Goal: Task Accomplishment & Management: Use online tool/utility

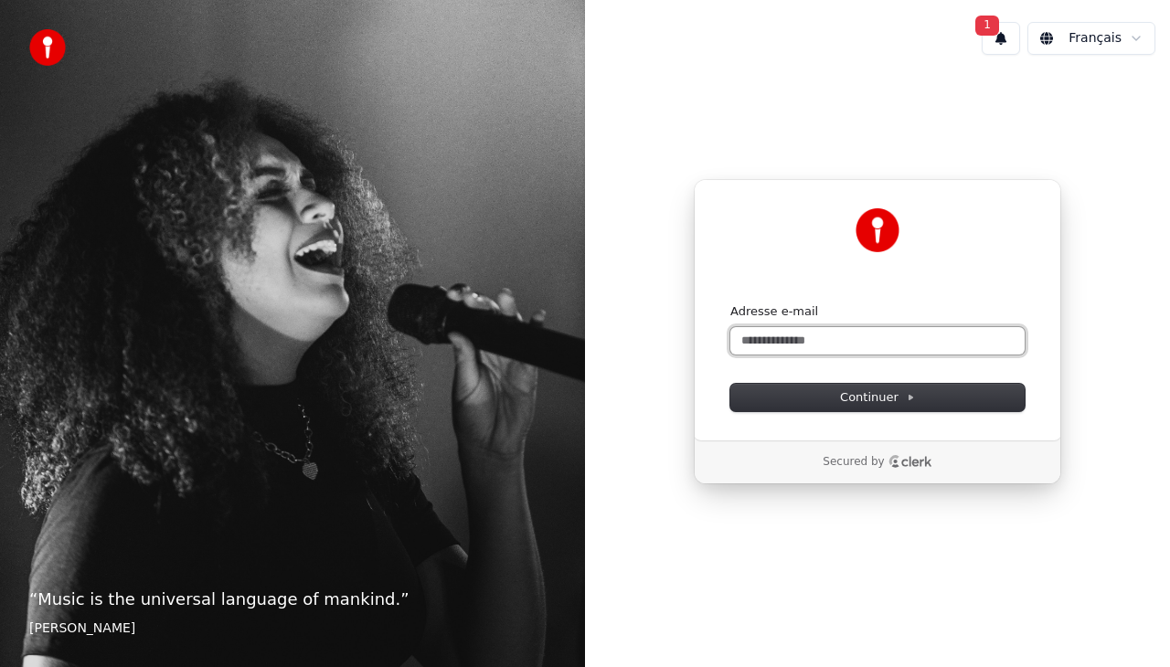
click at [832, 344] on input "Adresse e-mail" at bounding box center [877, 340] width 294 height 27
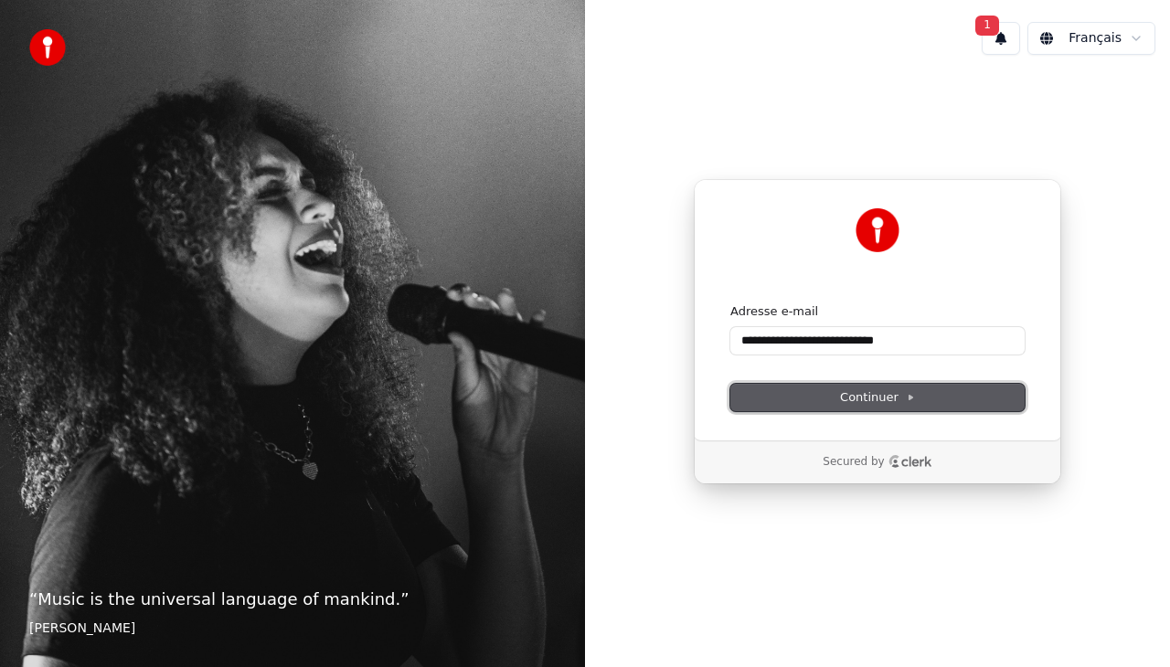
click at [879, 393] on span "Continuer" at bounding box center [877, 397] width 75 height 16
type input "**********"
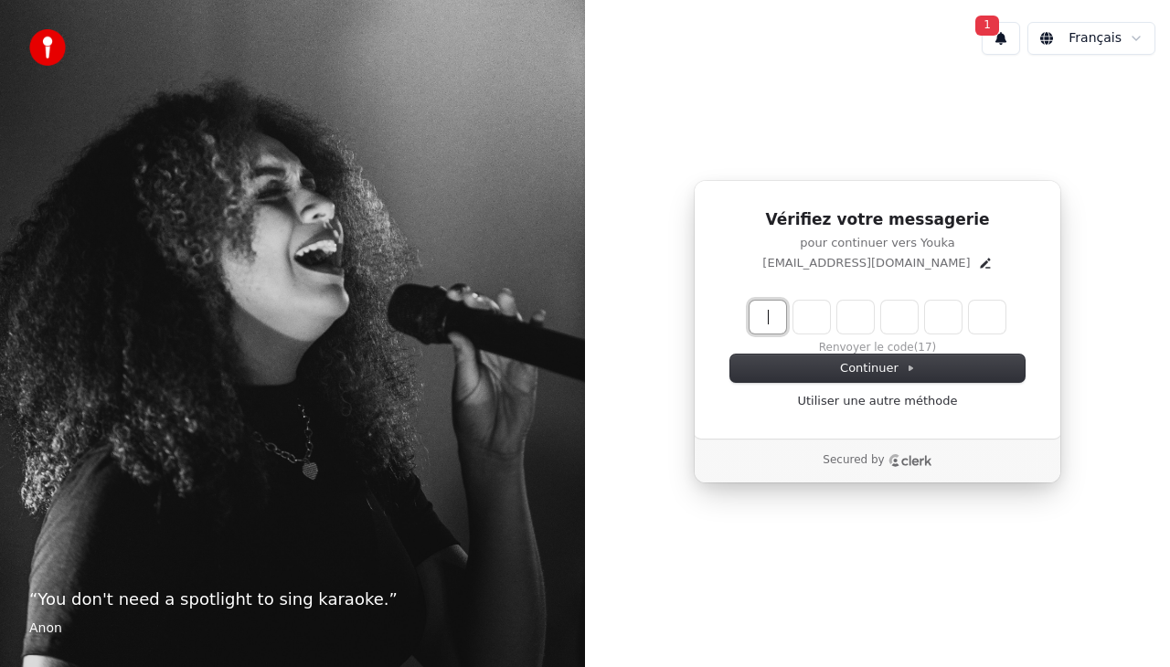
click at [781, 318] on input "Enter verification code" at bounding box center [895, 317] width 292 height 33
type input "******"
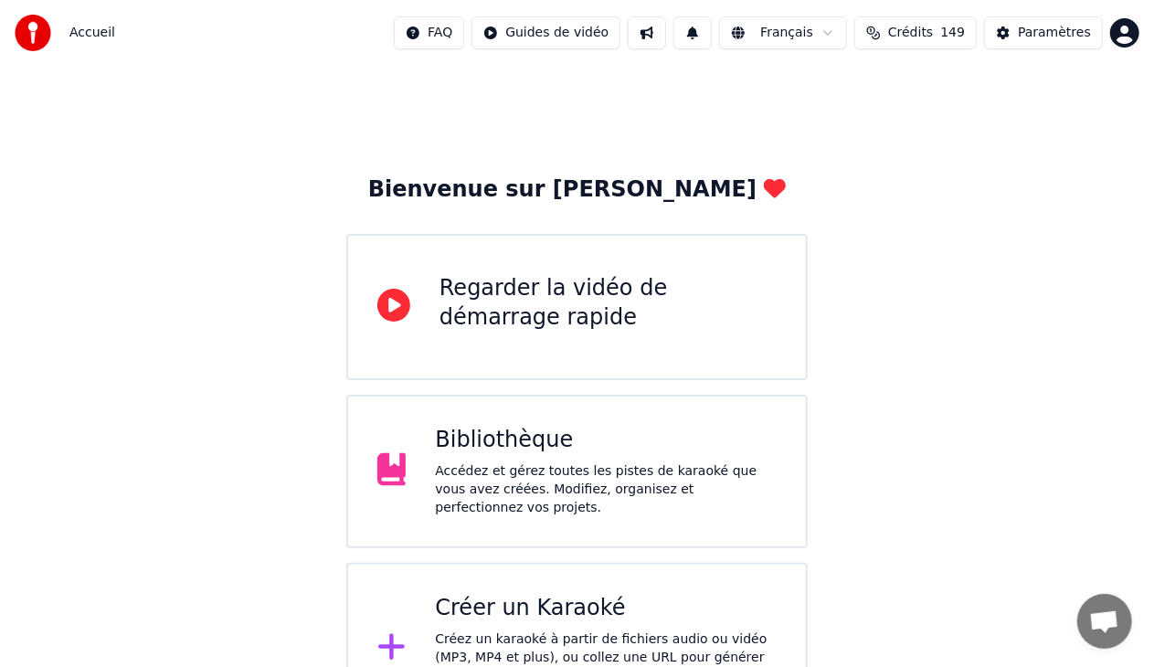
click at [560, 598] on div "Créer un Karaoké" at bounding box center [606, 608] width 342 height 29
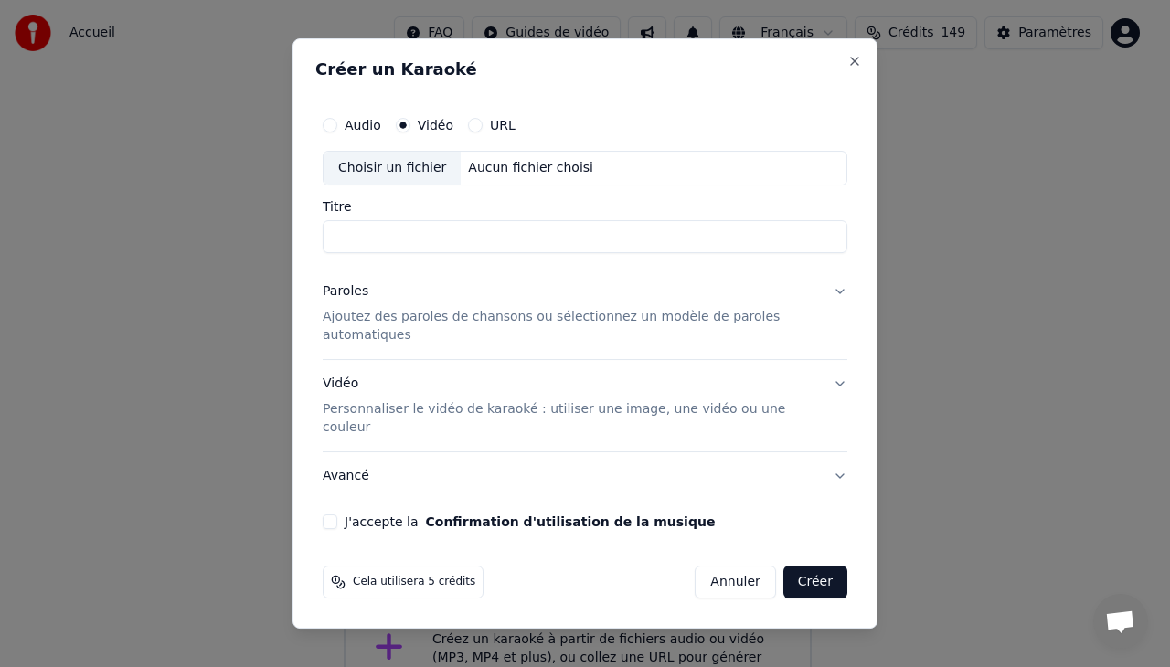
click at [401, 185] on div "Choisir un fichier" at bounding box center [391, 168] width 137 height 33
click at [344, 386] on div "Vidéo Personnaliser le vidéo de karaoké : utiliser une image, une vidéo ou une …" at bounding box center [570, 406] width 495 height 62
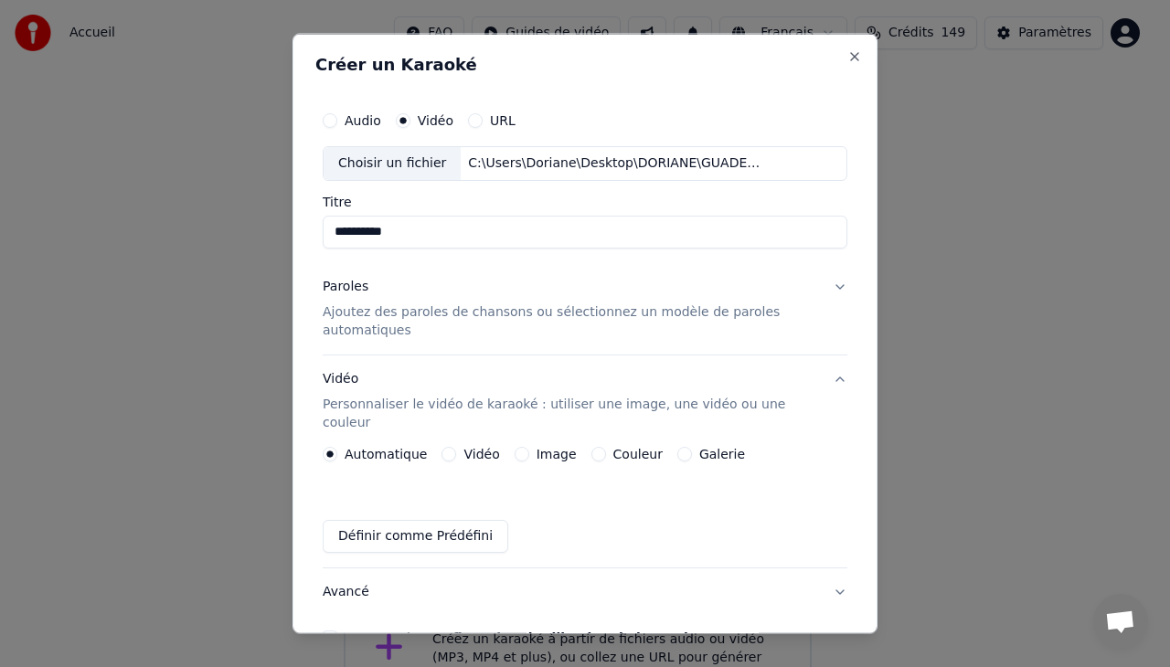
click at [442, 446] on button "Vidéo" at bounding box center [448, 453] width 15 height 15
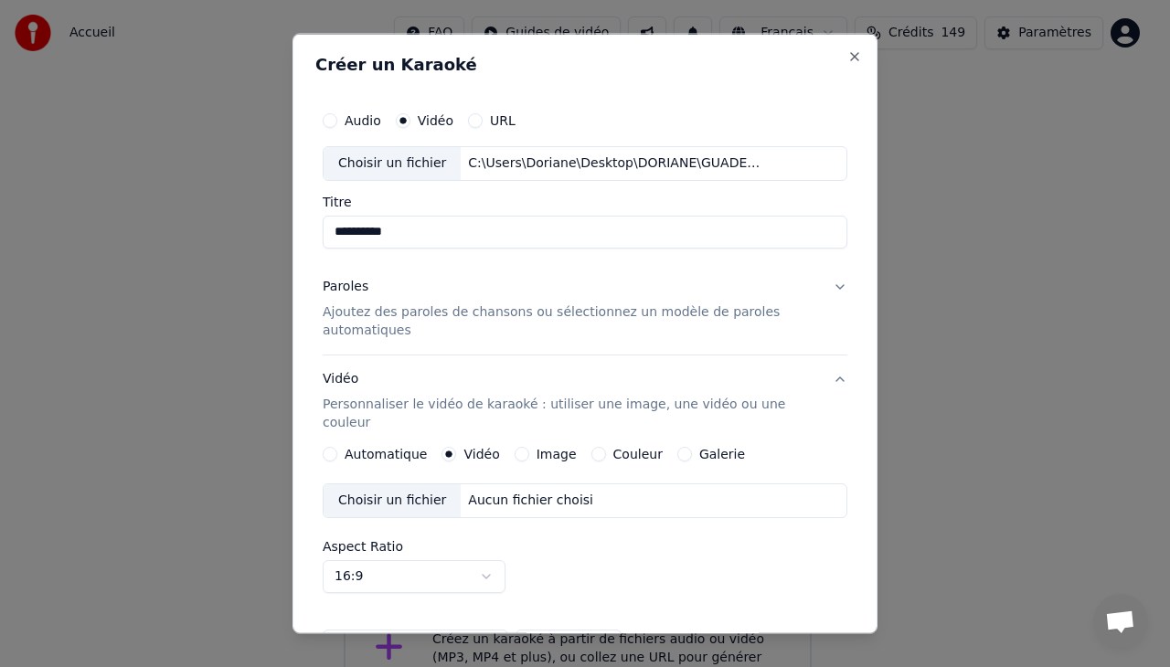
click at [407, 161] on div "Choisir un fichier" at bounding box center [391, 163] width 137 height 33
click at [392, 483] on div "Choisir un fichier" at bounding box center [391, 499] width 137 height 33
click at [429, 229] on input "**********" at bounding box center [585, 231] width 524 height 33
click at [520, 230] on input "**********" at bounding box center [585, 231] width 524 height 33
click at [550, 230] on input "**********" at bounding box center [585, 231] width 524 height 33
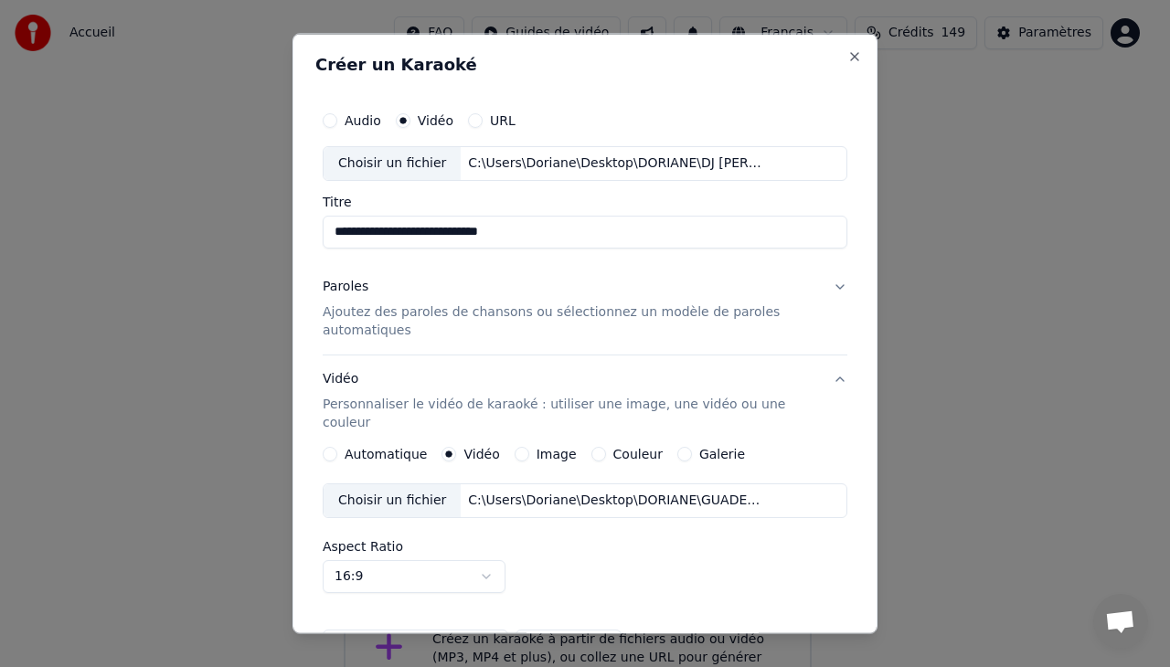
type input "**********"
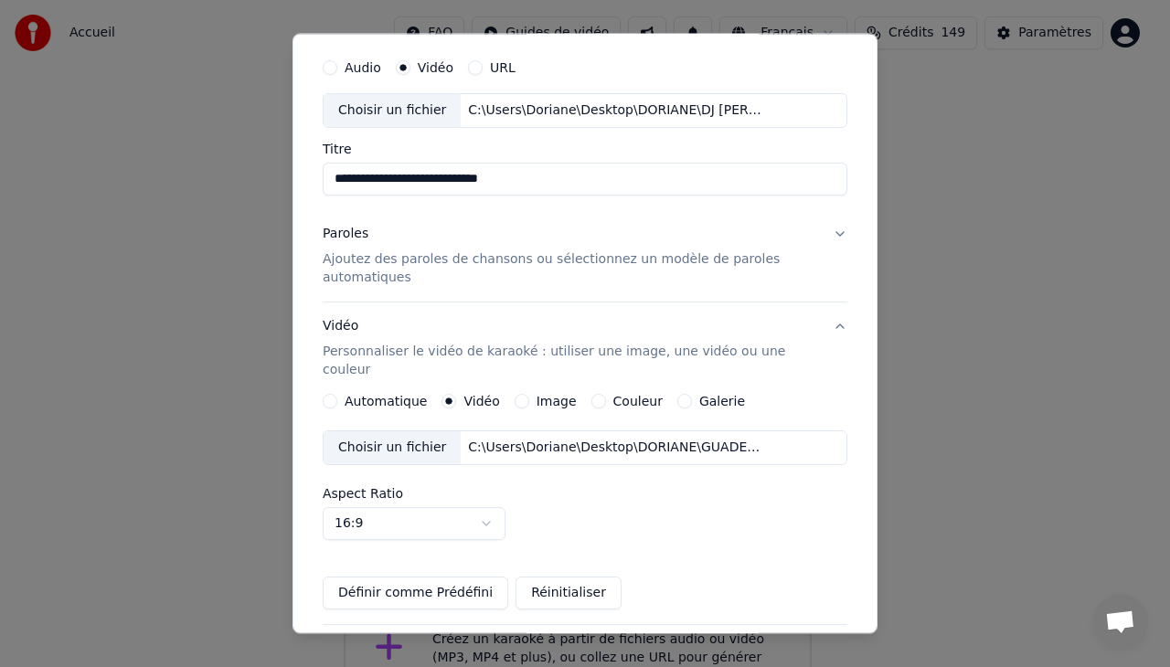
scroll to position [51, 0]
click at [450, 243] on div "Paroles Ajoutez des paroles de chansons ou sélectionnez un modèle de paroles au…" at bounding box center [570, 257] width 495 height 62
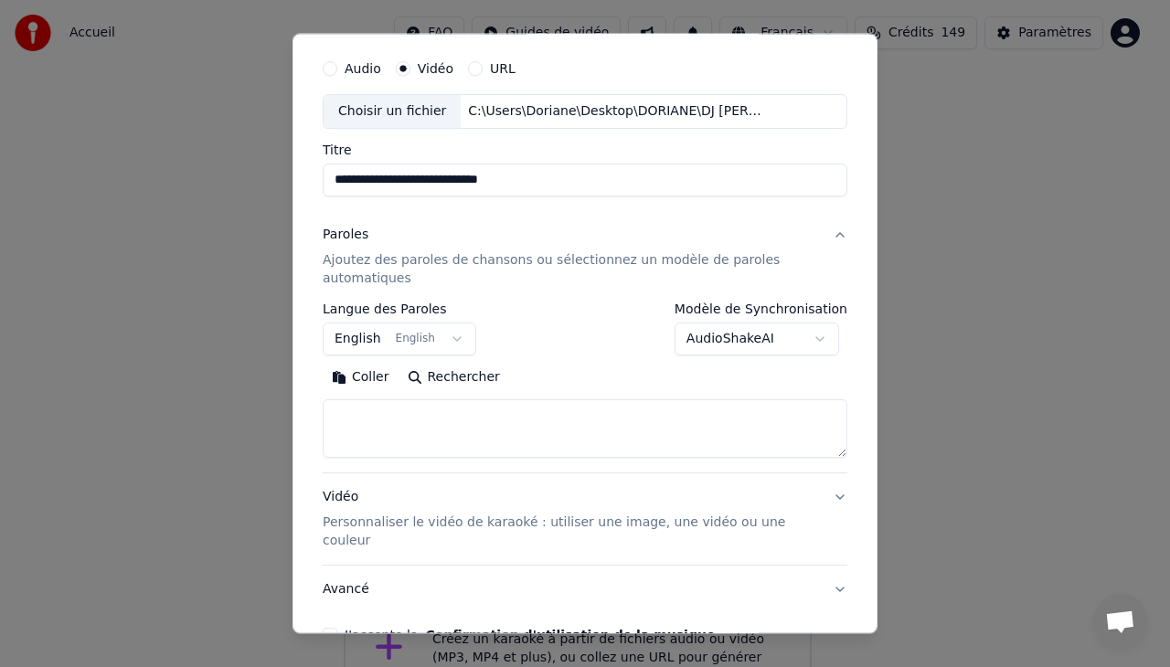
click at [386, 420] on textarea at bounding box center [585, 428] width 524 height 58
click at [369, 381] on button "Coller" at bounding box center [361, 377] width 76 height 29
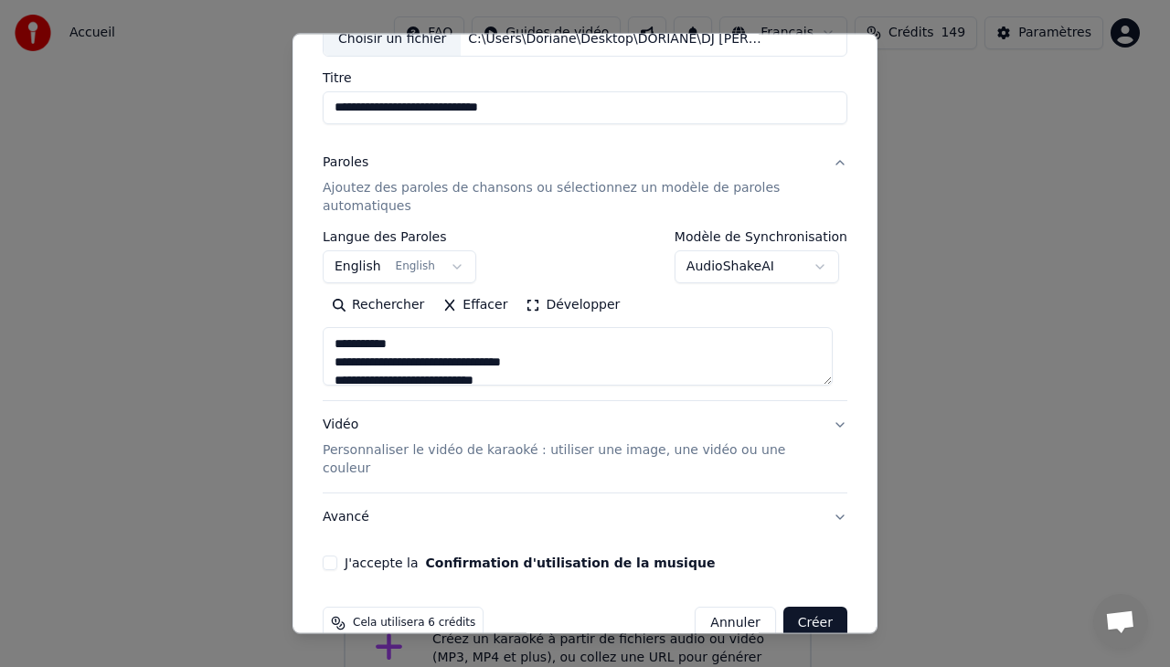
scroll to position [139, 0]
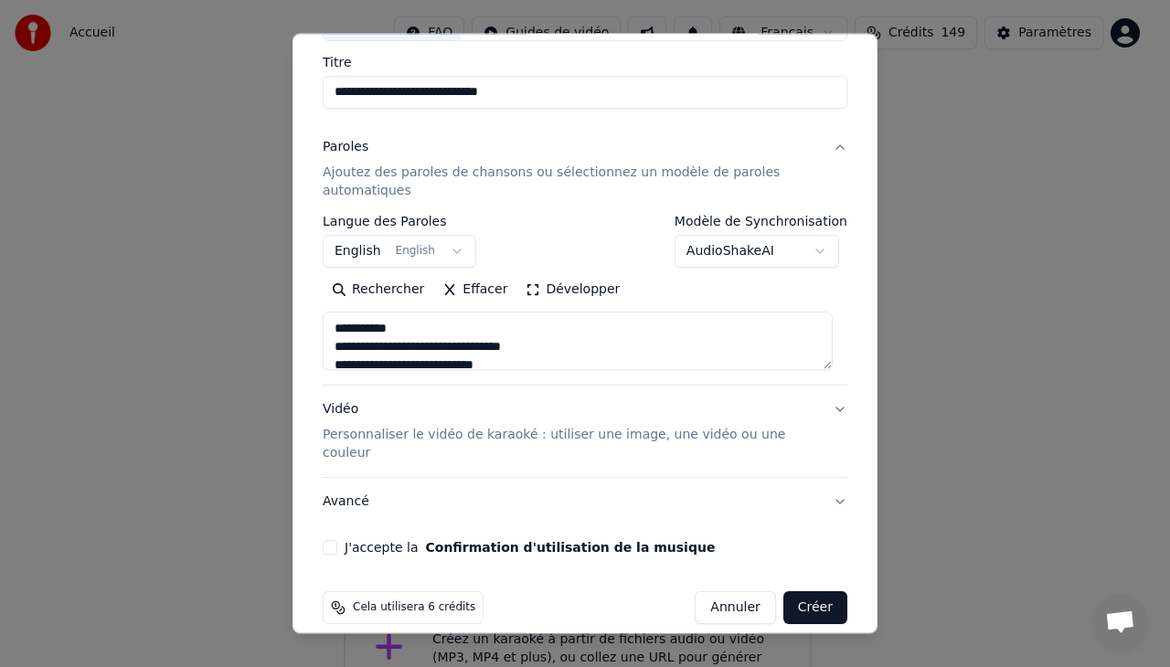
click at [323, 540] on button "J'accepte la Confirmation d'utilisation de la musique" at bounding box center [330, 547] width 15 height 15
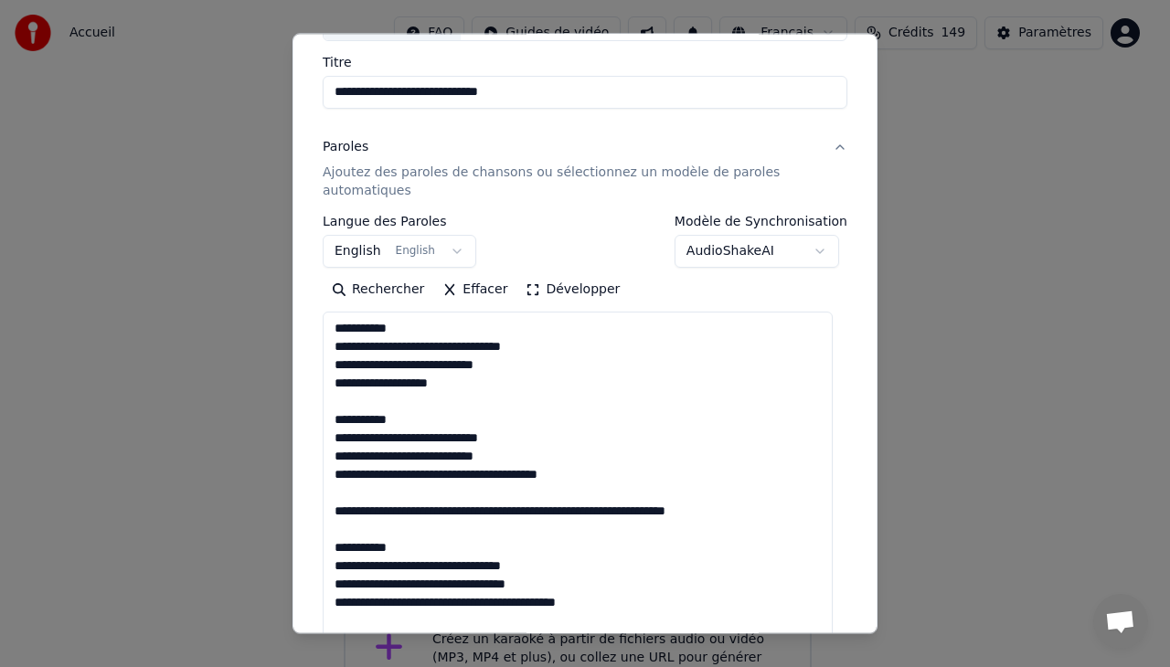
drag, startPoint x: 820, startPoint y: 362, endPoint x: 833, endPoint y: 707, distance: 345.6
click at [833, 666] on html "Accueil FAQ Guides de vidéo Français Crédits 149 Paramètres Bienvenue sur Youka…" at bounding box center [585, 367] width 1170 height 735
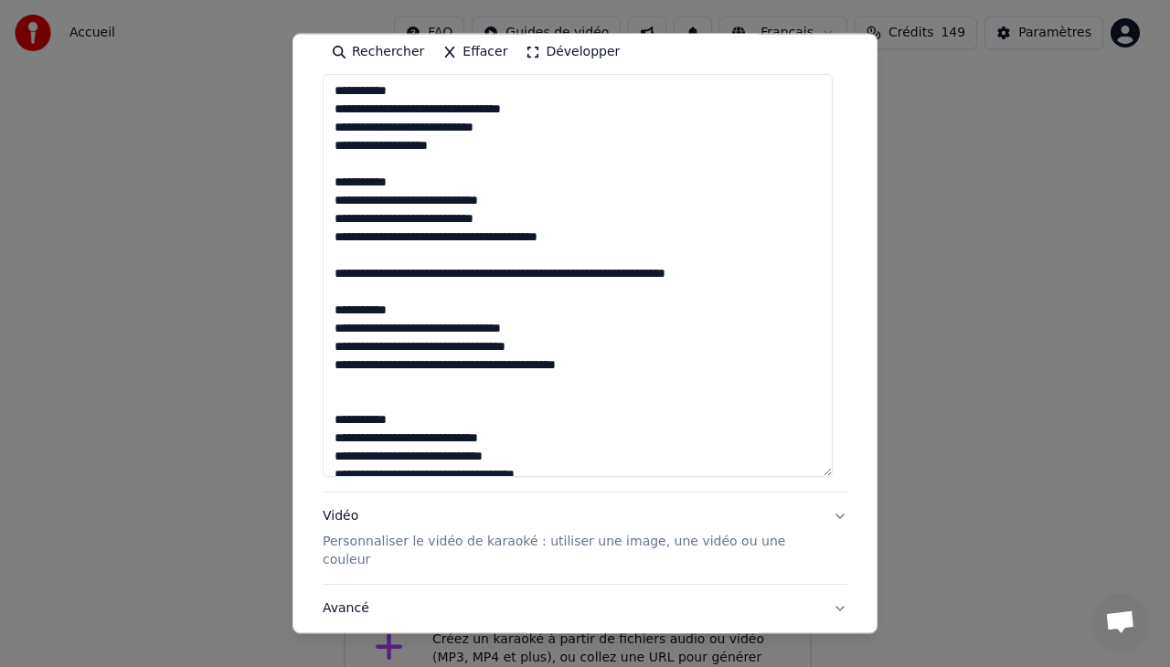
scroll to position [375, 0]
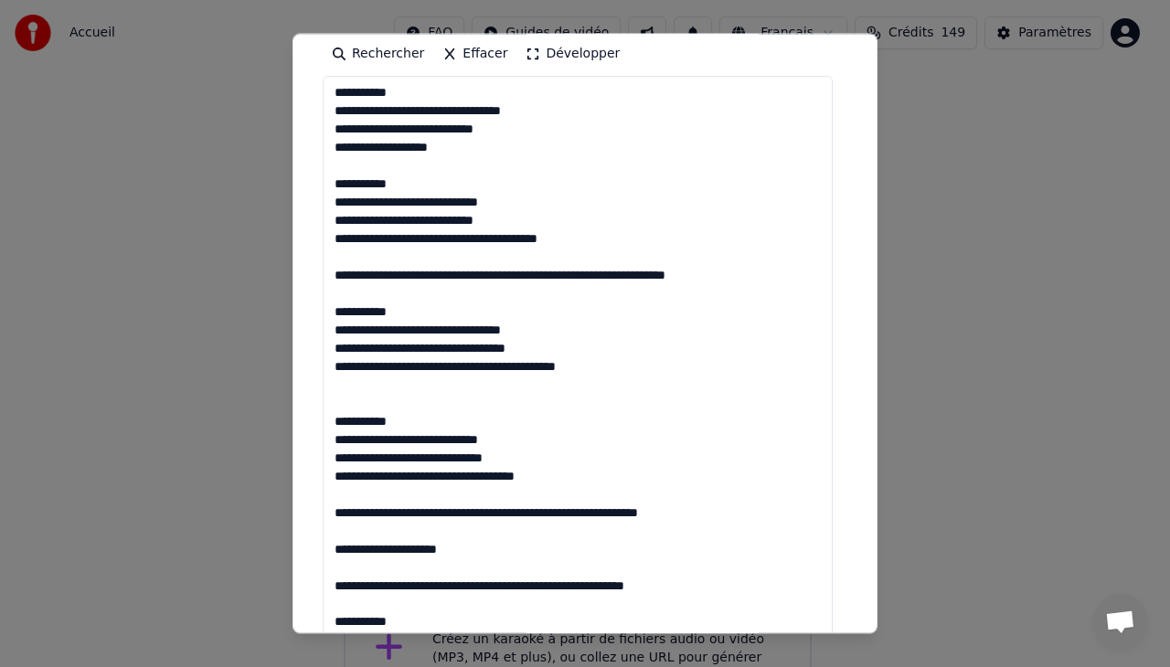
drag, startPoint x: 825, startPoint y: 471, endPoint x: 835, endPoint y: 639, distance: 167.5
click at [835, 639] on body "Accueil FAQ Guides de vidéo Français Crédits 149 Paramètres Bienvenue sur Youka…" at bounding box center [577, 367] width 1154 height 735
click at [331, 91] on textarea at bounding box center [578, 361] width 510 height 571
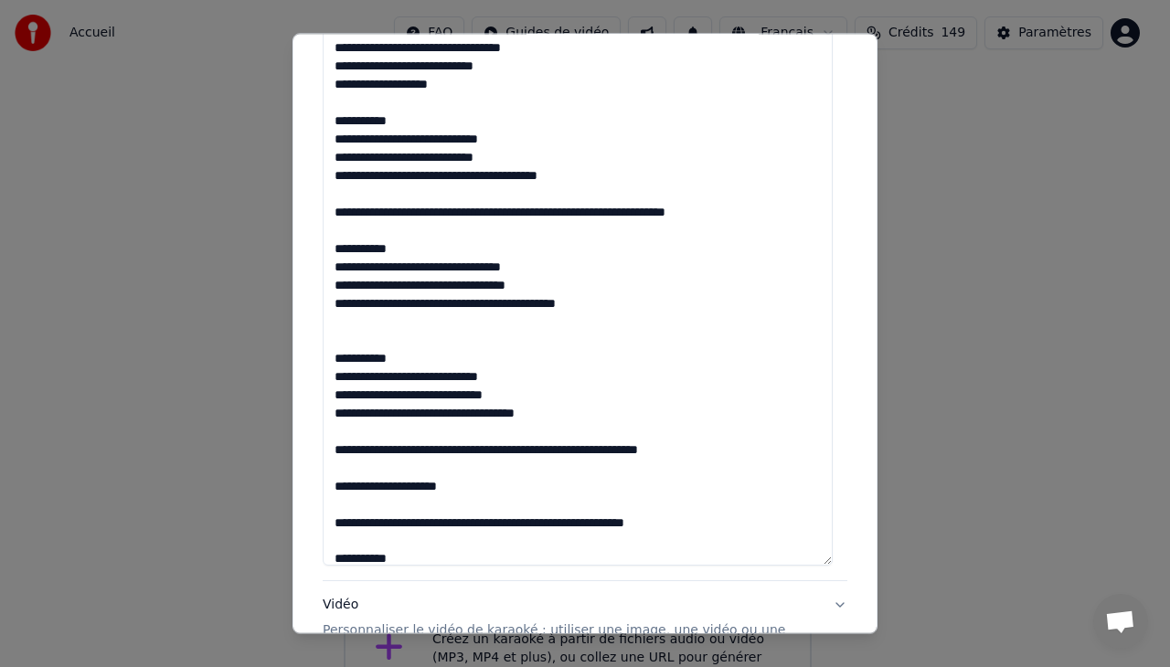
scroll to position [469, 0]
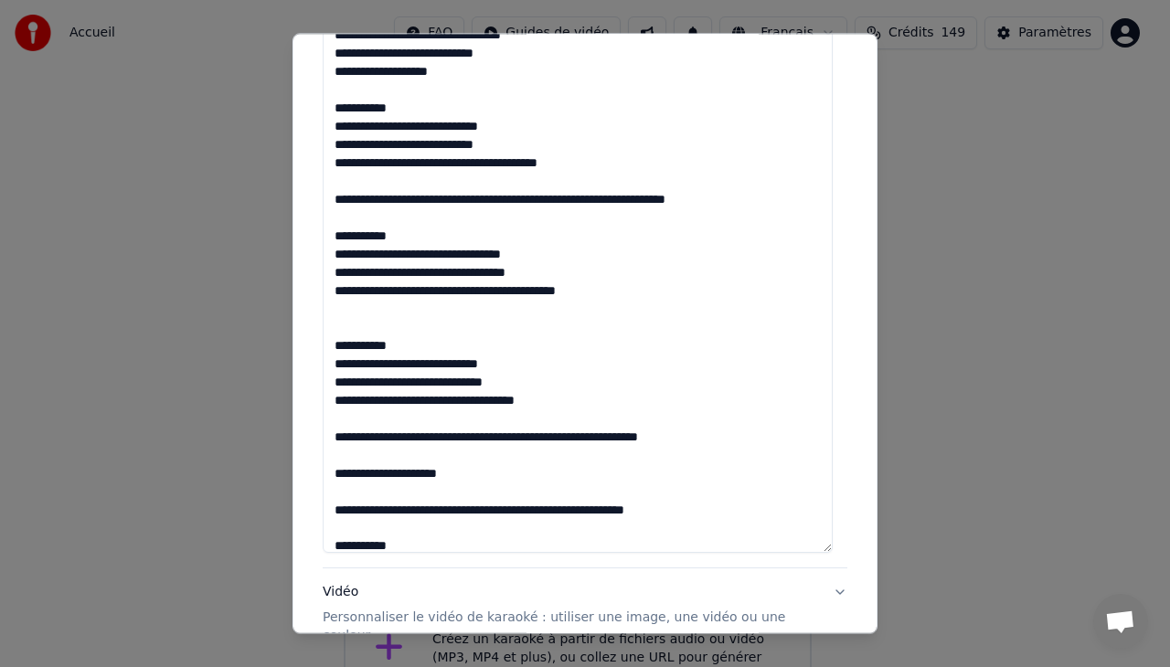
click at [406, 437] on textarea at bounding box center [578, 267] width 510 height 571
click at [461, 437] on textarea at bounding box center [578, 267] width 510 height 571
click at [601, 434] on textarea at bounding box center [578, 267] width 510 height 571
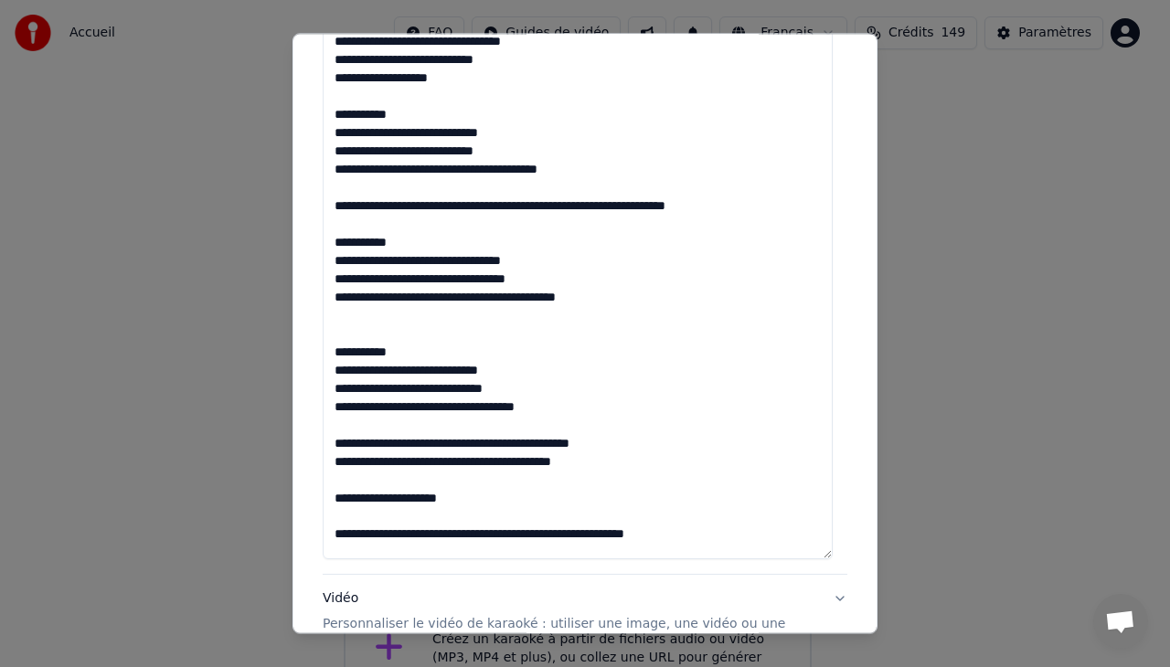
scroll to position [485, 0]
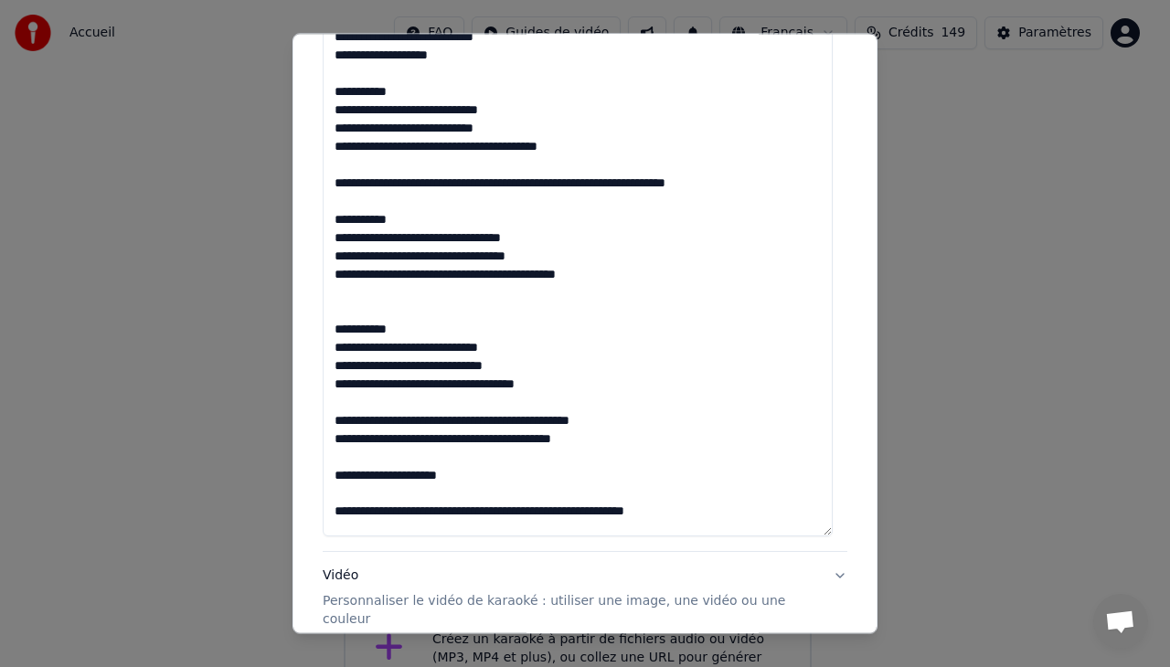
click at [566, 422] on textarea at bounding box center [578, 250] width 510 height 571
click at [555, 448] on textarea at bounding box center [578, 250] width 510 height 571
click at [504, 477] on textarea at bounding box center [578, 250] width 510 height 571
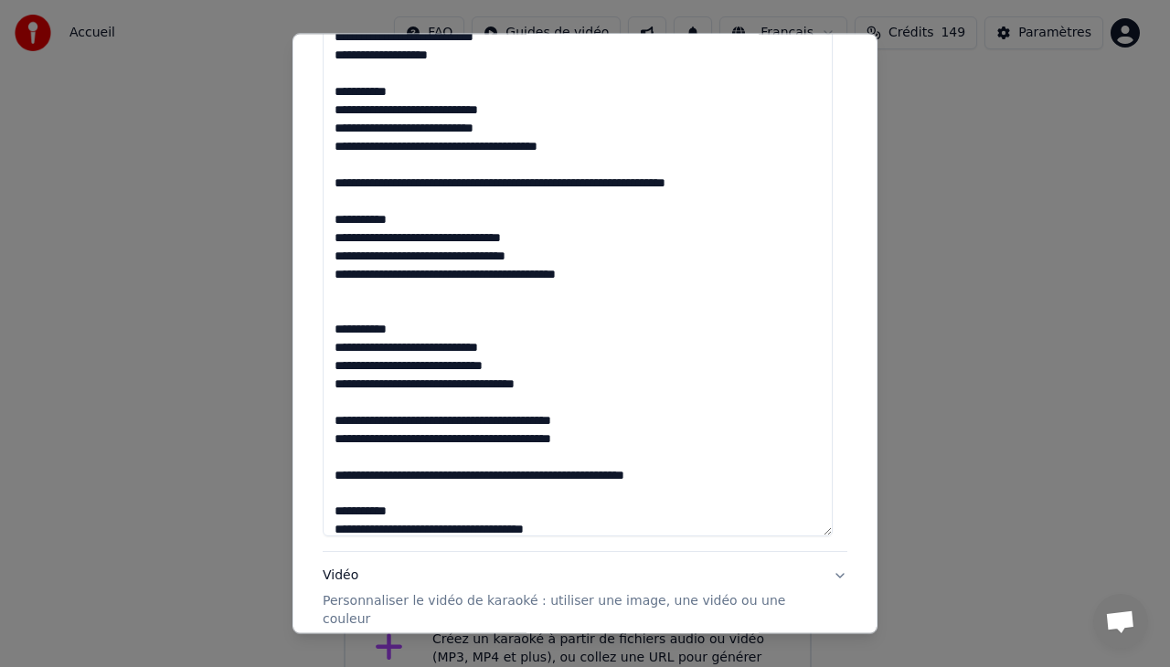
click at [640, 475] on textarea at bounding box center [578, 250] width 510 height 571
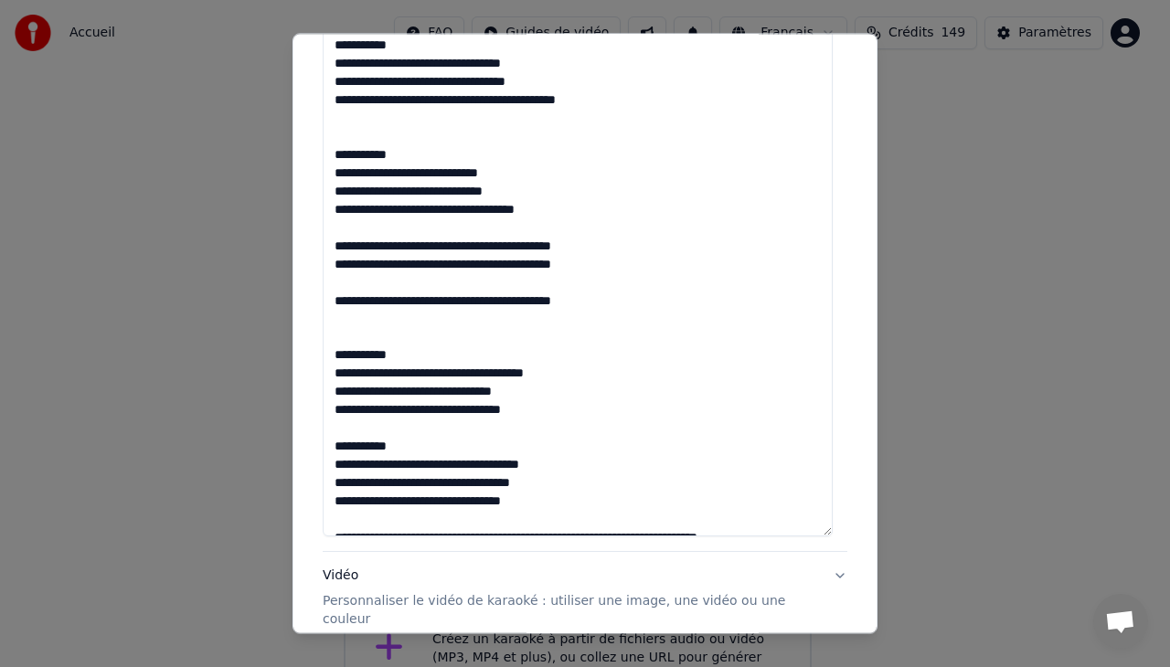
scroll to position [193, 0]
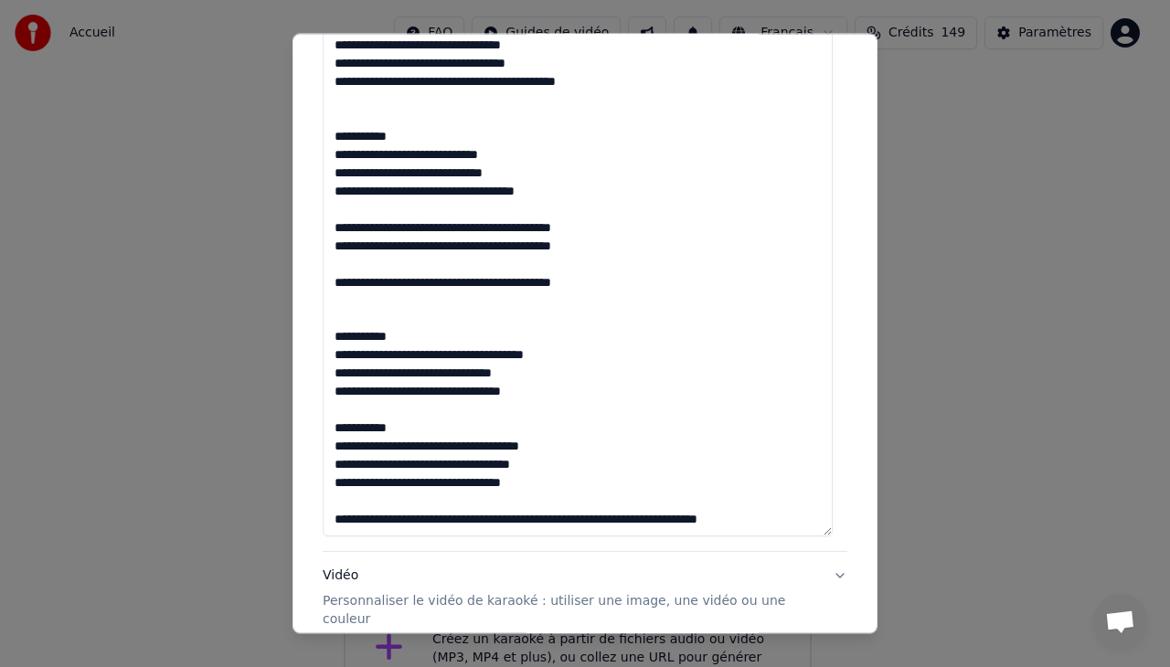
click at [413, 519] on textarea at bounding box center [578, 250] width 510 height 571
click at [475, 519] on textarea at bounding box center [578, 250] width 510 height 571
click at [654, 521] on textarea at bounding box center [578, 250] width 510 height 571
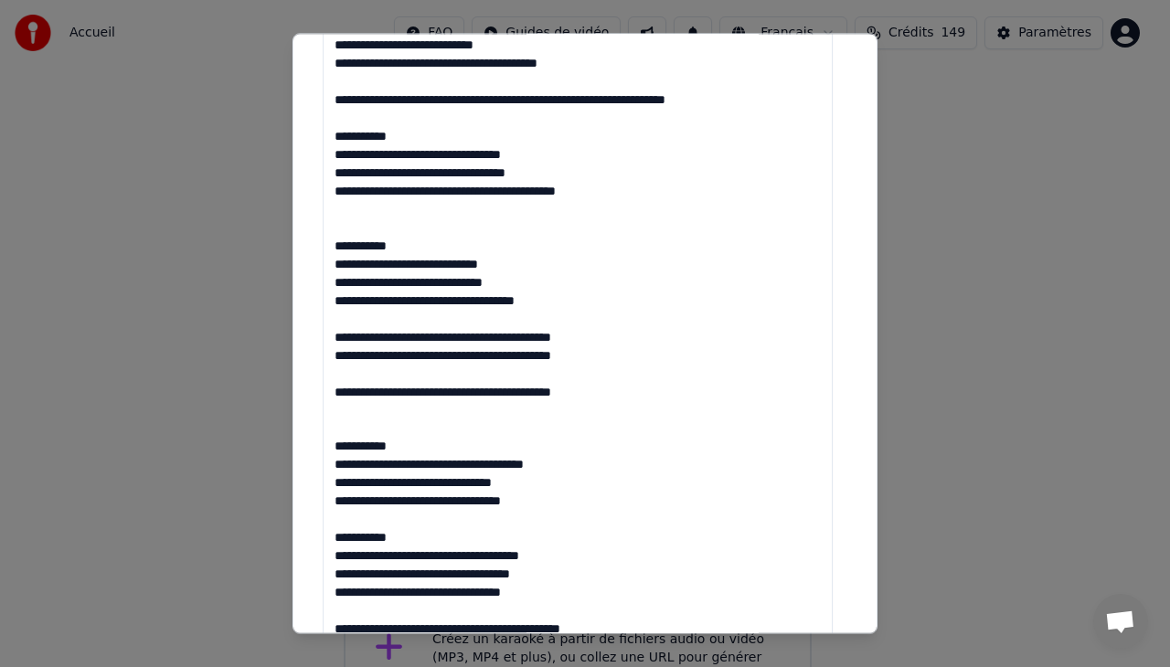
scroll to position [79, 0]
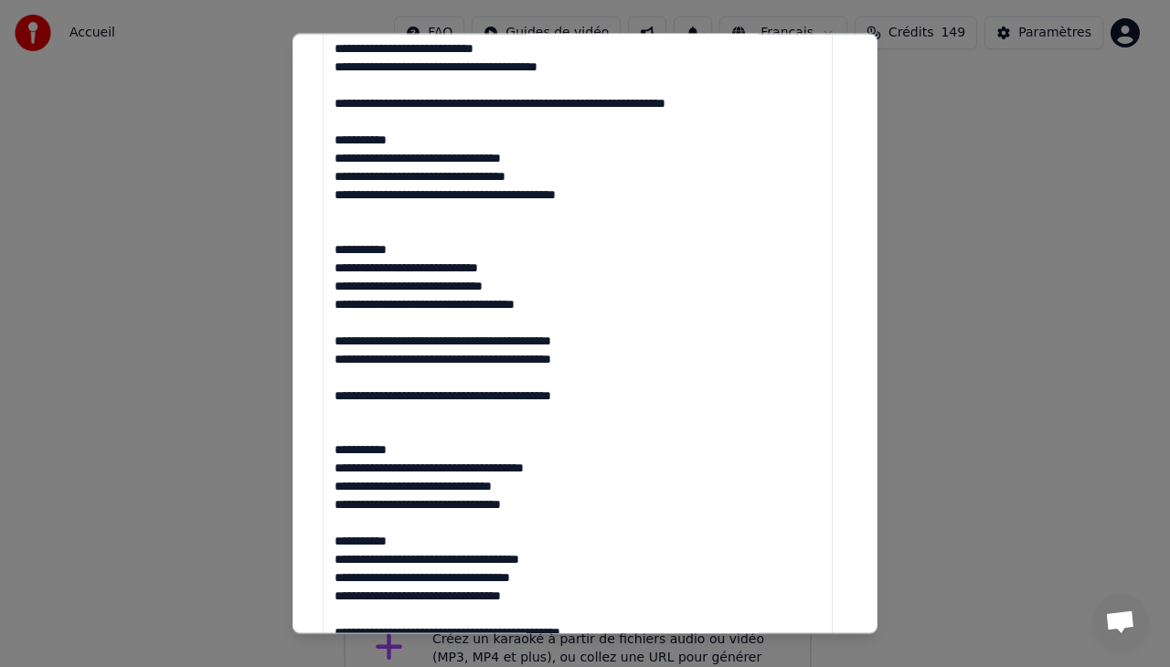
drag, startPoint x: 827, startPoint y: 526, endPoint x: 822, endPoint y: 639, distance: 112.5
click at [822, 639] on body "Accueil FAQ Guides de vidéo Français Crédits 149 Paramètres Bienvenue sur Youka…" at bounding box center [577, 367] width 1154 height 735
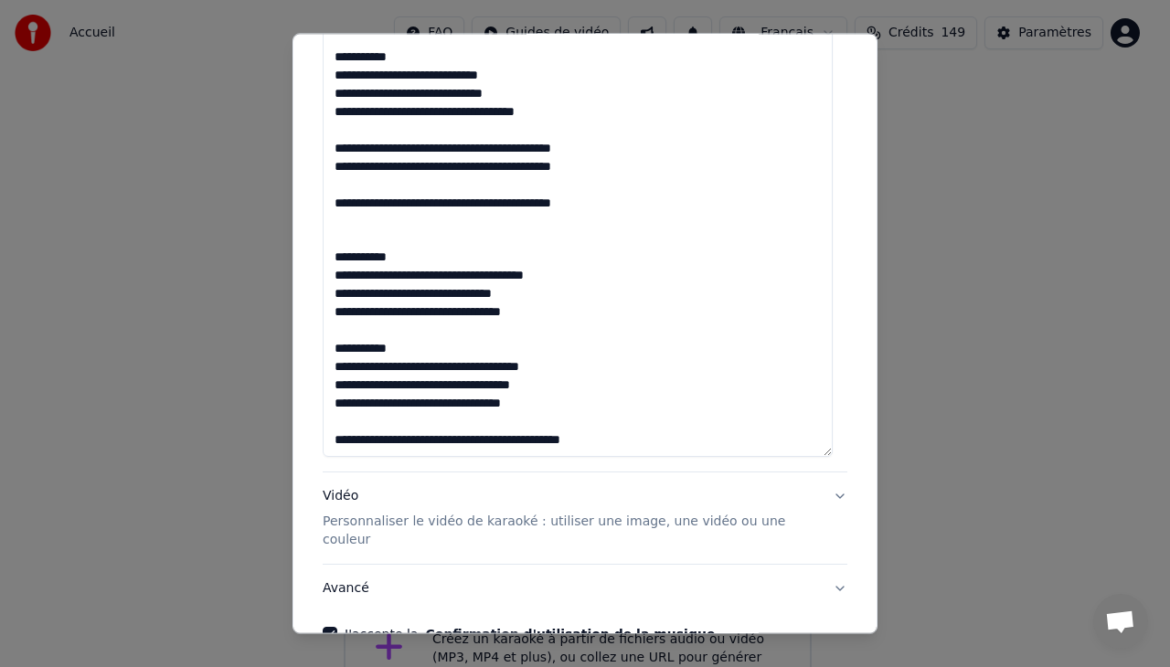
scroll to position [765, 0]
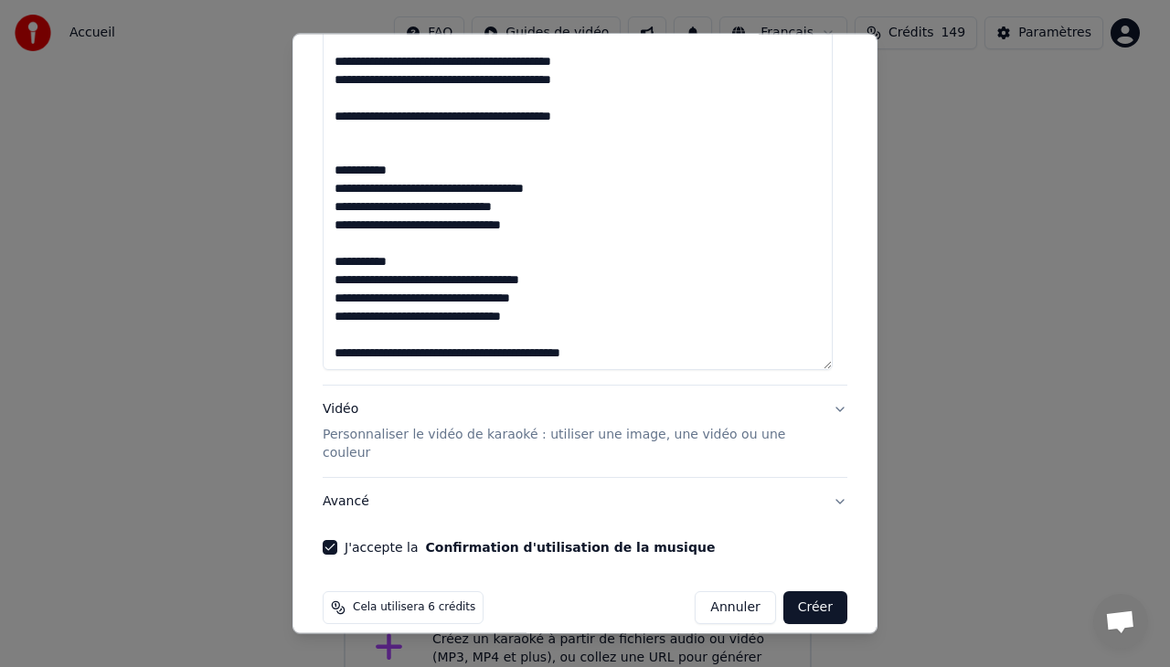
click at [556, 358] on textarea at bounding box center [578, 28] width 510 height 684
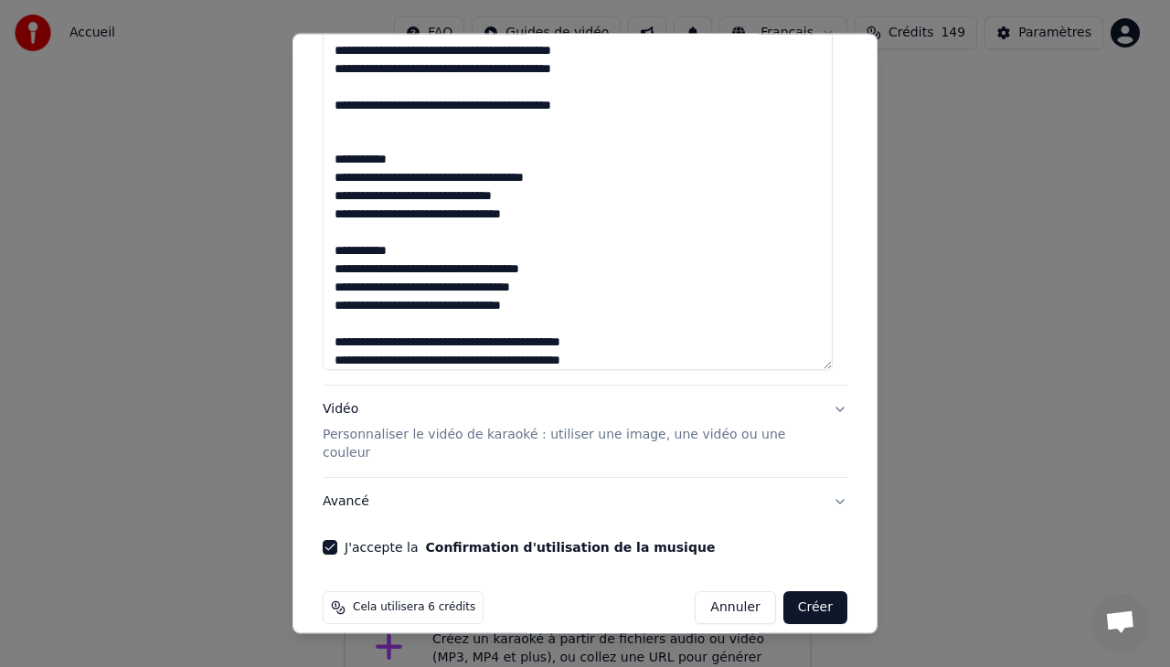
click at [548, 359] on textarea at bounding box center [578, 28] width 510 height 684
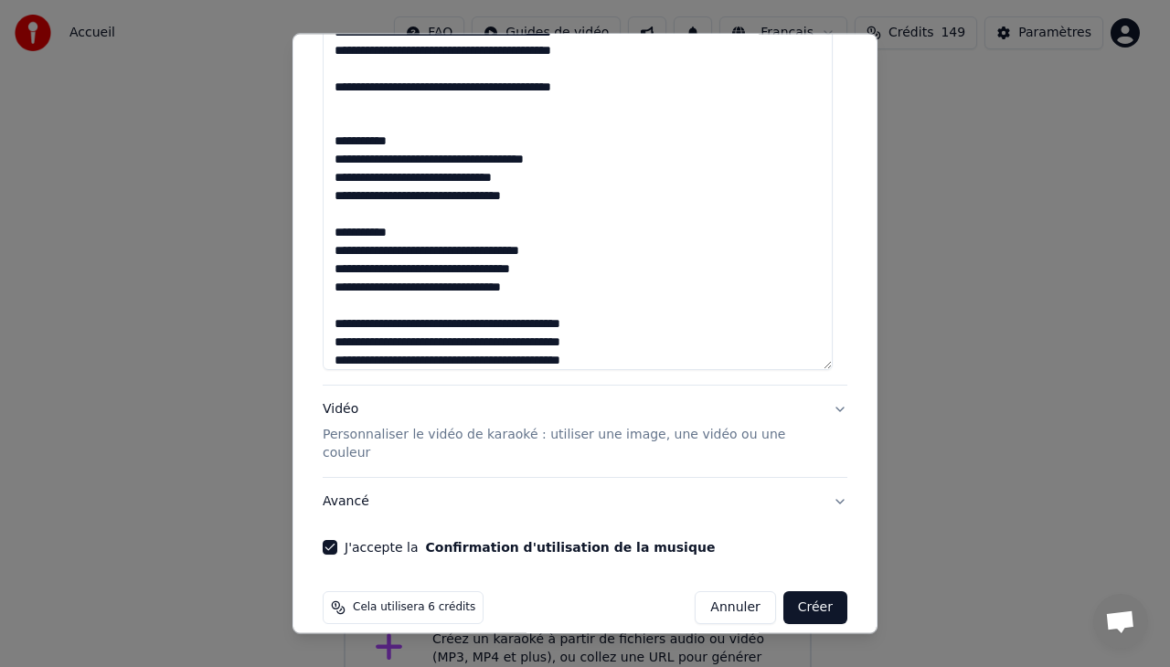
click at [553, 342] on textarea at bounding box center [578, 28] width 510 height 684
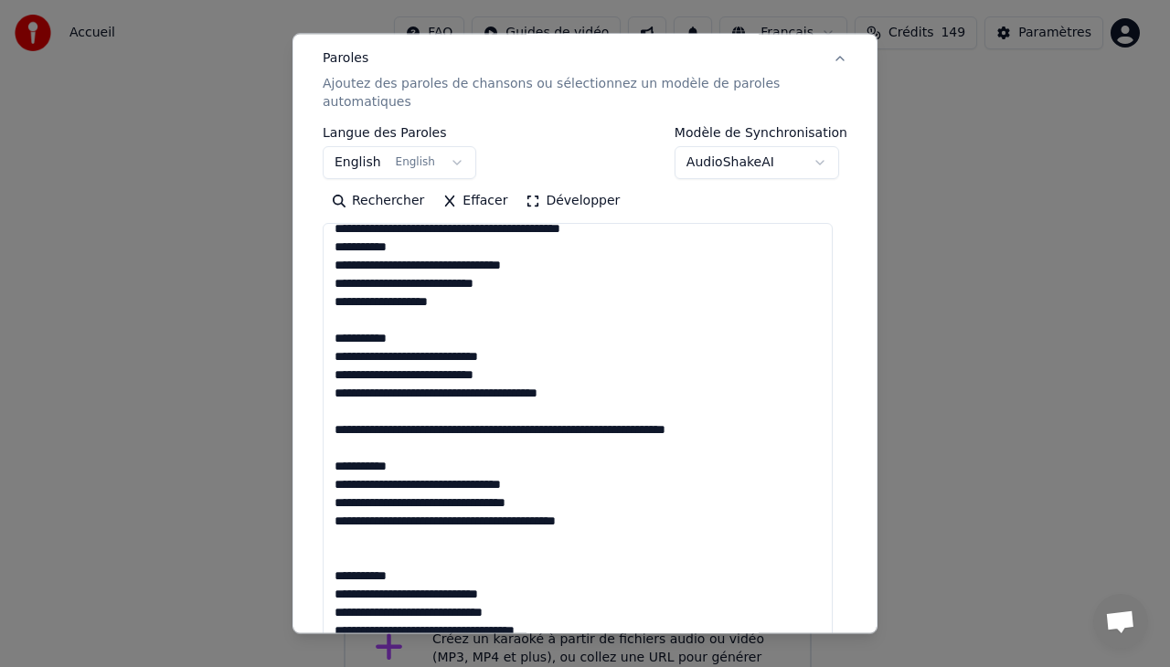
scroll to position [0, 0]
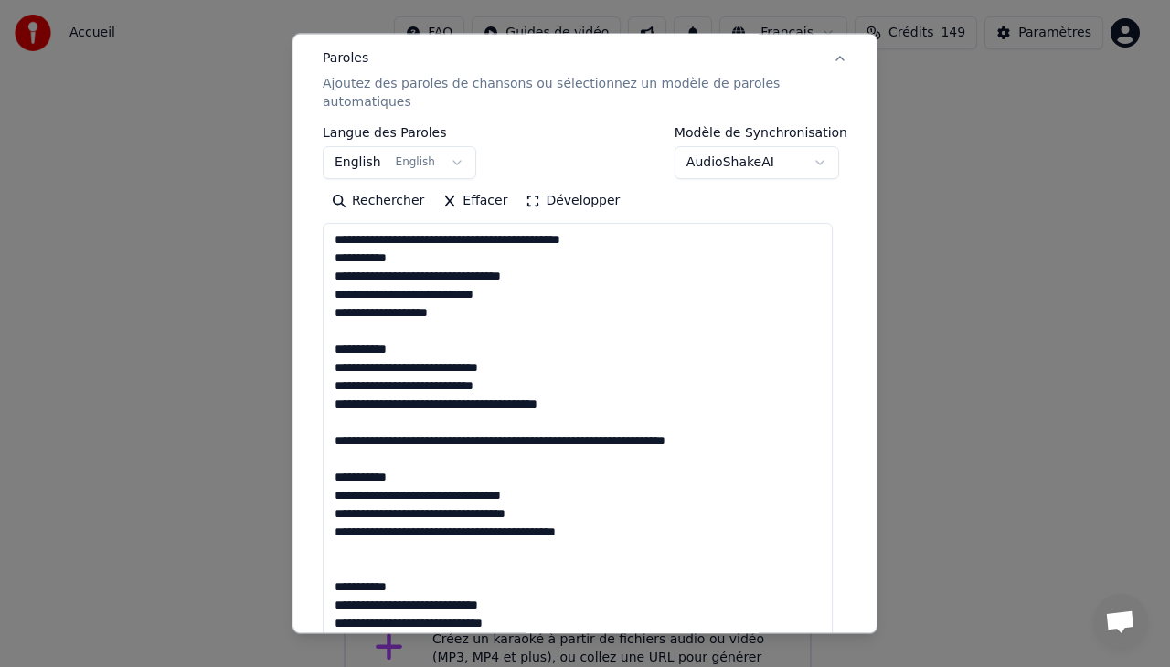
click at [566, 235] on textarea at bounding box center [578, 565] width 510 height 684
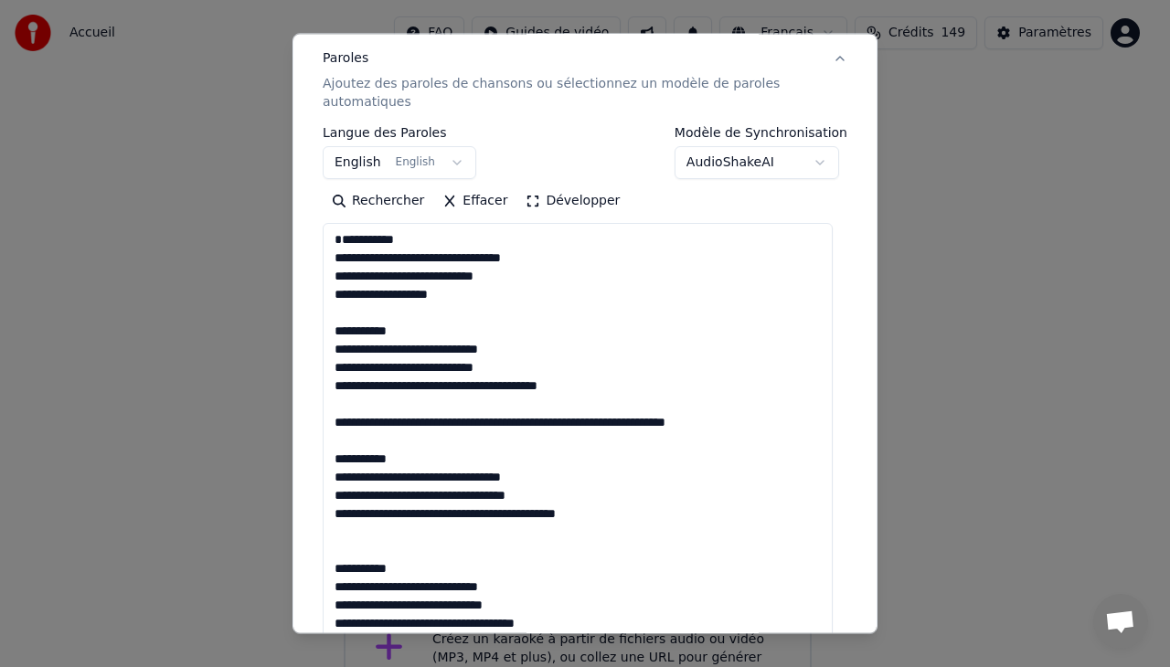
click at [643, 441] on textarea at bounding box center [578, 565] width 510 height 684
click at [485, 439] on textarea at bounding box center [578, 565] width 510 height 684
type textarea "**********"
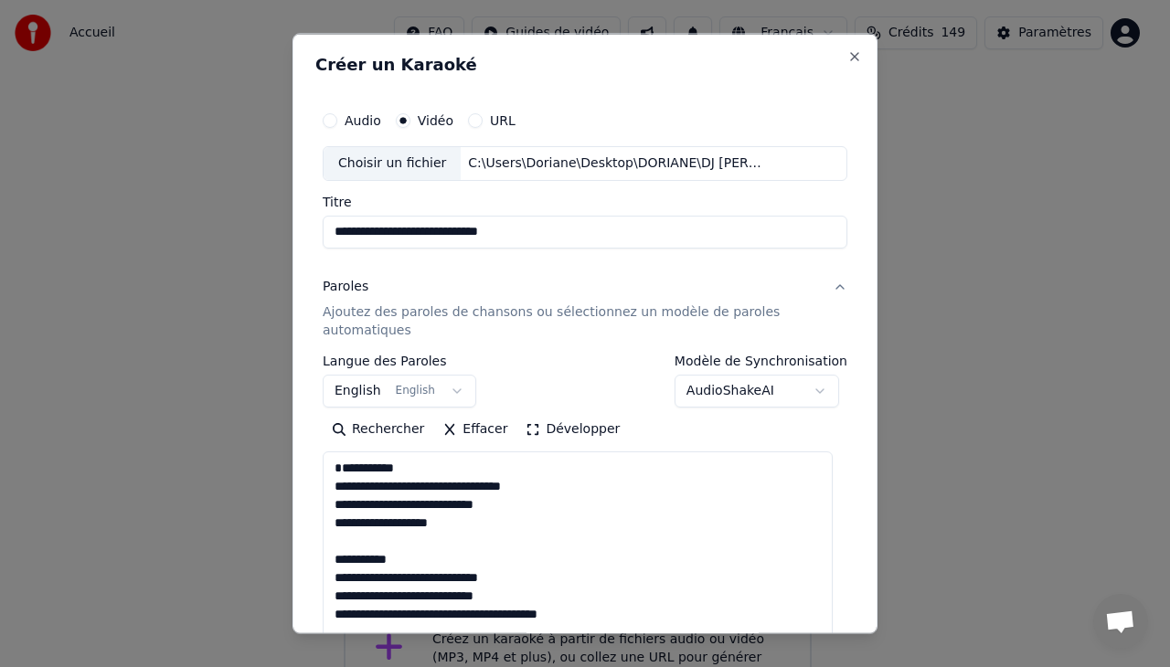
click at [331, 118] on button "Audio" at bounding box center [330, 120] width 15 height 15
click at [384, 159] on div "Choisir un fichier" at bounding box center [391, 163] width 137 height 33
type input "**********"
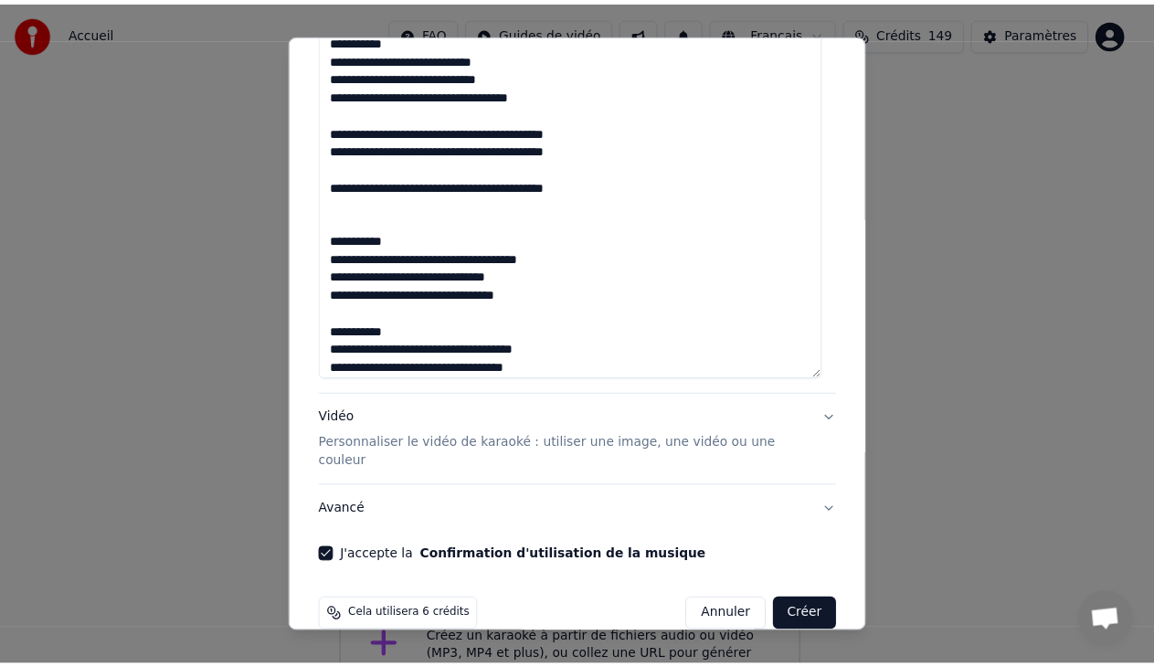
scroll to position [765, 0]
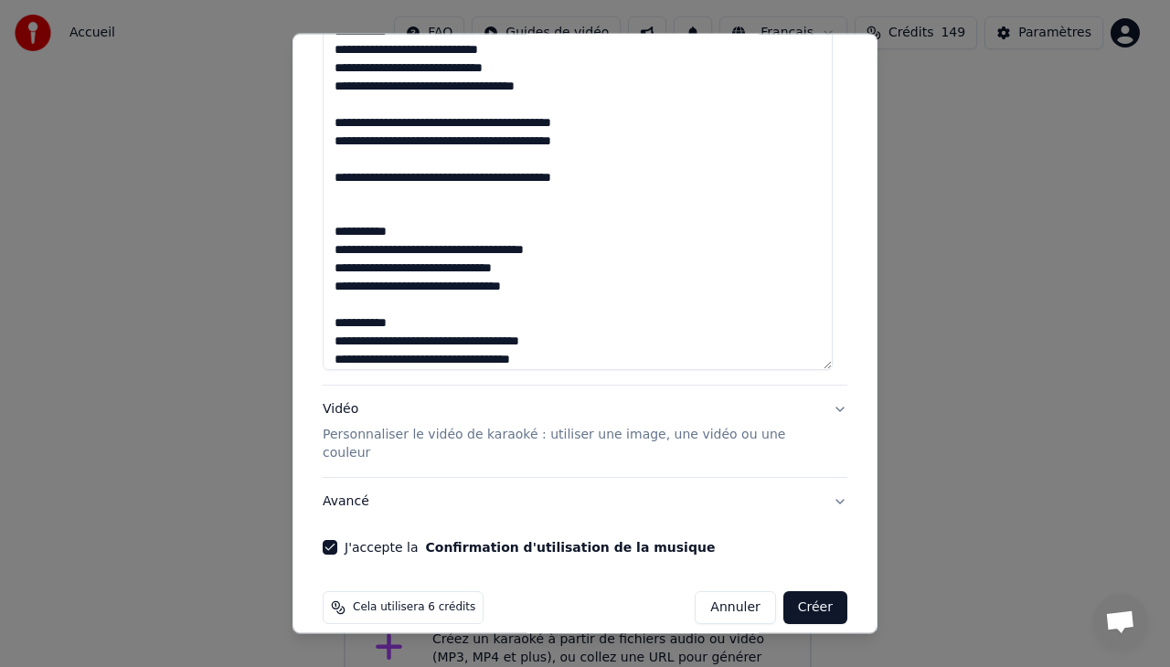
click at [813, 591] on button "Créer" at bounding box center [815, 607] width 64 height 33
select select "**"
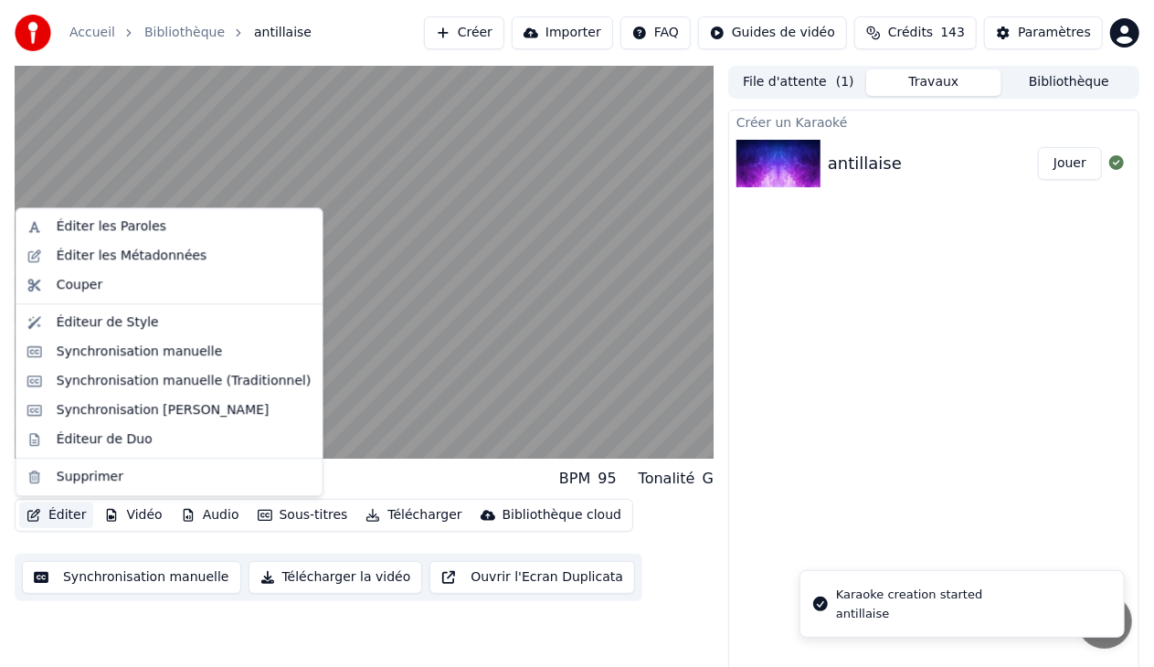
click at [57, 512] on button "Éditer" at bounding box center [56, 516] width 74 height 26
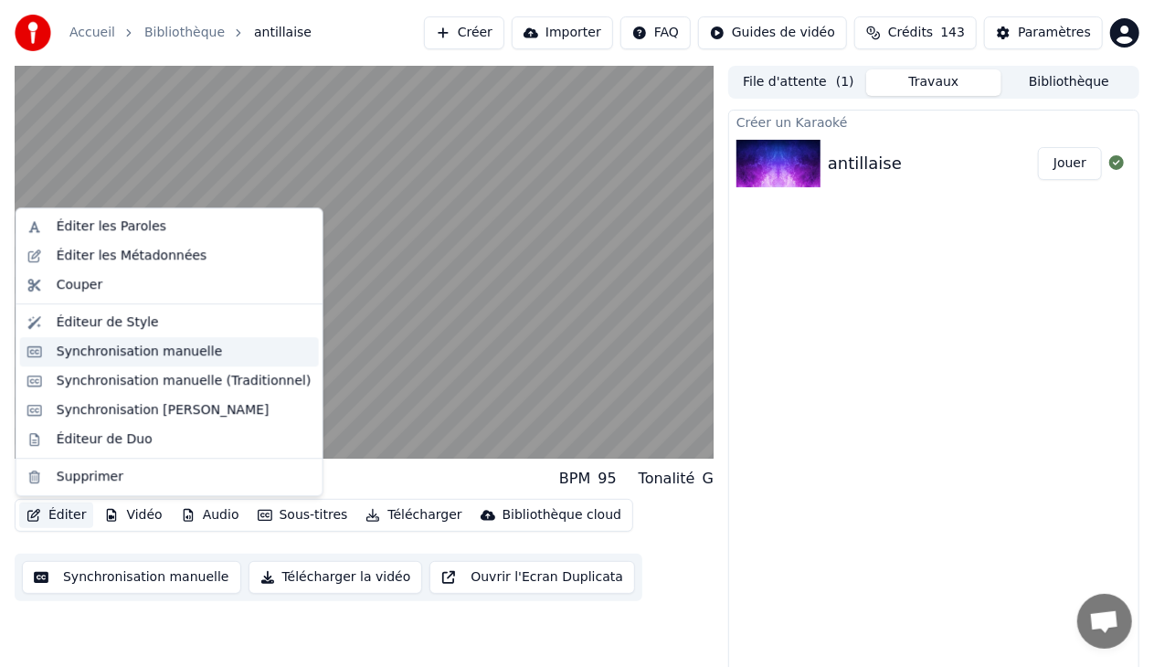
click at [149, 357] on div "Synchronisation manuelle" at bounding box center [140, 352] width 166 height 18
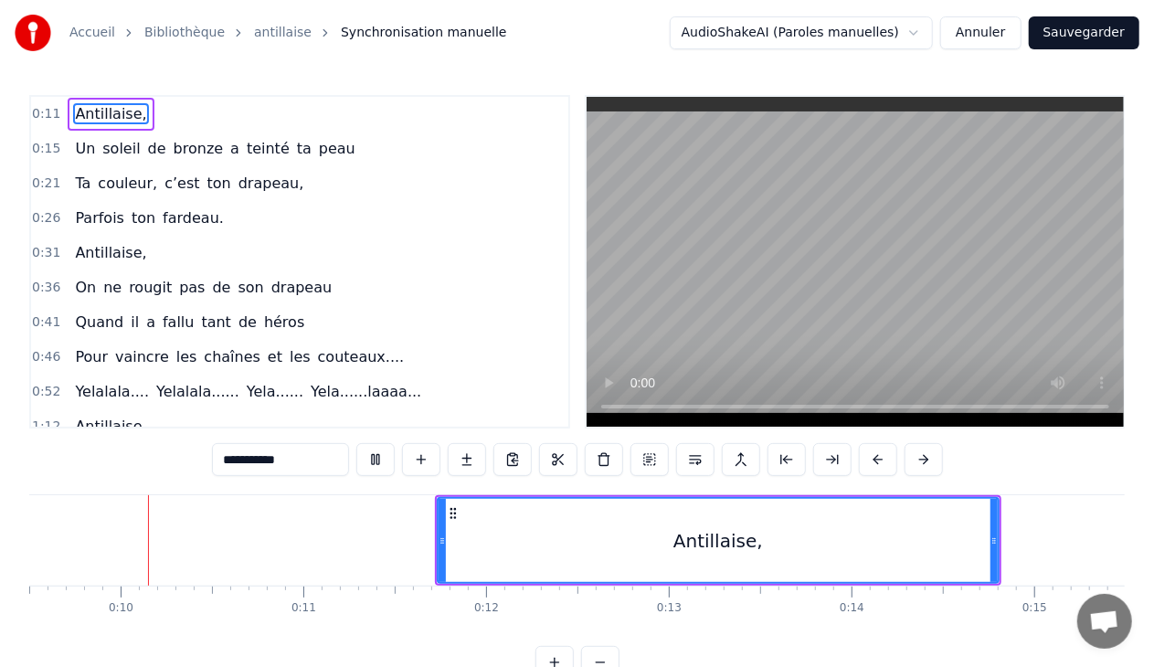
scroll to position [0, 1711]
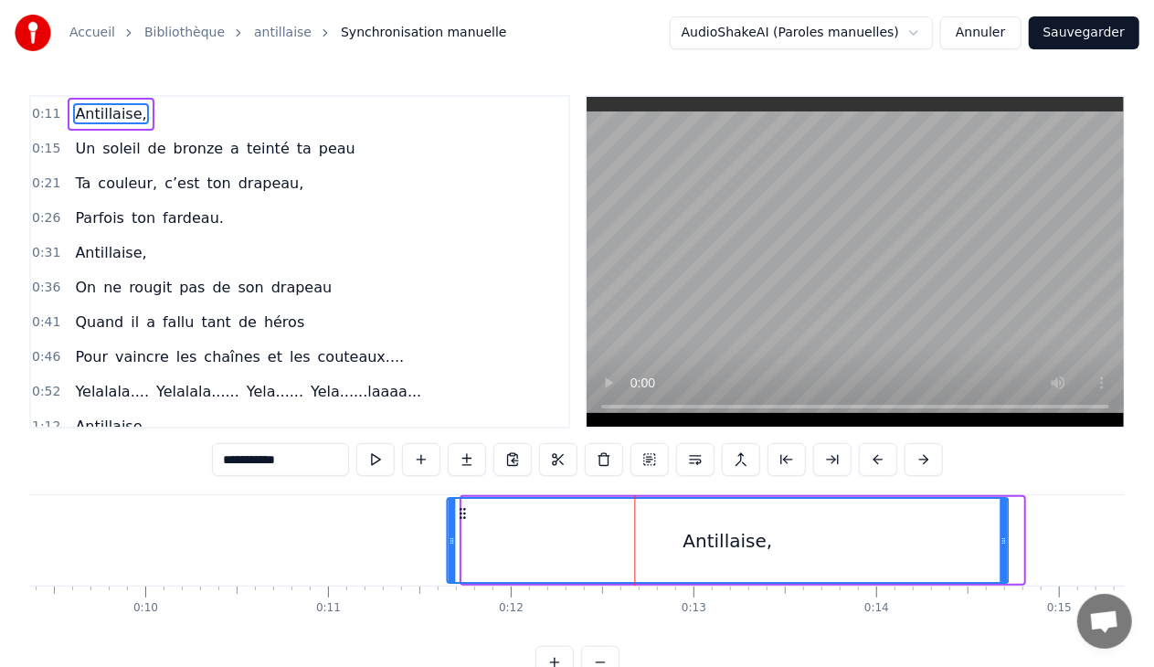
drag, startPoint x: 478, startPoint y: 510, endPoint x: 463, endPoint y: 511, distance: 14.6
click at [463, 511] on icon at bounding box center [463, 513] width 15 height 15
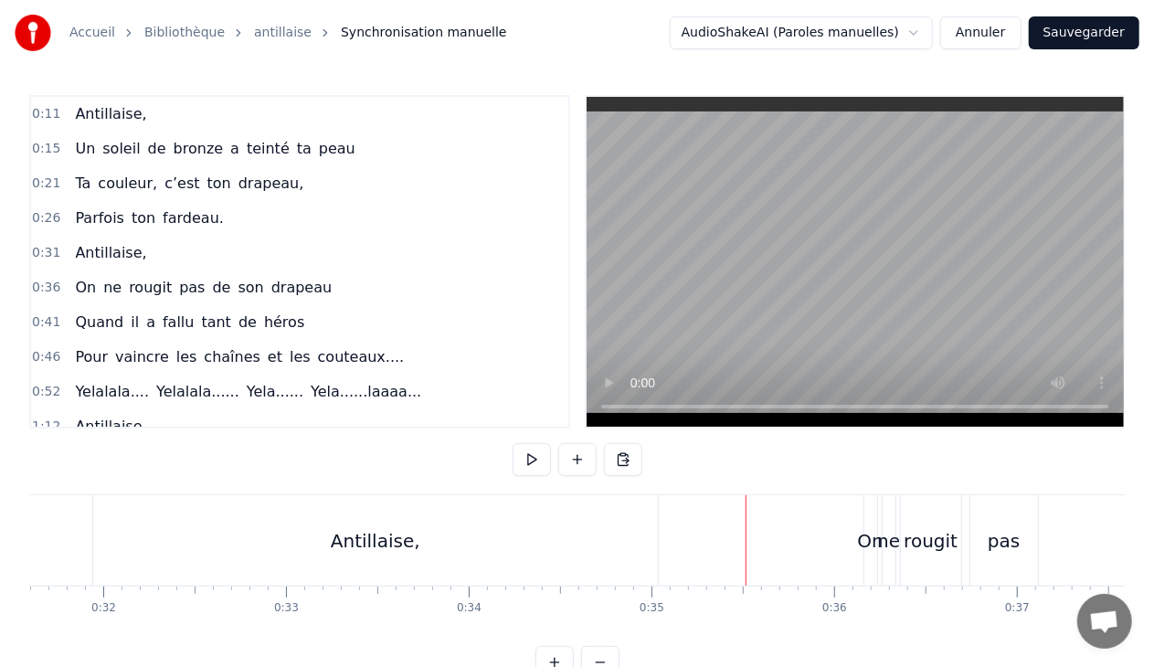
scroll to position [0, 5624]
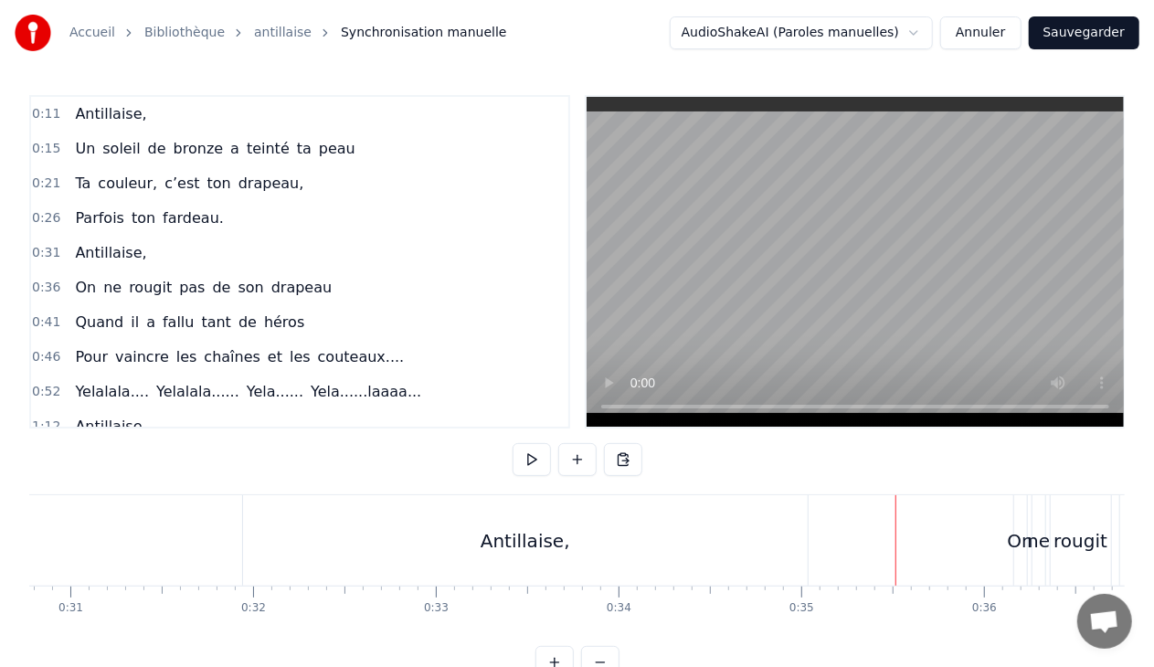
click at [311, 566] on div "Antillaise," at bounding box center [525, 540] width 565 height 90
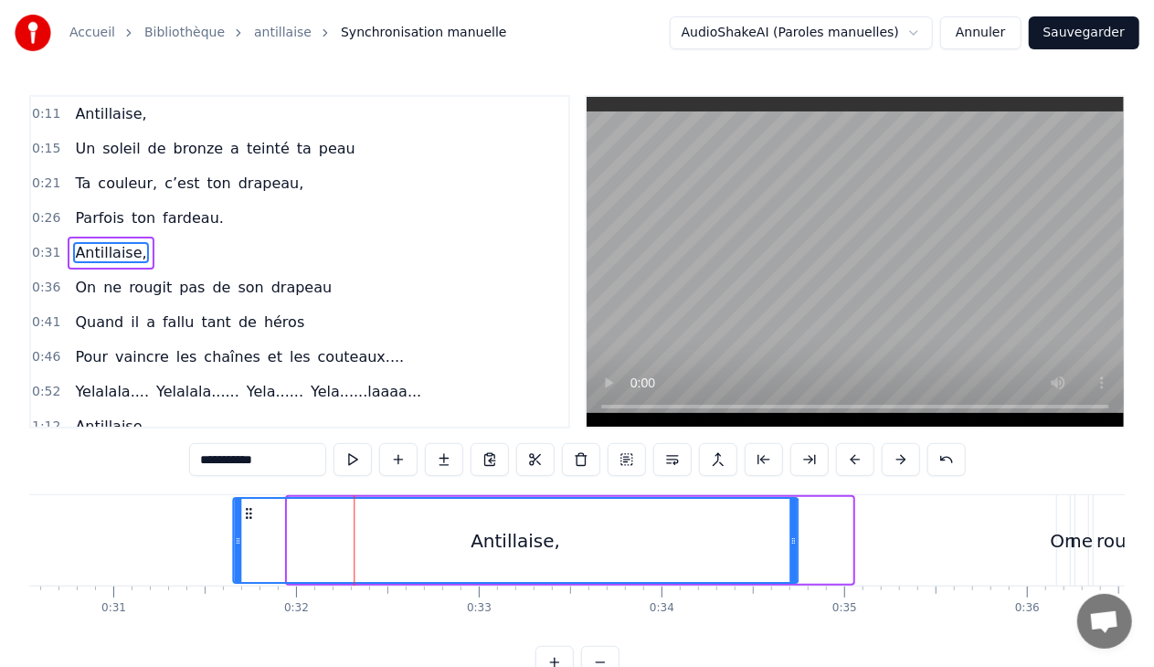
scroll to position [0, 5577]
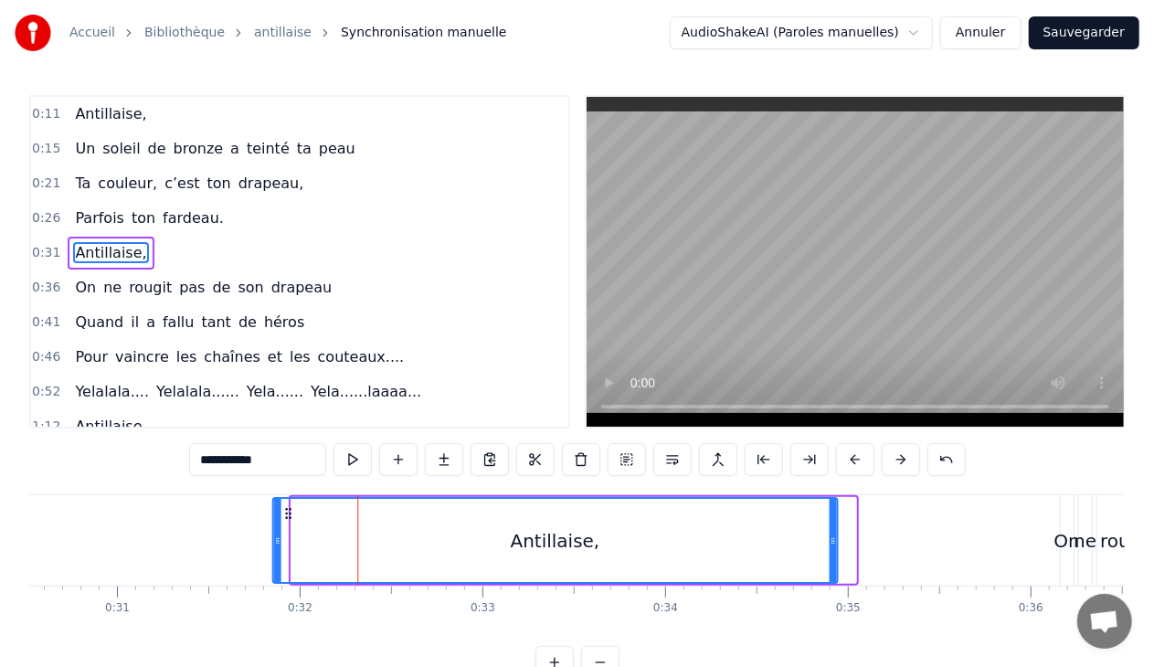
drag, startPoint x: 258, startPoint y: 511, endPoint x: 285, endPoint y: 519, distance: 28.6
click at [285, 519] on icon at bounding box center [287, 513] width 15 height 15
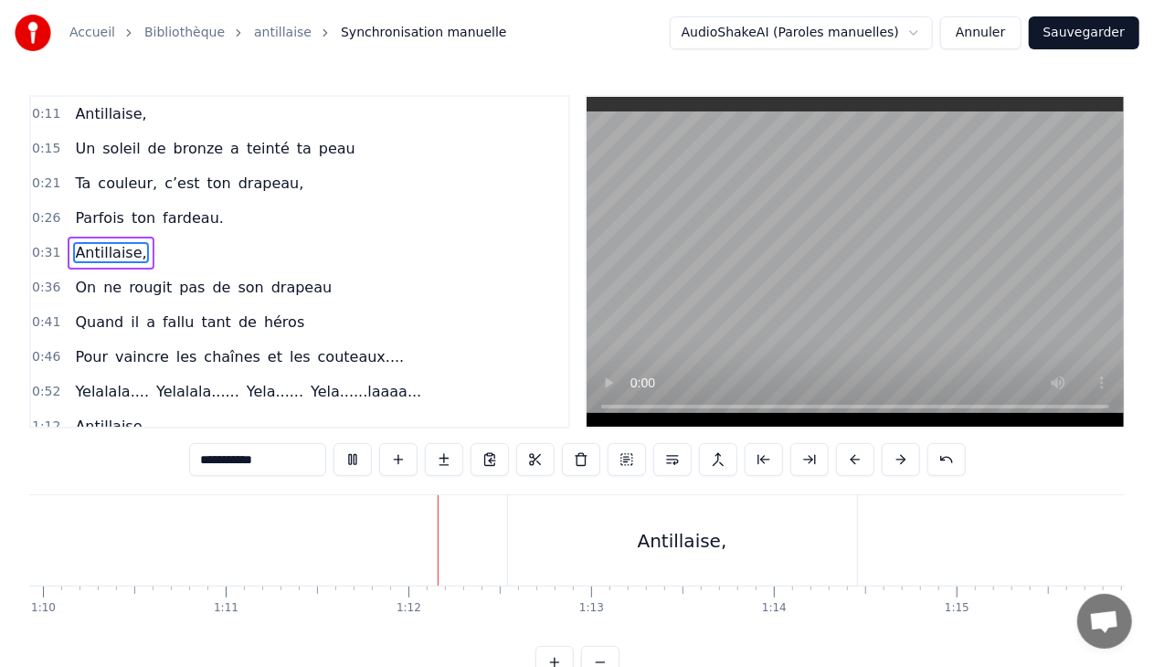
scroll to position [0, 12991]
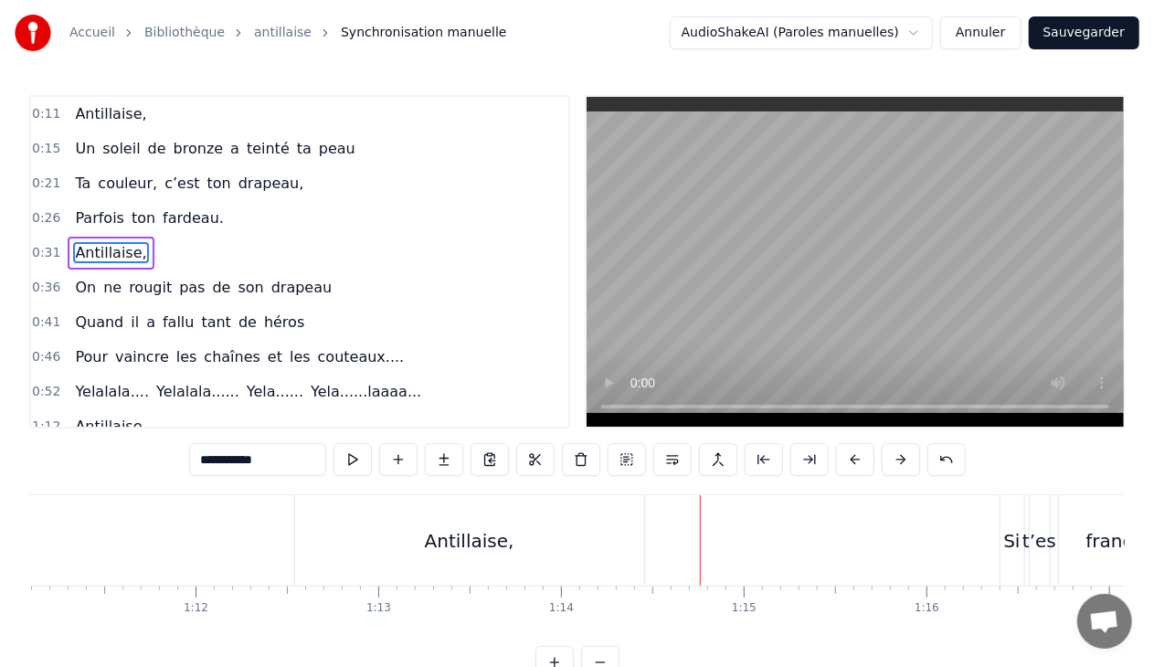
click at [475, 515] on div "Antillaise," at bounding box center [469, 540] width 349 height 90
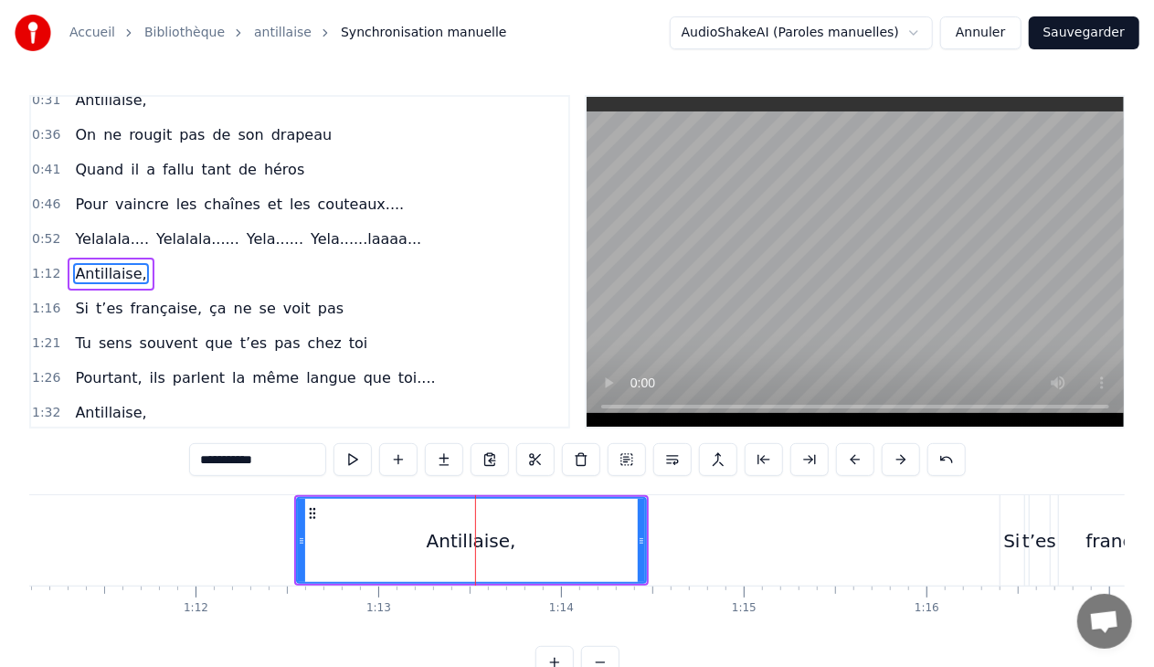
scroll to position [159, 0]
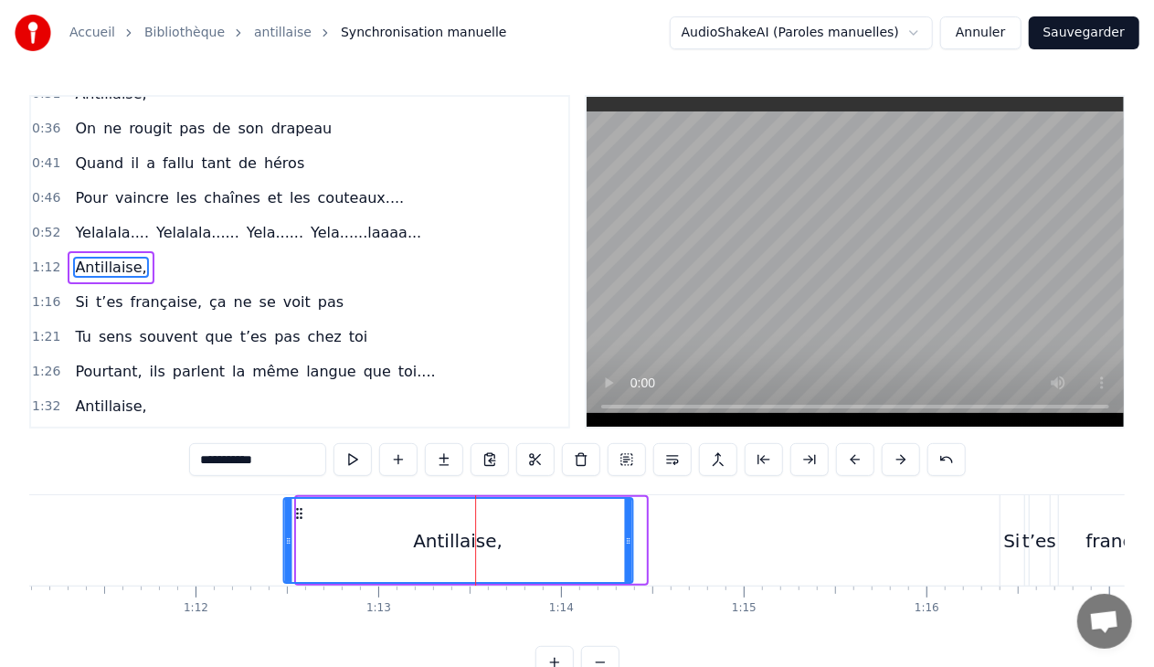
drag, startPoint x: 311, startPoint y: 510, endPoint x: 298, endPoint y: 512, distance: 12.9
click at [298, 512] on icon at bounding box center [298, 513] width 15 height 15
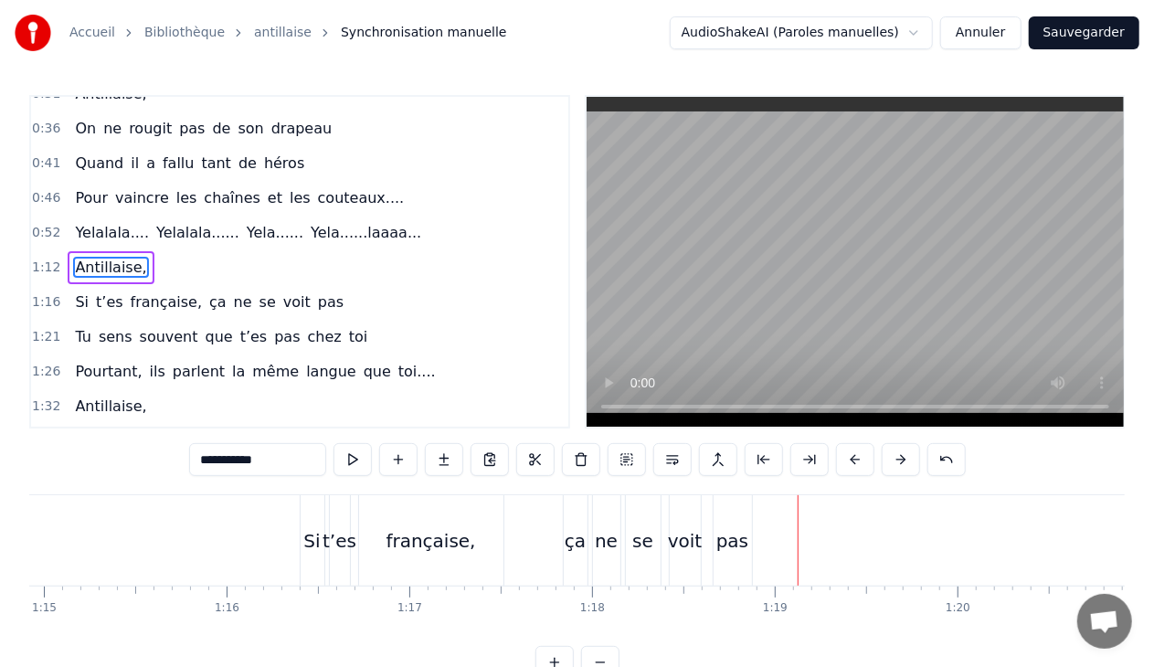
scroll to position [0, 13541]
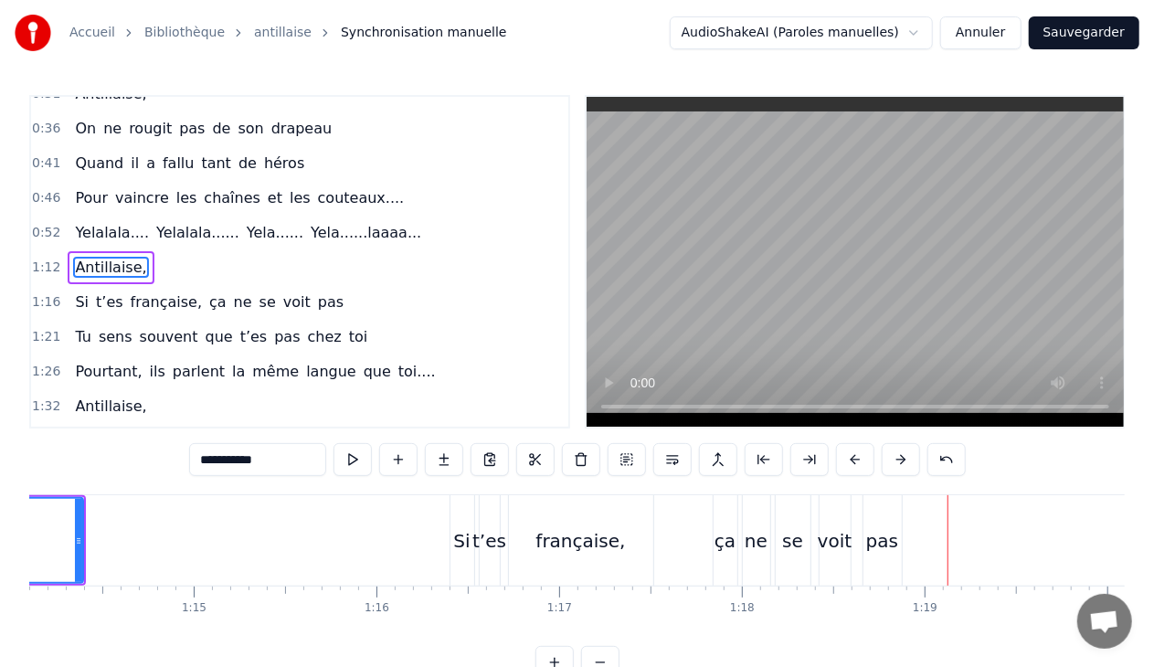
click at [316, 291] on span "pas" at bounding box center [330, 301] width 29 height 21
type input "***"
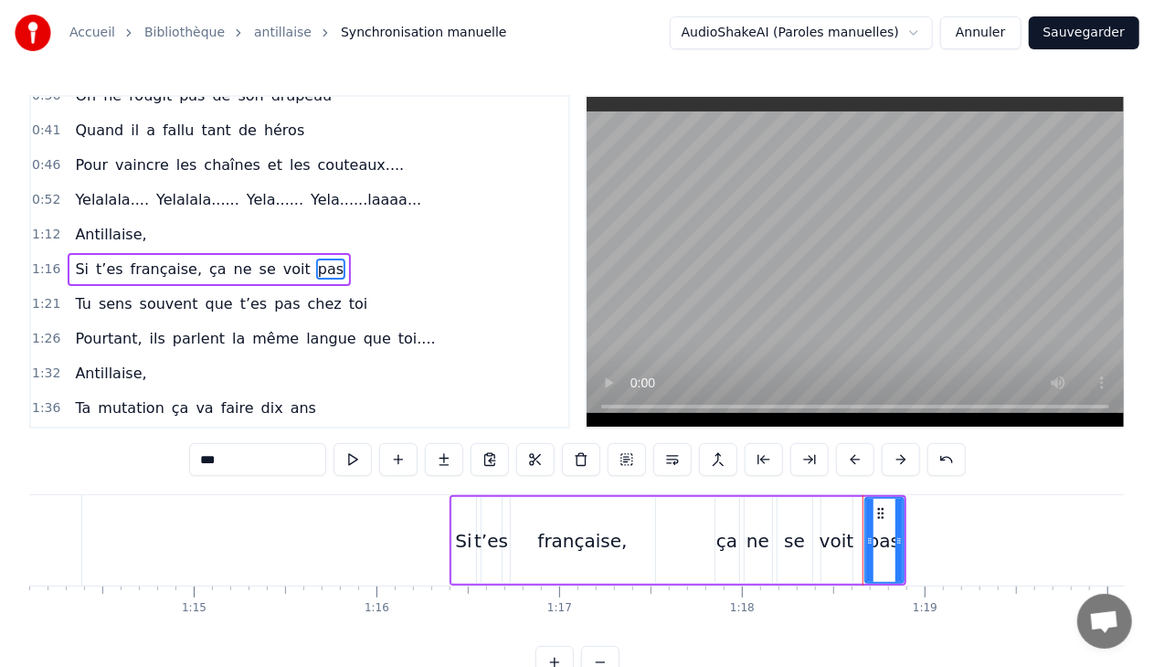
scroll to position [193, 0]
click at [332, 260] on div "1:16 Si t’es française, ça ne se voit pas" at bounding box center [299, 268] width 537 height 35
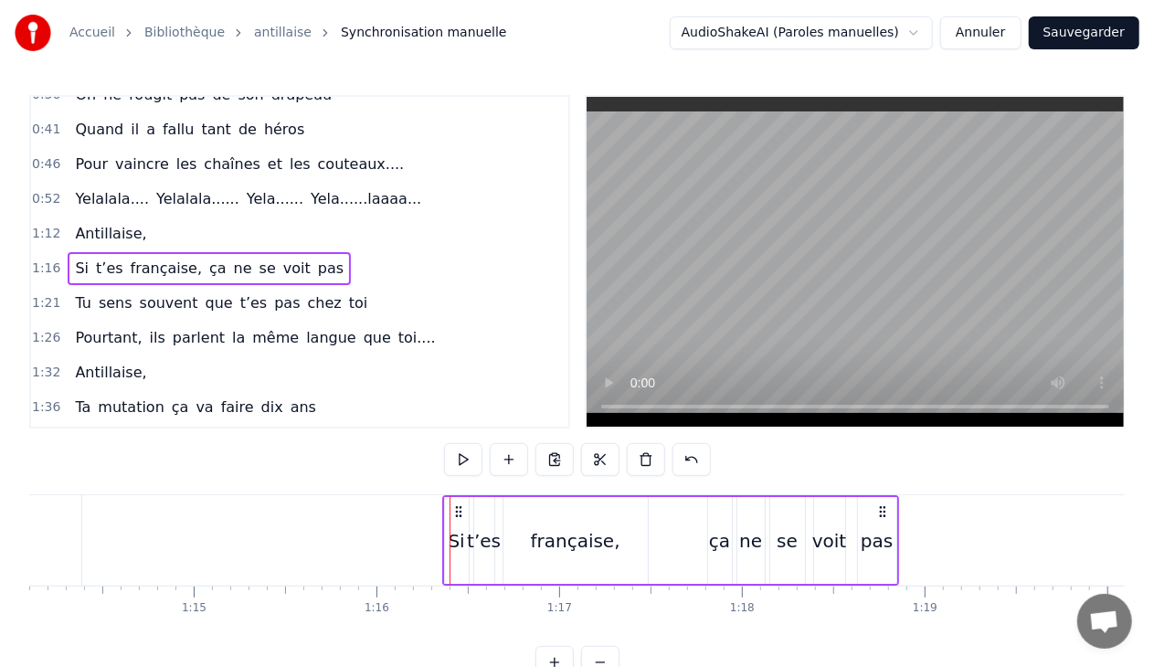
click at [457, 507] on circle at bounding box center [456, 507] width 1 height 1
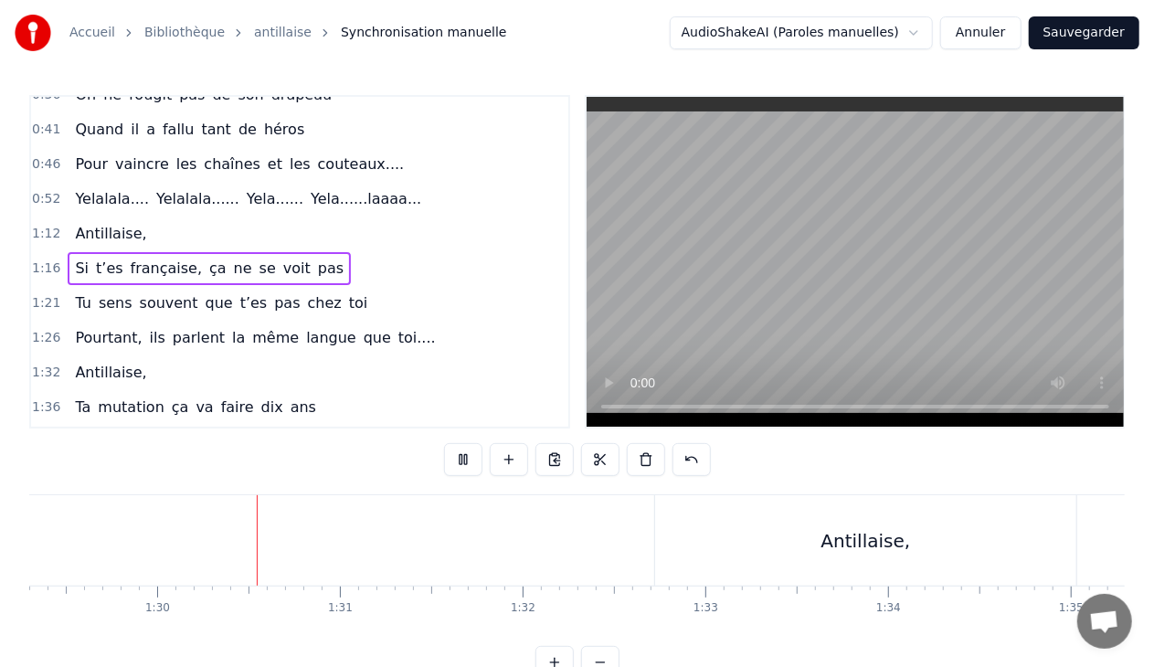
scroll to position [0, 16337]
click at [655, 536] on div "Antillaise," at bounding box center [847, 540] width 422 height 90
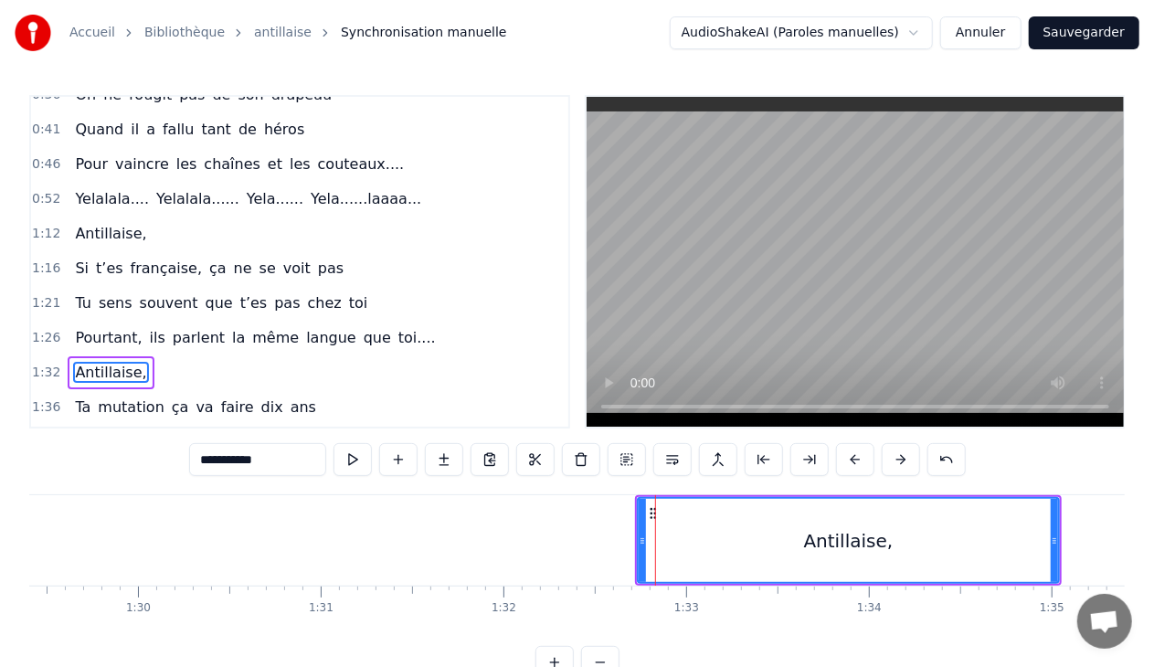
scroll to position [295, 0]
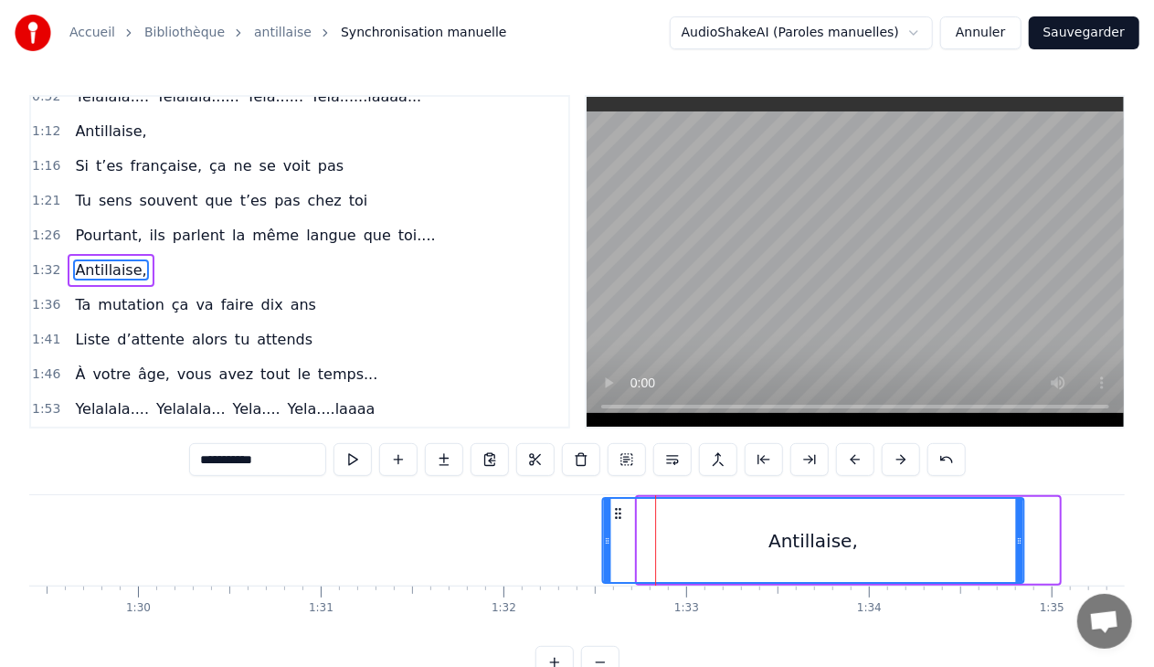
drag, startPoint x: 651, startPoint y: 512, endPoint x: 616, endPoint y: 515, distance: 35.8
click at [616, 515] on icon at bounding box center [617, 513] width 15 height 15
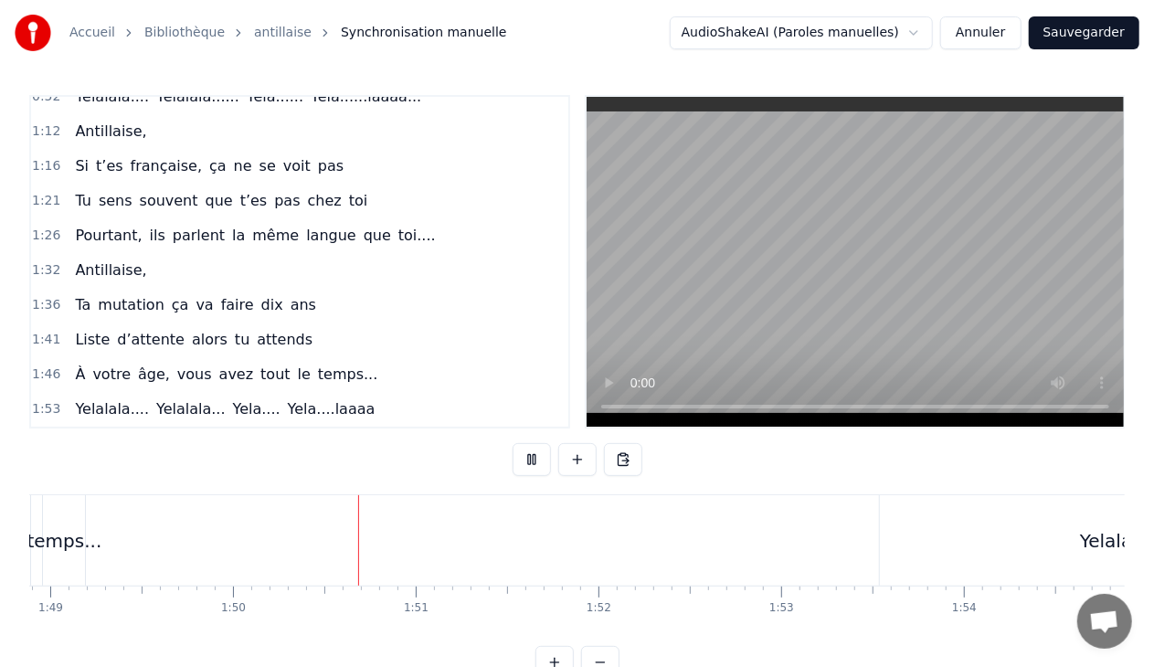
scroll to position [0, 20048]
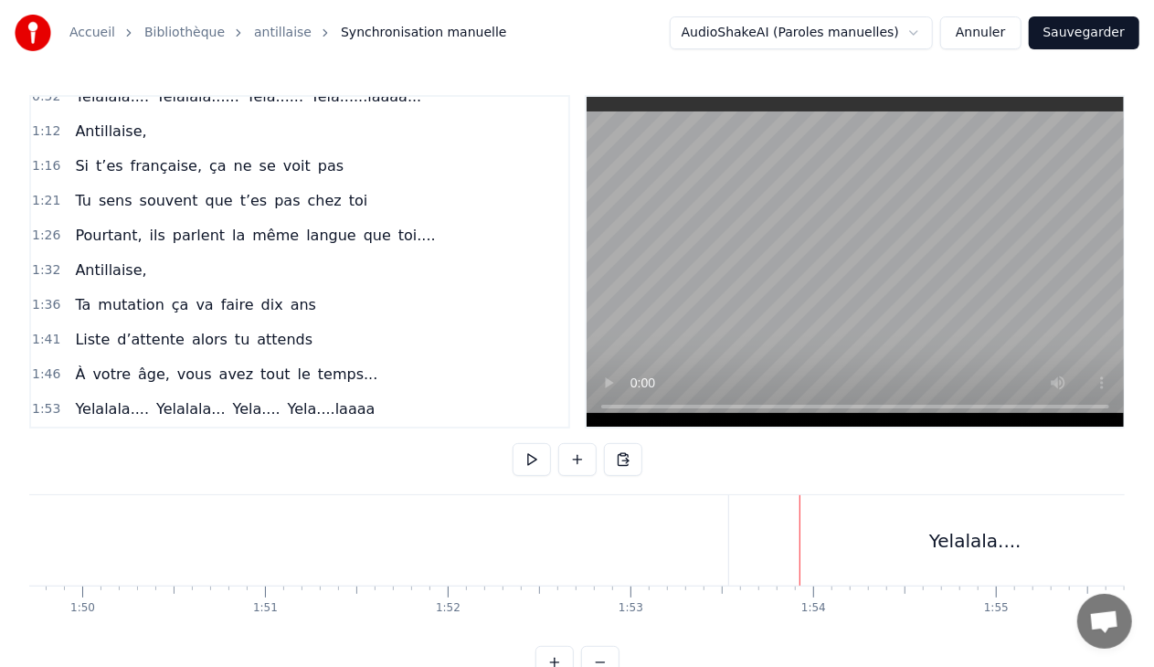
click at [841, 519] on div "Yelalala...." at bounding box center [975, 540] width 492 height 90
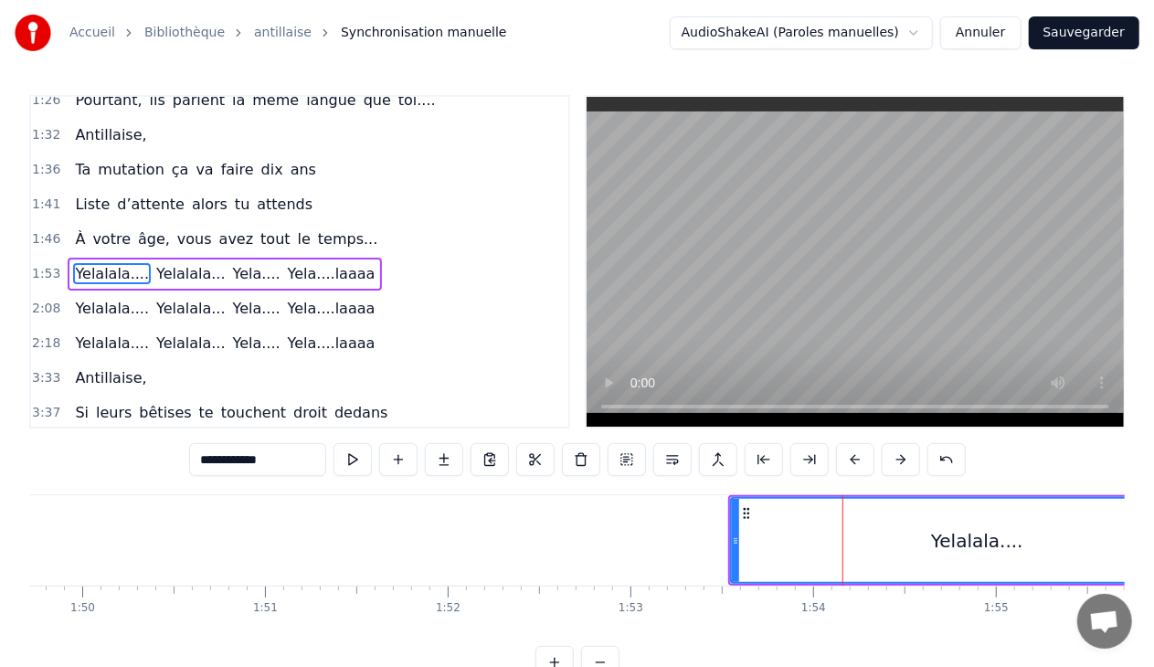
scroll to position [431, 0]
click at [740, 512] on icon at bounding box center [739, 513] width 15 height 15
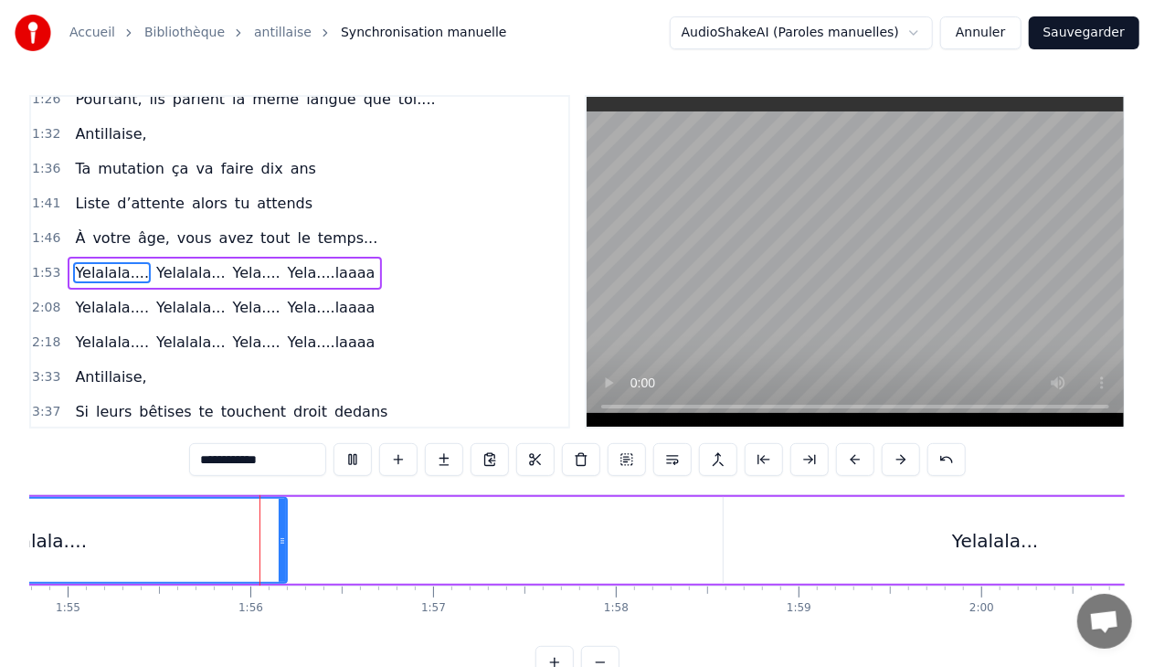
scroll to position [0, 21001]
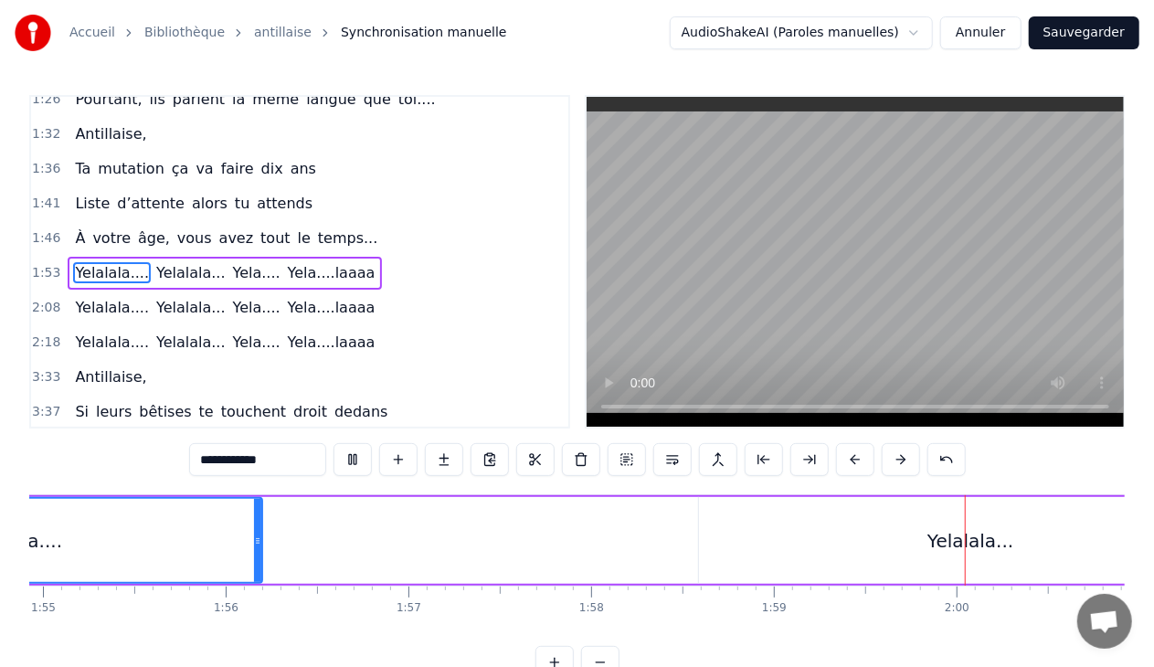
click at [727, 495] on div "Yelalala.... [GEOGRAPHIC_DATA]... Yela.... Yela....laaaa" at bounding box center [1119, 540] width 2702 height 90
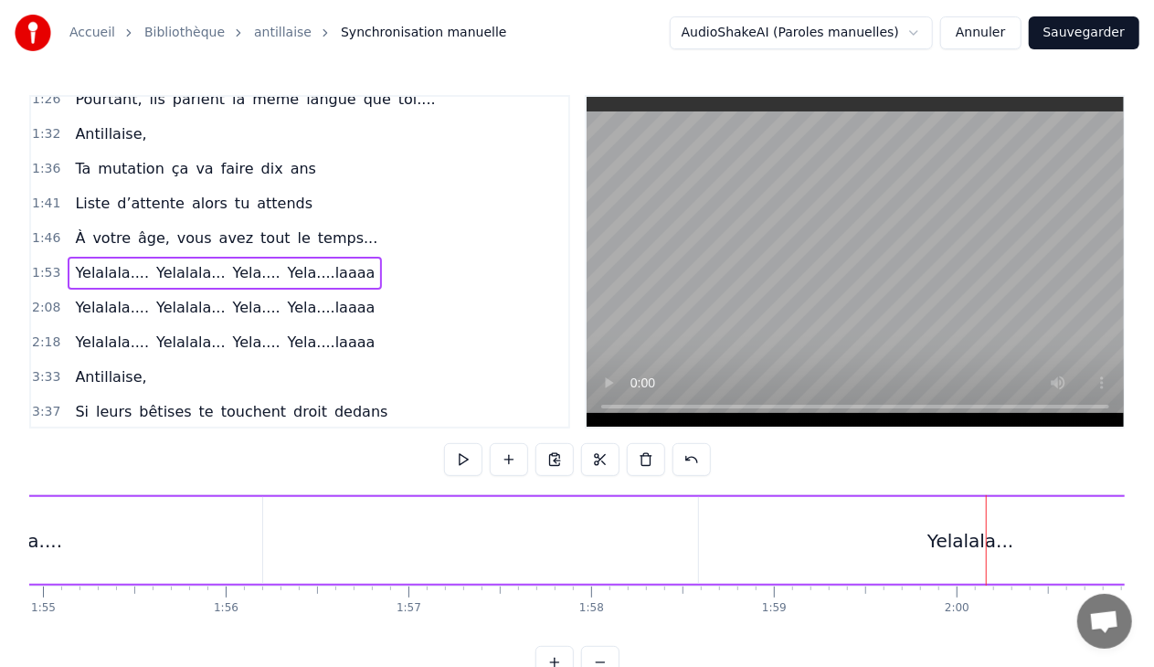
click at [709, 534] on div "Yelalala..." at bounding box center [970, 540] width 543 height 87
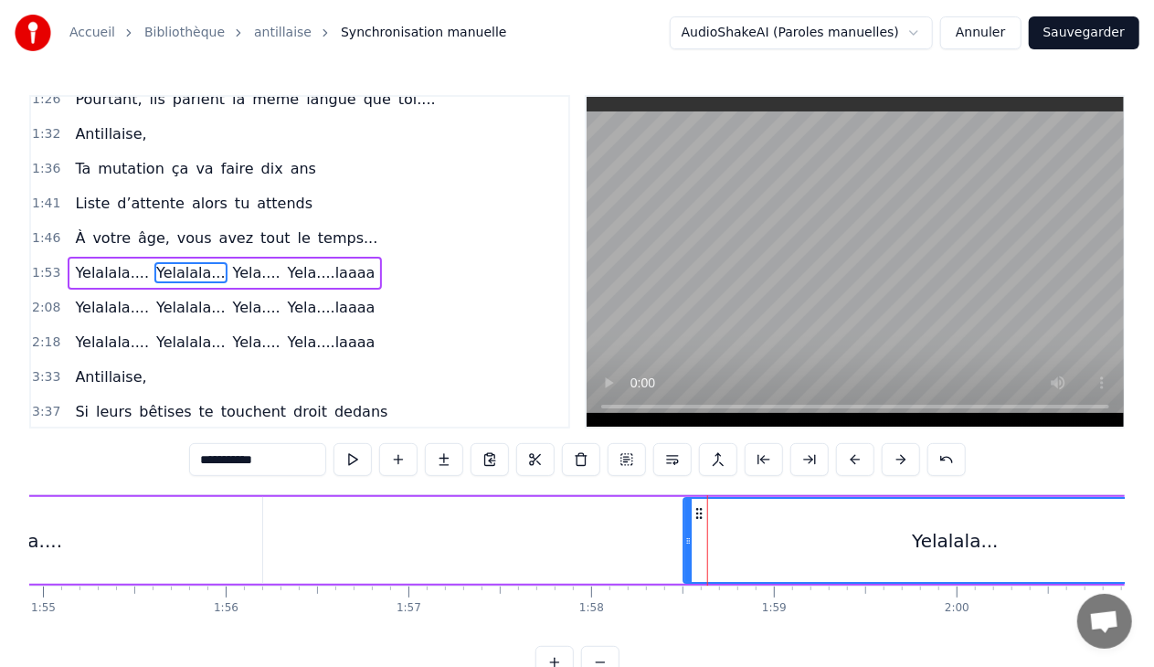
drag, startPoint x: 714, startPoint y: 513, endPoint x: 698, endPoint y: 512, distance: 15.6
click at [698, 512] on icon at bounding box center [700, 513] width 15 height 15
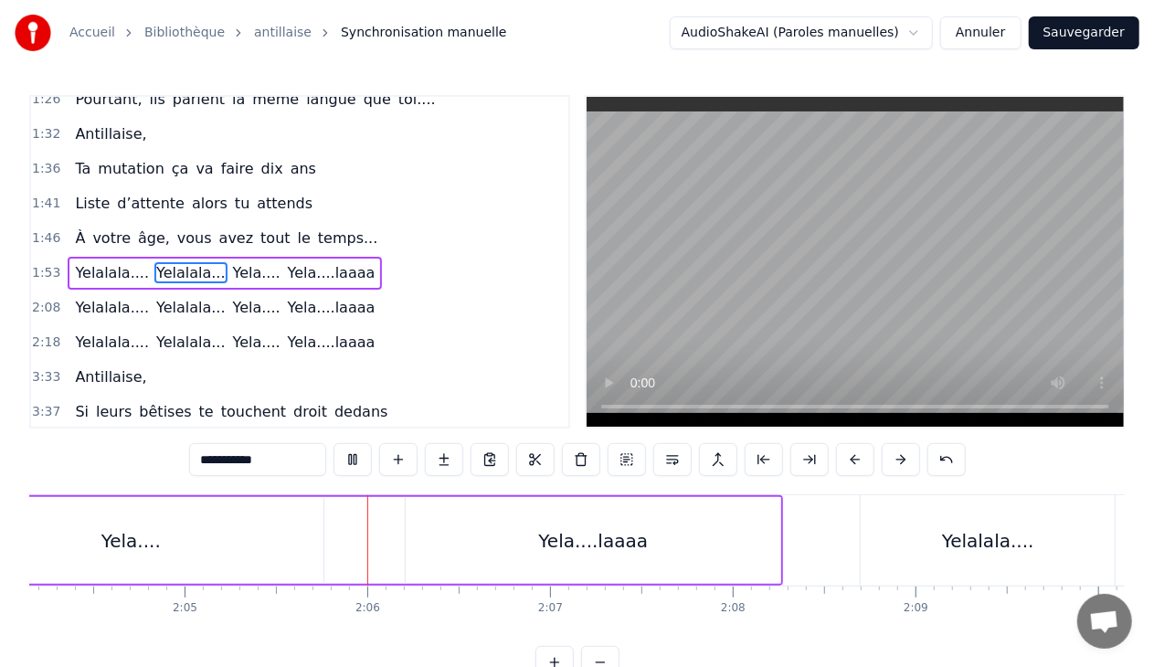
scroll to position [0, 22836]
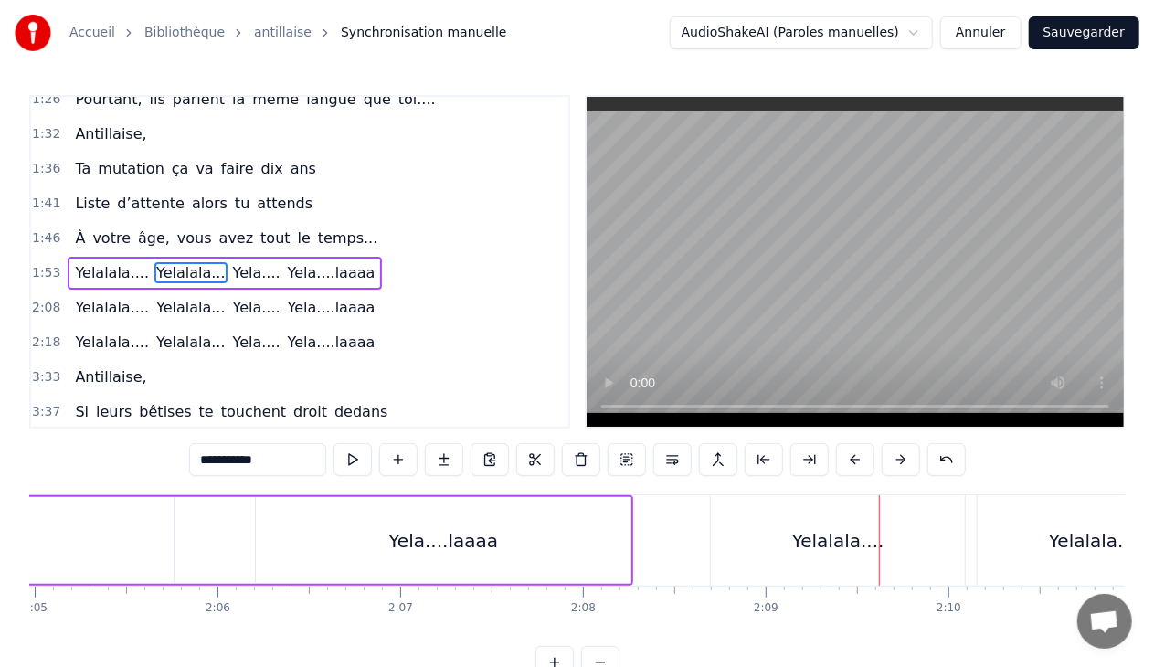
click at [466, 542] on div "Yela....laaaa" at bounding box center [443, 540] width 110 height 27
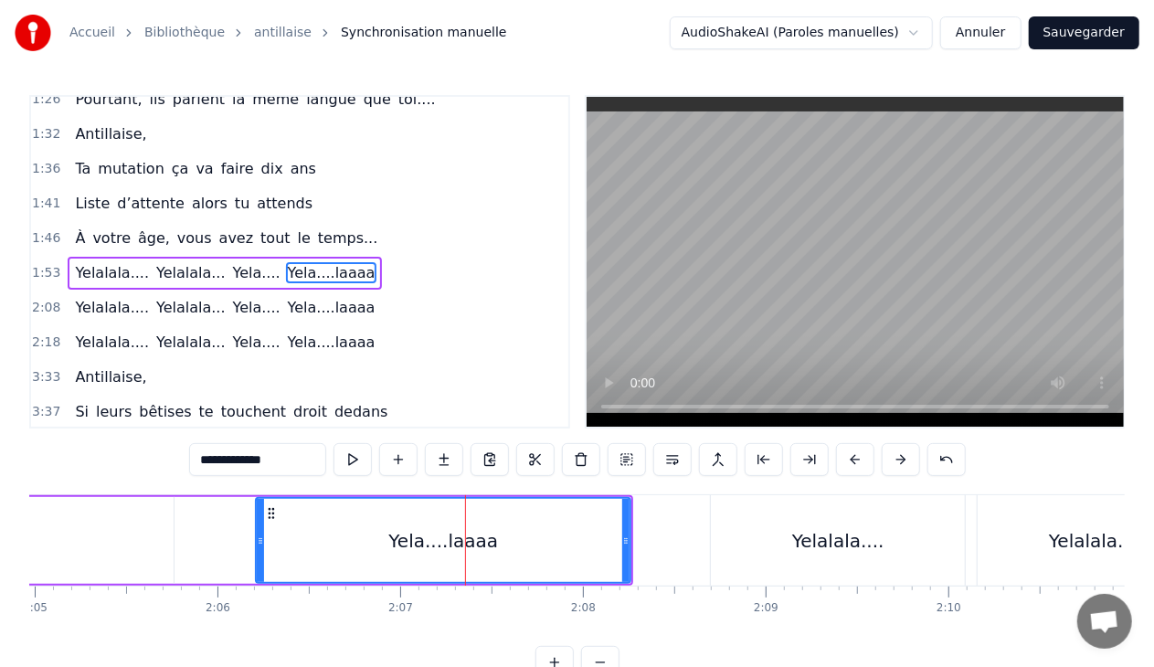
click at [444, 542] on div "Yela....laaaa" at bounding box center [443, 540] width 110 height 27
click at [236, 460] on input "**********" at bounding box center [257, 459] width 137 height 33
type input "**********"
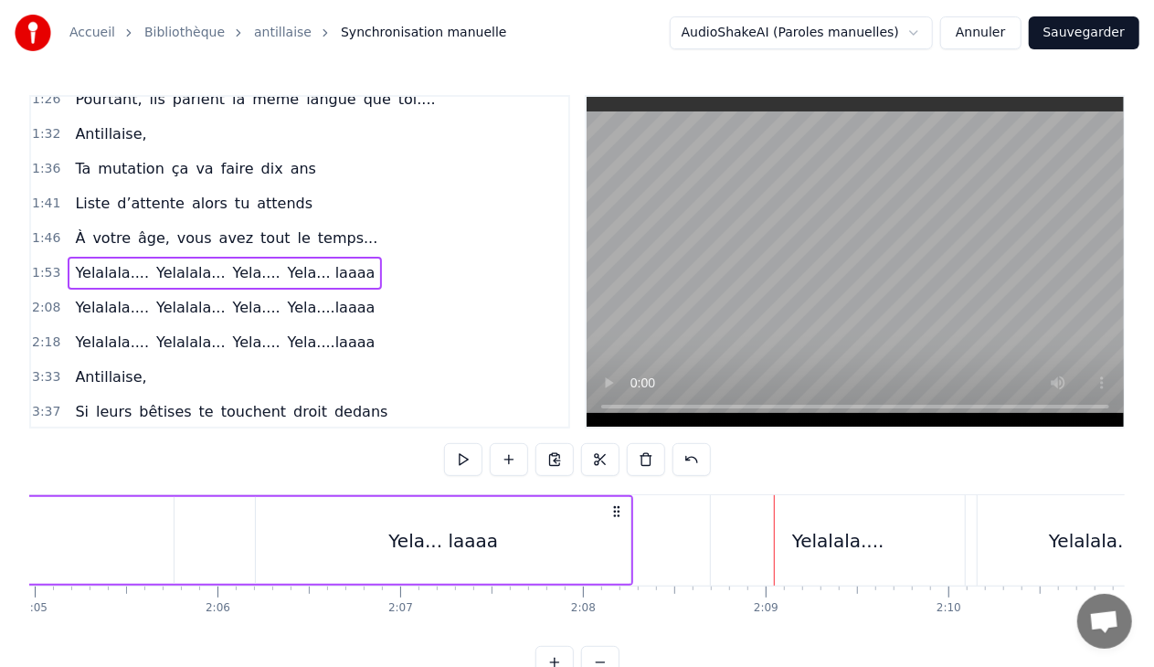
click at [802, 541] on div "Yelalala...." at bounding box center [838, 540] width 92 height 27
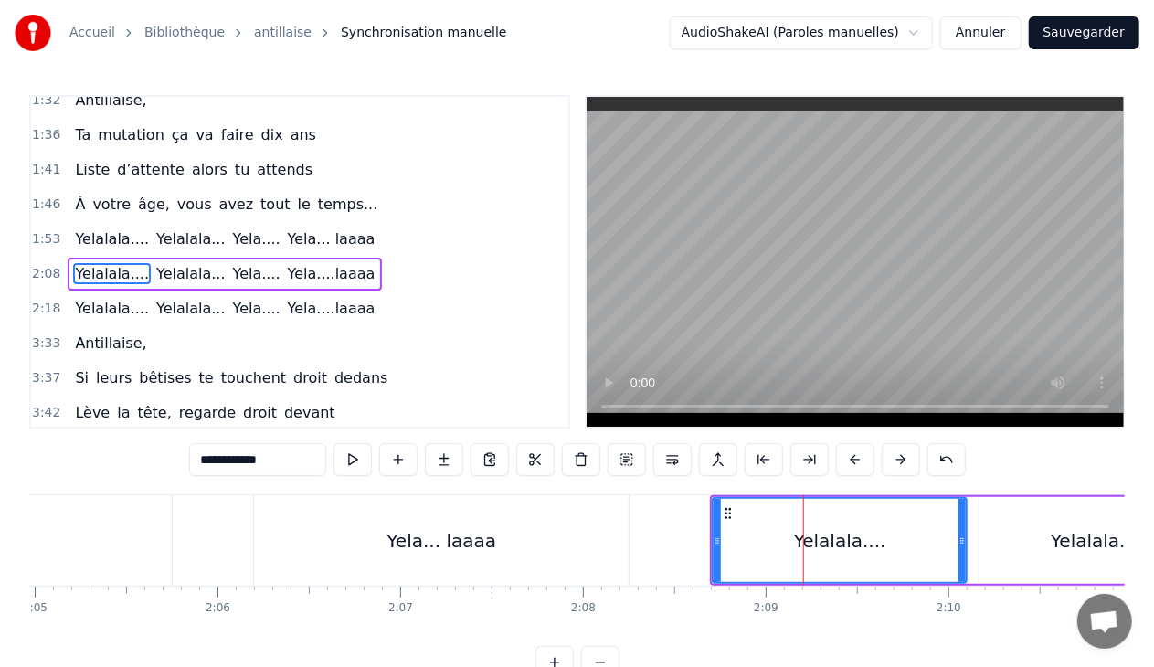
scroll to position [466, 0]
click at [347, 258] on div "2:08 Yelalala.... [GEOGRAPHIC_DATA]... Yela.... Yela....laaaa" at bounding box center [299, 273] width 537 height 35
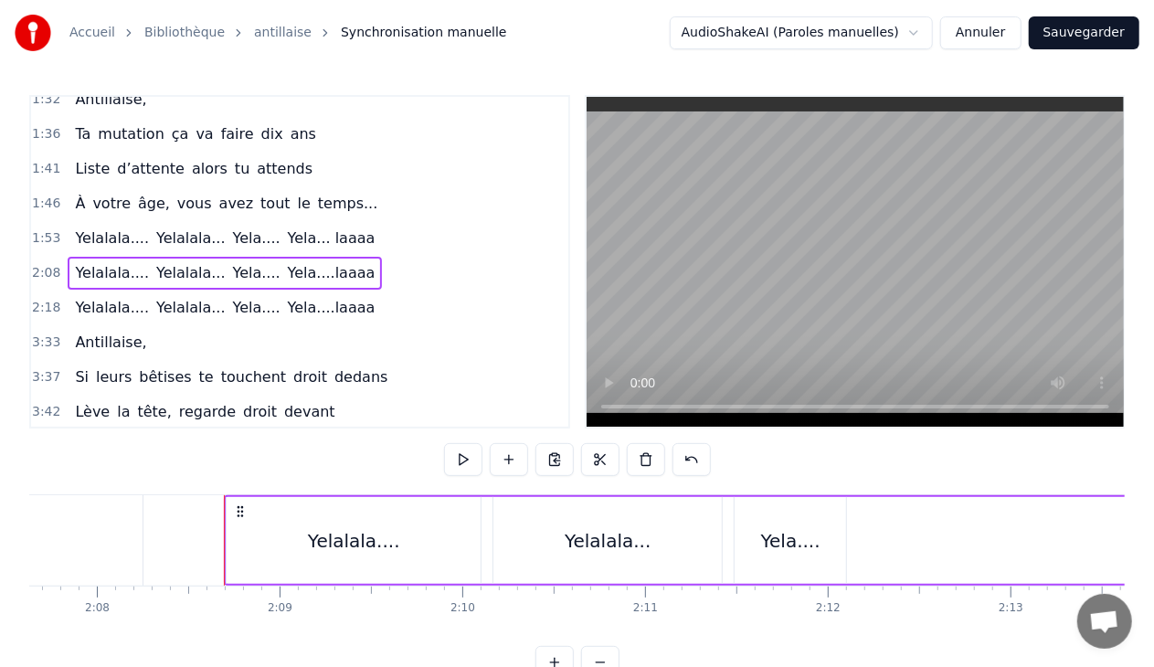
scroll to position [0, 23173]
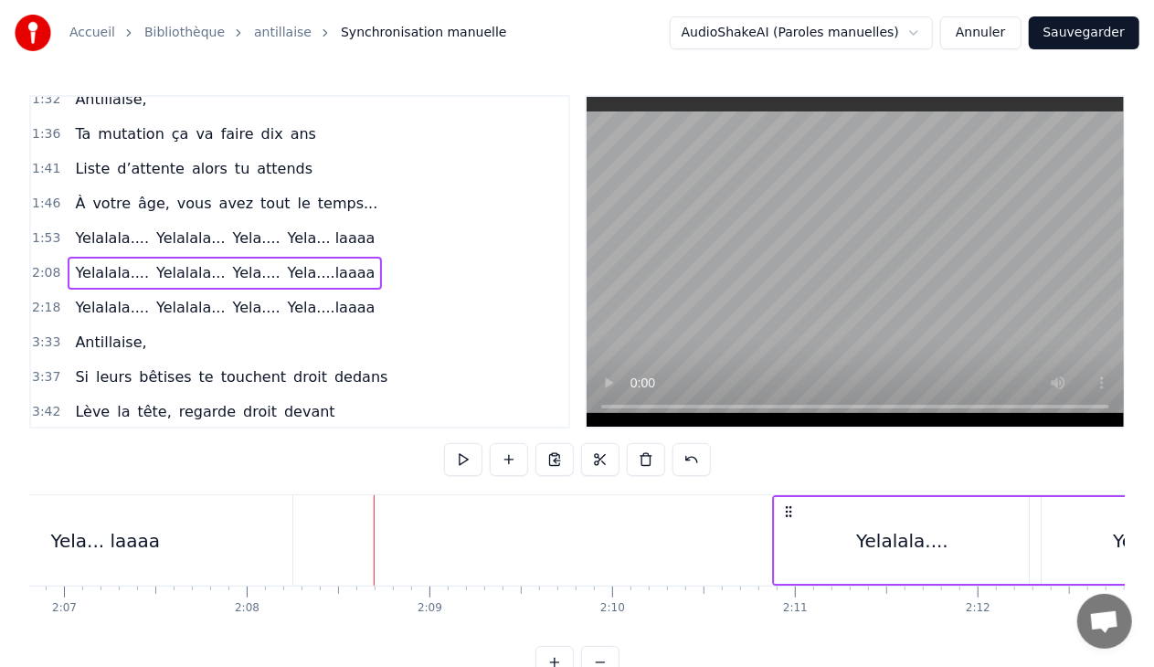
drag, startPoint x: 389, startPoint y: 513, endPoint x: 786, endPoint y: 467, distance: 399.2
click at [786, 467] on div "0:11 Antillaise, 0:15 Un soleil de bronze a teinté ta peau 0:21 Ta couleur, c’e…" at bounding box center [576, 387] width 1095 height 584
click at [153, 549] on div "Yela... laaaa" at bounding box center [105, 540] width 375 height 90
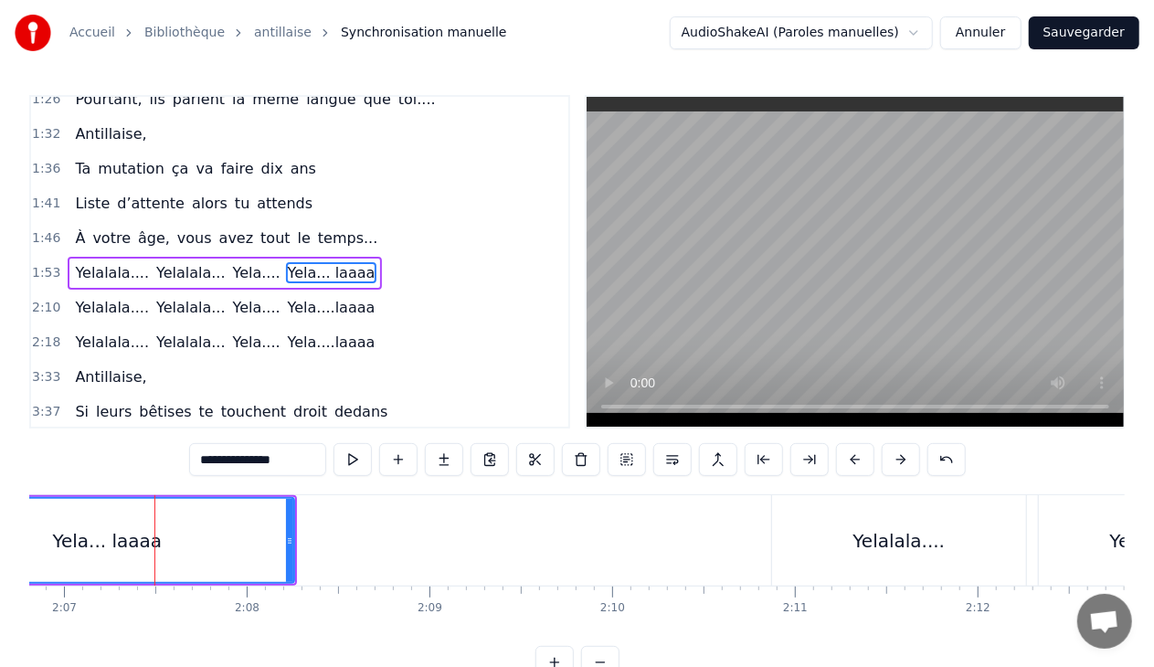
click at [122, 539] on div "Yela... laaaa" at bounding box center [107, 540] width 110 height 27
click at [274, 463] on input "**********" at bounding box center [257, 459] width 137 height 33
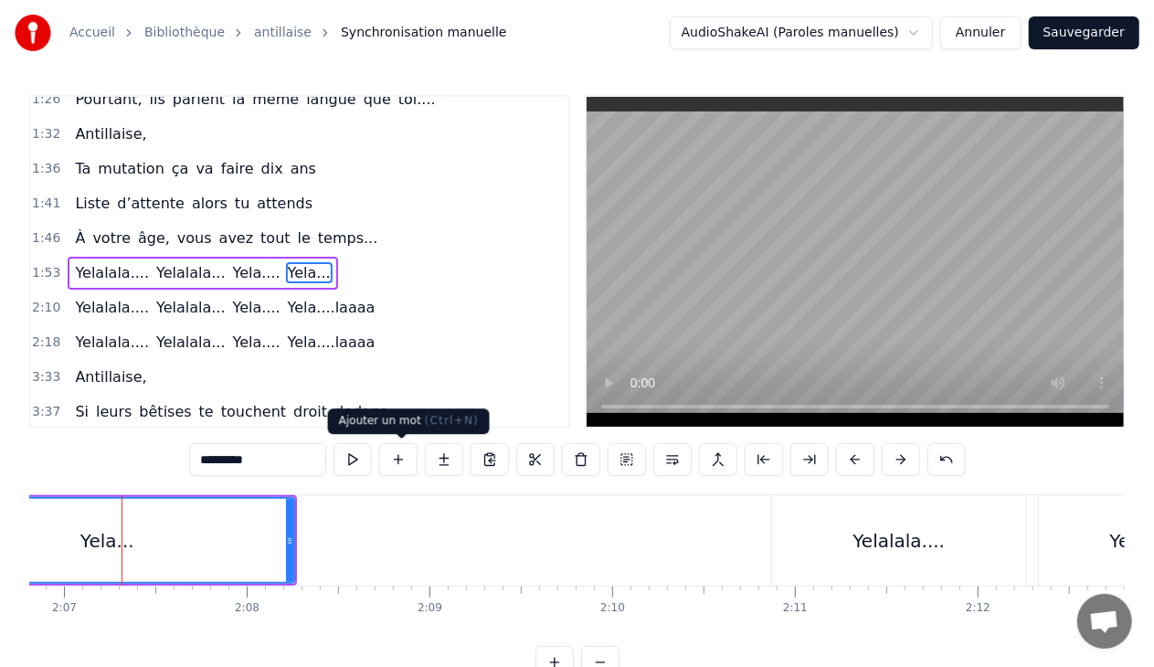
type input "*******"
click at [398, 455] on button at bounding box center [398, 459] width 38 height 33
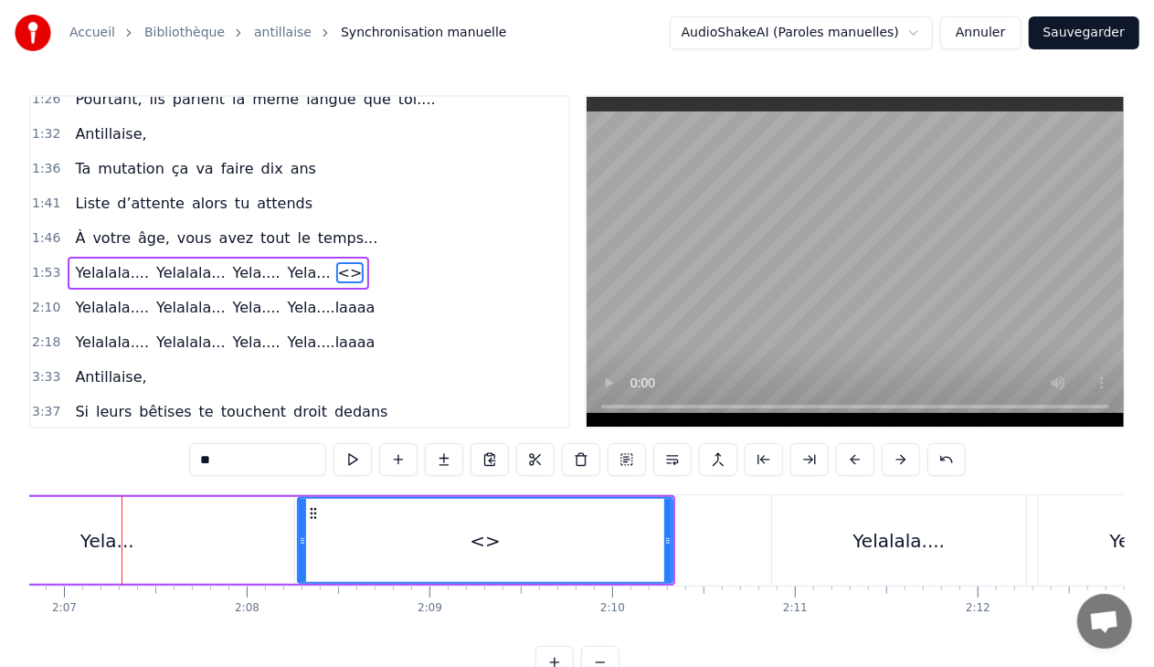
click at [236, 457] on input "**" at bounding box center [257, 459] width 137 height 33
type input "*"
click at [152, 565] on div "Yela..." at bounding box center [107, 540] width 375 height 87
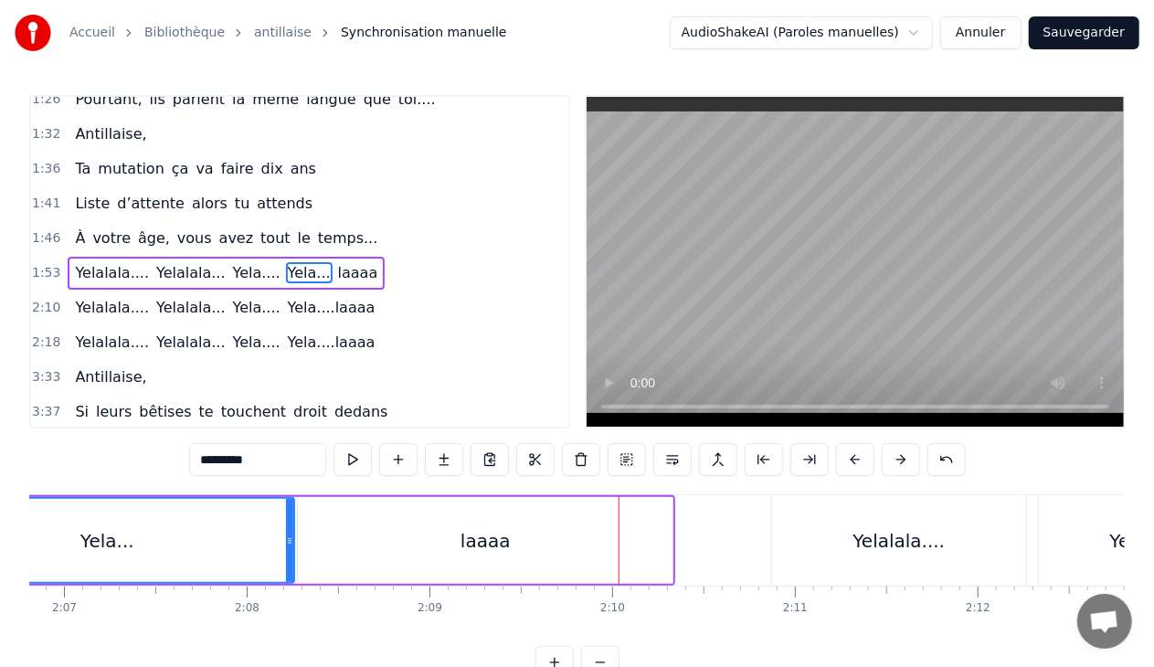
click at [465, 533] on div "laaaa" at bounding box center [485, 540] width 50 height 27
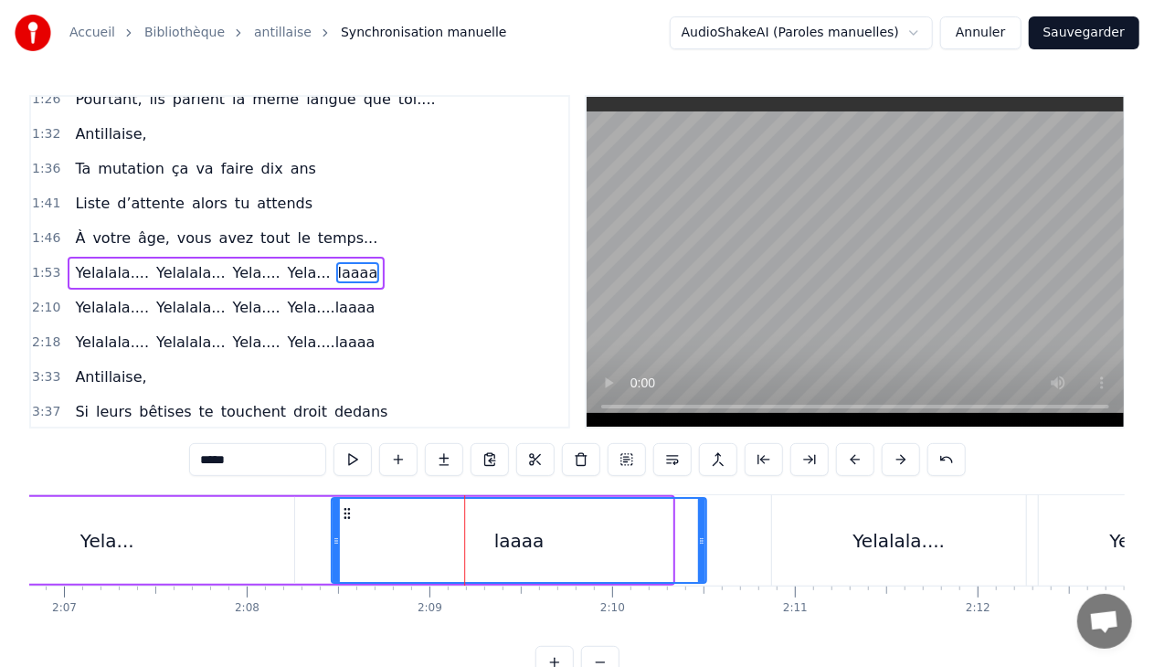
drag, startPoint x: 312, startPoint y: 512, endPoint x: 345, endPoint y: 515, distance: 33.1
click at [345, 515] on icon at bounding box center [347, 513] width 15 height 15
click at [84, 554] on div "Yela..." at bounding box center [107, 540] width 54 height 27
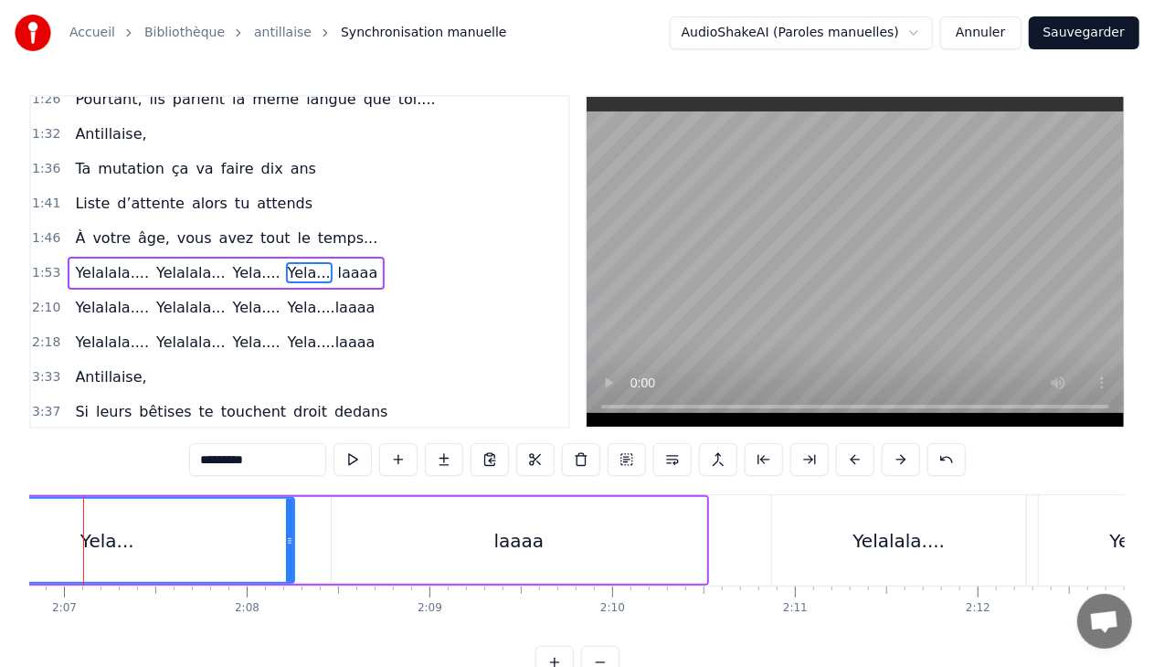
scroll to position [0, 23134]
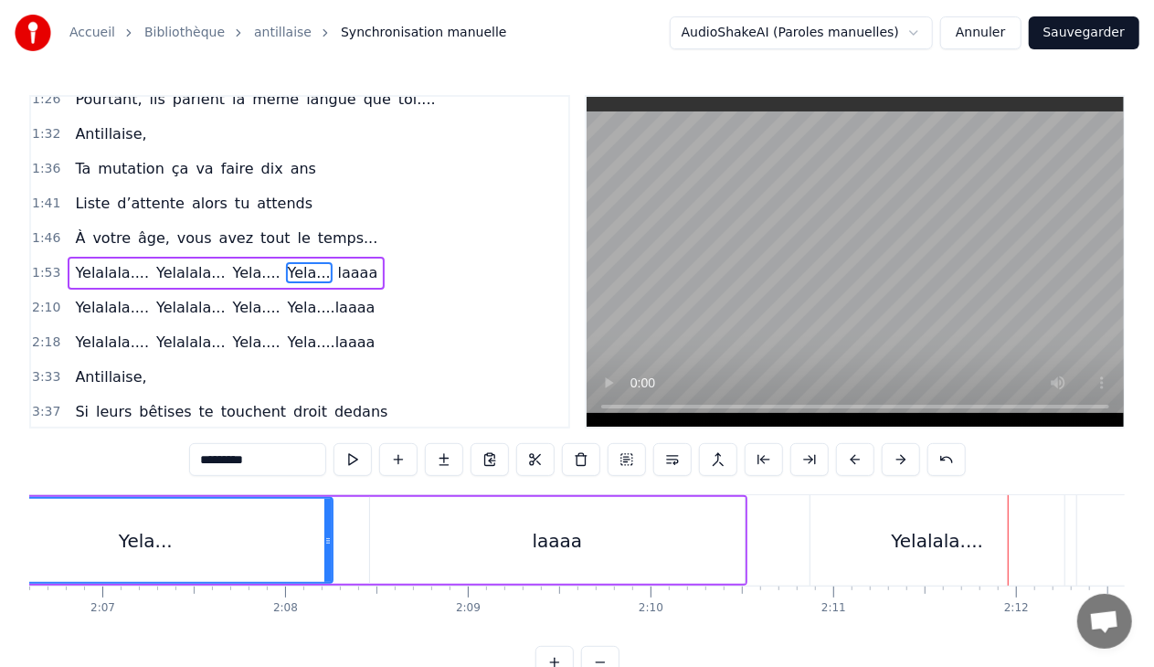
click at [702, 536] on div "laaaa" at bounding box center [557, 540] width 375 height 87
type input "*****"
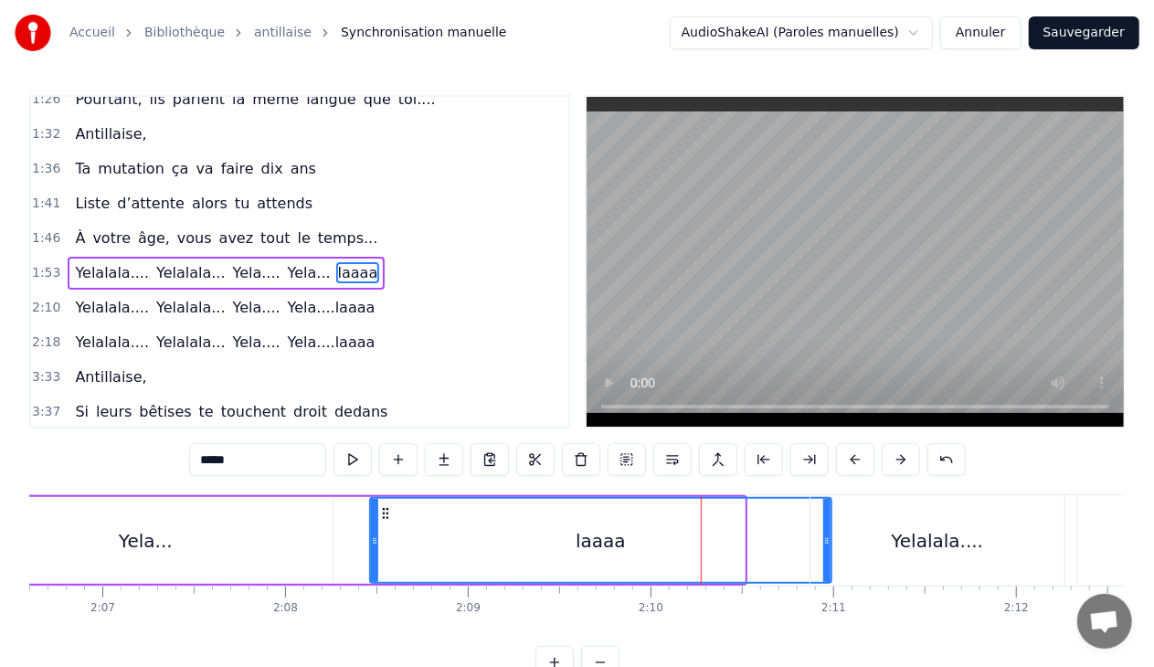
drag, startPoint x: 741, startPoint y: 536, endPoint x: 828, endPoint y: 537, distance: 86.8
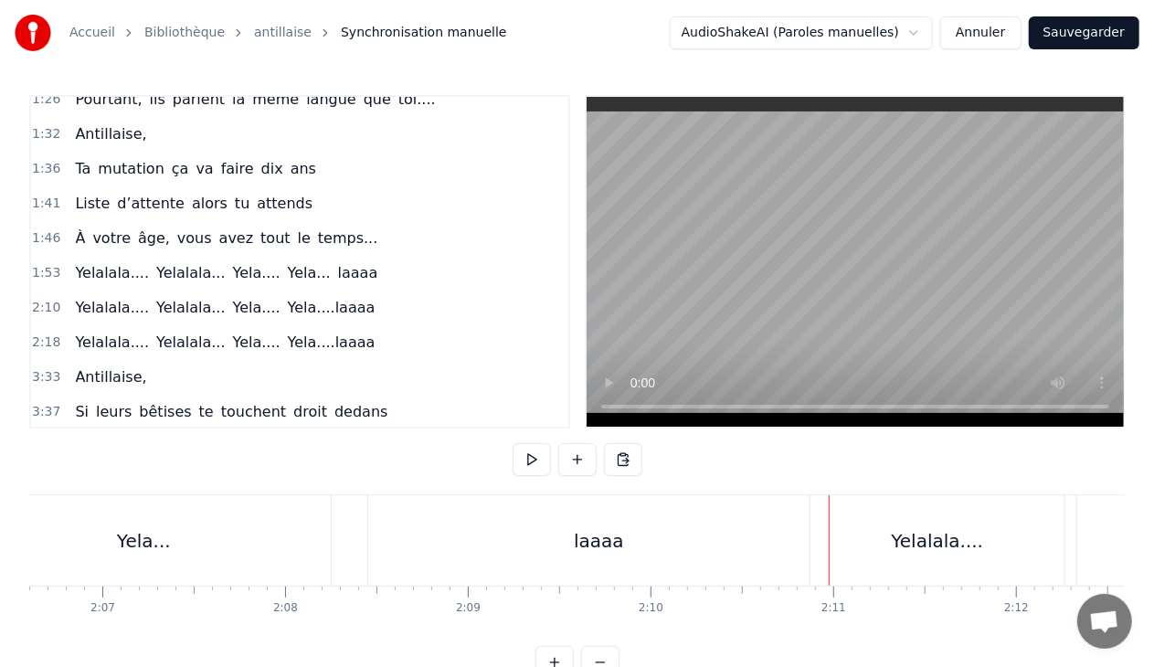
click at [323, 541] on div "Yela..." at bounding box center [143, 540] width 375 height 90
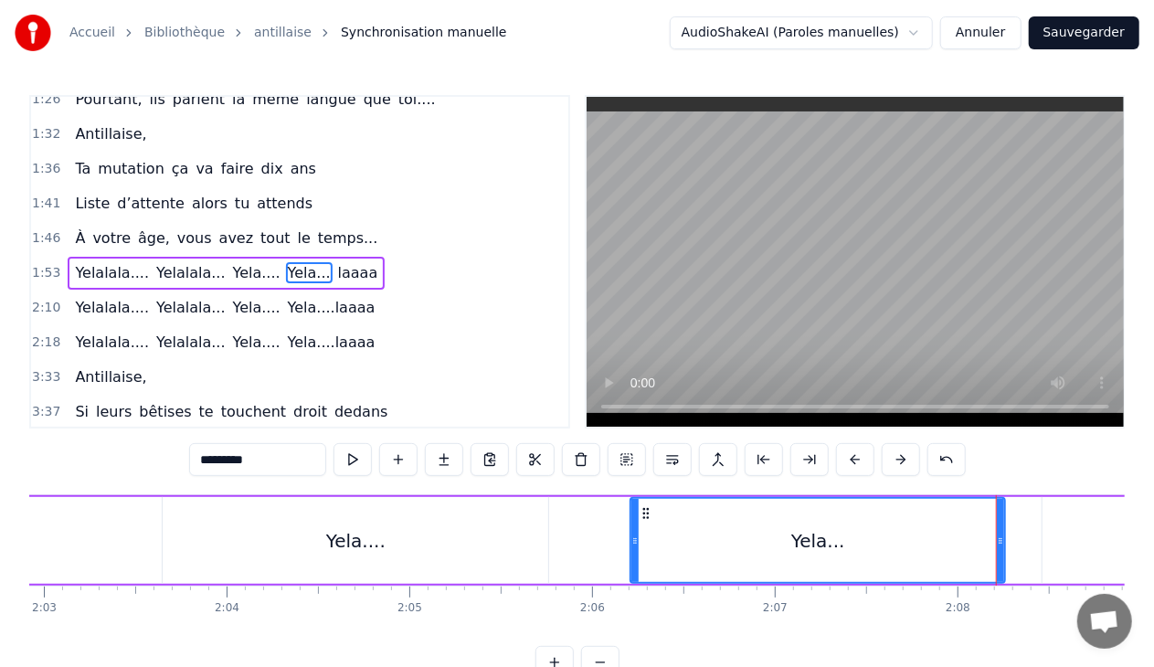
scroll to position [0, 22537]
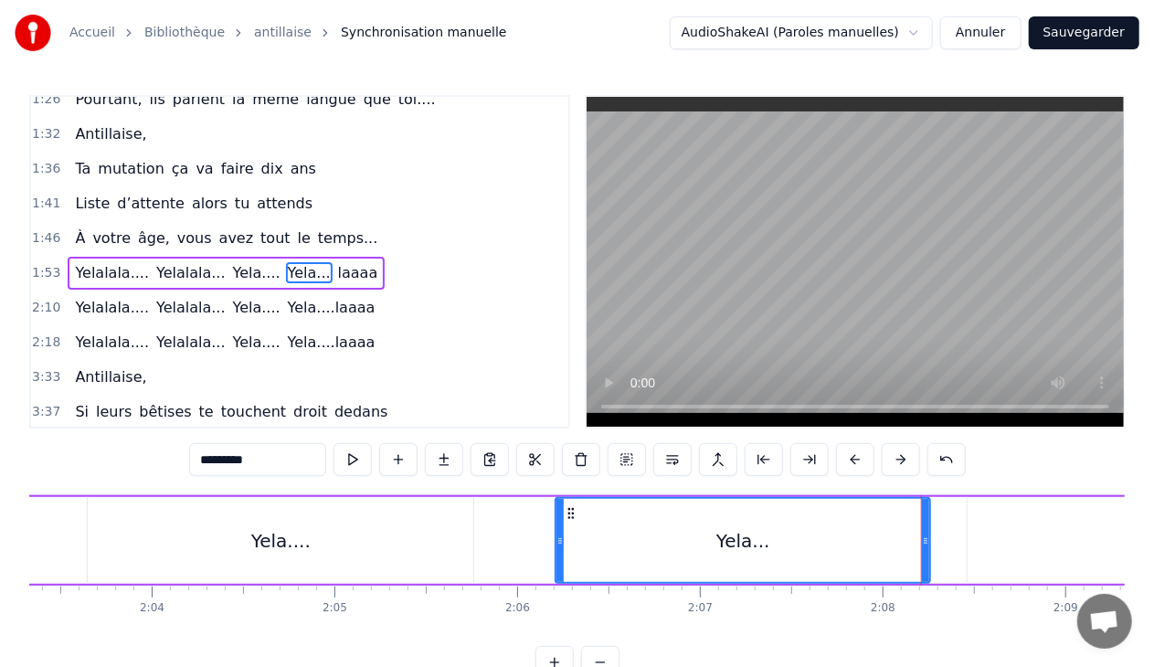
click at [435, 554] on div "Yela...." at bounding box center [281, 540] width 386 height 87
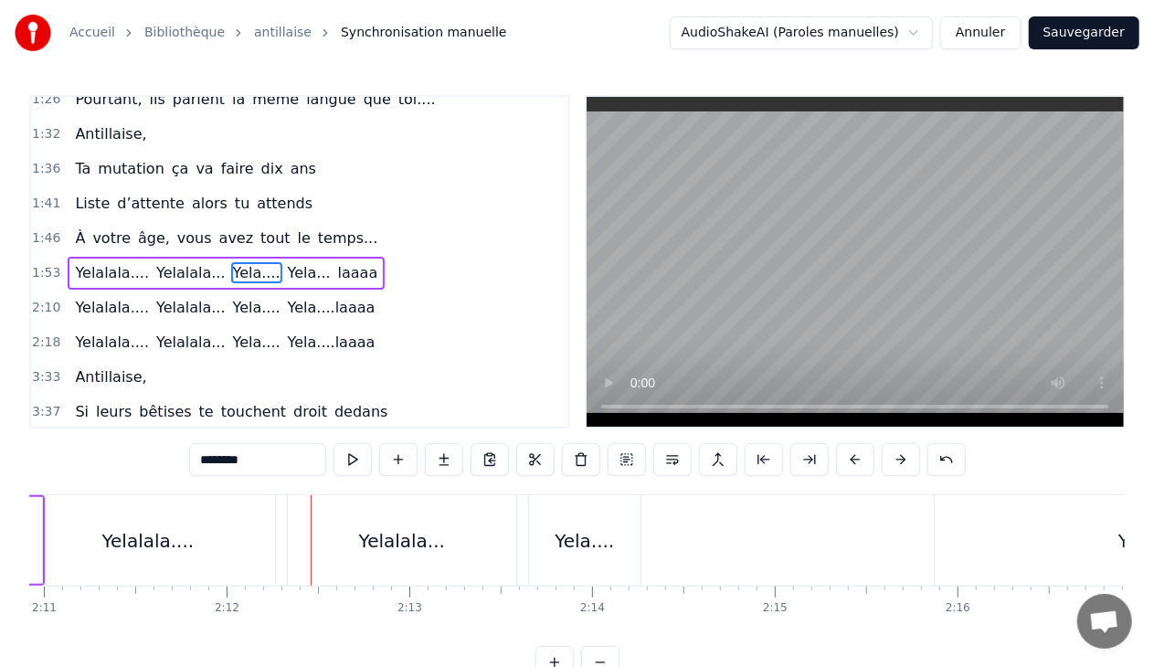
scroll to position [0, 23887]
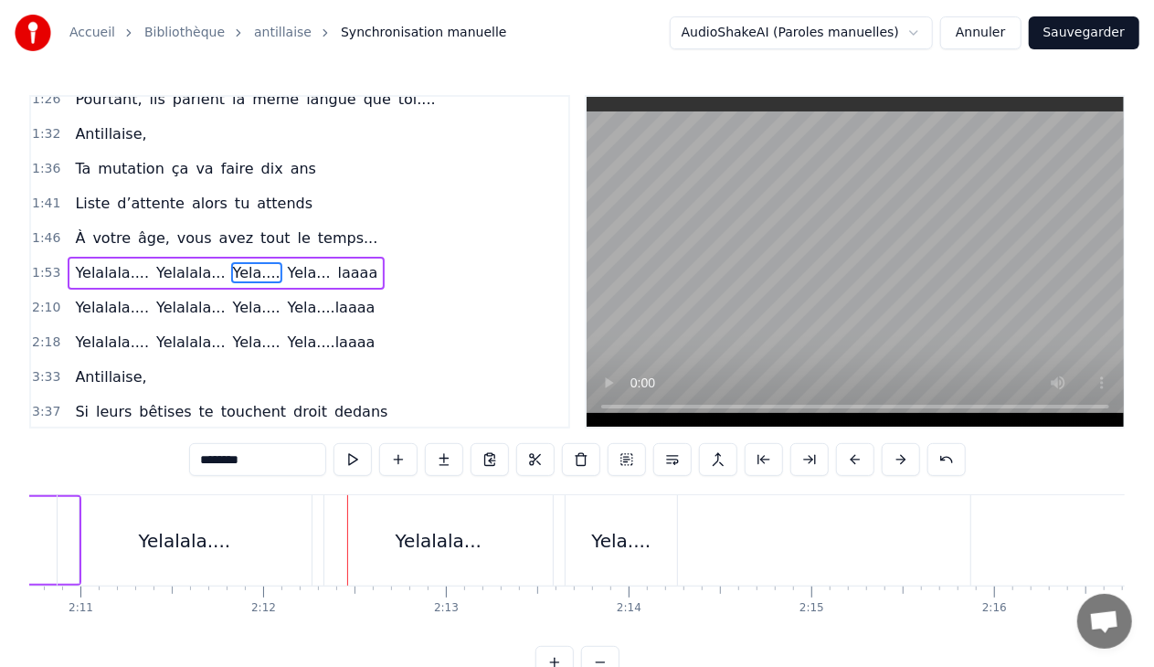
click at [307, 550] on div "Yelalala...." at bounding box center [185, 540] width 254 height 90
type input "**********"
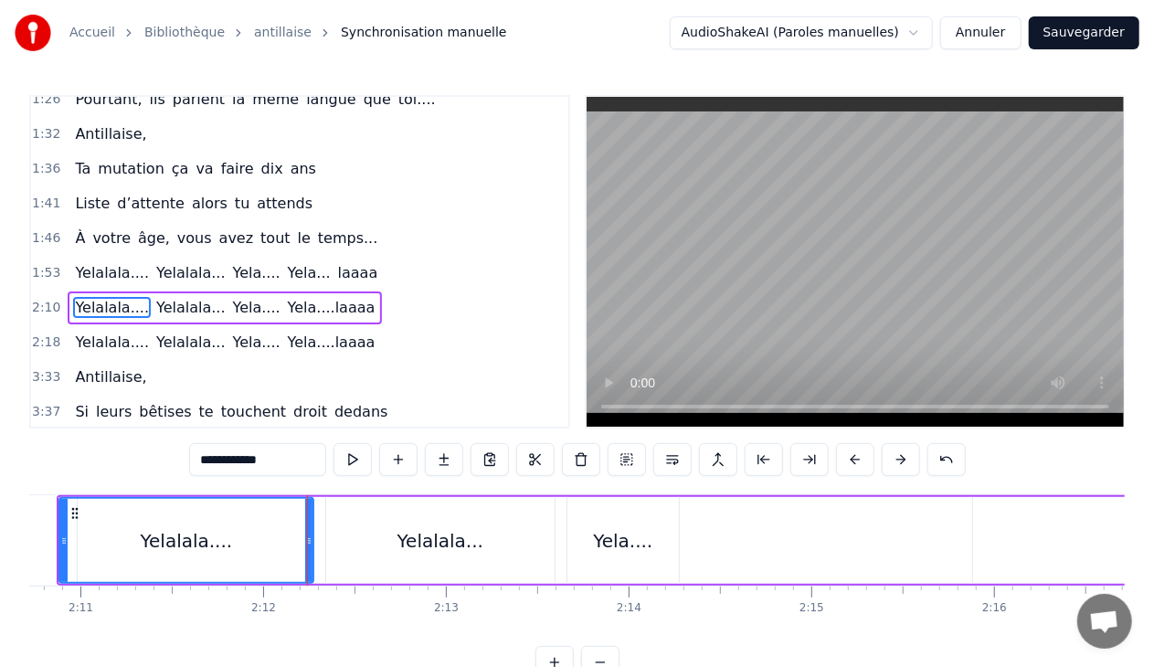
scroll to position [466, 0]
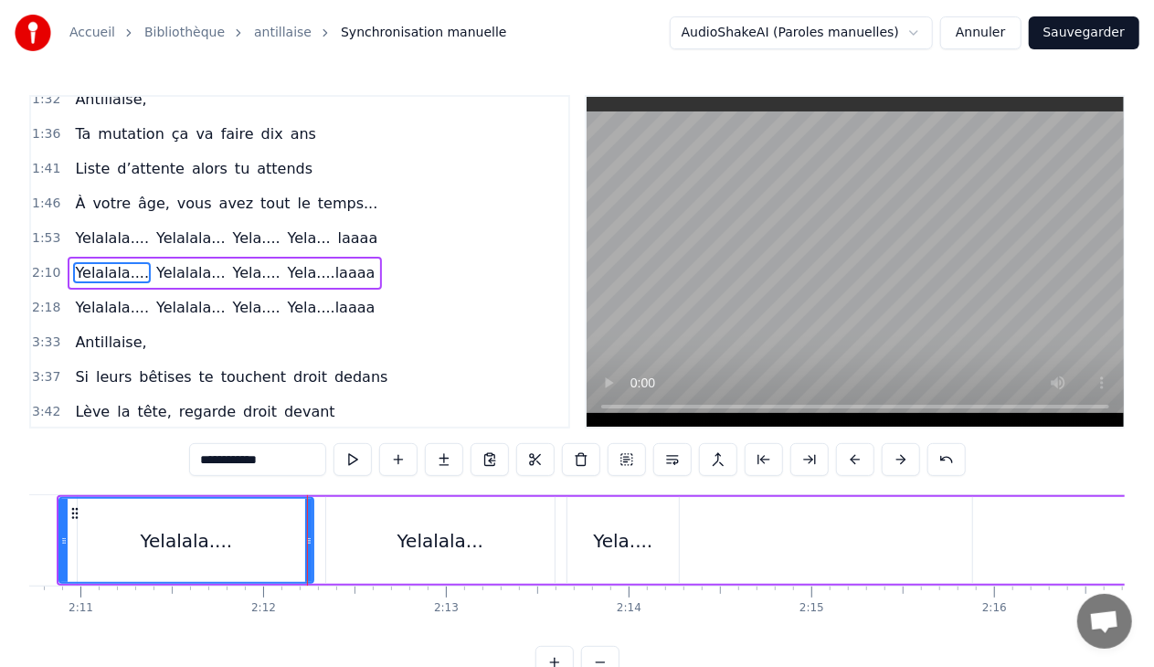
click at [336, 257] on div "2:10 Yelalala.... [GEOGRAPHIC_DATA]... Yela.... Yela....laaaa" at bounding box center [299, 273] width 537 height 35
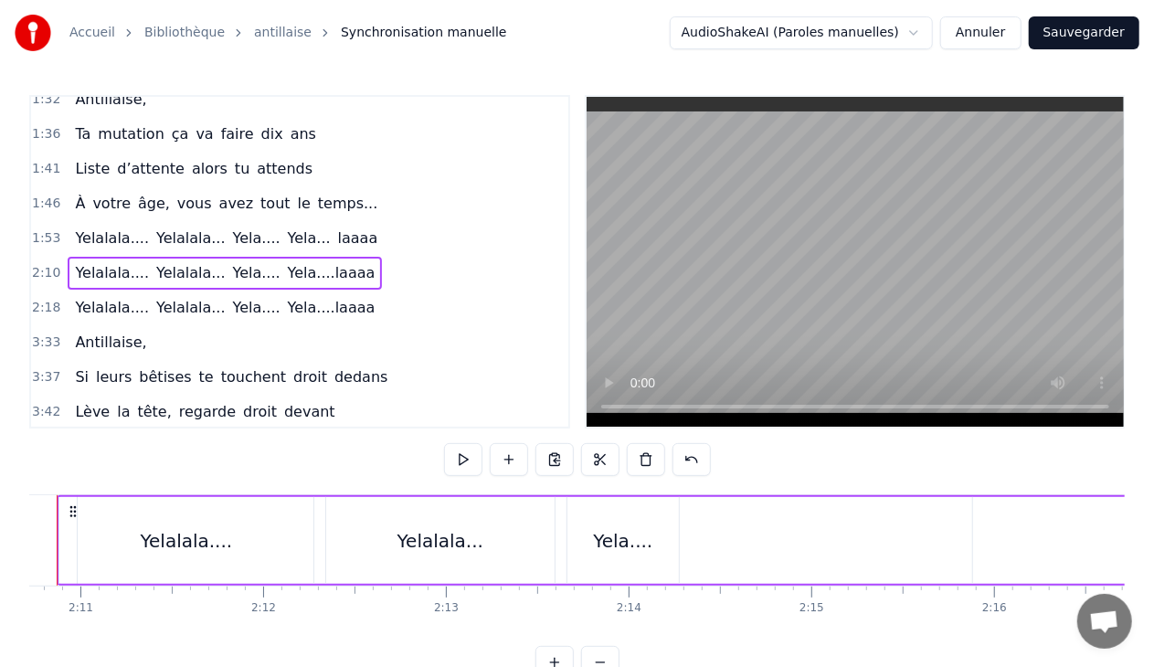
scroll to position [0, 23823]
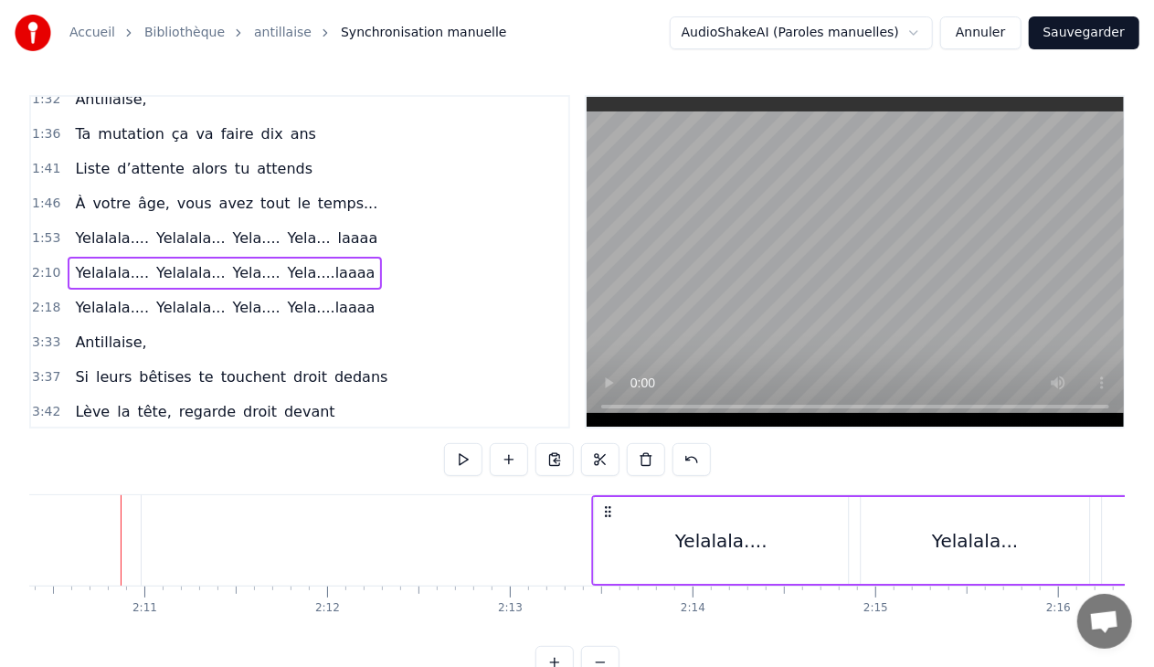
drag, startPoint x: 135, startPoint y: 508, endPoint x: 607, endPoint y: 504, distance: 471.5
click at [607, 504] on icon at bounding box center [607, 511] width 15 height 15
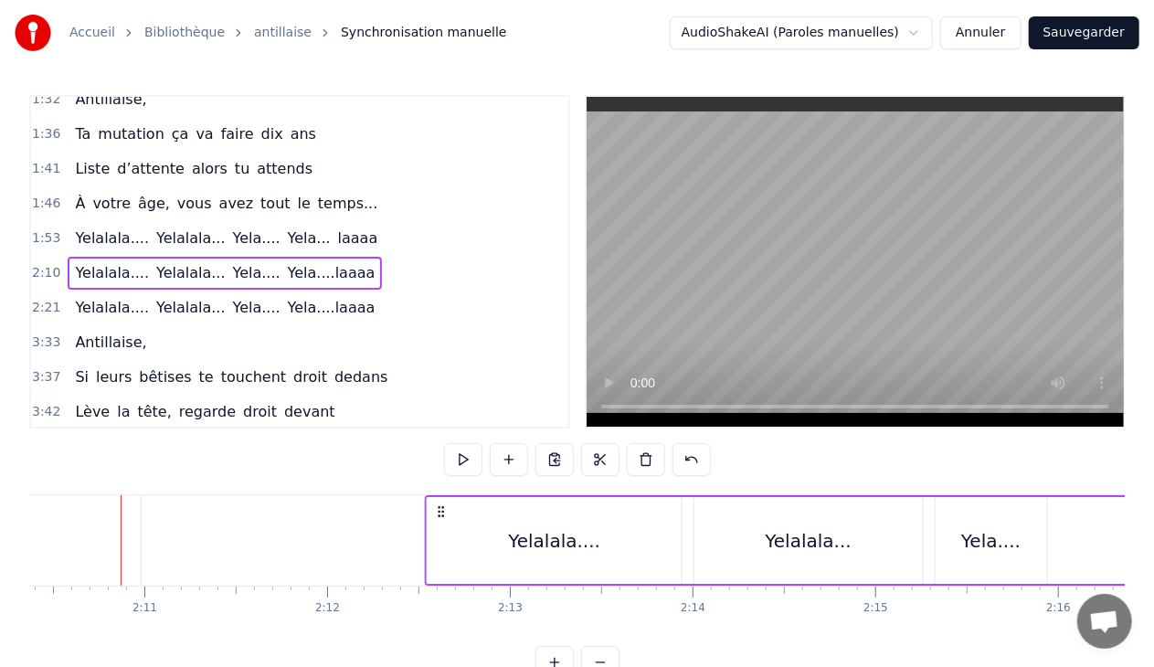
drag, startPoint x: 134, startPoint y: 512, endPoint x: 438, endPoint y: 510, distance: 303.3
click at [438, 510] on icon at bounding box center [441, 511] width 15 height 15
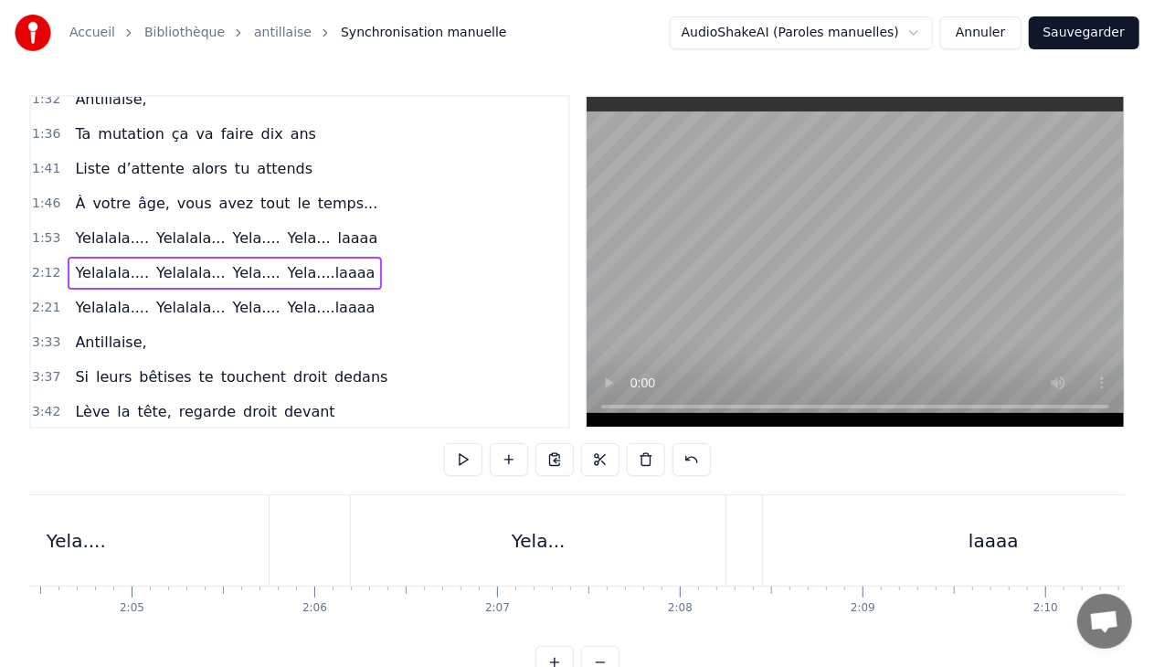
scroll to position [0, 22851]
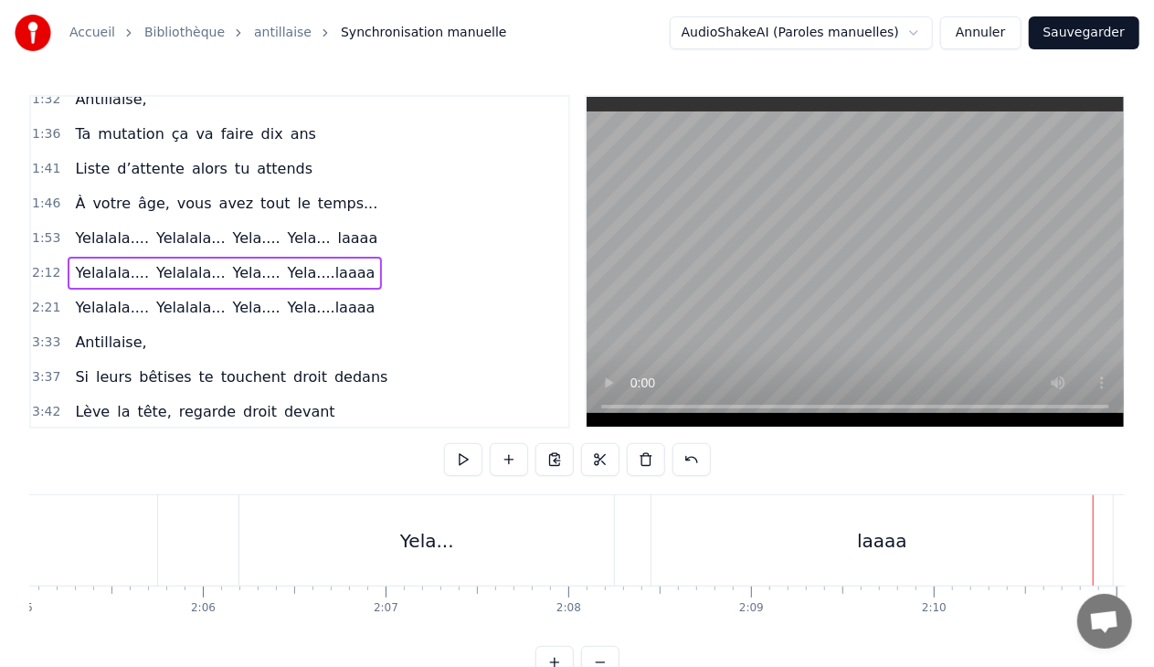
click at [280, 548] on div "Yela..." at bounding box center [426, 540] width 375 height 90
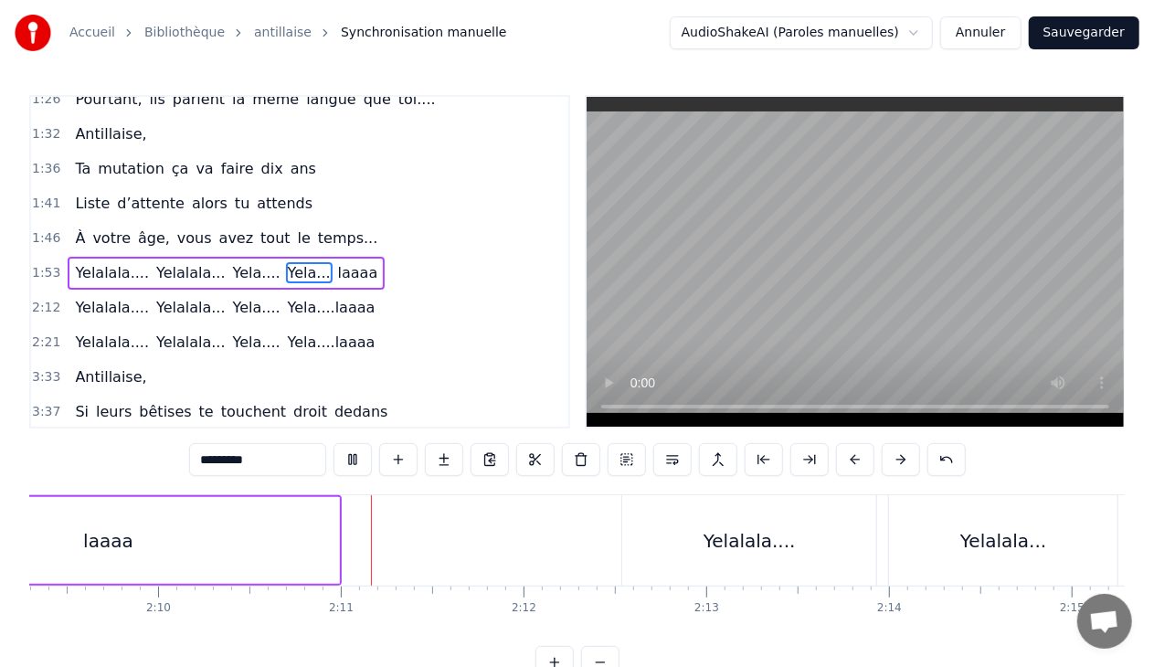
scroll to position [0, 23783]
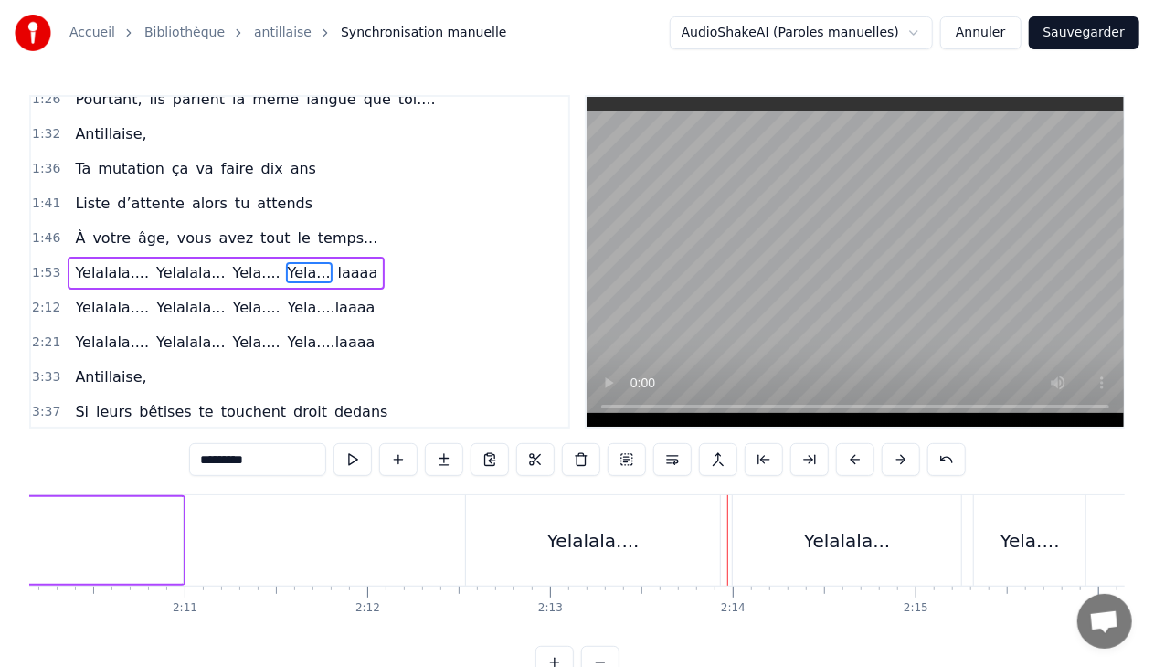
click at [583, 530] on div "Yelalala...." at bounding box center [593, 540] width 92 height 27
type input "**********"
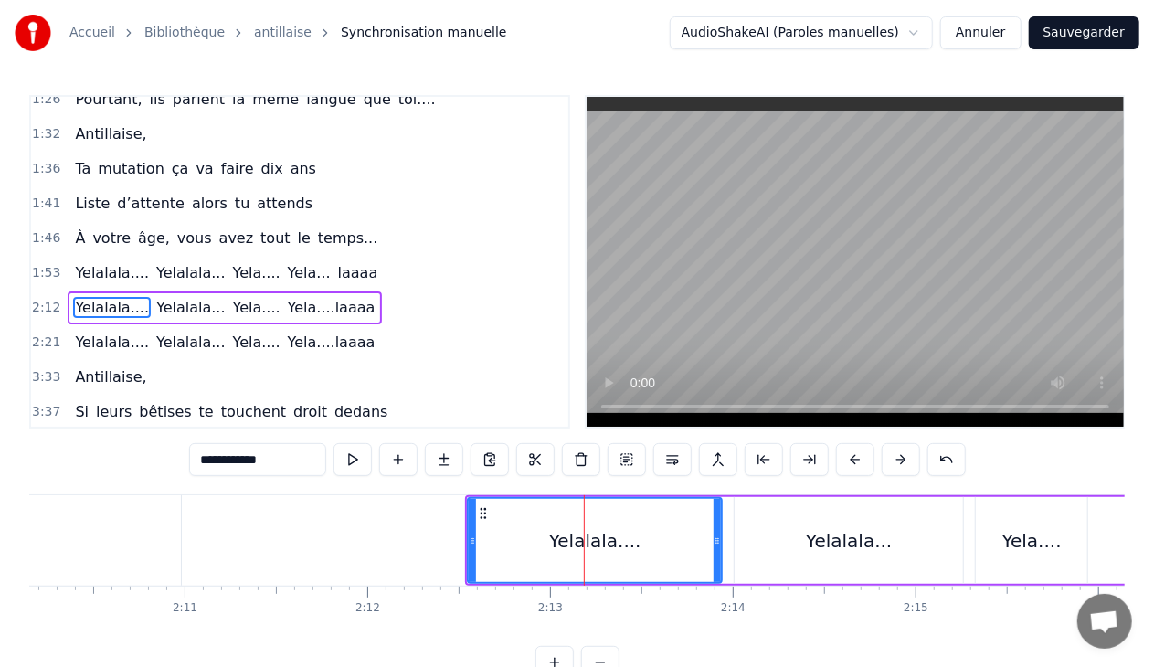
scroll to position [466, 0]
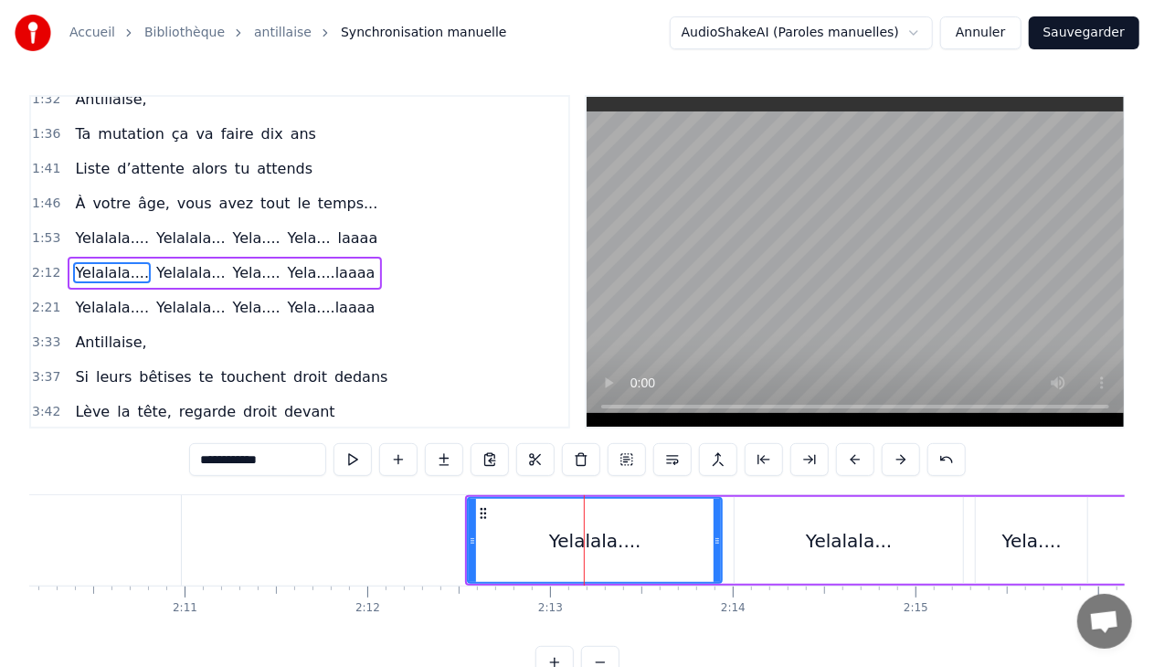
click at [333, 256] on div "2:12 Yelalala.... [GEOGRAPHIC_DATA]... Yela.... Yela....laaaa" at bounding box center [299, 273] width 537 height 35
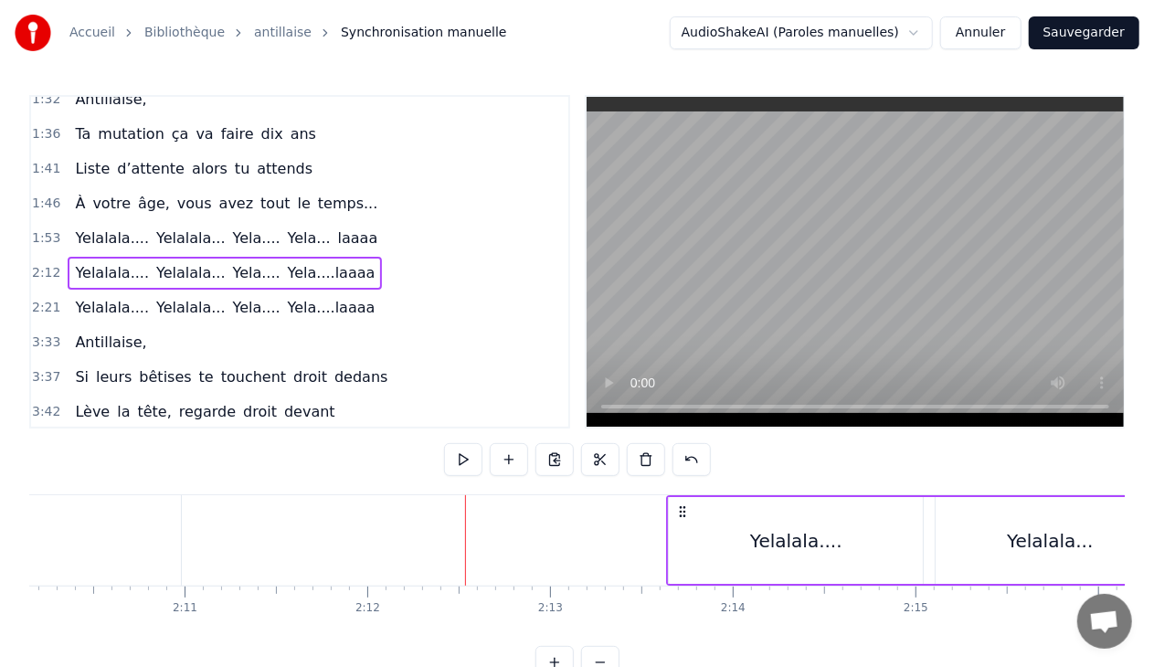
drag, startPoint x: 479, startPoint y: 509, endPoint x: 680, endPoint y: 512, distance: 201.0
click at [680, 512] on icon at bounding box center [682, 511] width 15 height 15
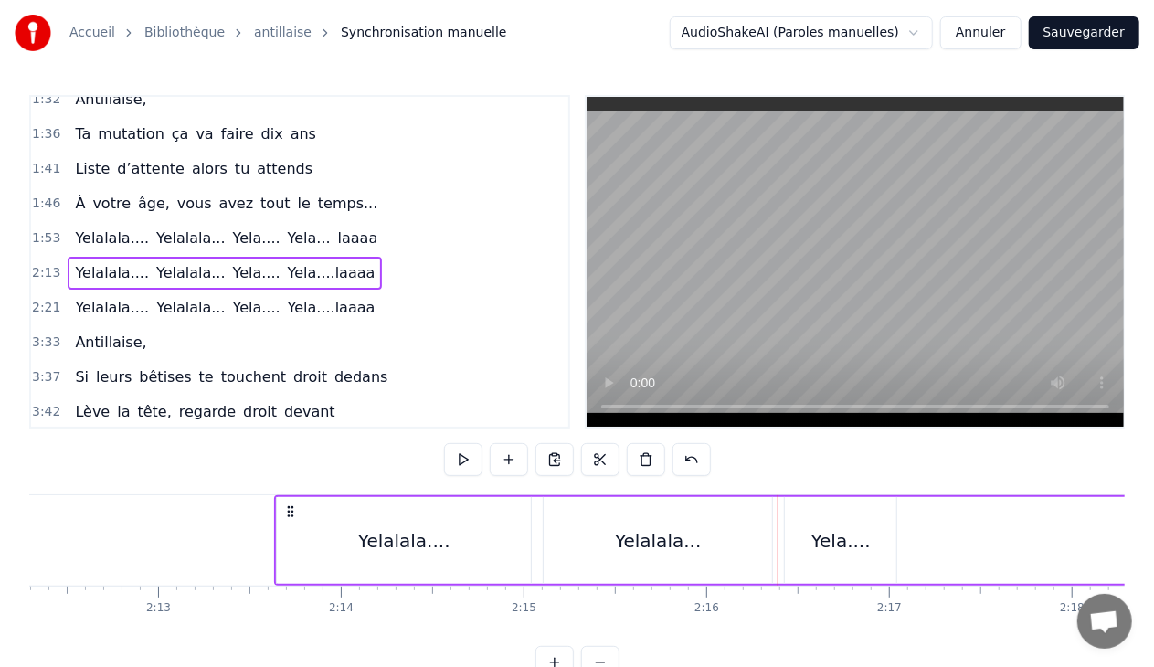
scroll to position [0, 23989]
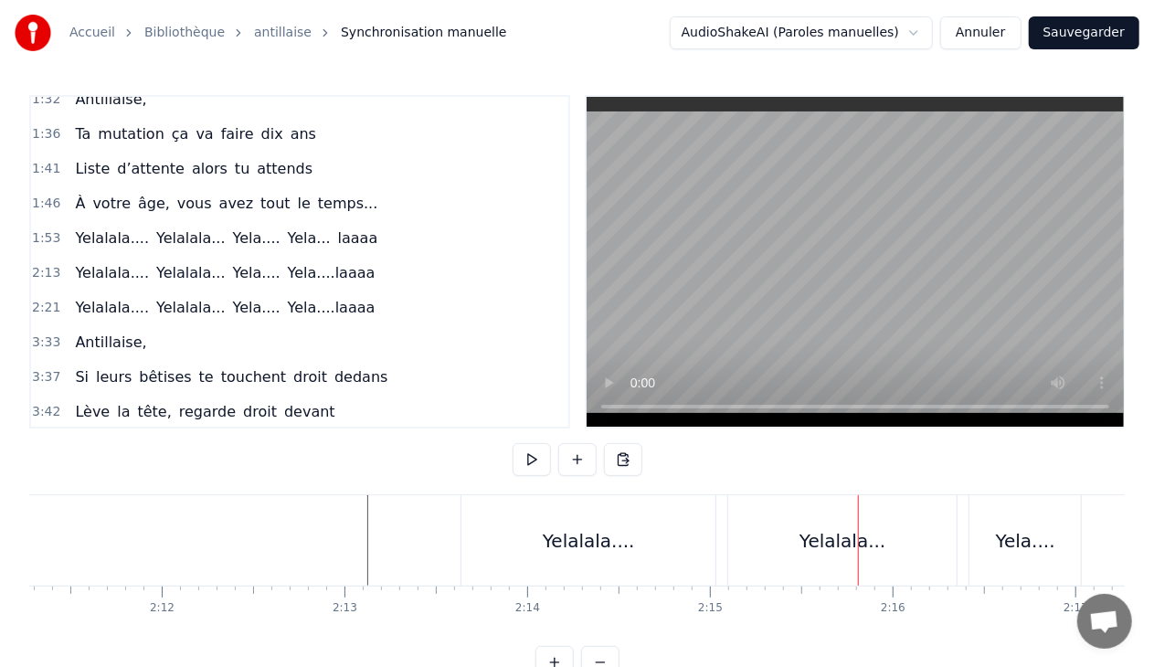
click at [820, 527] on div "Yelalala..." at bounding box center [842, 540] width 86 height 27
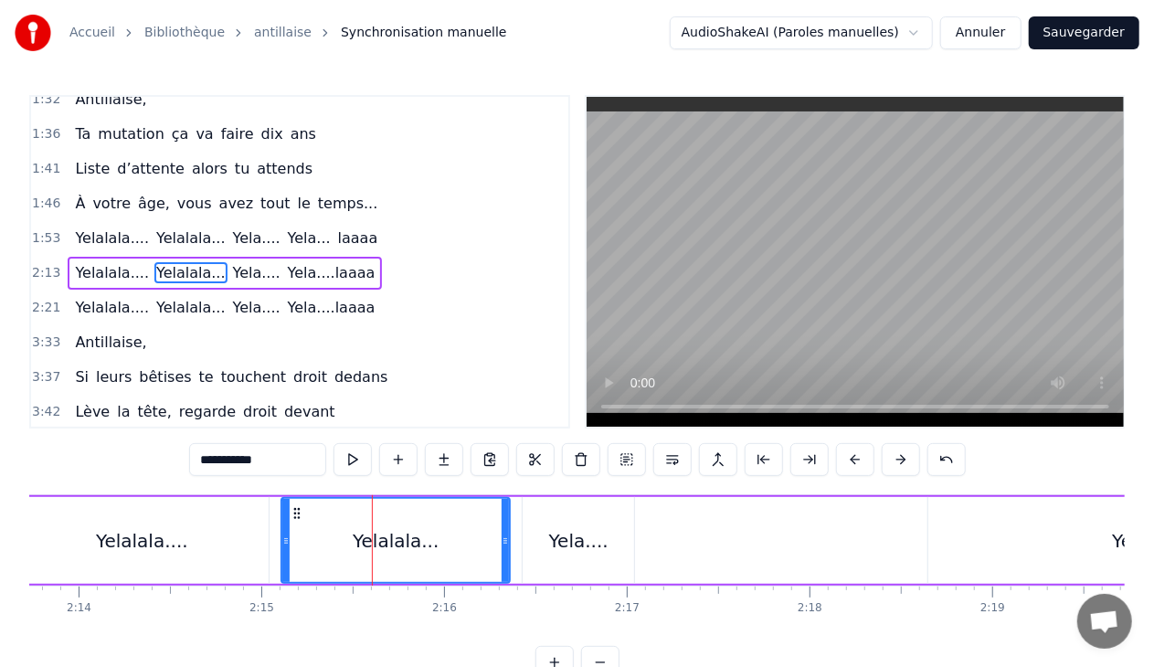
scroll to position [0, 24474]
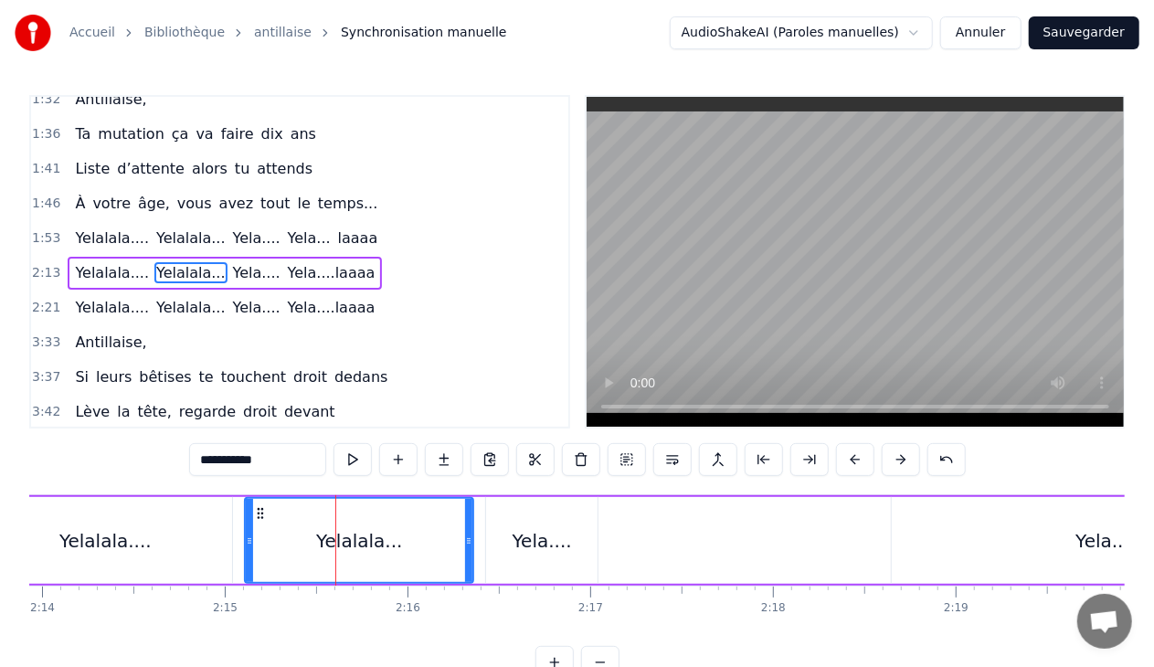
click at [549, 552] on div "Yela...." at bounding box center [542, 540] width 59 height 27
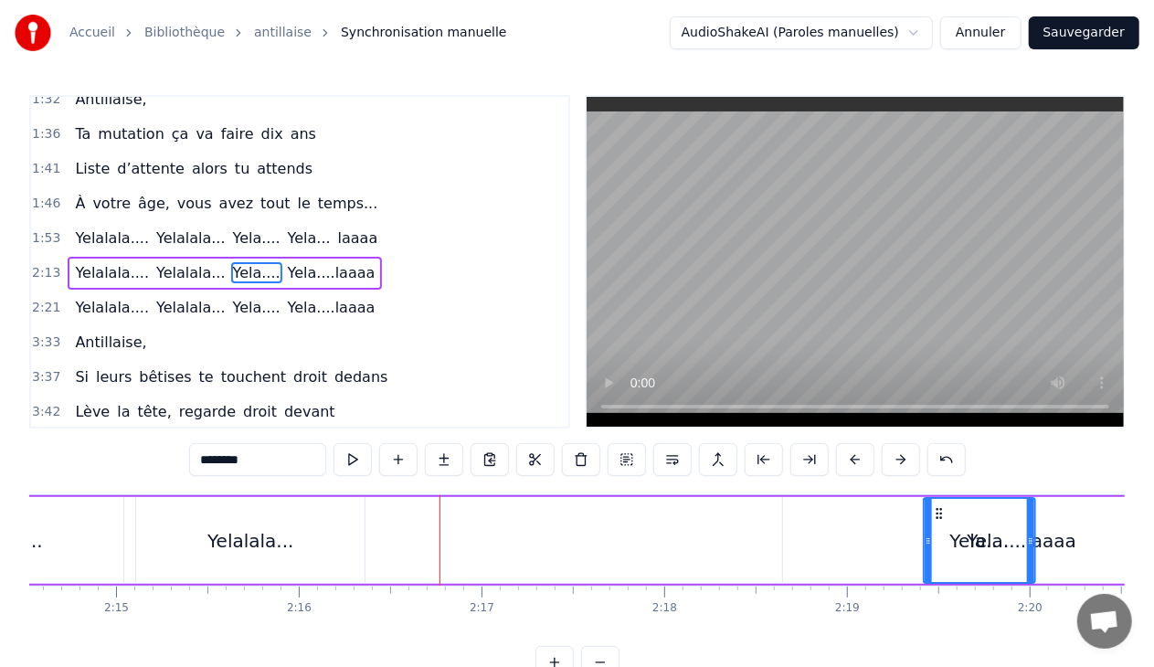
scroll to position [0, 24602]
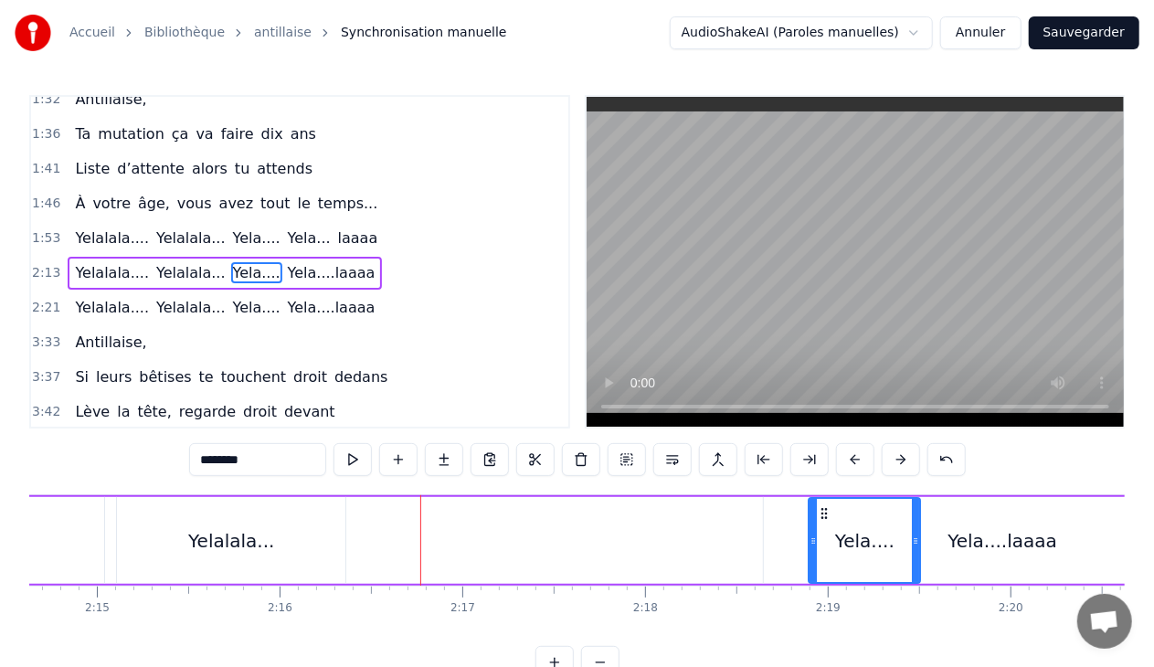
drag, startPoint x: 500, startPoint y: 512, endPoint x: 821, endPoint y: 502, distance: 321.8
click at [259, 542] on div "Yelalala..." at bounding box center [231, 540] width 86 height 27
type input "**********"
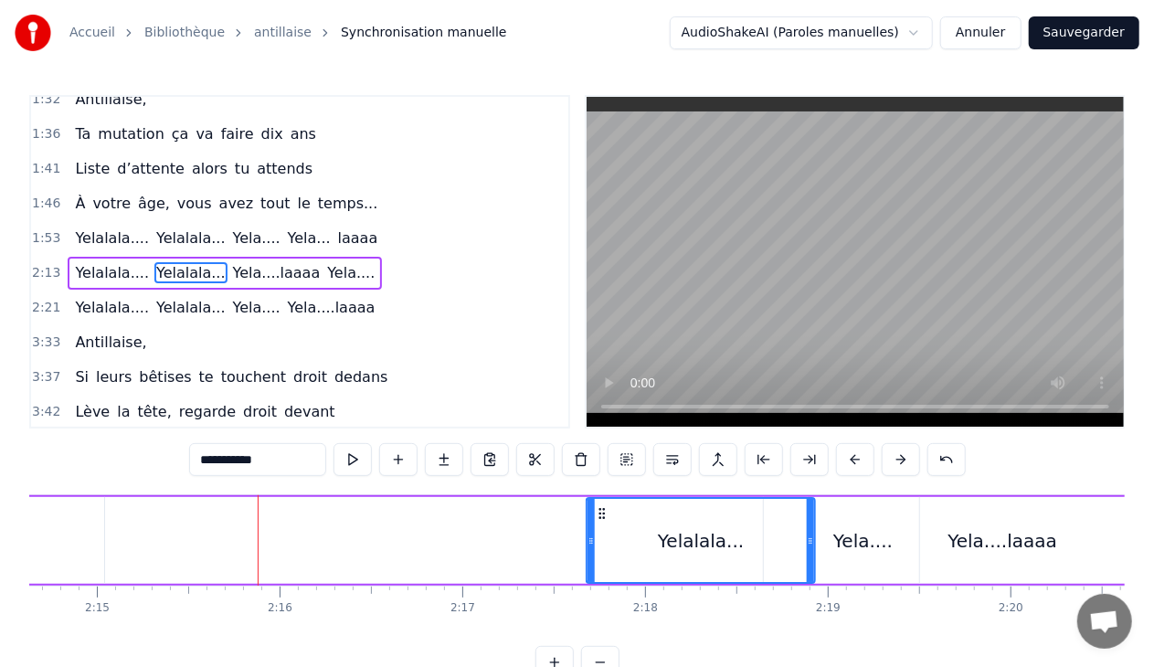
drag, startPoint x: 132, startPoint y: 512, endPoint x: 601, endPoint y: 521, distance: 469.7
click at [601, 521] on div "Yelalala..." at bounding box center [700, 540] width 227 height 83
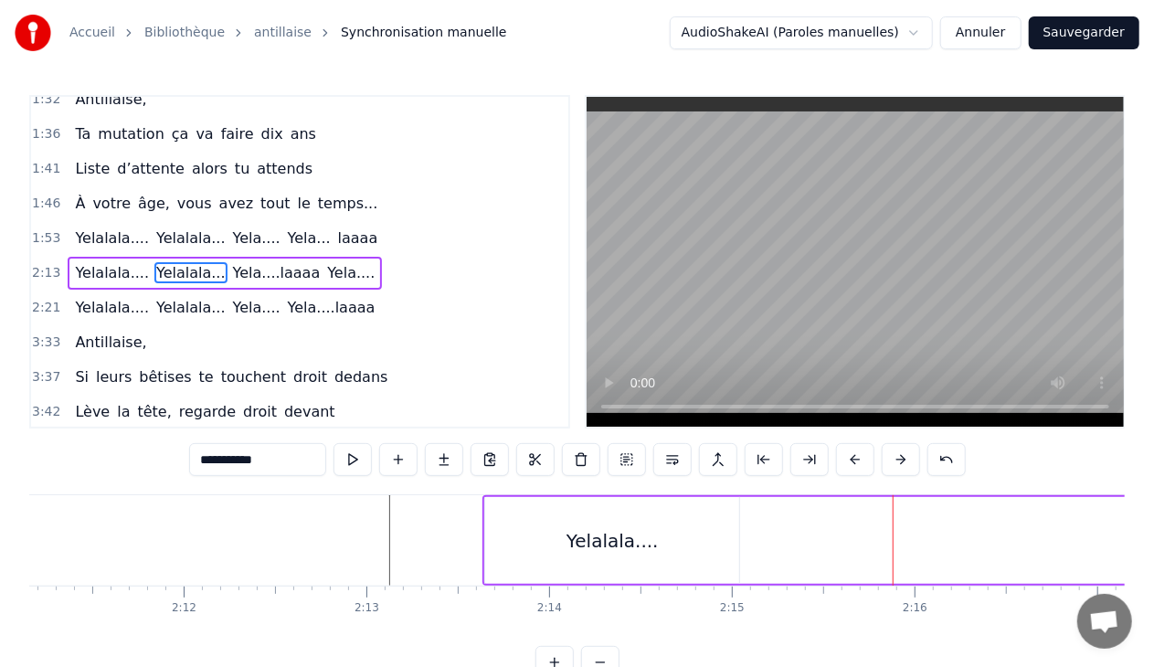
scroll to position [0, 23817]
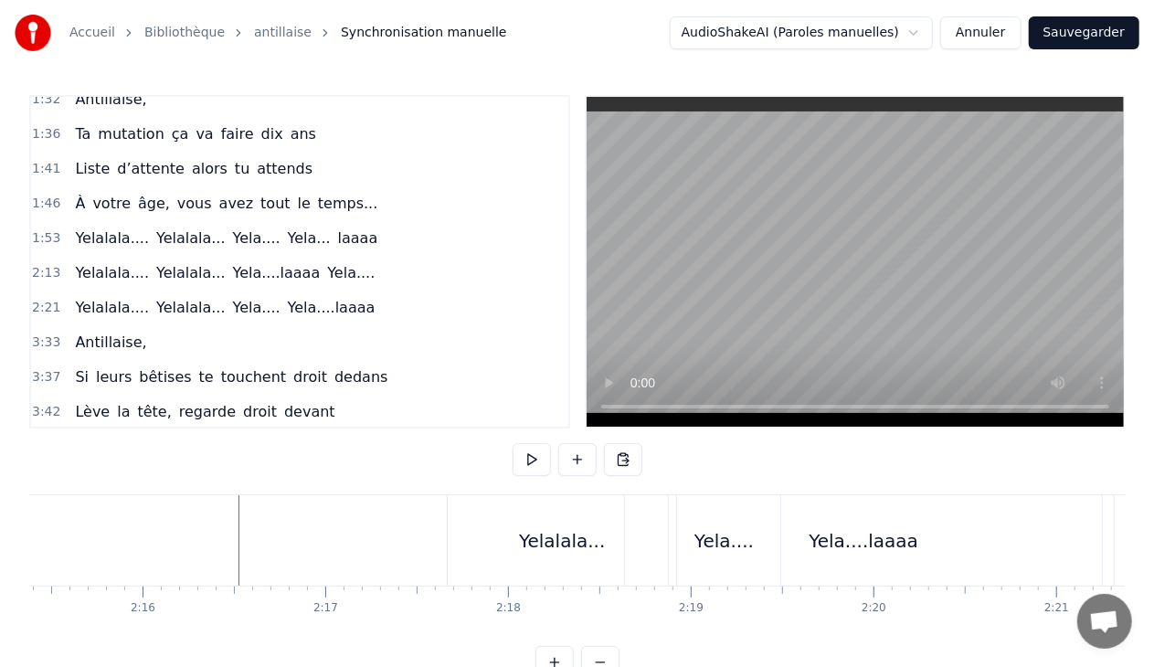
scroll to position [0, 24762]
click at [154, 536] on div "Yelalala.... [GEOGRAPHIC_DATA]... Yela....laaaa Yela...." at bounding box center [224, 540] width 1074 height 90
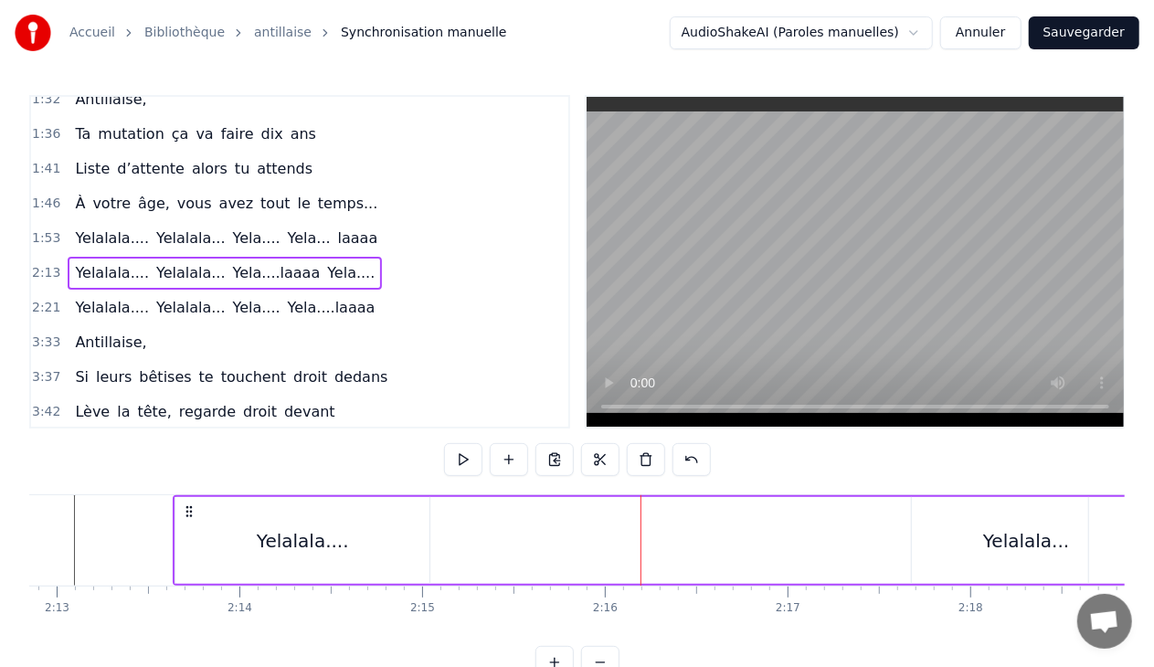
scroll to position [0, 24239]
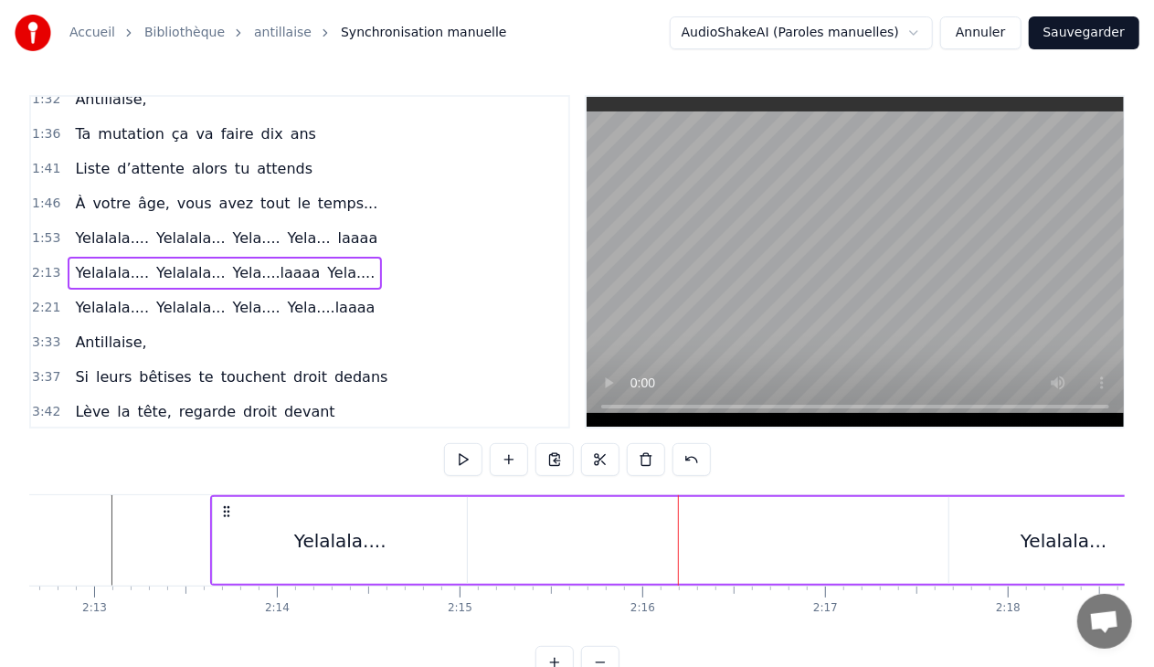
click at [376, 544] on div "Yelalala...." at bounding box center [340, 540] width 92 height 27
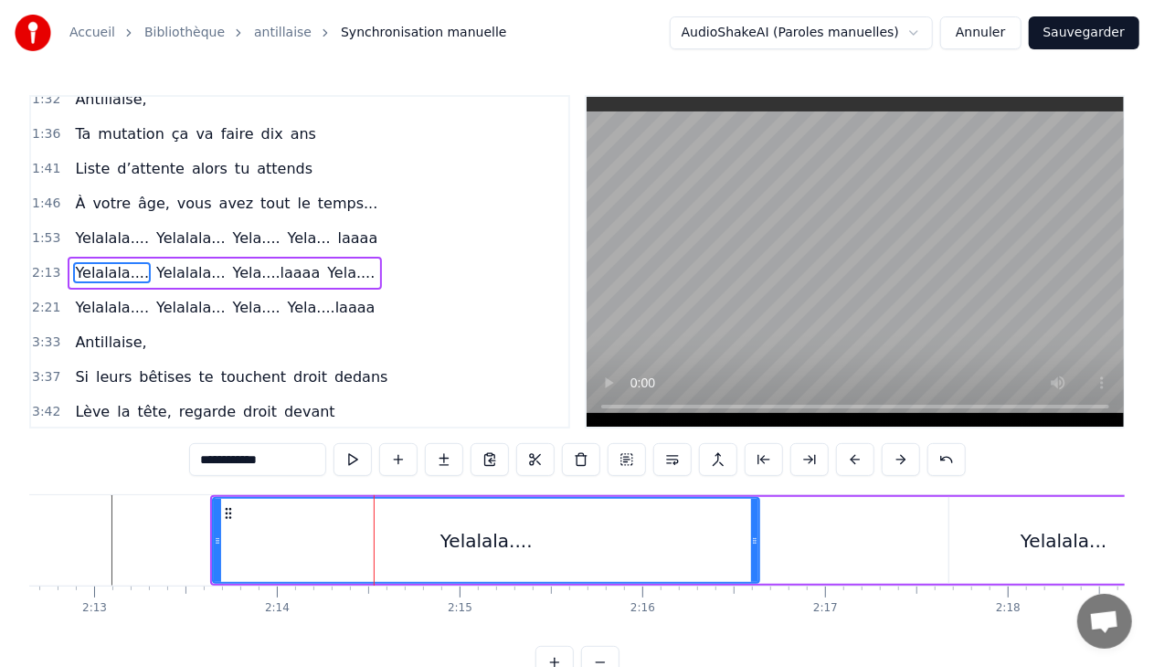
drag, startPoint x: 463, startPoint y: 537, endPoint x: 756, endPoint y: 525, distance: 292.6
click at [756, 525] on div at bounding box center [754, 540] width 7 height 83
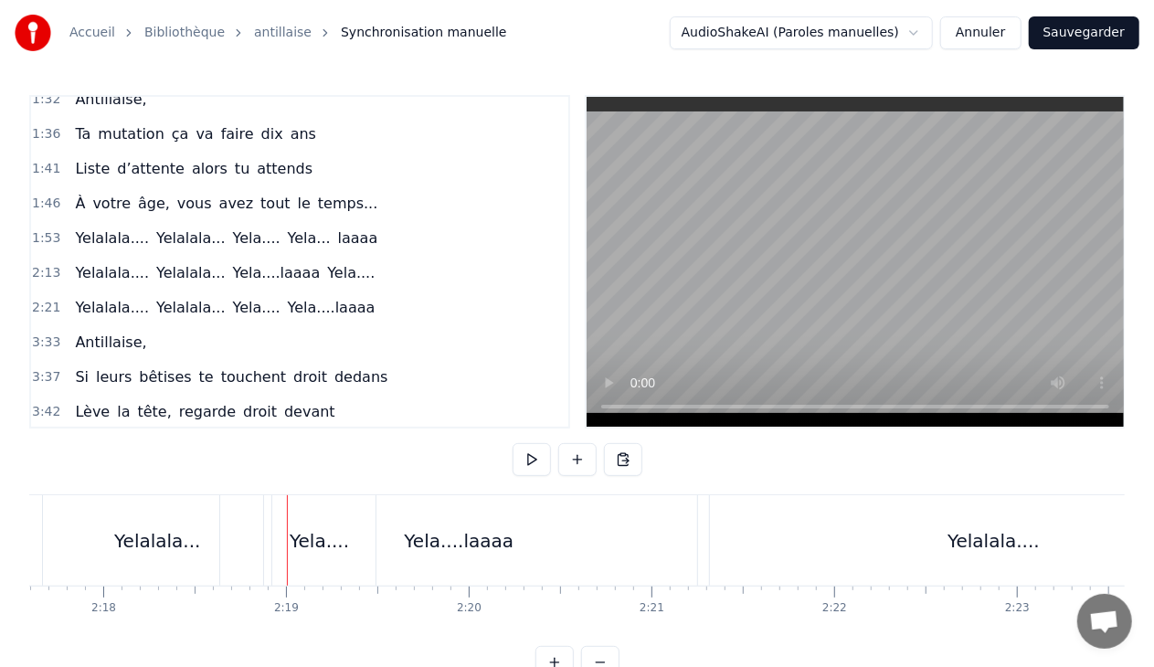
scroll to position [0, 25199]
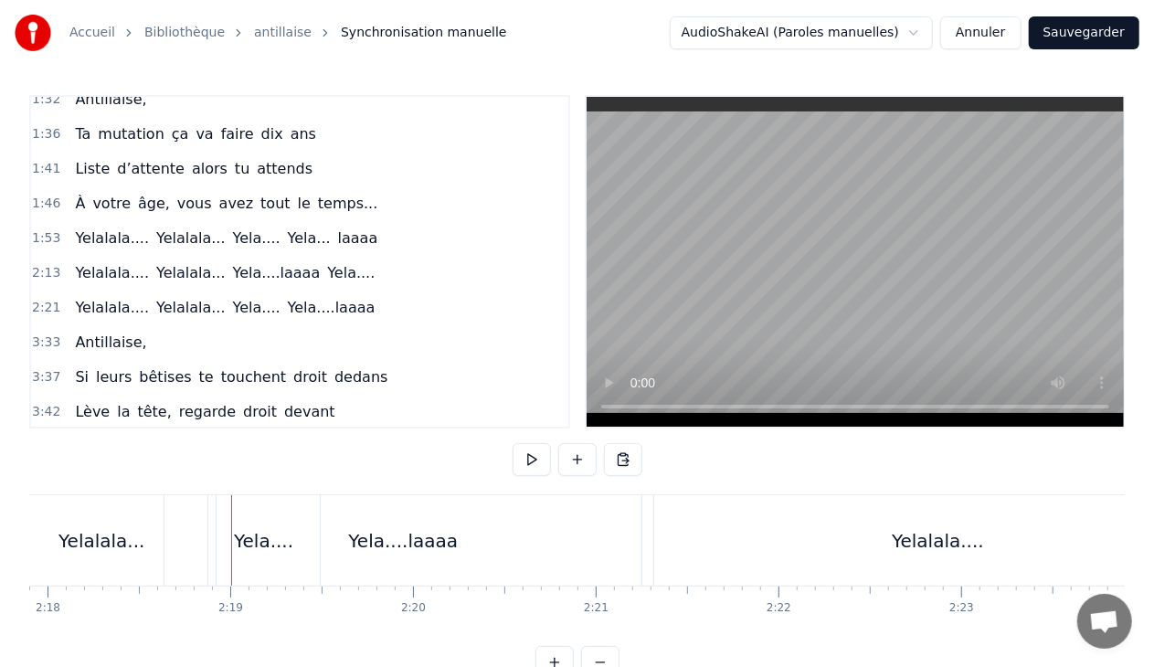
click at [376, 505] on div "Yela....laaaa" at bounding box center [402, 540] width 477 height 90
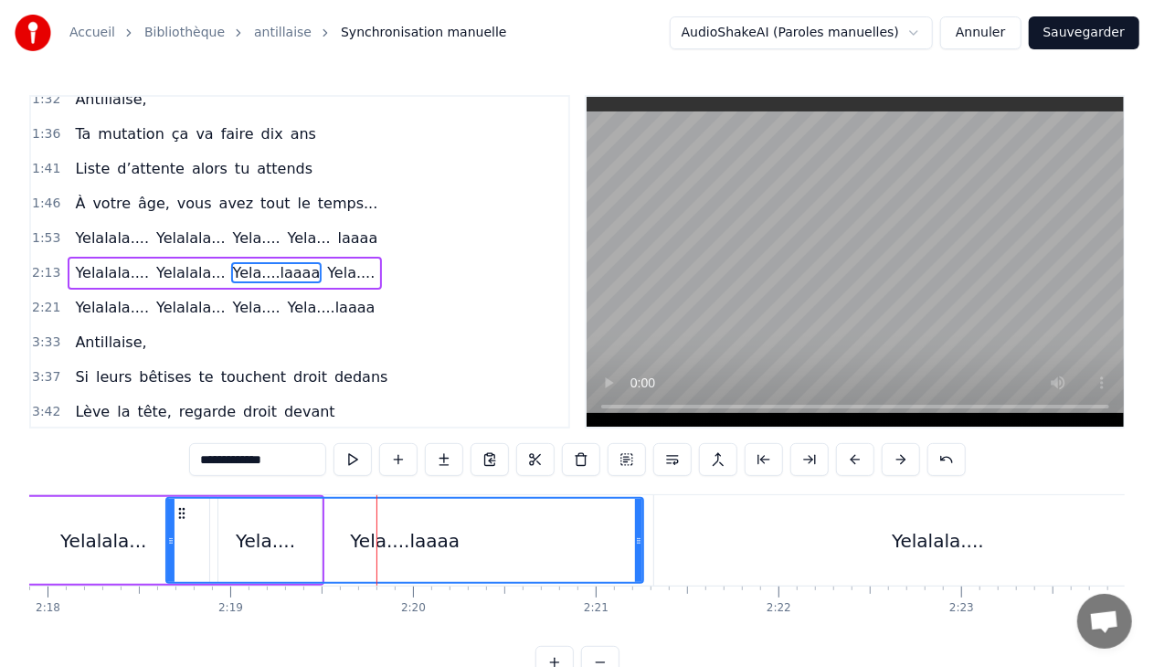
click at [421, 532] on div "Yela....laaaa" at bounding box center [405, 540] width 110 height 27
click at [450, 533] on div "Yela....laaaa" at bounding box center [405, 540] width 110 height 27
click at [416, 552] on div "Yela....laaaa" at bounding box center [405, 540] width 110 height 27
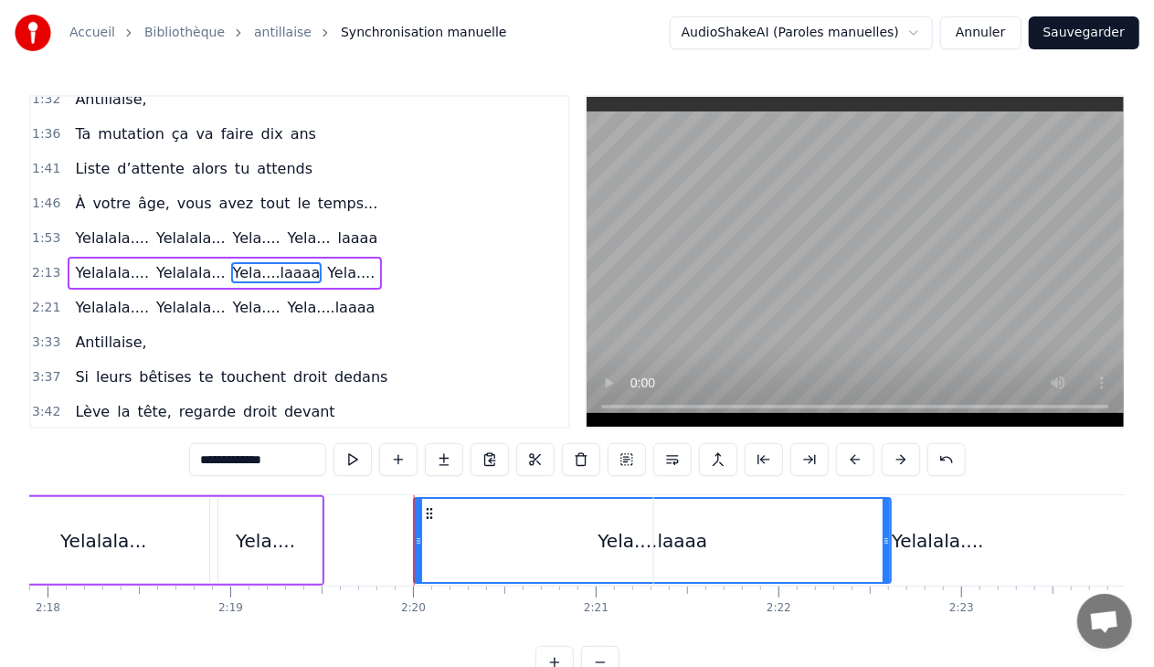
drag, startPoint x: 179, startPoint y: 513, endPoint x: 427, endPoint y: 511, distance: 247.6
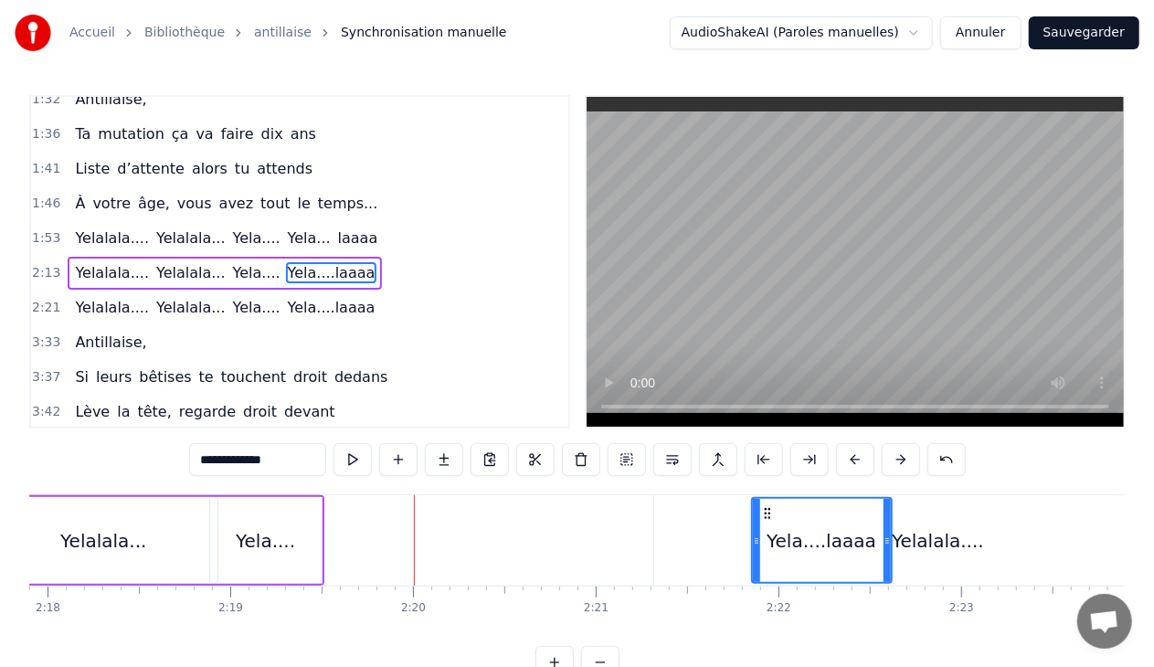
drag, startPoint x: 418, startPoint y: 543, endPoint x: 753, endPoint y: 524, distance: 335.0
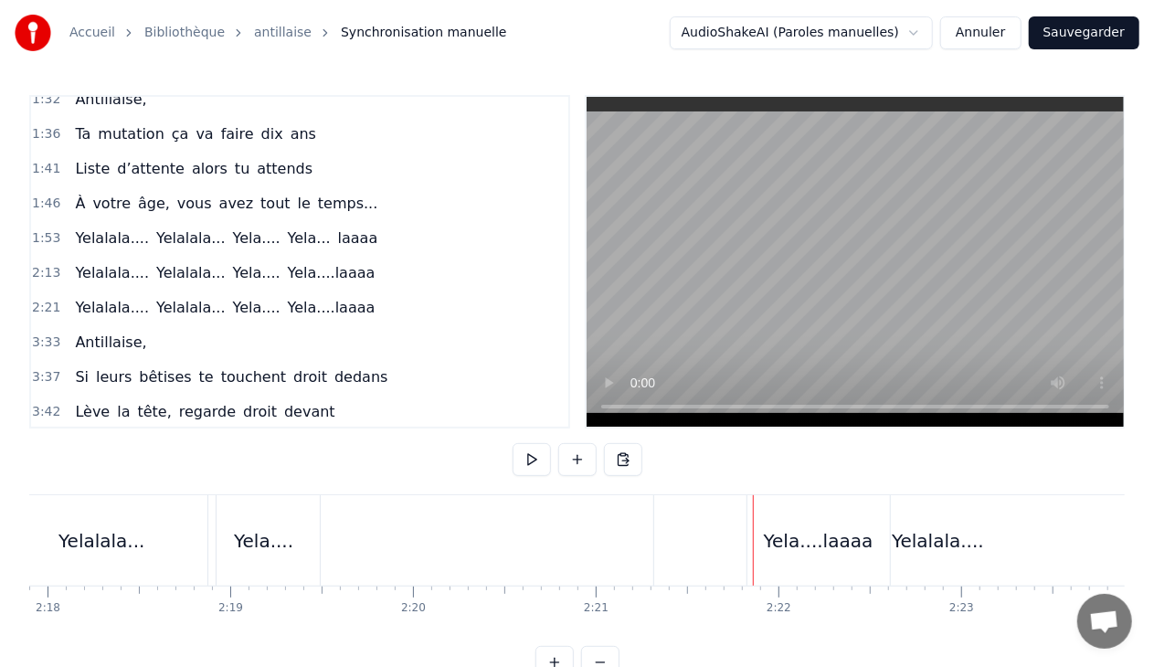
click at [272, 543] on div "Yela...." at bounding box center [263, 540] width 59 height 27
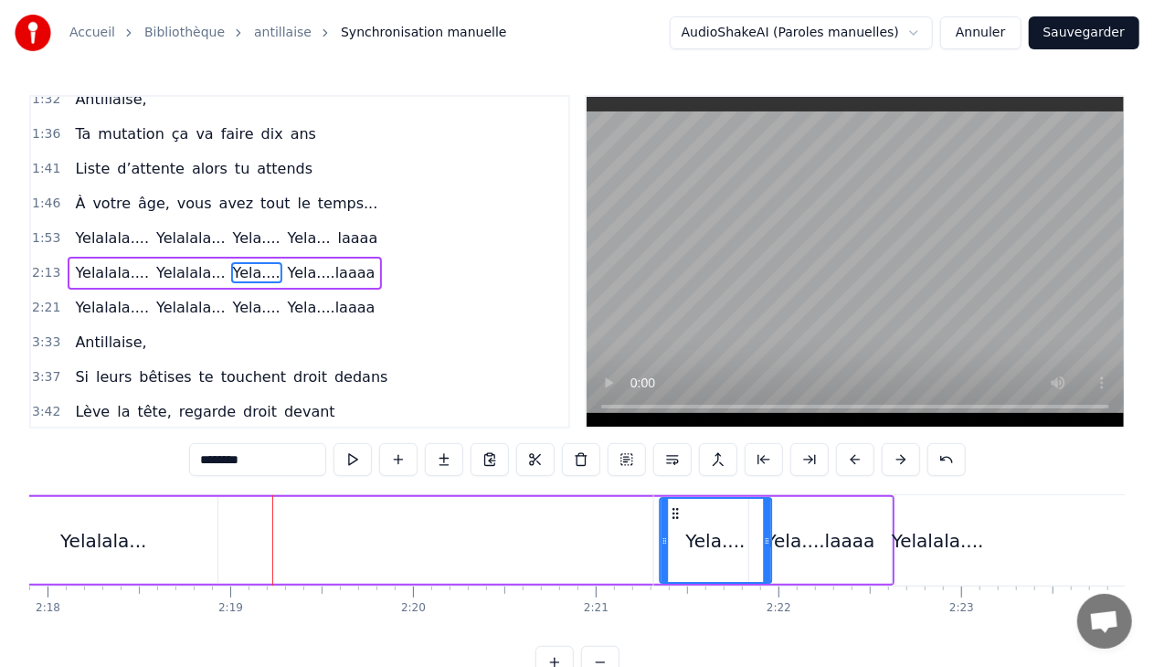
drag, startPoint x: 225, startPoint y: 512, endPoint x: 674, endPoint y: 488, distance: 450.2
click at [674, 488] on div "0:11 Antillaise, 0:15 Un soleil de bronze a teinté ta peau 0:21 Ta couleur, c’e…" at bounding box center [576, 387] width 1095 height 584
click at [148, 555] on div "Yelalala..." at bounding box center [103, 540] width 228 height 87
type input "**********"
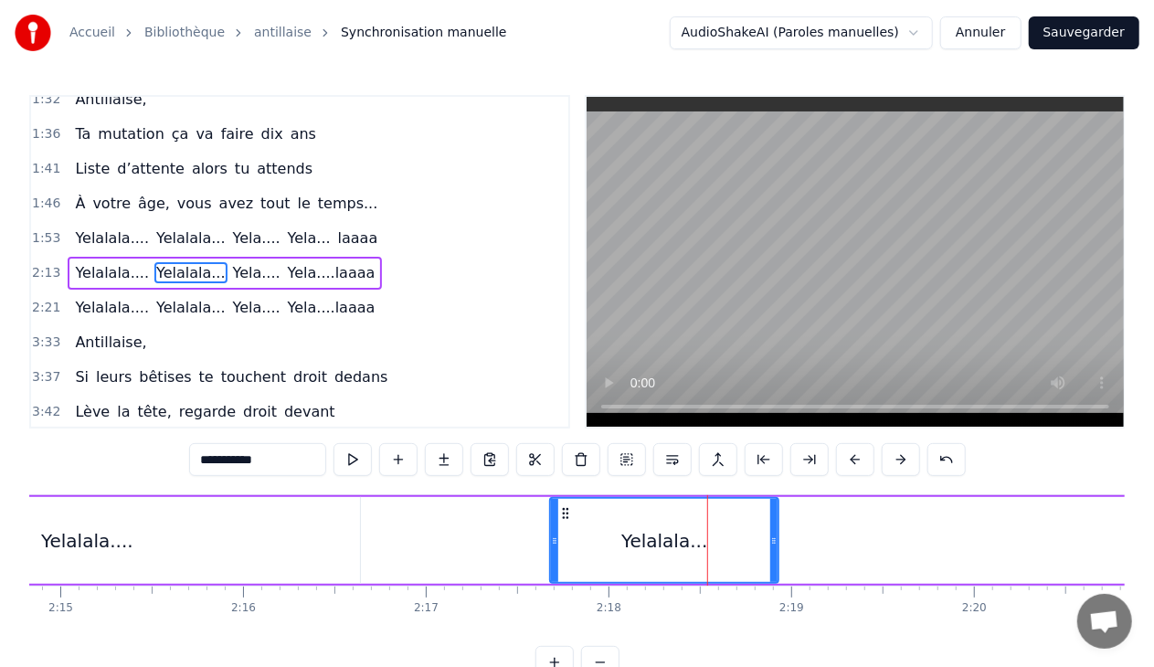
scroll to position [0, 24602]
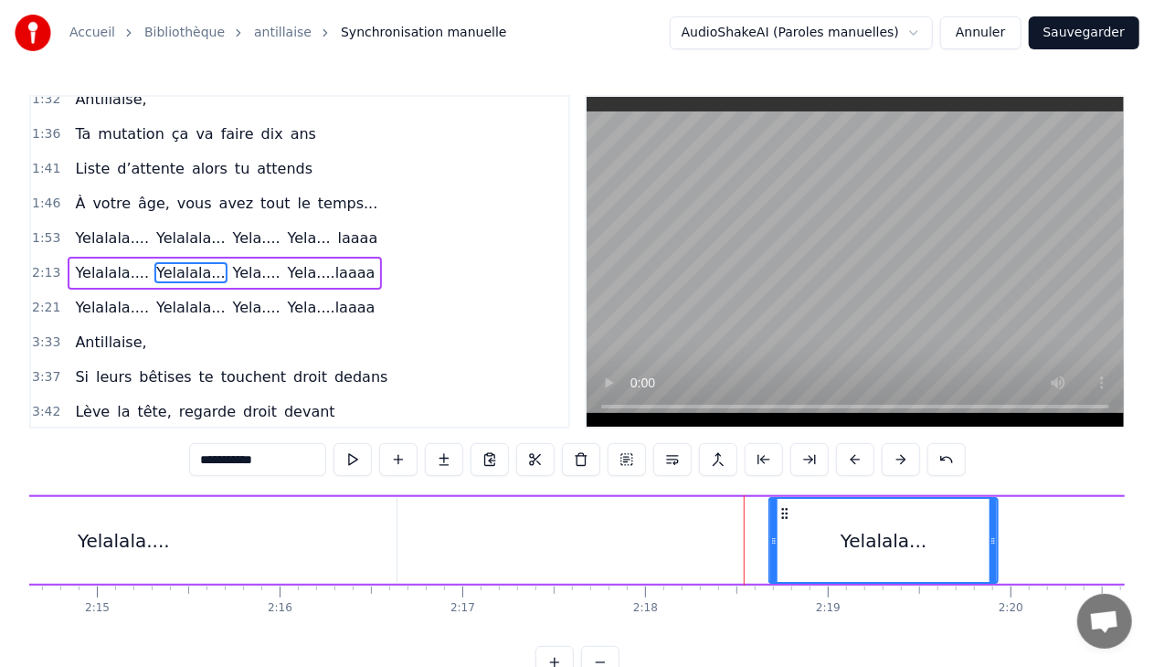
drag, startPoint x: 604, startPoint y: 512, endPoint x: 787, endPoint y: 510, distance: 182.7
click at [787, 510] on icon at bounding box center [785, 513] width 15 height 15
click at [572, 519] on div "Yelalala.... [GEOGRAPHIC_DATA]... Yela.... Yela....laaaa" at bounding box center [669, 540] width 1644 height 90
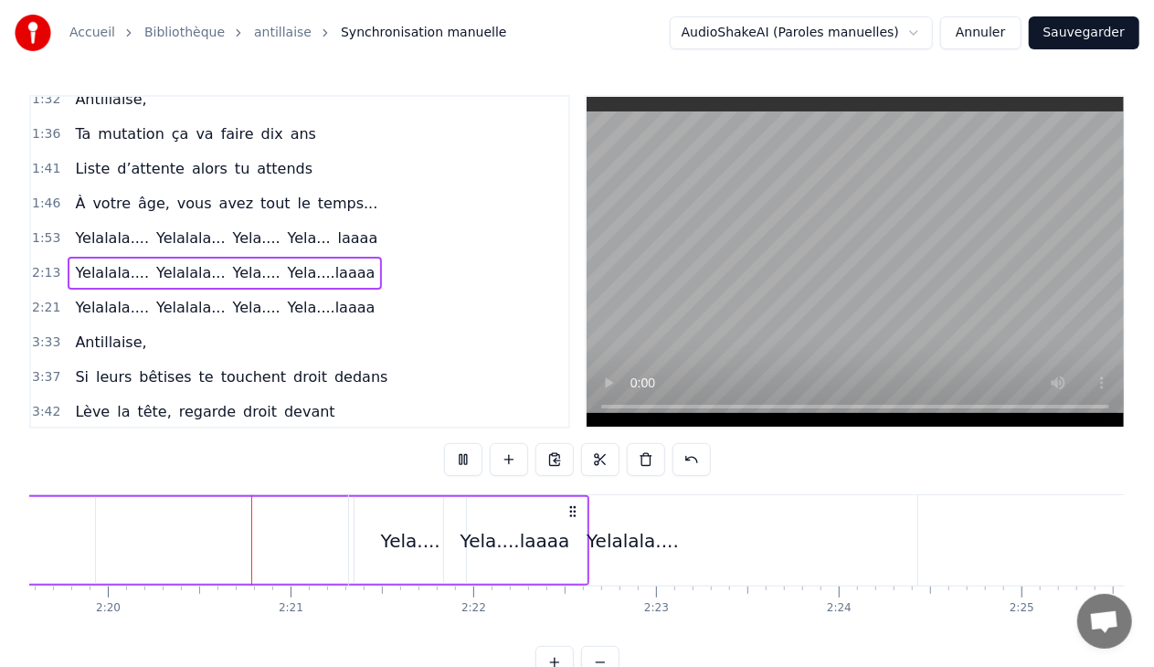
scroll to position [0, 25523]
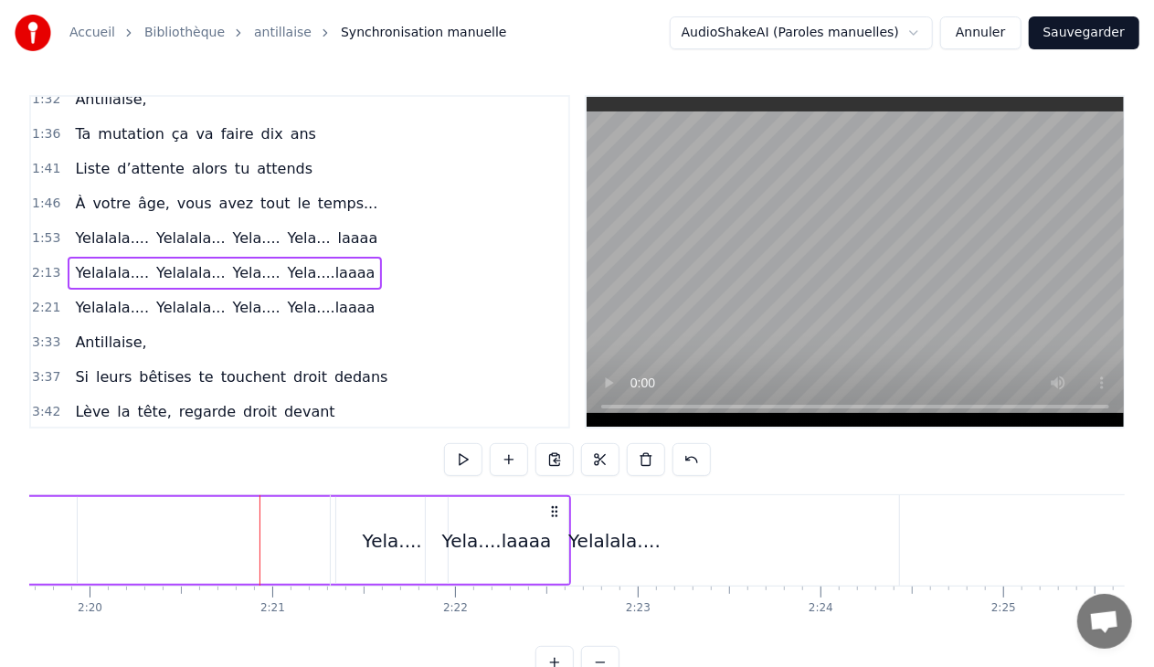
drag, startPoint x: 471, startPoint y: 630, endPoint x: 451, endPoint y: 635, distance: 19.7
click at [451, 631] on div "Antillaise, Un soleil de bronze a teinté ta peau Ta couleur, c’est ton drapeau,…" at bounding box center [576, 562] width 1095 height 137
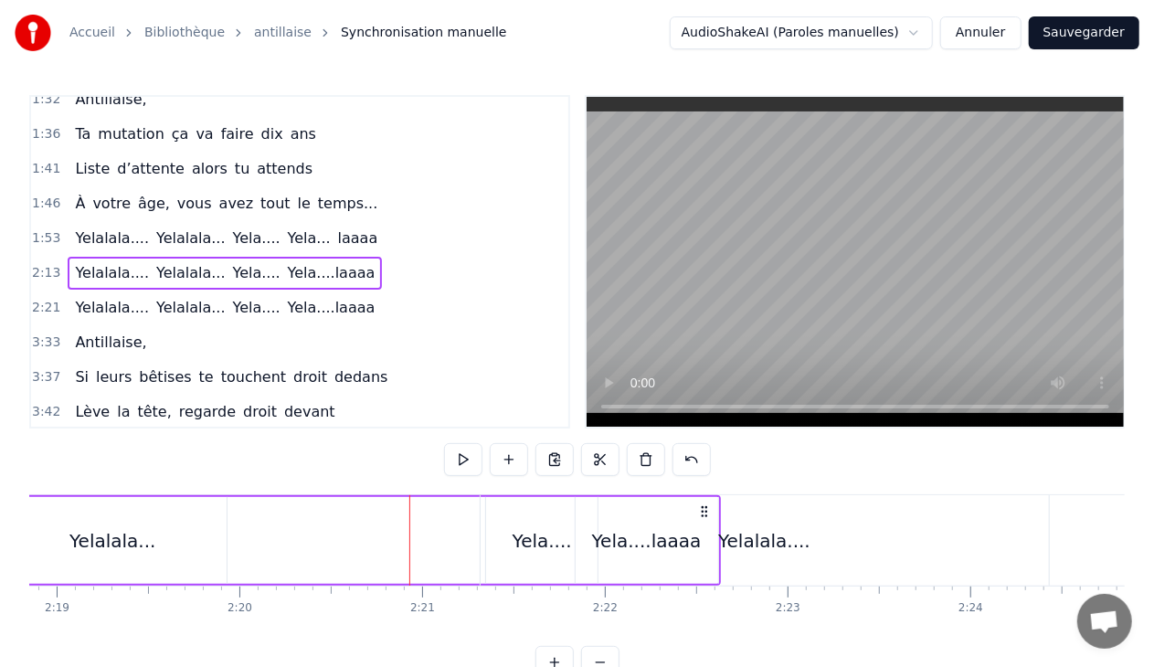
scroll to position [0, 25111]
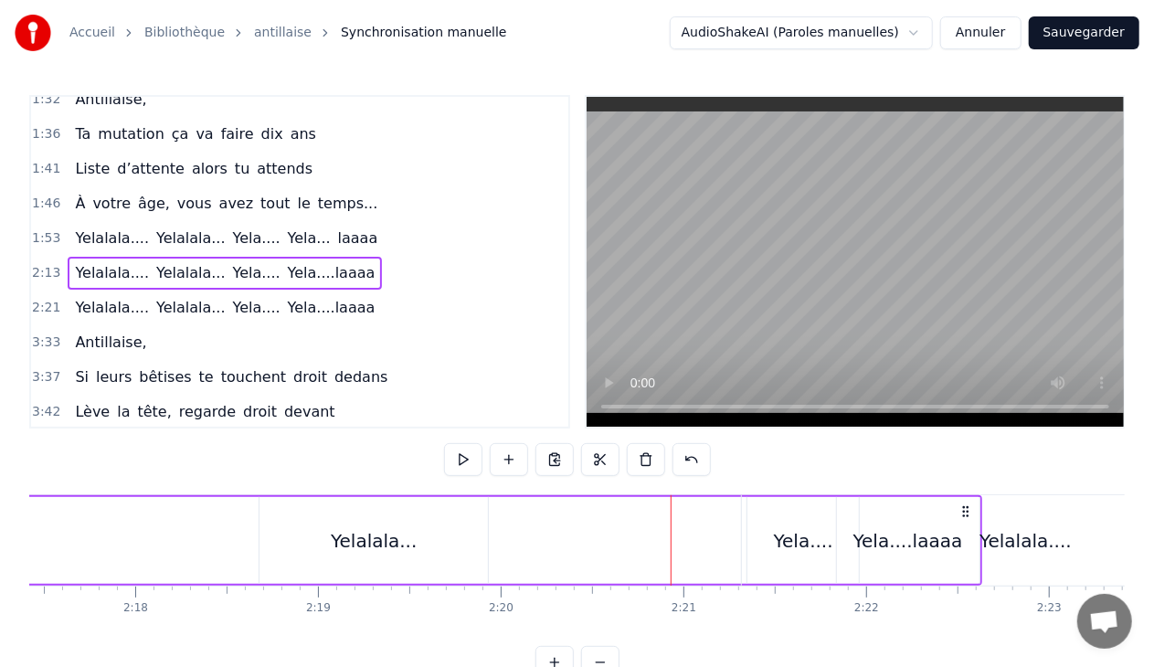
click at [428, 548] on div "Yelalala..." at bounding box center [373, 540] width 228 height 87
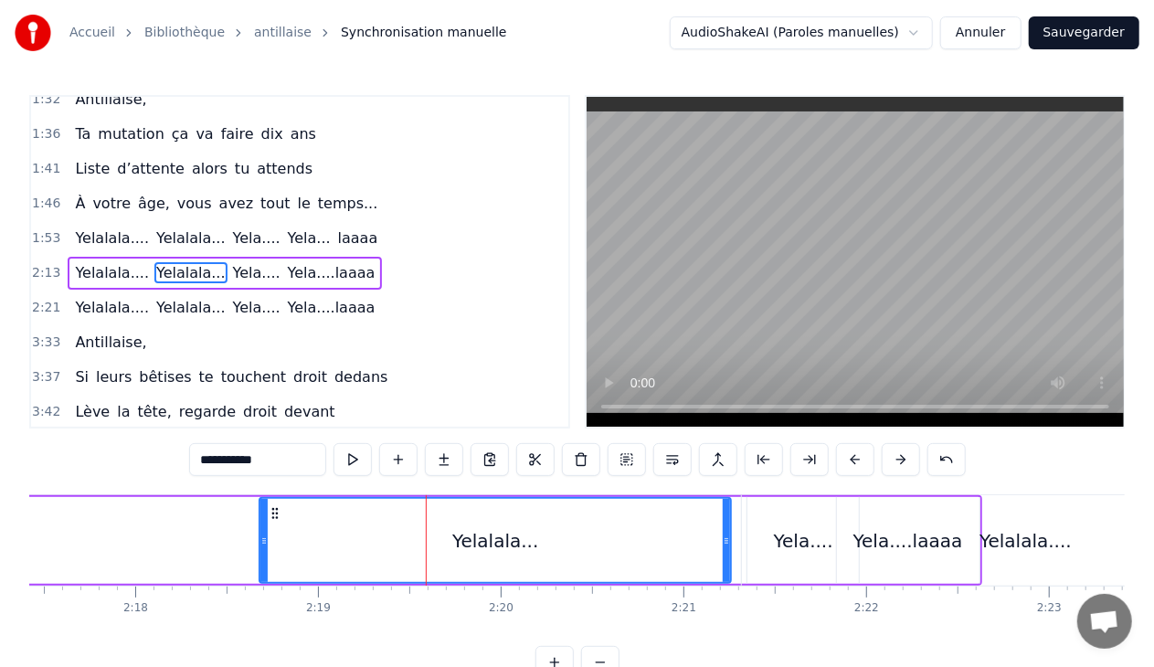
drag, startPoint x: 483, startPoint y: 541, endPoint x: 726, endPoint y: 539, distance: 243.0
click at [726, 539] on icon at bounding box center [726, 541] width 7 height 15
click at [208, 561] on div "Yelalala.... [GEOGRAPHIC_DATA]... Yela.... Yela....laaaa" at bounding box center [160, 540] width 1644 height 90
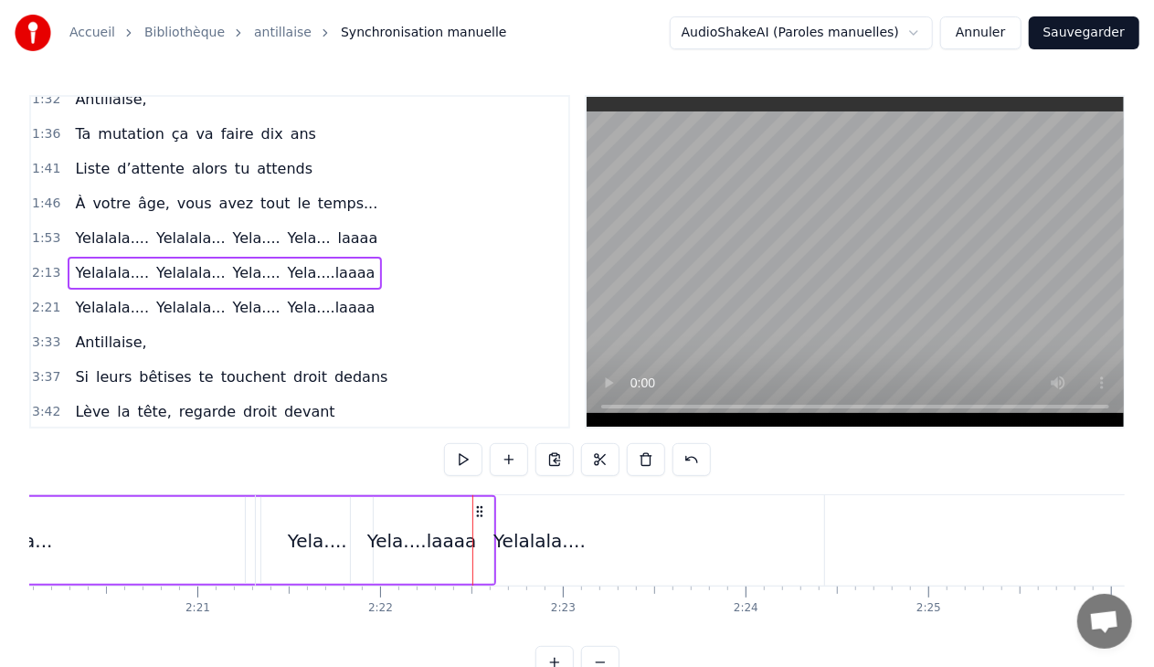
scroll to position [0, 25410]
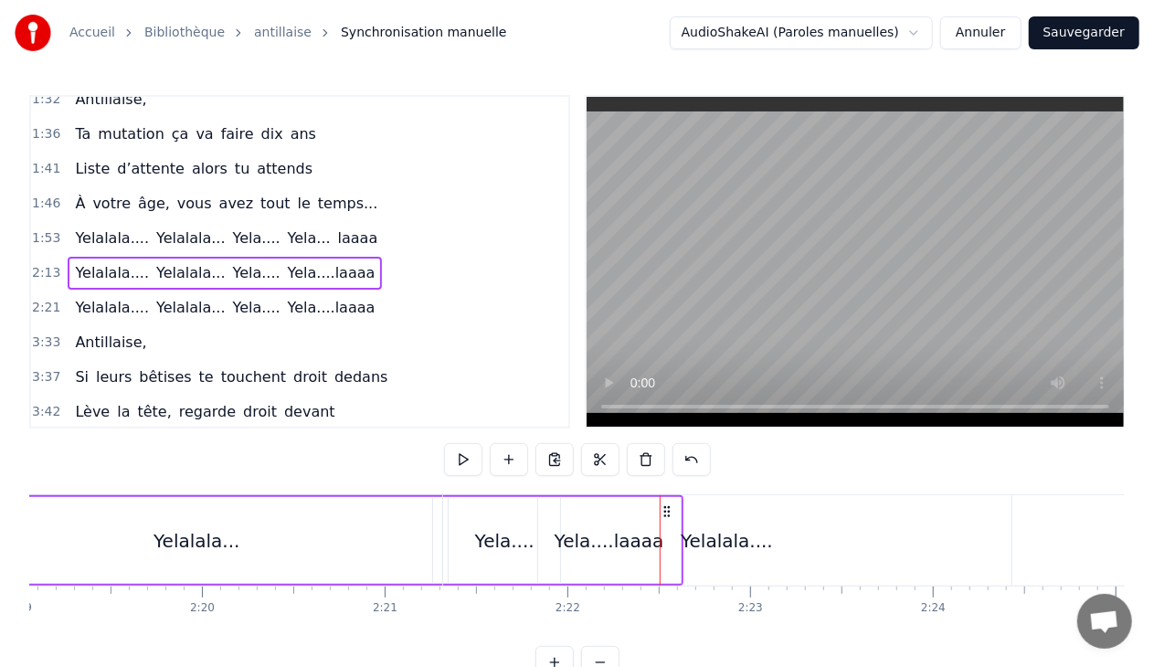
click at [702, 531] on div "Yelalala...." at bounding box center [727, 540] width 92 height 27
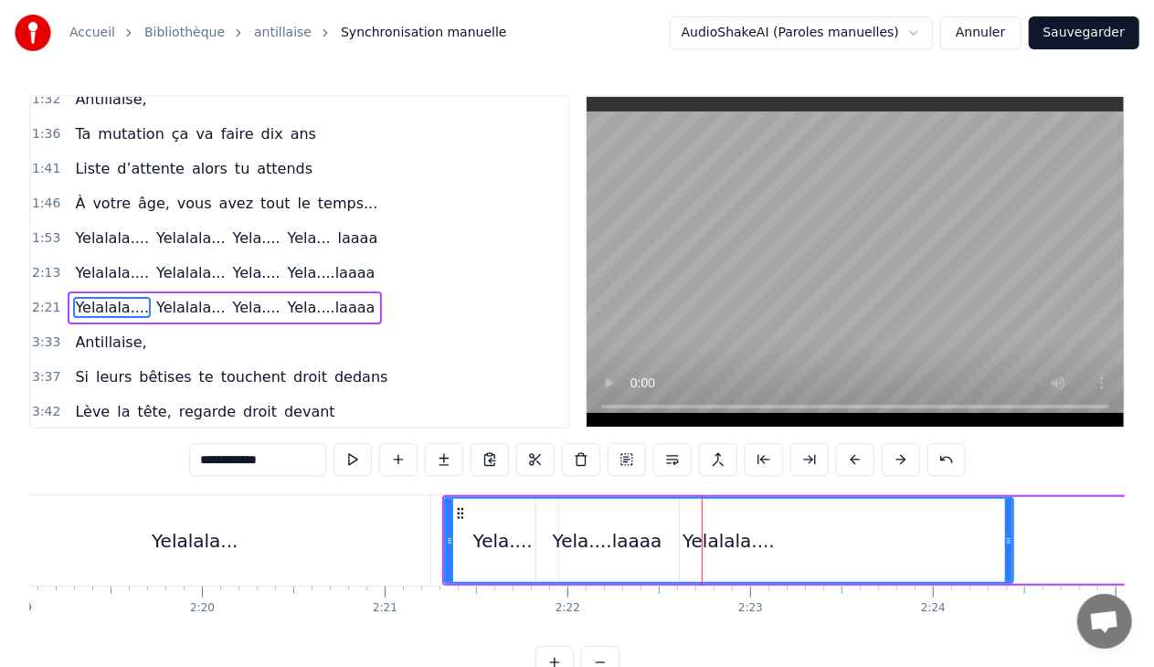
scroll to position [500, 0]
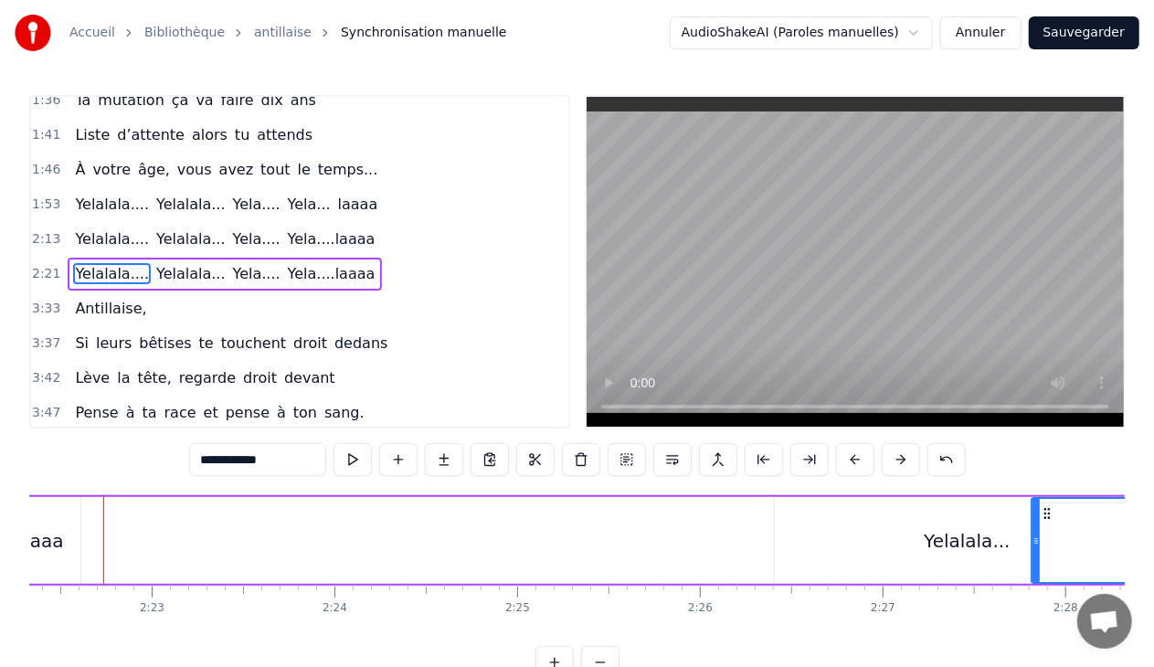
drag, startPoint x: 460, startPoint y: 510, endPoint x: 1040, endPoint y: 521, distance: 580.3
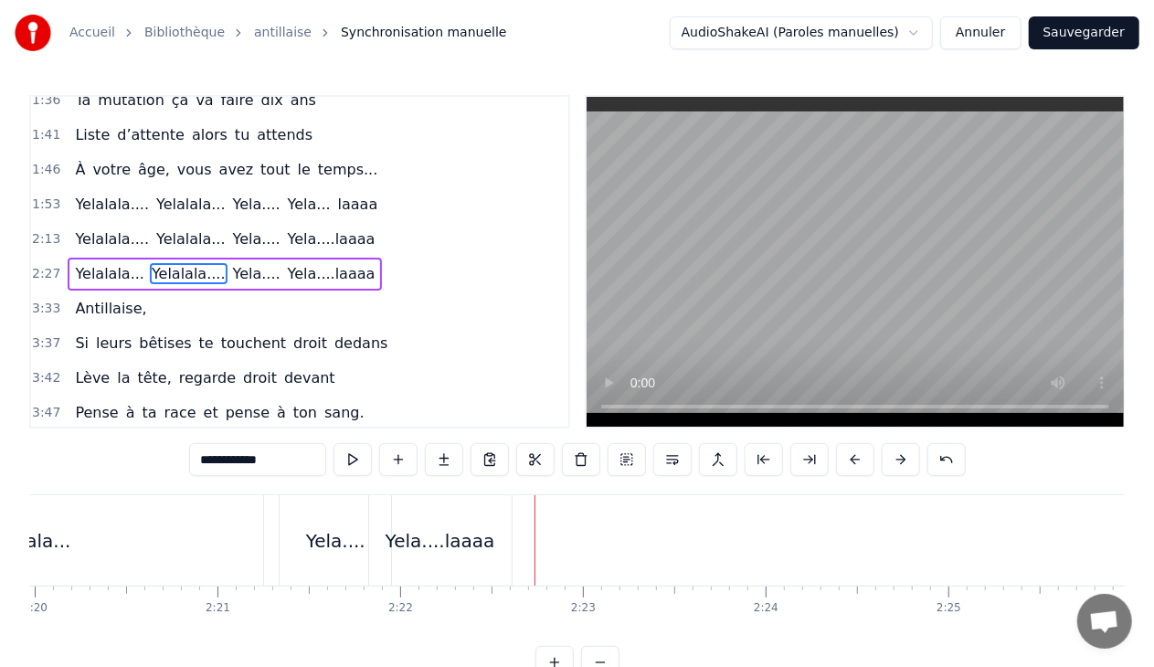
scroll to position [0, 25502]
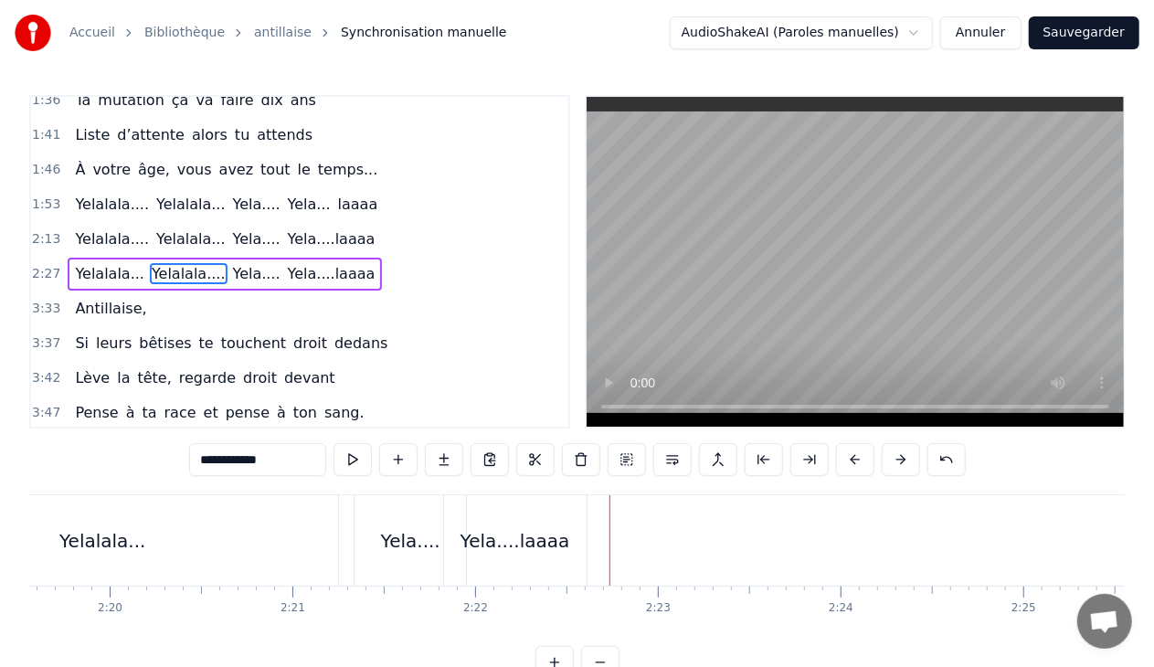
click at [424, 532] on div "Yela...." at bounding box center [410, 540] width 59 height 27
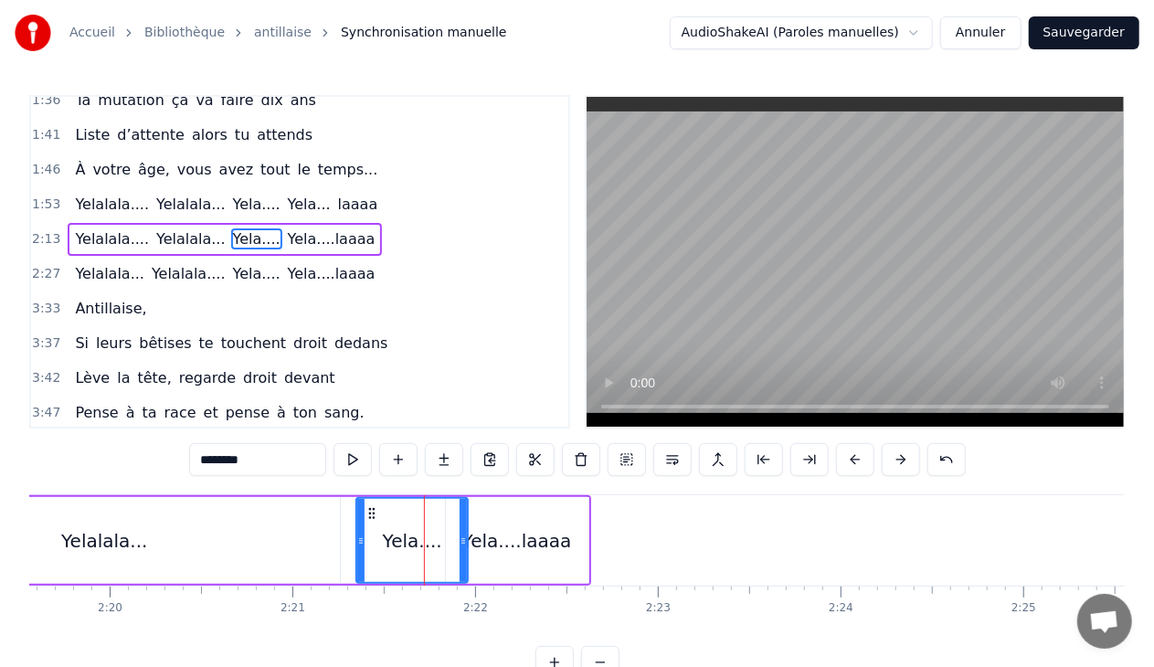
scroll to position [466, 0]
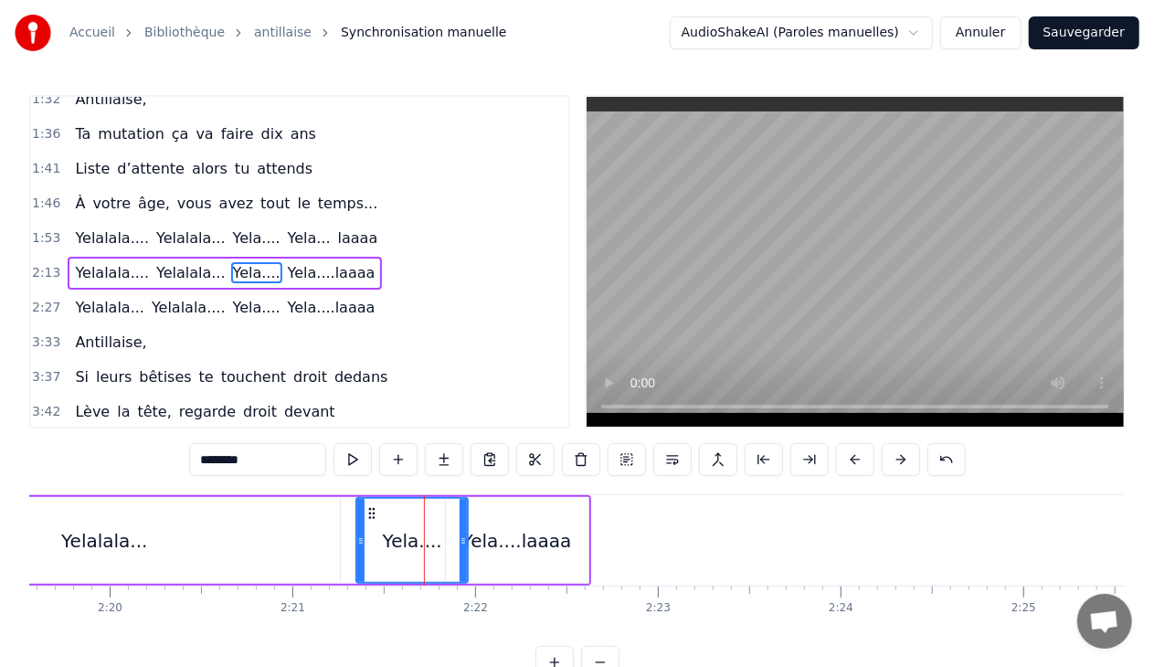
click at [537, 537] on div "Yela....laaaa" at bounding box center [517, 540] width 110 height 27
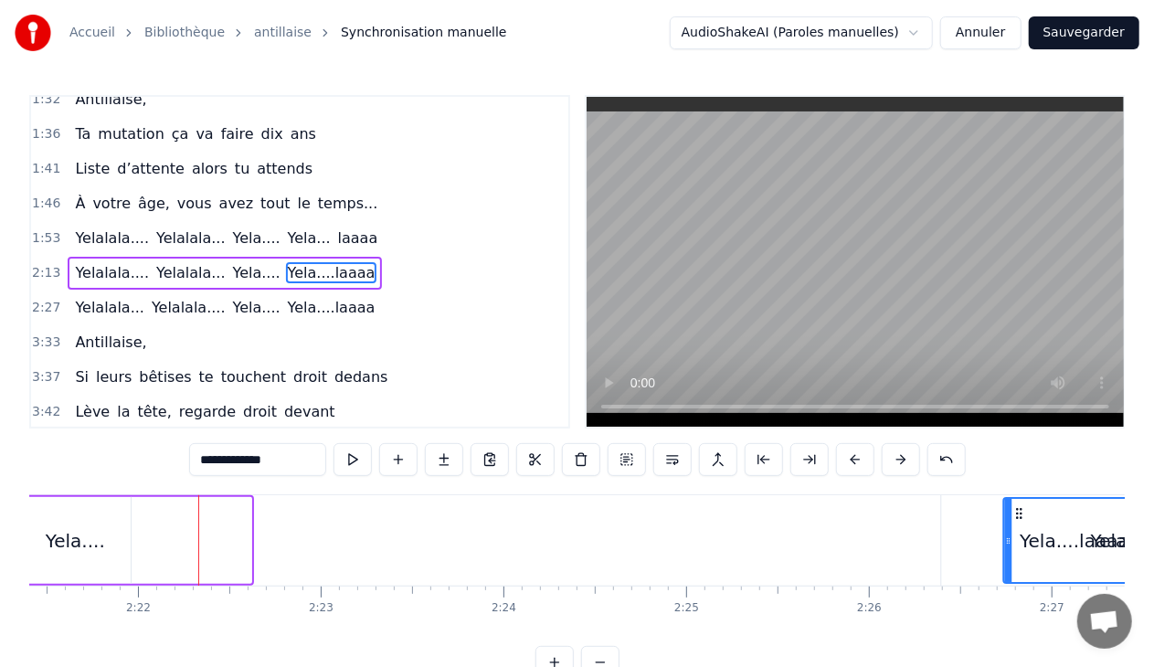
drag, startPoint x: 459, startPoint y: 511, endPoint x: 882, endPoint y: 492, distance: 423.5
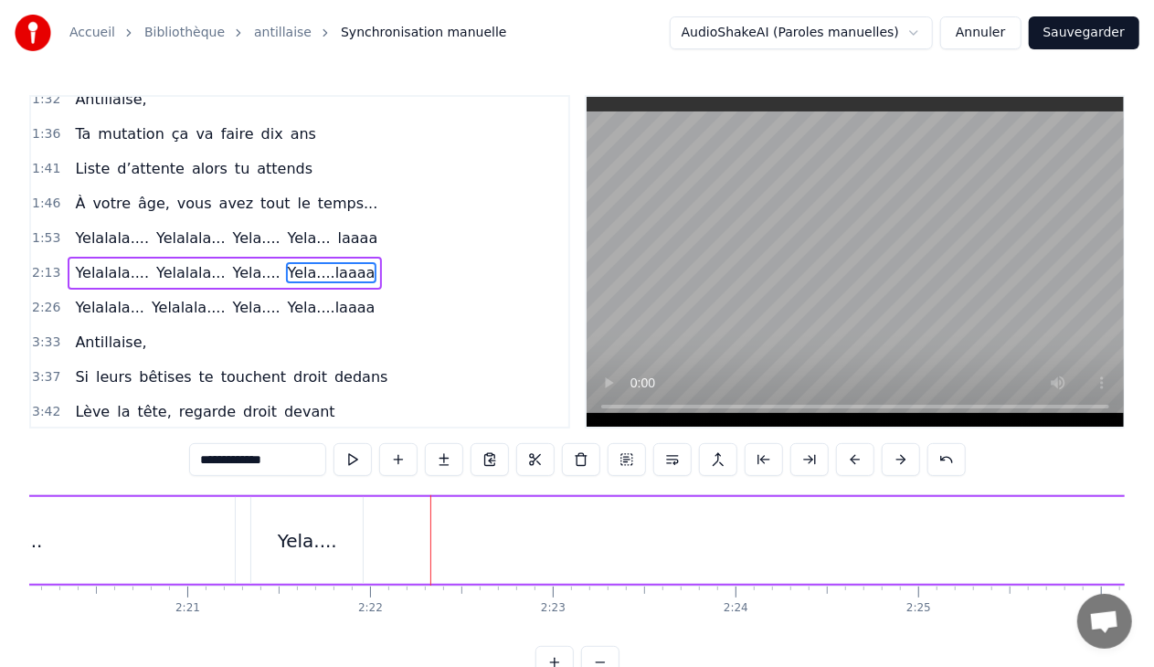
scroll to position [0, 25682]
click at [257, 537] on div "Yela...." at bounding box center [232, 540] width 111 height 87
type input "********"
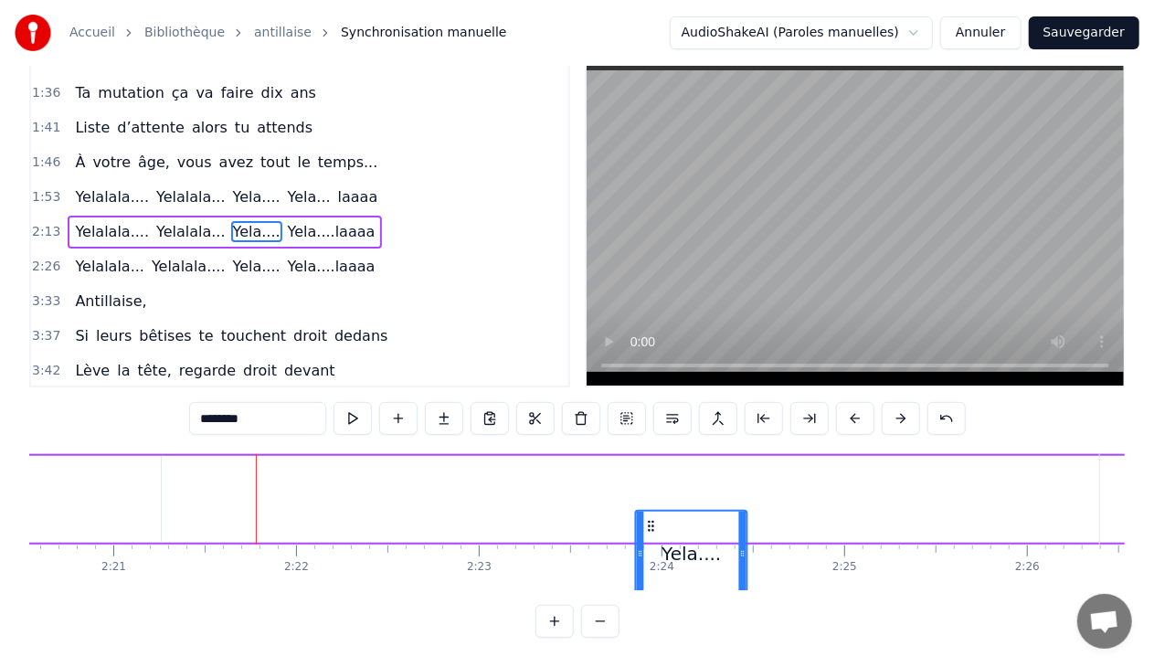
scroll to position [53, 0]
drag, startPoint x: 191, startPoint y: 511, endPoint x: 644, endPoint y: 477, distance: 454.4
click at [644, 477] on div "Yelalala.... [GEOGRAPHIC_DATA]... Yela.... Yela....laaaa" at bounding box center [54, 499] width 2575 height 90
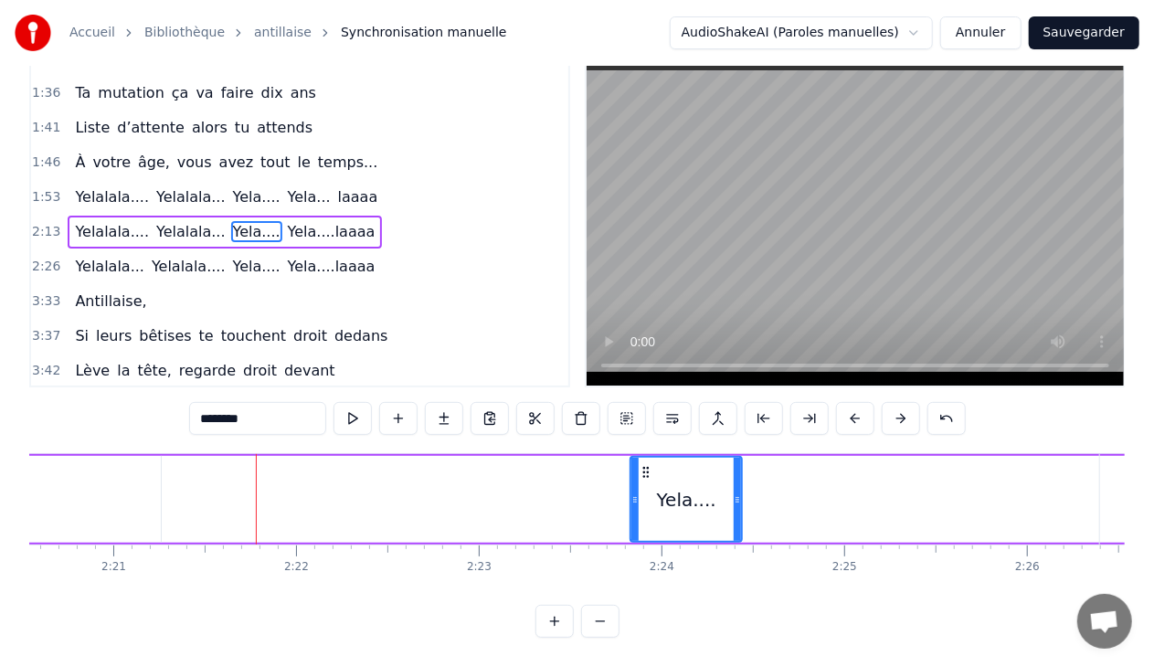
click at [474, 471] on div "Yelalala.... [GEOGRAPHIC_DATA]... Yela.... Yela....laaaa" at bounding box center [54, 499] width 2575 height 90
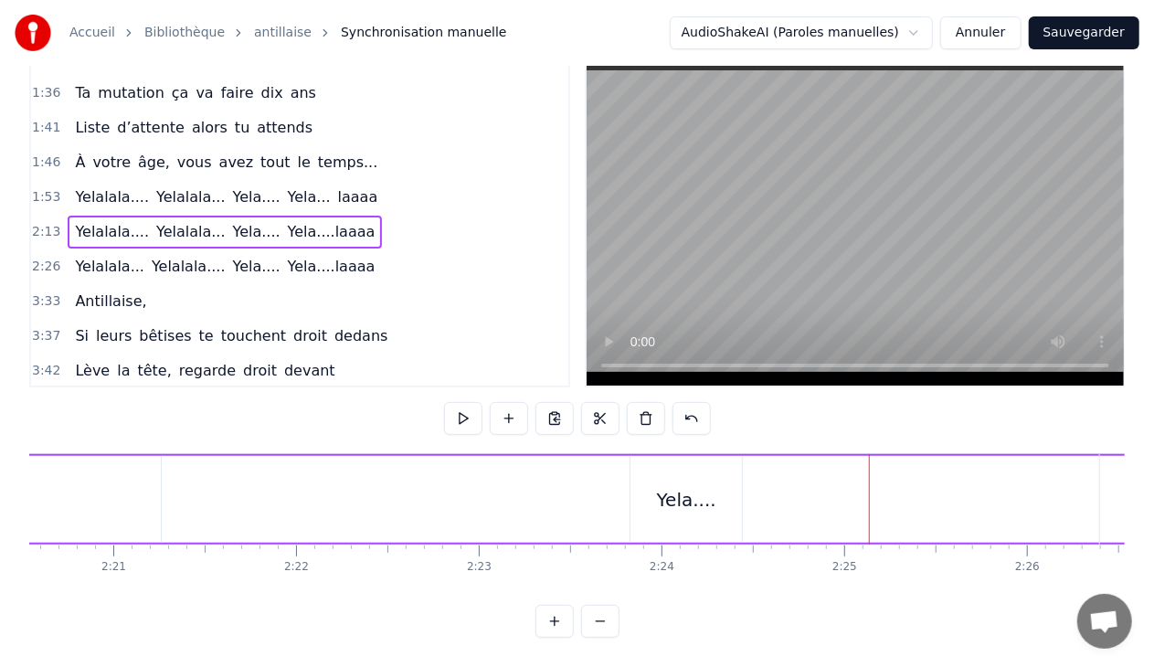
click at [691, 486] on div "Yela...." at bounding box center [686, 499] width 59 height 27
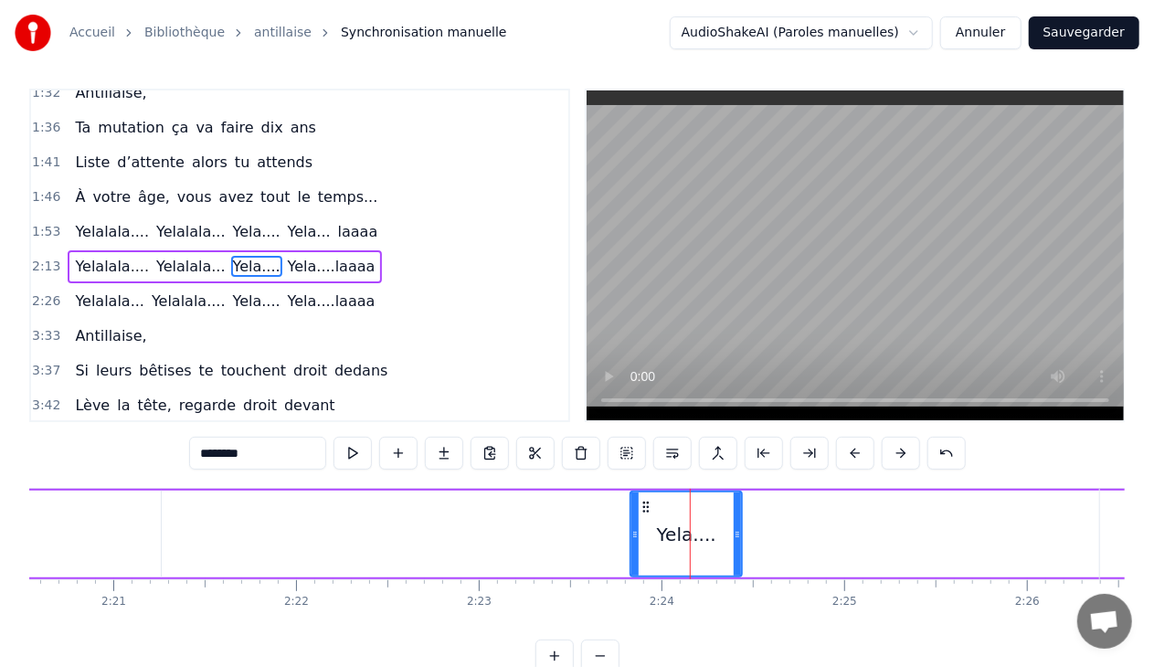
scroll to position [0, 0]
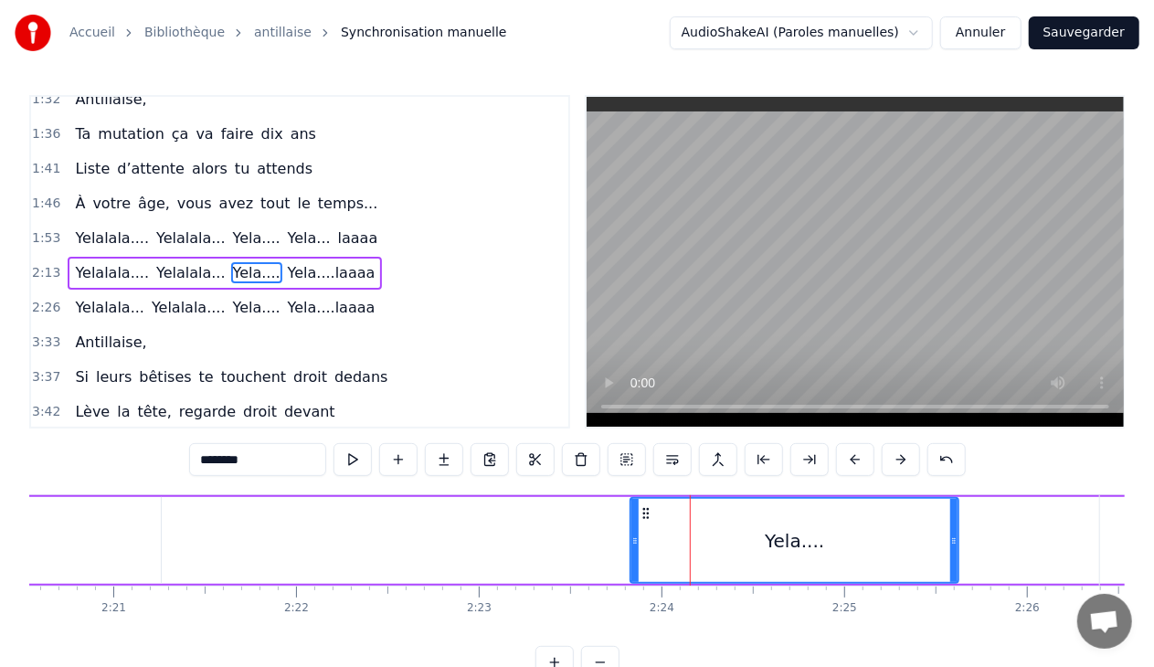
drag, startPoint x: 739, startPoint y: 539, endPoint x: 956, endPoint y: 550, distance: 216.8
click at [956, 550] on div at bounding box center [953, 540] width 7 height 83
click at [564, 545] on div "Yelalala.... [GEOGRAPHIC_DATA]... Yela.... Yela....laaaa" at bounding box center [54, 540] width 2575 height 90
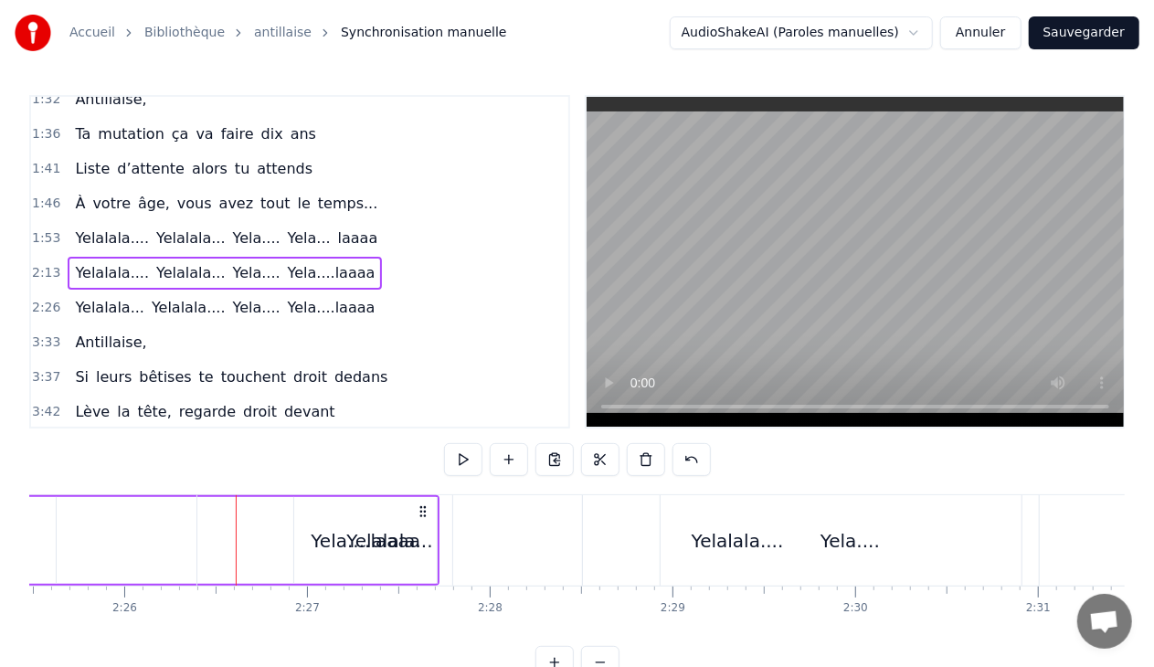
scroll to position [0, 26602]
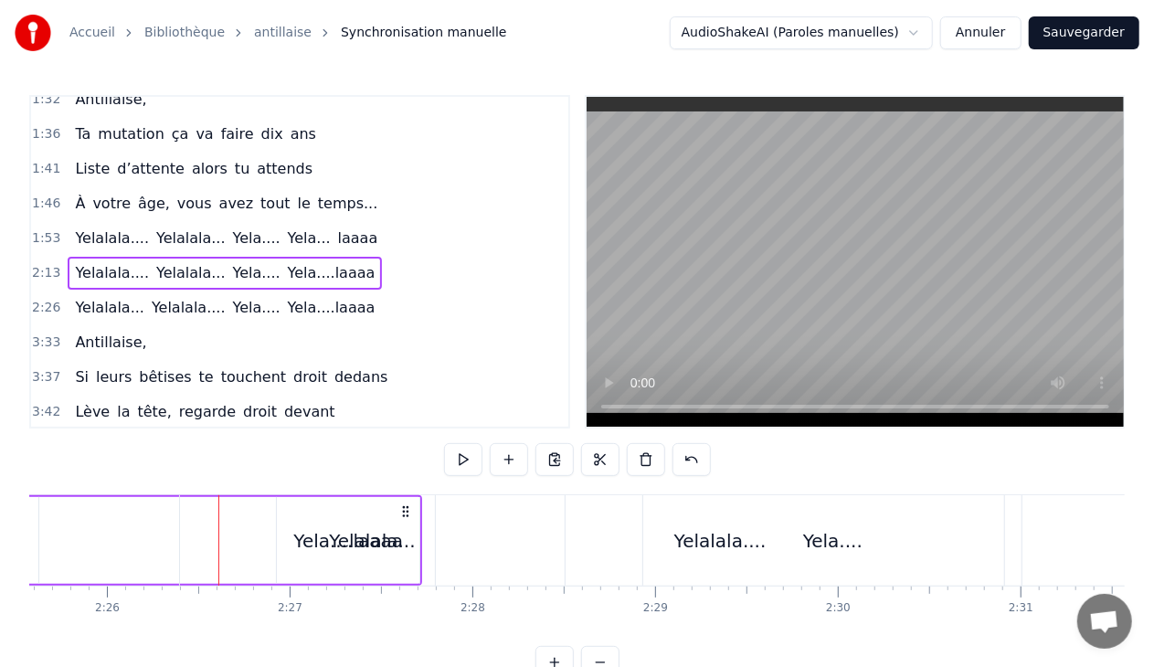
click at [304, 535] on div "Yelalala..." at bounding box center [373, 540] width 386 height 90
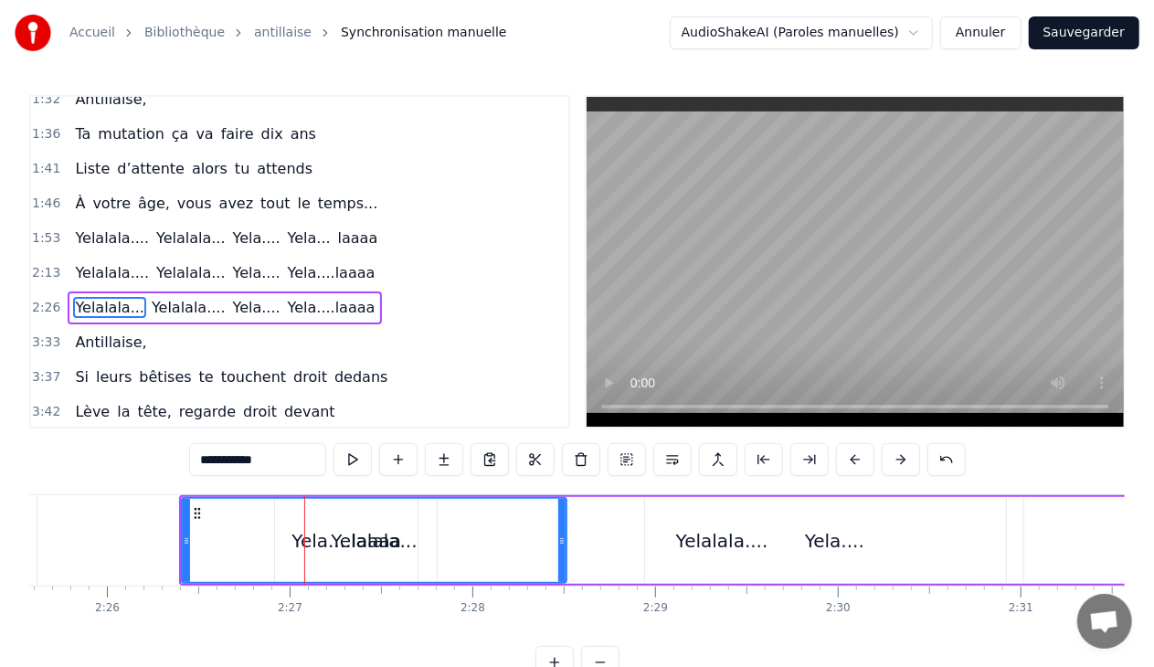
scroll to position [500, 0]
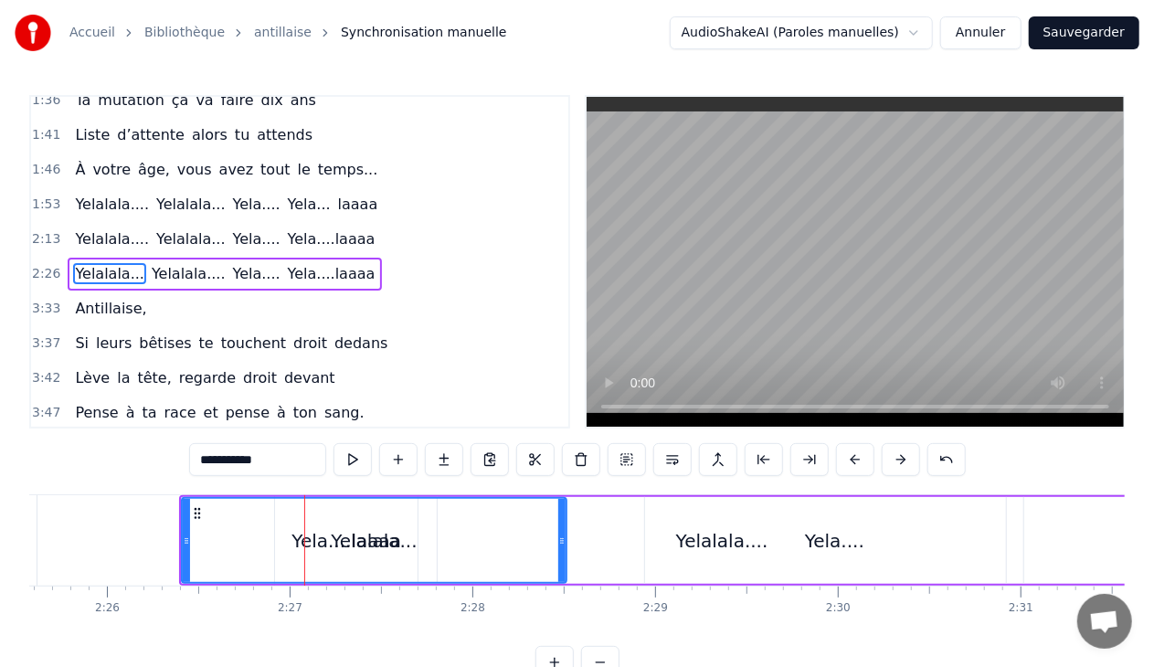
click at [231, 229] on span "Yela...." at bounding box center [256, 238] width 51 height 21
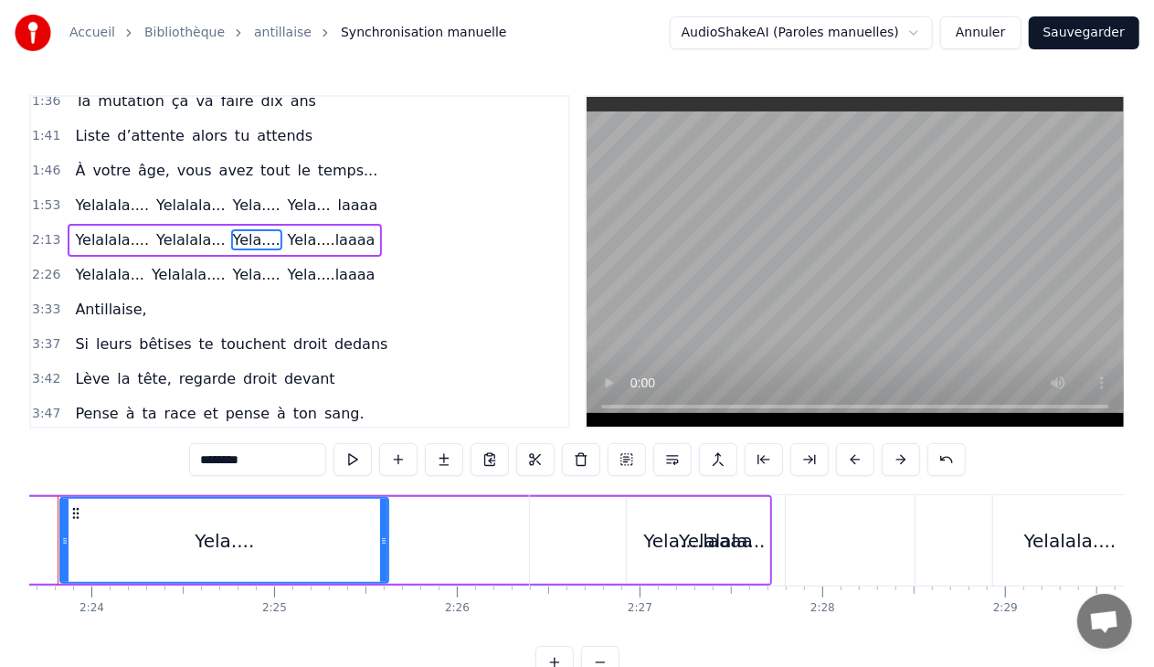
scroll to position [0, 26189]
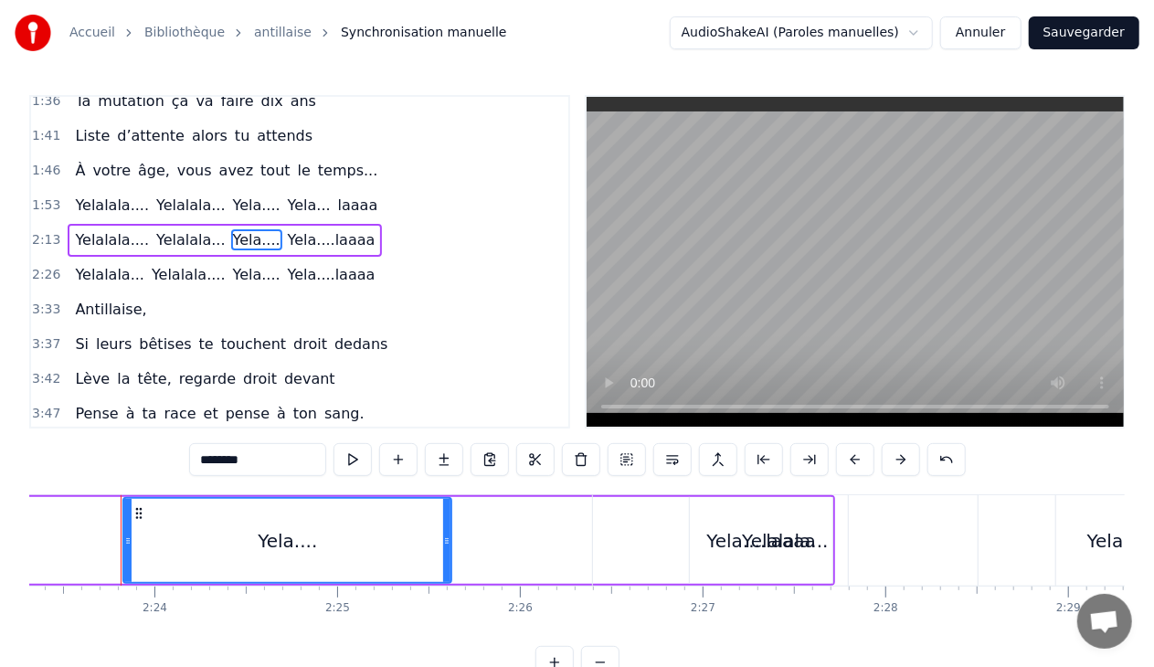
click at [286, 229] on span "Yela....laaaa" at bounding box center [331, 239] width 91 height 21
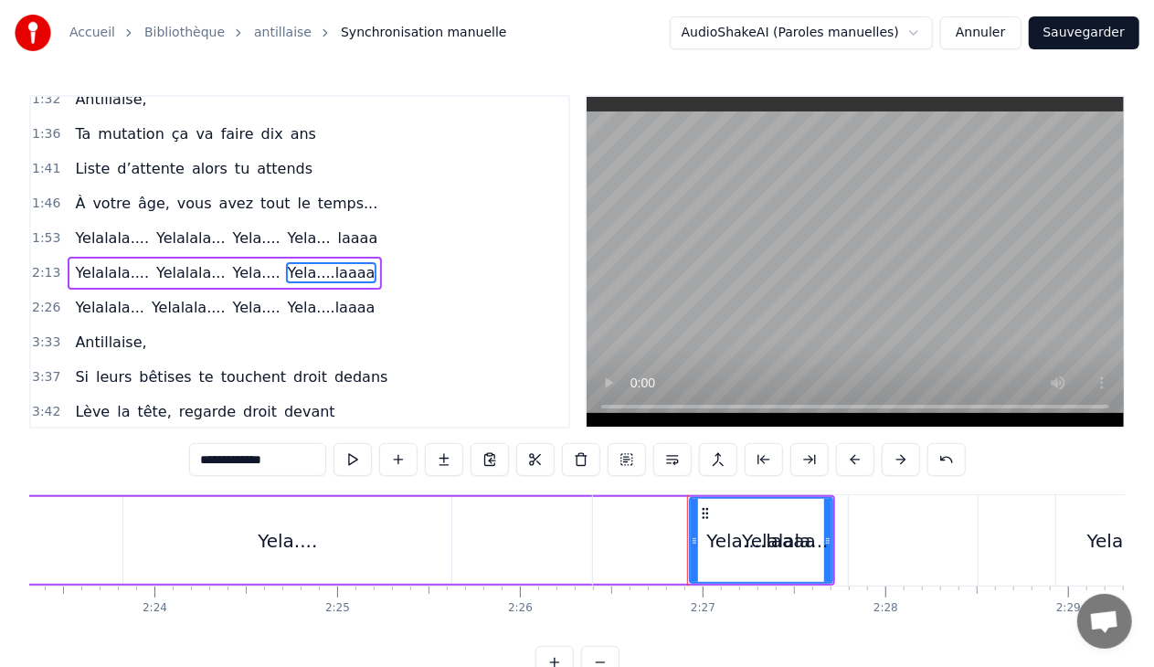
drag, startPoint x: 704, startPoint y: 510, endPoint x: 657, endPoint y: 515, distance: 46.9
click at [657, 515] on div "Yelalala..." at bounding box center [786, 540] width 386 height 90
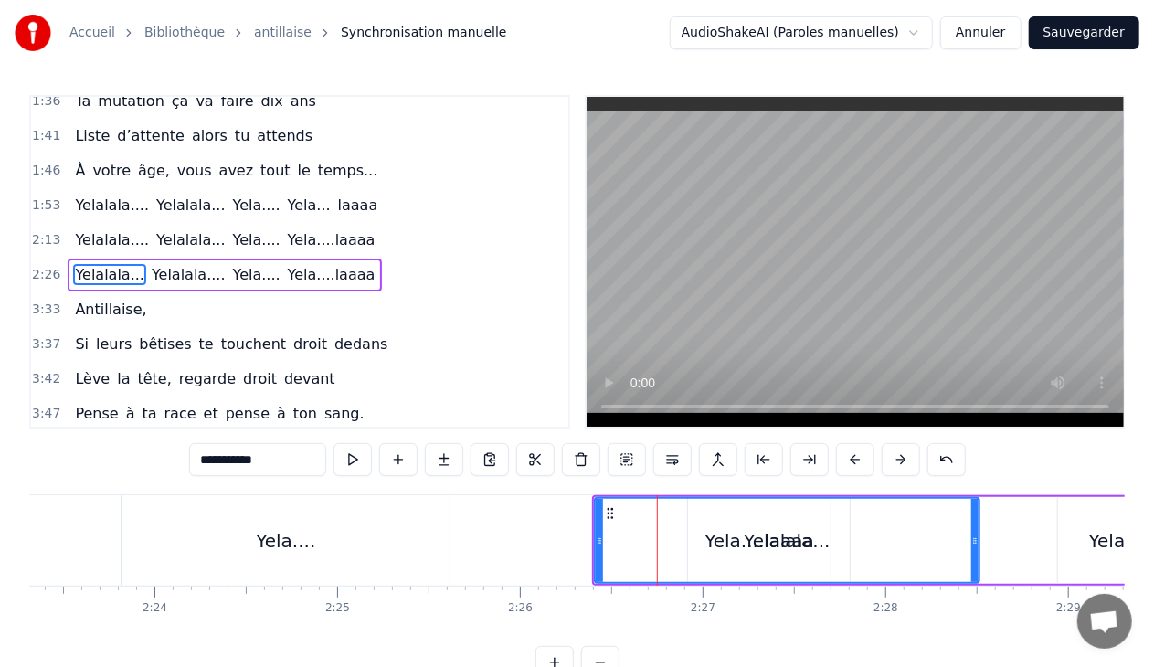
scroll to position [500, 0]
click at [740, 529] on div "Yelalala..." at bounding box center [788, 540] width 384 height 83
click at [286, 235] on span "Yela....laaaa" at bounding box center [331, 238] width 91 height 21
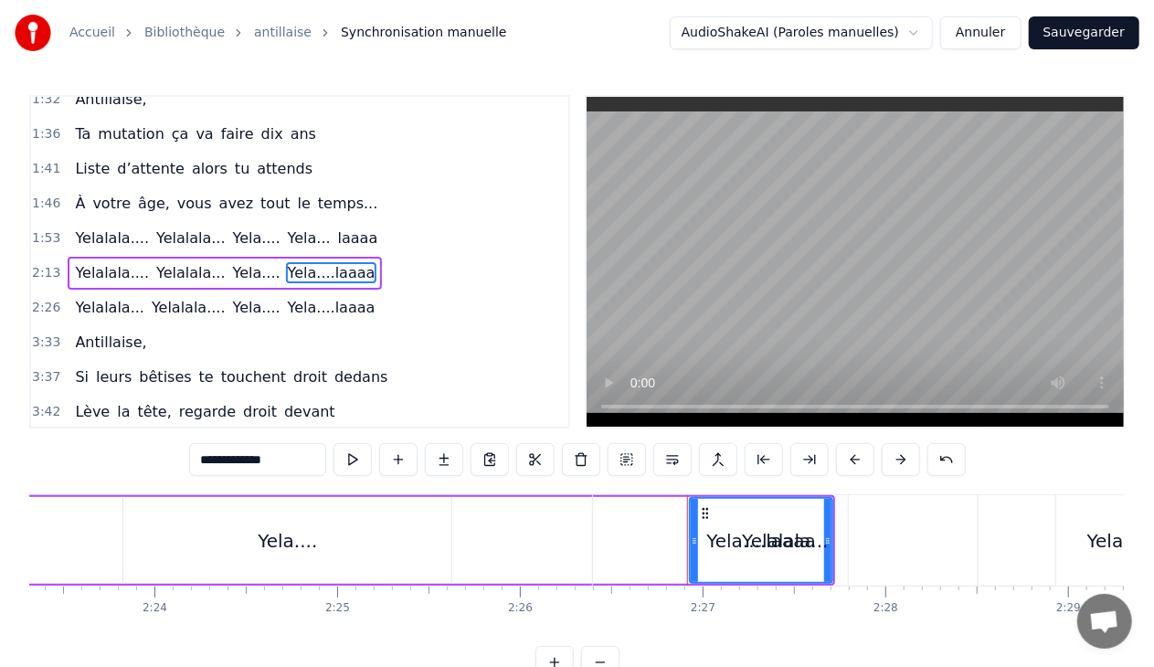
drag, startPoint x: 705, startPoint y: 508, endPoint x: 804, endPoint y: 558, distance: 110.7
click at [804, 558] on div "Yelalala..." at bounding box center [786, 540] width 386 height 90
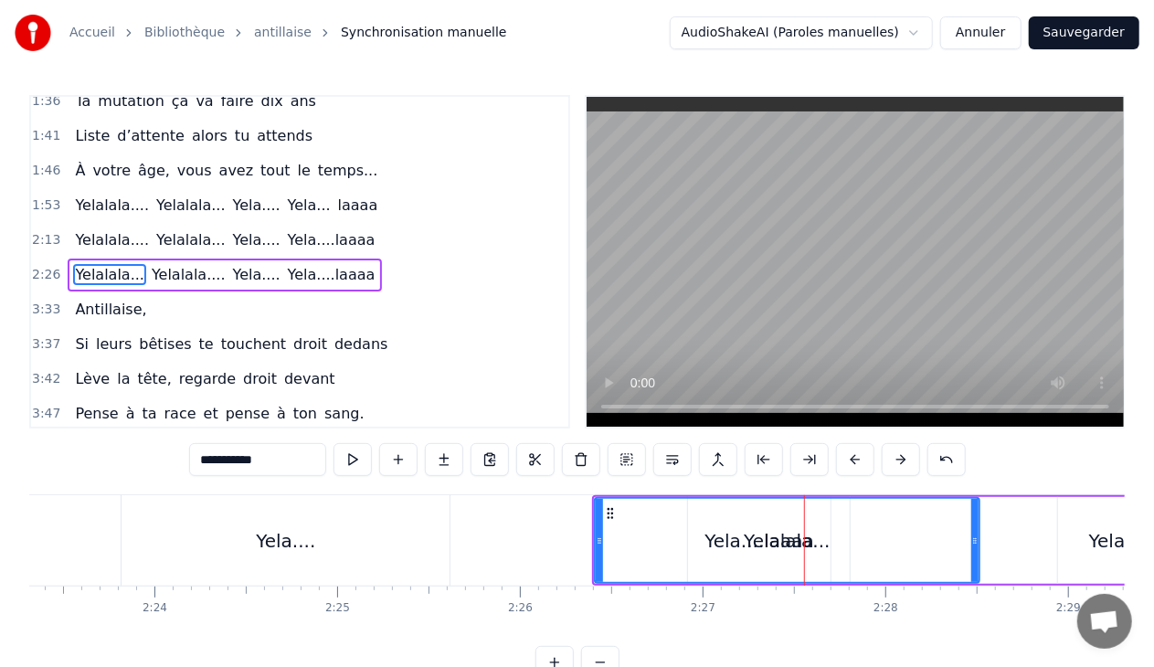
scroll to position [500, 0]
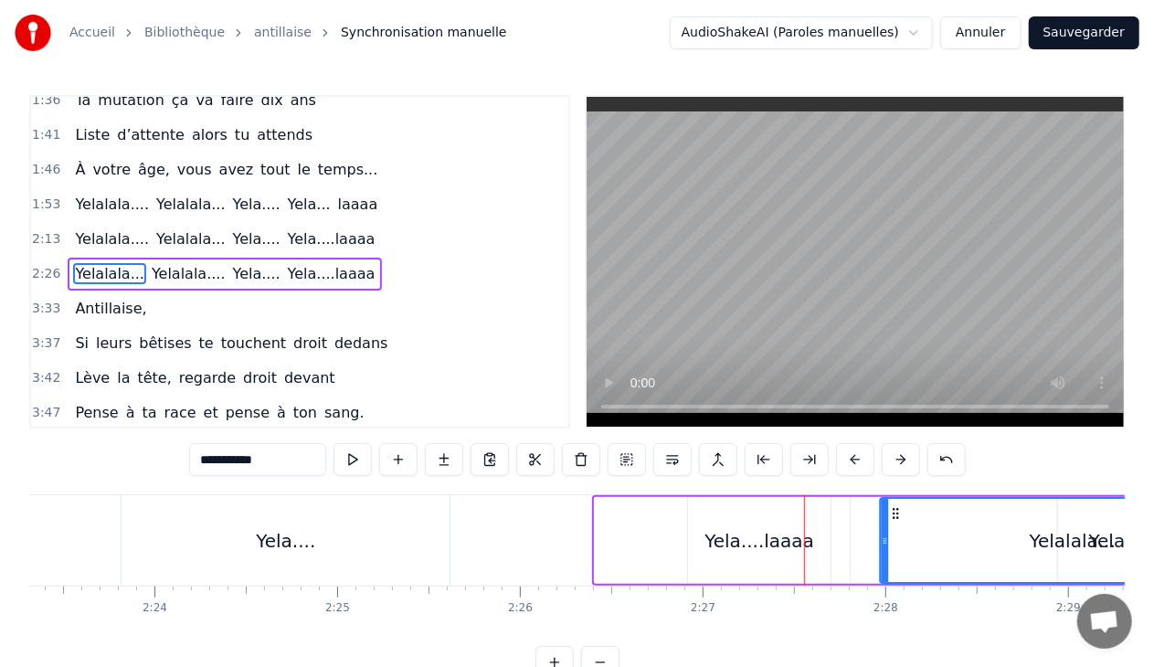
drag, startPoint x: 607, startPoint y: 511, endPoint x: 892, endPoint y: 523, distance: 285.3
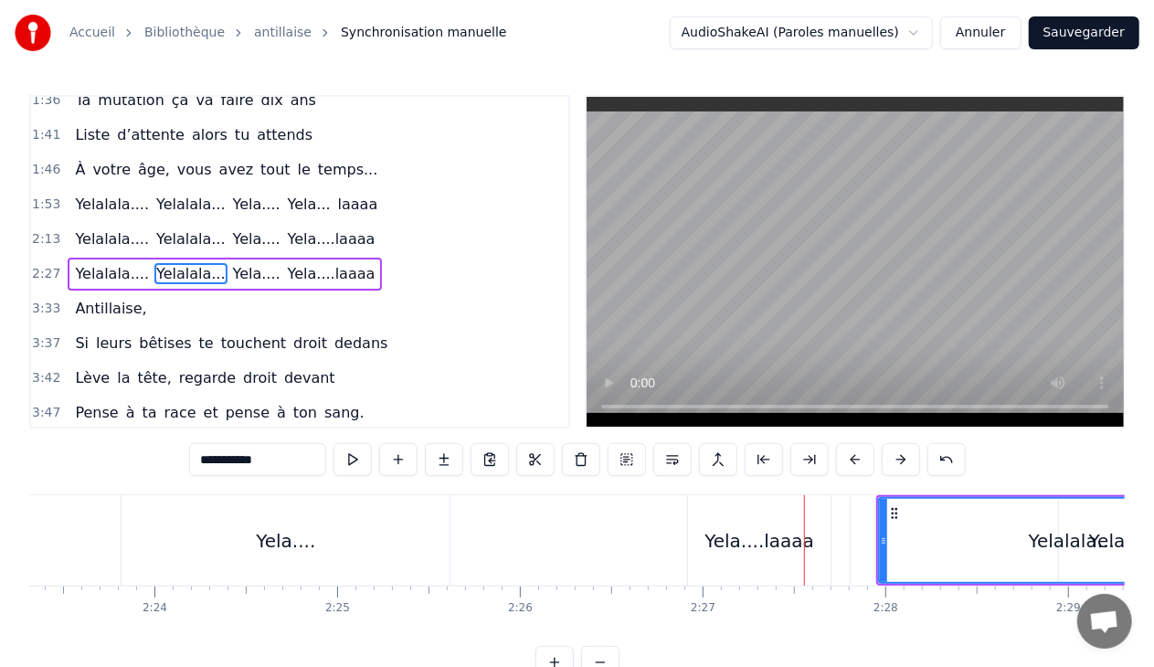
click at [785, 540] on div "Yela....laaaa" at bounding box center [759, 540] width 110 height 27
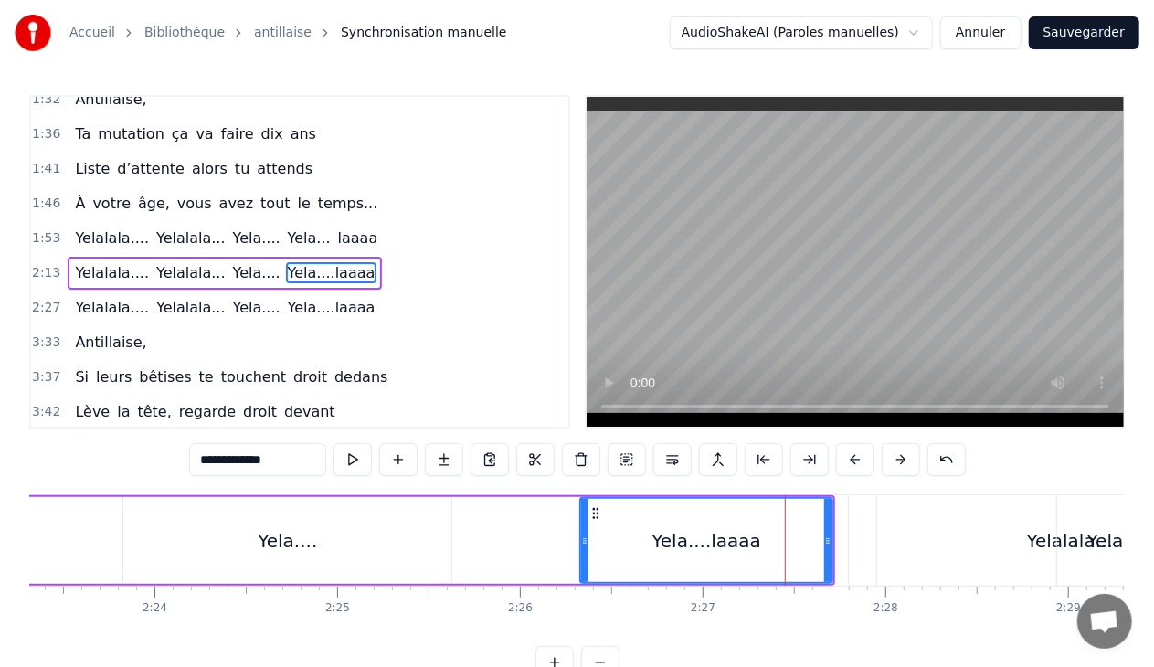
drag, startPoint x: 691, startPoint y: 540, endPoint x: 581, endPoint y: 535, distance: 109.7
click at [581, 535] on icon at bounding box center [584, 541] width 7 height 15
click at [751, 537] on div "Yela....laaaa" at bounding box center [706, 540] width 250 height 83
click at [283, 460] on input "**********" at bounding box center [257, 459] width 137 height 33
type input "********"
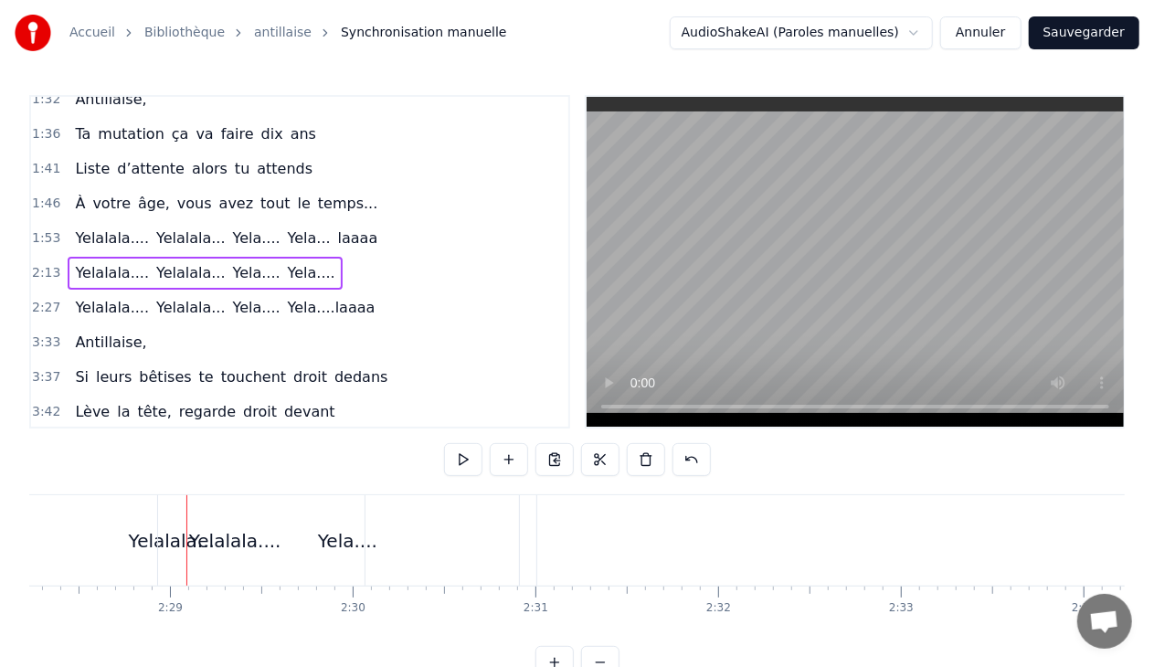
scroll to position [0, 27118]
click at [306, 508] on div "Yela...." at bounding box center [316, 540] width 378 height 90
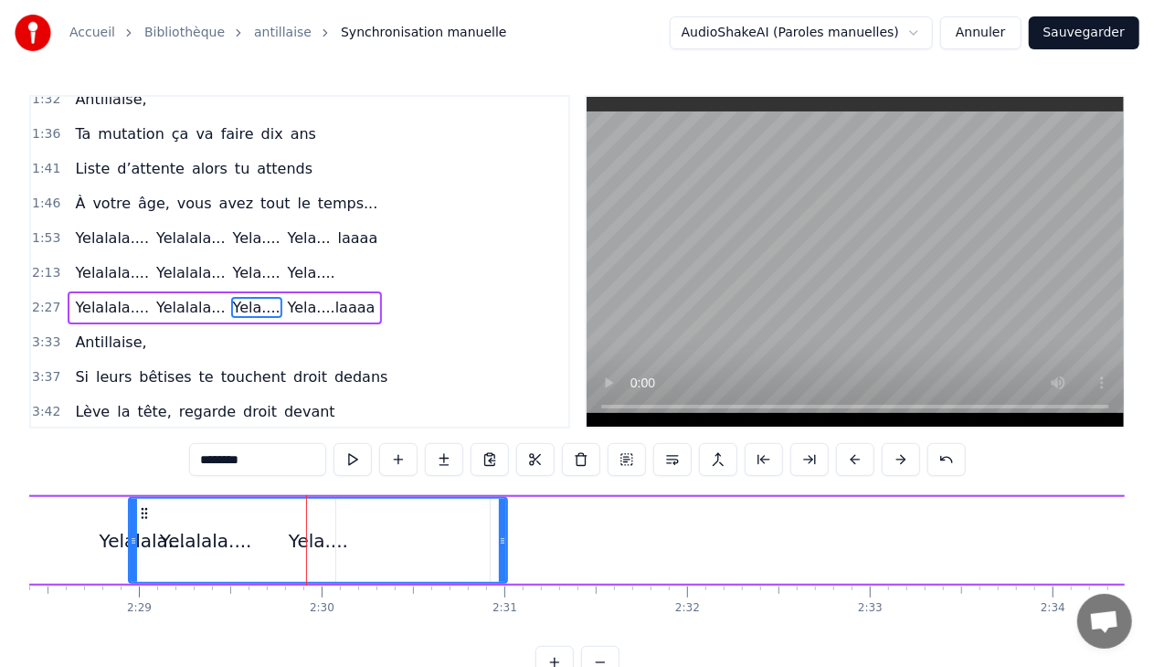
scroll to position [500, 0]
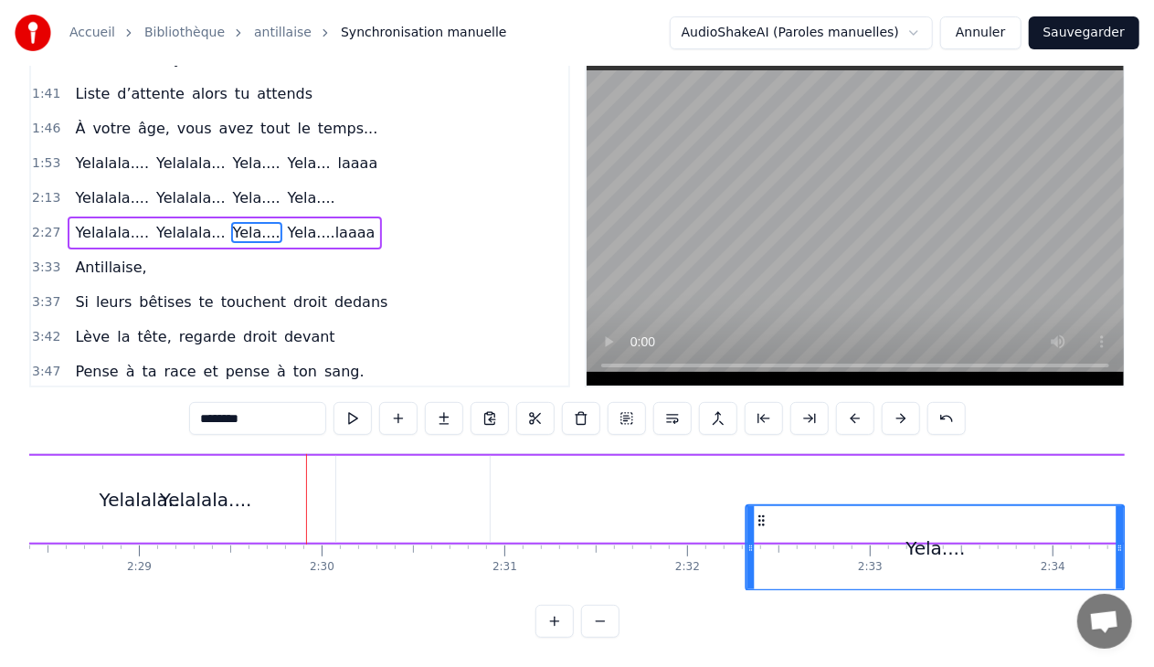
drag, startPoint x: 144, startPoint y: 512, endPoint x: 761, endPoint y: 559, distance: 618.6
click at [761, 559] on div "Yela...." at bounding box center [935, 547] width 376 height 83
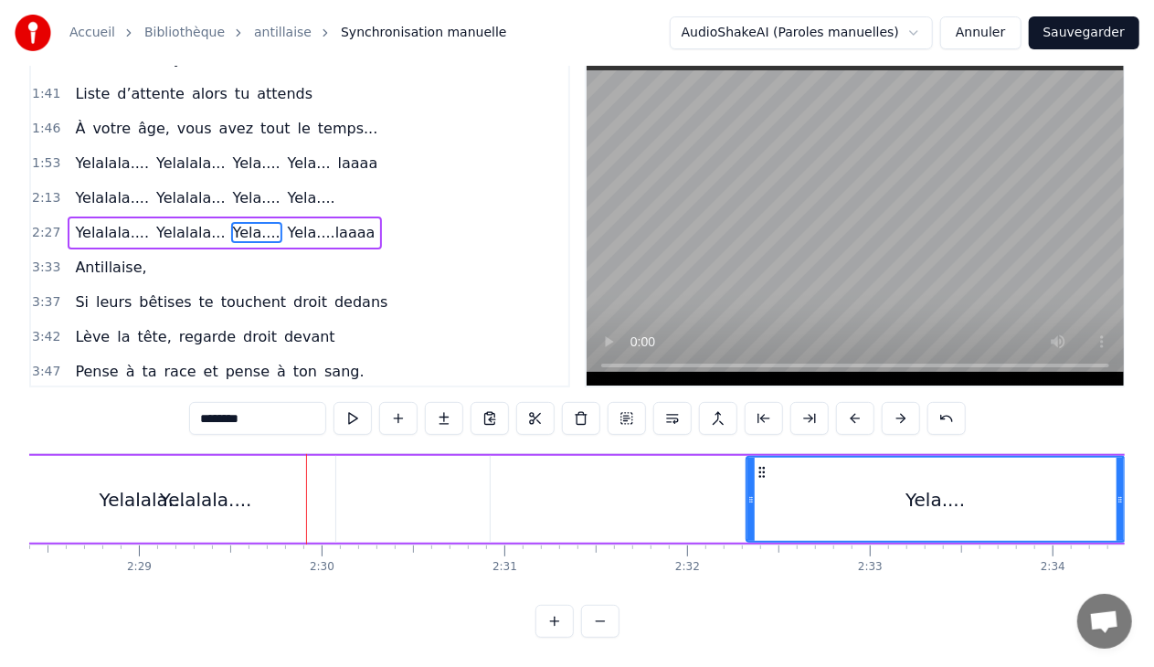
click at [170, 486] on div "Yelalala..." at bounding box center [143, 499] width 86 height 27
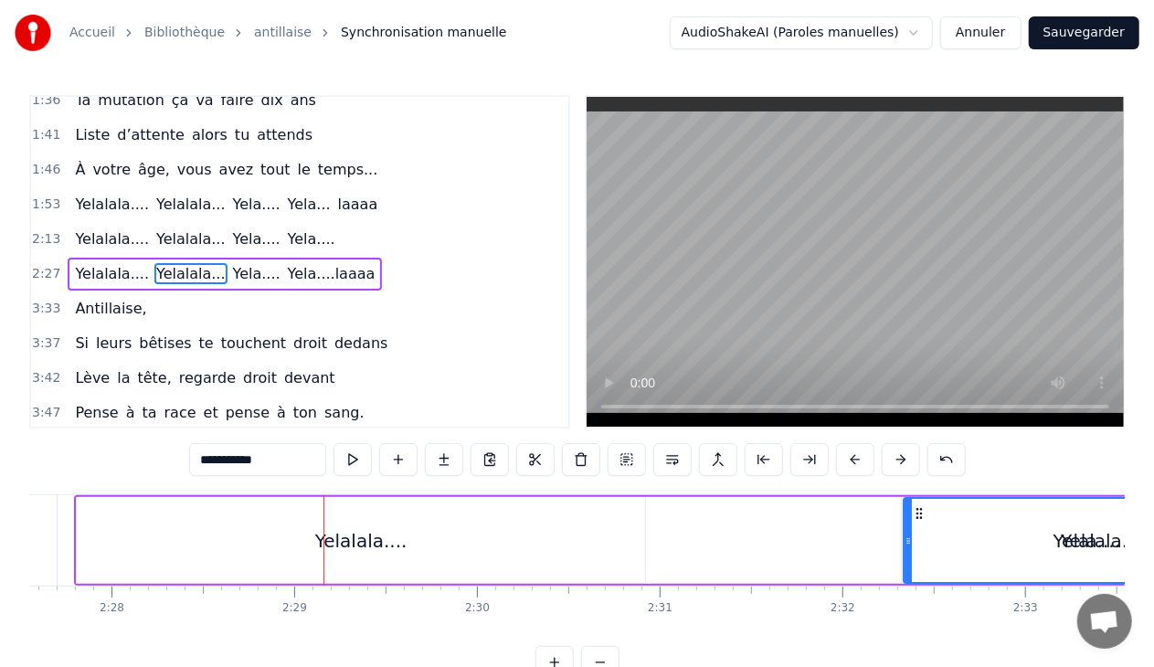
scroll to position [0, 26964]
drag, startPoint x: 450, startPoint y: 510, endPoint x: 914, endPoint y: 513, distance: 464.2
click at [914, 513] on icon at bounding box center [917, 513] width 15 height 15
click at [353, 530] on div "Yelalala...." at bounding box center [359, 540] width 92 height 27
type input "**********"
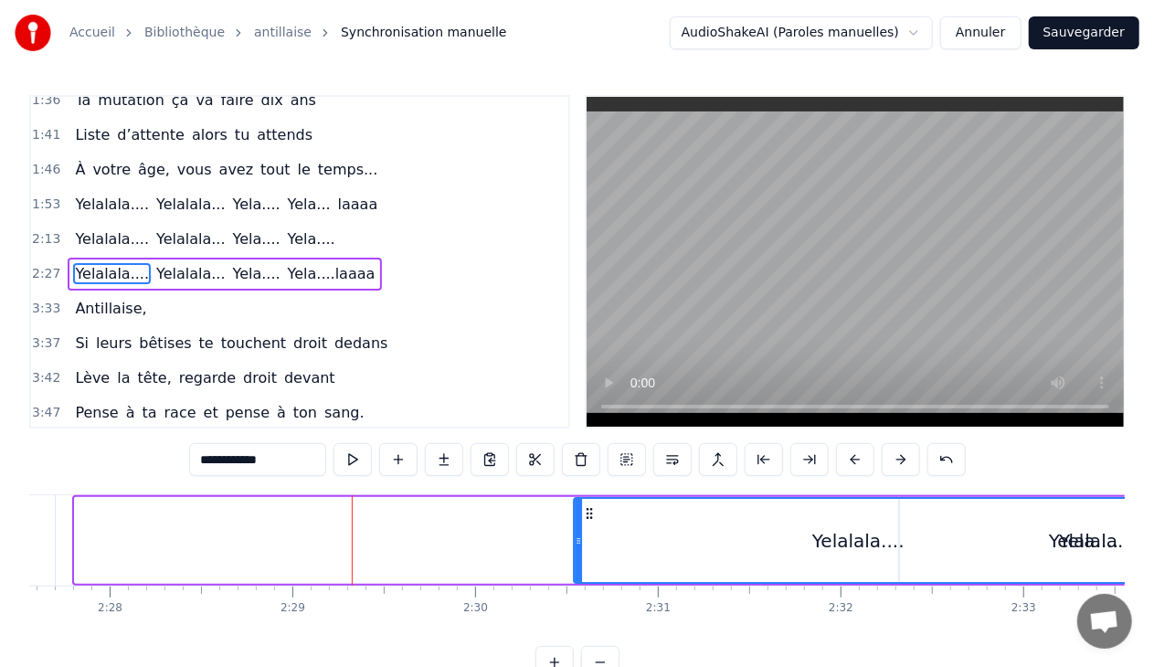
drag, startPoint x: 87, startPoint y: 513, endPoint x: 586, endPoint y: 517, distance: 498.9
click at [586, 517] on icon at bounding box center [589, 513] width 15 height 15
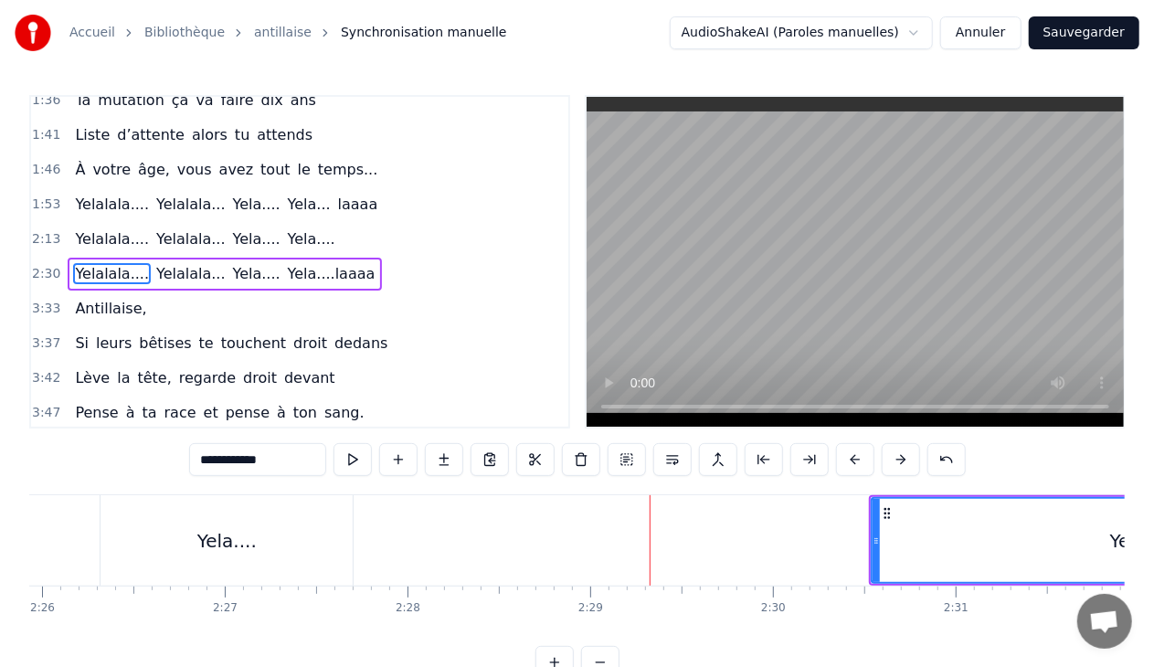
scroll to position [0, 26592]
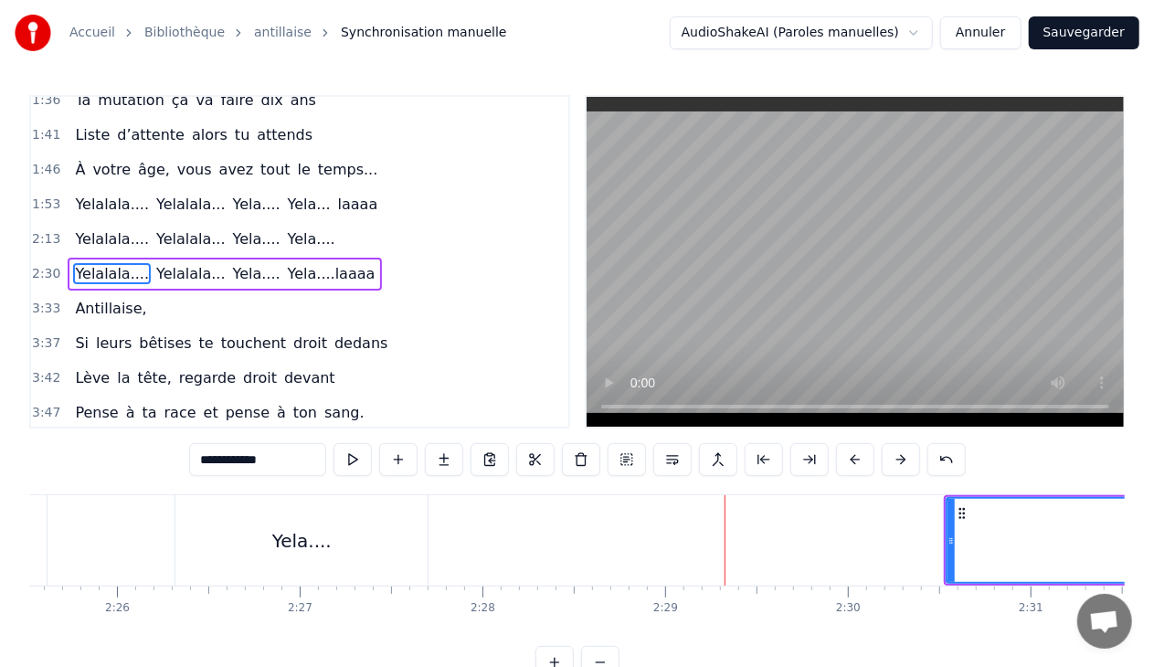
click at [333, 266] on div "2:30 Yelalala.... [GEOGRAPHIC_DATA]... Yela.... Yela....laaaa" at bounding box center [299, 274] width 537 height 35
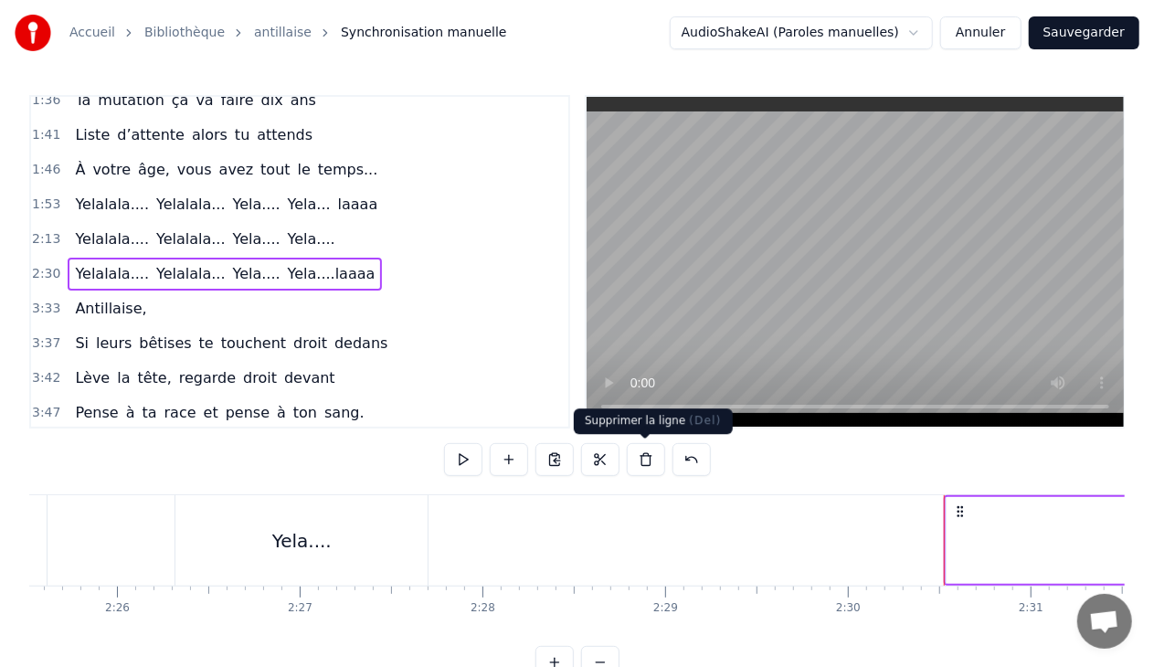
click at [641, 462] on button at bounding box center [646, 459] width 38 height 33
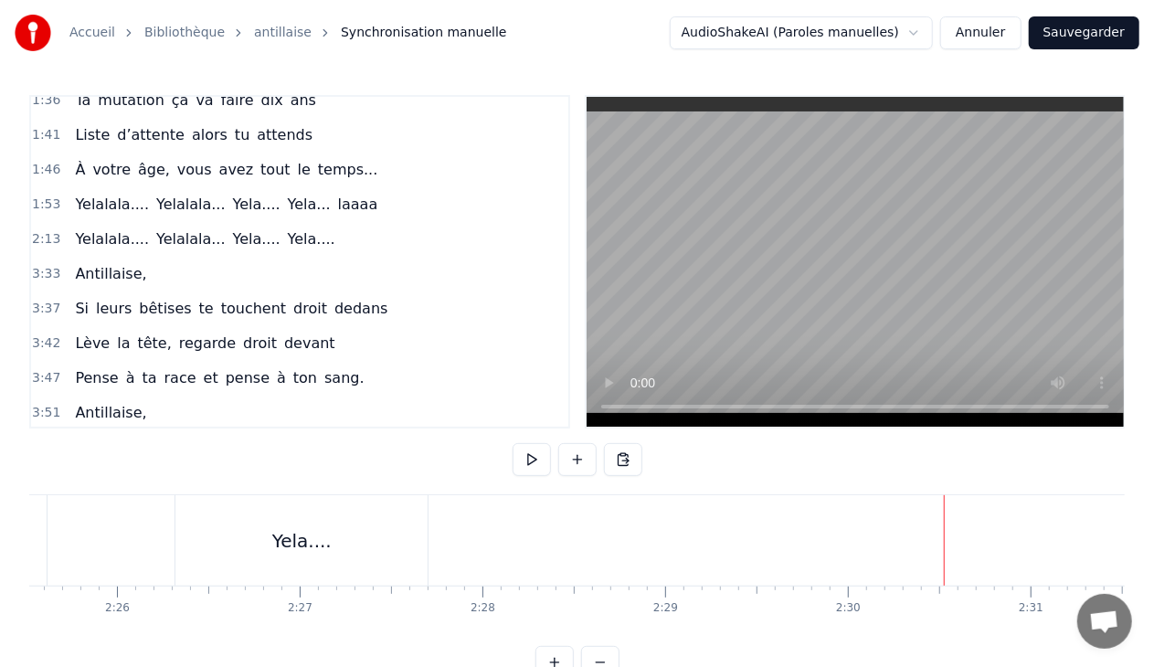
click at [286, 233] on span "Yela...." at bounding box center [311, 238] width 51 height 21
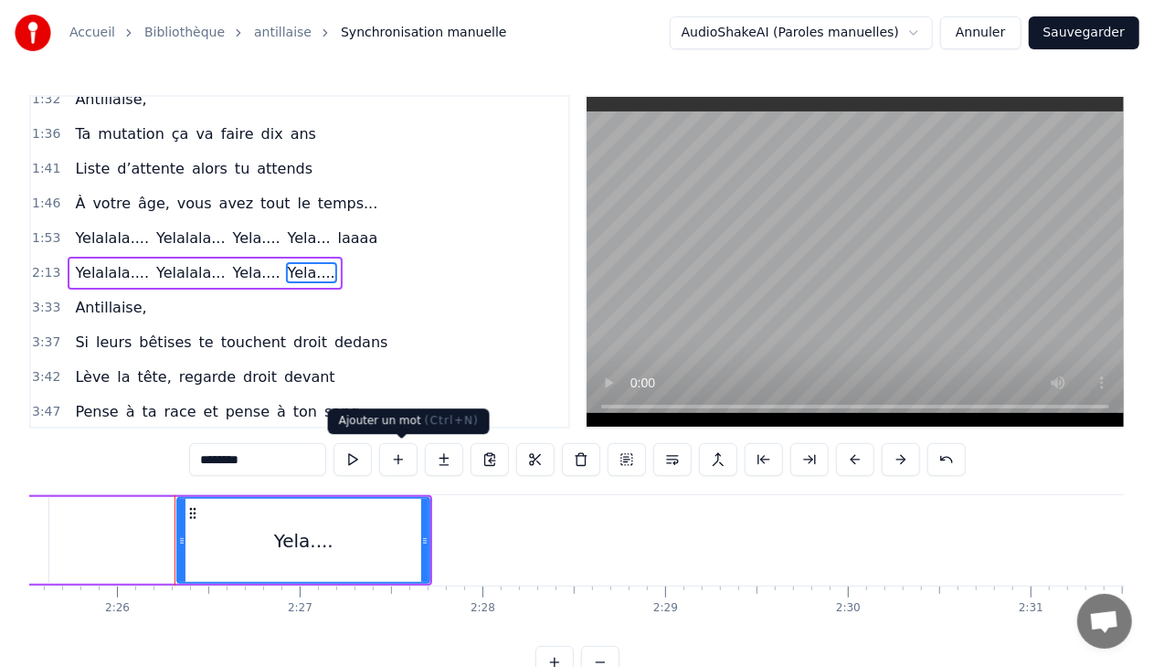
click at [402, 457] on button at bounding box center [398, 459] width 38 height 33
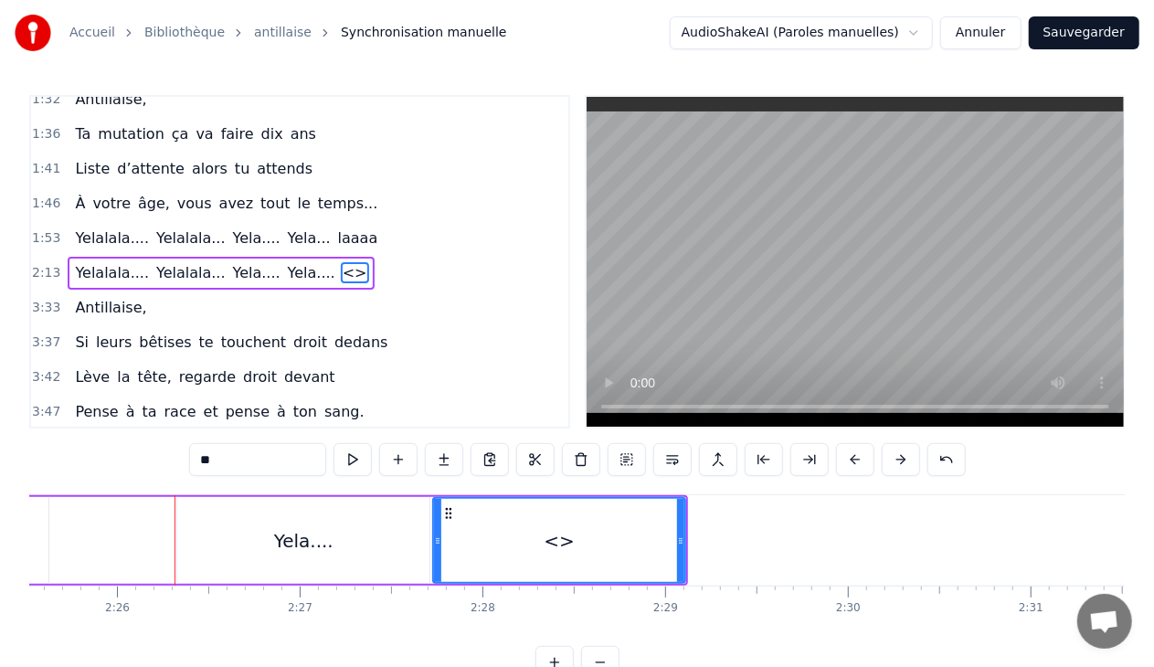
click at [249, 457] on input "**" at bounding box center [257, 459] width 137 height 33
type input "*"
type input "*****"
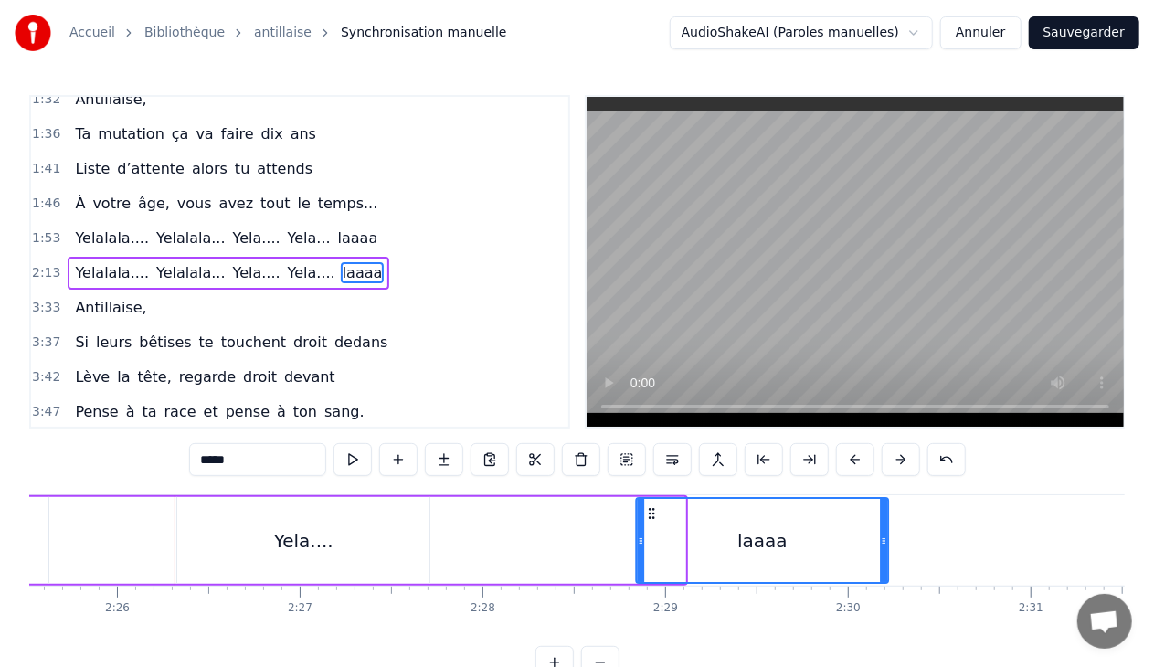
drag, startPoint x: 444, startPoint y: 510, endPoint x: 647, endPoint y: 516, distance: 202.9
click at [647, 516] on icon at bounding box center [651, 513] width 15 height 15
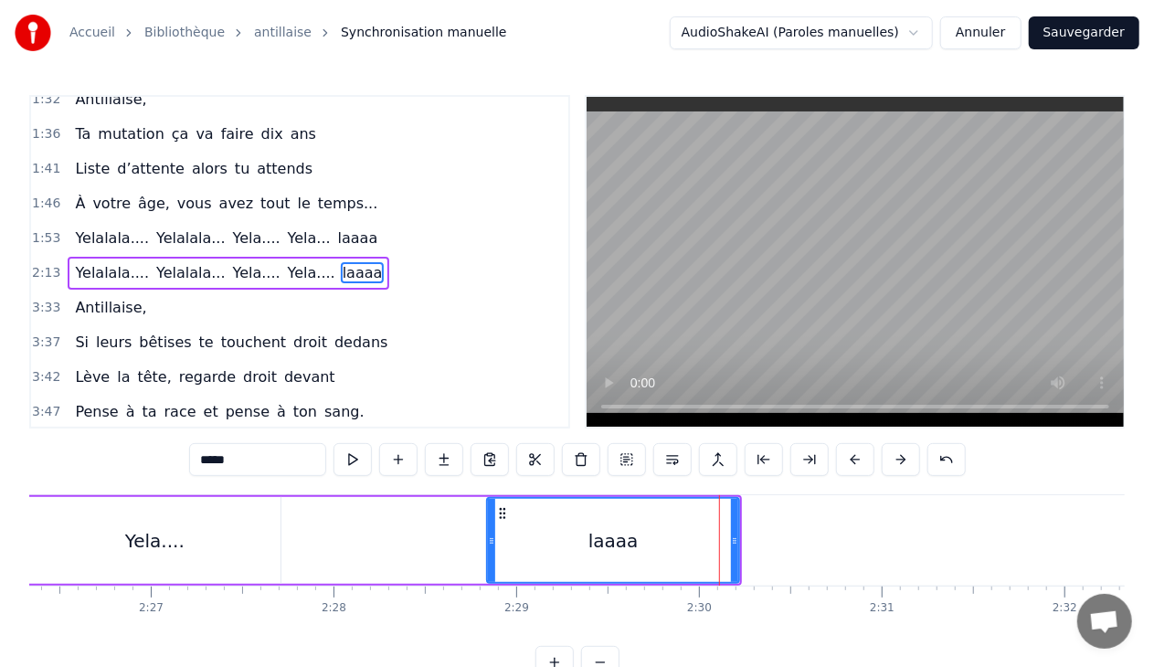
scroll to position [0, 26890]
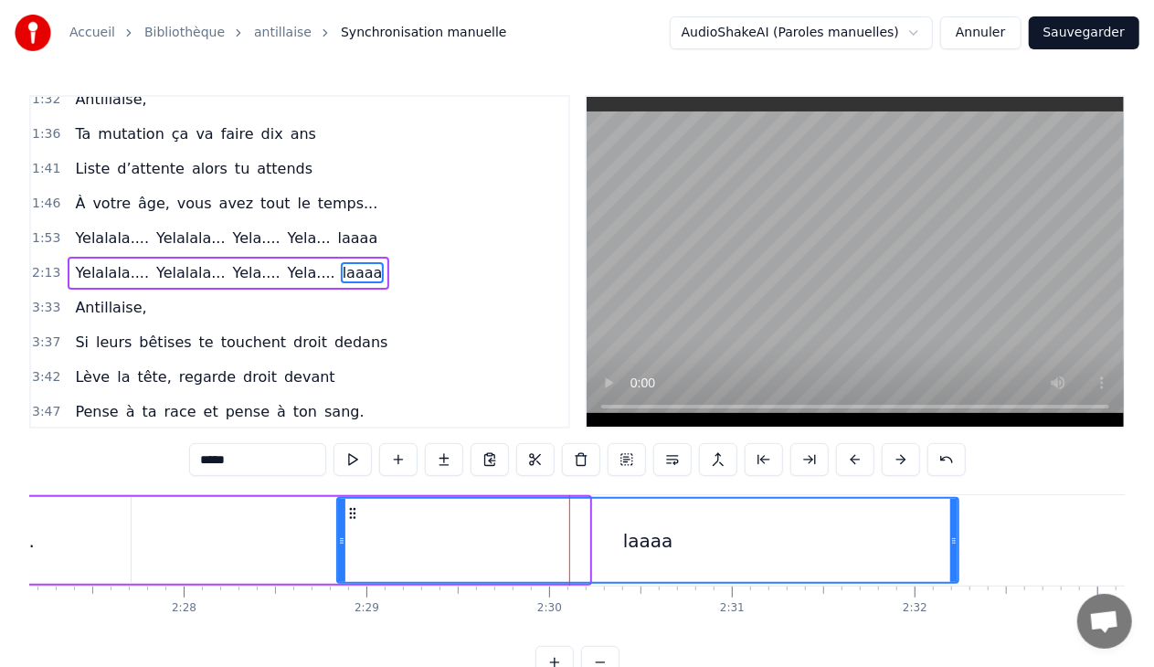
drag, startPoint x: 587, startPoint y: 543, endPoint x: 956, endPoint y: 531, distance: 369.3
click at [956, 531] on div at bounding box center [953, 540] width 7 height 83
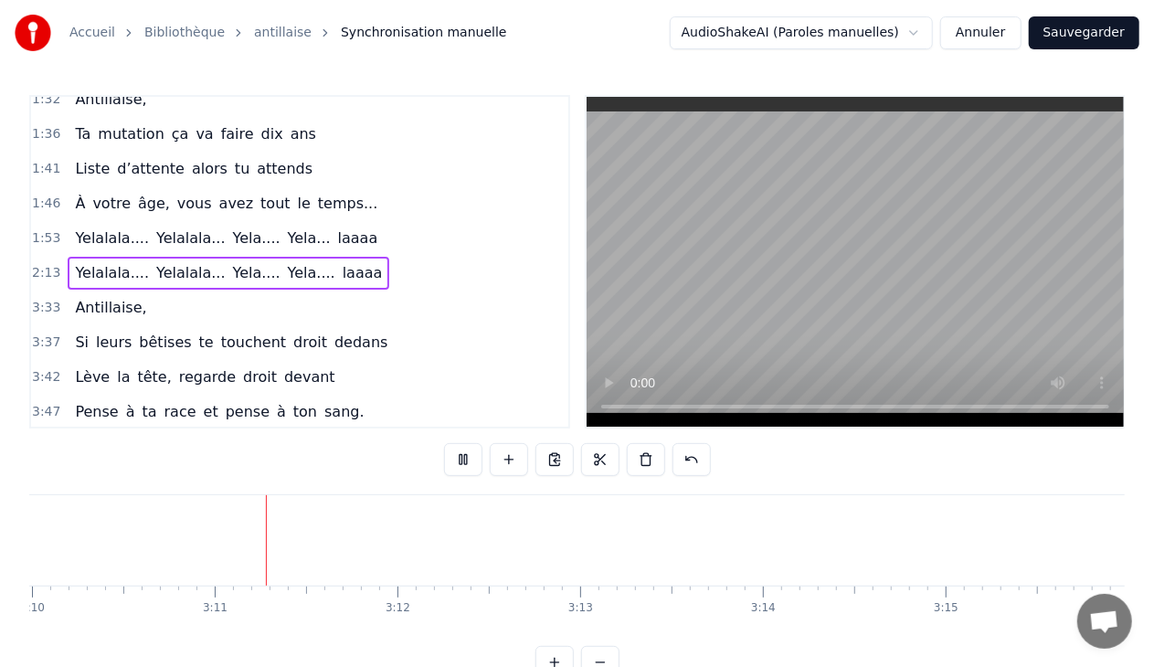
scroll to position [0, 34762]
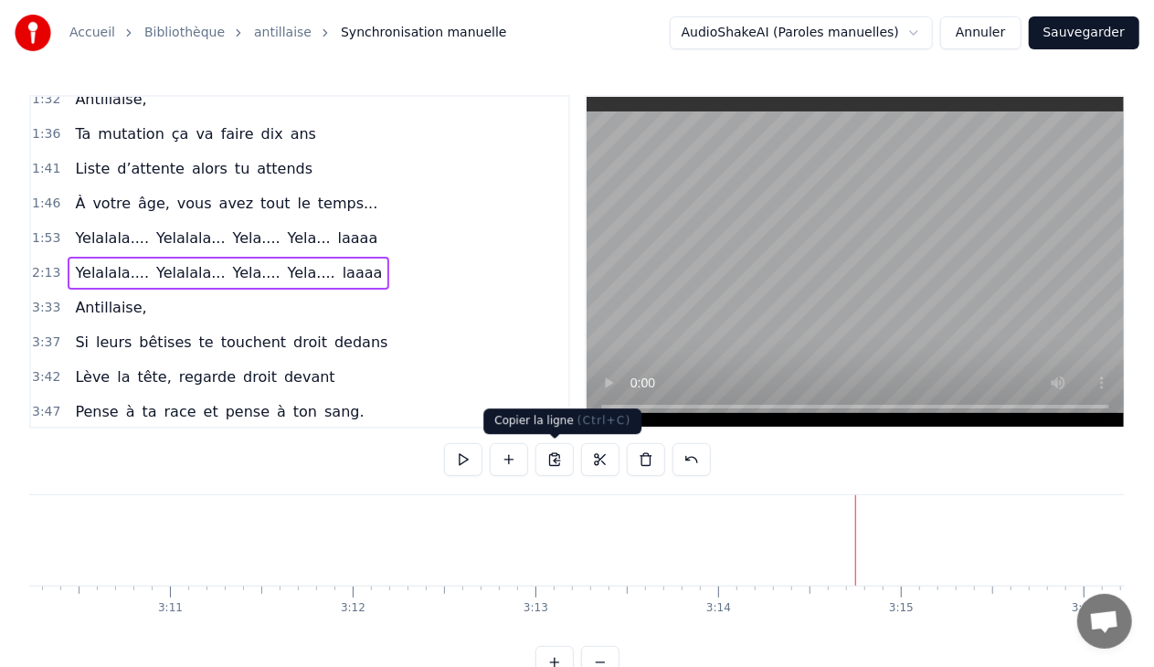
click at [555, 457] on button at bounding box center [554, 459] width 38 height 33
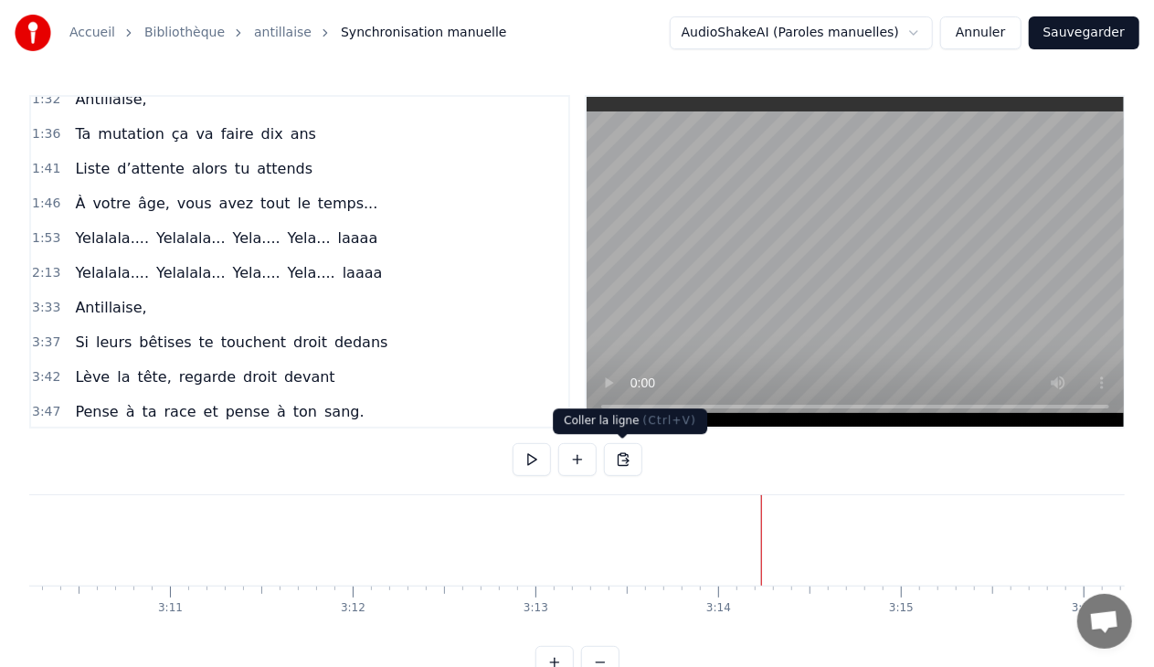
click at [625, 458] on button at bounding box center [623, 459] width 38 height 33
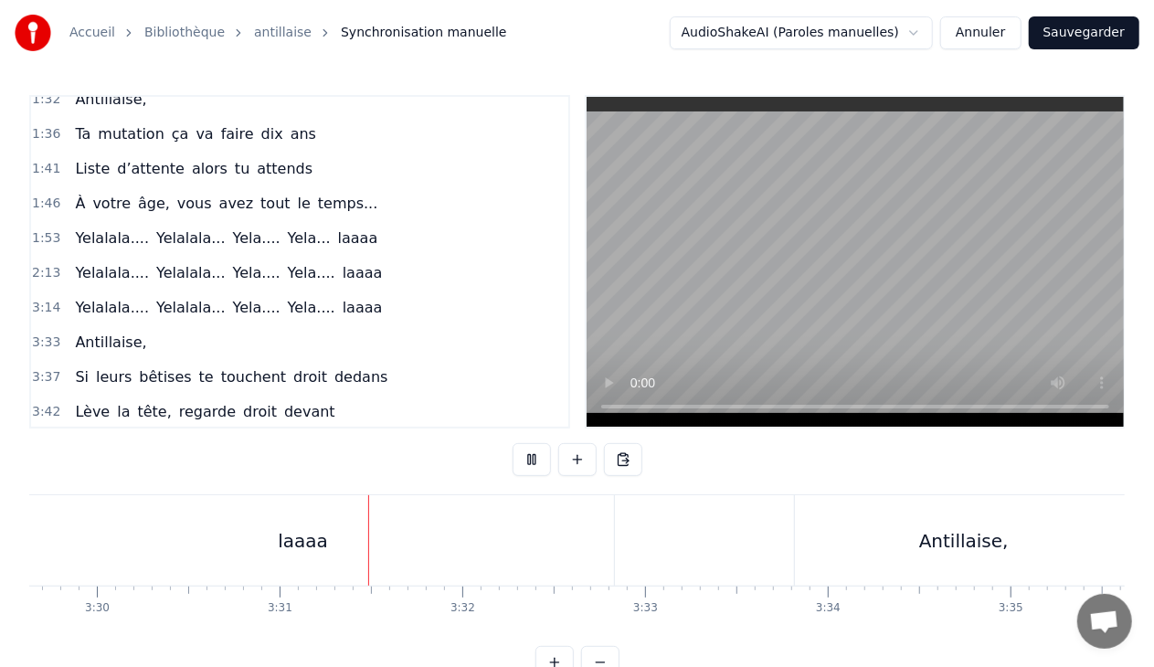
scroll to position [0, 38457]
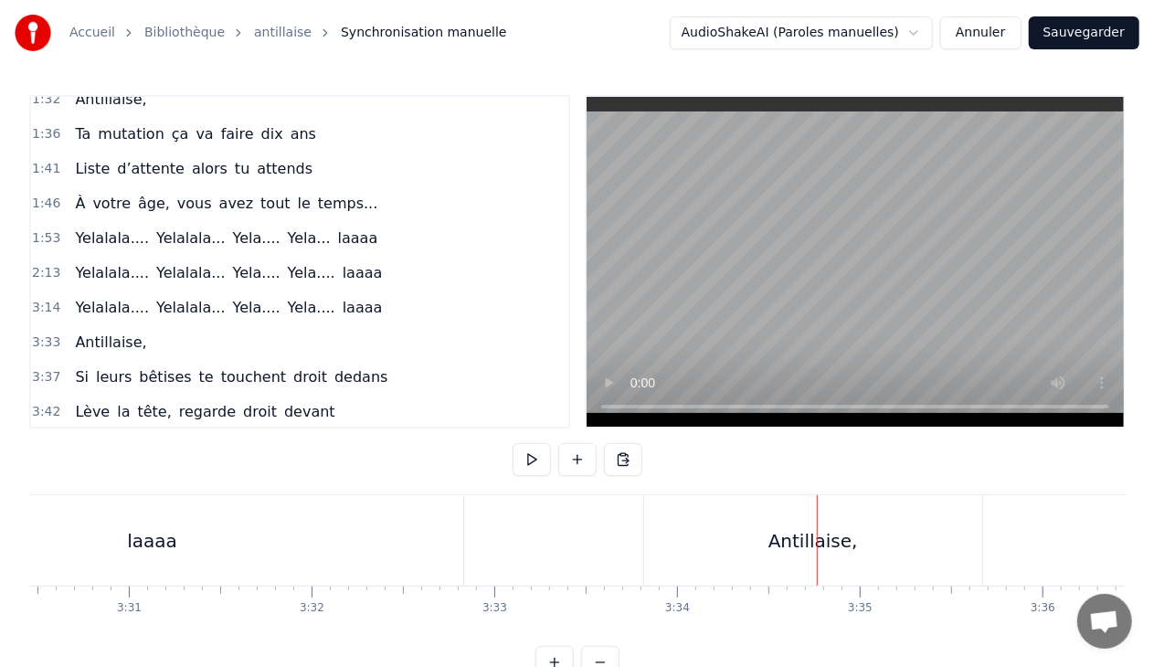
click at [782, 548] on div "Antillaise," at bounding box center [813, 540] width 90 height 27
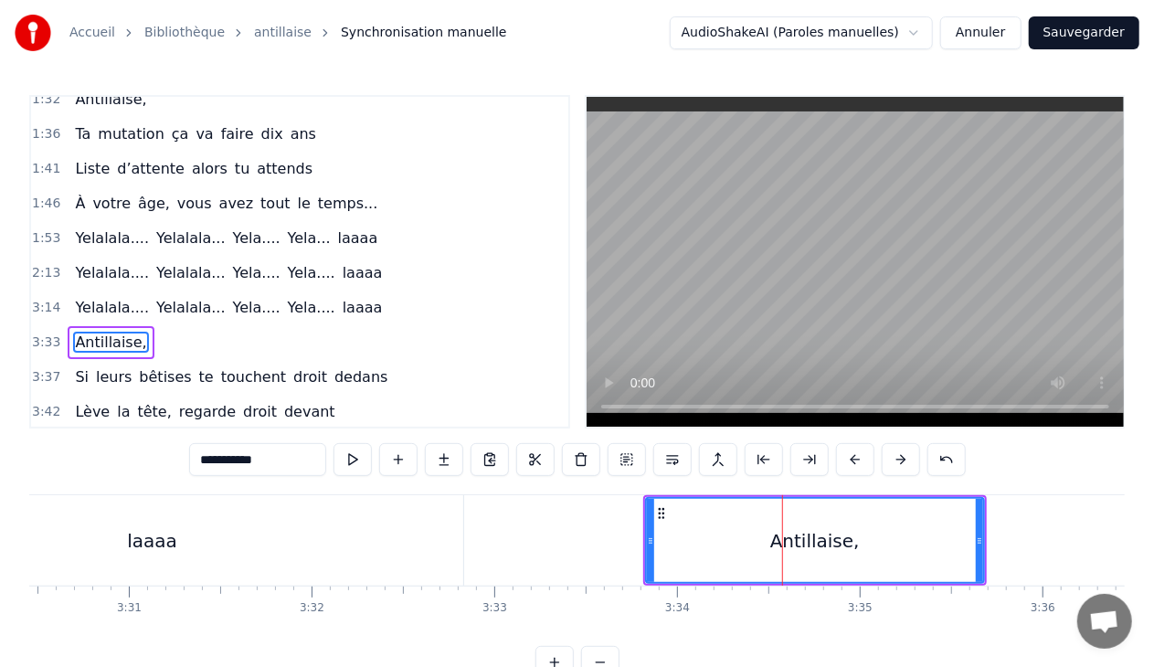
scroll to position [534, 0]
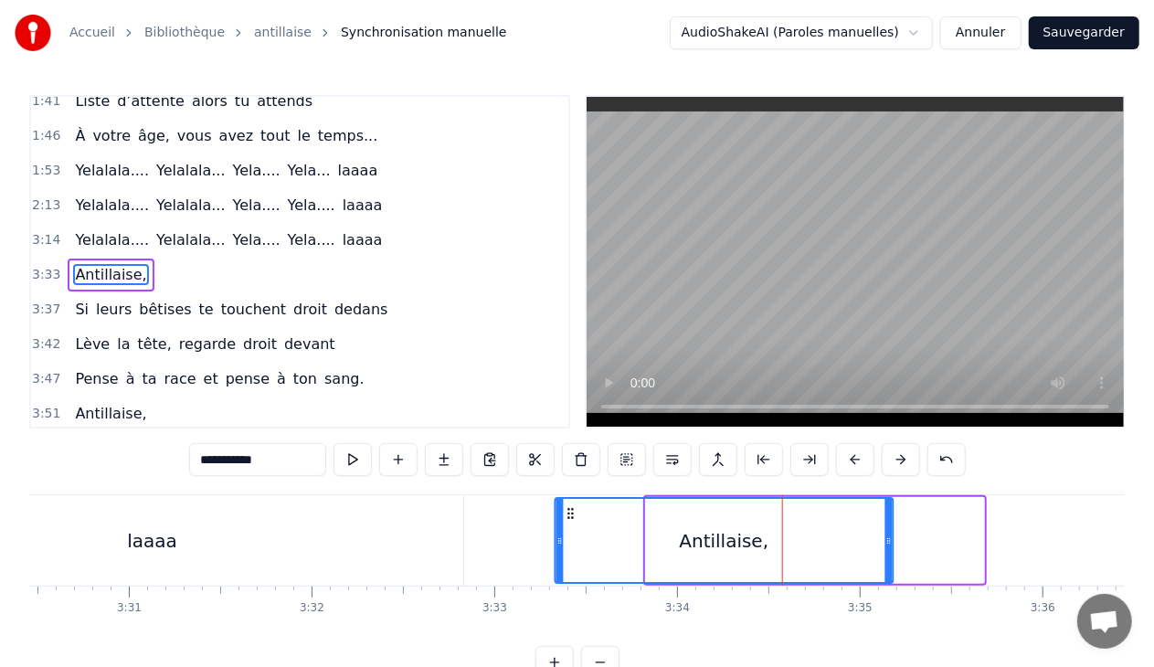
drag, startPoint x: 660, startPoint y: 510, endPoint x: 568, endPoint y: 518, distance: 91.7
click at [568, 518] on icon at bounding box center [570, 513] width 15 height 15
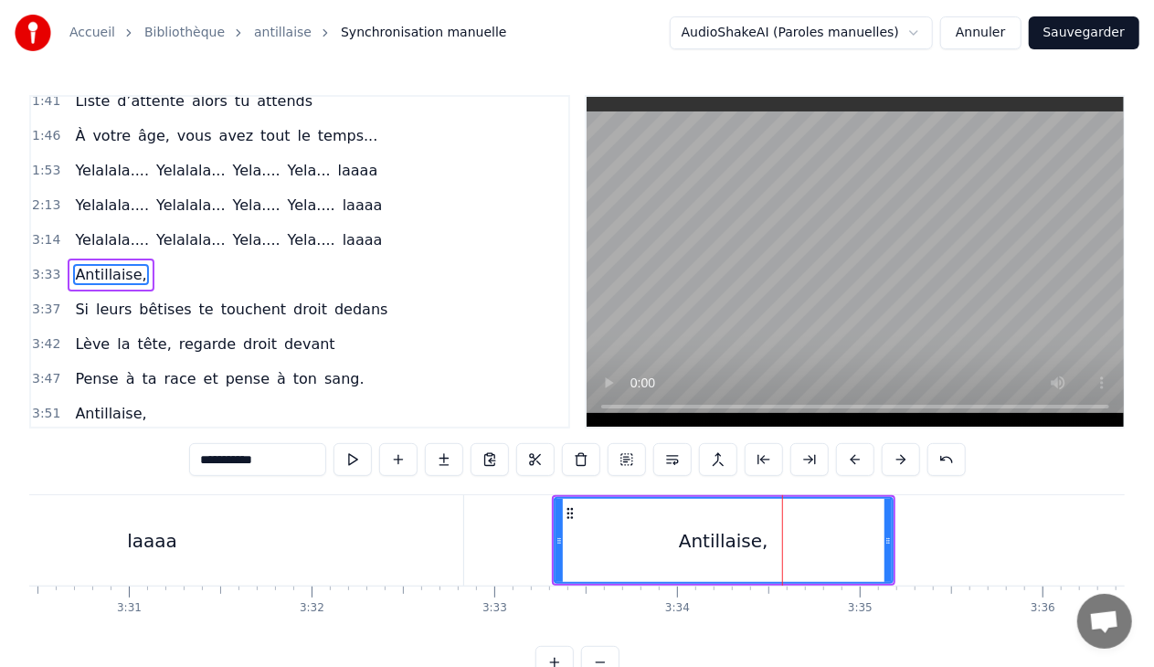
click at [291, 529] on div "laaaa" at bounding box center [152, 540] width 621 height 90
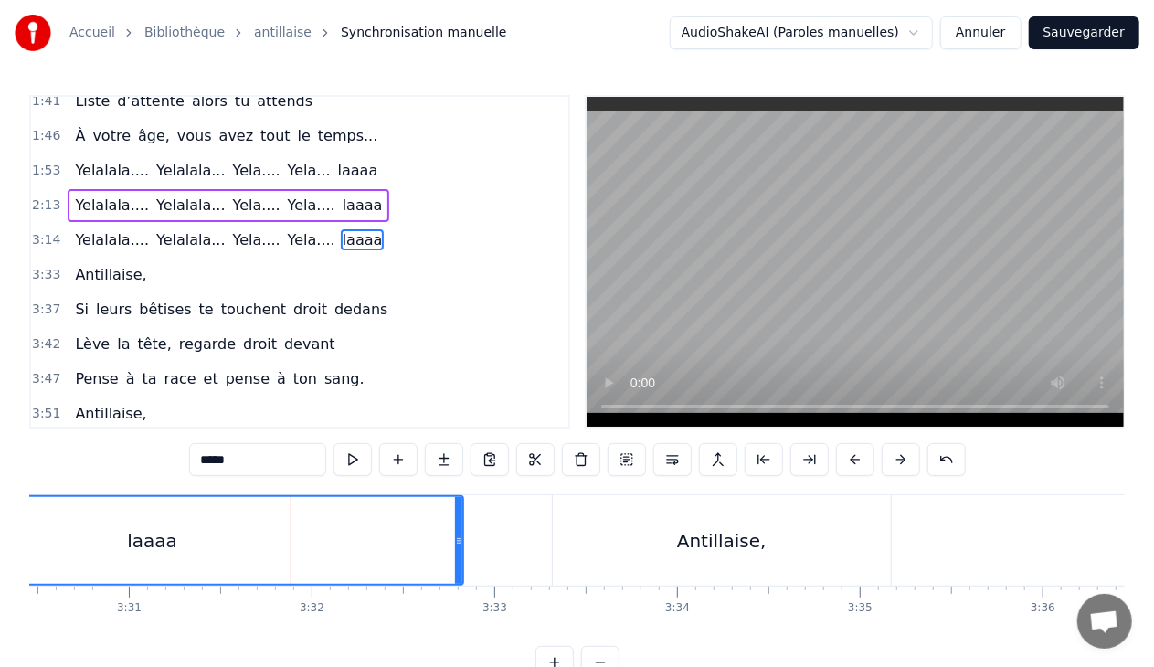
scroll to position [500, 0]
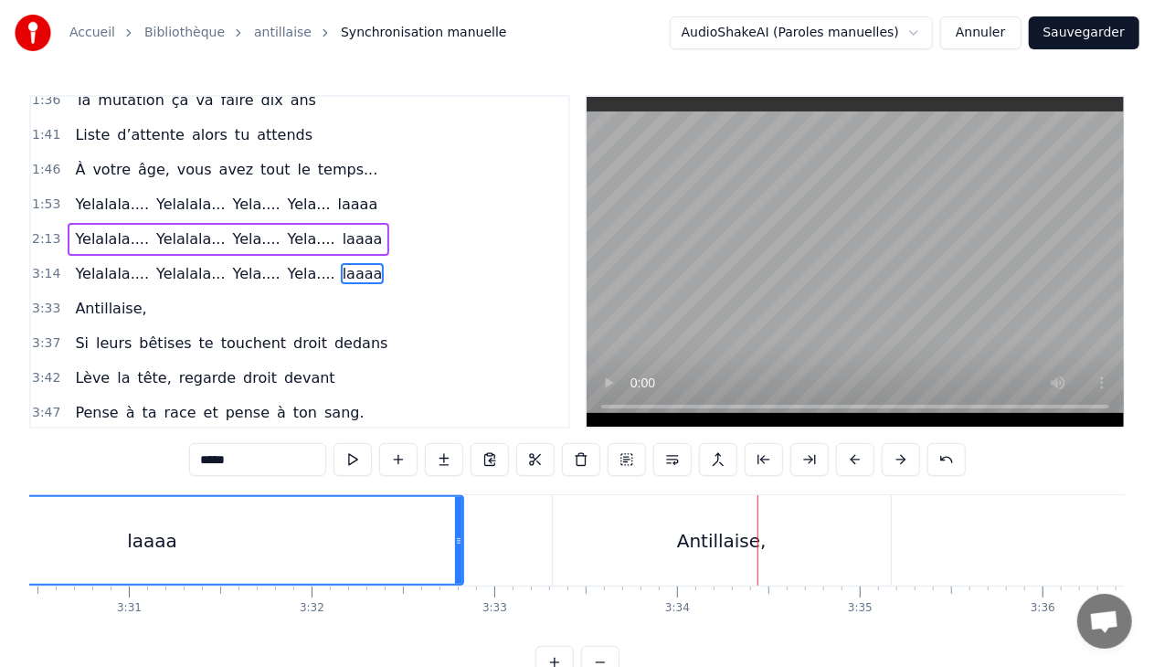
click at [707, 513] on div "Antillaise," at bounding box center [722, 540] width 338 height 90
type input "**********"
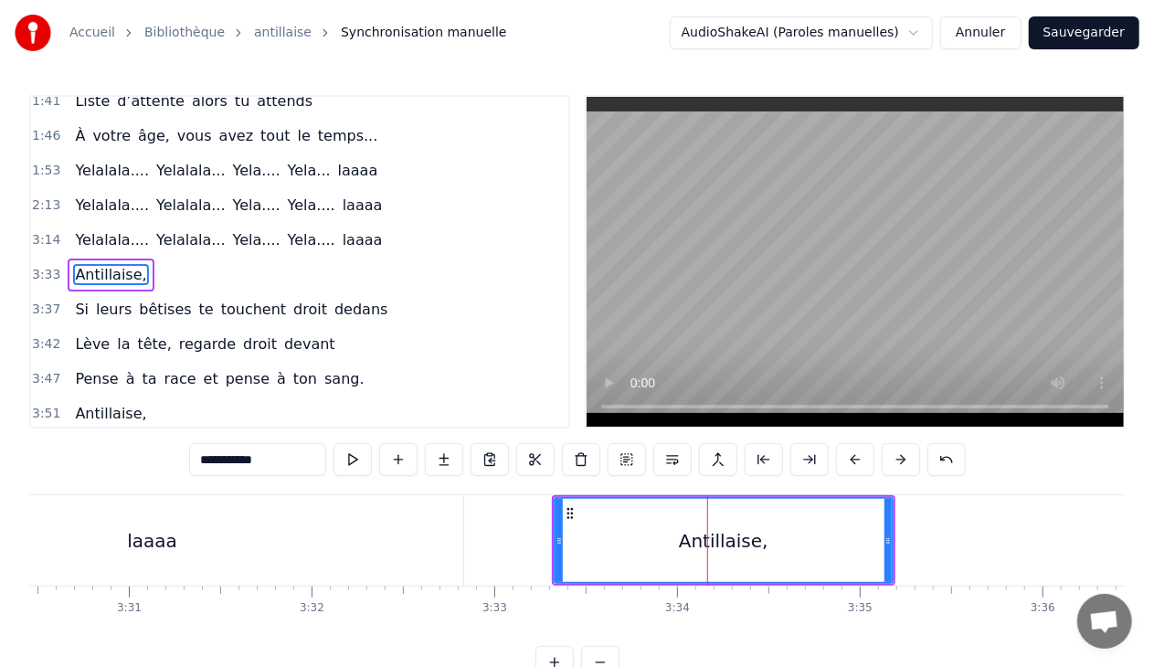
scroll to position [534, 0]
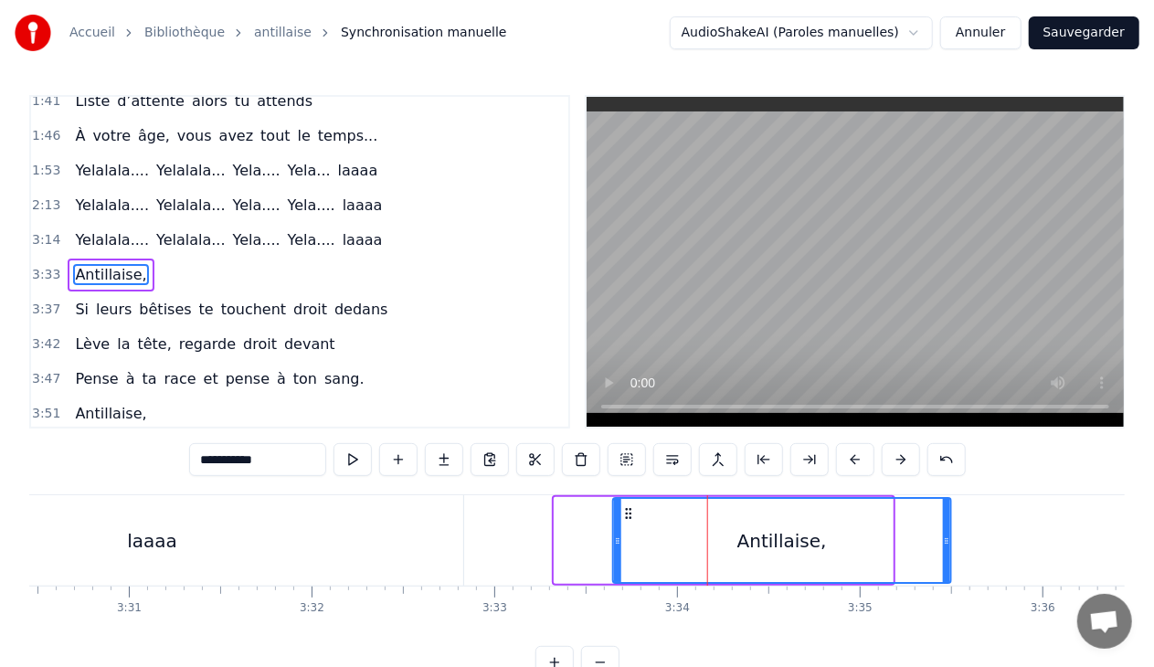
drag, startPoint x: 568, startPoint y: 510, endPoint x: 627, endPoint y: 513, distance: 58.6
click at [627, 513] on icon at bounding box center [628, 513] width 15 height 15
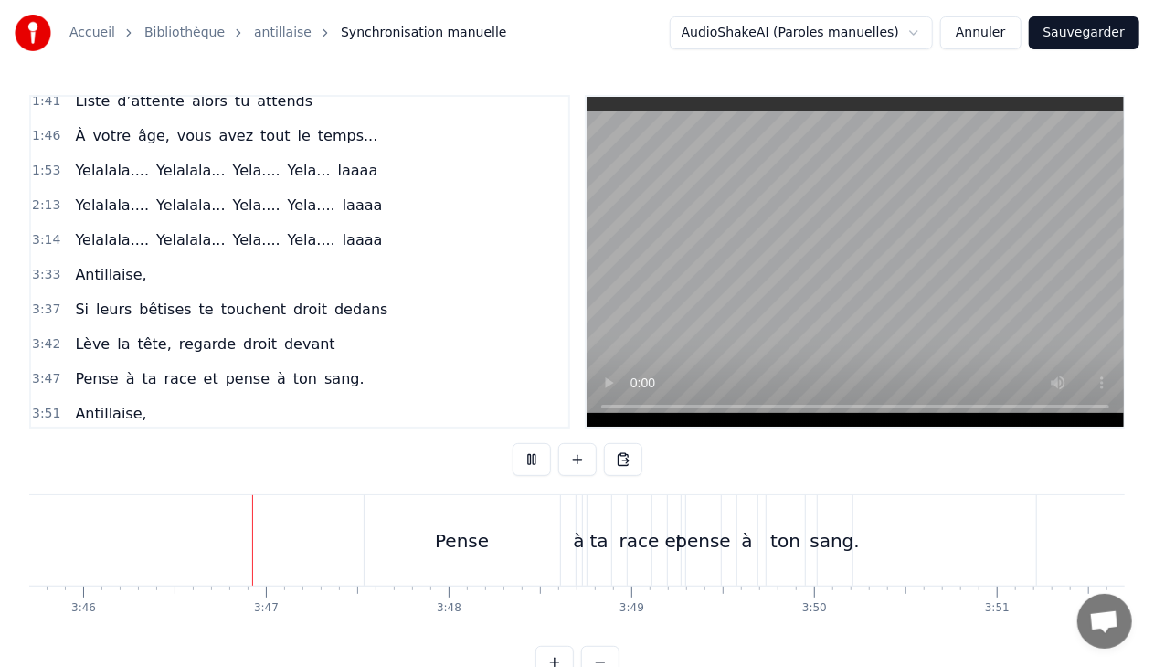
scroll to position [0, 41262]
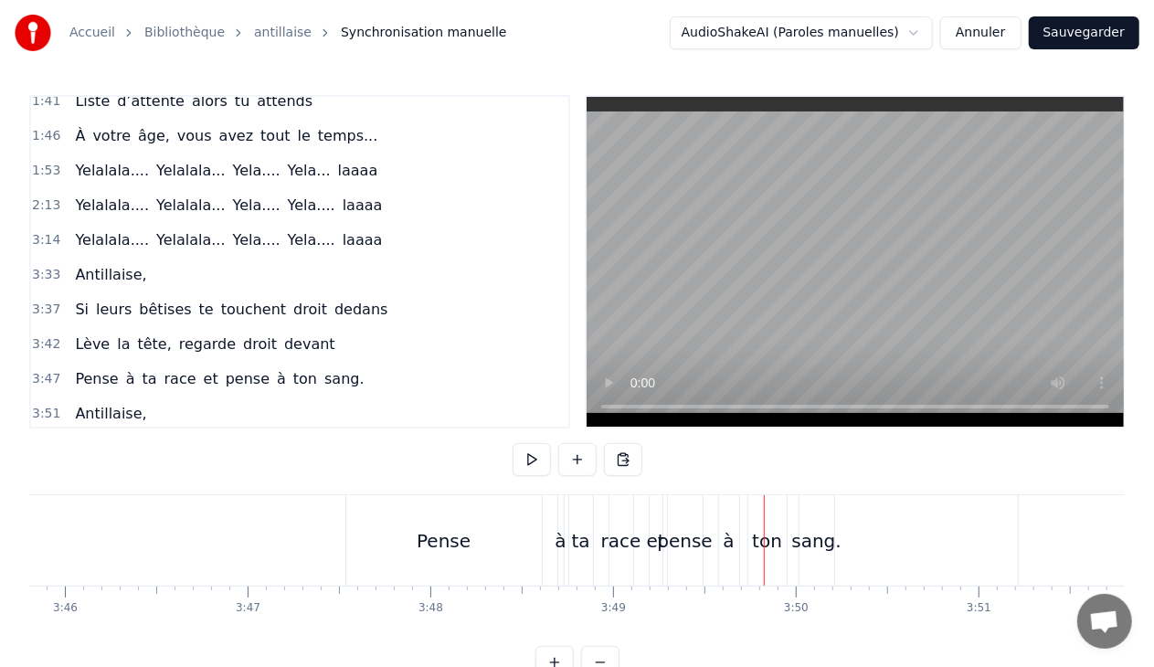
click at [585, 537] on div "ta" at bounding box center [581, 540] width 18 height 27
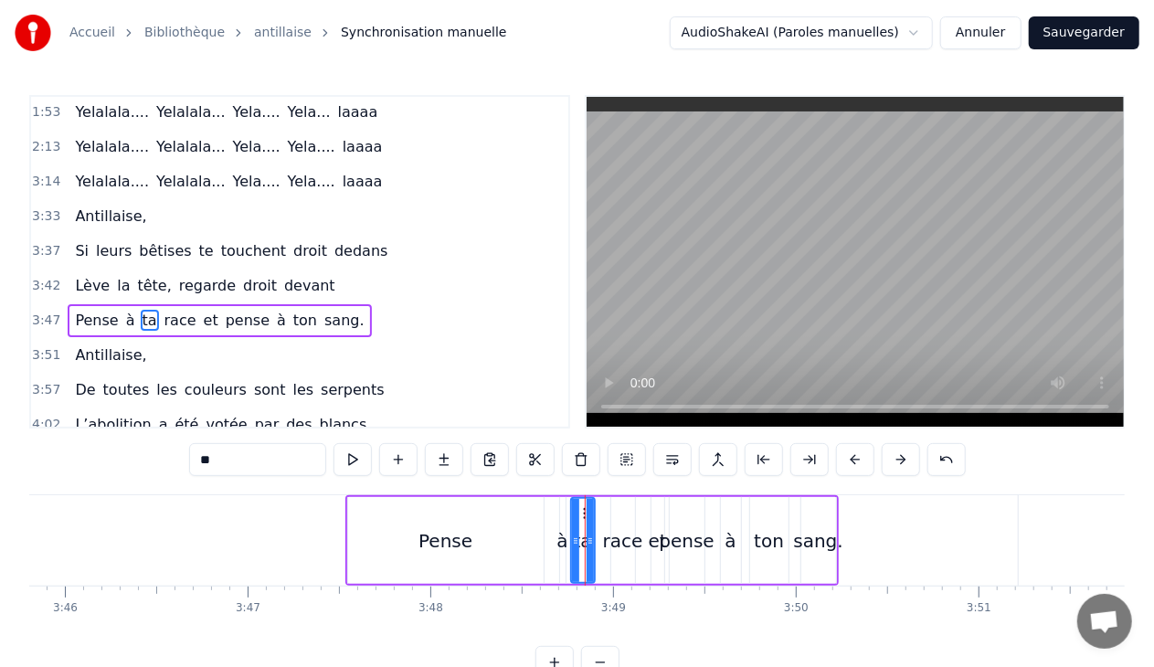
scroll to position [636, 0]
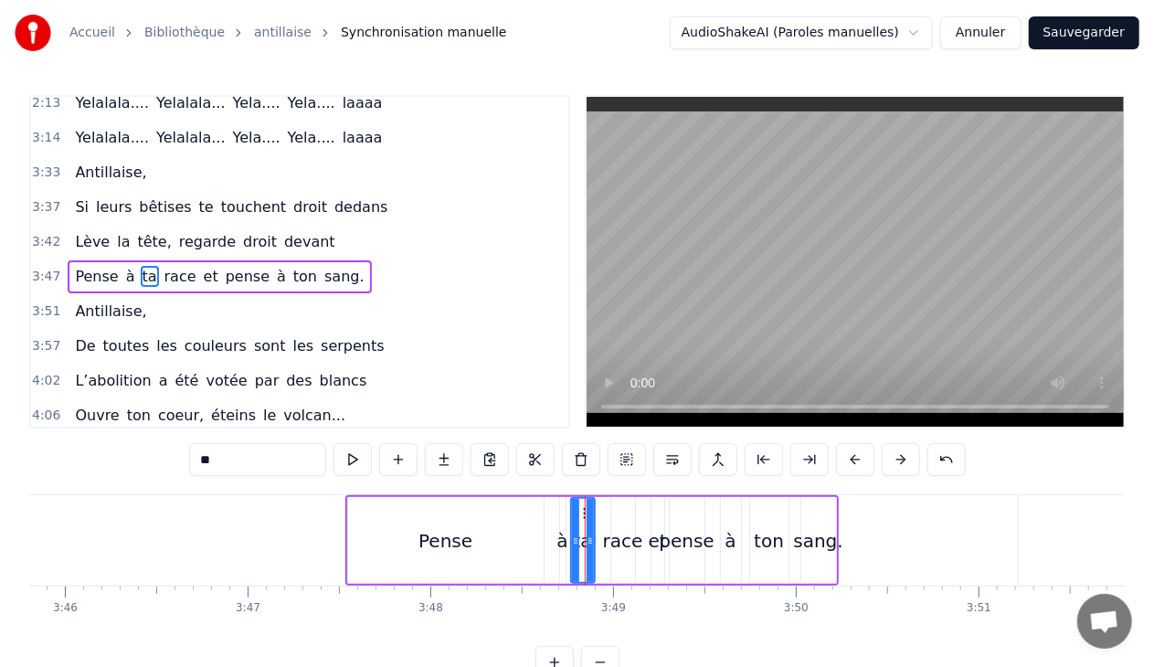
click at [347, 259] on div "3:47 Pense à ta race et pense à ton sang." at bounding box center [299, 276] width 537 height 35
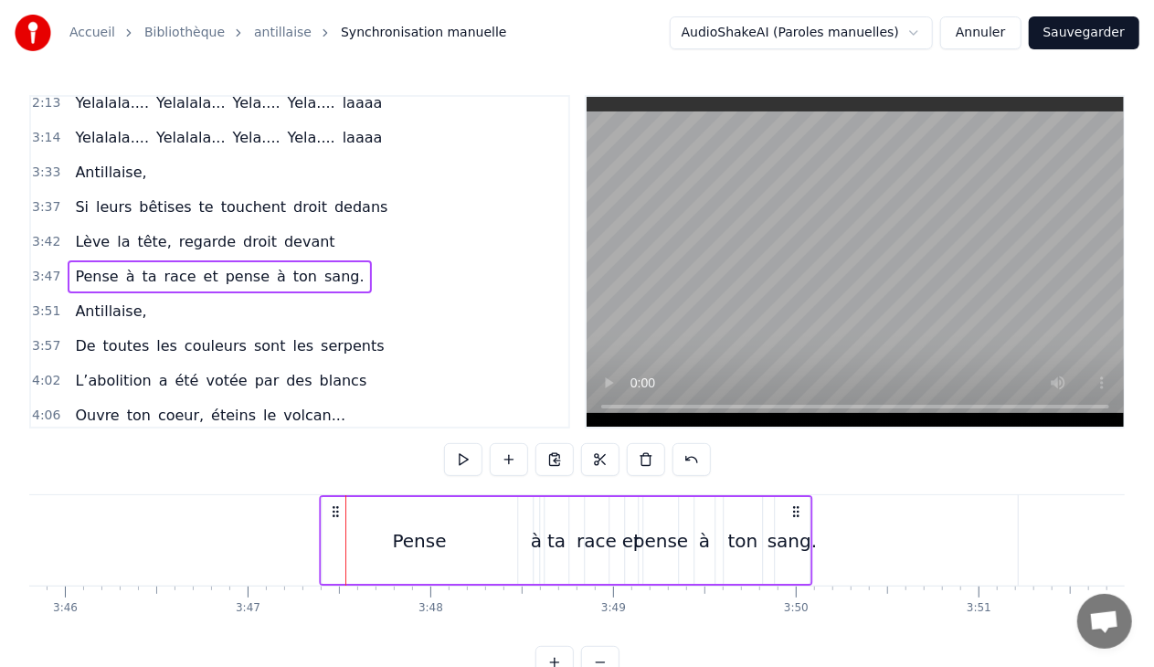
drag, startPoint x: 360, startPoint y: 510, endPoint x: 334, endPoint y: 510, distance: 25.6
click at [334, 510] on icon at bounding box center [335, 511] width 15 height 15
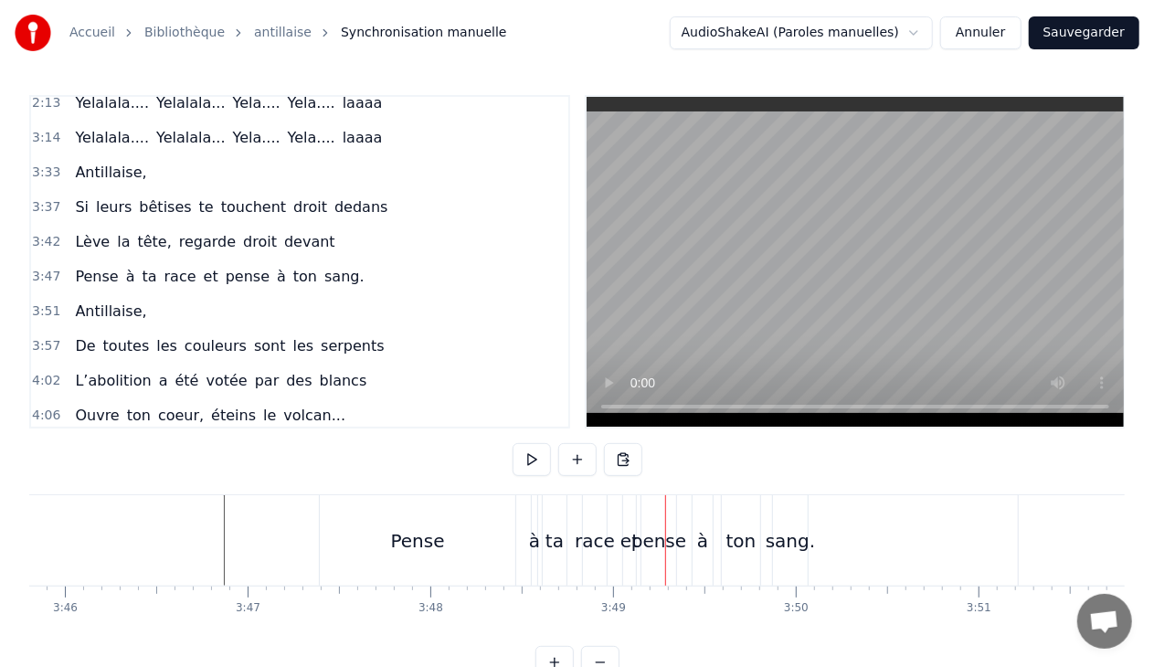
click at [359, 507] on div "Pense" at bounding box center [418, 540] width 196 height 90
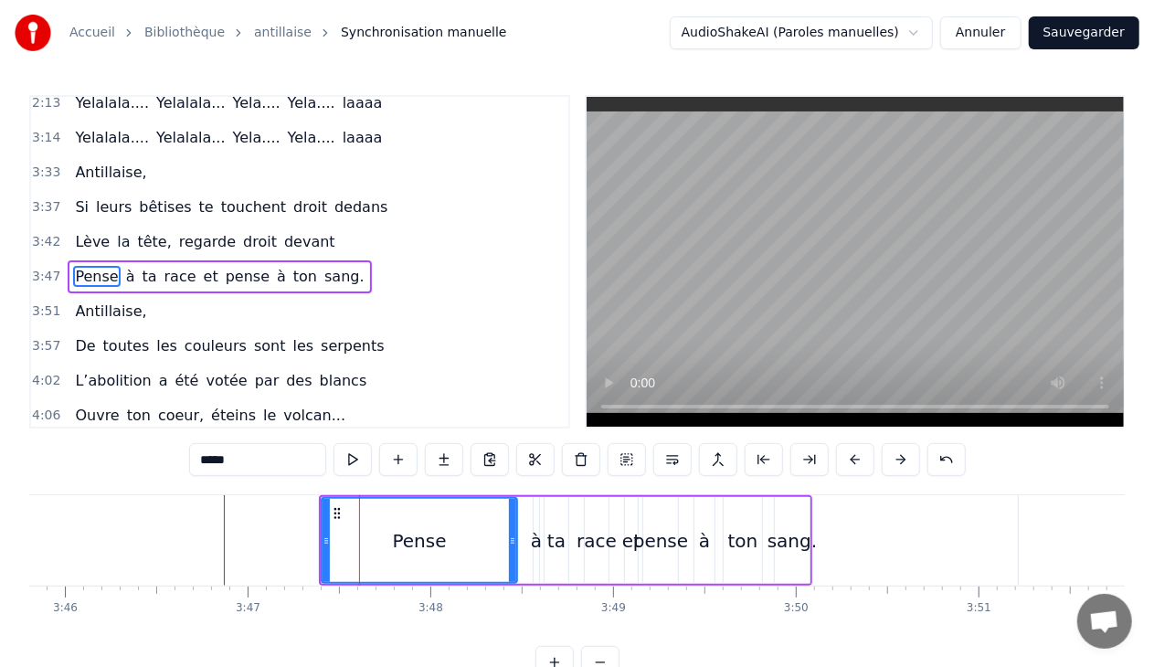
click at [342, 260] on div "3:47 Pense à ta race et pense à ton sang." at bounding box center [299, 276] width 537 height 35
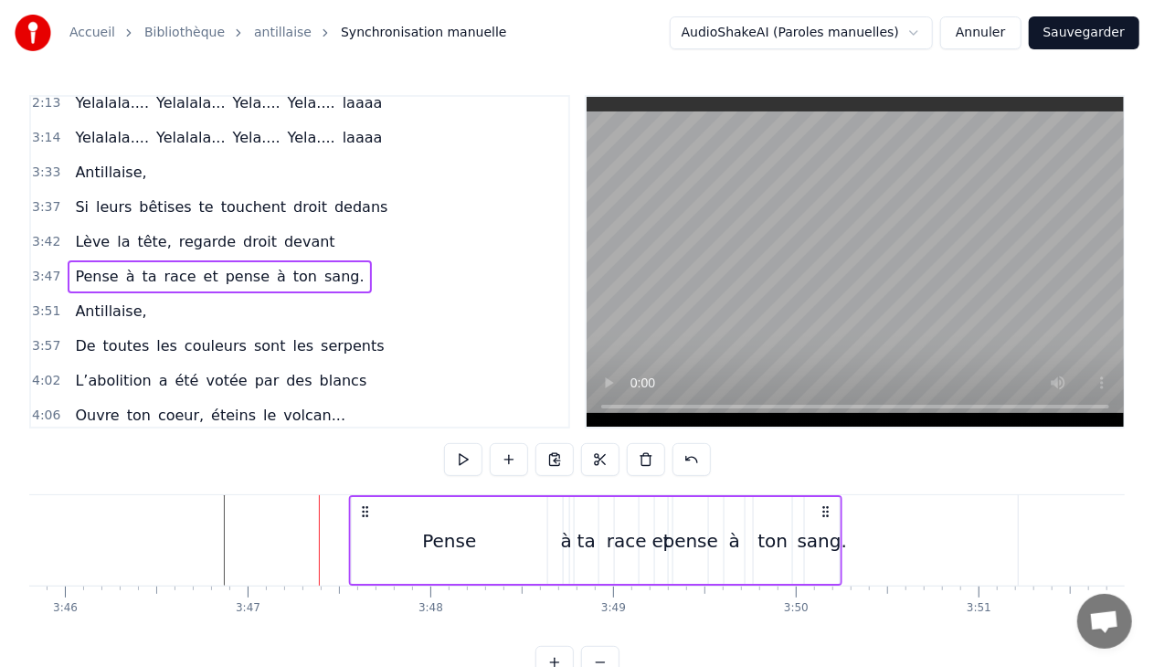
drag, startPoint x: 333, startPoint y: 509, endPoint x: 363, endPoint y: 512, distance: 30.3
click at [363, 512] on icon at bounding box center [365, 511] width 15 height 15
click at [482, 534] on div "Pense" at bounding box center [450, 540] width 196 height 87
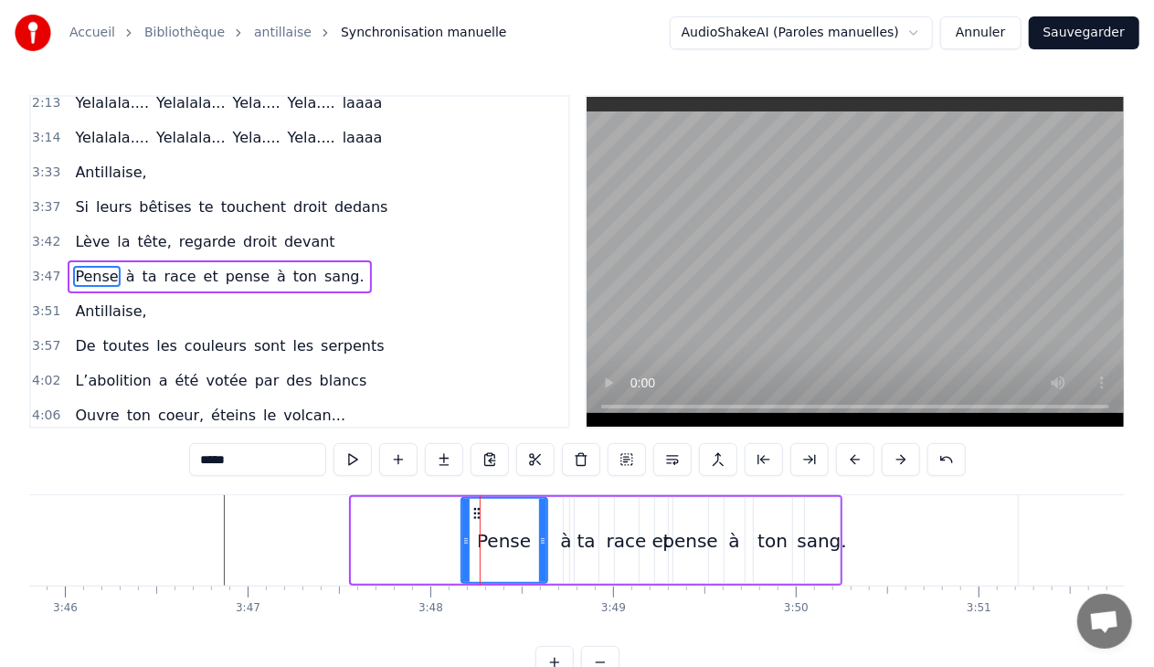
drag, startPoint x: 355, startPoint y: 539, endPoint x: 464, endPoint y: 550, distance: 110.2
click at [464, 550] on div at bounding box center [465, 540] width 7 height 83
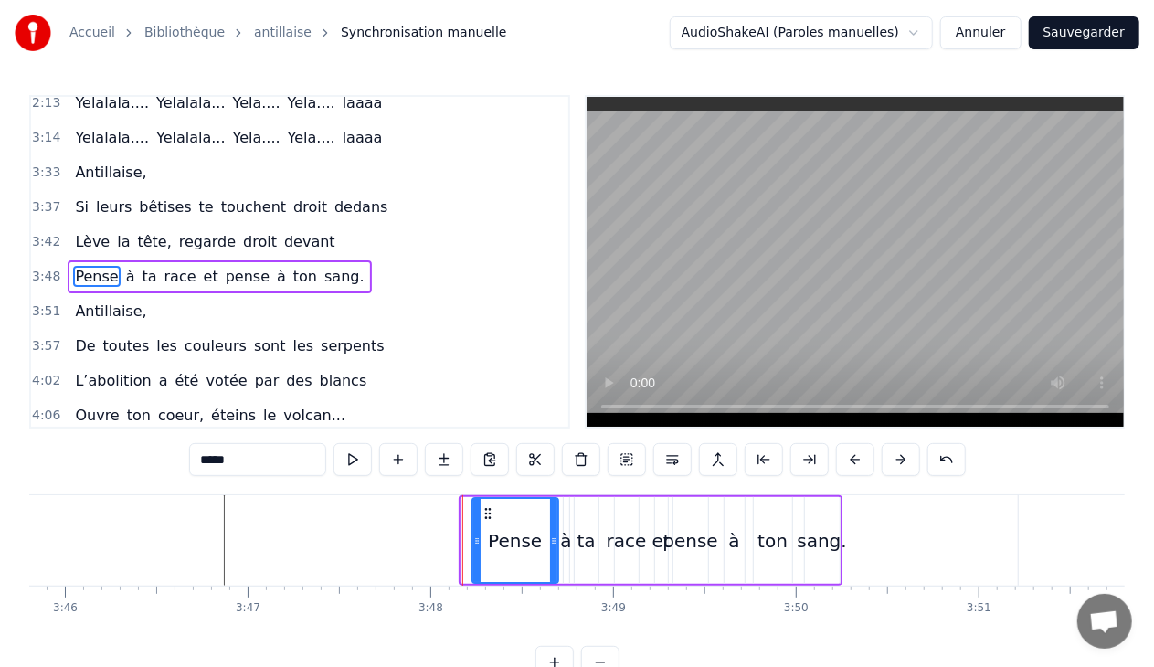
drag, startPoint x: 474, startPoint y: 509, endPoint x: 485, endPoint y: 511, distance: 11.1
click at [485, 511] on icon at bounding box center [488, 513] width 15 height 15
click at [353, 267] on div "3:48 Pense à ta race et pense à ton sang." at bounding box center [299, 276] width 537 height 35
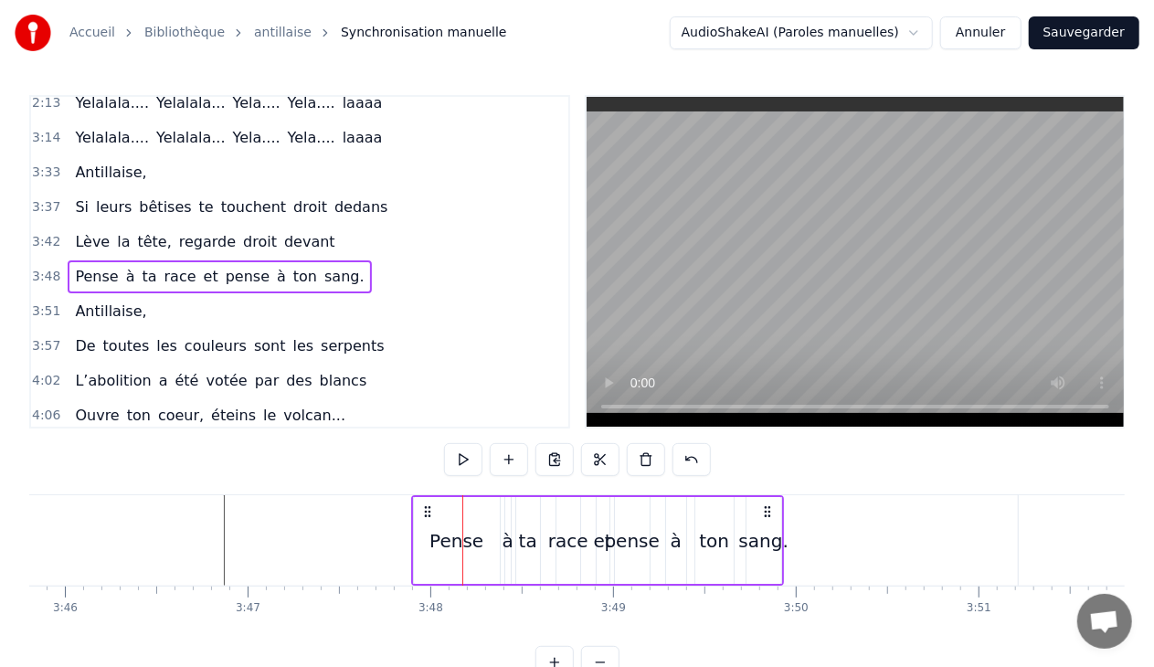
drag, startPoint x: 485, startPoint y: 510, endPoint x: 427, endPoint y: 513, distance: 58.5
click at [427, 513] on icon at bounding box center [427, 511] width 15 height 15
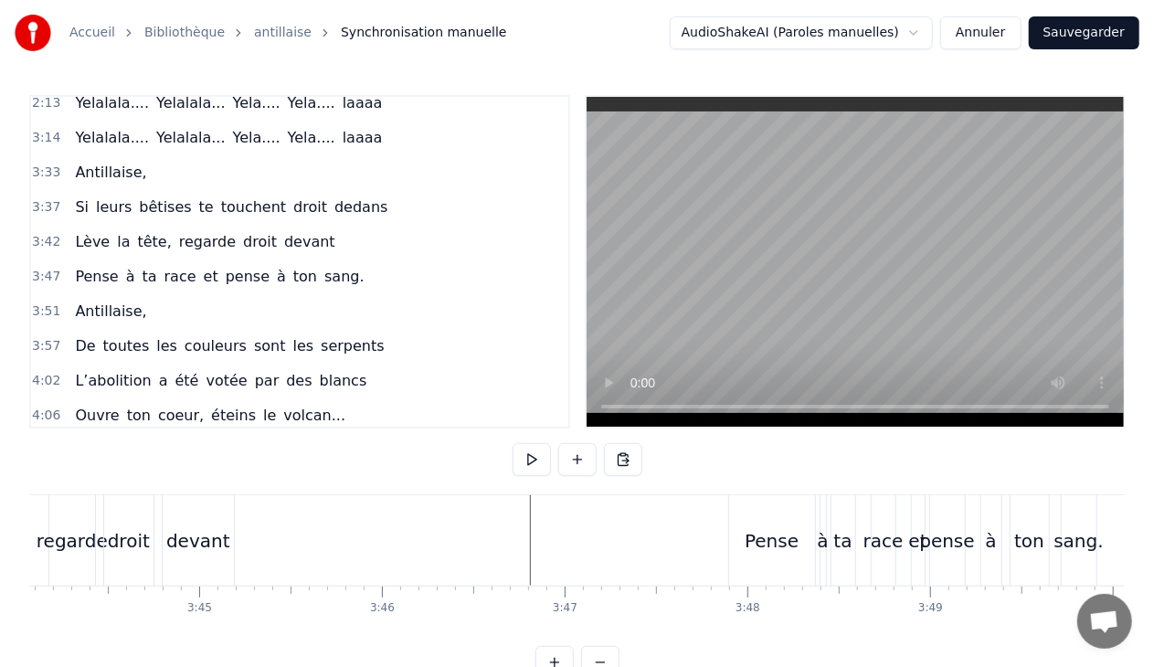
scroll to position [0, 40722]
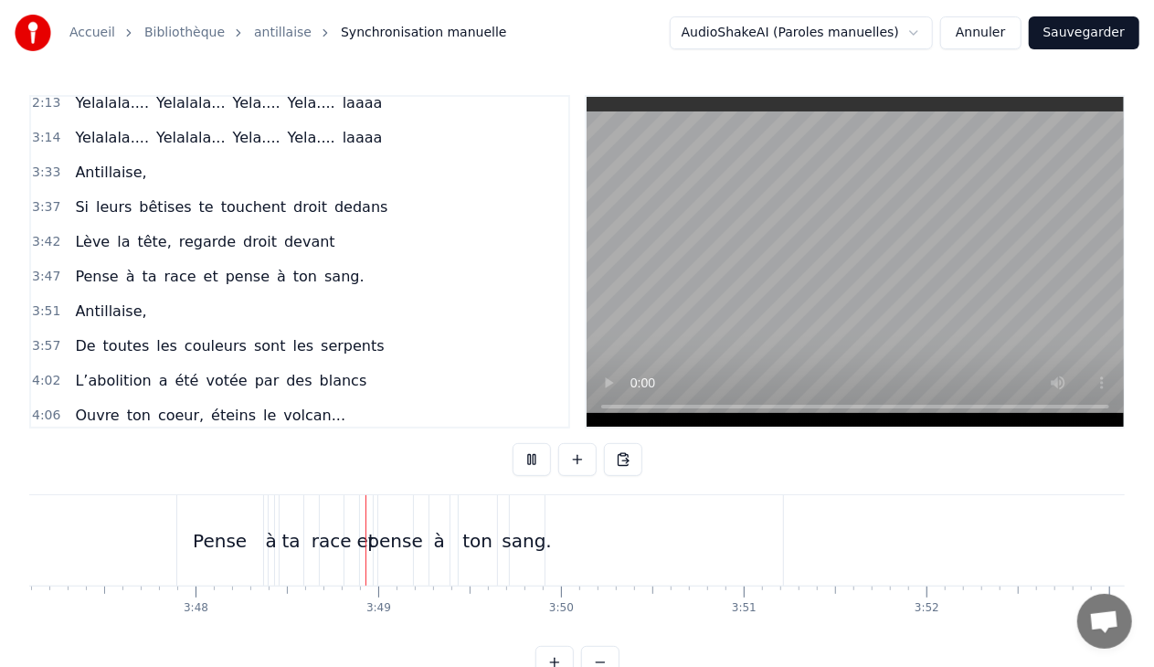
scroll to position [0, 41654]
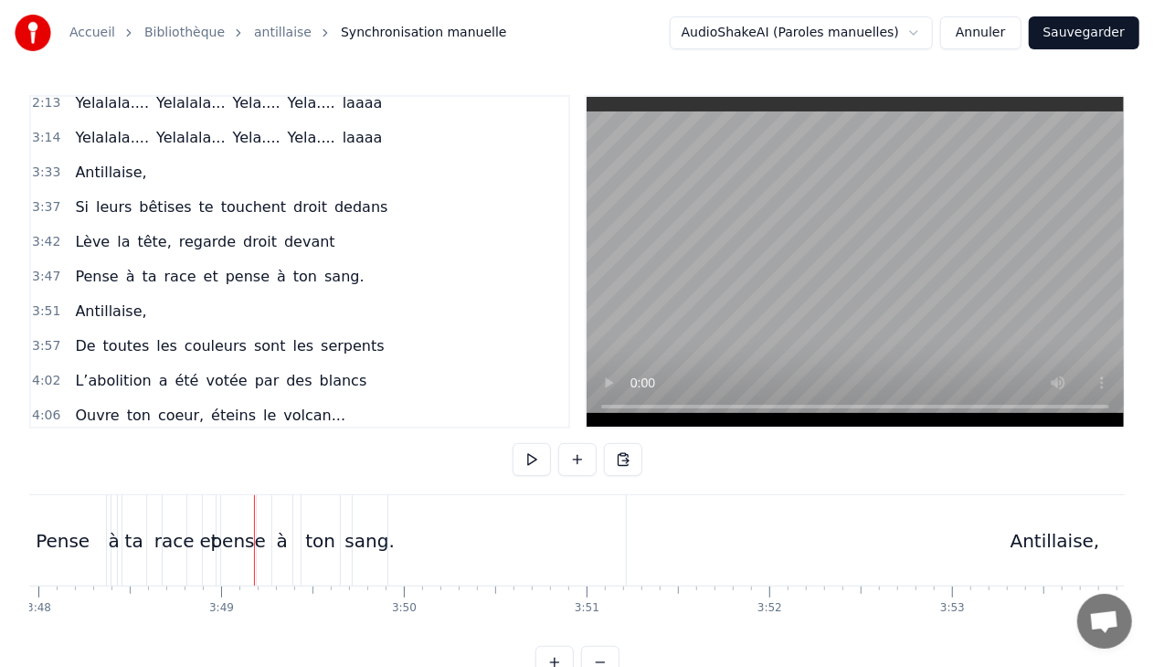
click at [181, 543] on div "race" at bounding box center [174, 540] width 40 height 27
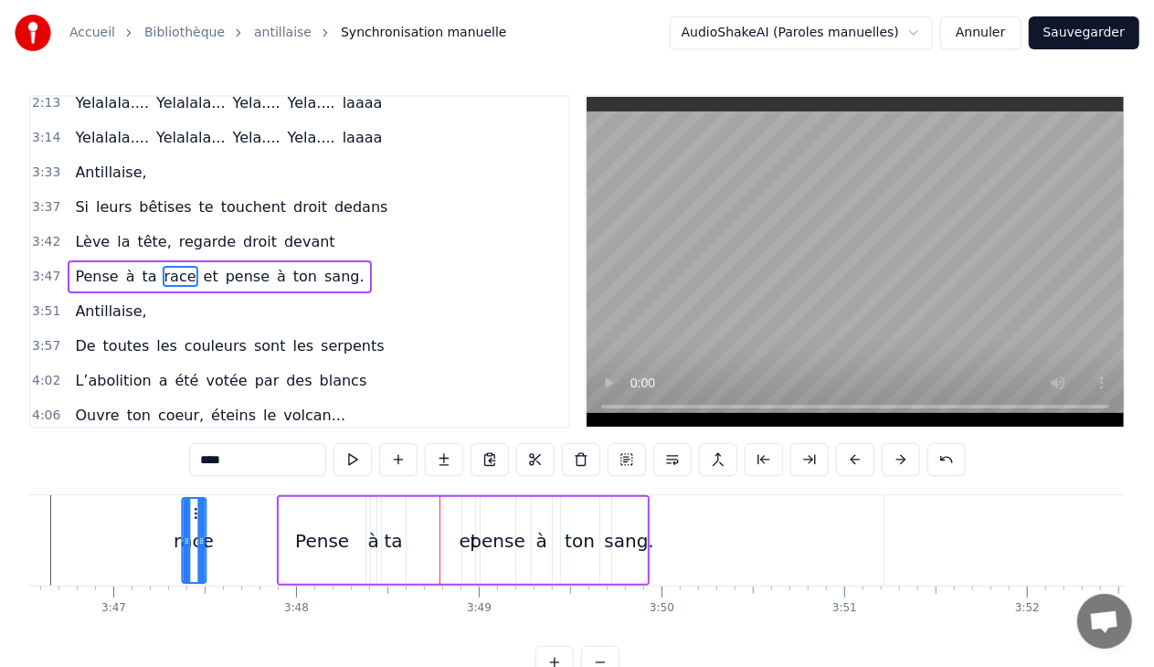
scroll to position [0, 41382]
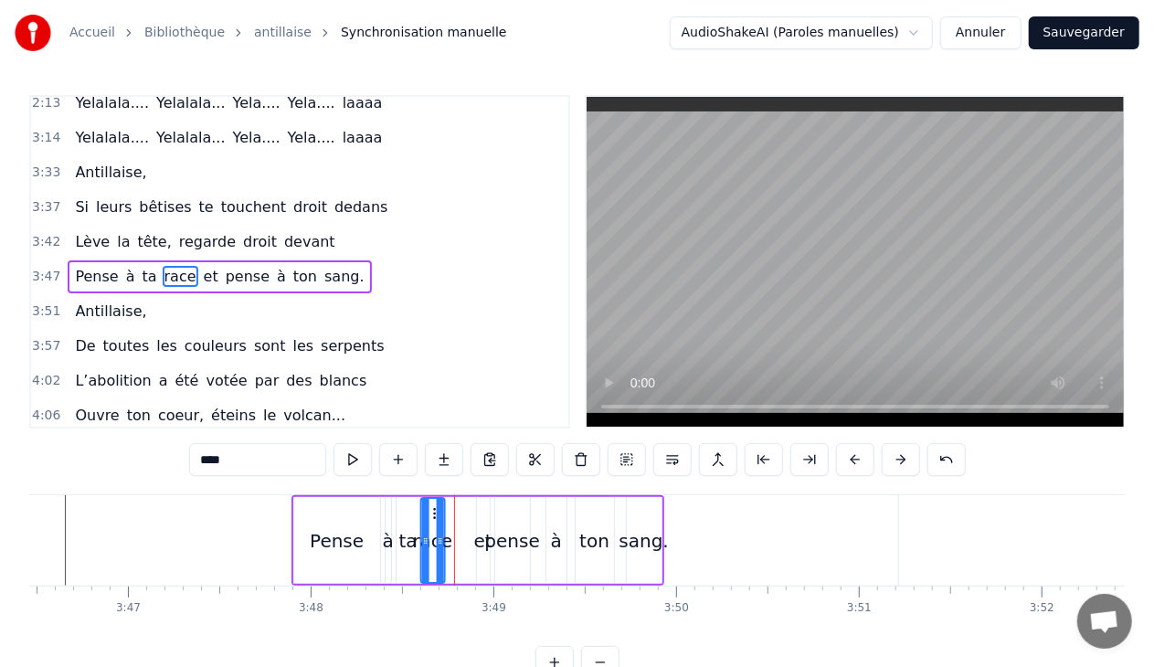
drag, startPoint x: 177, startPoint y: 512, endPoint x: 434, endPoint y: 518, distance: 256.8
click at [434, 518] on icon at bounding box center [436, 513] width 15 height 15
click at [477, 535] on div "et" at bounding box center [483, 540] width 18 height 27
type input "**"
drag, startPoint x: 490, startPoint y: 515, endPoint x: 477, endPoint y: 515, distance: 12.8
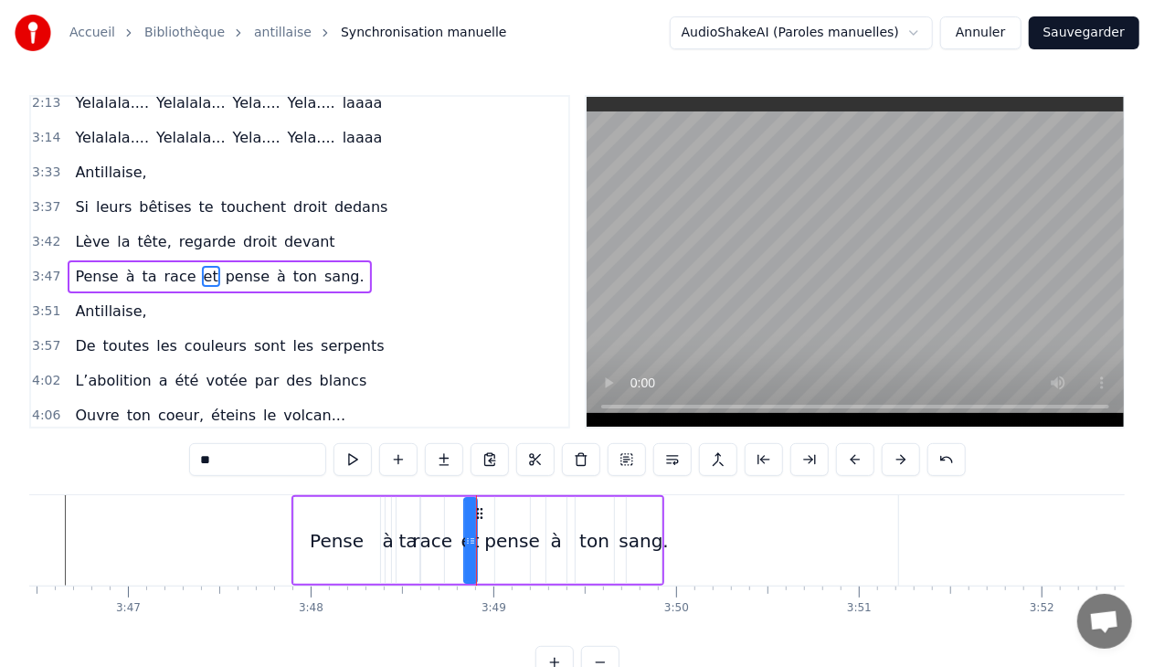
click at [477, 515] on icon at bounding box center [479, 513] width 15 height 15
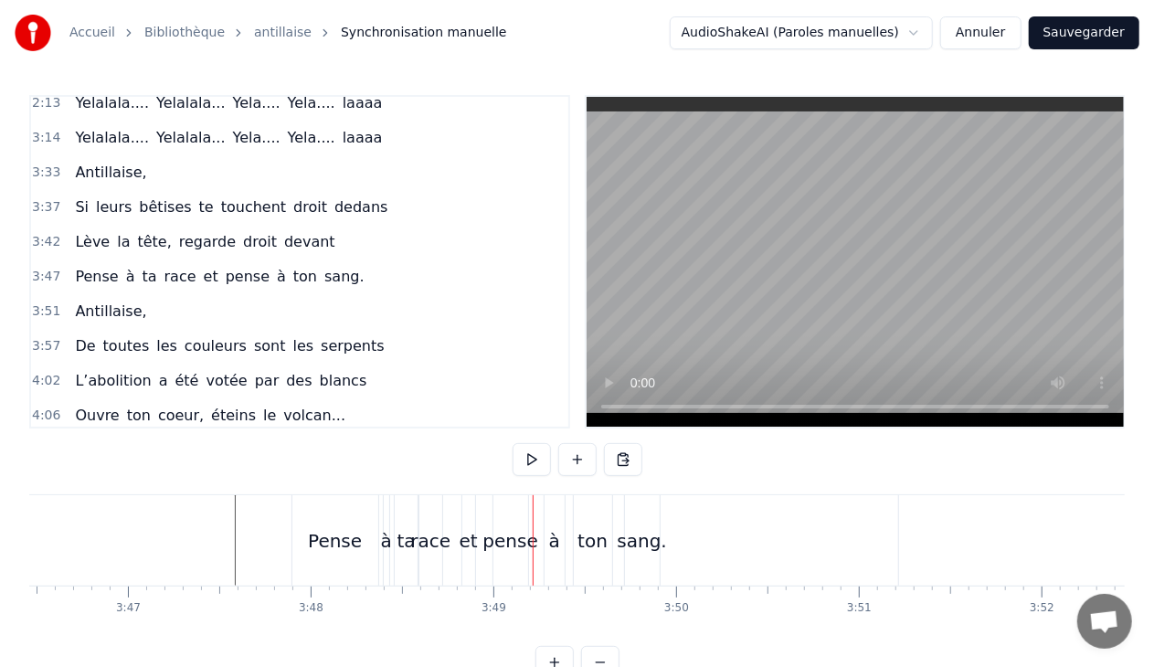
click at [439, 539] on div "race" at bounding box center [430, 540] width 40 height 27
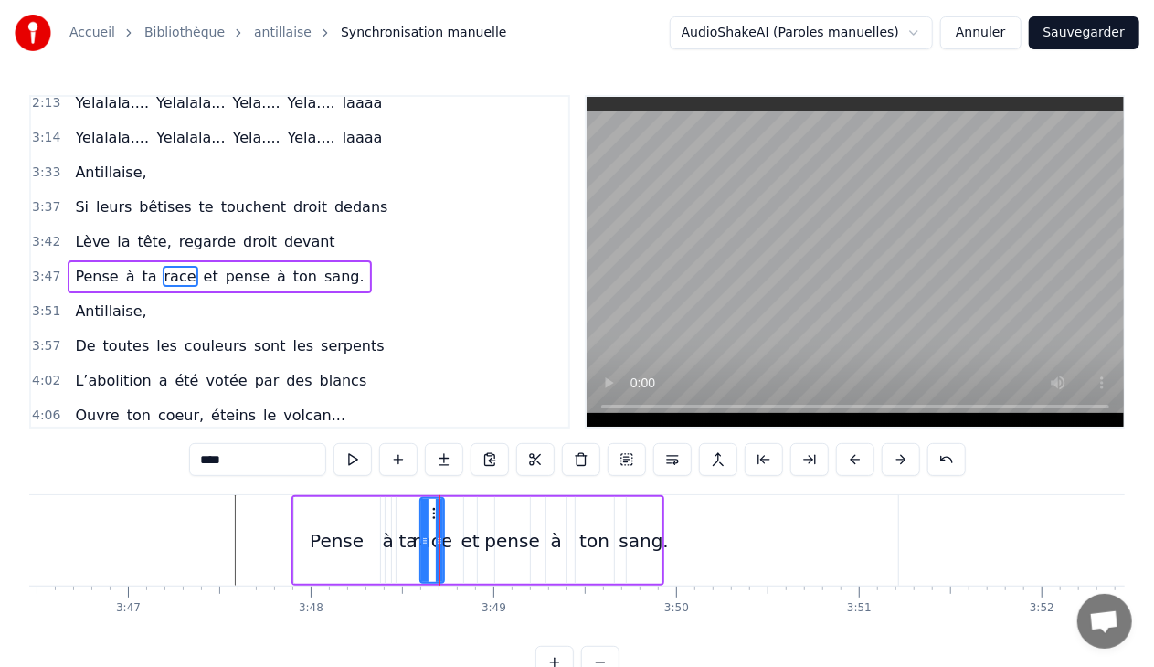
click at [250, 460] on input "****" at bounding box center [257, 459] width 137 height 33
type input "*"
click at [141, 266] on span "ta" at bounding box center [150, 276] width 18 height 21
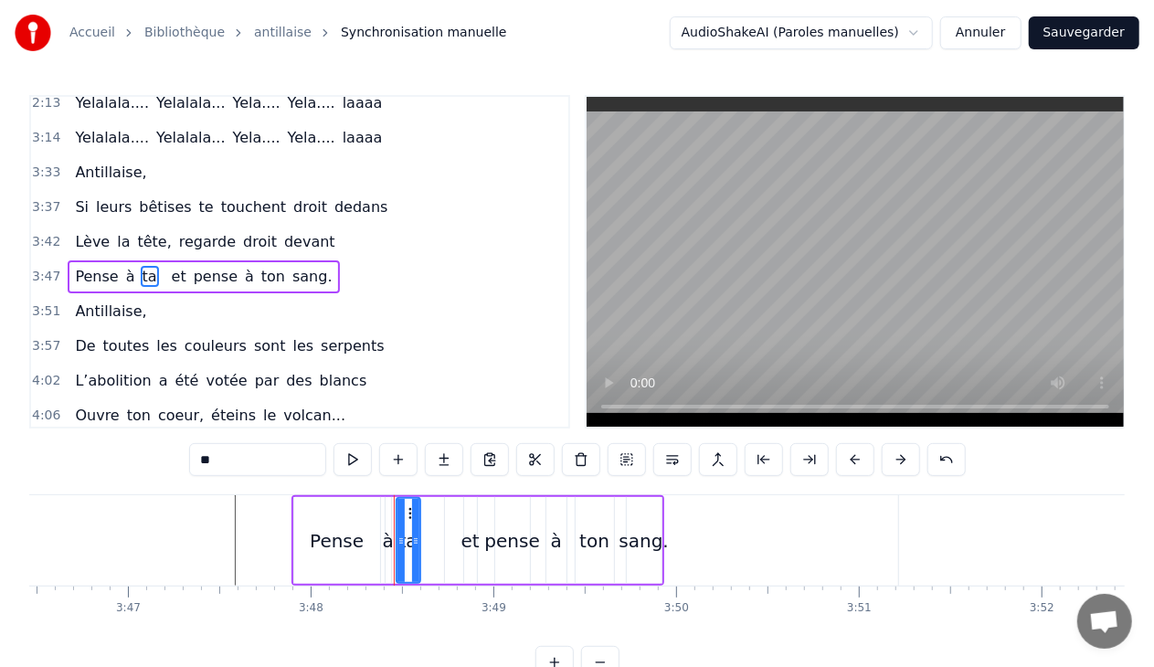
click at [245, 460] on input "**" at bounding box center [257, 459] width 137 height 33
click at [413, 522] on div at bounding box center [415, 540] width 7 height 83
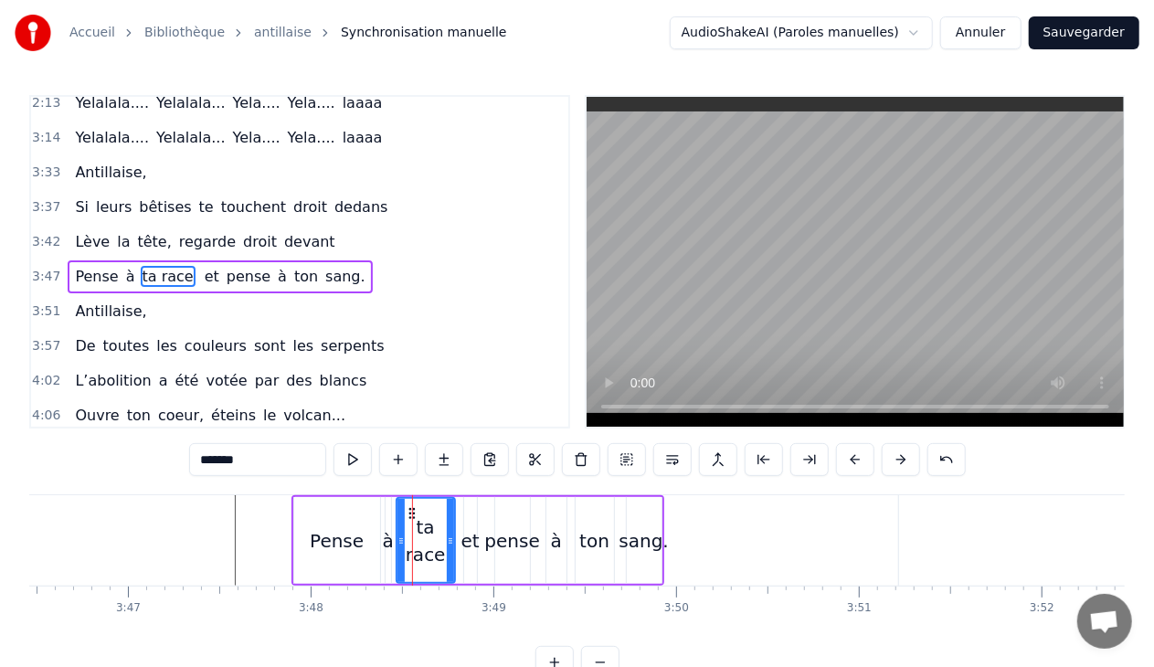
drag, startPoint x: 417, startPoint y: 536, endPoint x: 451, endPoint y: 539, distance: 34.8
click at [451, 539] on icon at bounding box center [450, 541] width 7 height 15
type input "*******"
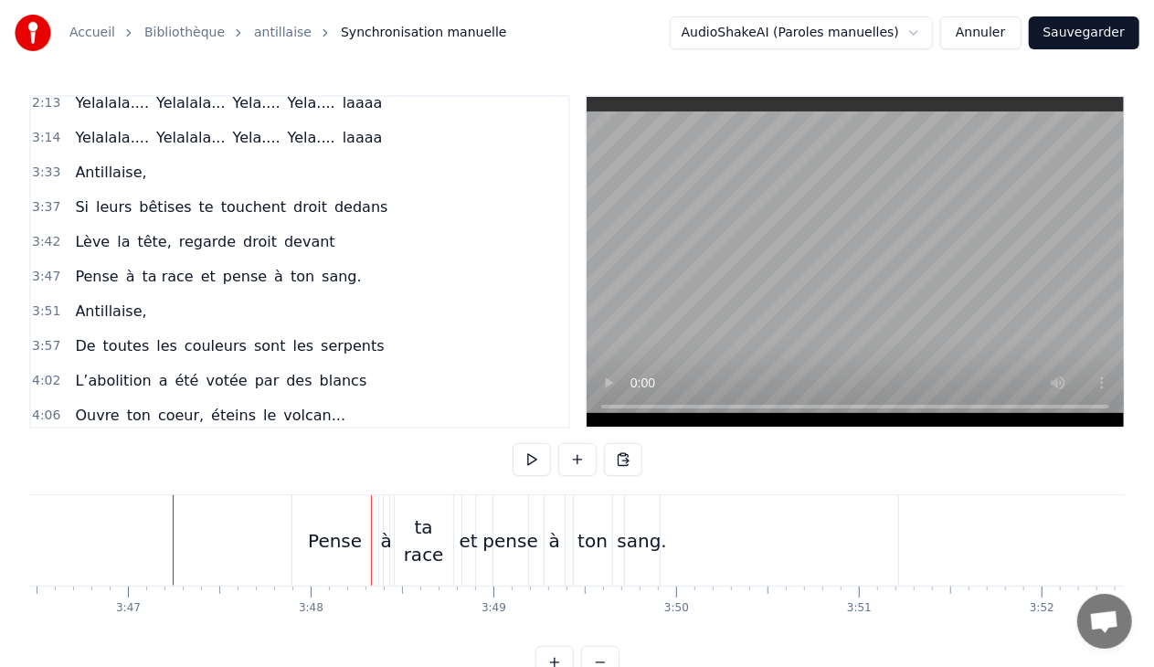
click at [332, 503] on div "Pense" at bounding box center [335, 540] width 86 height 90
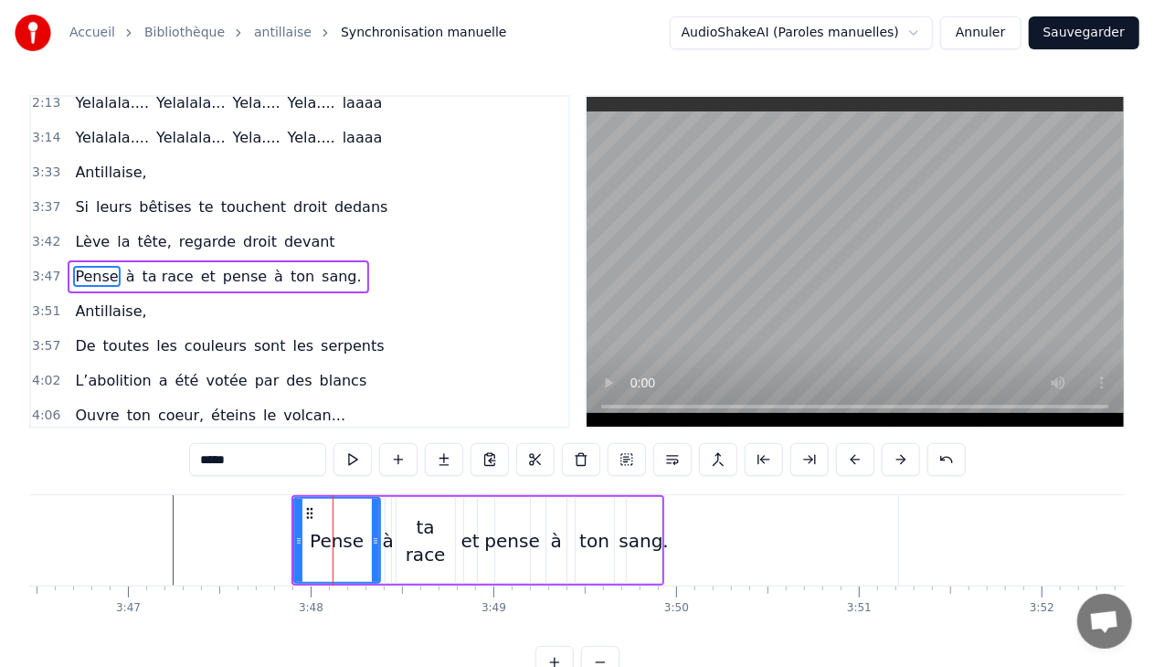
click at [342, 259] on div "3:47 Pense à ta race et pense à ton sang." at bounding box center [299, 276] width 537 height 35
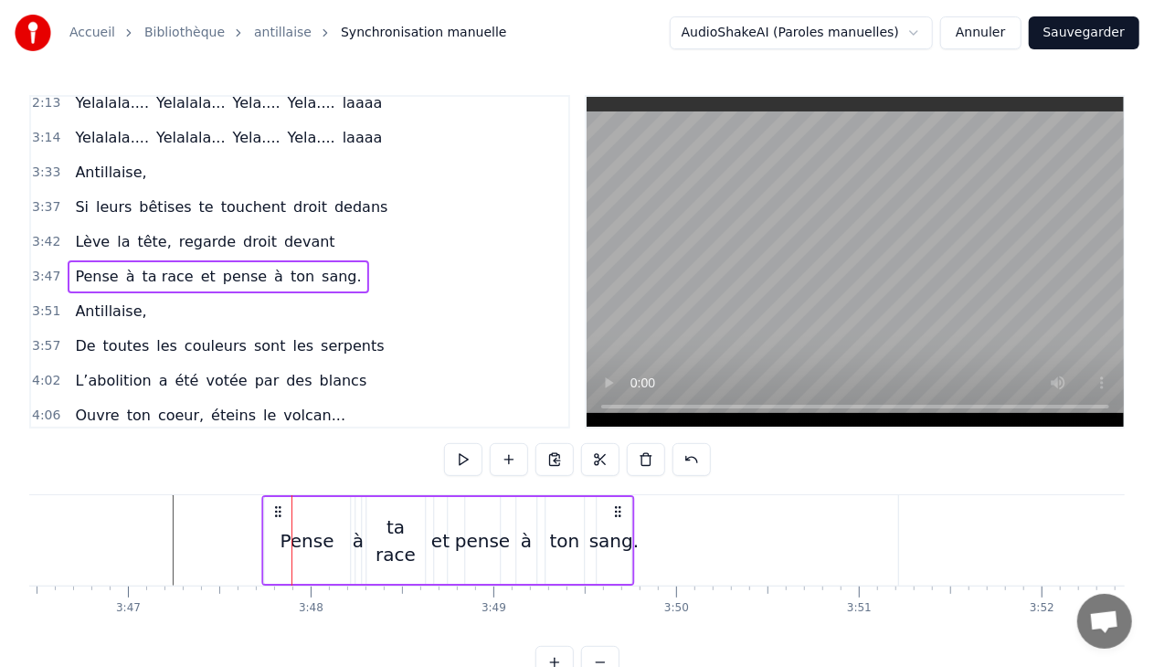
drag, startPoint x: 305, startPoint y: 508, endPoint x: 275, endPoint y: 512, distance: 30.4
click at [275, 512] on icon at bounding box center [277, 511] width 15 height 15
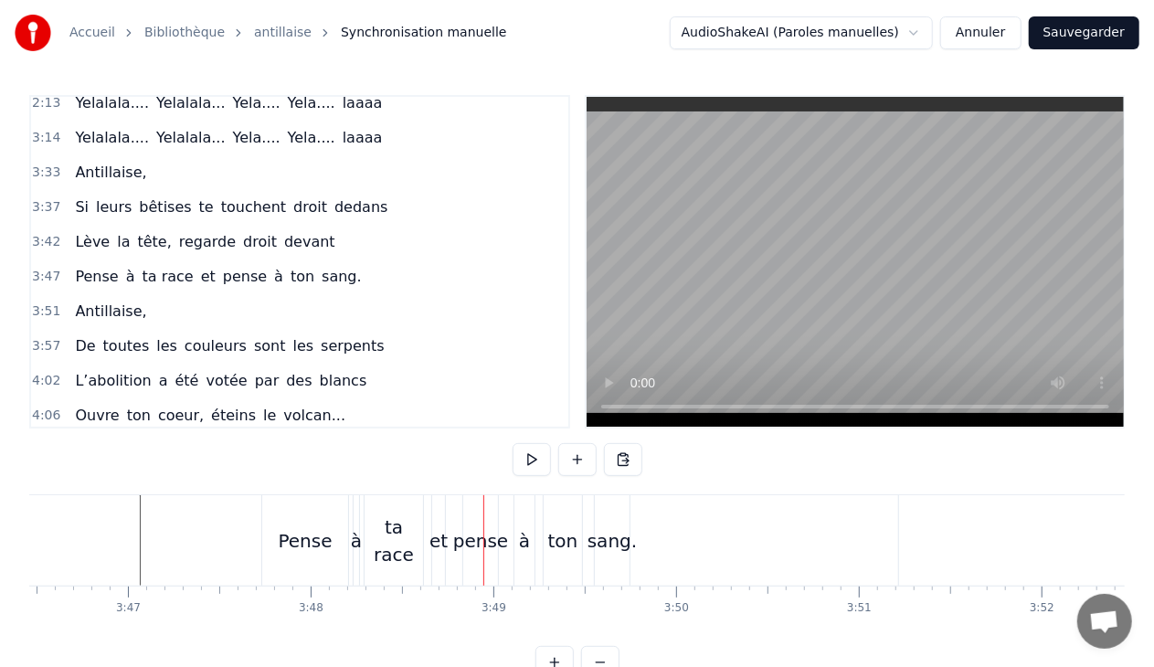
click at [610, 524] on div "sang." at bounding box center [612, 540] width 35 height 90
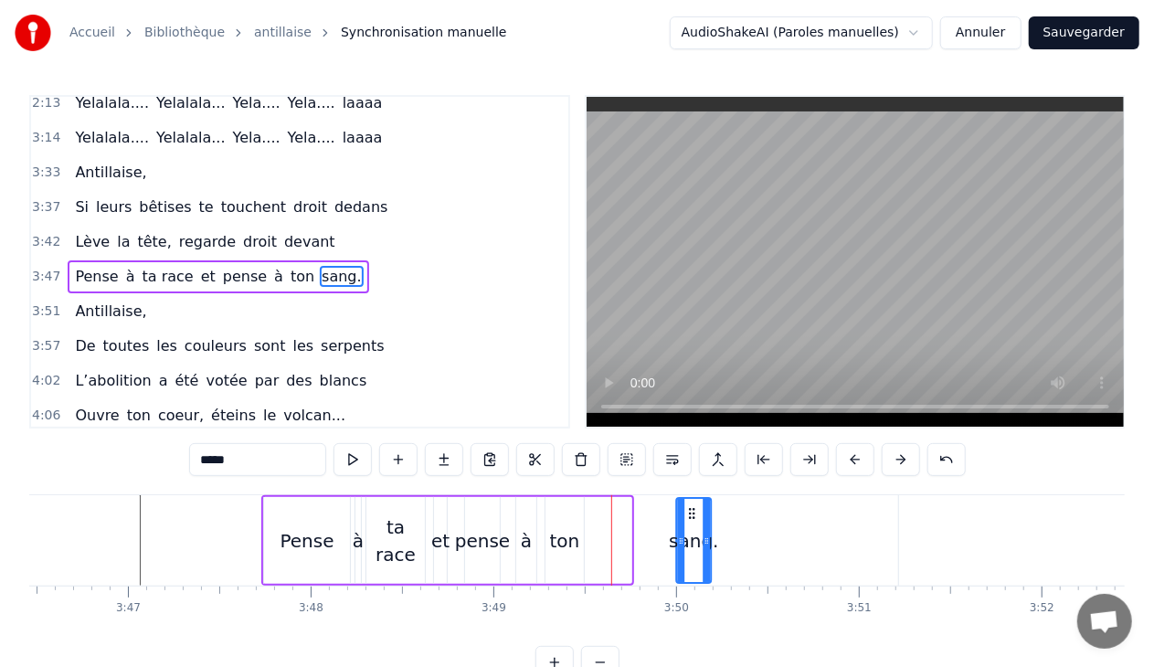
drag, startPoint x: 611, startPoint y: 512, endPoint x: 691, endPoint y: 517, distance: 79.7
click at [691, 517] on icon at bounding box center [691, 513] width 15 height 15
click at [574, 536] on div "ton" at bounding box center [565, 540] width 30 height 27
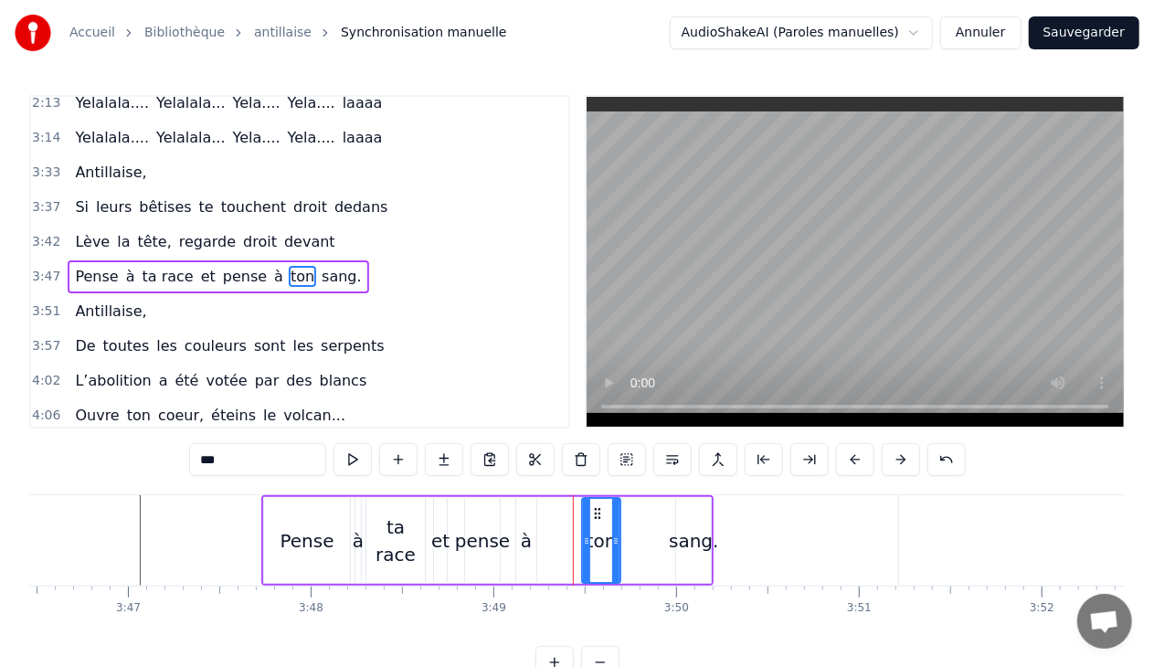
drag, startPoint x: 560, startPoint y: 509, endPoint x: 596, endPoint y: 512, distance: 35.7
click at [596, 512] on icon at bounding box center [597, 513] width 15 height 15
click at [526, 535] on div "à" at bounding box center [526, 540] width 11 height 27
type input "*"
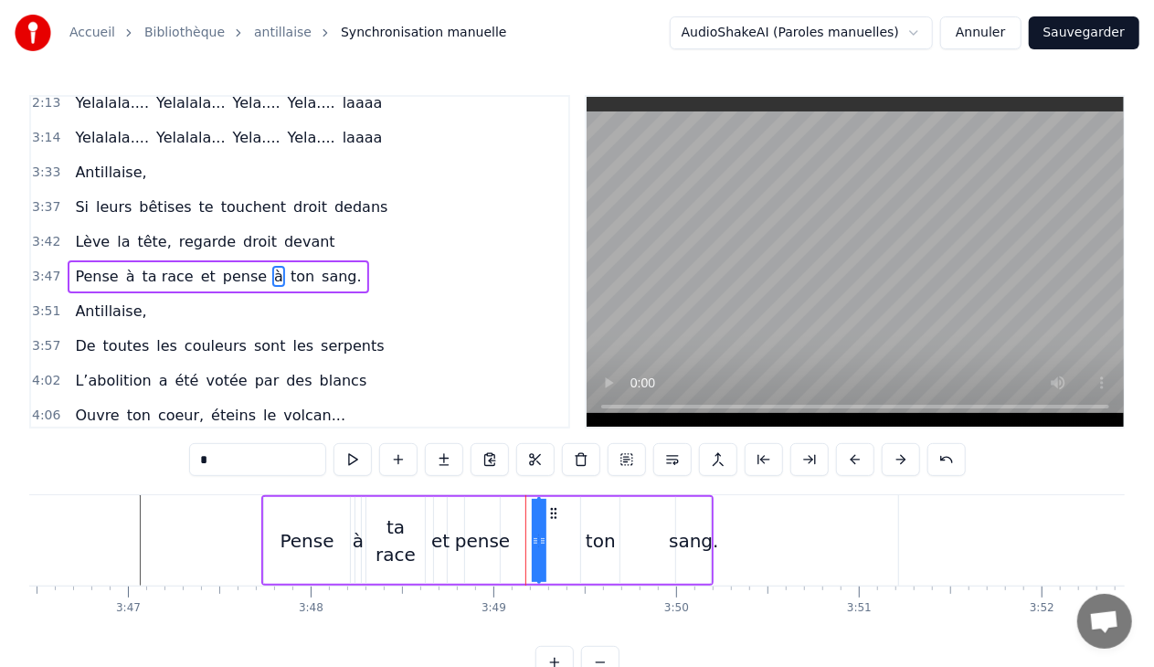
drag, startPoint x: 523, startPoint y: 519, endPoint x: 558, endPoint y: 521, distance: 35.7
click at [558, 521] on div "Pense à ta race et pense à ton sang." at bounding box center [487, 540] width 452 height 90
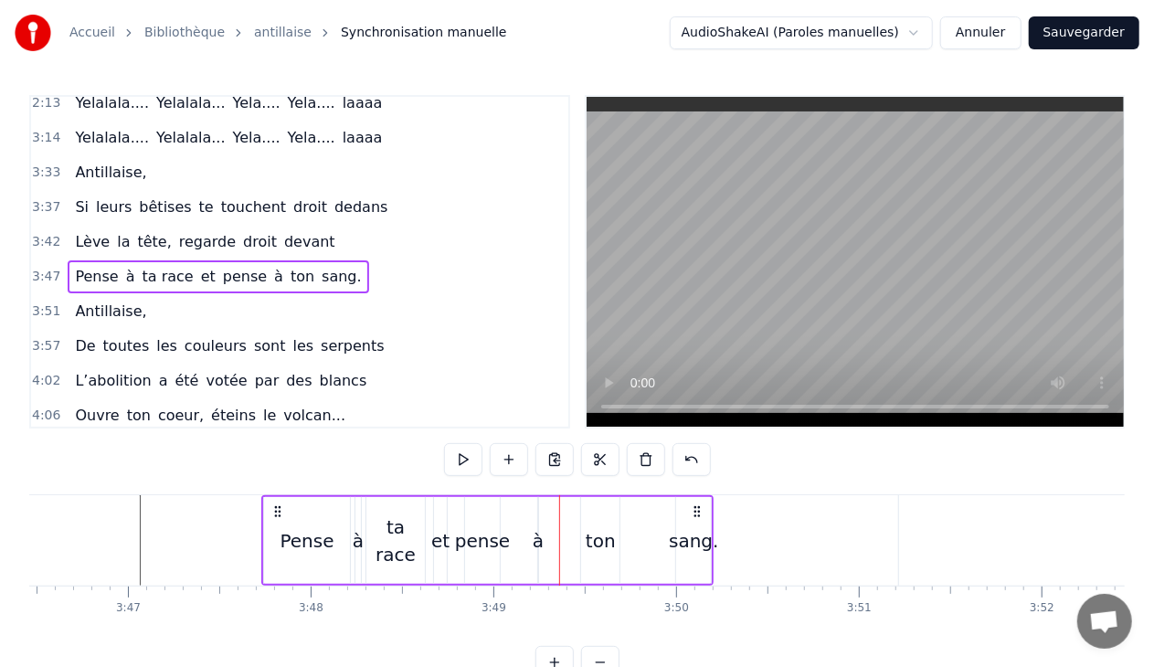
click at [530, 524] on div "Pense à ta race et pense à ton sang." at bounding box center [487, 540] width 452 height 90
click at [543, 528] on div "Pense à ta race et pense à ton sang." at bounding box center [487, 540] width 452 height 90
click at [539, 546] on div "à" at bounding box center [538, 540] width 11 height 27
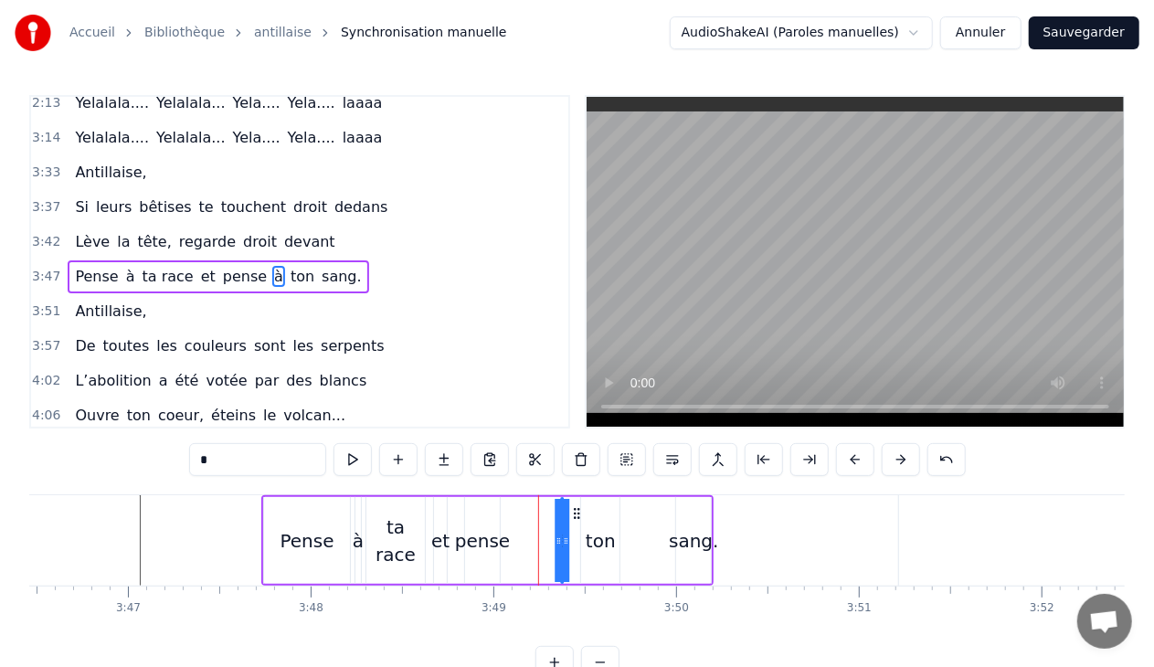
drag, startPoint x: 552, startPoint y: 512, endPoint x: 576, endPoint y: 515, distance: 24.0
click at [576, 515] on icon at bounding box center [576, 513] width 15 height 15
click at [501, 534] on div "pense" at bounding box center [482, 540] width 55 height 27
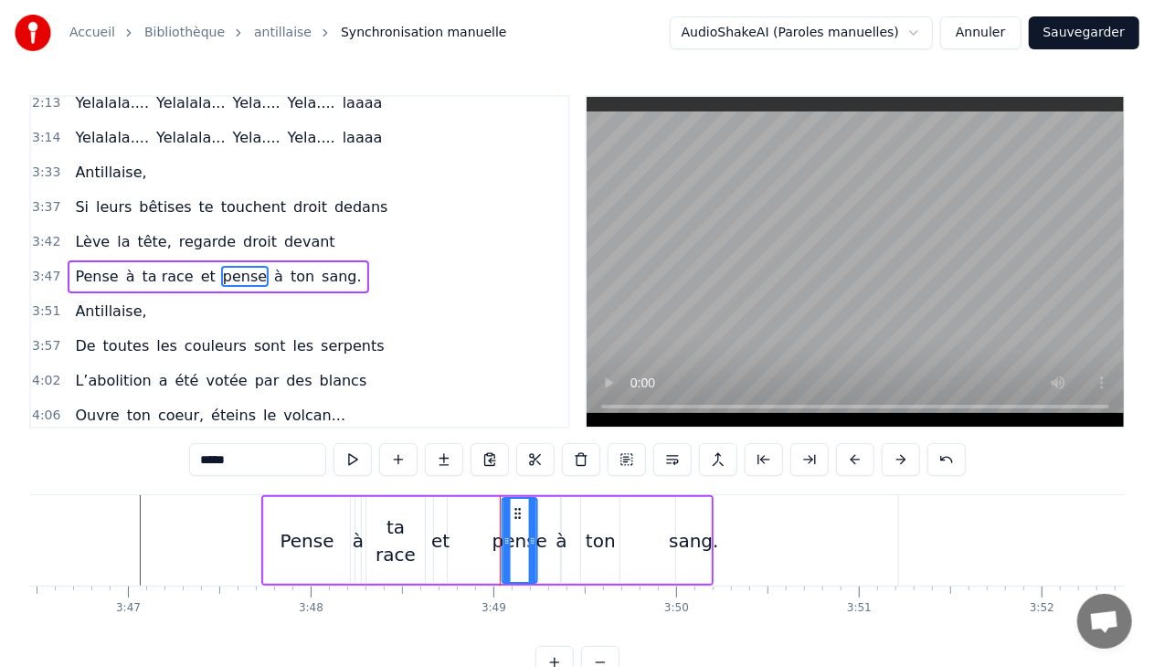
drag, startPoint x: 479, startPoint y: 512, endPoint x: 516, endPoint y: 517, distance: 37.9
click at [516, 517] on icon at bounding box center [518, 513] width 15 height 15
click at [442, 539] on div "et" at bounding box center [440, 540] width 18 height 27
type input "**"
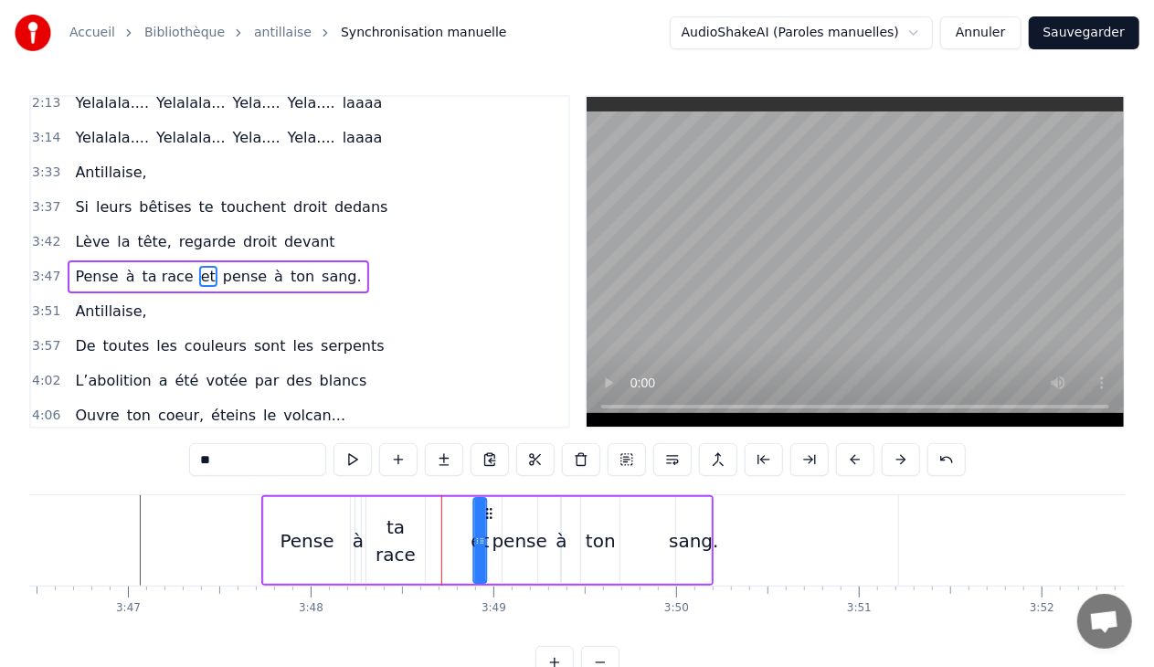
drag, startPoint x: 448, startPoint y: 513, endPoint x: 488, endPoint y: 513, distance: 40.2
click at [488, 513] on circle at bounding box center [487, 513] width 1 height 1
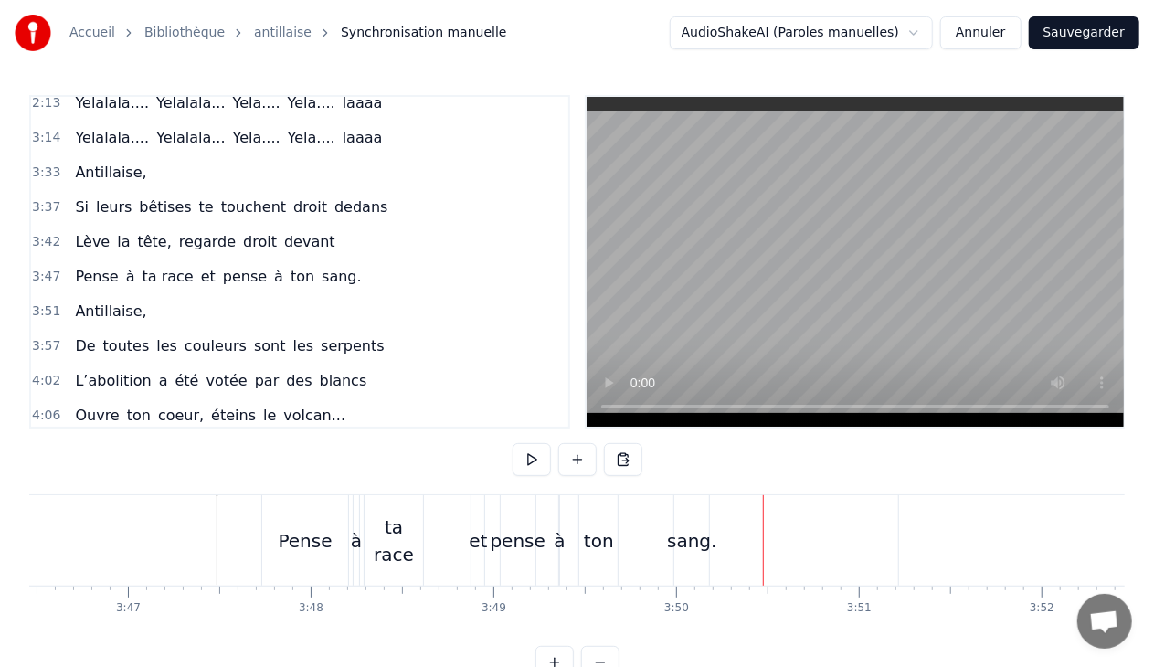
click at [596, 536] on div "ton" at bounding box center [599, 540] width 30 height 27
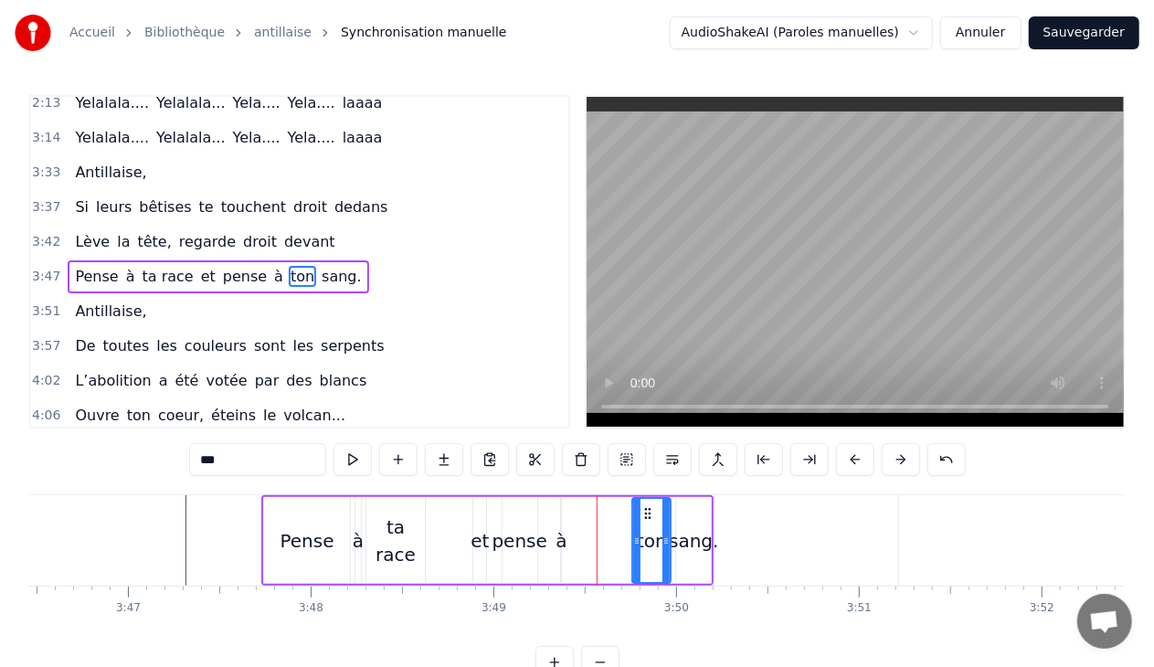
drag, startPoint x: 595, startPoint y: 506, endPoint x: 646, endPoint y: 513, distance: 51.7
click at [646, 513] on icon at bounding box center [647, 513] width 15 height 15
click at [564, 535] on div "à" at bounding box center [561, 540] width 11 height 27
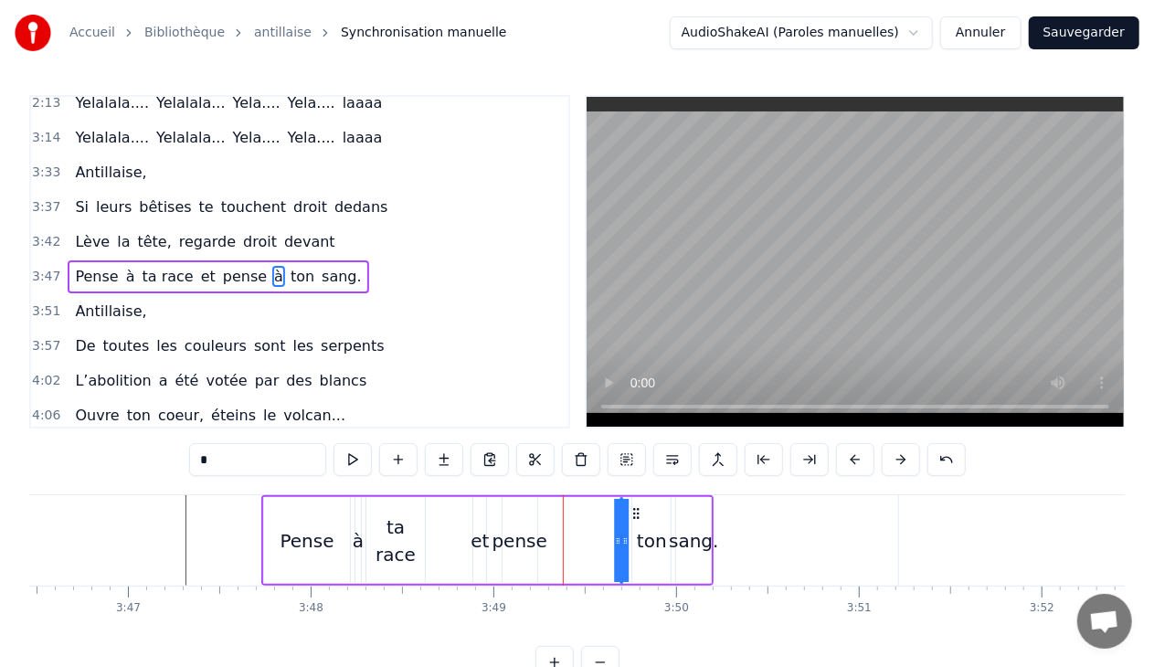
drag, startPoint x: 575, startPoint y: 512, endPoint x: 634, endPoint y: 515, distance: 59.5
click at [634, 515] on icon at bounding box center [637, 513] width 15 height 15
click at [534, 530] on div "pense" at bounding box center [519, 540] width 55 height 27
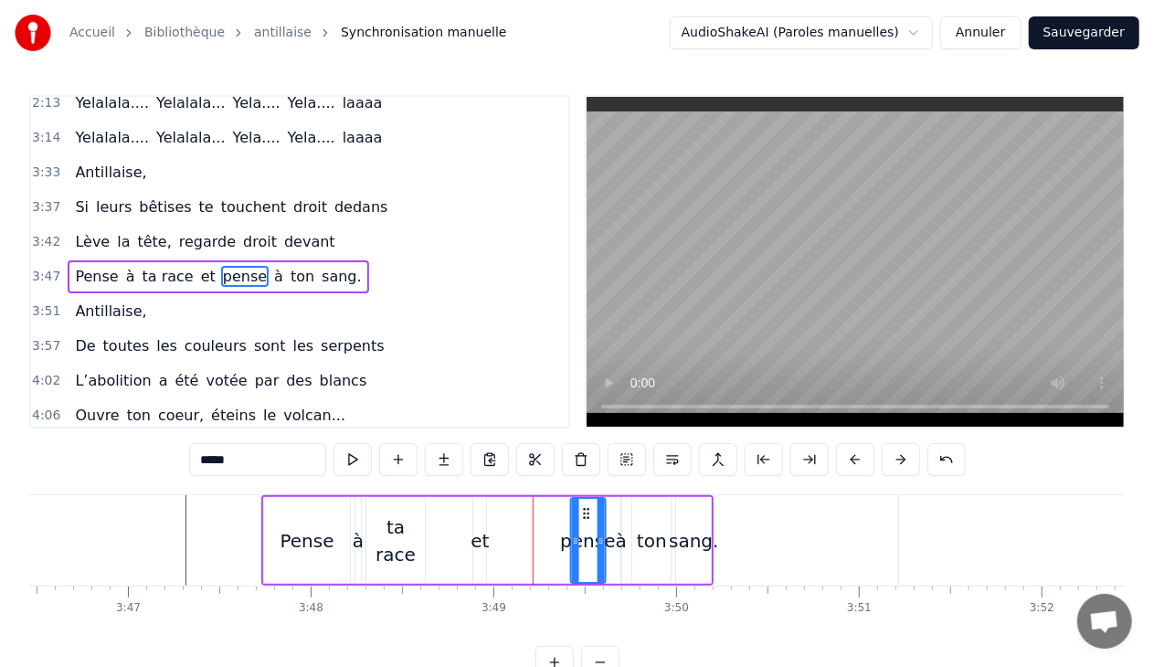
drag, startPoint x: 515, startPoint y: 510, endPoint x: 583, endPoint y: 519, distance: 68.2
click at [583, 519] on icon at bounding box center [585, 513] width 15 height 15
click at [474, 536] on div "et" at bounding box center [480, 540] width 18 height 27
type input "**"
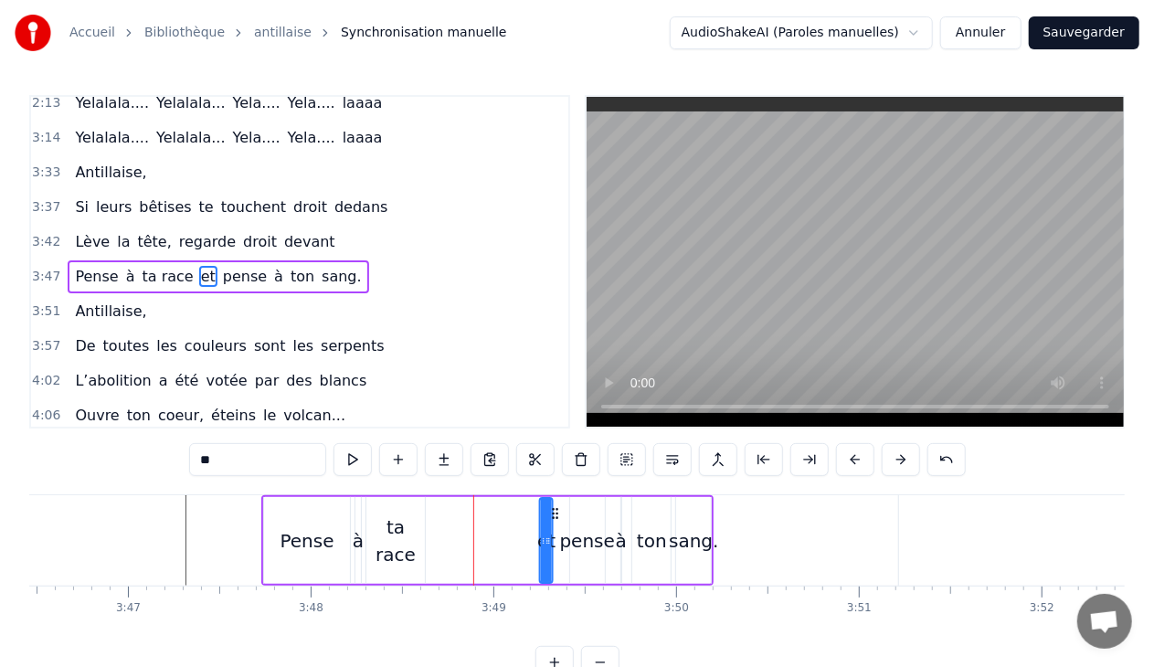
drag, startPoint x: 487, startPoint y: 510, endPoint x: 554, endPoint y: 515, distance: 66.9
click at [554, 515] on icon at bounding box center [555, 513] width 15 height 15
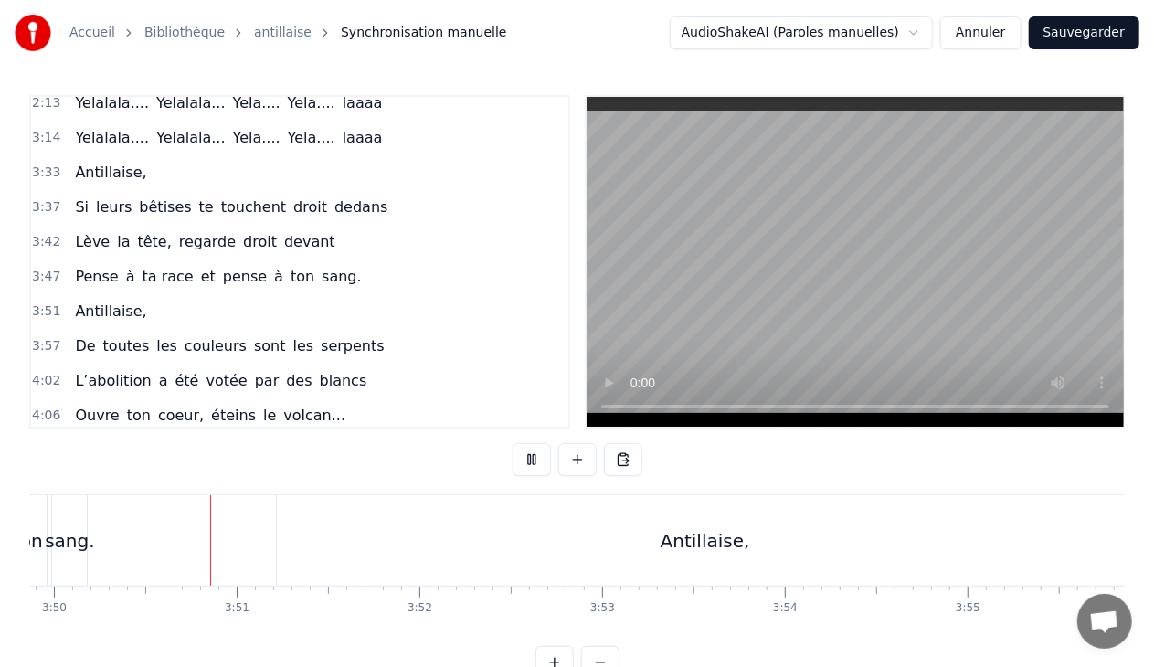
scroll to position [0, 42016]
click at [716, 537] on div "Antillaise," at bounding box center [694, 540] width 90 height 27
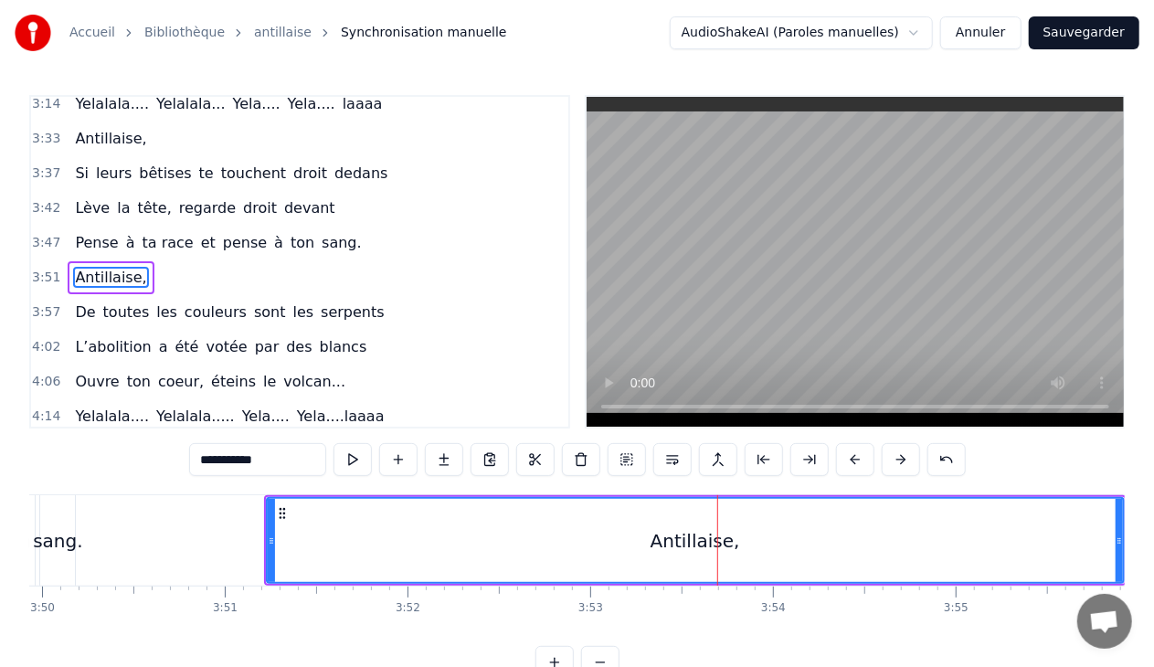
scroll to position [671, 0]
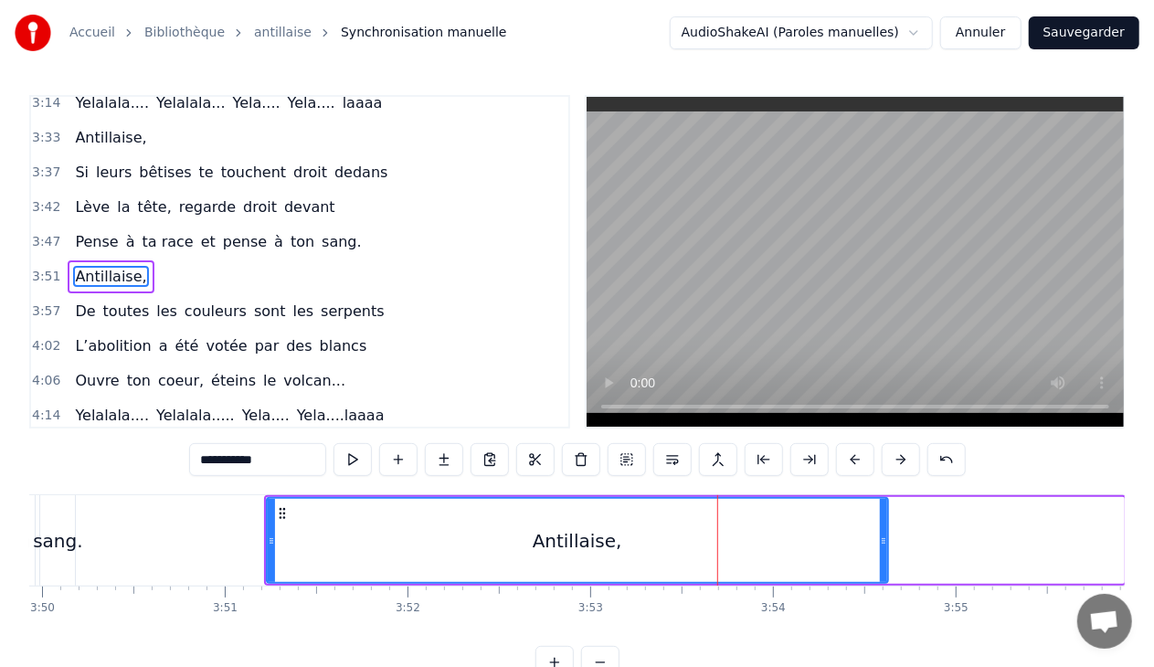
drag, startPoint x: 1120, startPoint y: 542, endPoint x: 884, endPoint y: 542, distance: 236.6
click at [884, 542] on icon at bounding box center [883, 541] width 7 height 15
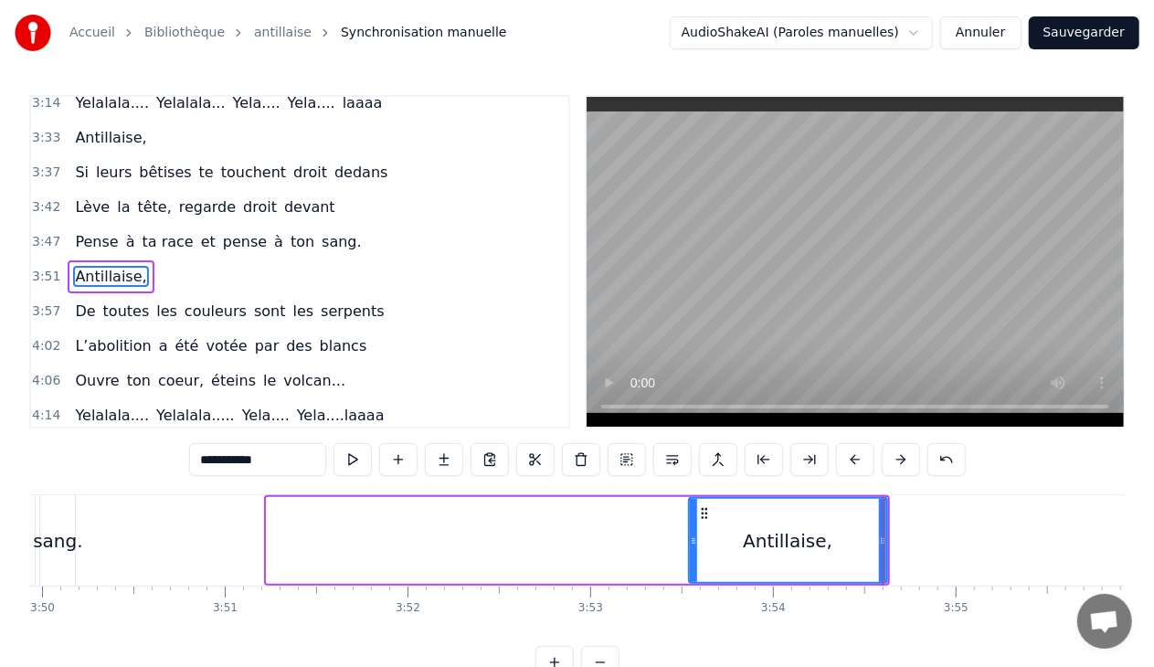
drag, startPoint x: 268, startPoint y: 535, endPoint x: 690, endPoint y: 528, distance: 422.2
click at [690, 528] on div at bounding box center [693, 540] width 7 height 83
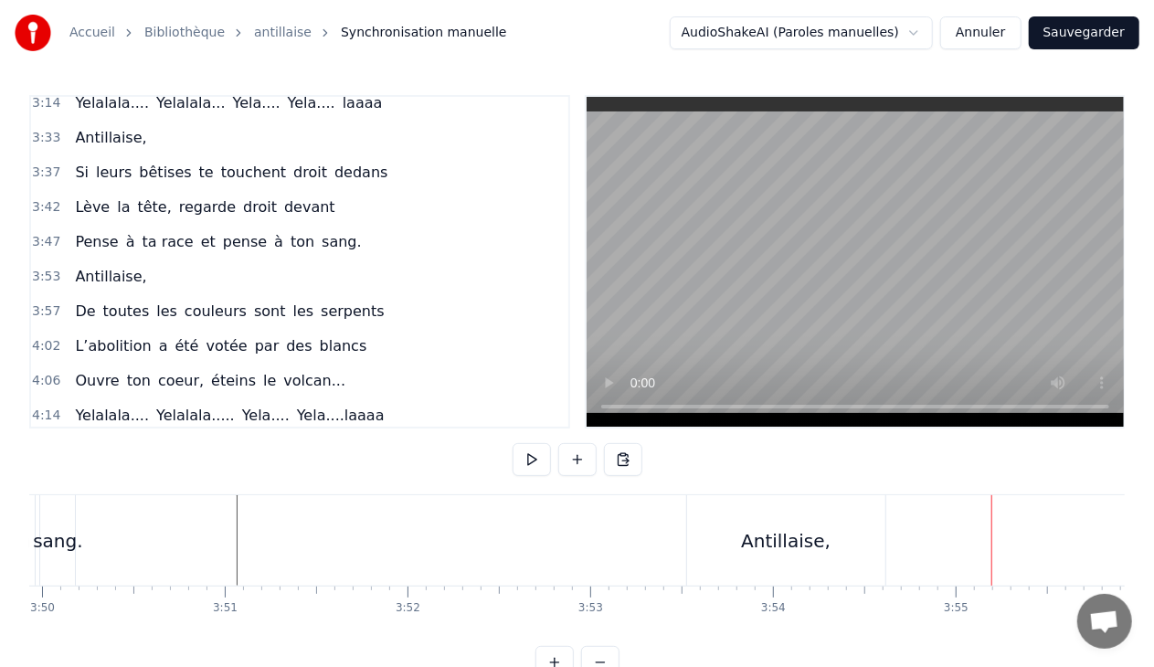
click at [767, 525] on div "Antillaise," at bounding box center [786, 540] width 198 height 90
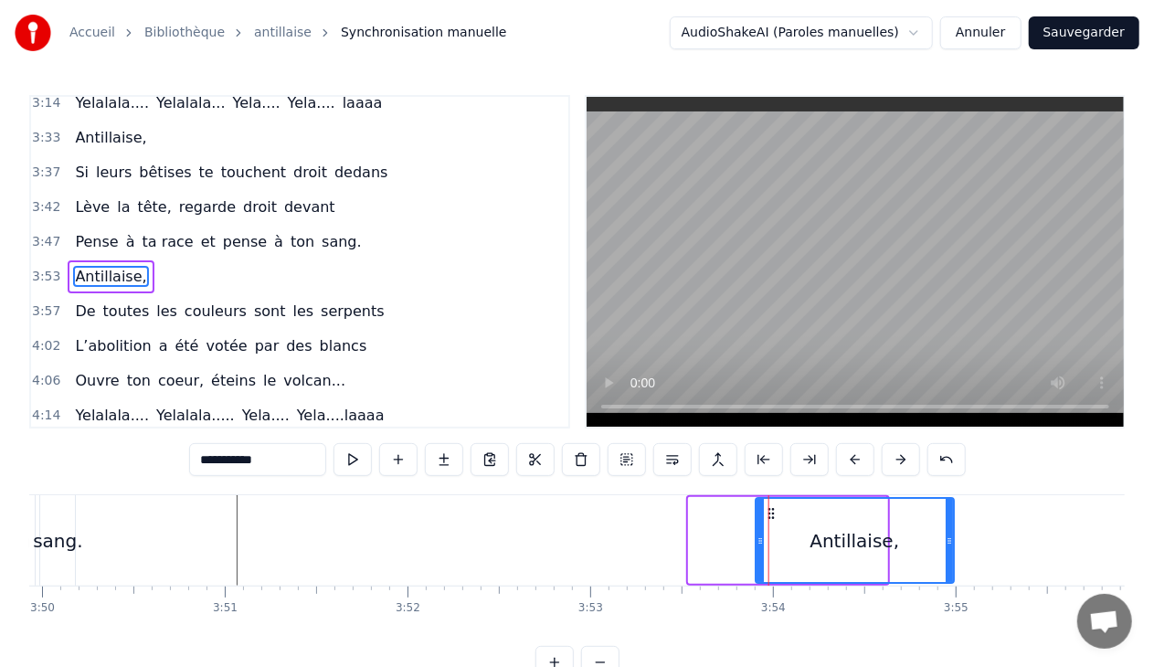
drag, startPoint x: 702, startPoint y: 510, endPoint x: 768, endPoint y: 516, distance: 67.0
click at [768, 516] on icon at bounding box center [771, 513] width 15 height 15
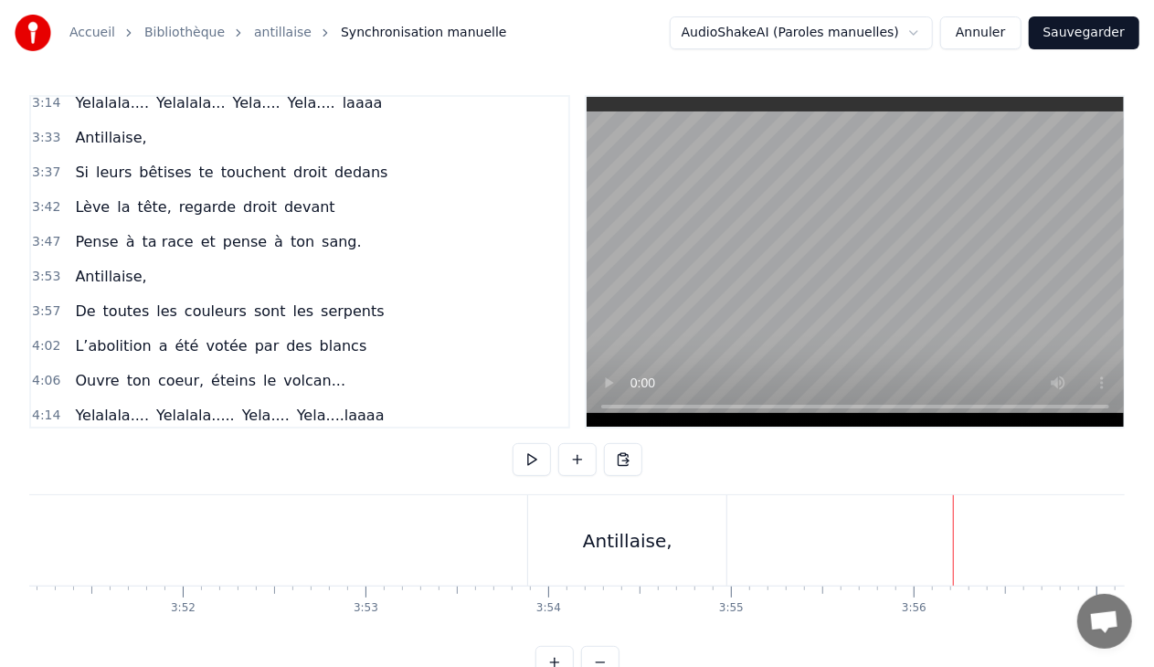
scroll to position [0, 42390]
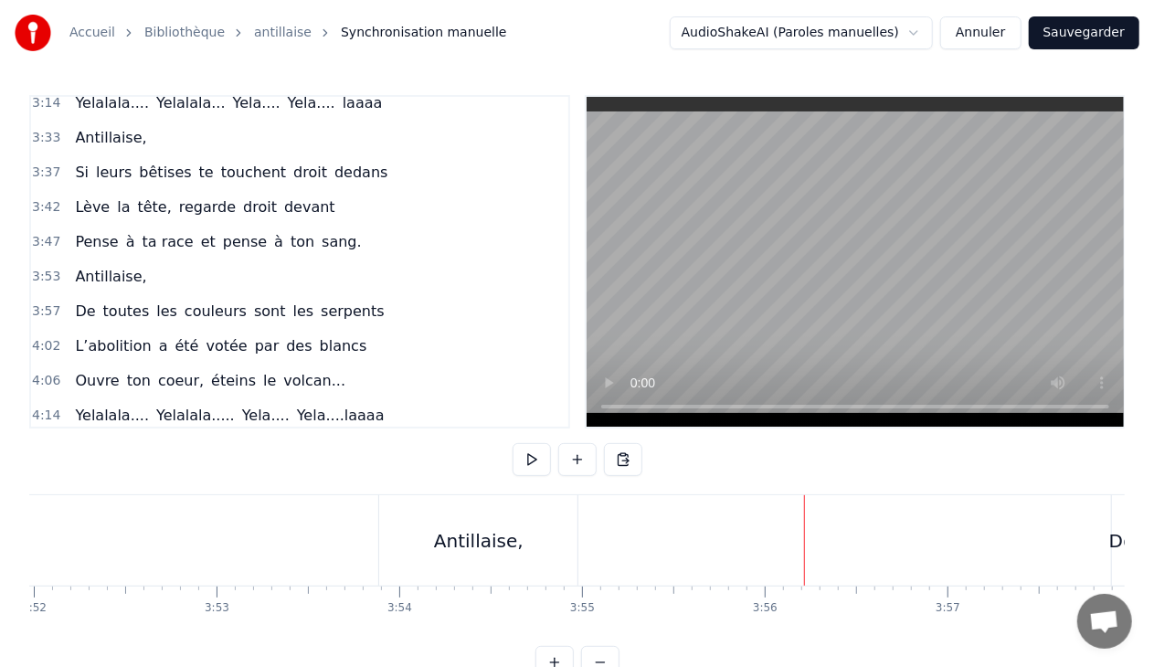
click at [531, 542] on div "Antillaise," at bounding box center [478, 540] width 198 height 90
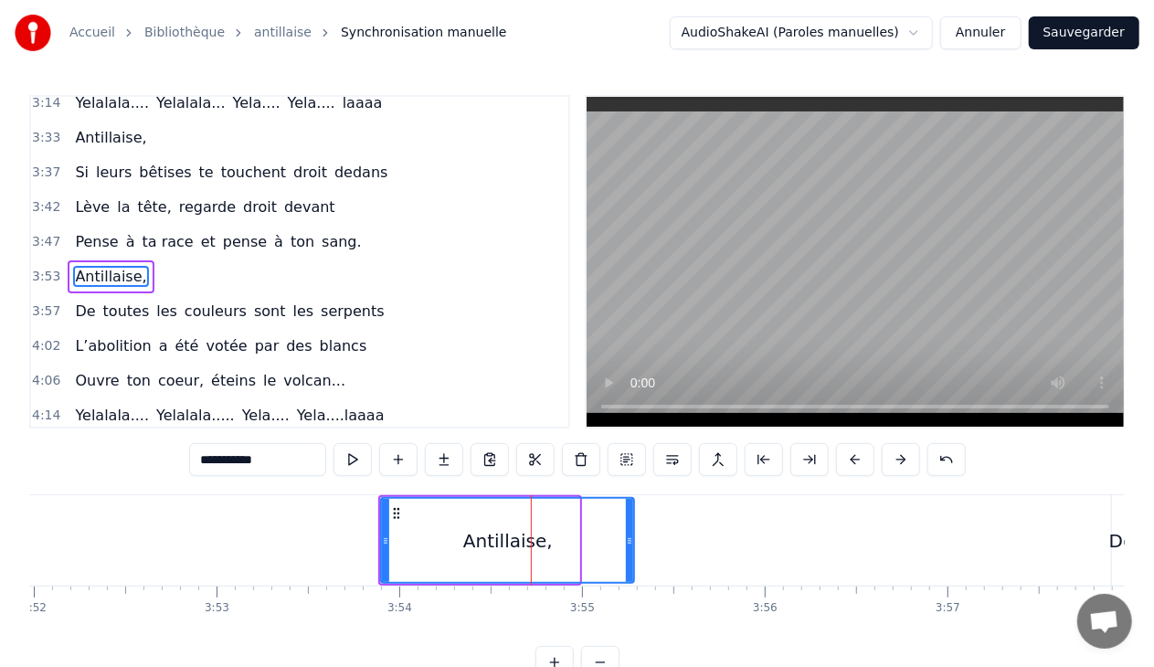
drag, startPoint x: 576, startPoint y: 537, endPoint x: 630, endPoint y: 538, distance: 54.8
click at [630, 538] on icon at bounding box center [629, 541] width 7 height 15
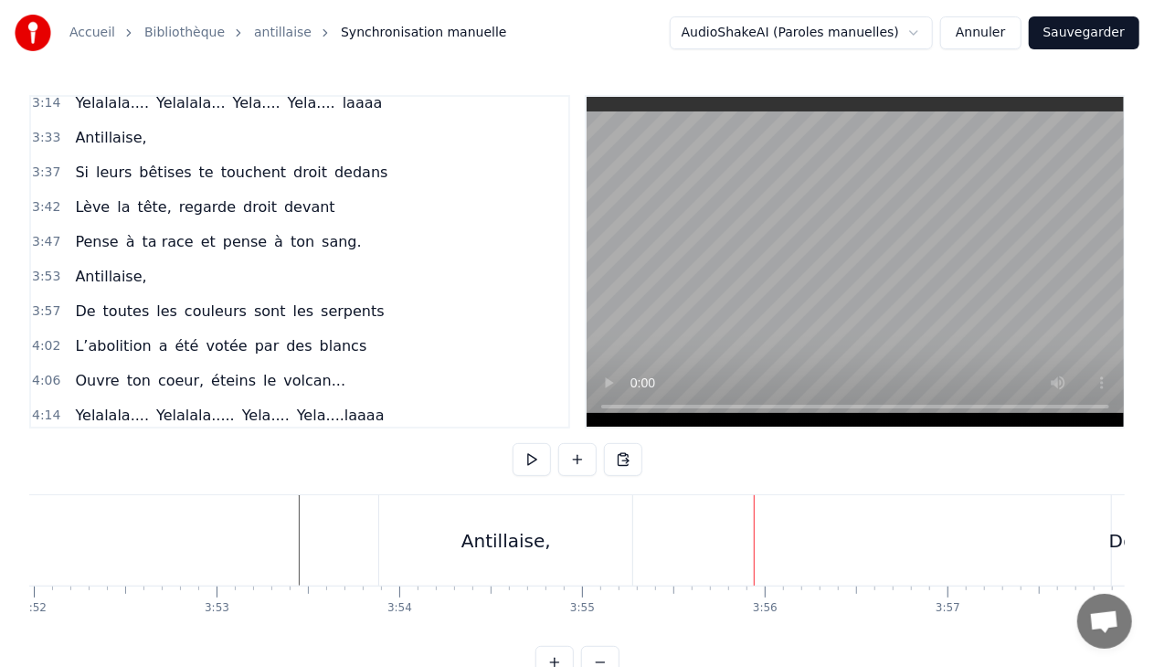
click at [556, 528] on div "Antillaise," at bounding box center [505, 540] width 253 height 90
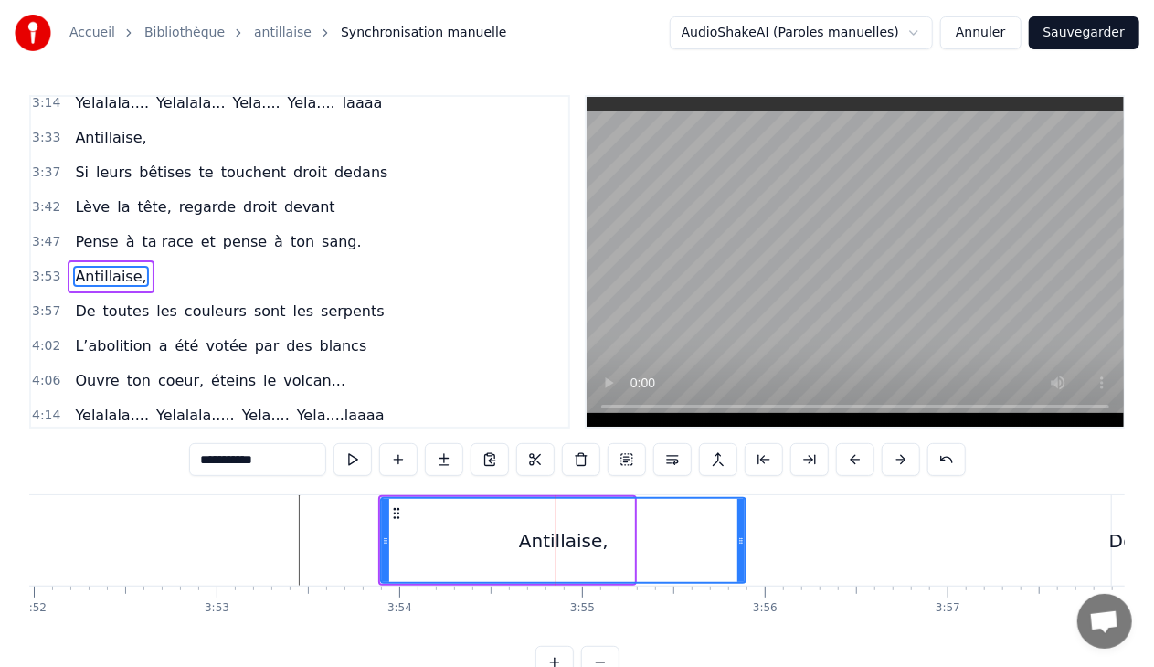
drag, startPoint x: 630, startPoint y: 536, endPoint x: 742, endPoint y: 536, distance: 111.5
click at [742, 536] on icon at bounding box center [740, 541] width 7 height 15
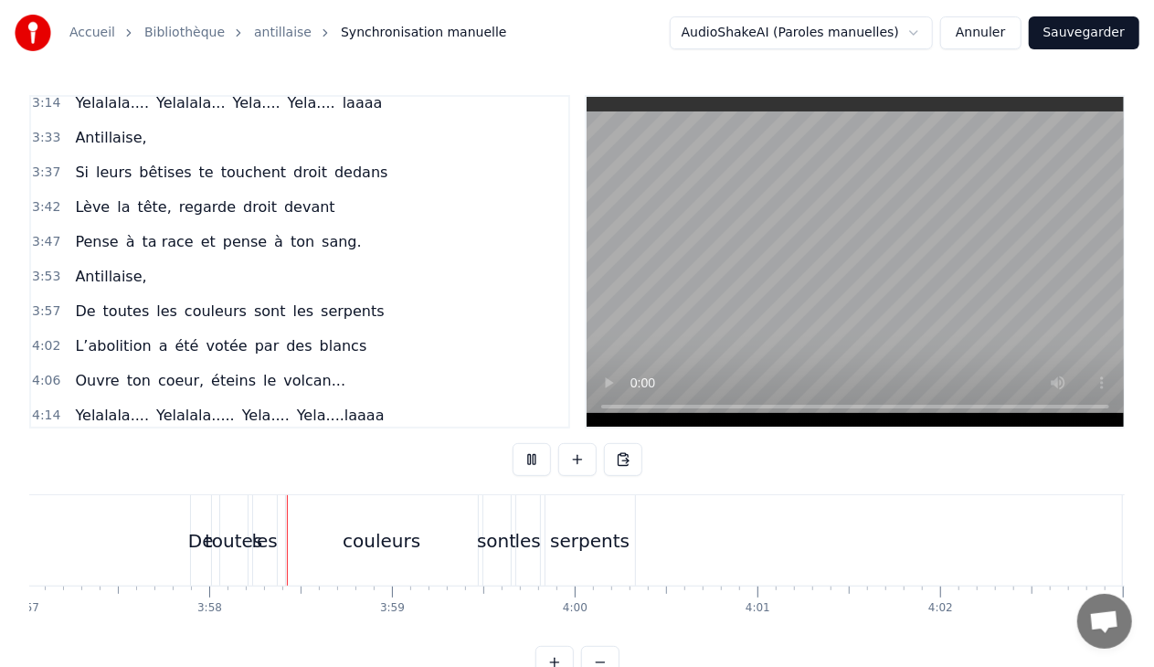
scroll to position [0, 43350]
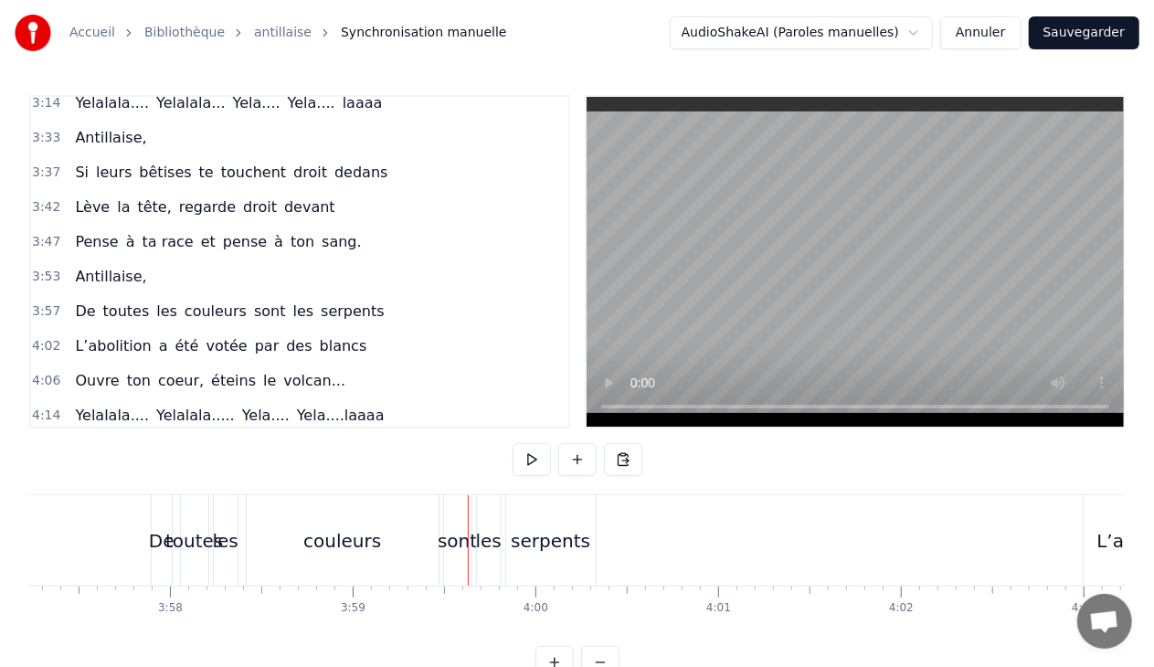
click at [382, 520] on div "couleurs" at bounding box center [343, 540] width 192 height 90
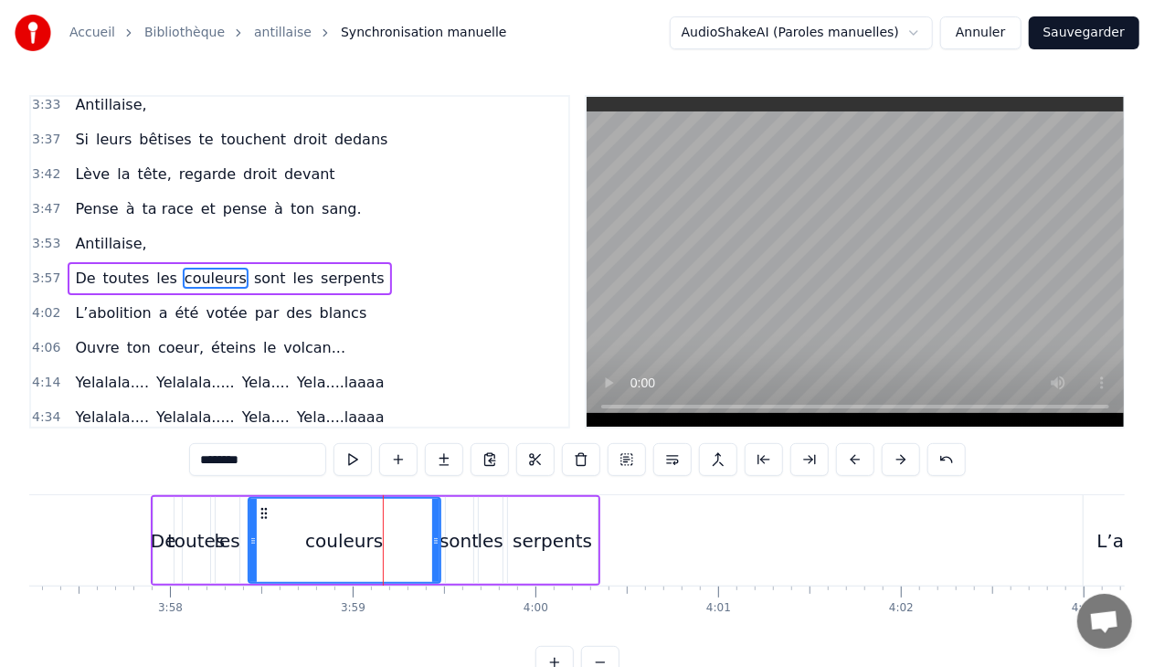
scroll to position [704, 0]
click at [370, 260] on div "3:57 De toutes les couleurs sont les serpents" at bounding box center [299, 277] width 537 height 35
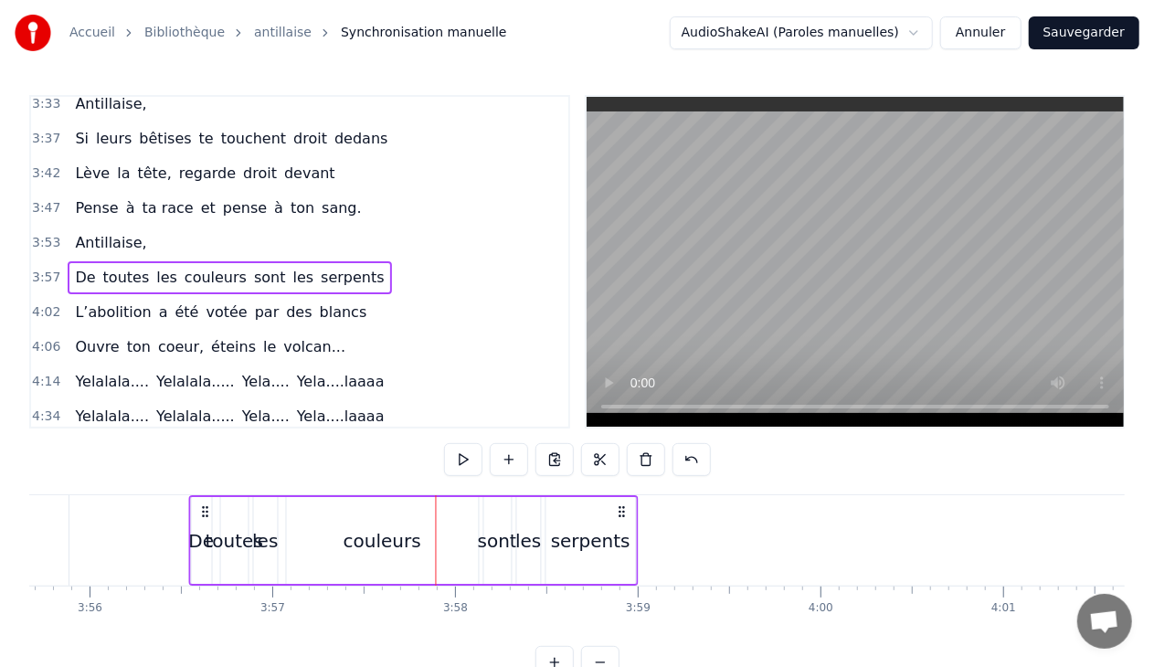
scroll to position [0, 43024]
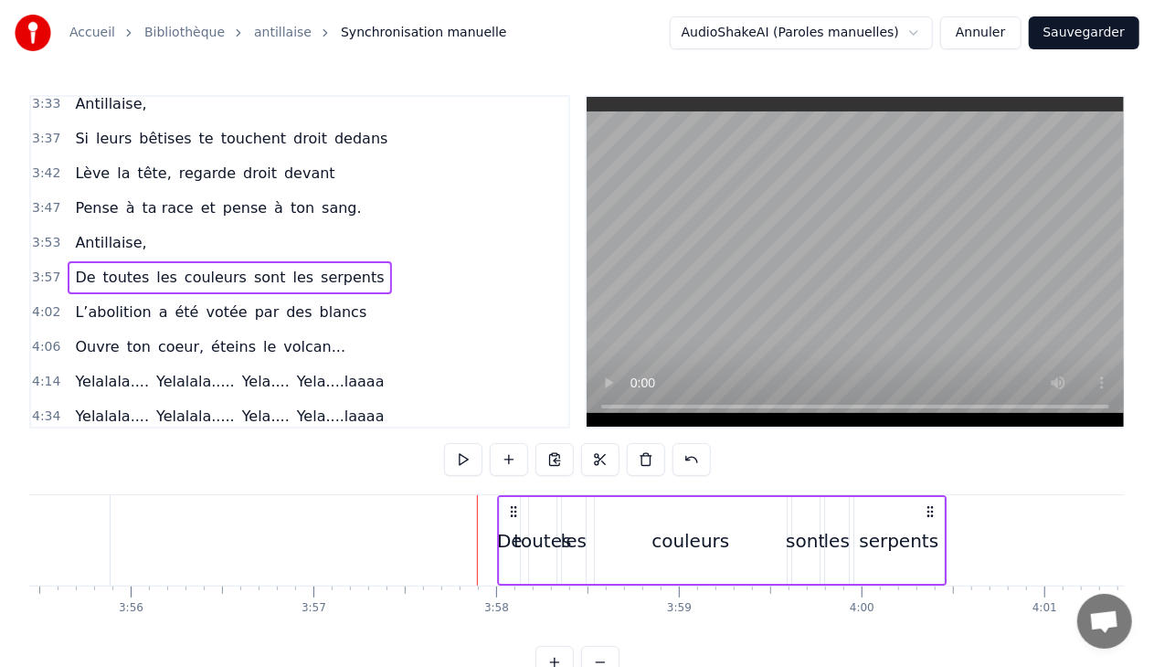
drag, startPoint x: 164, startPoint y: 506, endPoint x: 513, endPoint y: 500, distance: 349.1
click at [513, 500] on div "De toutes les couleurs sont les serpents" at bounding box center [722, 540] width 450 height 90
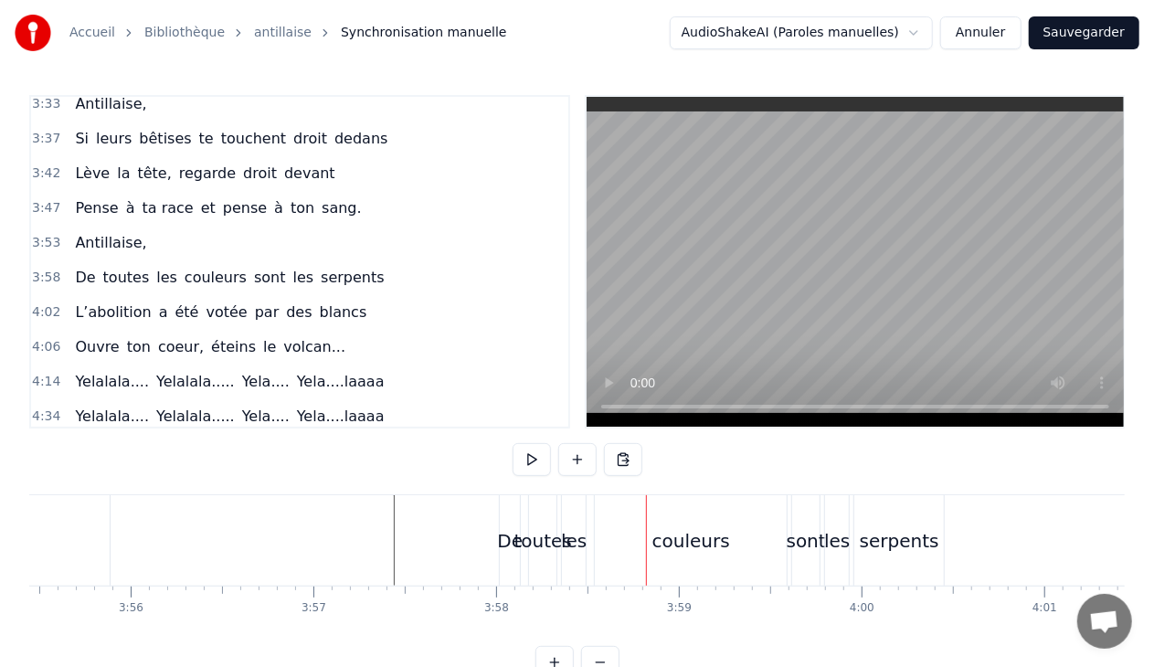
click at [679, 532] on div "couleurs" at bounding box center [691, 540] width 78 height 27
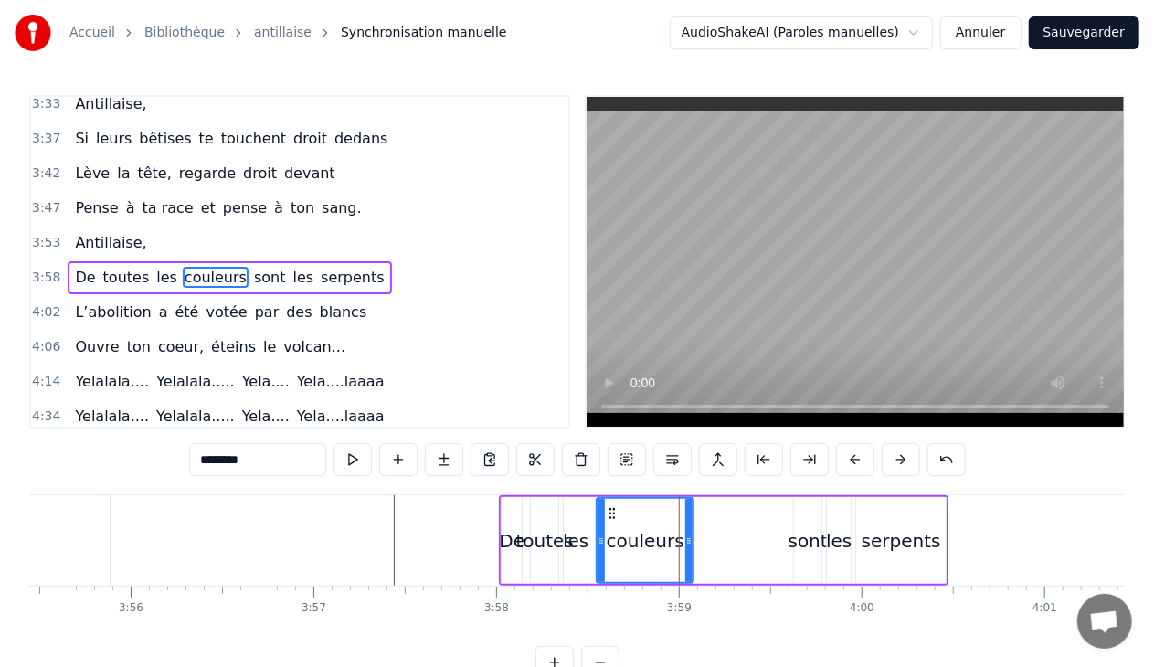
drag, startPoint x: 784, startPoint y: 545, endPoint x: 689, endPoint y: 551, distance: 95.2
click at [689, 551] on div at bounding box center [688, 540] width 7 height 83
drag, startPoint x: 600, startPoint y: 539, endPoint x: 587, endPoint y: 541, distance: 12.9
click at [587, 541] on icon at bounding box center [588, 541] width 7 height 15
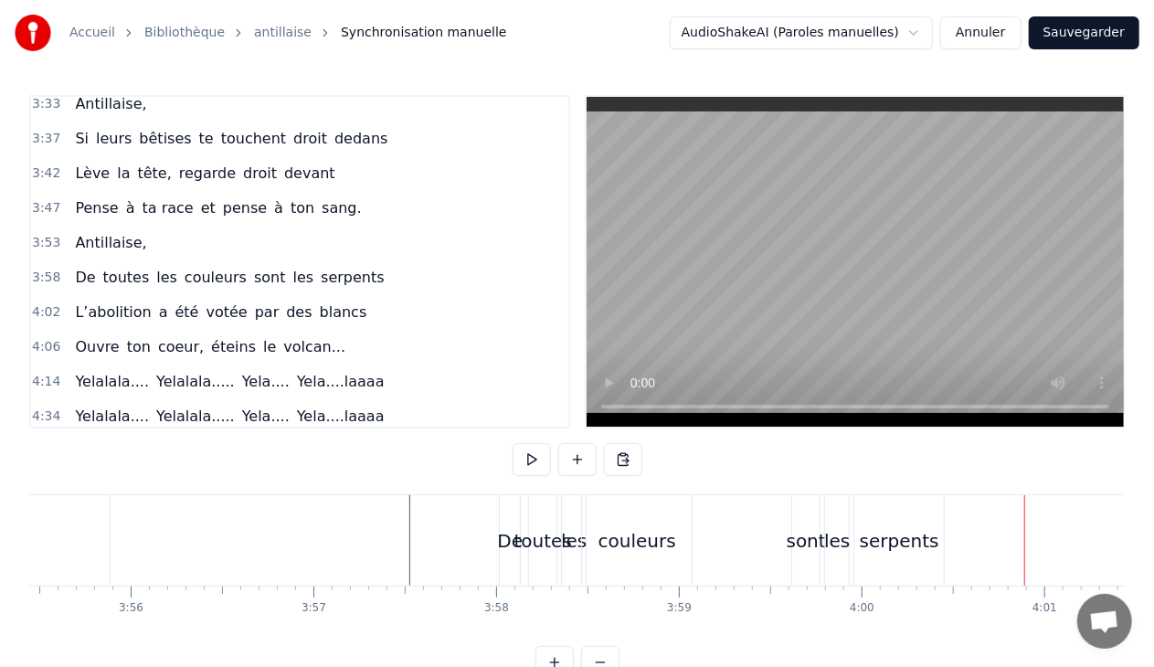
click at [799, 500] on div "sont" at bounding box center [805, 540] width 27 height 90
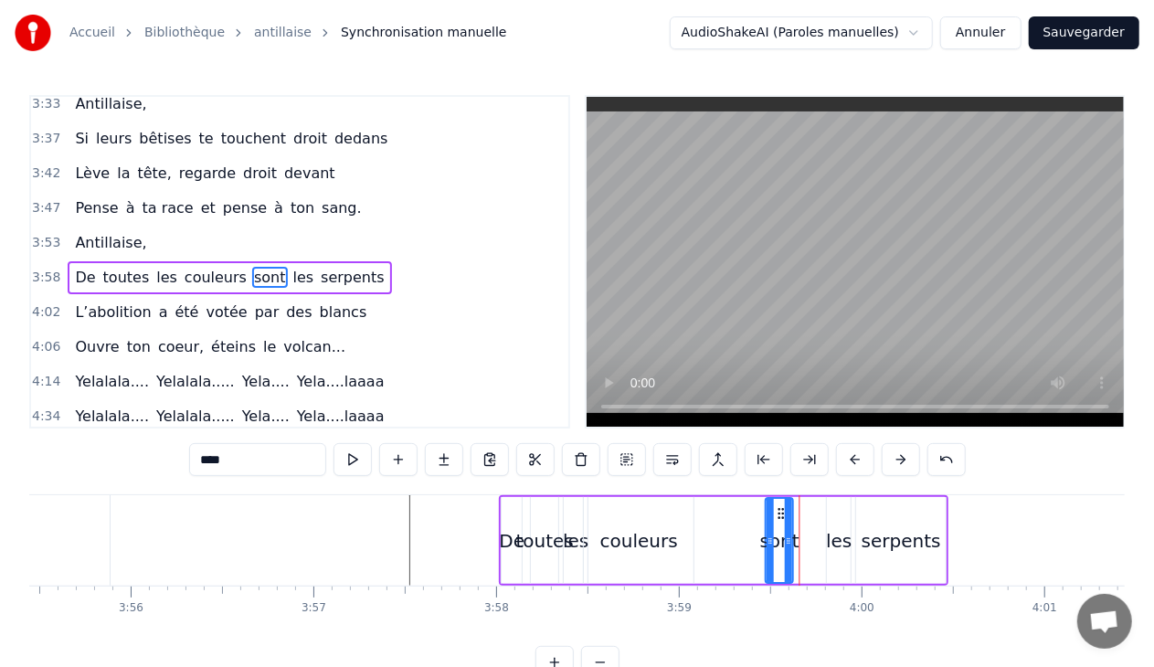
drag, startPoint x: 808, startPoint y: 511, endPoint x: 780, endPoint y: 513, distance: 27.5
click at [780, 513] on icon at bounding box center [782, 513] width 15 height 15
click at [834, 521] on div "les" at bounding box center [839, 540] width 24 height 87
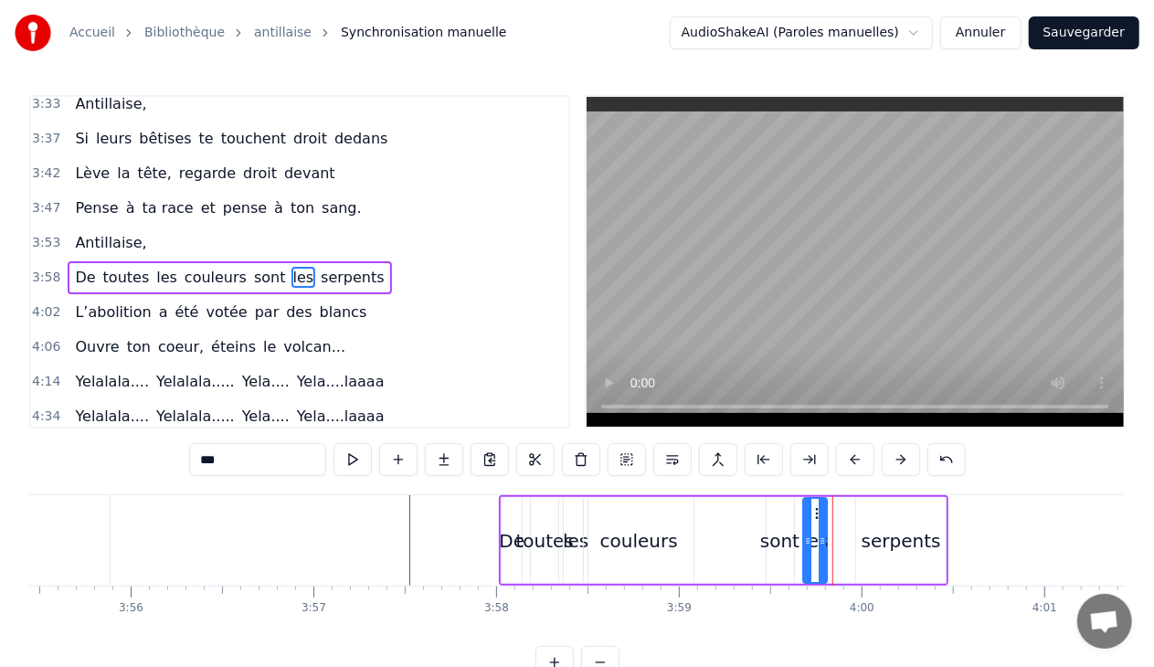
drag, startPoint x: 839, startPoint y: 510, endPoint x: 815, endPoint y: 513, distance: 24.0
click at [815, 513] on icon at bounding box center [819, 513] width 15 height 15
click at [886, 527] on div "serpents" at bounding box center [901, 540] width 79 height 27
type input "********"
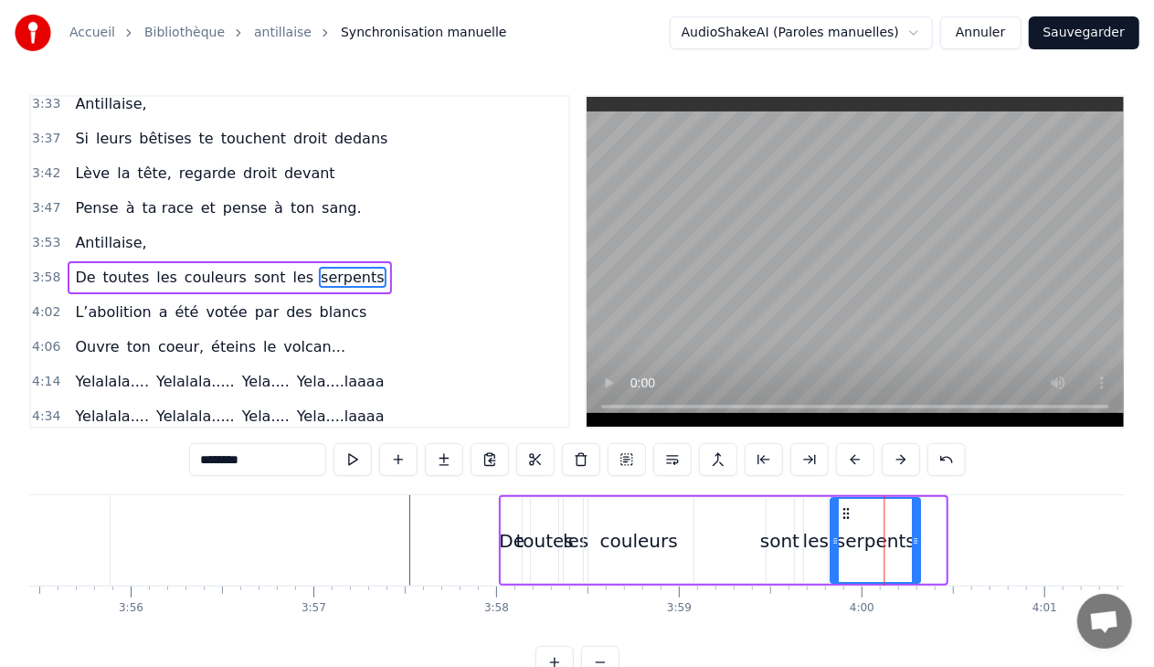
drag, startPoint x: 871, startPoint y: 510, endPoint x: 844, endPoint y: 512, distance: 26.6
click at [844, 512] on icon at bounding box center [847, 513] width 15 height 15
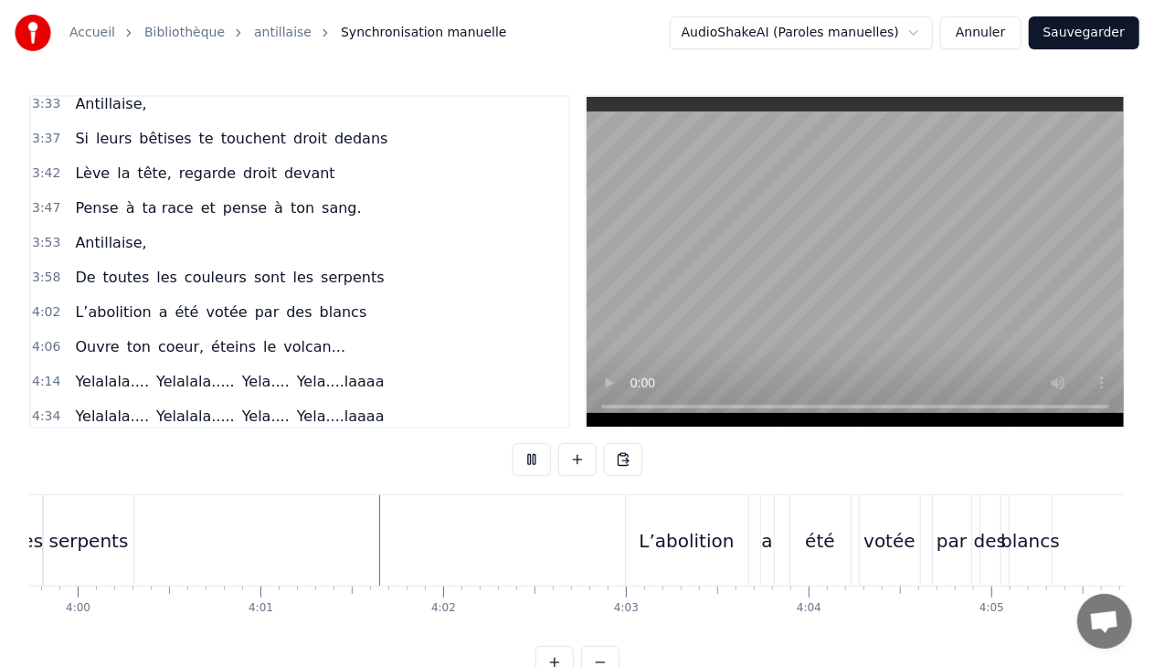
scroll to position [0, 43976]
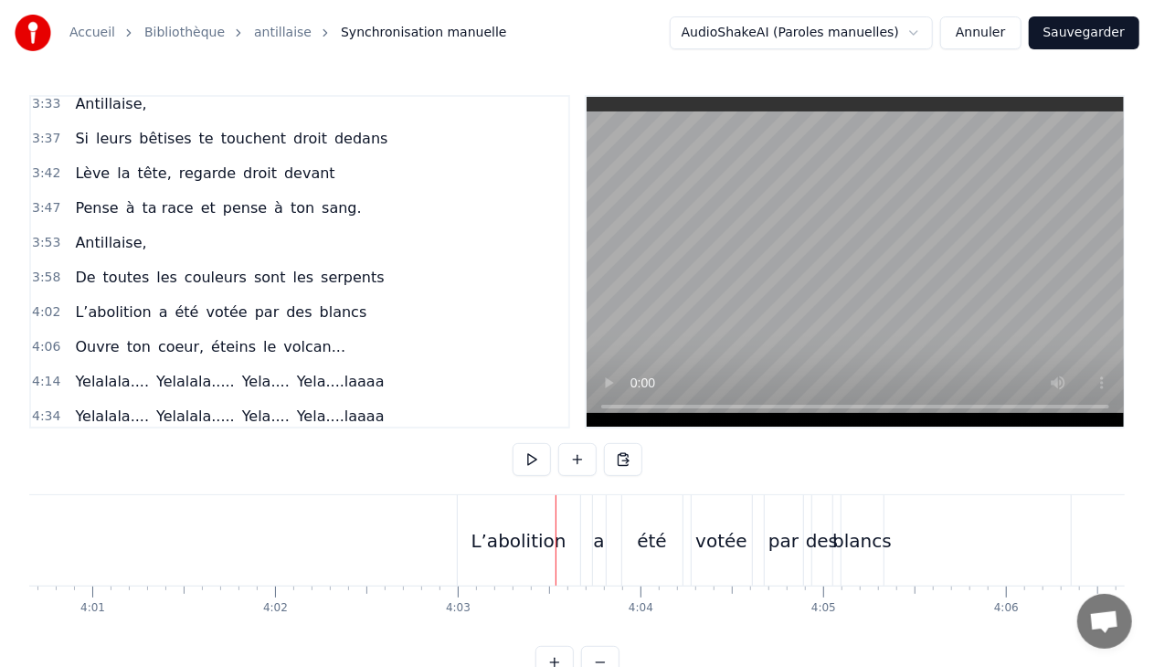
click at [534, 519] on div "L’abolition" at bounding box center [519, 540] width 122 height 90
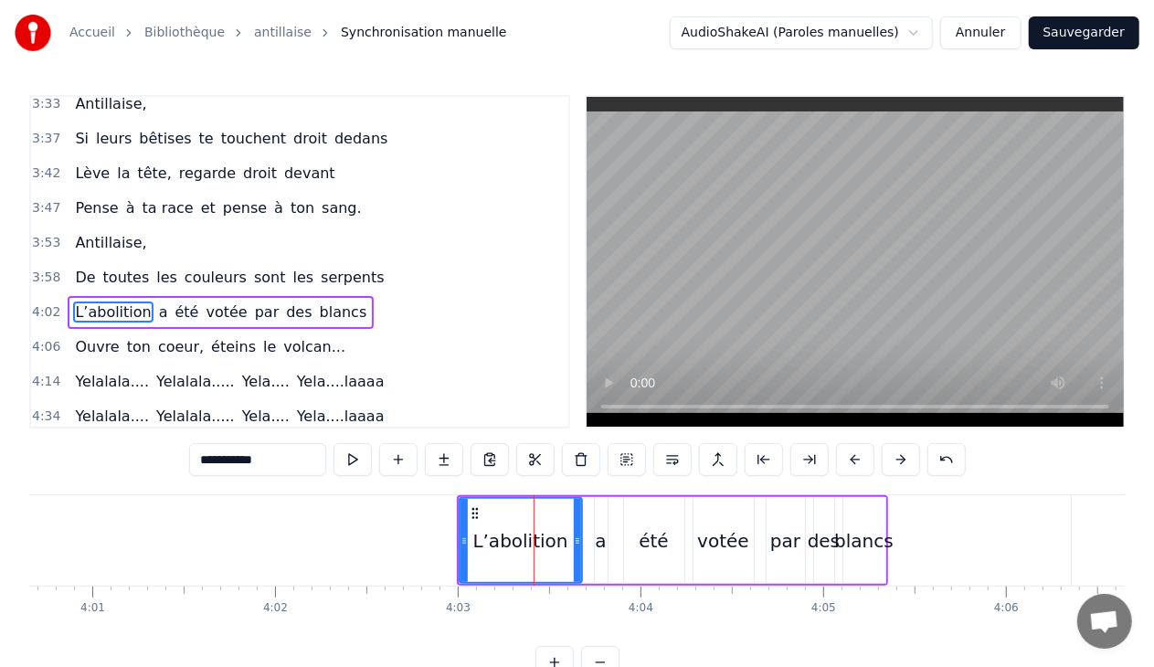
scroll to position [727, 0]
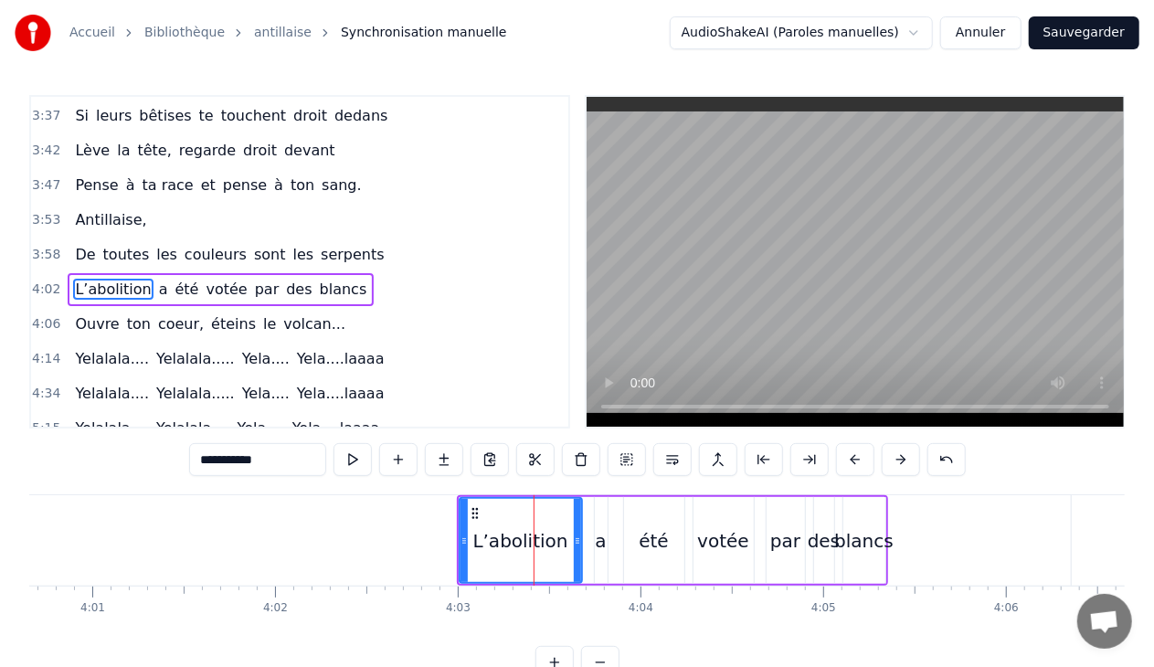
click at [349, 272] on div "4:02 L’abolition a été votée par des [DEMOGRAPHIC_DATA]" at bounding box center [299, 289] width 537 height 35
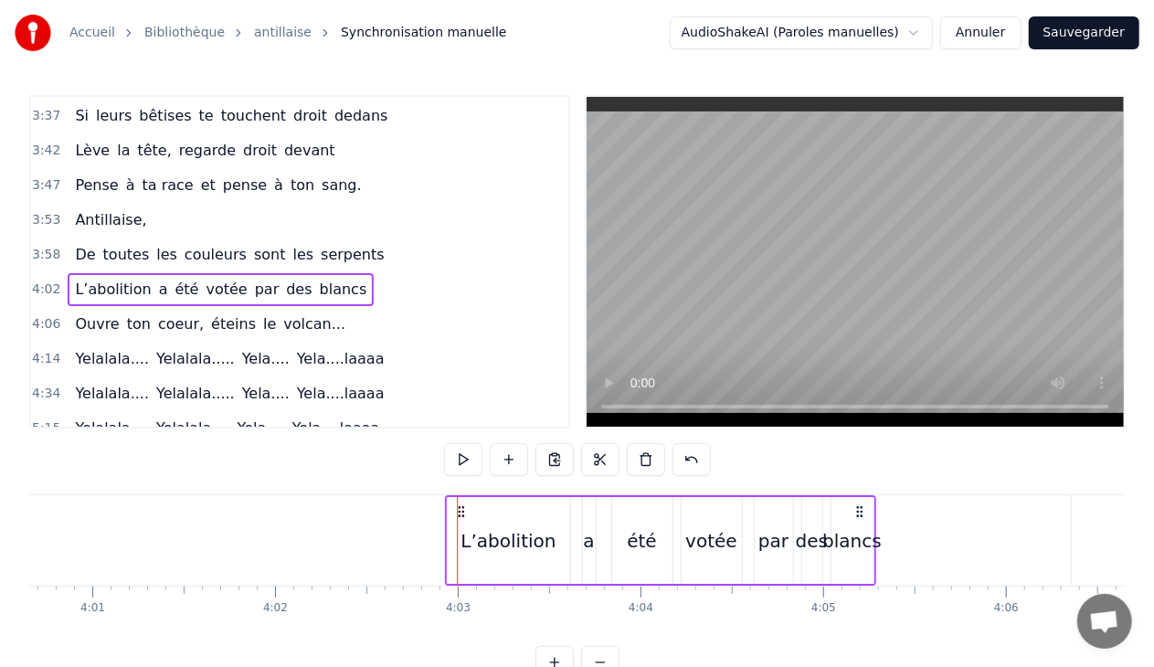
drag, startPoint x: 472, startPoint y: 508, endPoint x: 460, endPoint y: 508, distance: 11.9
click at [460, 508] on icon at bounding box center [460, 511] width 15 height 15
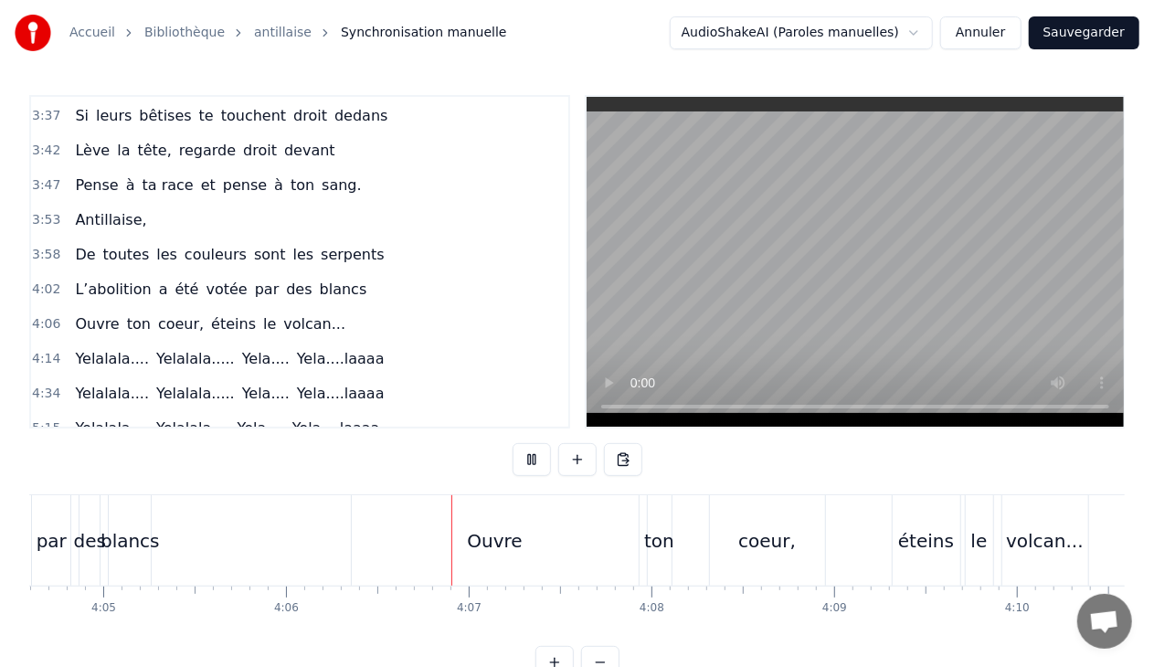
scroll to position [0, 44930]
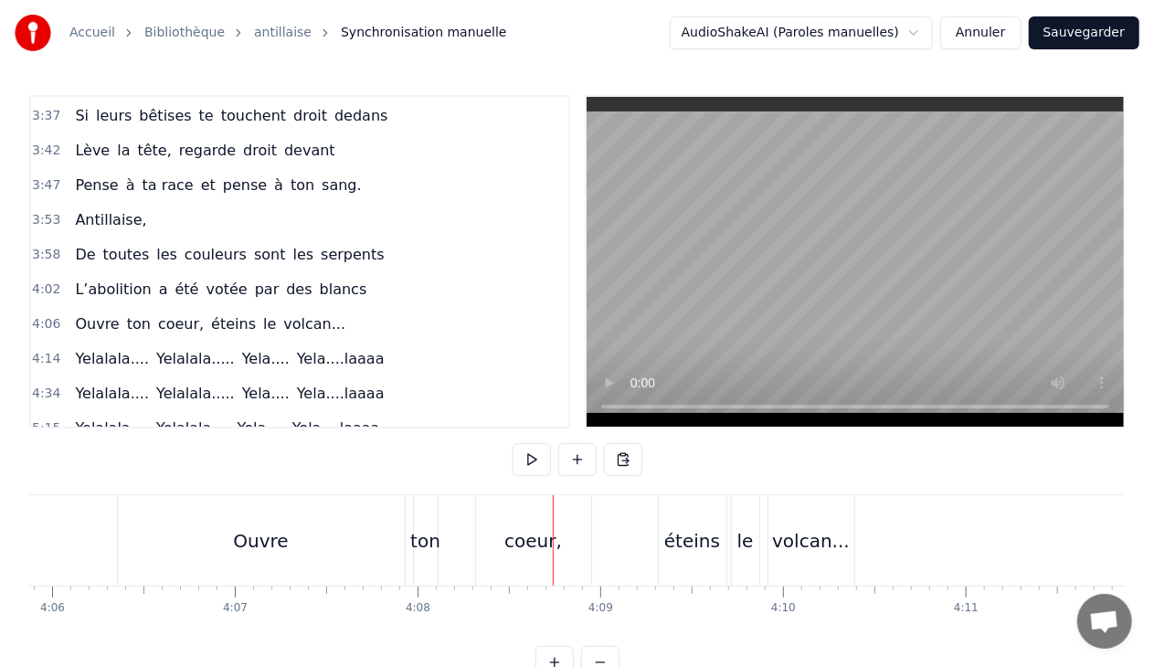
click at [328, 518] on div "Ouvre" at bounding box center [261, 540] width 287 height 90
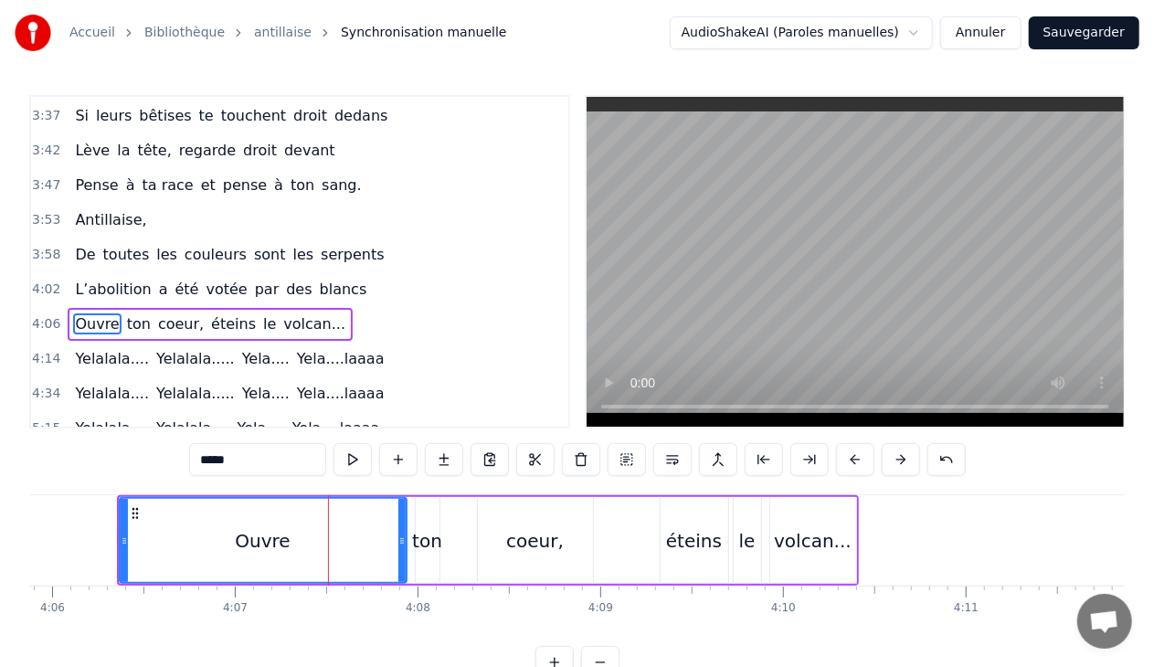
click at [333, 307] on div "4:06 Ouvre ton coeur, éteins le volcan..." at bounding box center [299, 324] width 537 height 35
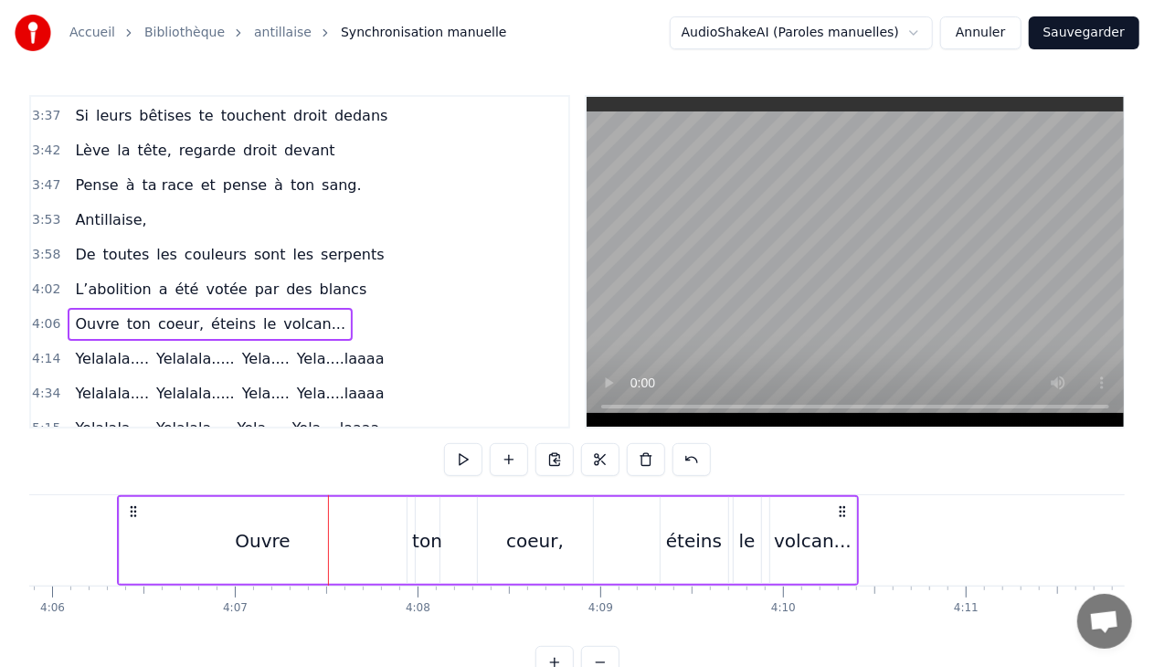
scroll to position [0, 44925]
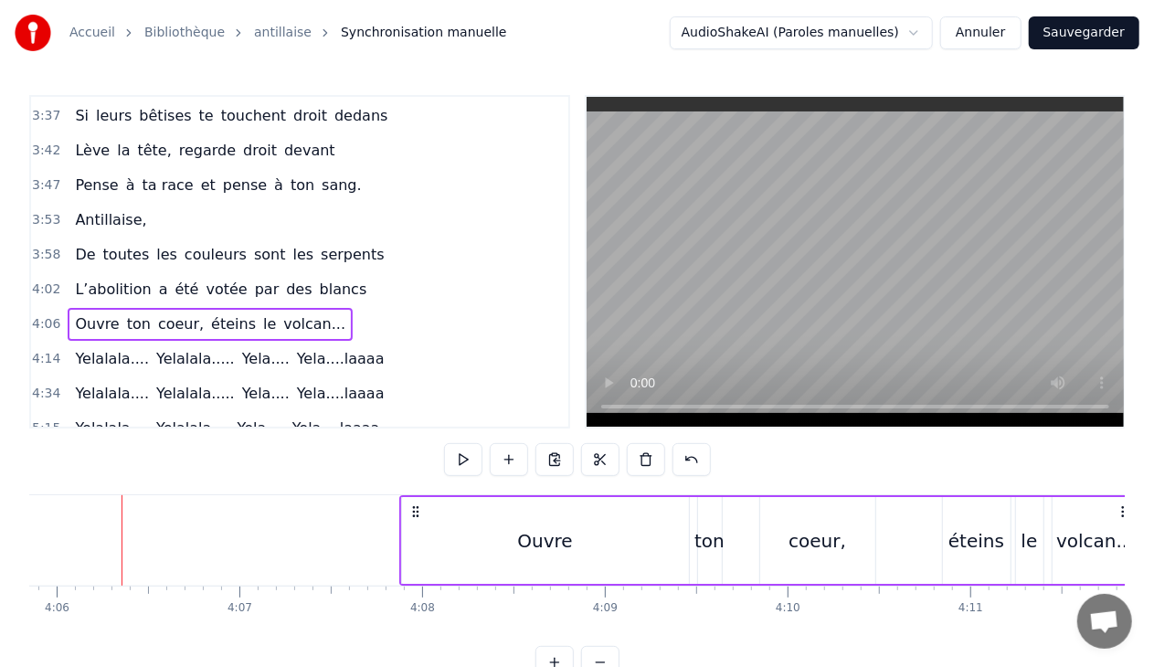
drag, startPoint x: 136, startPoint y: 510, endPoint x: 414, endPoint y: 503, distance: 277.9
click at [414, 503] on div "Ouvre ton coeur, éteins le volcan..." at bounding box center [770, 540] width 742 height 90
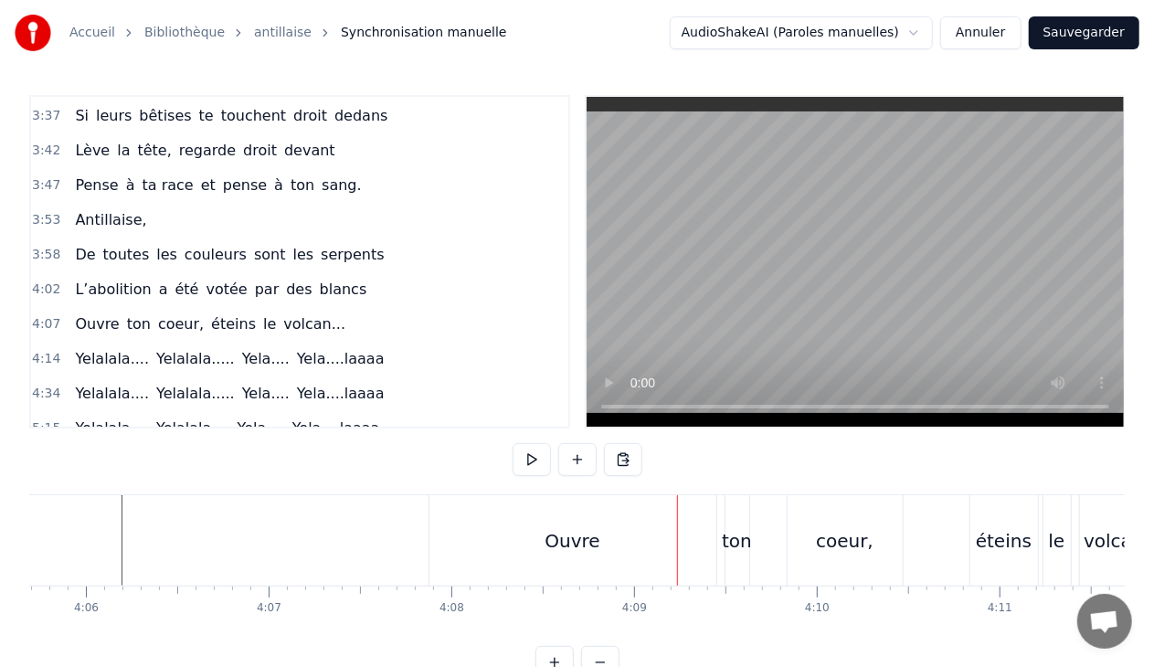
click at [624, 539] on div "Ouvre" at bounding box center [572, 540] width 287 height 90
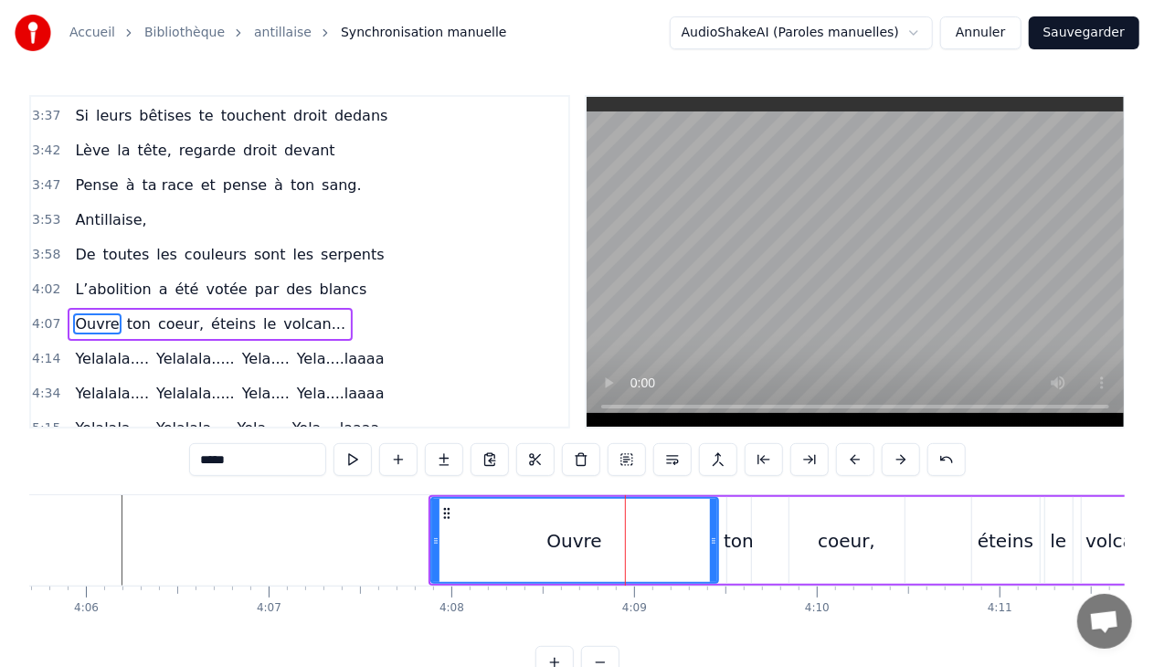
click at [273, 459] on input "*****" at bounding box center [257, 459] width 137 height 33
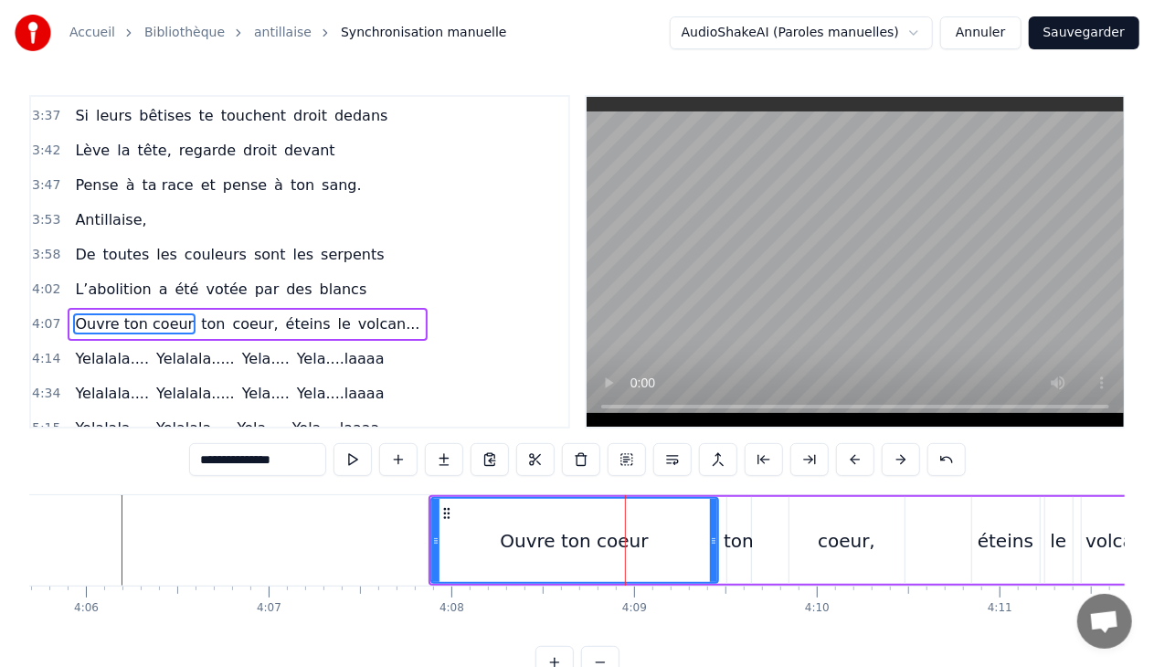
type input "**********"
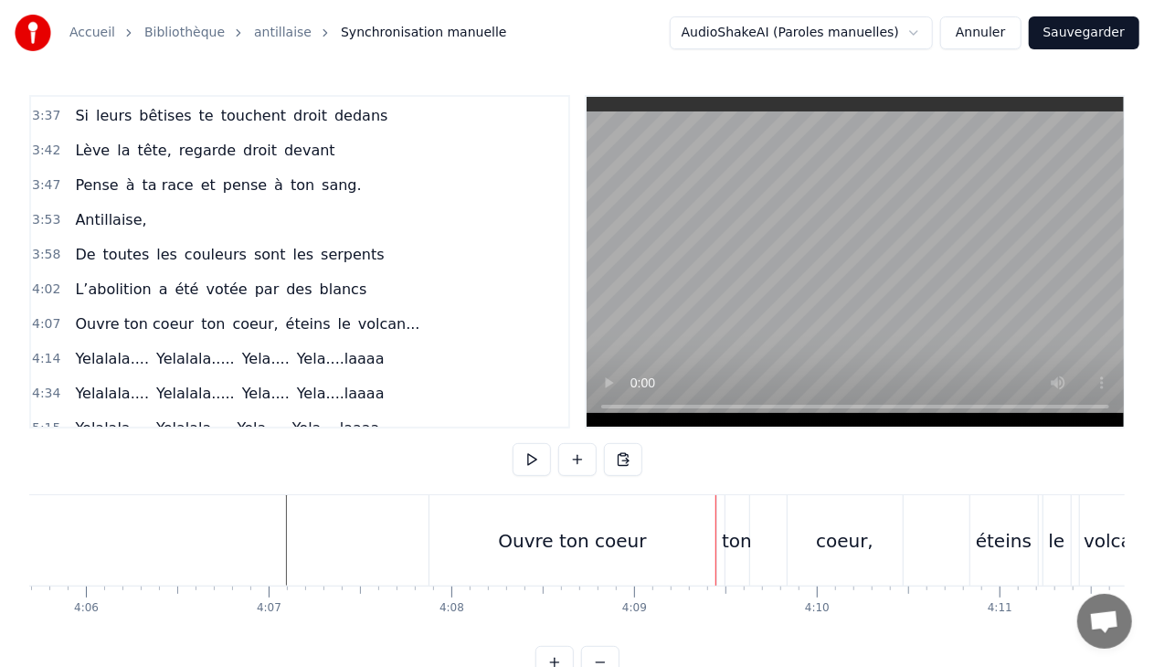
click at [610, 531] on div "Ouvre ton coeur" at bounding box center [572, 540] width 148 height 27
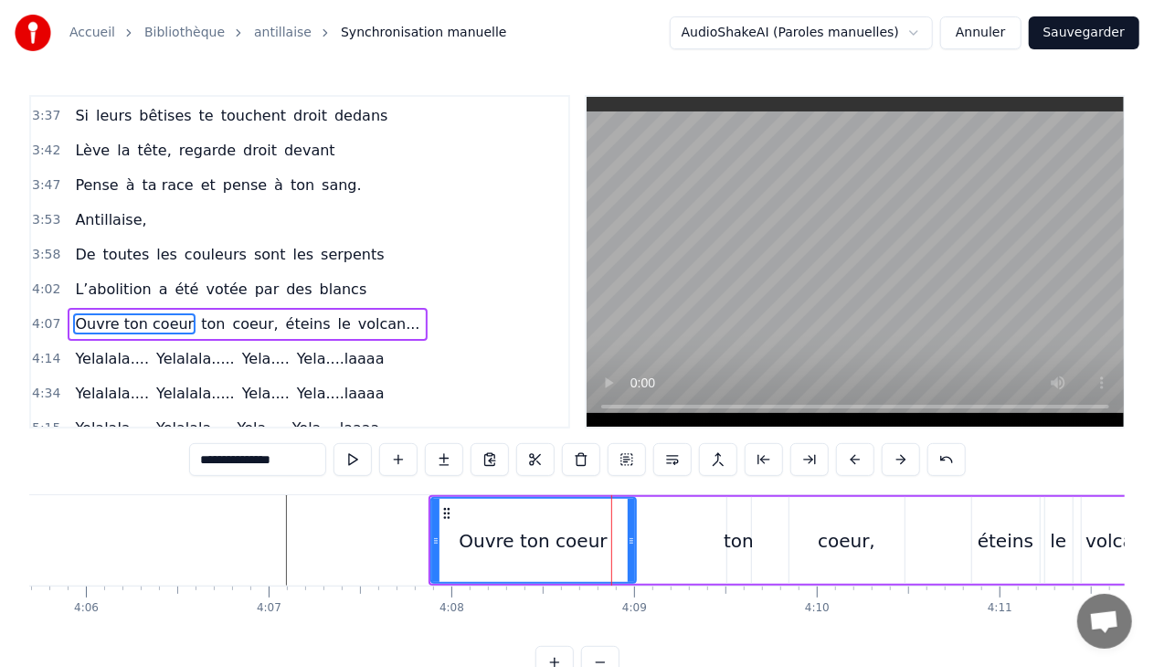
drag, startPoint x: 714, startPoint y: 539, endPoint x: 631, endPoint y: 534, distance: 82.4
click at [631, 534] on icon at bounding box center [631, 541] width 7 height 15
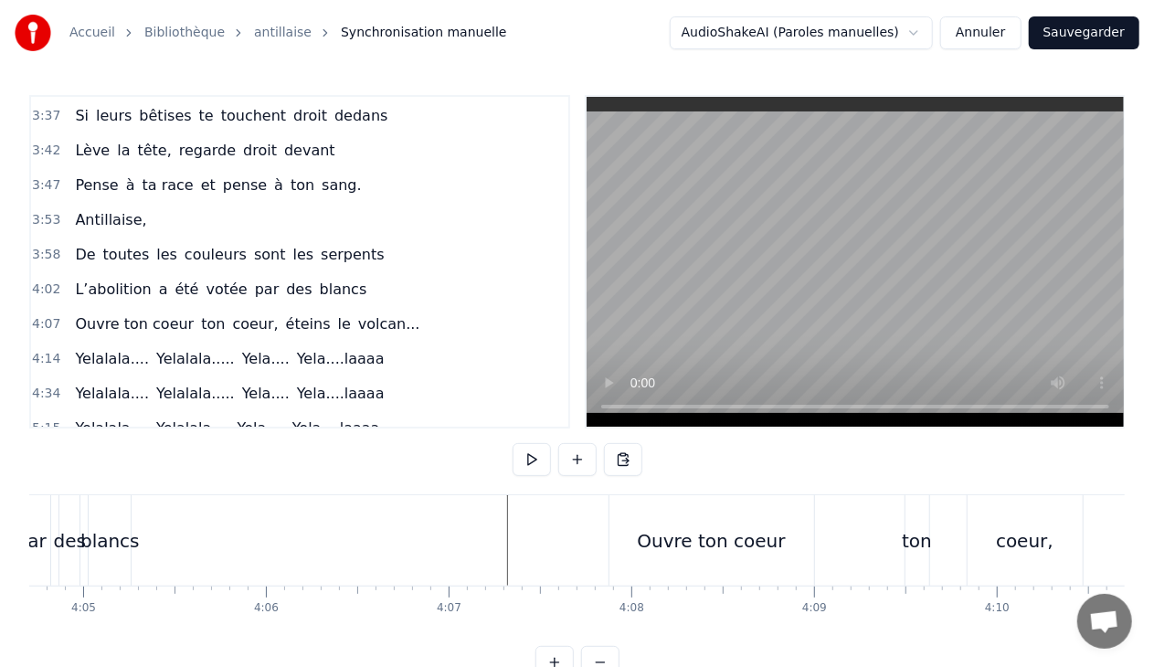
scroll to position [0, 44679]
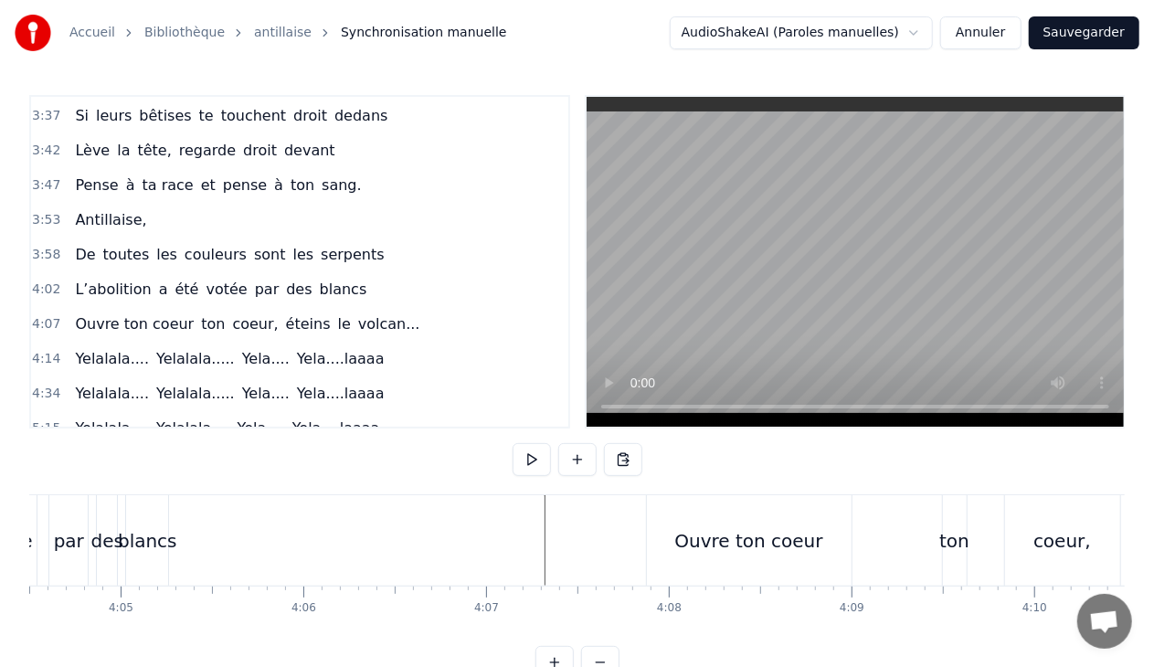
click at [947, 545] on div "ton" at bounding box center [954, 540] width 30 height 27
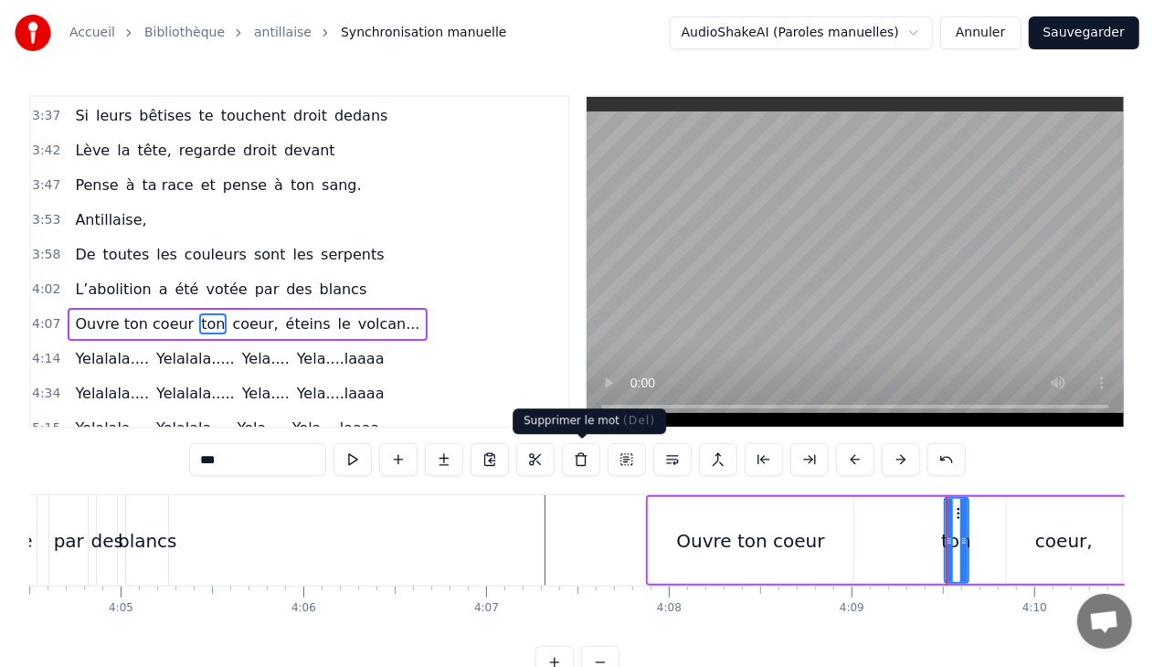
click at [572, 460] on button at bounding box center [581, 459] width 38 height 33
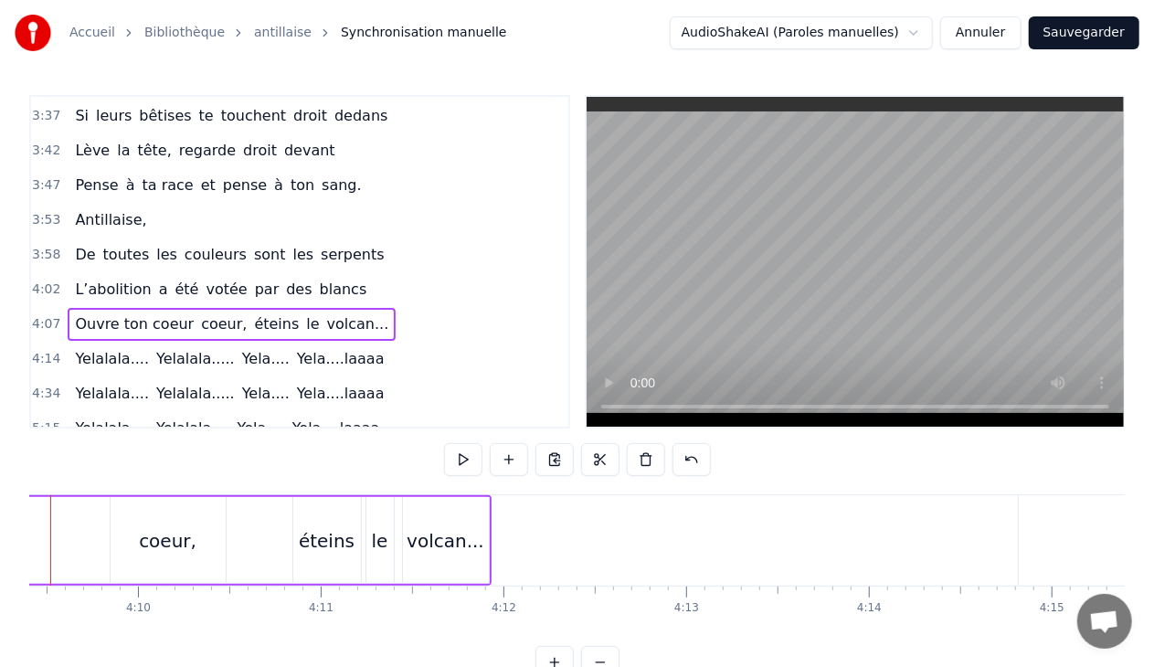
scroll to position [0, 45501]
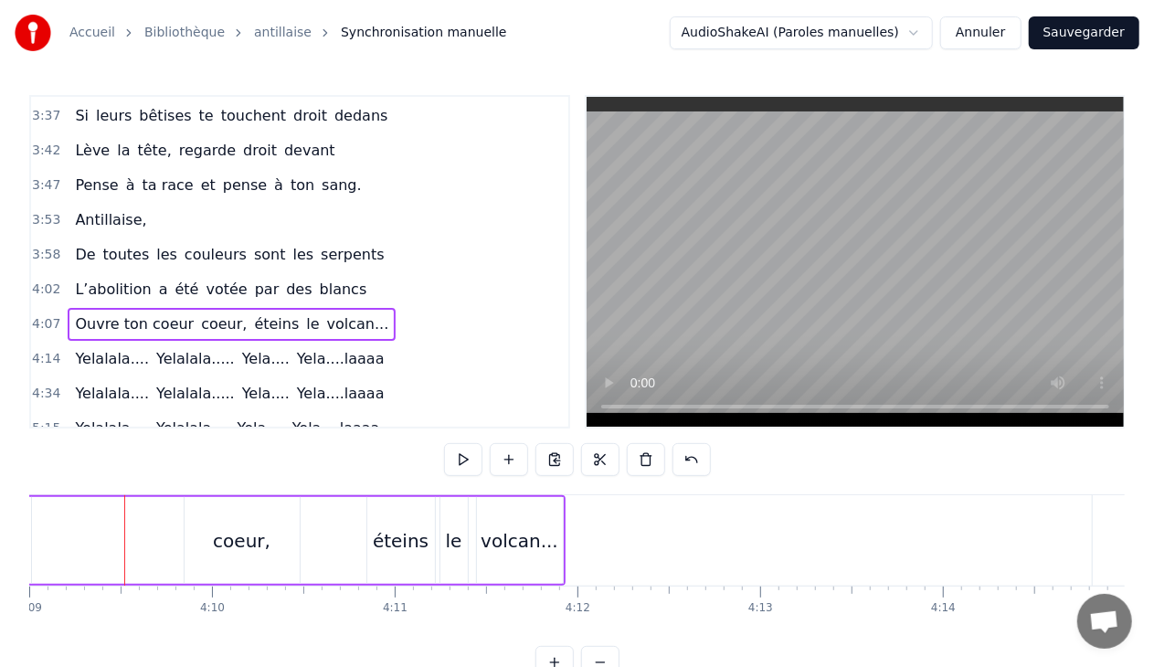
click at [260, 541] on div "coeur," at bounding box center [242, 540] width 58 height 27
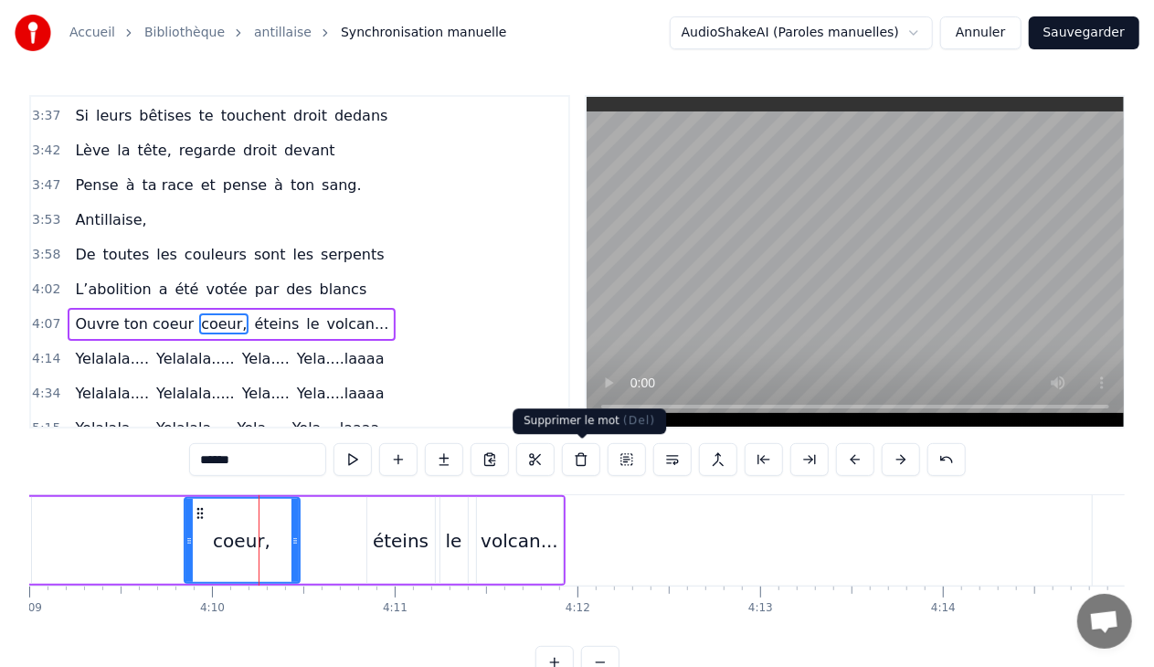
click at [577, 462] on button at bounding box center [581, 459] width 38 height 33
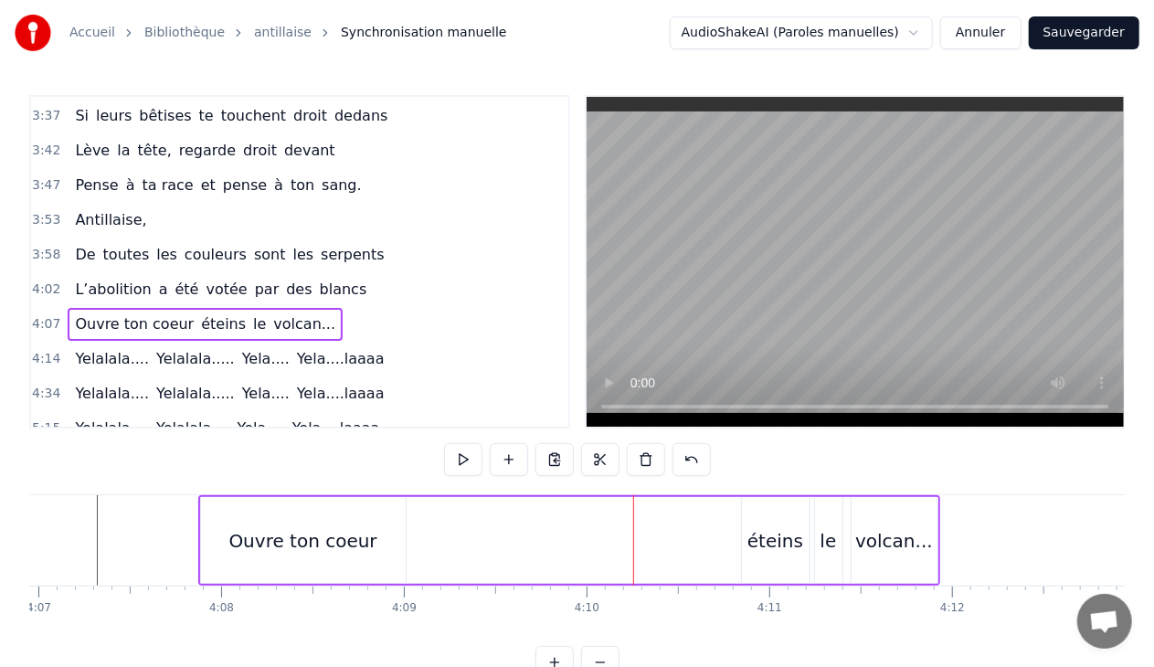
scroll to position [0, 44977]
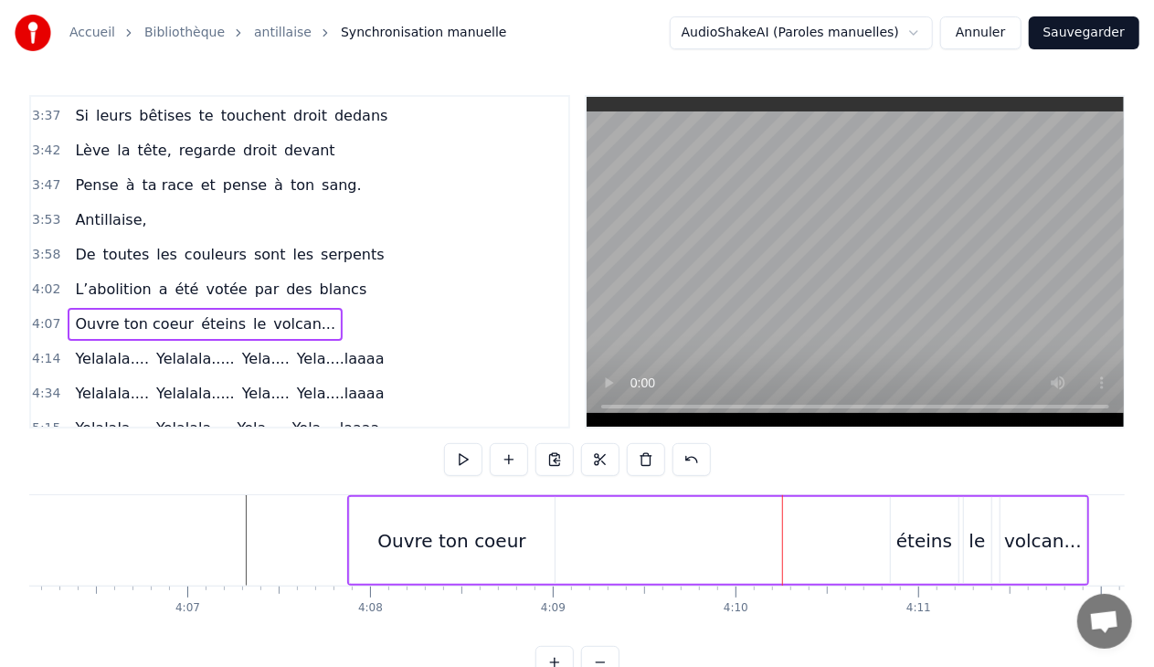
click at [863, 526] on div "Ouvre ton coeur éteins le volcan..." at bounding box center [718, 540] width 742 height 90
click at [908, 541] on div "éteins" at bounding box center [924, 540] width 56 height 27
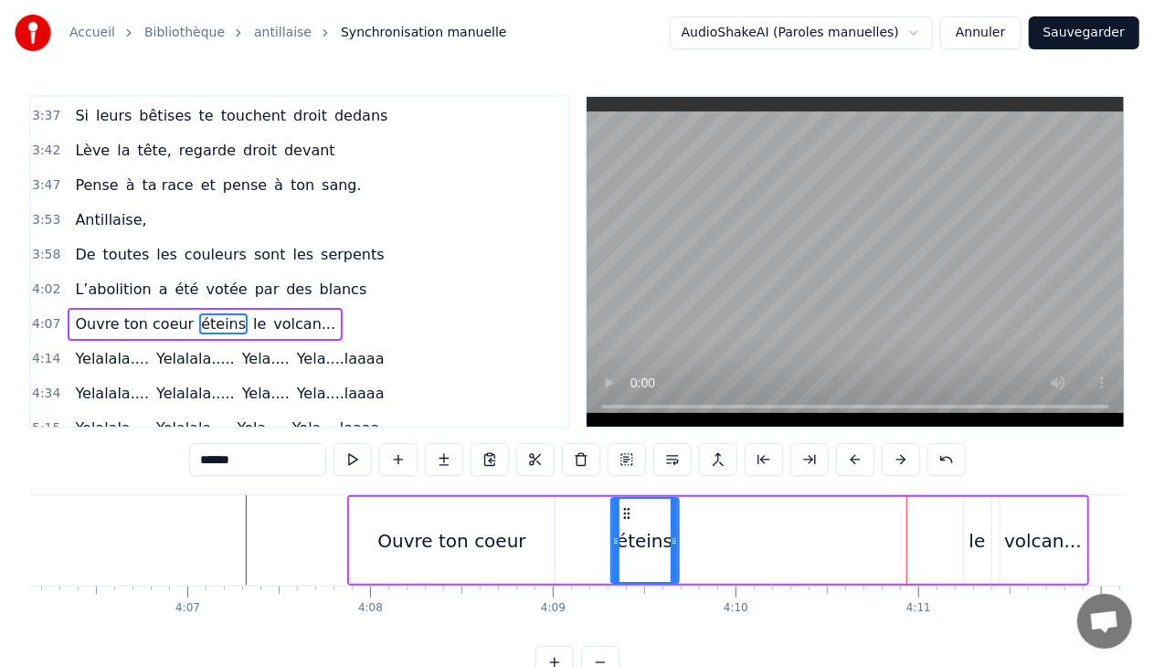
drag, startPoint x: 904, startPoint y: 510, endPoint x: 624, endPoint y: 535, distance: 280.8
click at [624, 535] on div "éteins" at bounding box center [645, 540] width 66 height 83
click at [972, 537] on div "le" at bounding box center [977, 540] width 16 height 27
type input "**"
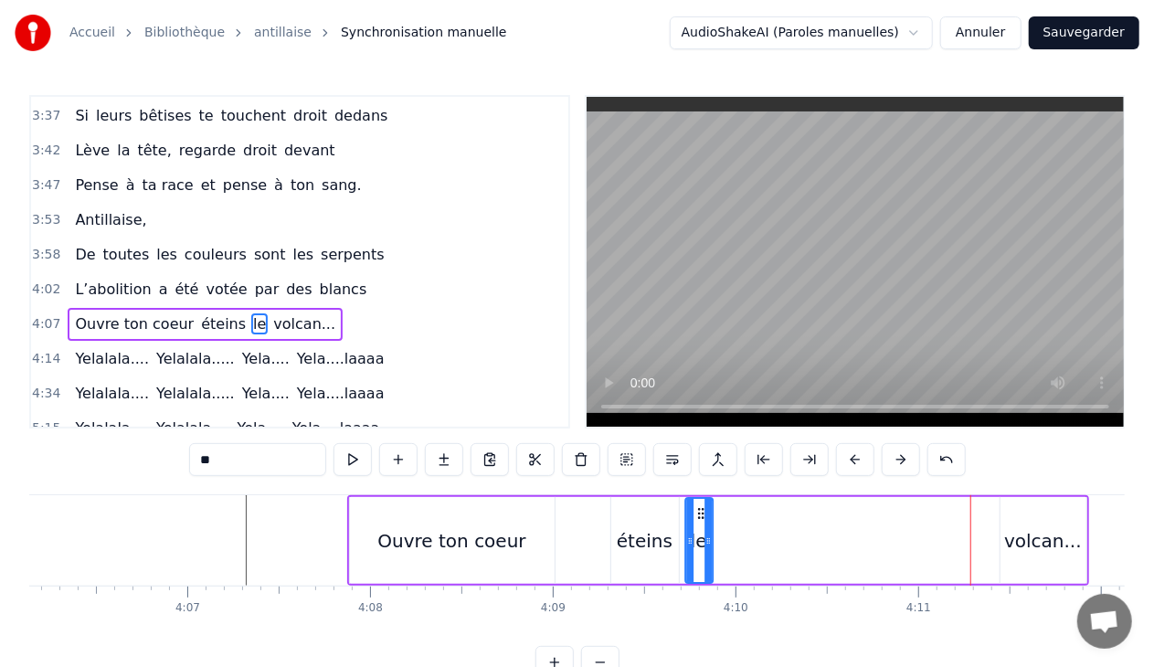
drag, startPoint x: 980, startPoint y: 508, endPoint x: 702, endPoint y: 535, distance: 280.0
click at [702, 535] on div "le" at bounding box center [699, 540] width 26 height 83
click at [996, 527] on div "Ouvre ton coeur éteins le volcan..." at bounding box center [718, 540] width 742 height 90
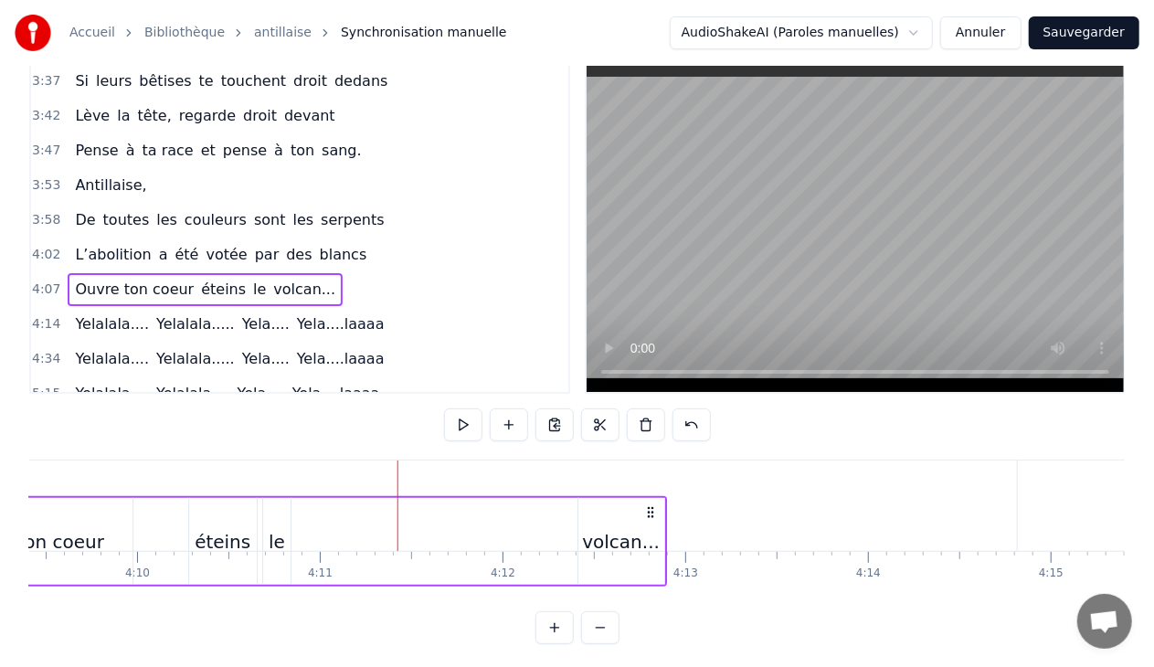
scroll to position [46, 0]
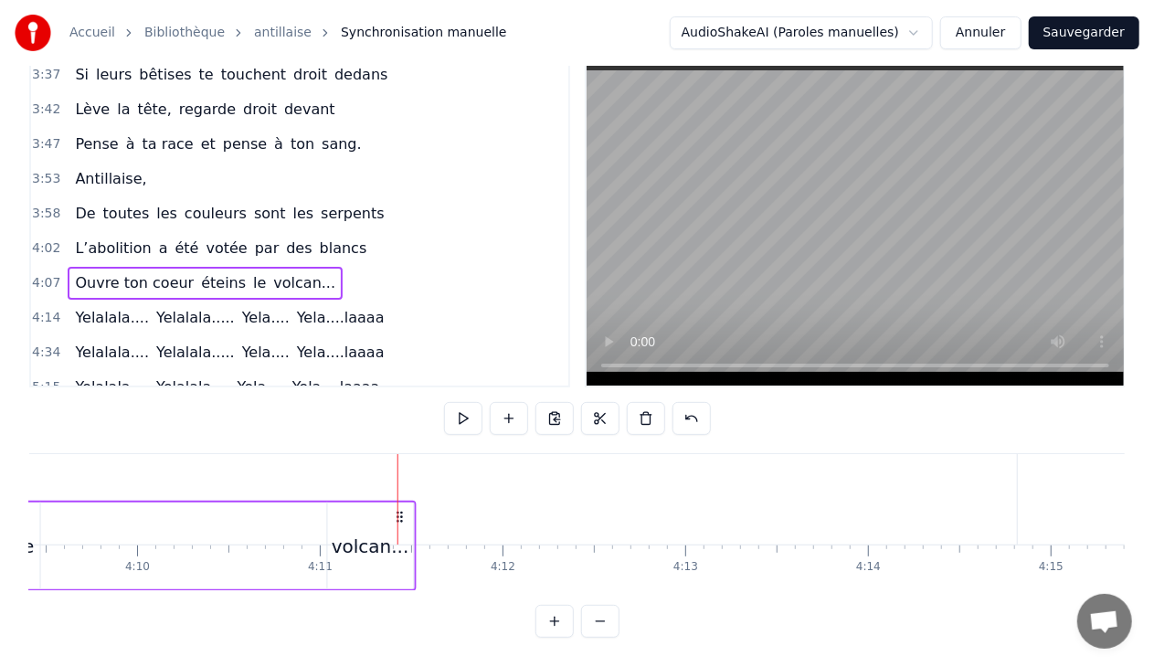
drag, startPoint x: 1071, startPoint y: 510, endPoint x: 397, endPoint y: 475, distance: 675.2
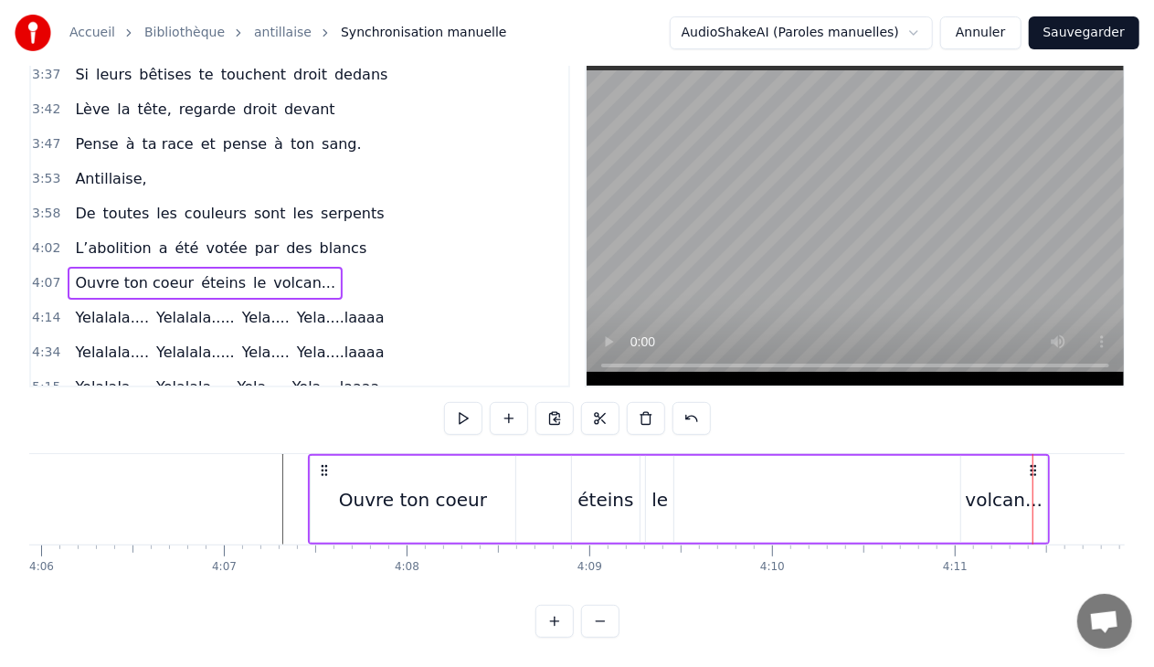
scroll to position [0, 44903]
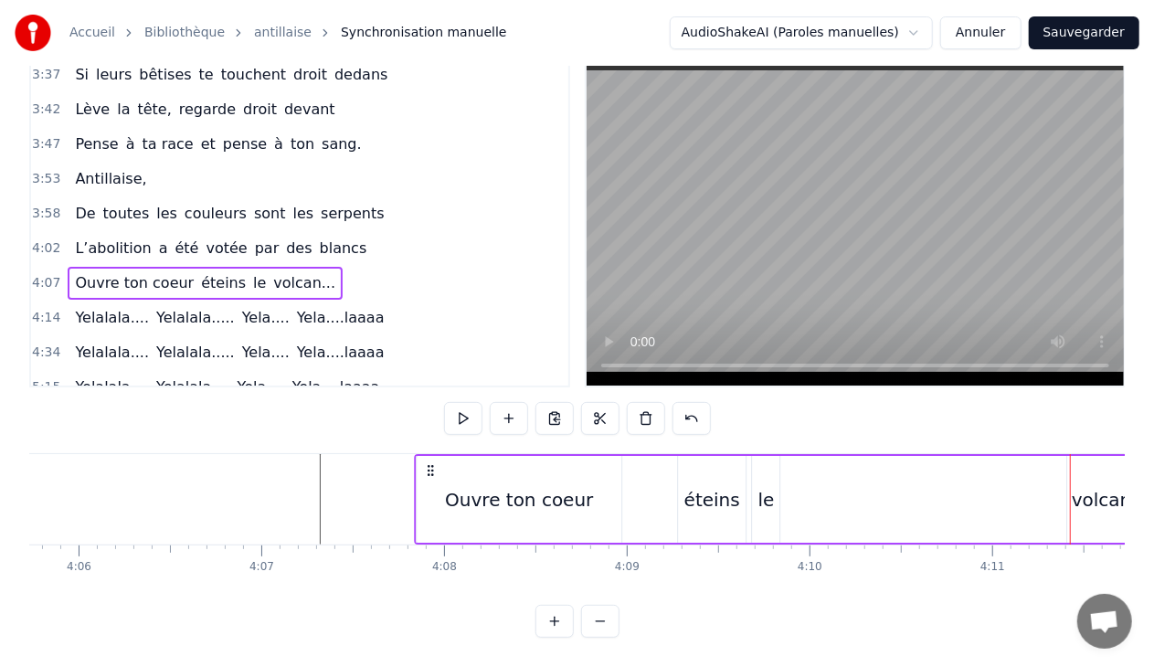
drag, startPoint x: 355, startPoint y: 462, endPoint x: 423, endPoint y: 451, distance: 69.4
click at [423, 454] on div "Ouvre ton coeur éteins le volcan..." at bounding box center [785, 499] width 742 height 90
click at [1106, 489] on div "volcan..." at bounding box center [1111, 499] width 78 height 27
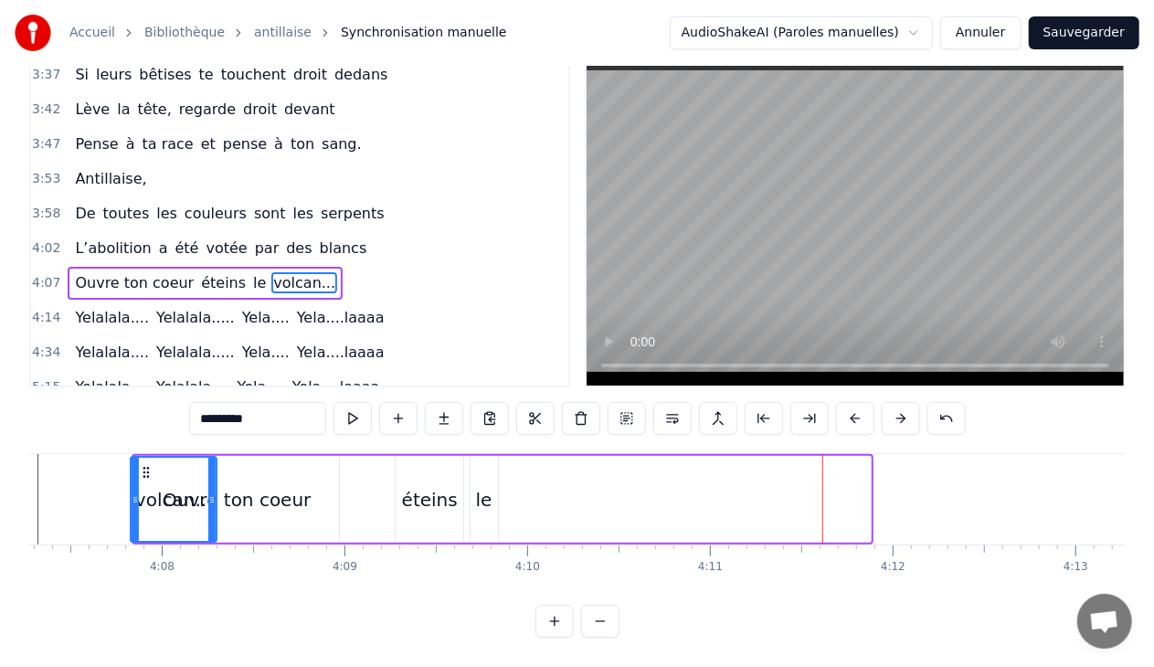
scroll to position [0, 45172]
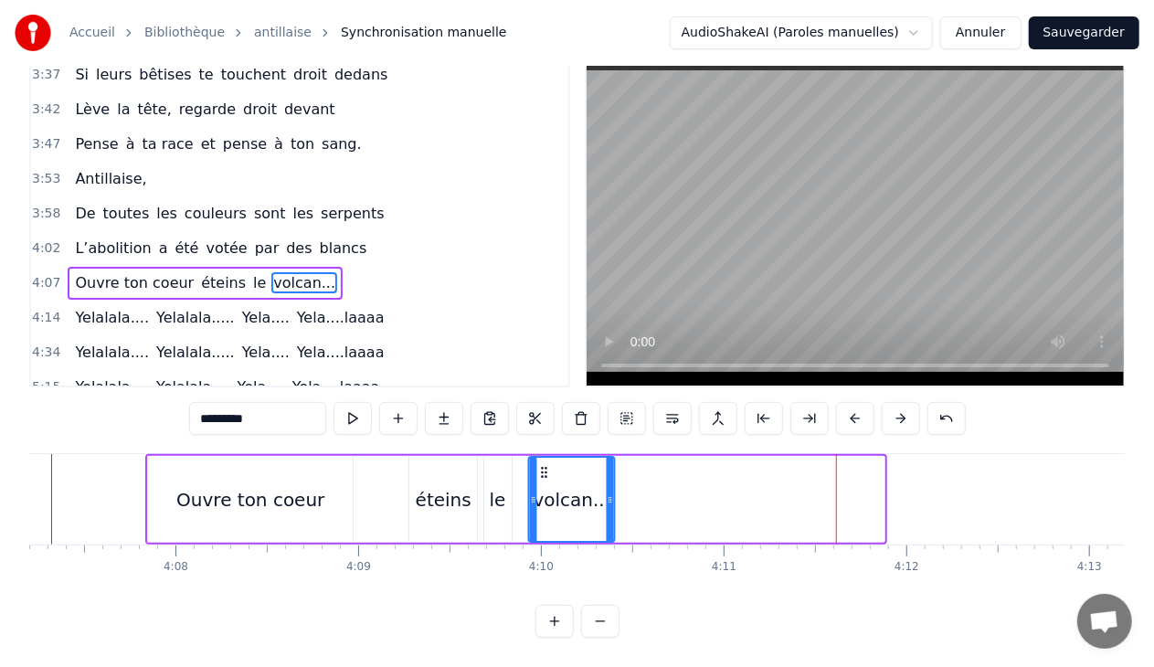
drag, startPoint x: 99, startPoint y: 467, endPoint x: 545, endPoint y: 475, distance: 445.9
click at [545, 475] on icon at bounding box center [544, 472] width 15 height 15
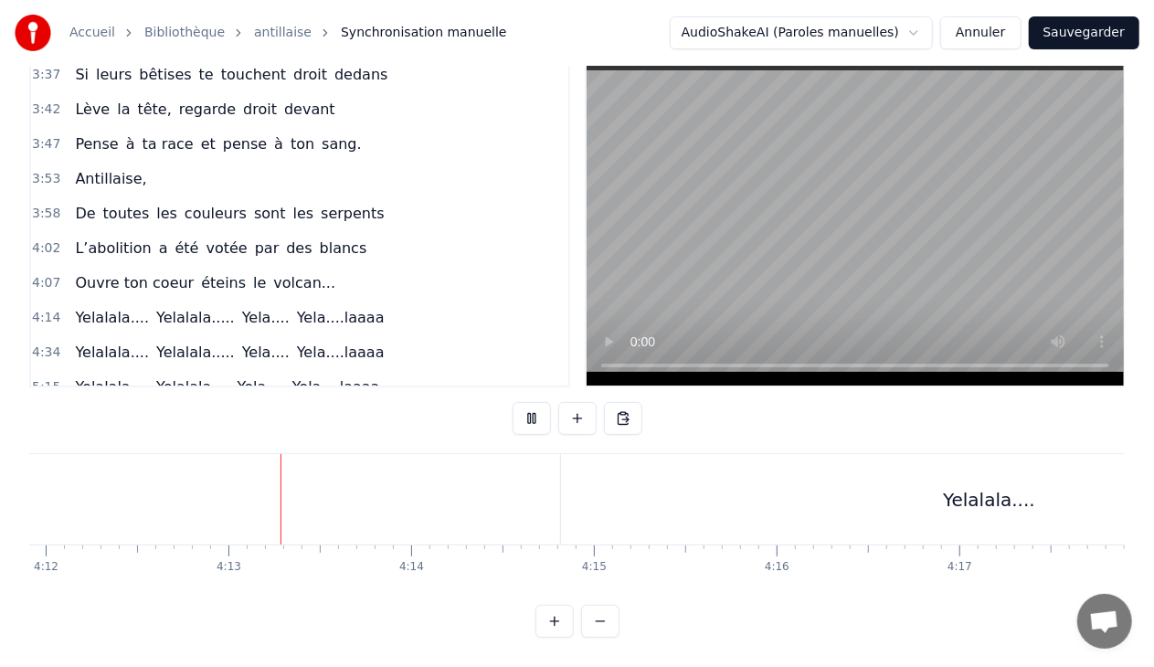
scroll to position [0, 46069]
click at [595, 472] on div "Yelalala...." at bounding box center [952, 499] width 857 height 90
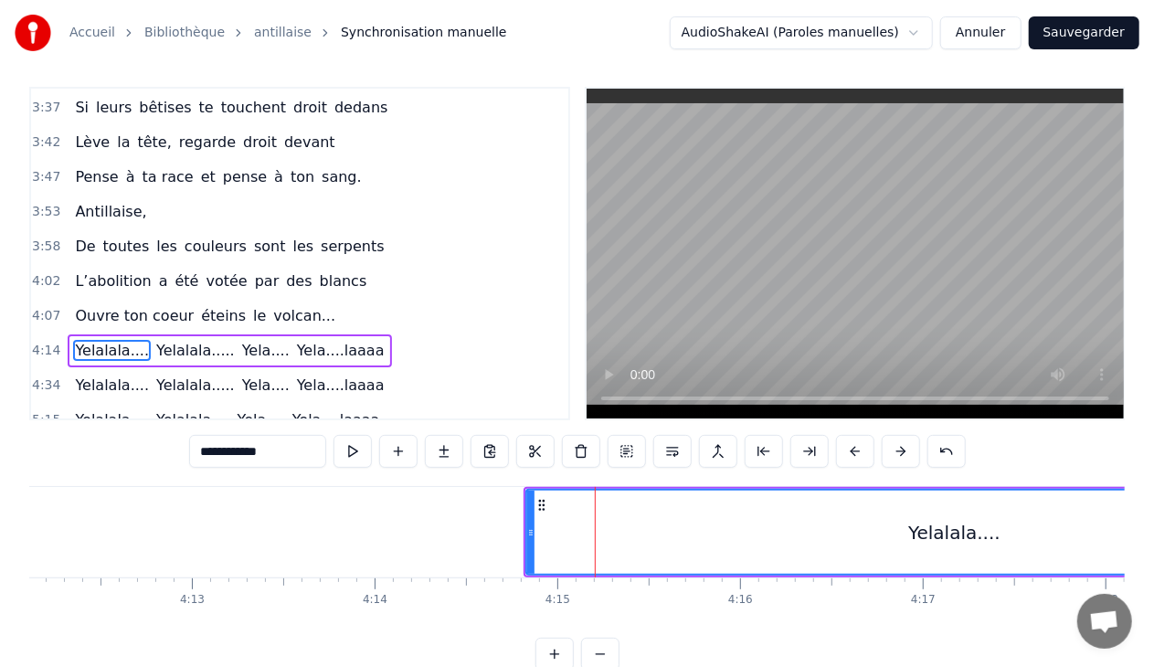
scroll to position [7, 0]
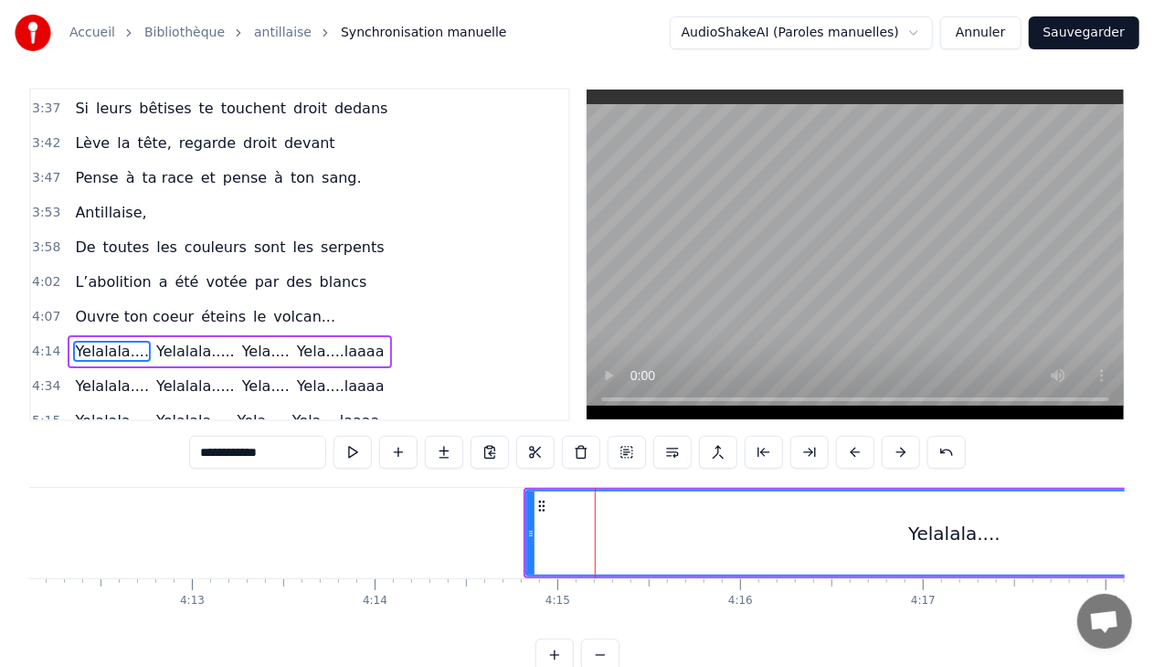
click at [339, 334] on div "4:14 Yelalala.... [GEOGRAPHIC_DATA]..... Yela.... Yela....laaaa" at bounding box center [299, 351] width 537 height 35
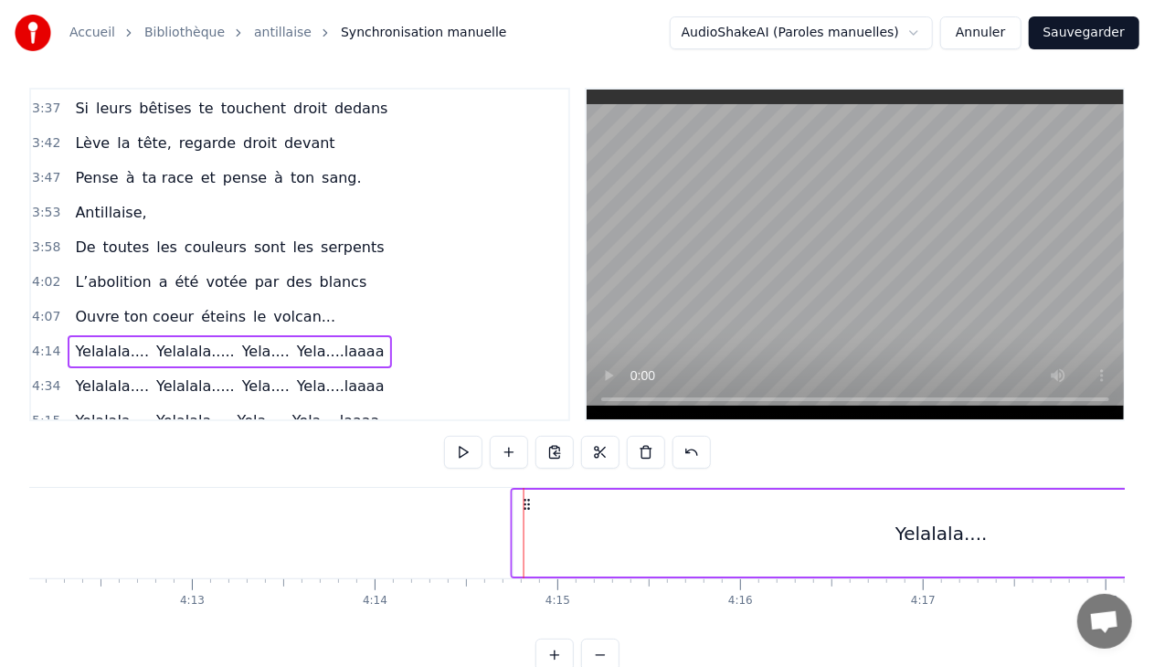
drag, startPoint x: 539, startPoint y: 499, endPoint x: 526, endPoint y: 499, distance: 12.8
click at [526, 499] on icon at bounding box center [527, 504] width 15 height 15
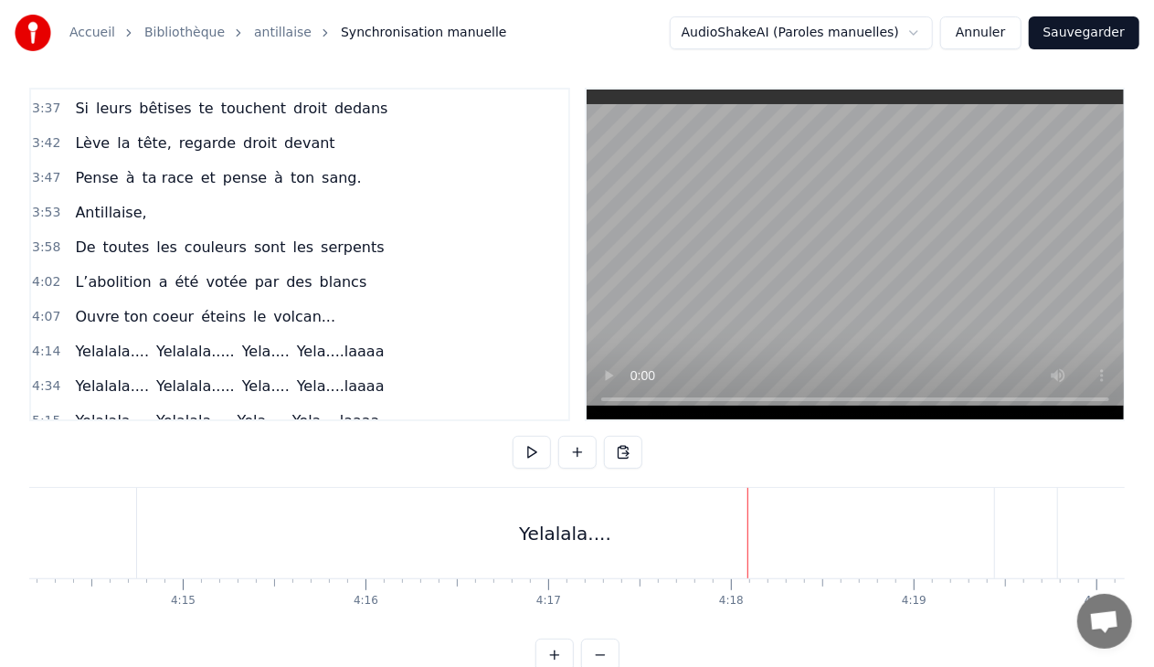
scroll to position [0, 46108]
click at [899, 531] on div "Yelalala...." at bounding box center [901, 533] width 92 height 27
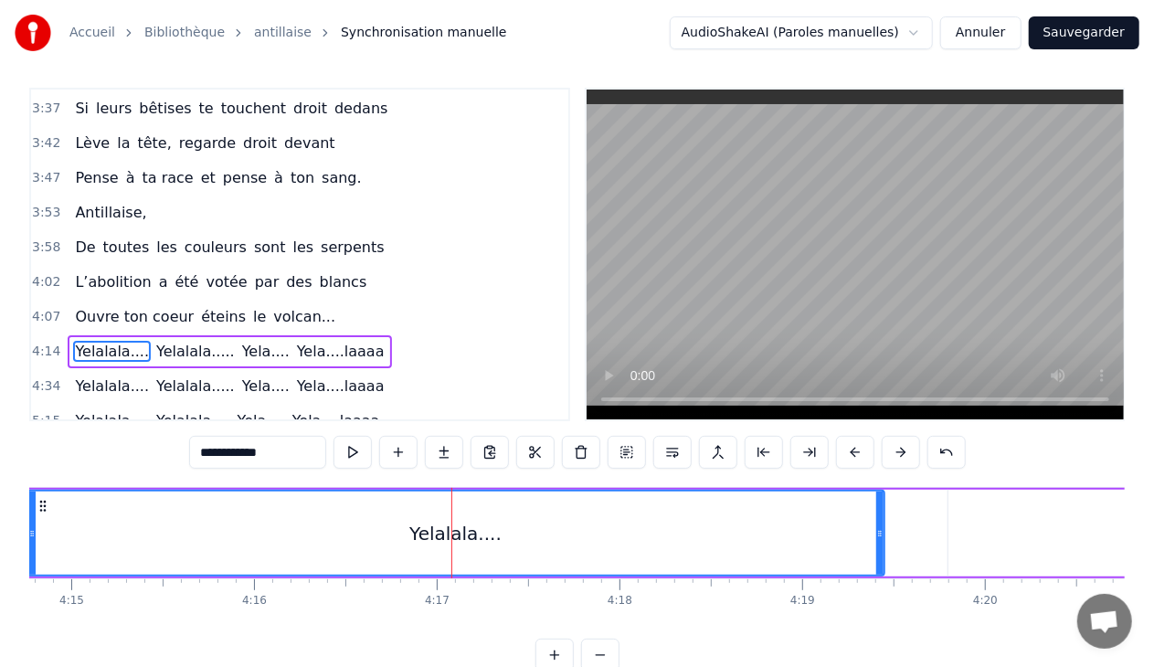
scroll to position [0, 46519]
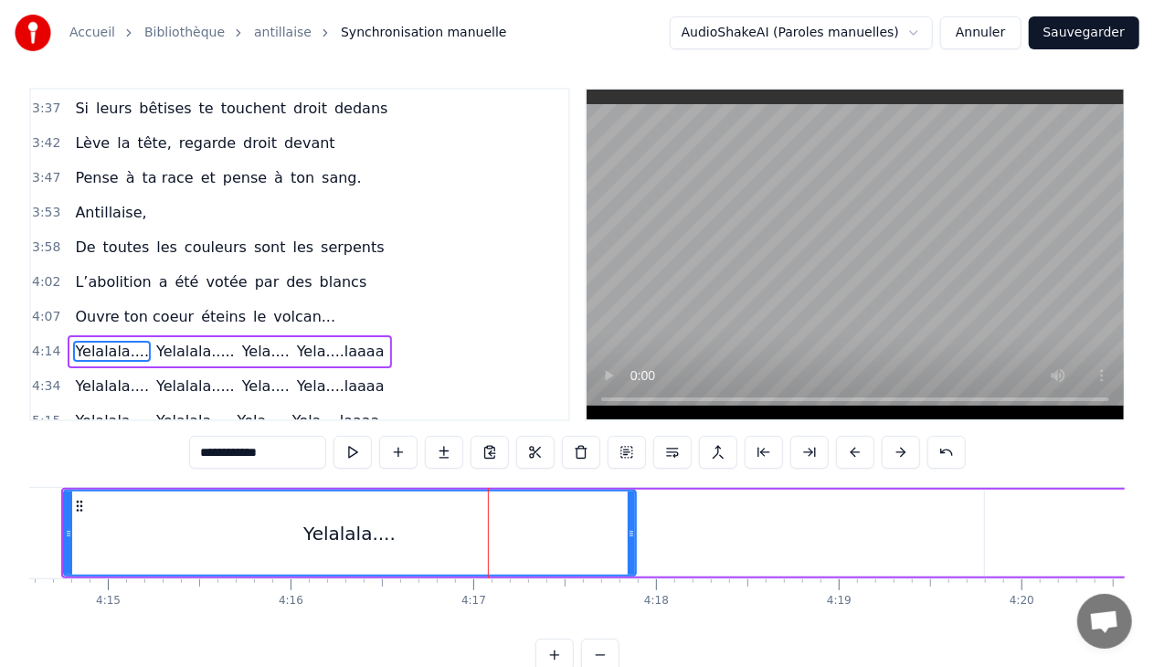
drag, startPoint x: 914, startPoint y: 528, endPoint x: 629, endPoint y: 537, distance: 285.2
click at [629, 537] on icon at bounding box center [631, 533] width 7 height 15
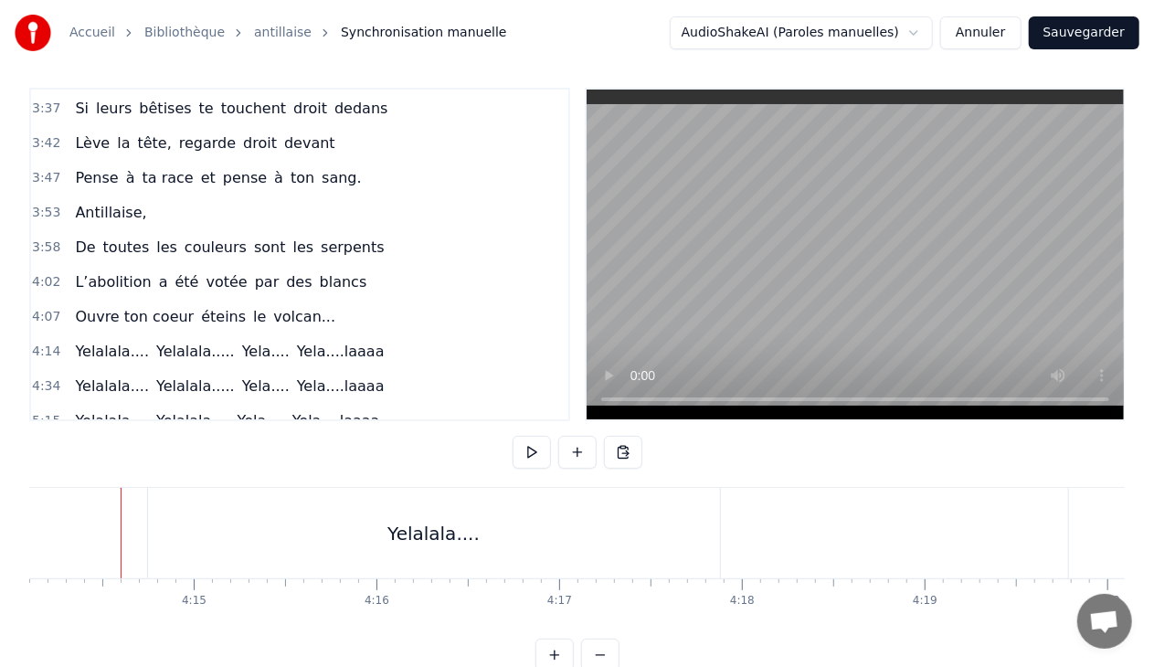
scroll to position [0, 46433]
click at [651, 514] on div "Yelalala...." at bounding box center [434, 533] width 572 height 90
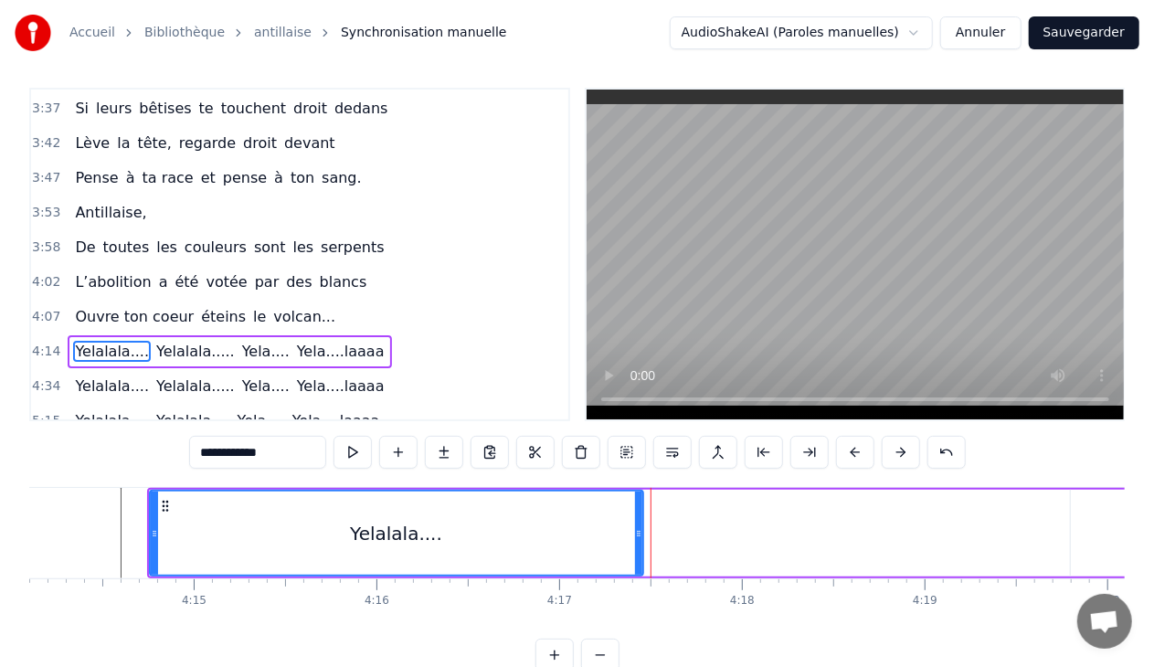
drag, startPoint x: 716, startPoint y: 532, endPoint x: 638, endPoint y: 534, distance: 78.6
click at [638, 534] on icon at bounding box center [638, 533] width 7 height 15
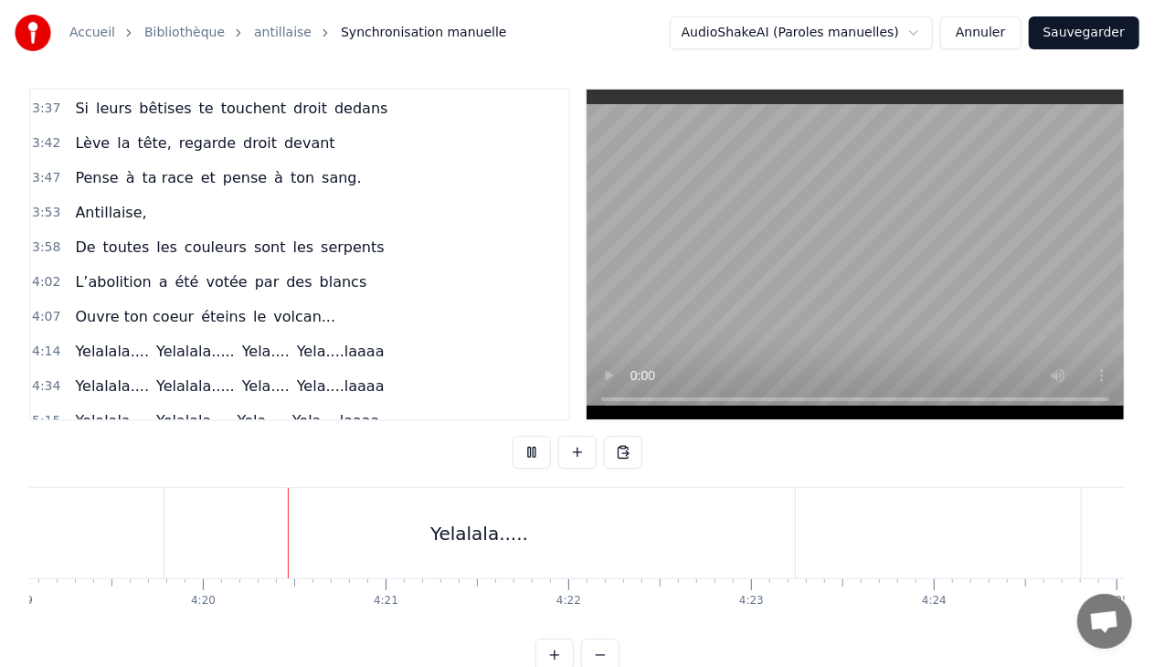
scroll to position [0, 47378]
click at [495, 513] on div "Yelalala....." at bounding box center [439, 533] width 630 height 90
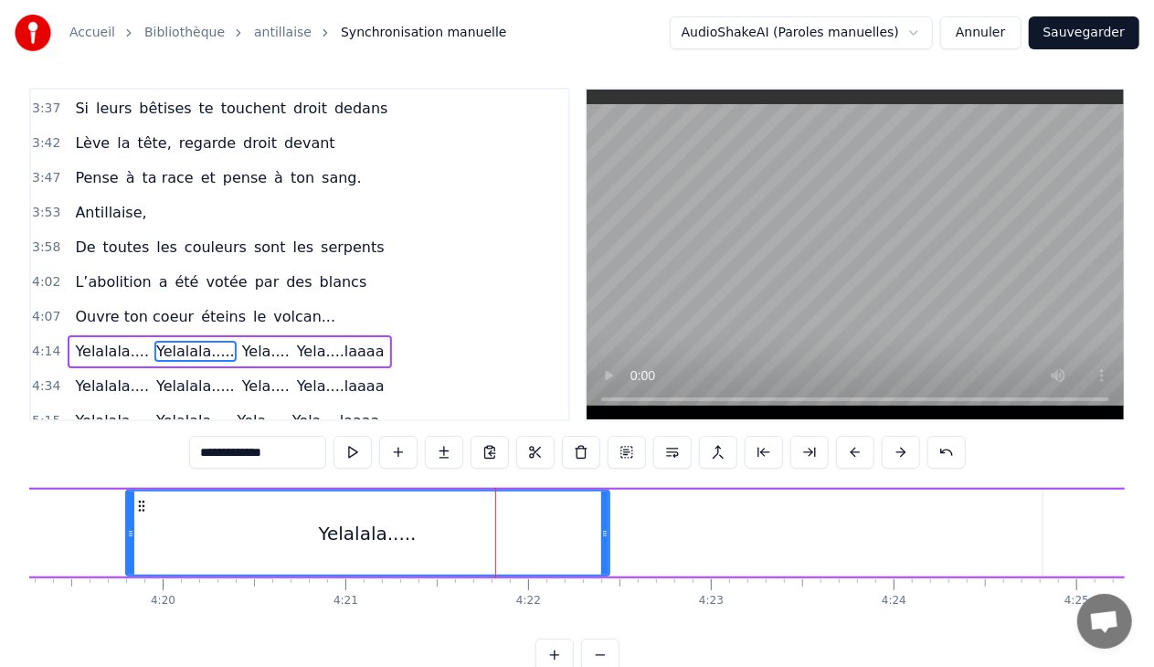
drag, startPoint x: 753, startPoint y: 533, endPoint x: 606, endPoint y: 528, distance: 147.2
click at [606, 528] on icon at bounding box center [604, 533] width 7 height 15
click at [87, 533] on div "Yelalala.... [GEOGRAPHIC_DATA]..... Yela.... Yela....laaaa" at bounding box center [927, 533] width 3450 height 90
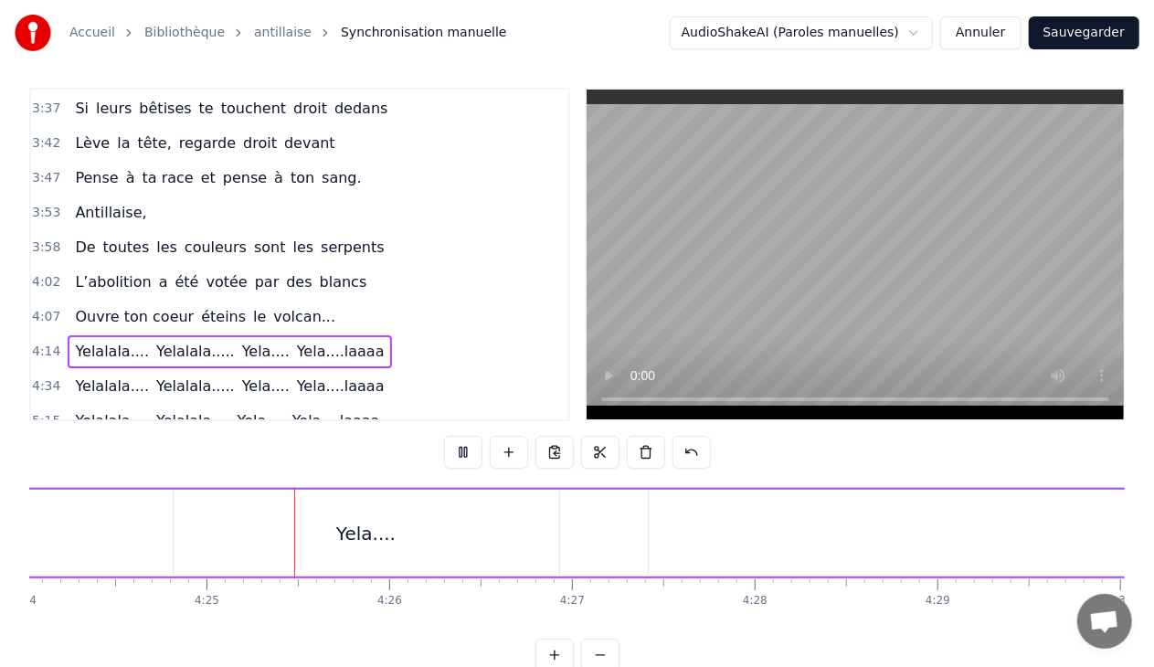
scroll to position [0, 48302]
click at [1091, 541] on div "Yela....laaaa" at bounding box center [1159, 533] width 1131 height 87
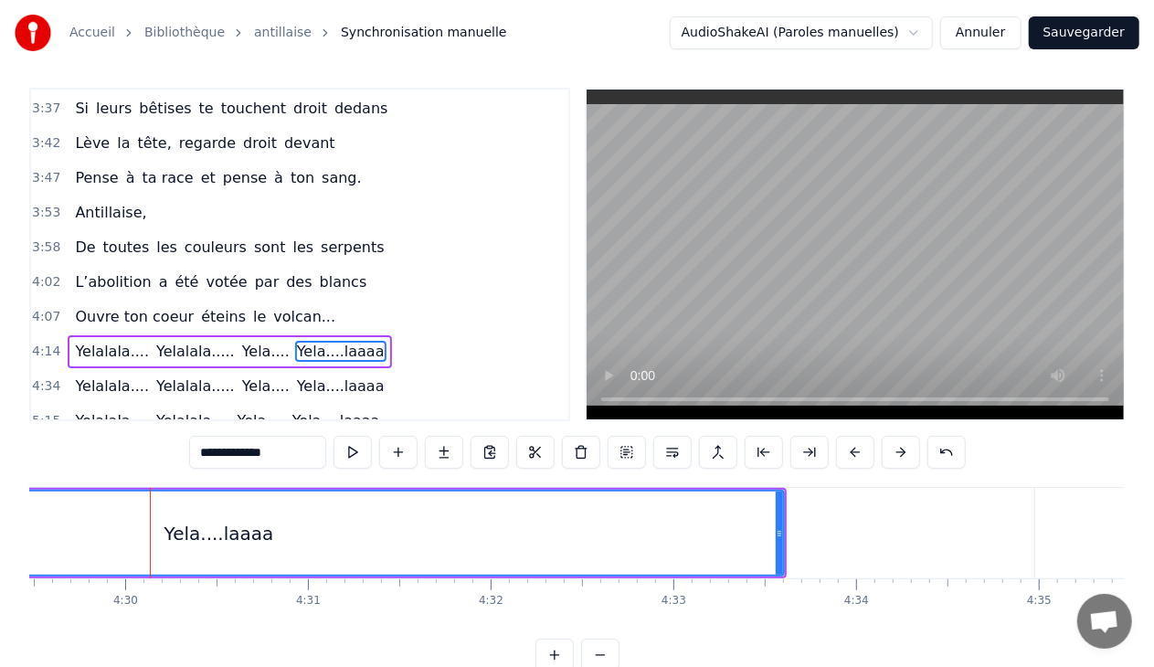
scroll to position [0, 49271]
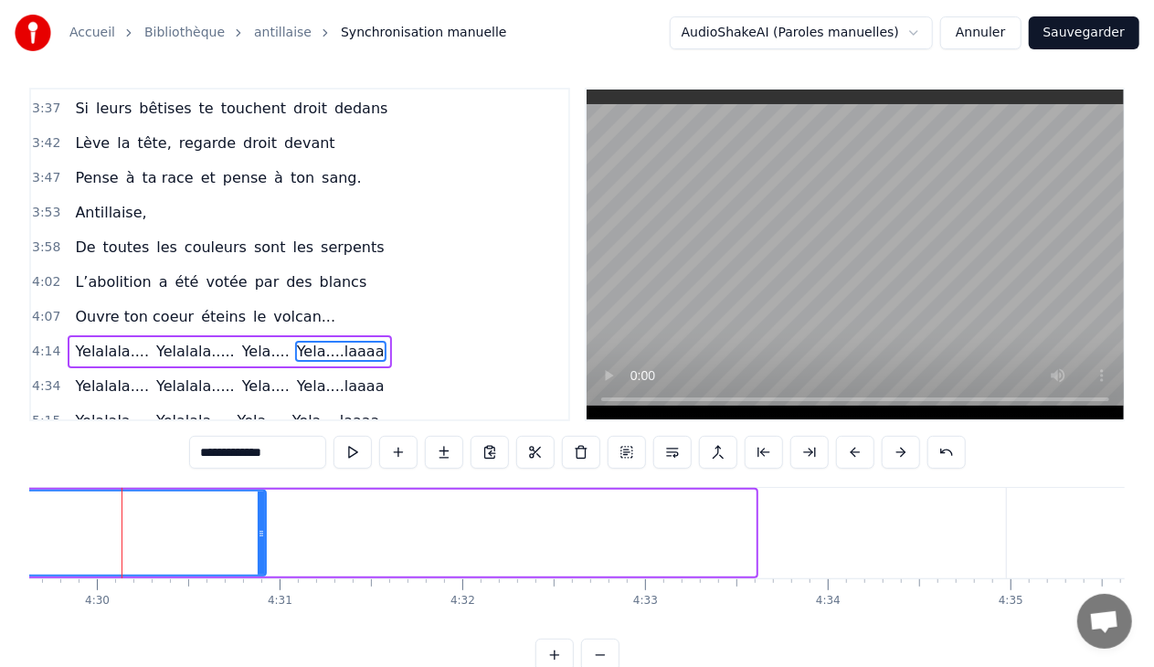
drag, startPoint x: 751, startPoint y: 531, endPoint x: 261, endPoint y: 524, distance: 489.8
click at [261, 524] on div at bounding box center [261, 533] width 7 height 83
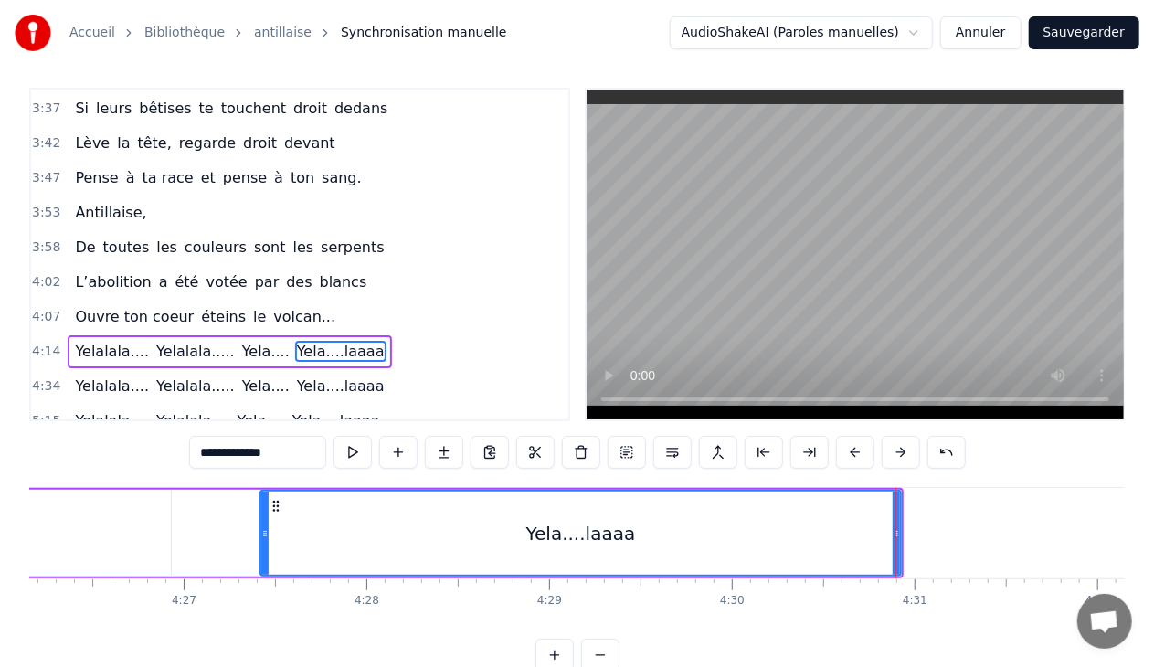
scroll to position [0, 48598]
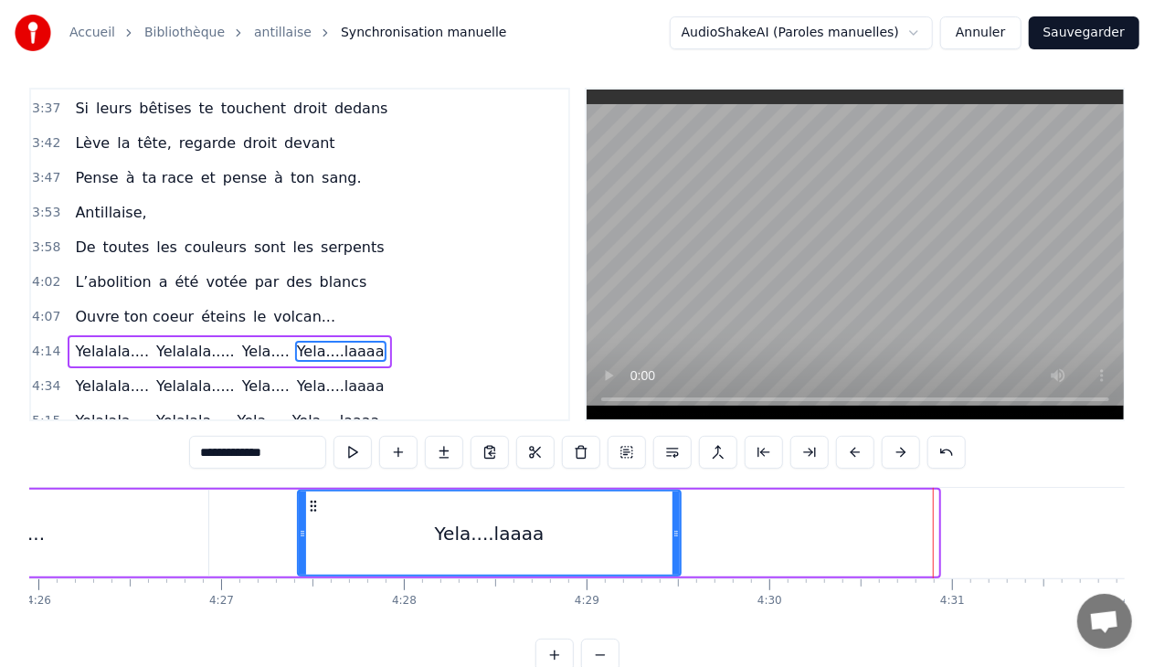
drag, startPoint x: 937, startPoint y: 528, endPoint x: 679, endPoint y: 538, distance: 257.9
click at [679, 538] on icon at bounding box center [675, 533] width 7 height 15
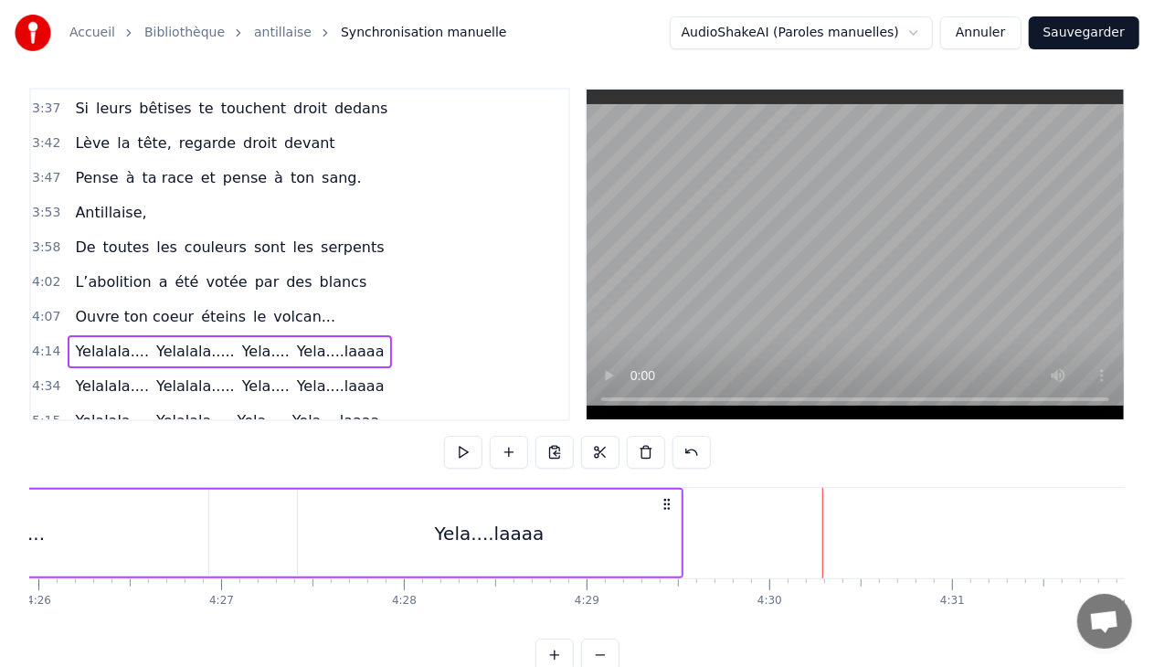
click at [322, 341] on span "Yela....laaaa" at bounding box center [340, 351] width 91 height 21
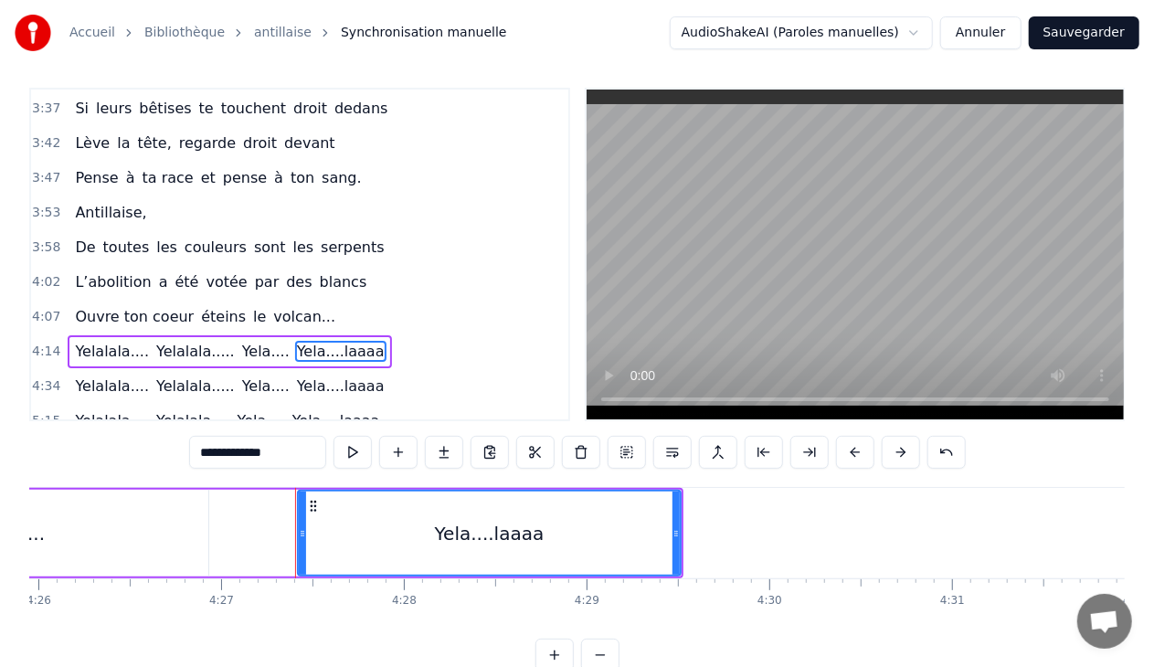
click at [289, 440] on input "**********" at bounding box center [257, 452] width 137 height 33
type input "********"
click at [175, 526] on div "Yela...." at bounding box center [16, 533] width 386 height 87
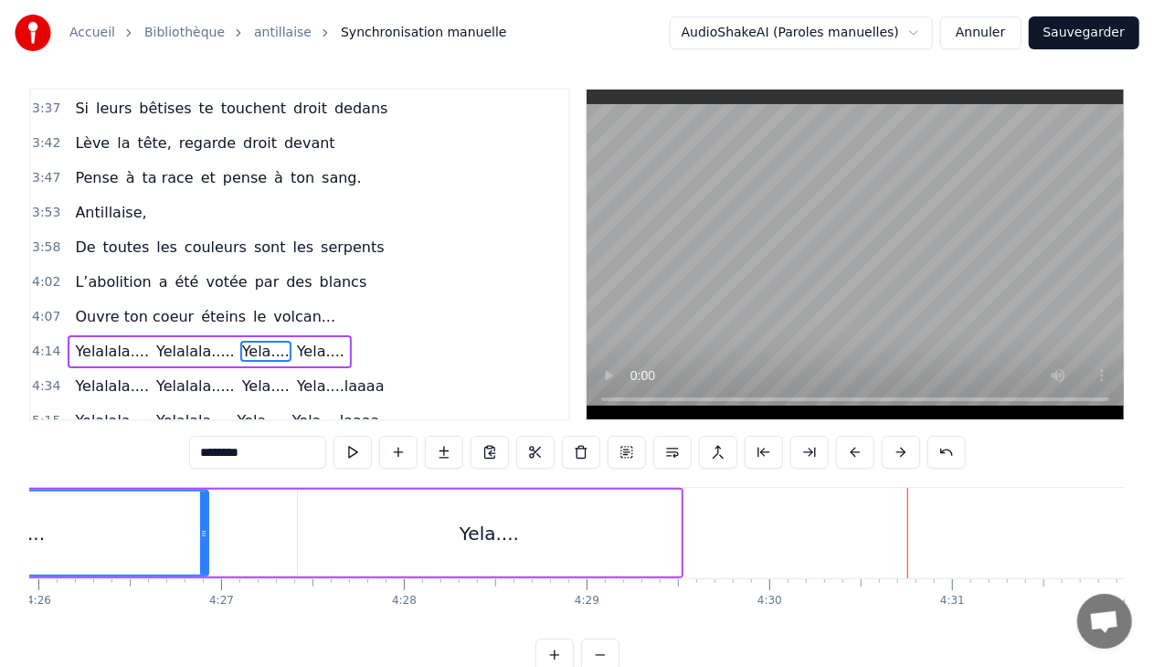
click at [295, 341] on span "Yela...." at bounding box center [320, 351] width 51 height 21
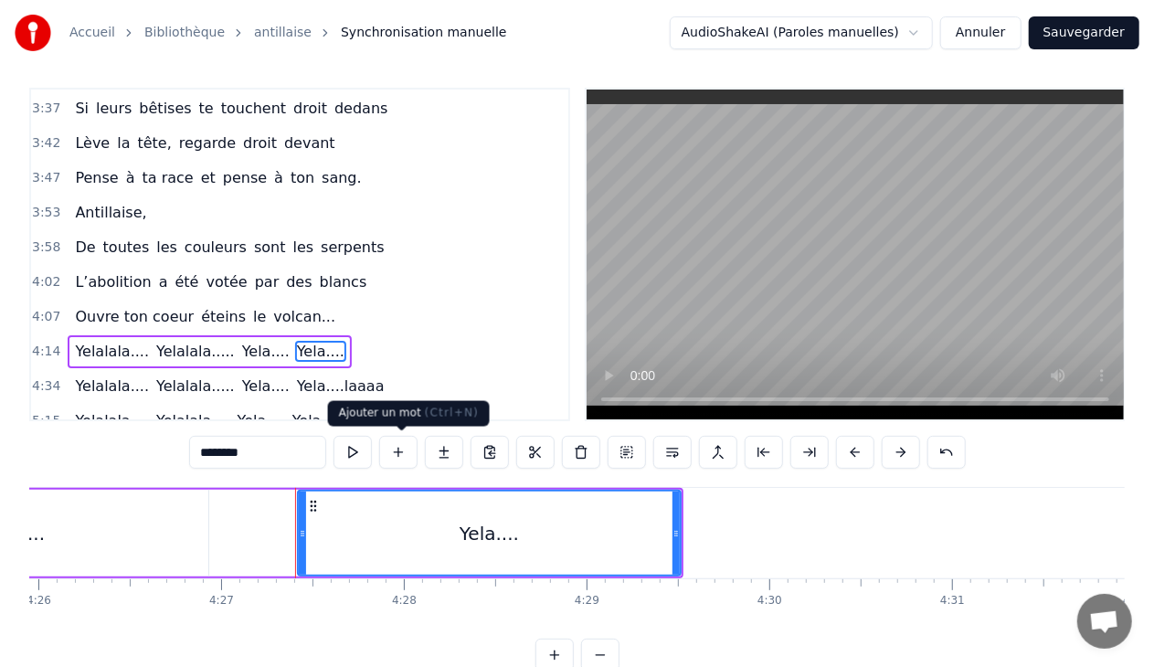
click at [399, 450] on button at bounding box center [398, 452] width 38 height 33
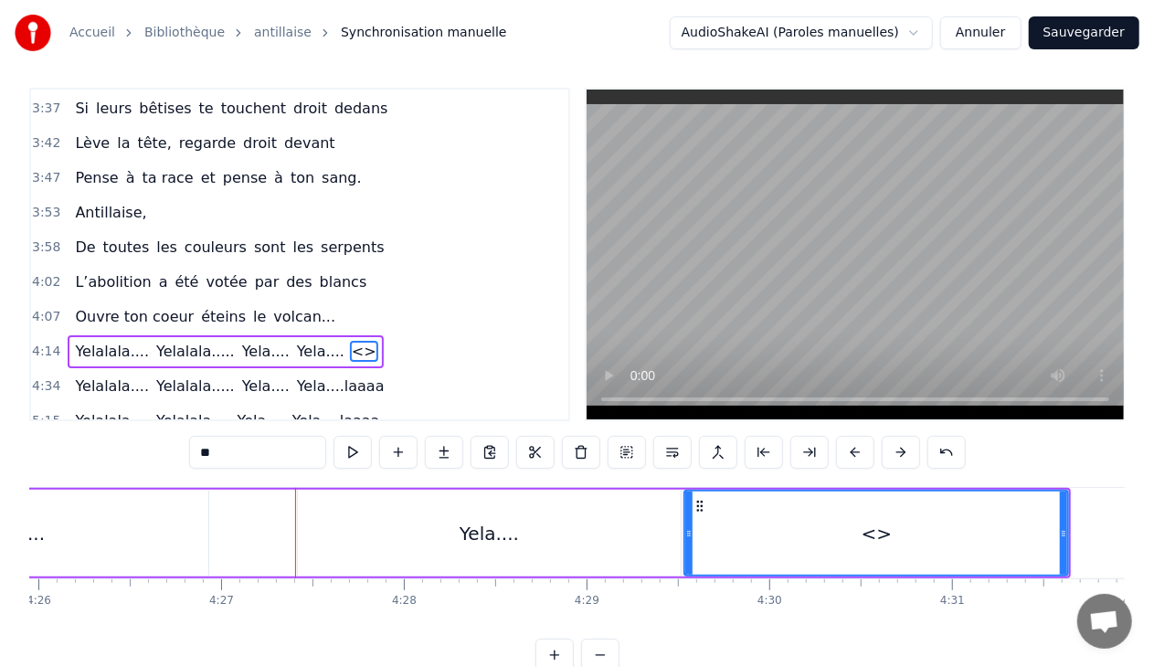
click at [265, 442] on input "**" at bounding box center [257, 452] width 137 height 33
type input "*"
type input "*****"
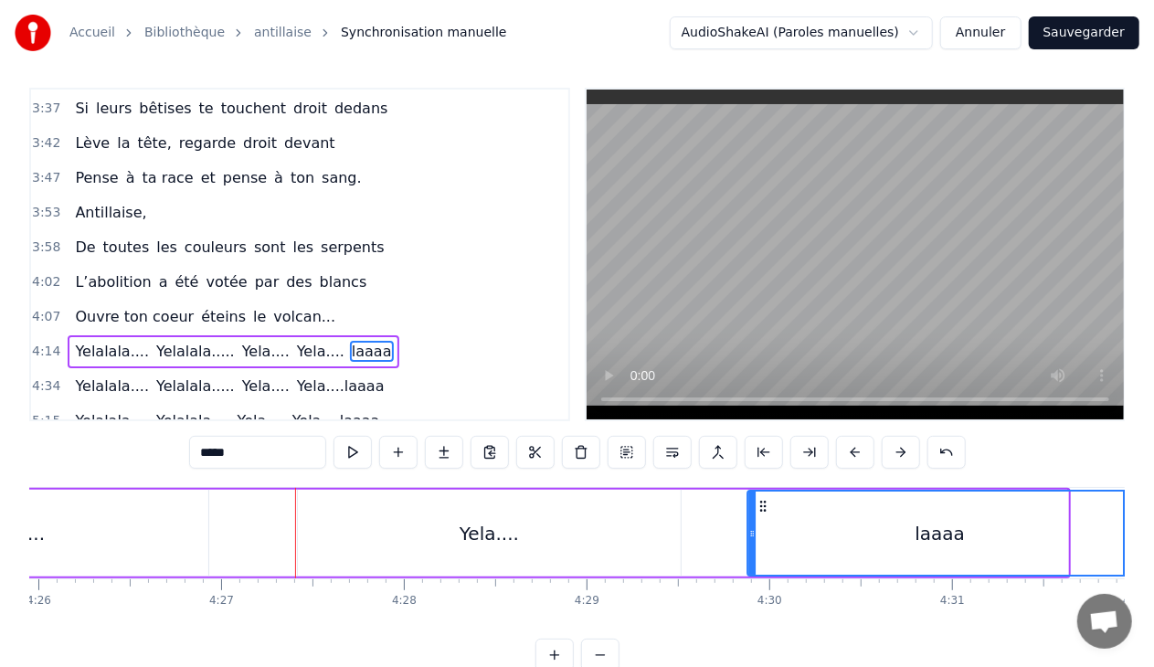
drag, startPoint x: 699, startPoint y: 501, endPoint x: 762, endPoint y: 507, distance: 63.4
click at [762, 507] on icon at bounding box center [764, 506] width 15 height 15
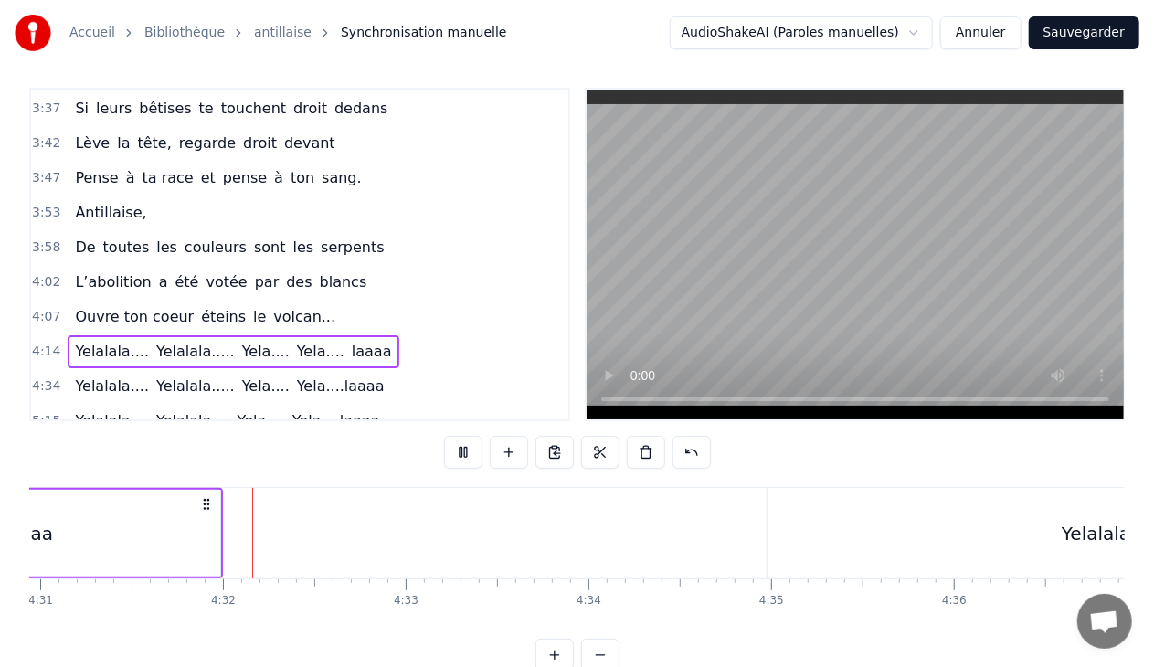
scroll to position [0, 49530]
click at [1072, 532] on div "Yelalala...." at bounding box center [1088, 533] width 92 height 27
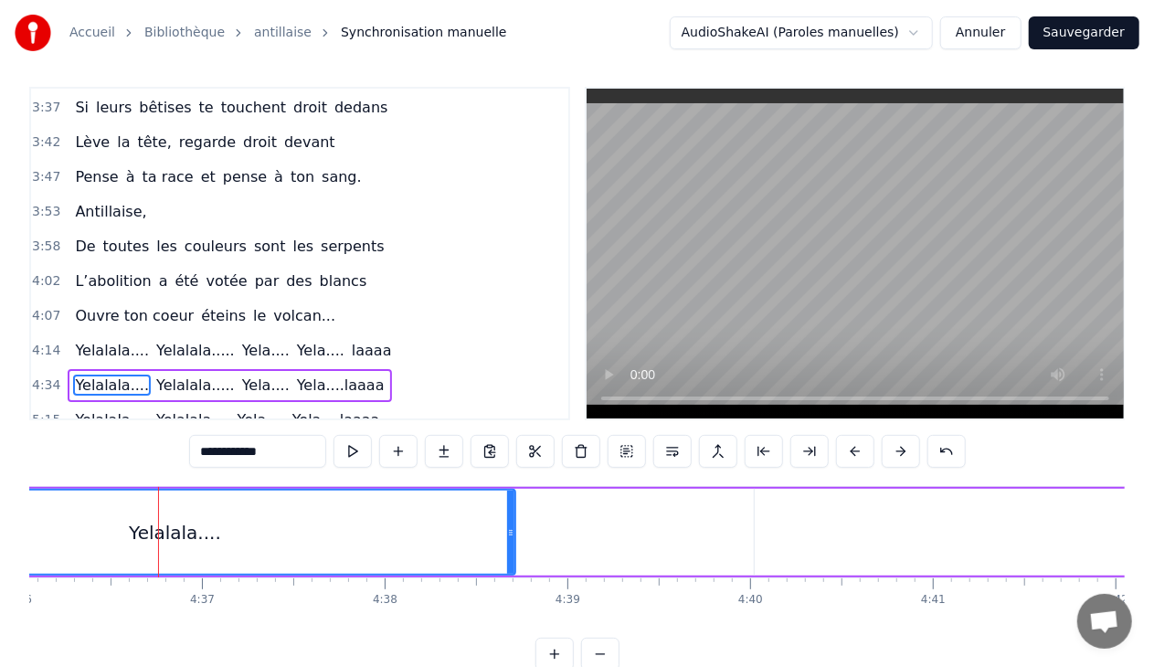
scroll to position [0, 50482]
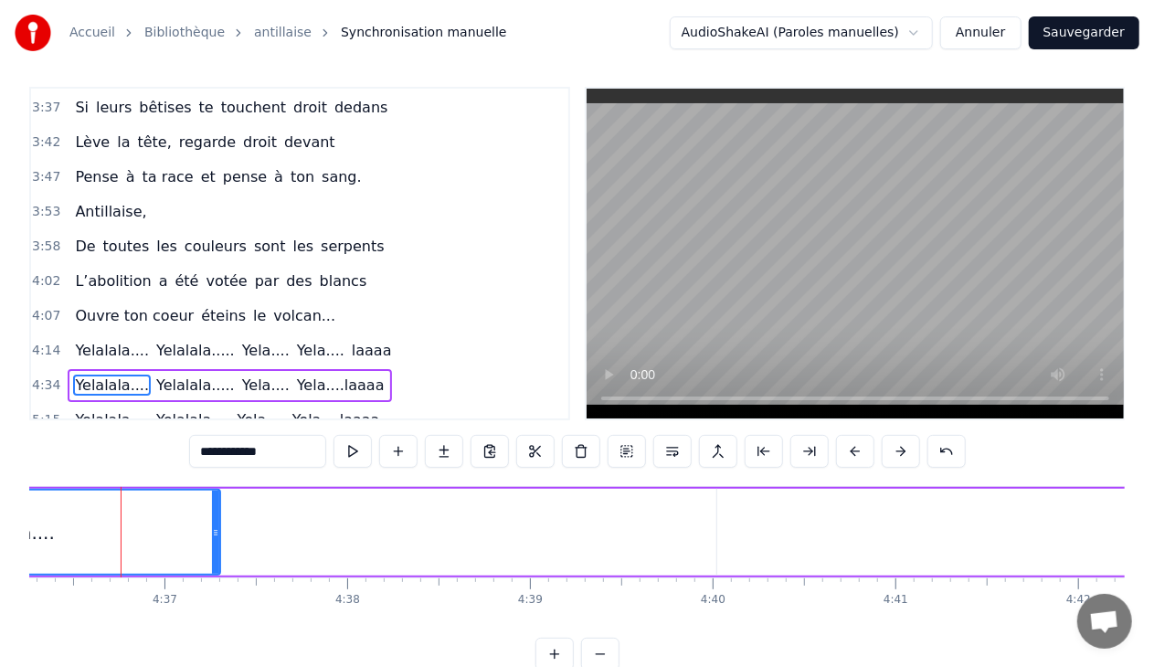
drag, startPoint x: 475, startPoint y: 531, endPoint x: 217, endPoint y: 534, distance: 257.7
click at [217, 534] on icon at bounding box center [215, 532] width 7 height 15
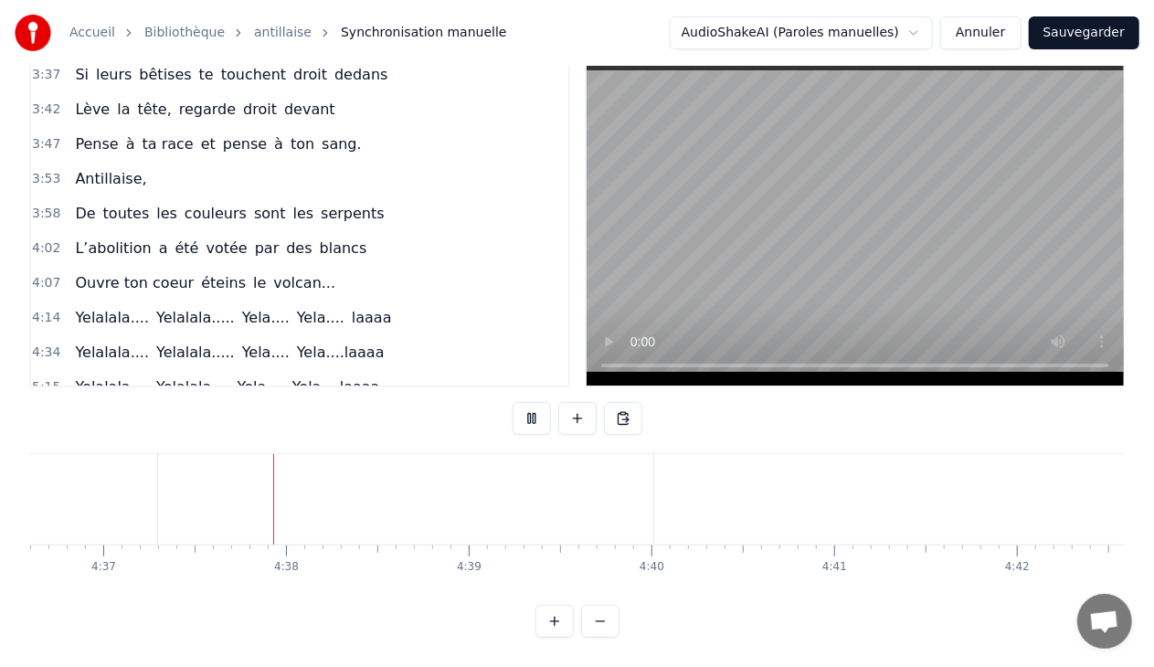
scroll to position [0, 50566]
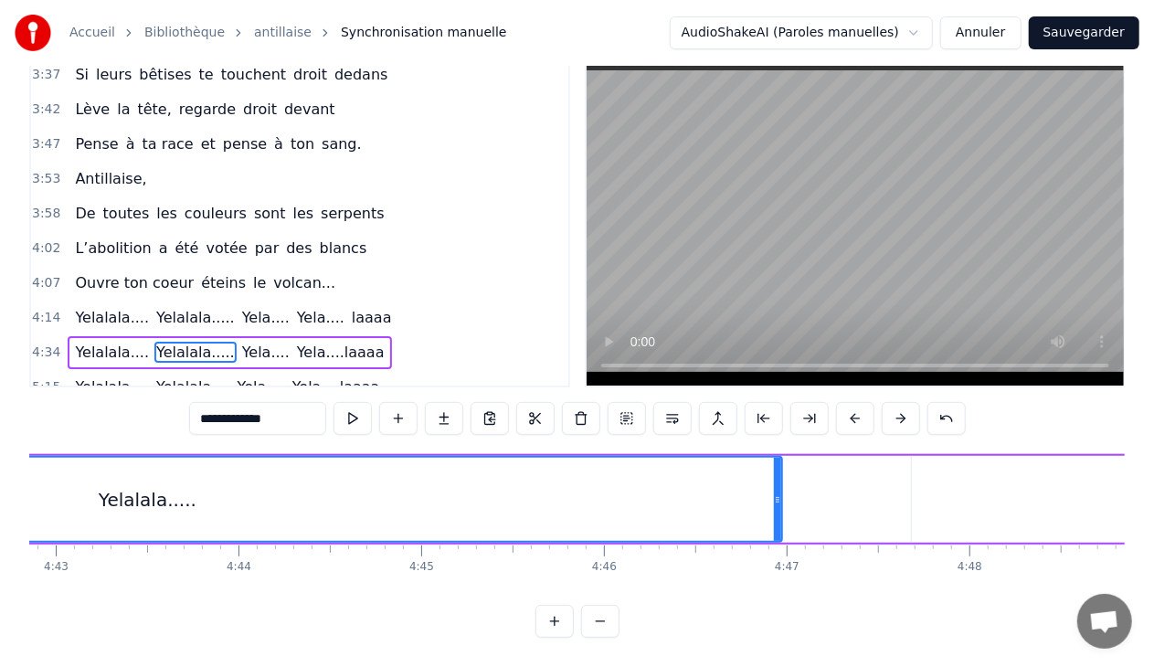
scroll to position [0, 51575]
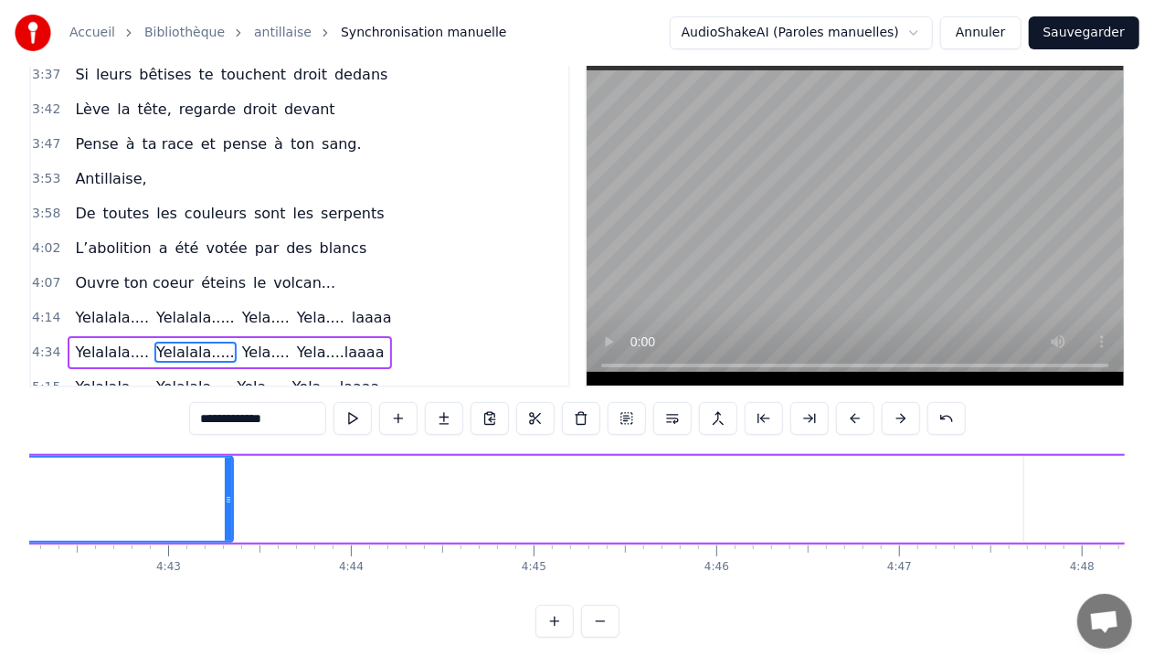
drag, startPoint x: 888, startPoint y: 495, endPoint x: 227, endPoint y: 467, distance: 662.1
click at [227, 467] on div at bounding box center [228, 499] width 7 height 83
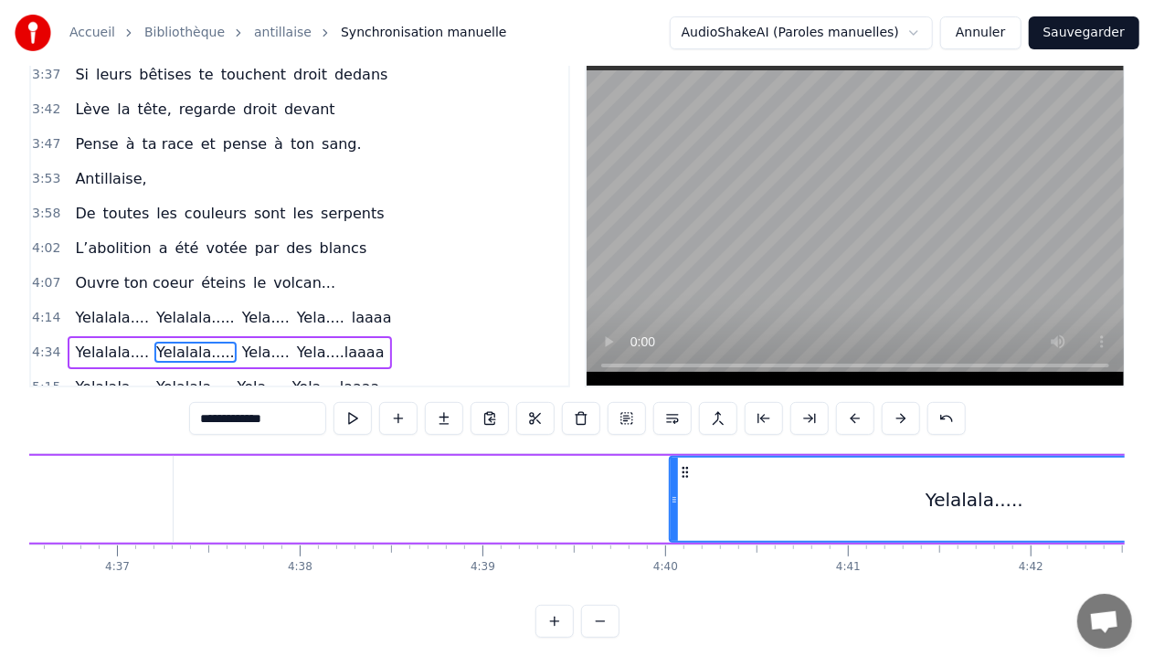
scroll to position [0, 50978]
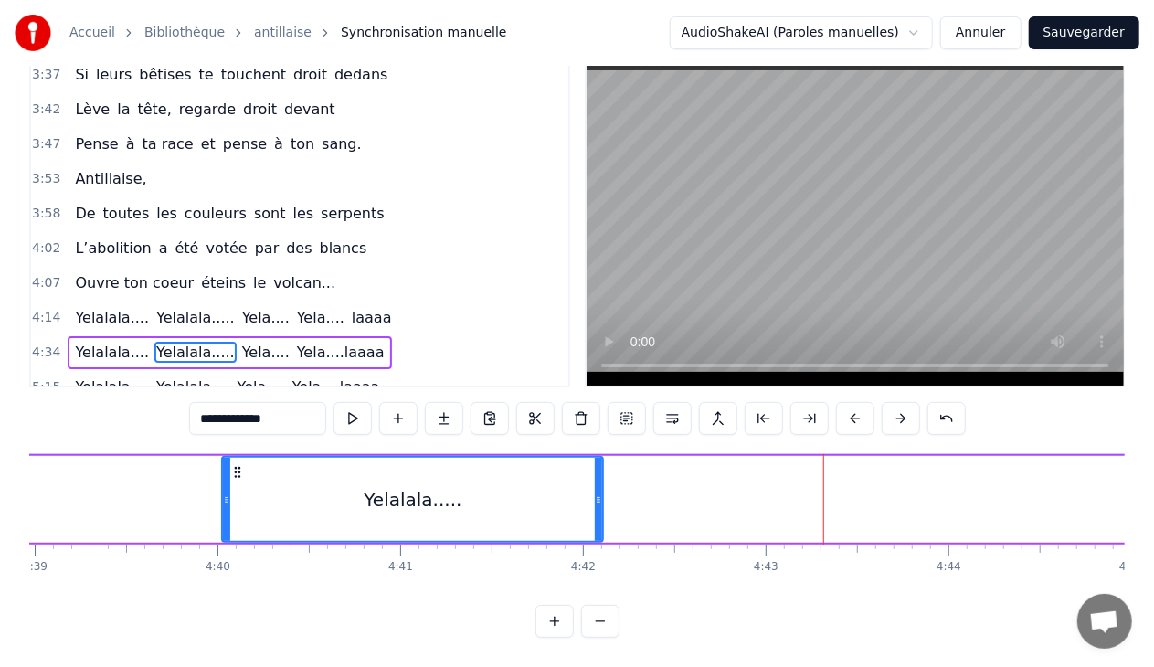
drag, startPoint x: 828, startPoint y: 497, endPoint x: 600, endPoint y: 495, distance: 227.5
click at [600, 495] on icon at bounding box center [598, 499] width 7 height 15
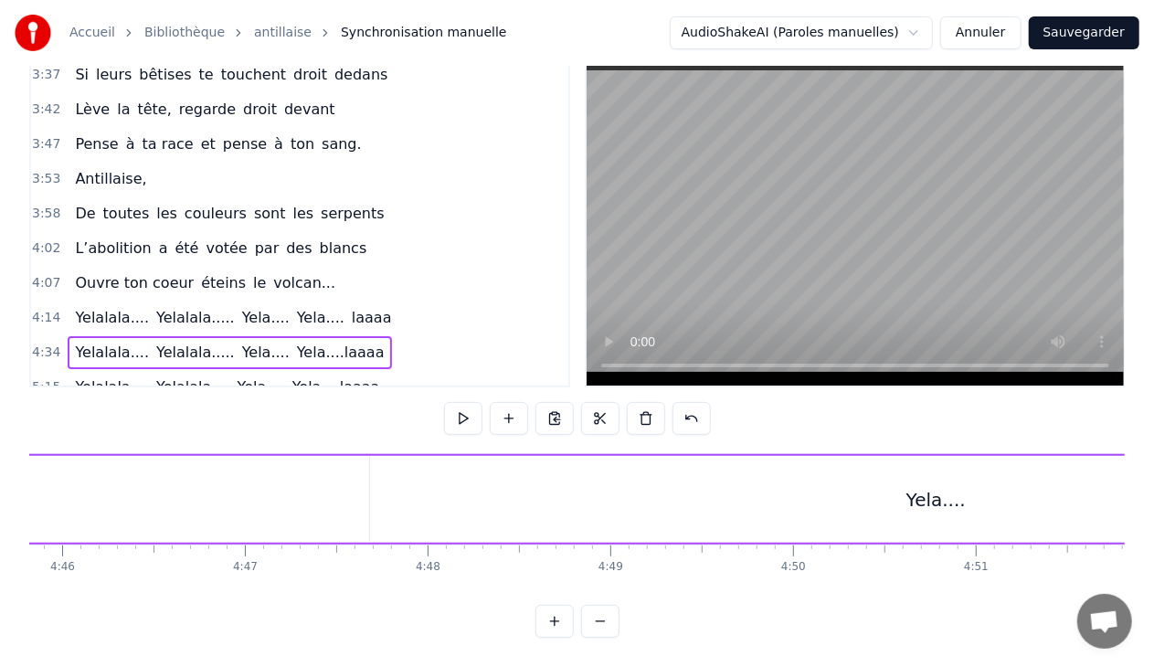
scroll to position [0, 52154]
click at [976, 494] on div "Yela...." at bounding box center [1010, 499] width 1131 height 87
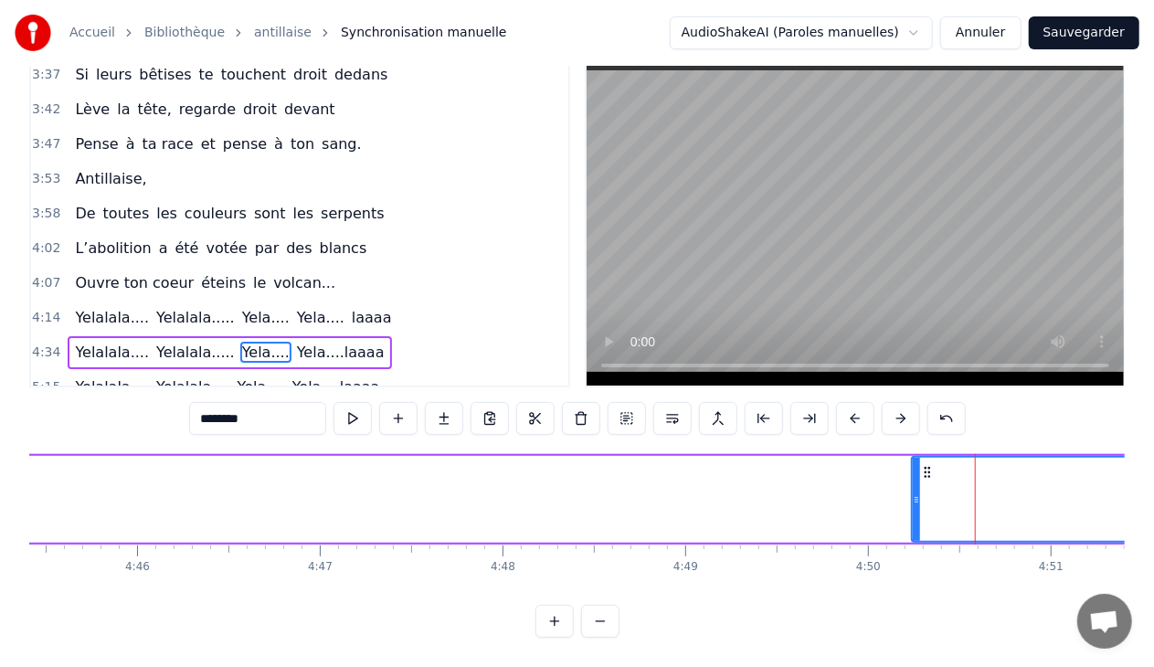
drag, startPoint x: 448, startPoint y: 499, endPoint x: 915, endPoint y: 493, distance: 466.9
click at [915, 493] on icon at bounding box center [916, 499] width 7 height 15
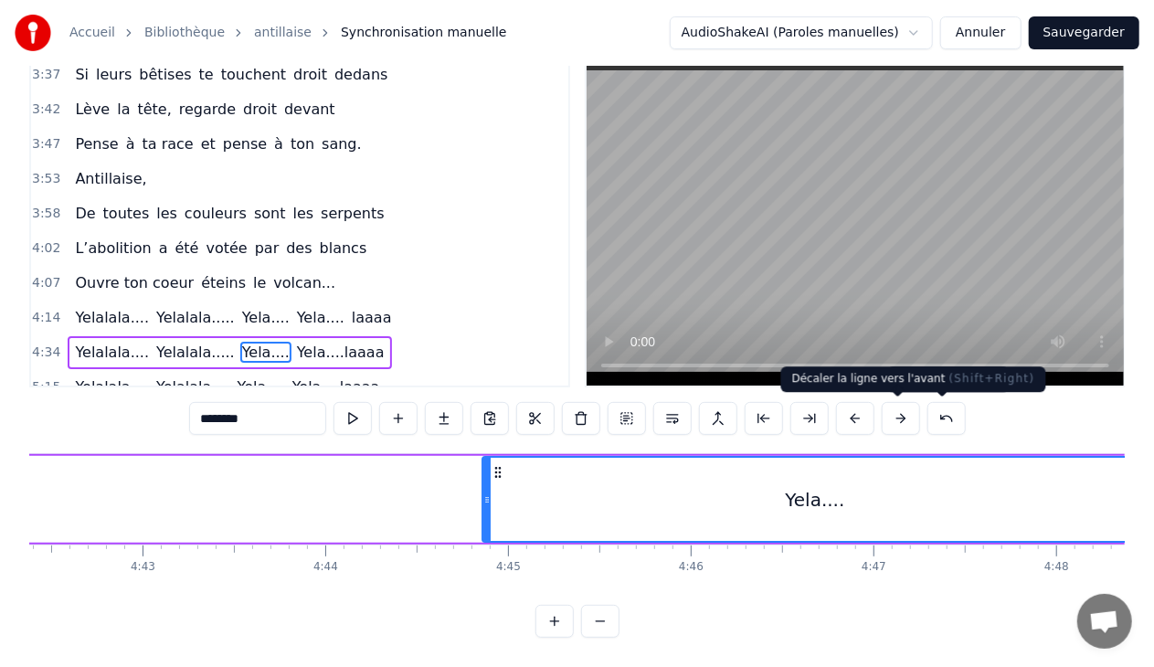
scroll to position [0, 51602]
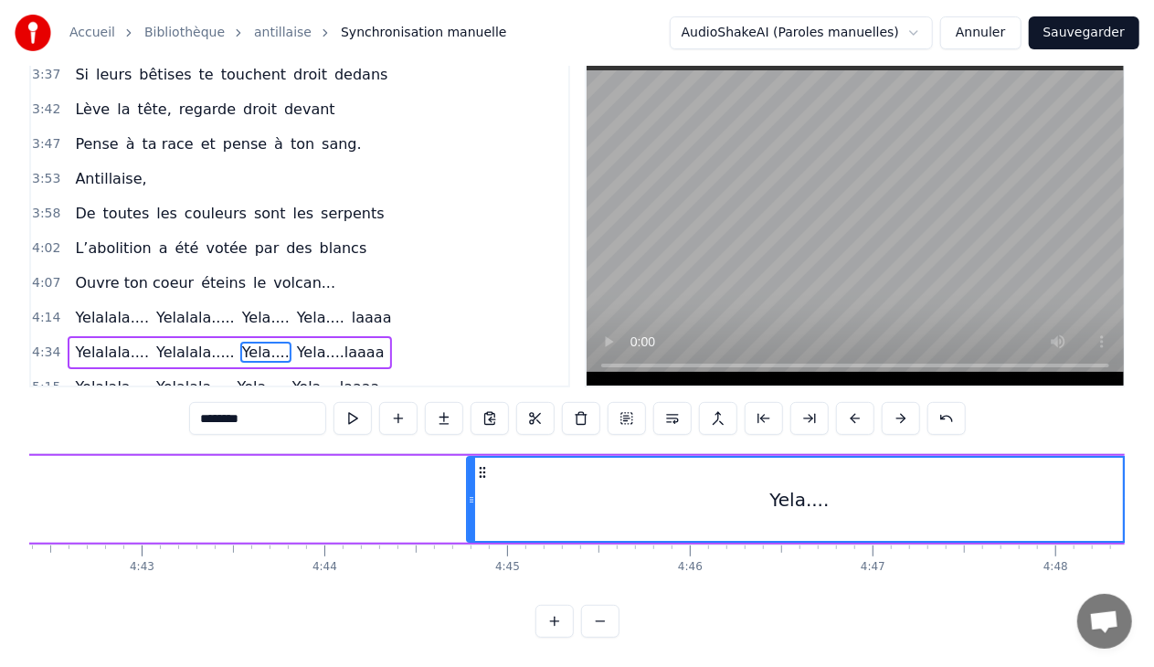
drag, startPoint x: 926, startPoint y: 467, endPoint x: 888, endPoint y: 436, distance: 49.4
click at [888, 436] on div "0:11 Antillaise, 0:15 Un soleil de bronze a teinté ta peau 0:21 Ta couleur, c’e…" at bounding box center [576, 346] width 1095 height 584
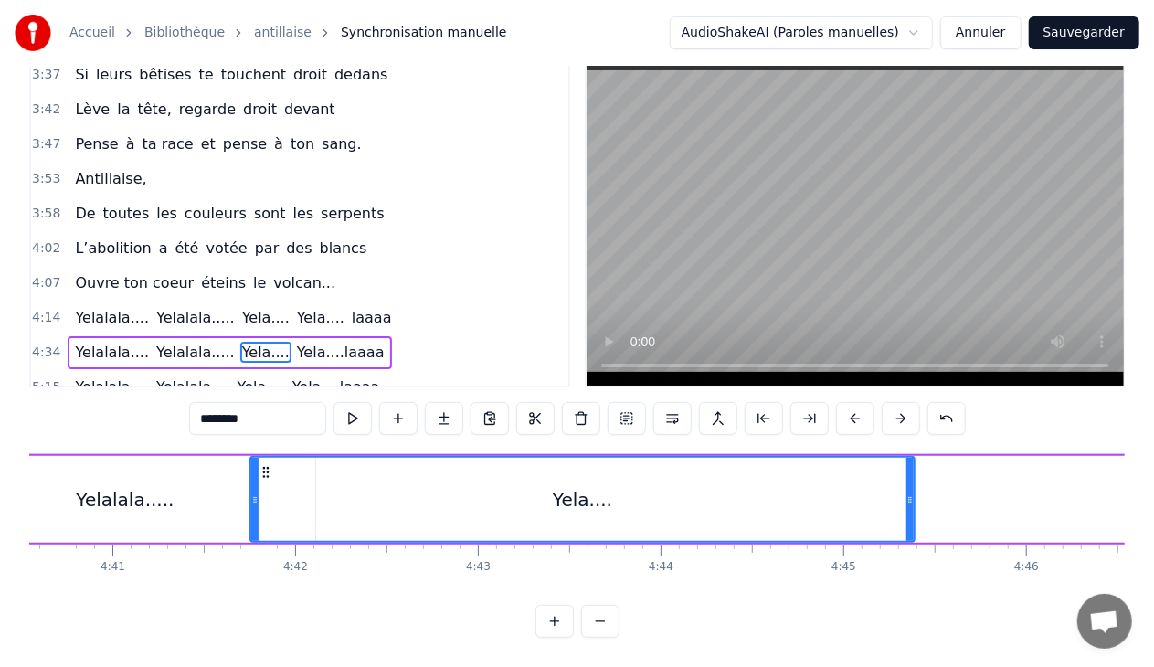
scroll to position [0, 51228]
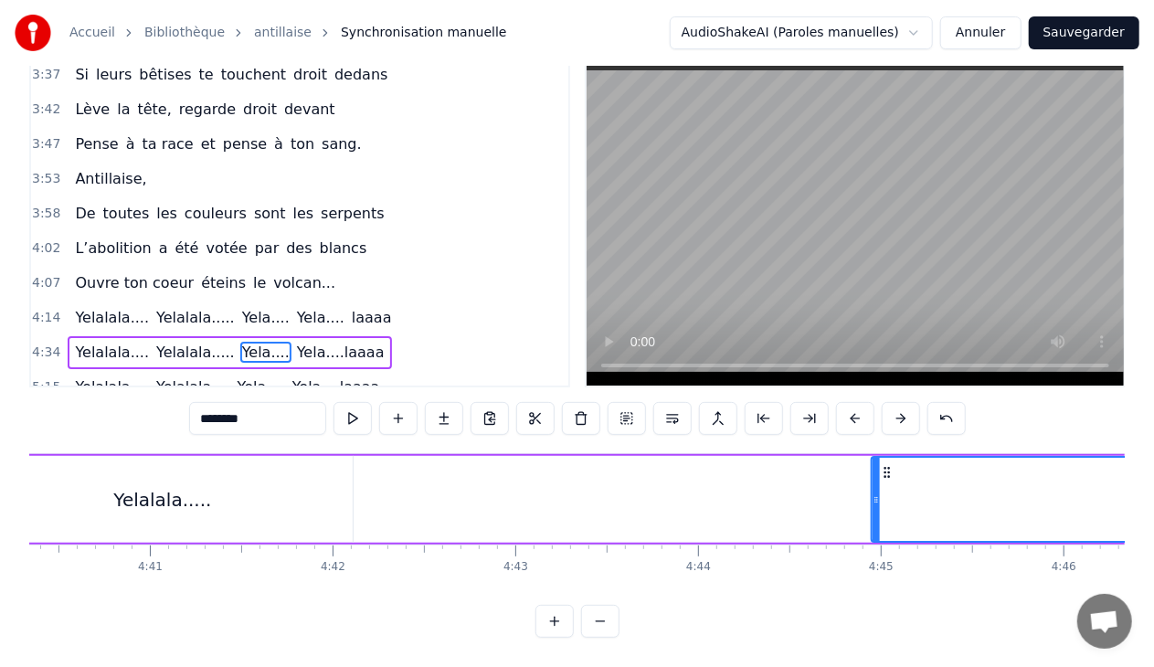
drag, startPoint x: 302, startPoint y: 470, endPoint x: 884, endPoint y: 513, distance: 584.6
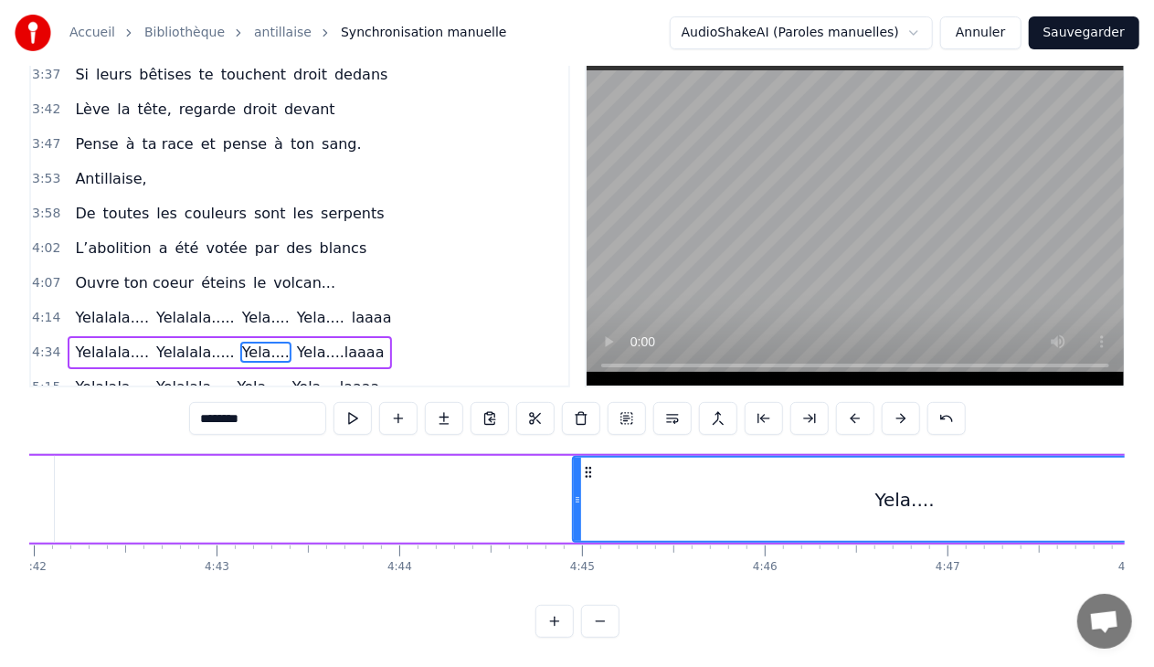
scroll to position [0, 51900]
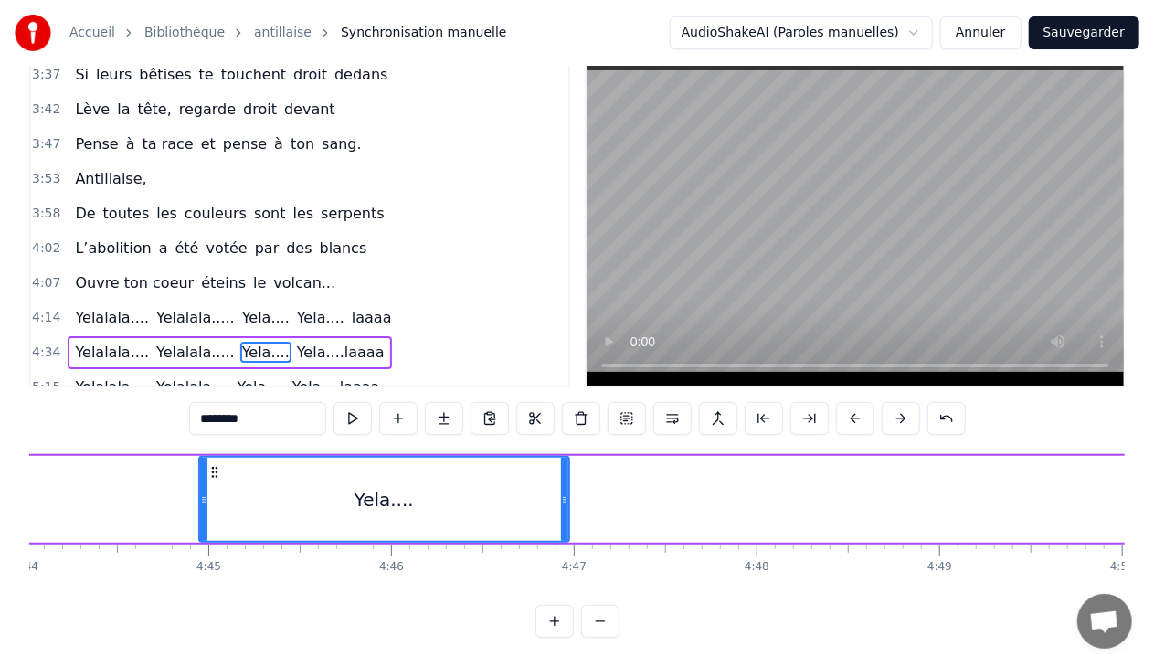
drag, startPoint x: 857, startPoint y: 497, endPoint x: 563, endPoint y: 500, distance: 294.2
click at [563, 500] on icon at bounding box center [564, 499] width 7 height 15
click at [139, 479] on div "Yelalala.... [GEOGRAPHIC_DATA]..... Yela.... Yela....laaaa" at bounding box center [855, 499] width 4959 height 90
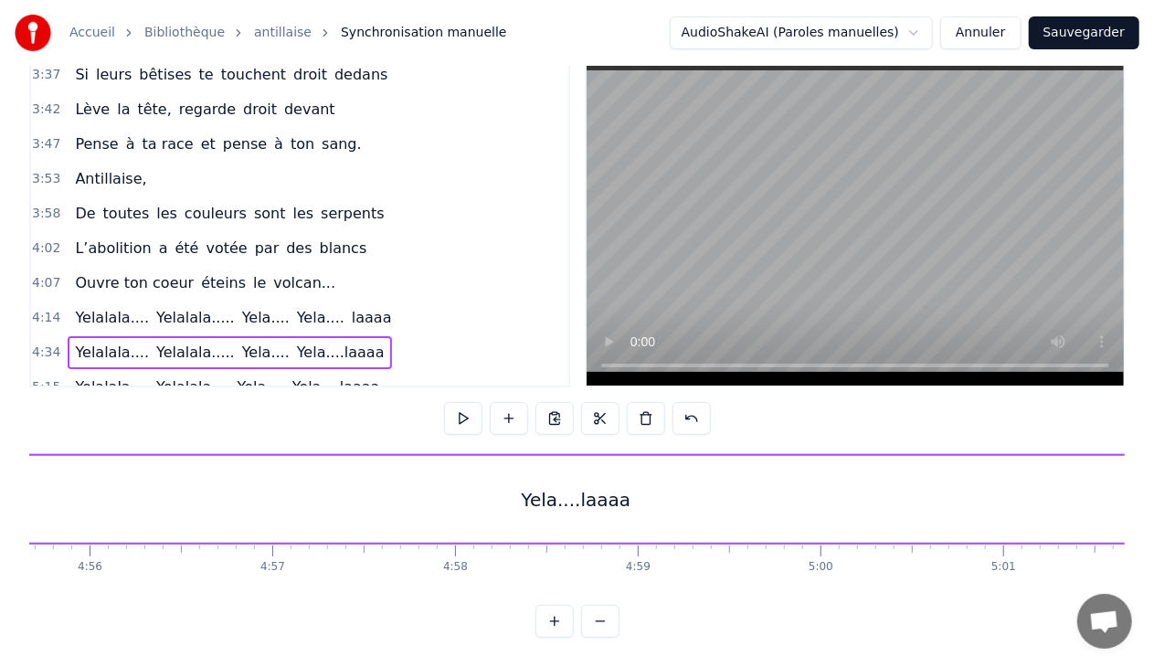
scroll to position [0, 53880]
click at [739, 493] on div "Yela....laaaa" at bounding box center [726, 499] width 110 height 27
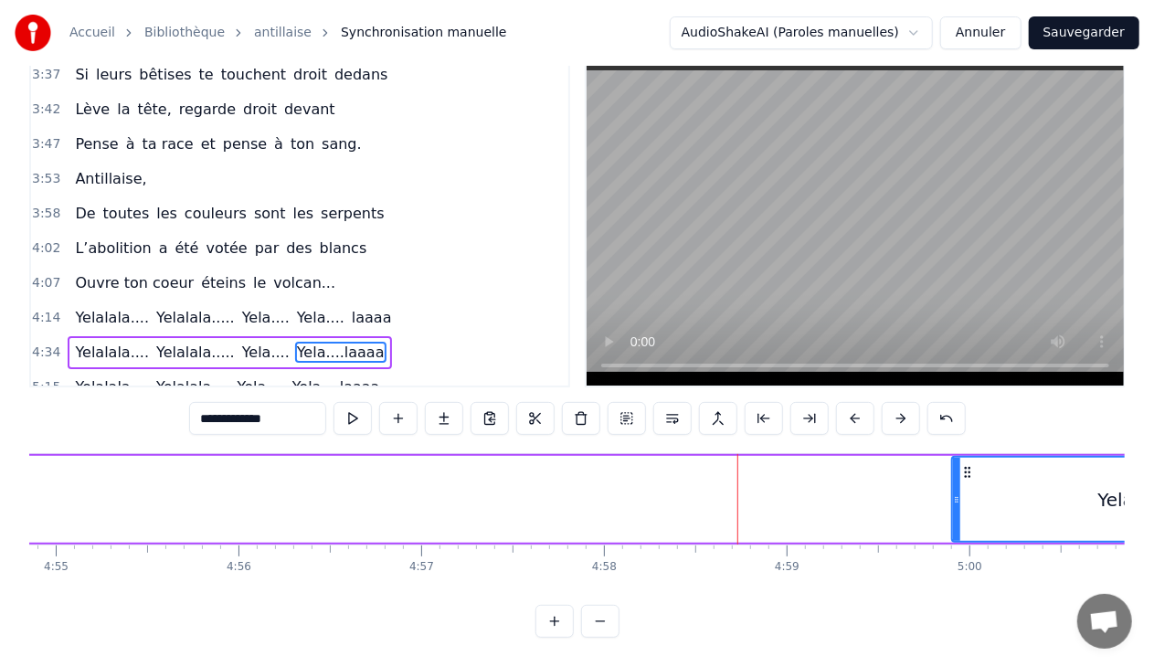
drag, startPoint x: 101, startPoint y: 497, endPoint x: 956, endPoint y: 488, distance: 855.2
click at [956, 488] on div at bounding box center [956, 499] width 7 height 83
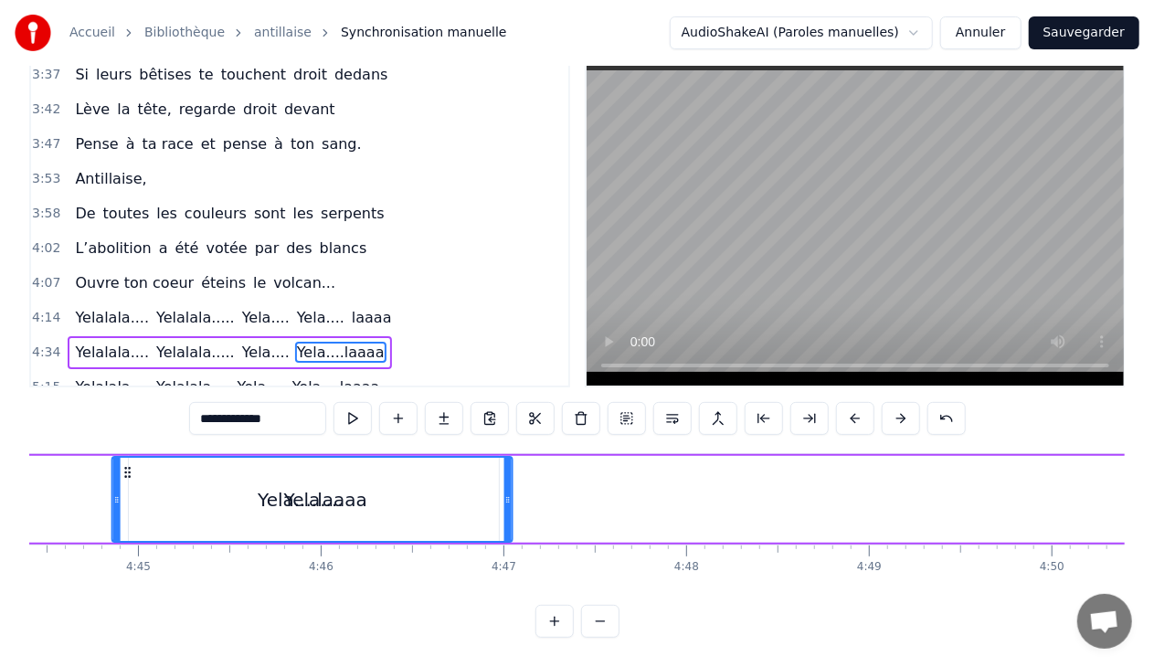
scroll to position [0, 51900]
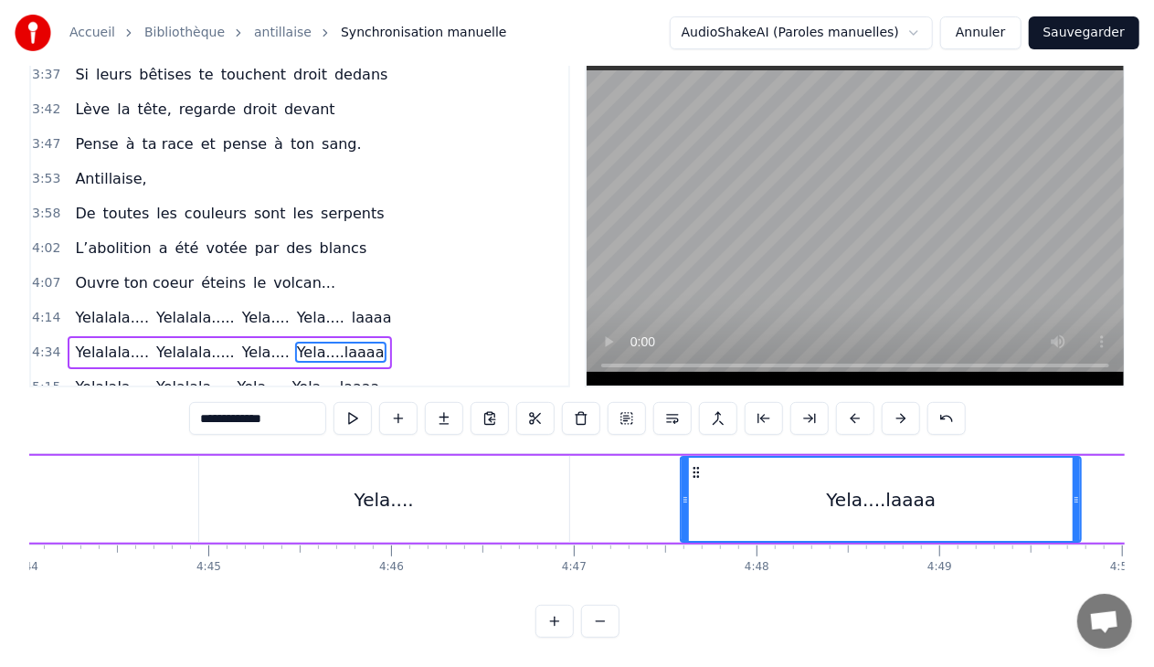
drag, startPoint x: 965, startPoint y: 470, endPoint x: 693, endPoint y: 492, distance: 272.2
click at [693, 492] on div "Yela....laaaa" at bounding box center [881, 499] width 398 height 83
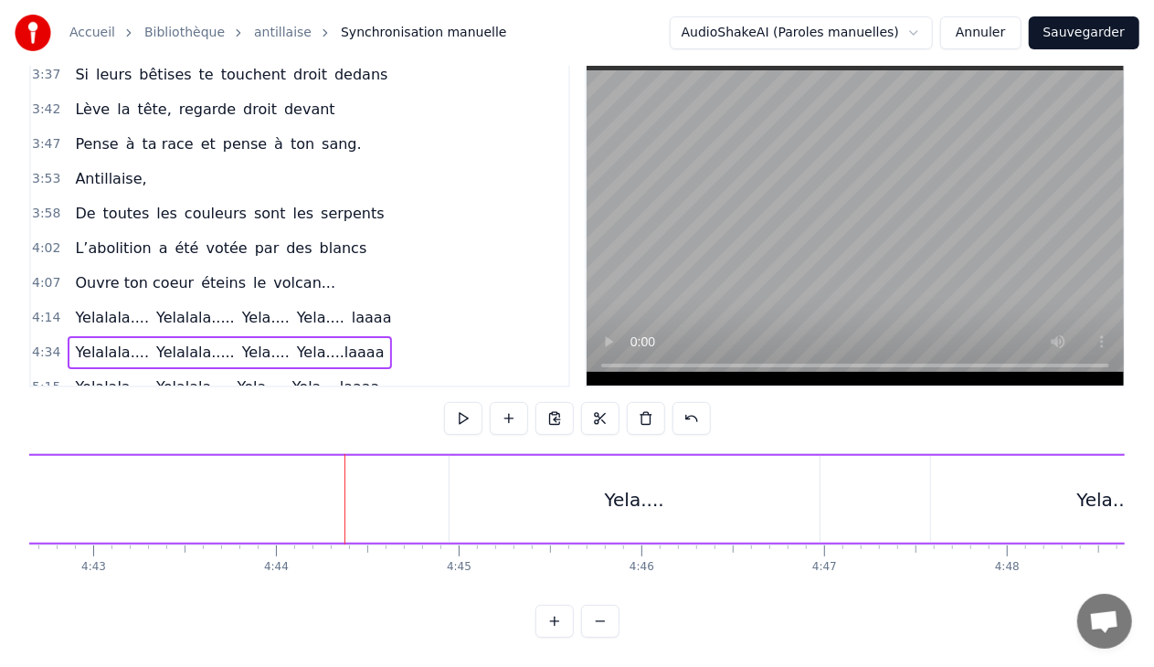
scroll to position [0, 51425]
click at [303, 507] on div "Yelalala.... [GEOGRAPHIC_DATA]..... Yela.... Yela....laaaa" at bounding box center [206, 499] width 2708 height 90
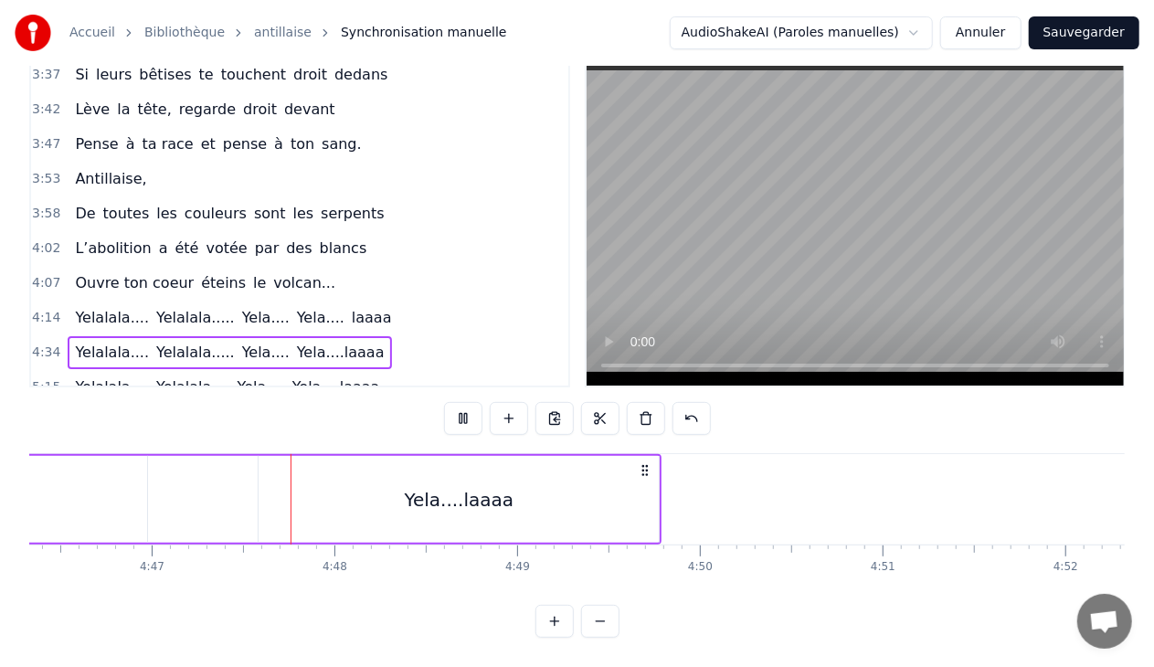
scroll to position [0, 52374]
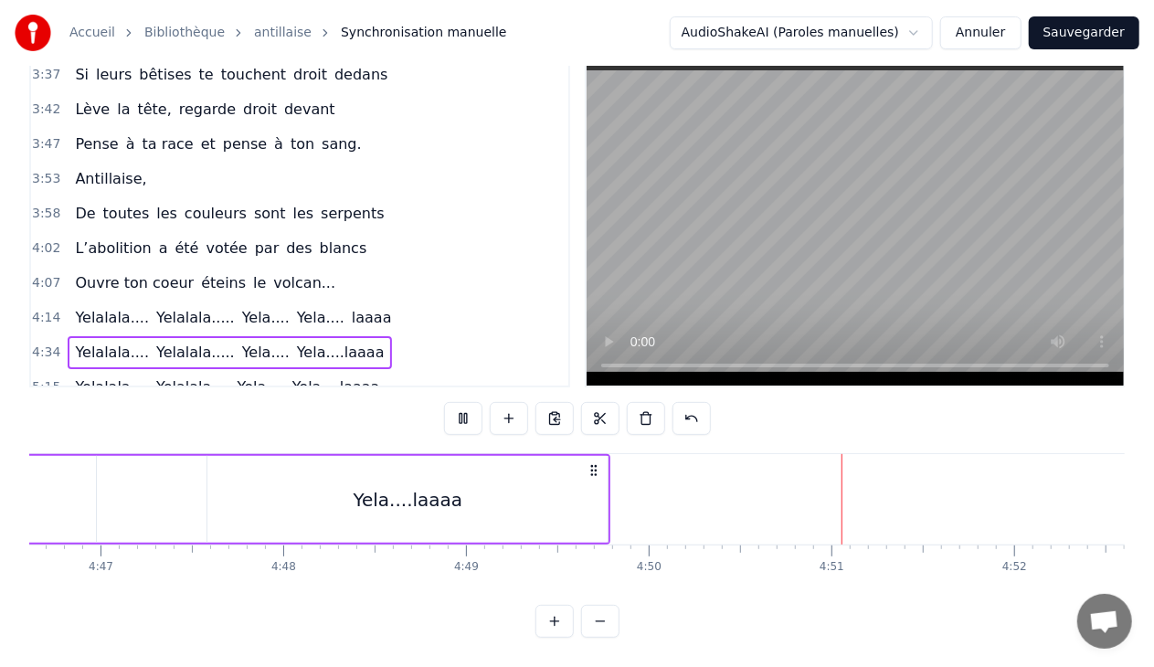
click at [468, 487] on div "Yela....laaaa" at bounding box center [407, 499] width 400 height 87
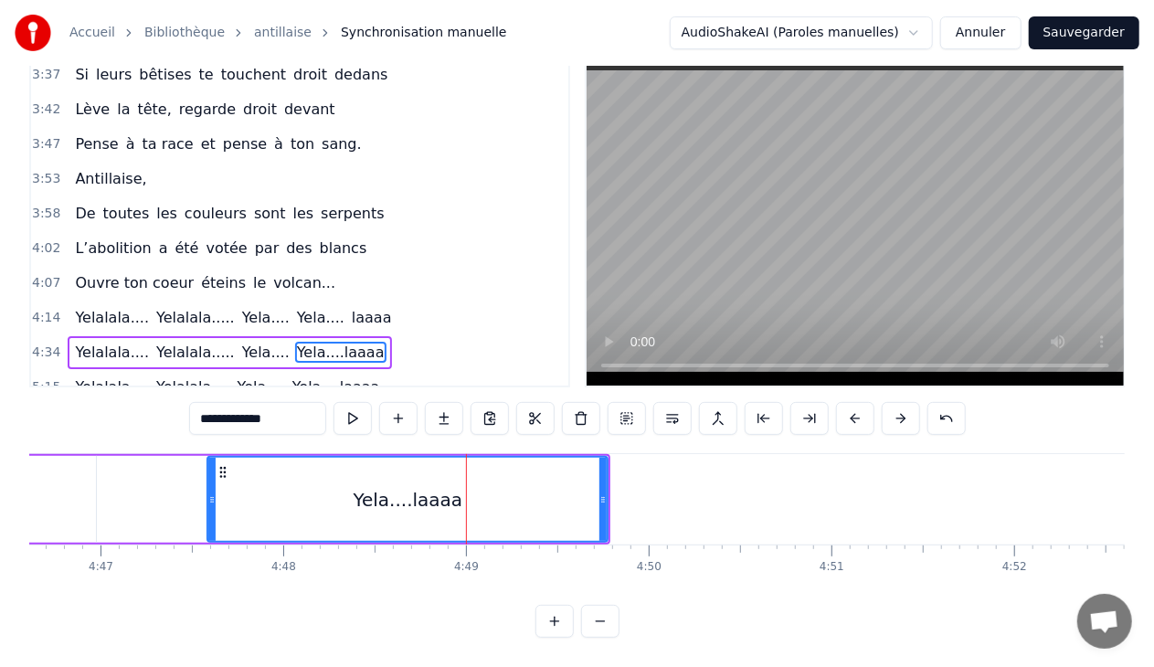
click at [286, 418] on input "**********" at bounding box center [257, 418] width 137 height 33
type input "********"
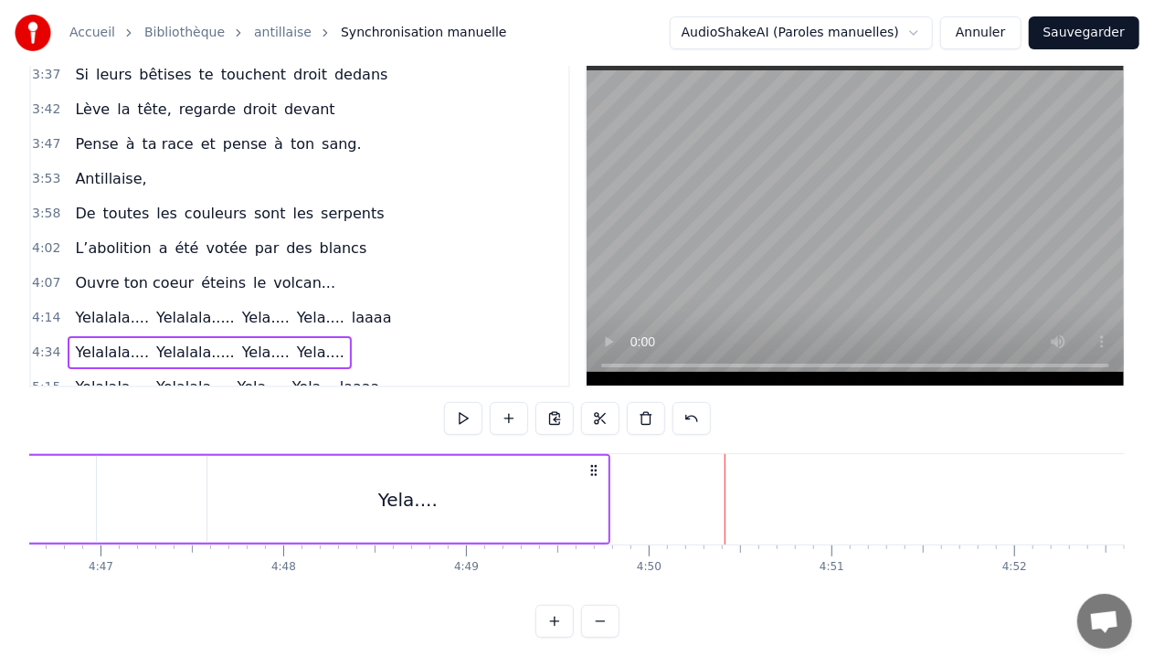
click at [295, 342] on span "Yela...." at bounding box center [320, 352] width 51 height 21
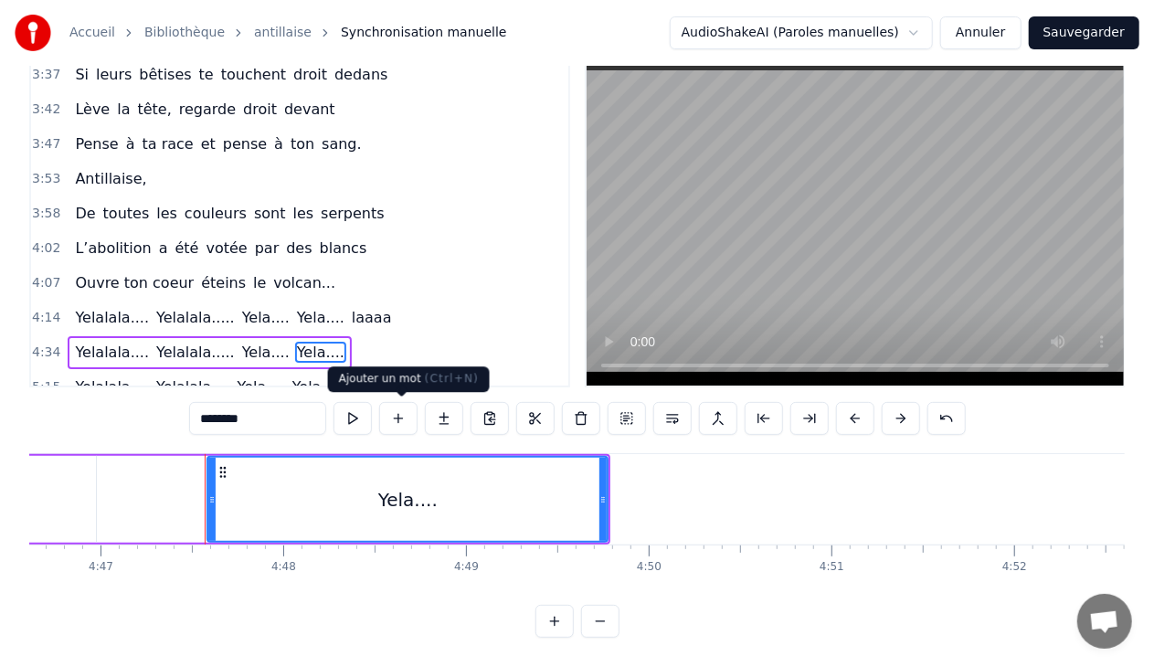
click at [409, 414] on button at bounding box center [398, 418] width 38 height 33
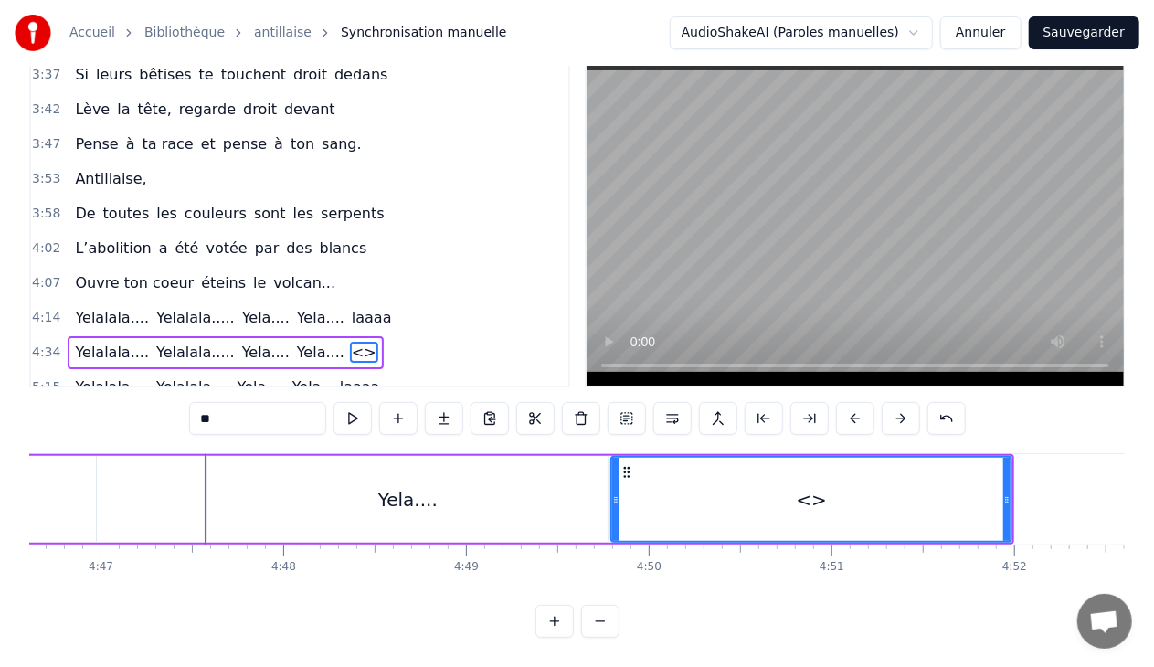
click at [284, 405] on input "**" at bounding box center [257, 418] width 137 height 33
type input "*"
type input "*****"
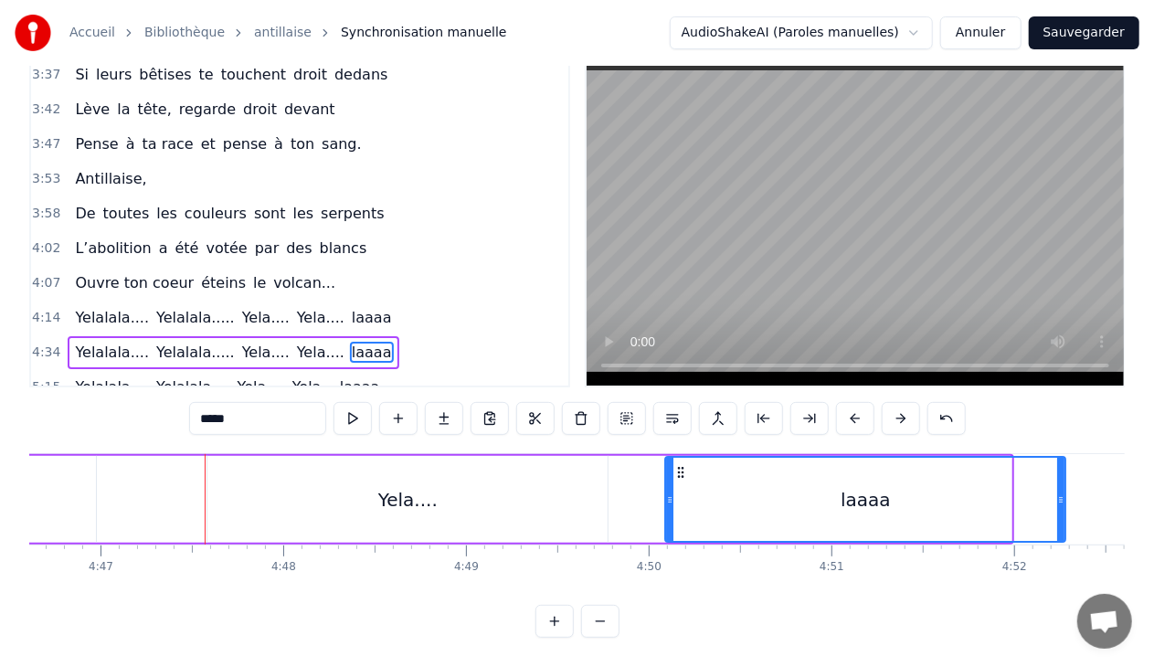
drag, startPoint x: 624, startPoint y: 472, endPoint x: 678, endPoint y: 477, distance: 54.1
click at [678, 477] on icon at bounding box center [681, 472] width 15 height 15
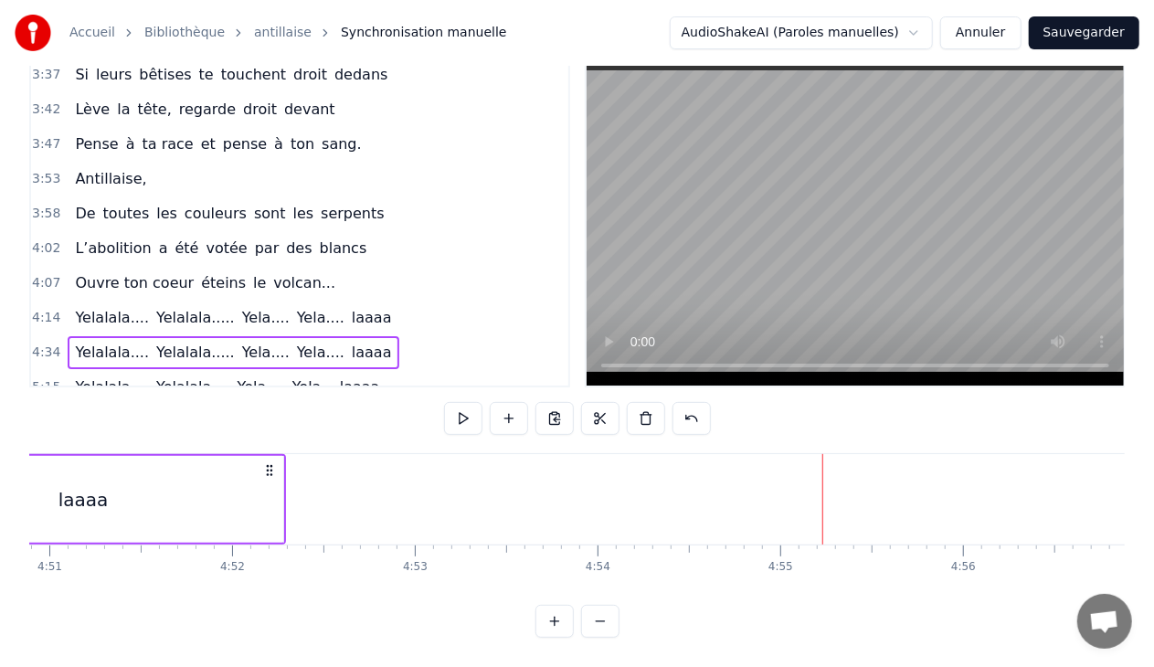
scroll to position [0, 53117]
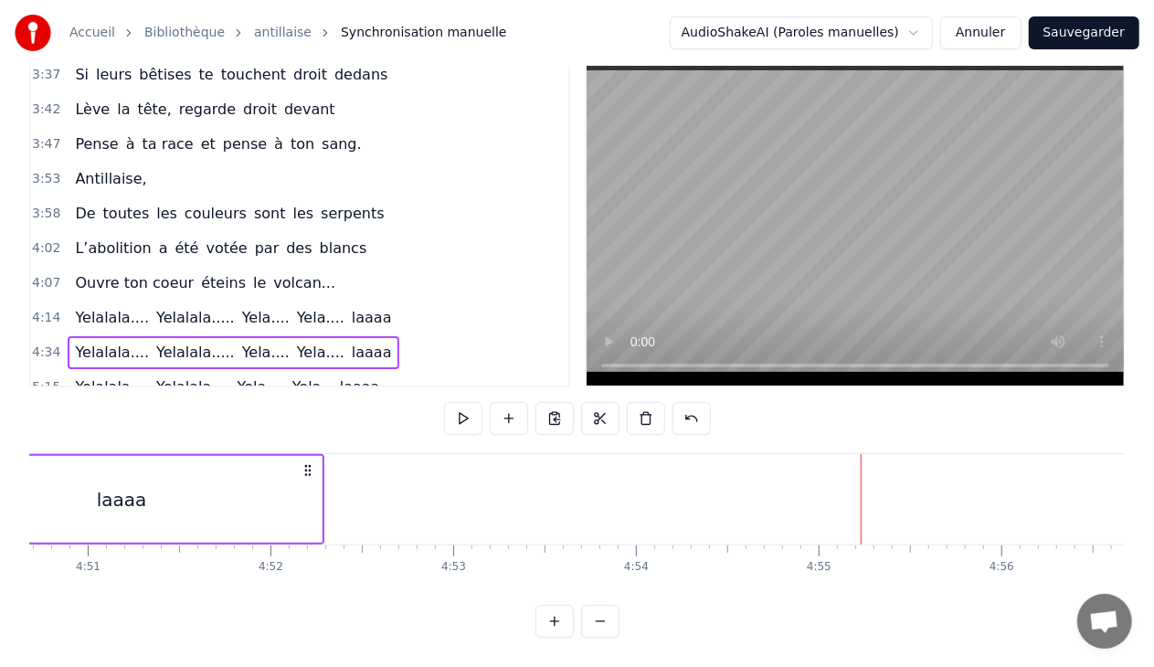
click at [350, 307] on span "laaaa" at bounding box center [372, 317] width 44 height 21
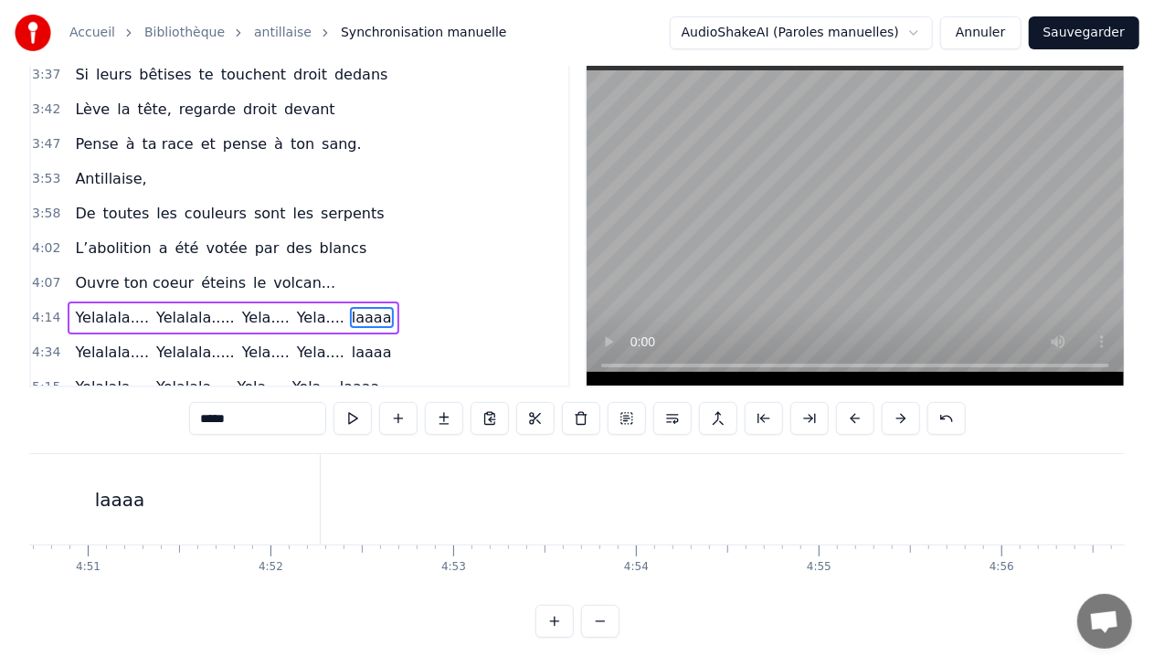
scroll to position [40, 0]
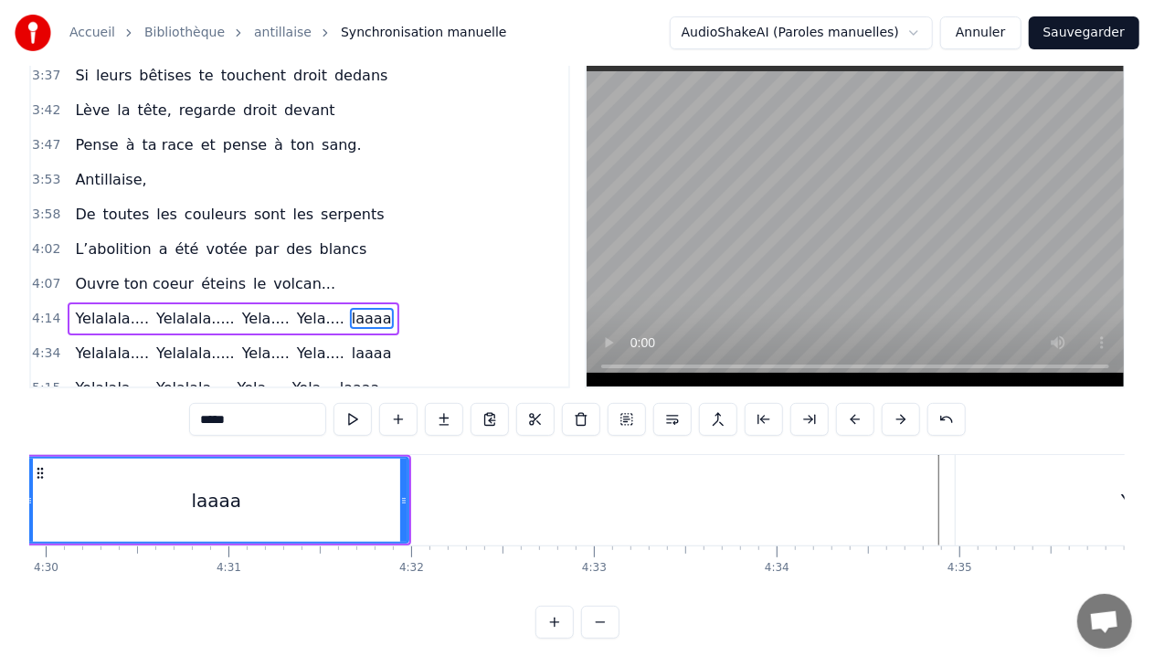
click at [344, 302] on div "4:14 Yelalala.... [GEOGRAPHIC_DATA]..... Yela.... Yela.... laaaa" at bounding box center [299, 319] width 537 height 35
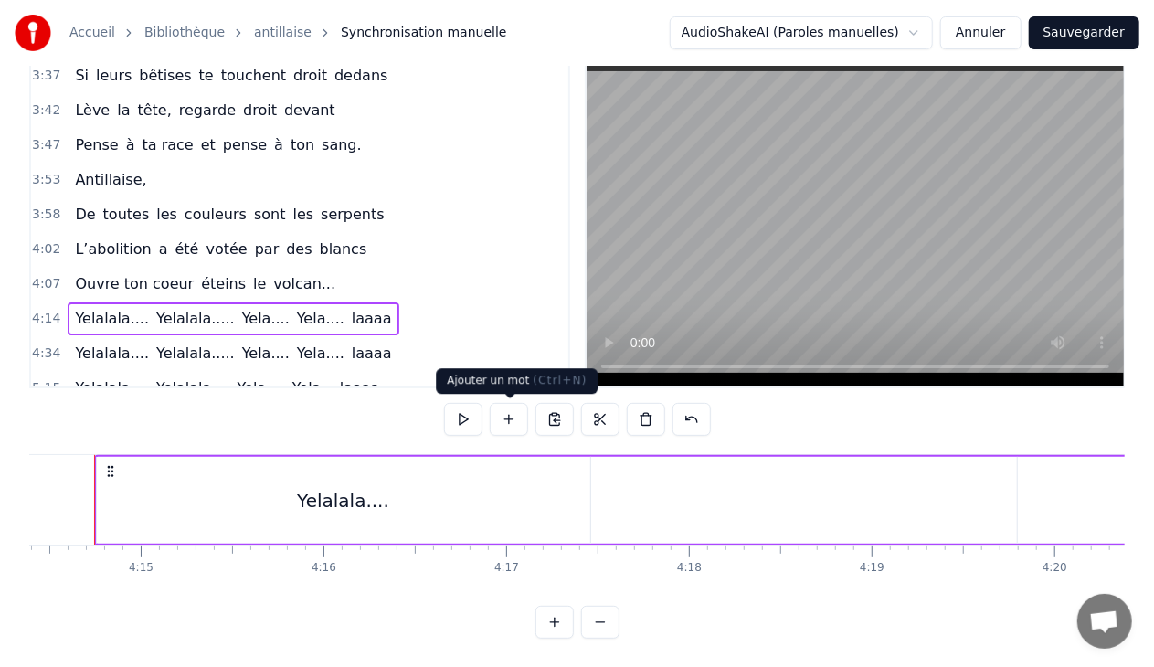
scroll to position [0, 46459]
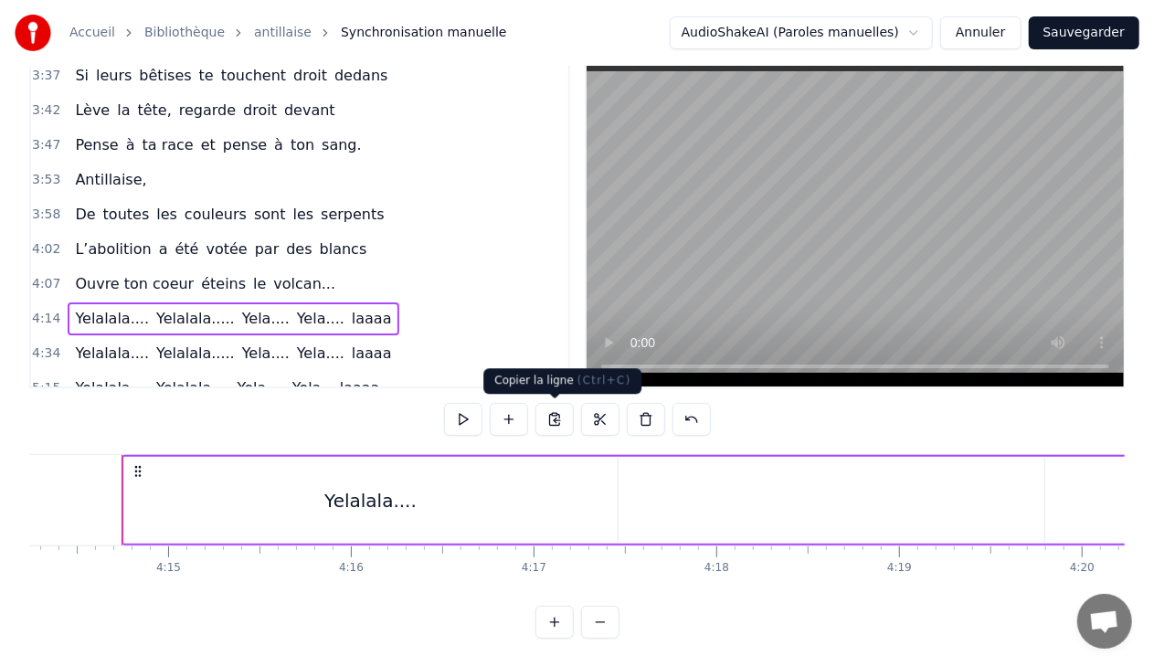
click at [549, 423] on button at bounding box center [554, 419] width 38 height 33
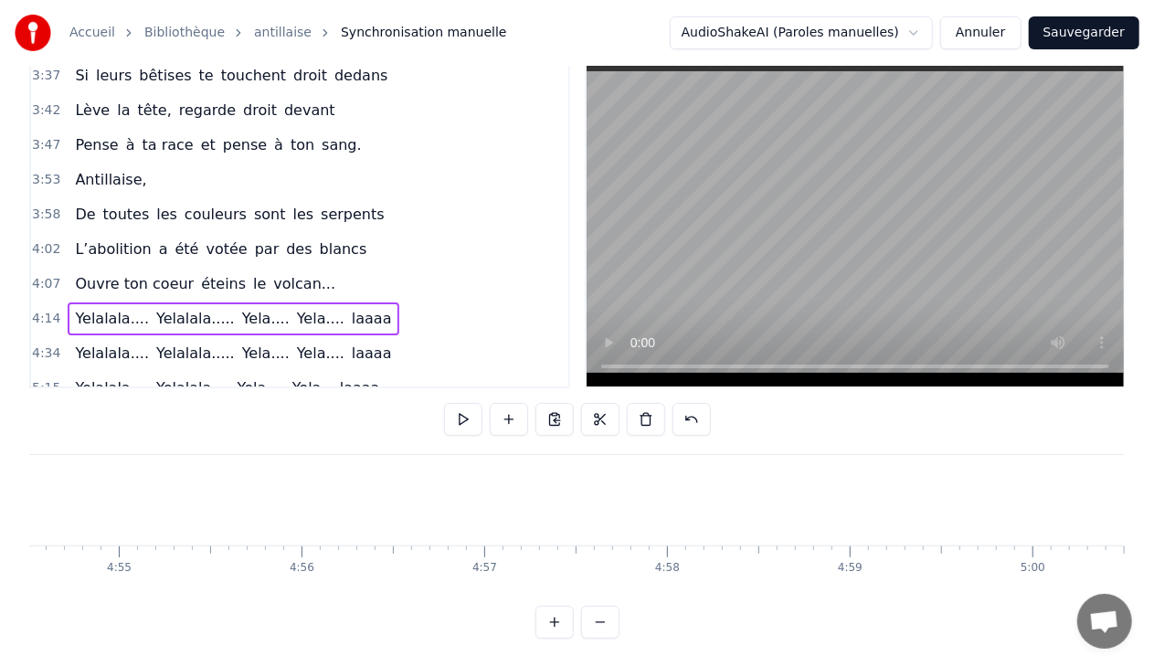
scroll to position [0, 54042]
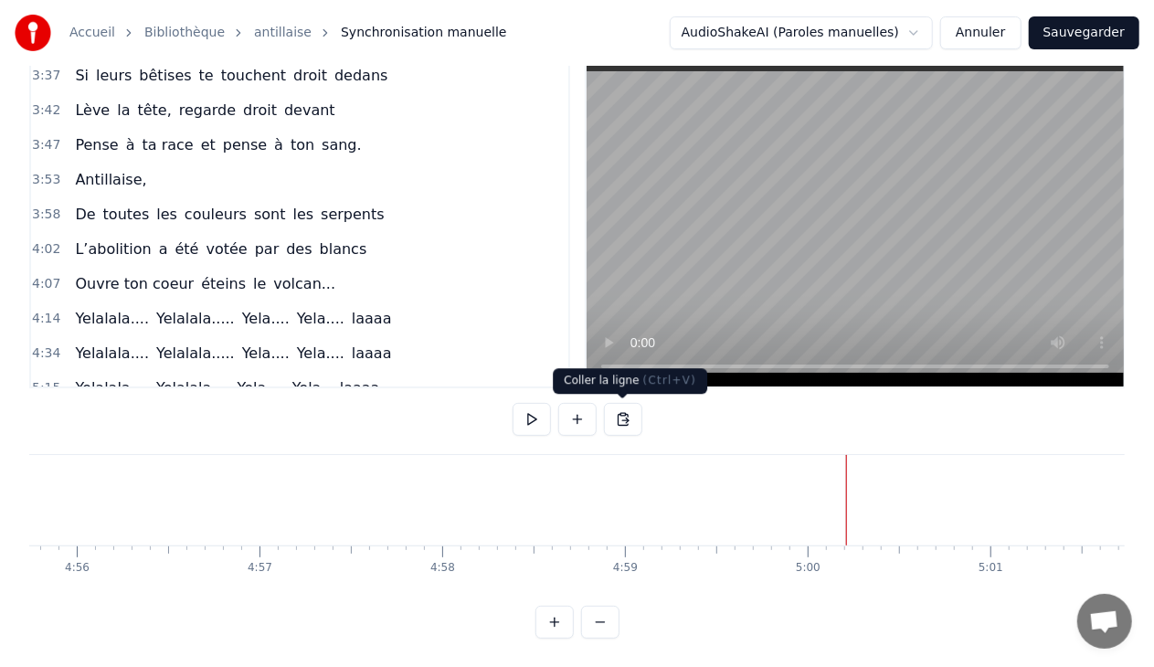
click at [619, 420] on button at bounding box center [623, 419] width 38 height 33
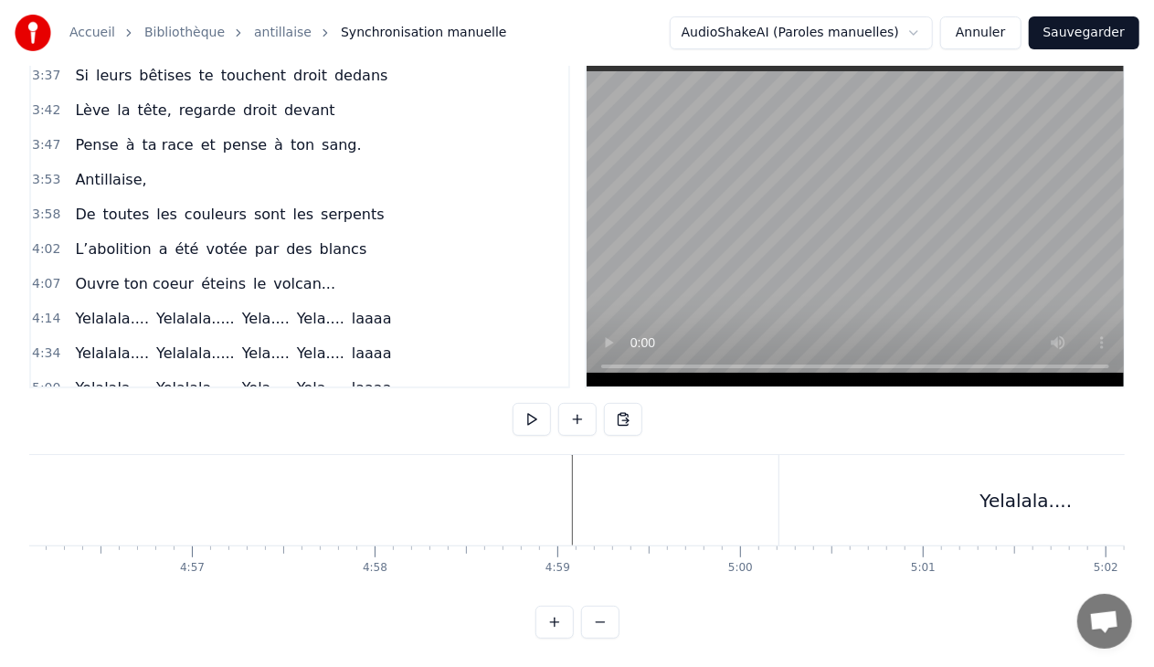
scroll to position [0, 54072]
click at [936, 509] on div "Yelalala...." at bounding box center [1063, 500] width 493 height 90
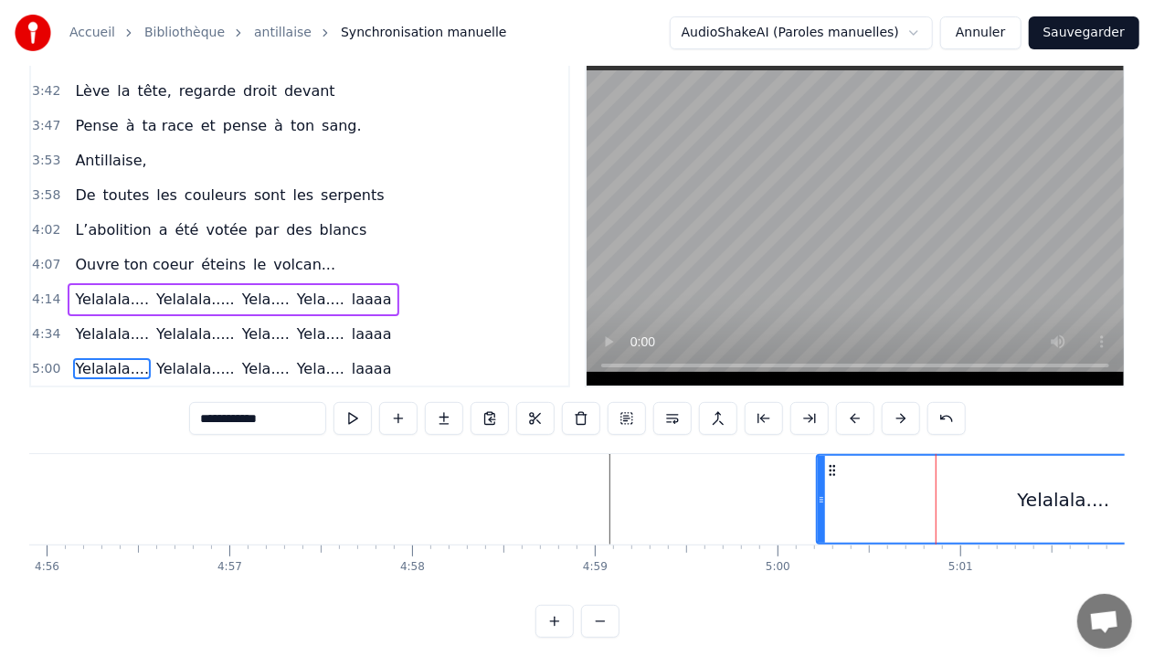
scroll to position [761, 0]
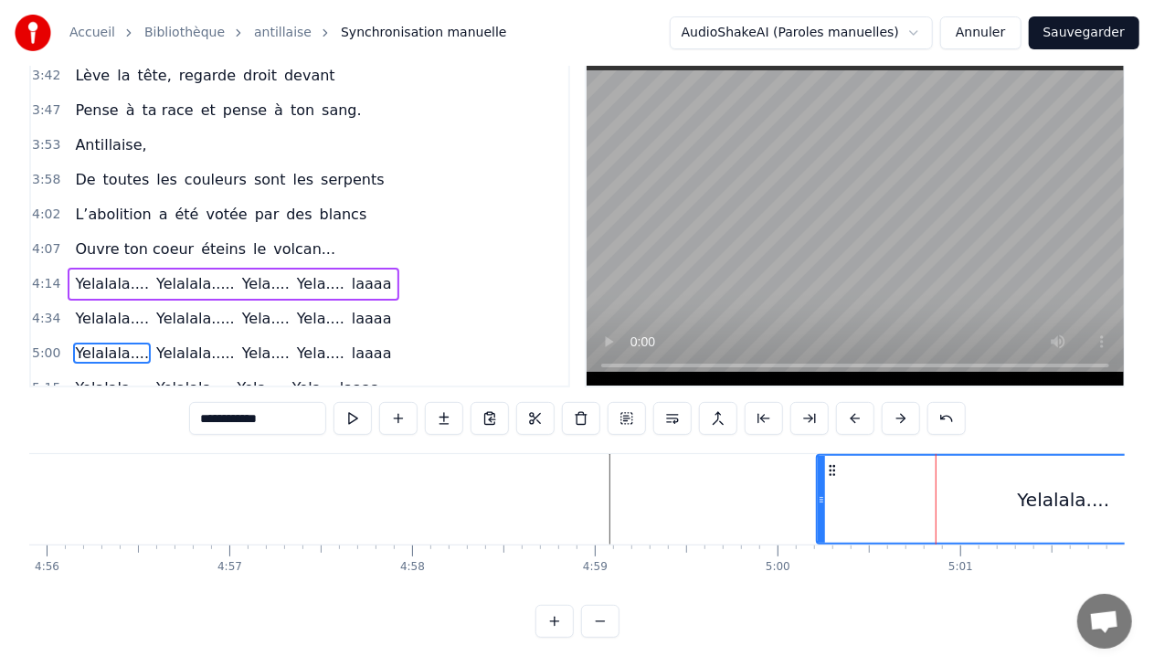
click at [345, 336] on div "5:00 Yelalala.... [GEOGRAPHIC_DATA]..... Yela.... Yela.... laaaa" at bounding box center [299, 353] width 537 height 35
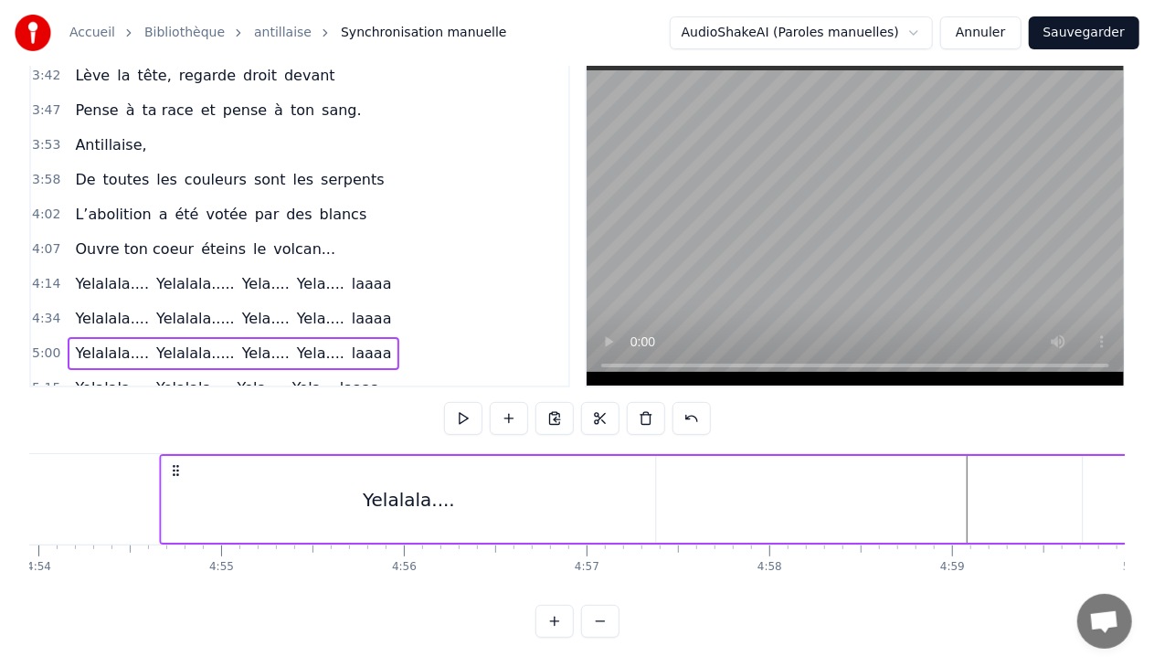
scroll to position [0, 53702]
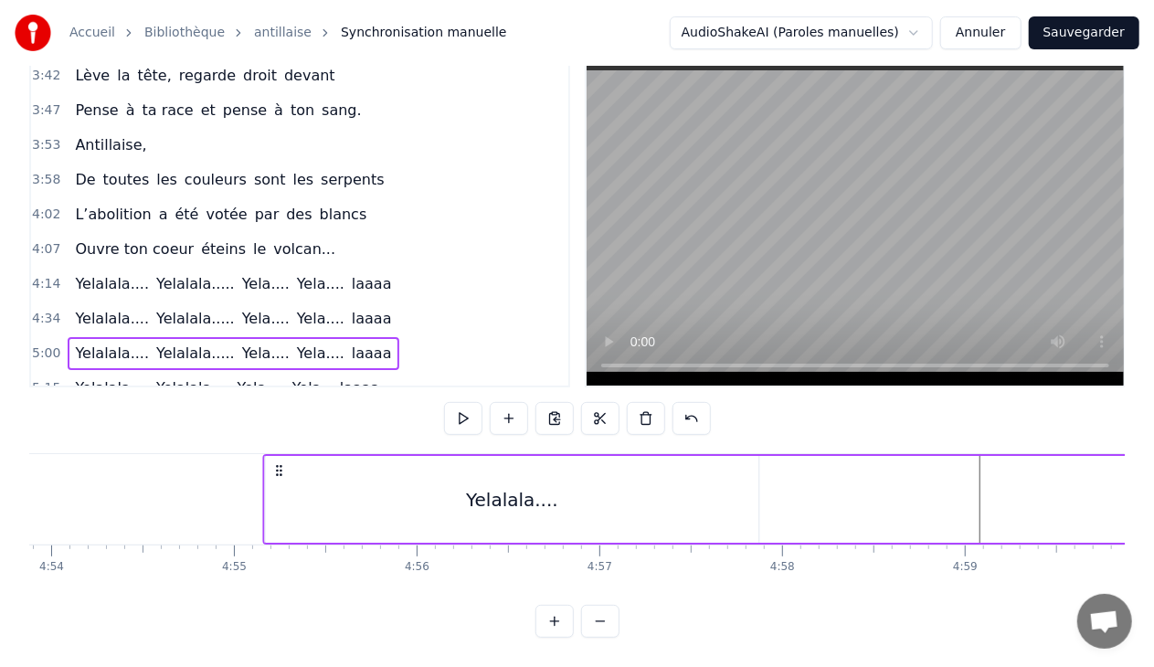
drag, startPoint x: 830, startPoint y: 470, endPoint x: 277, endPoint y: 466, distance: 552.8
click at [277, 466] on icon at bounding box center [279, 470] width 15 height 15
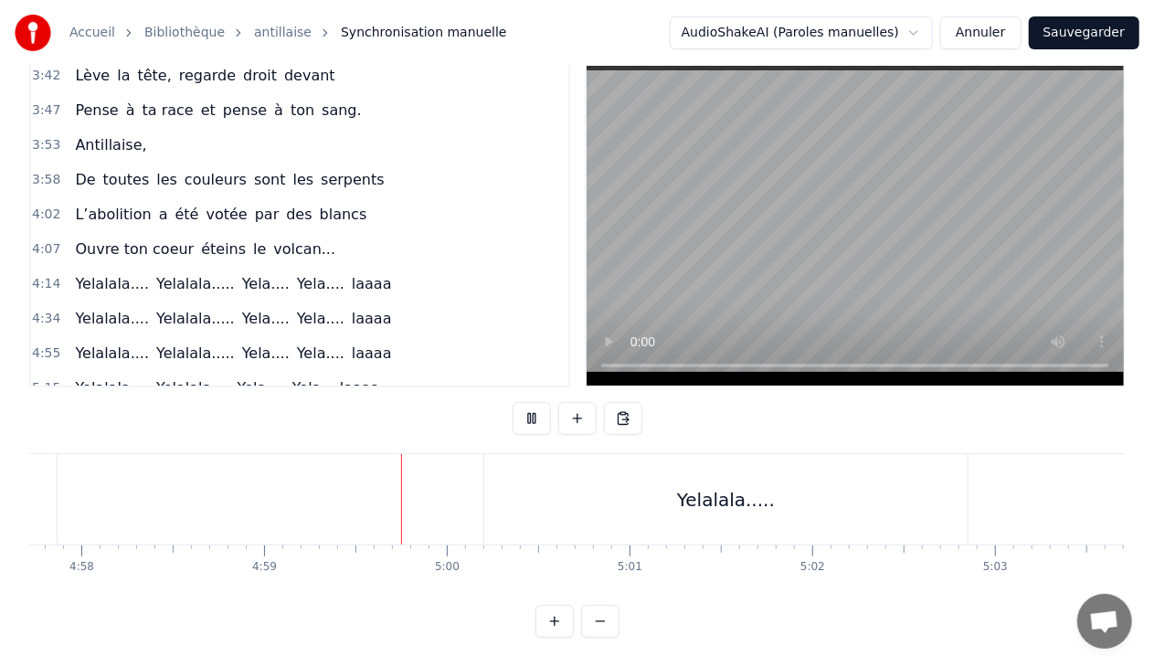
scroll to position [0, 54581]
click at [570, 473] on div "Yelalala....." at bounding box center [547, 499] width 483 height 90
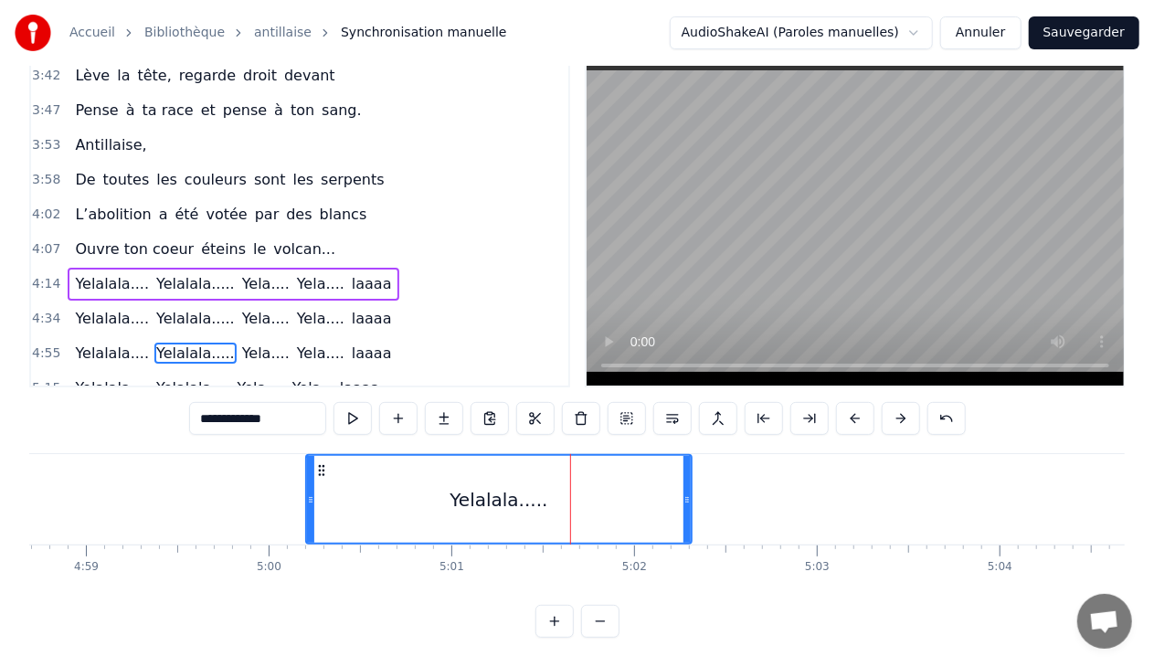
drag, startPoint x: 785, startPoint y: 499, endPoint x: 687, endPoint y: 501, distance: 97.8
click at [687, 501] on icon at bounding box center [686, 499] width 7 height 15
click at [256, 497] on div "Yelalala.... [GEOGRAPHIC_DATA]..... Yela.... Yela.... laaaa" at bounding box center [960, 499] width 3153 height 90
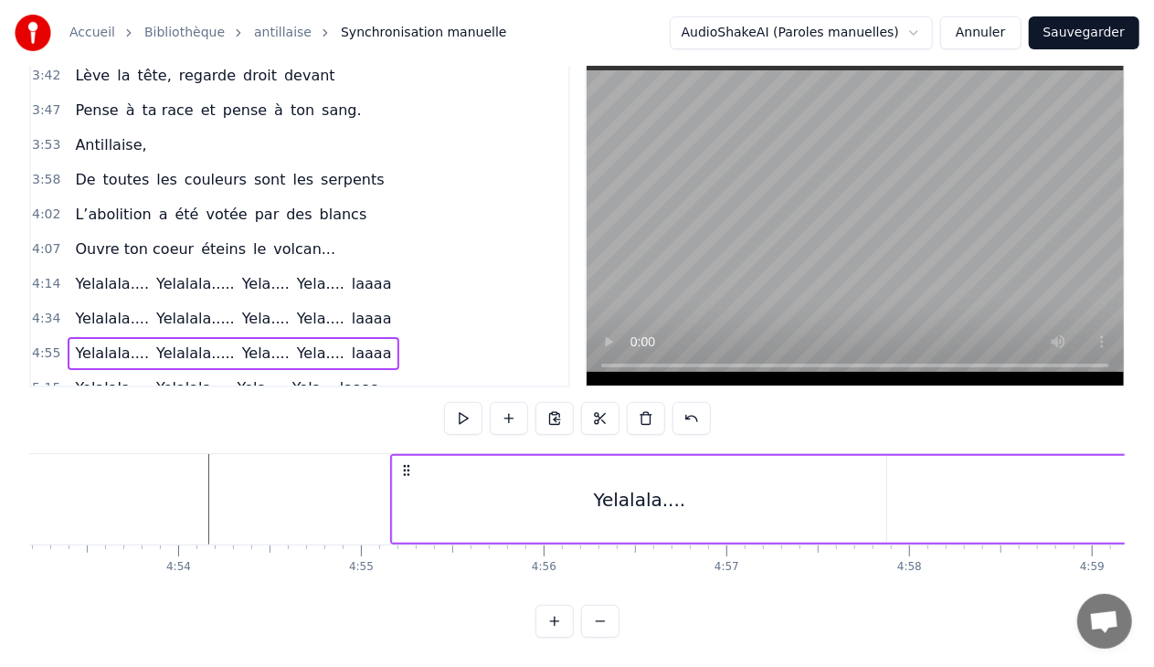
scroll to position [0, 53463]
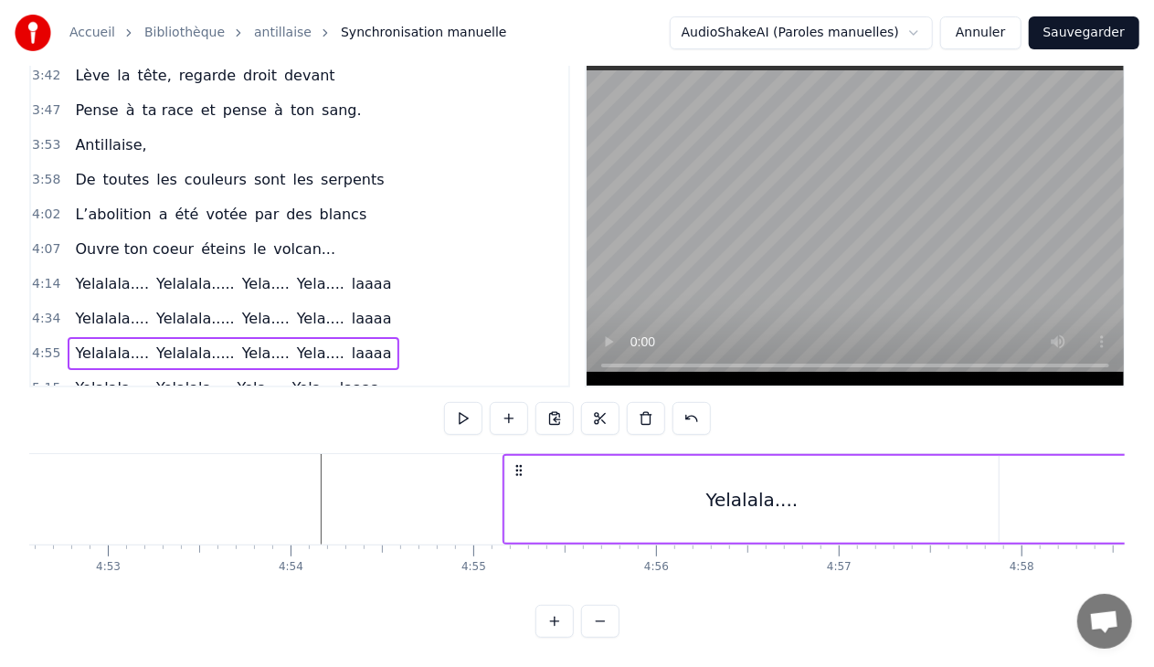
click at [778, 482] on div "Yelalala...." at bounding box center [751, 499] width 493 height 87
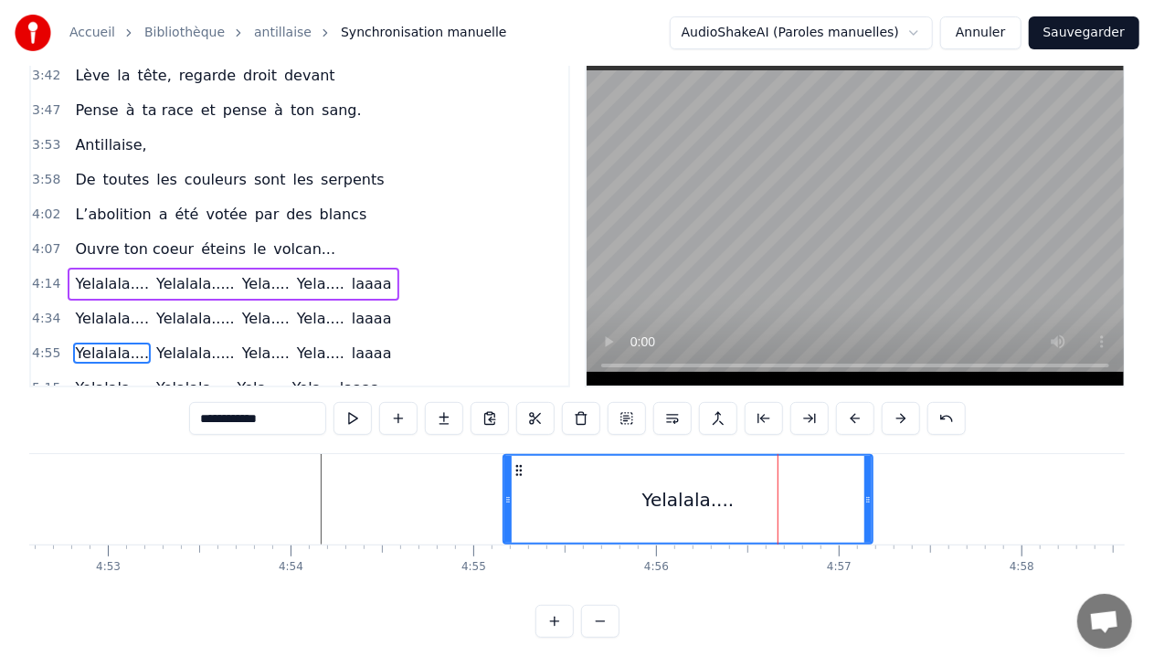
drag, startPoint x: 989, startPoint y: 499, endPoint x: 865, endPoint y: 508, distance: 123.7
click at [865, 508] on div at bounding box center [867, 499] width 7 height 87
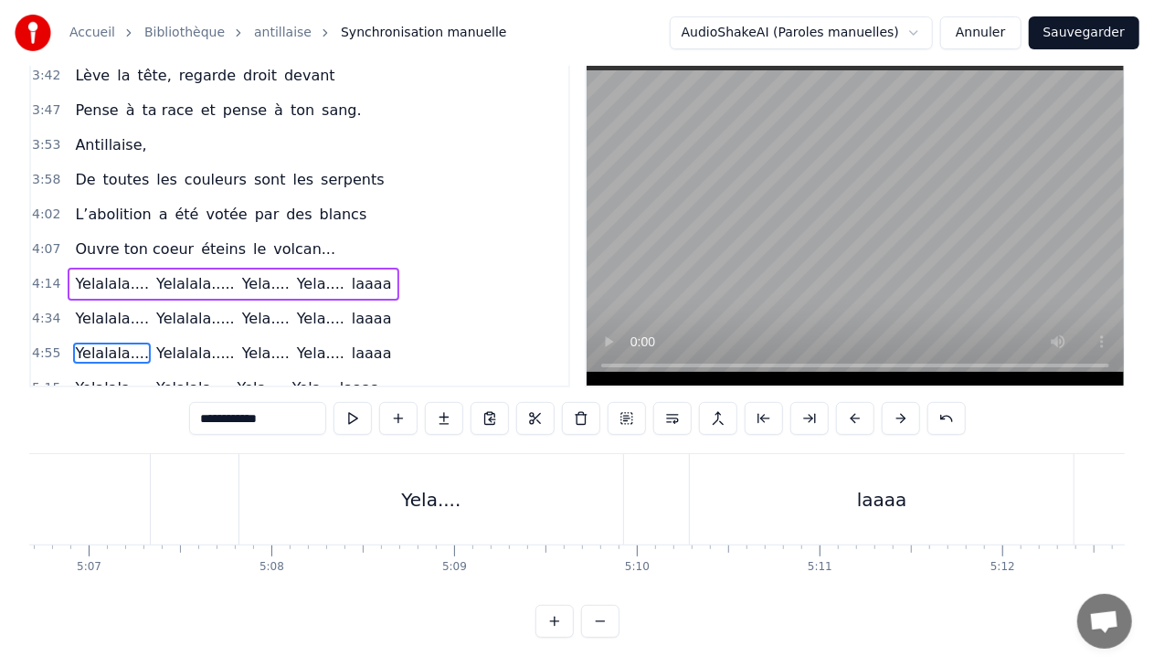
scroll to position [0, 56115]
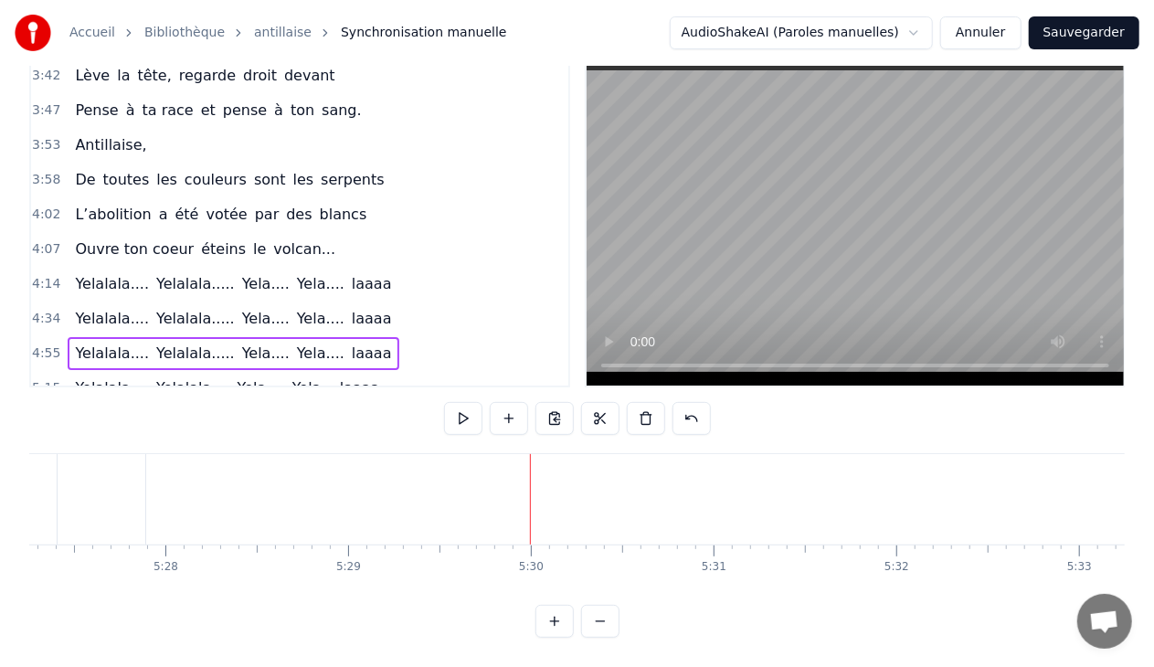
scroll to position [0, 59352]
click at [451, 508] on div "Yela...." at bounding box center [321, 499] width 367 height 90
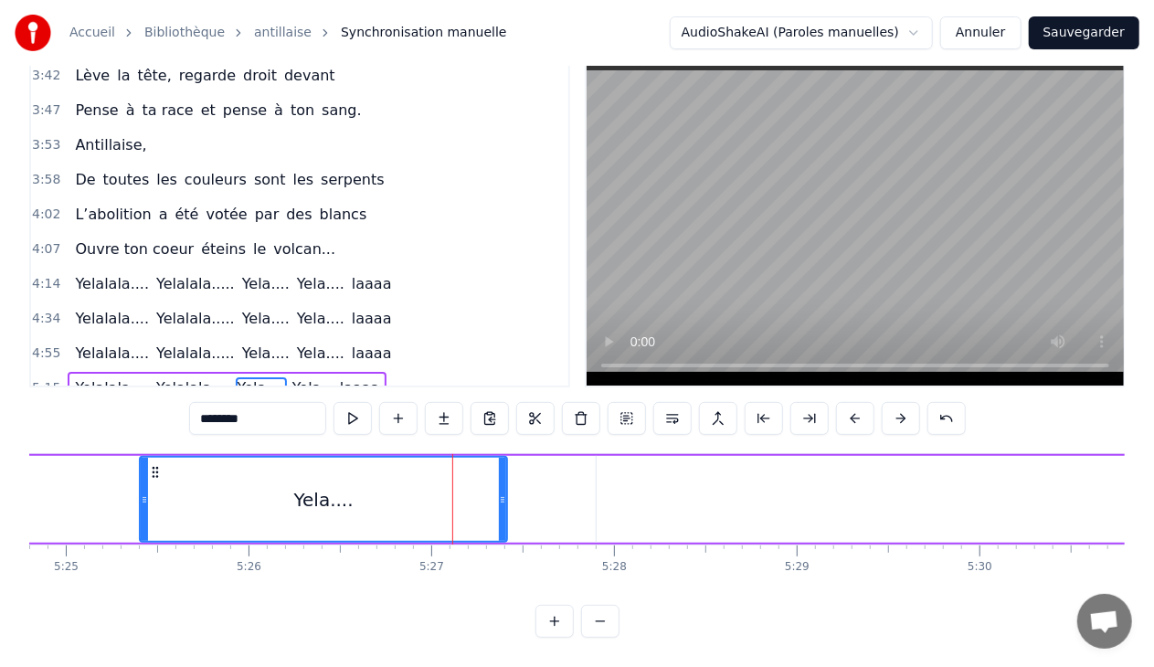
click at [88, 488] on div "Yelalala.... [GEOGRAPHIC_DATA].... Yela.... Yela....laaaa" at bounding box center [721, 499] width 4861 height 90
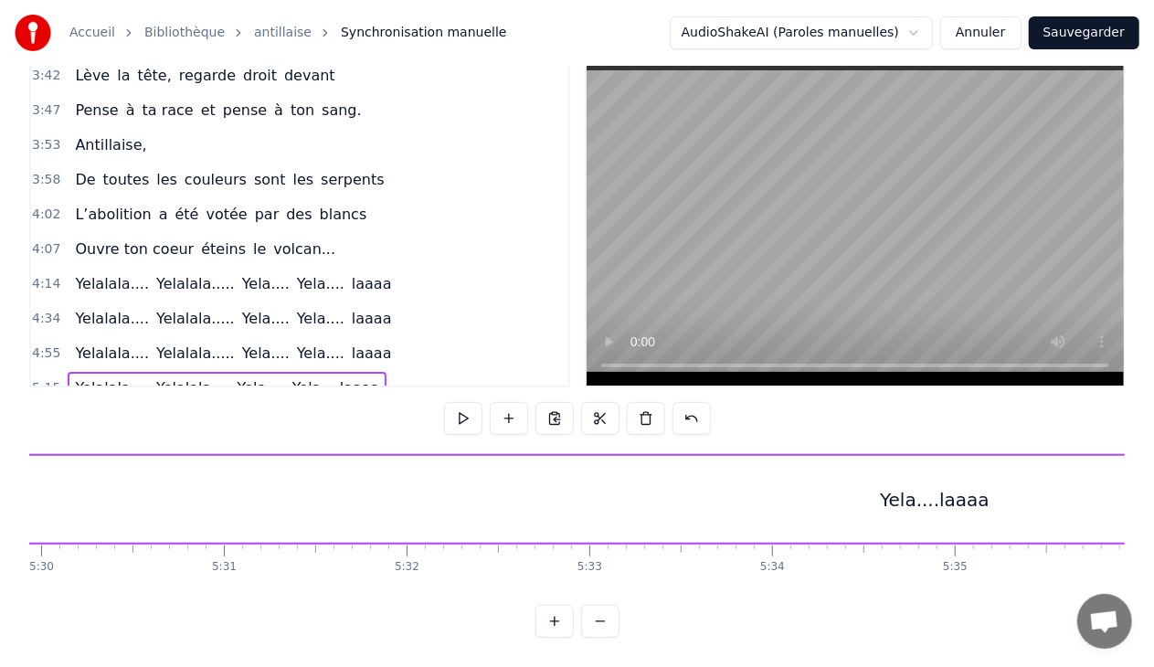
scroll to position [0, 60067]
click at [1118, 486] on div "Yela....laaaa" at bounding box center [1159, 499] width 110 height 27
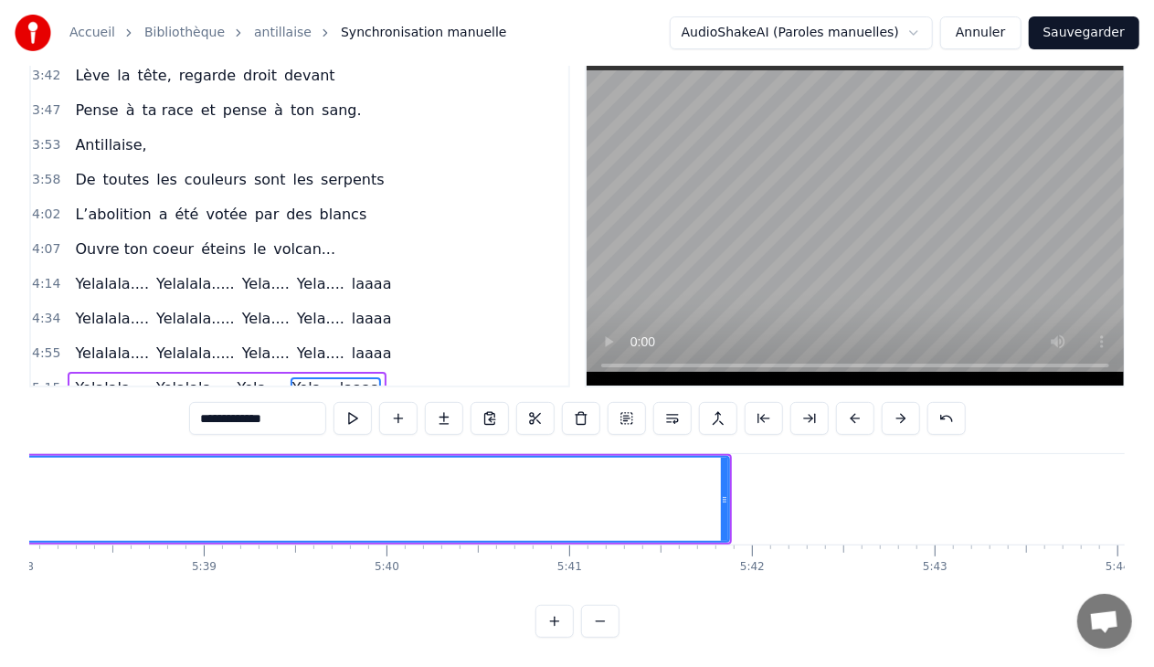
scroll to position [0, 61660]
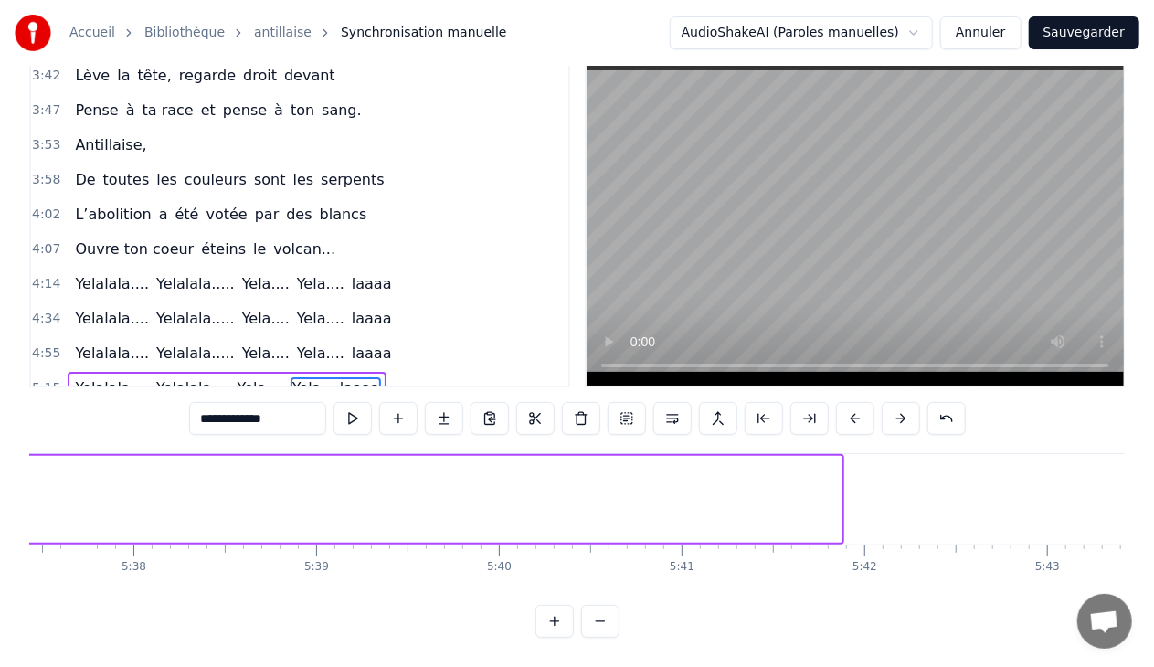
drag, startPoint x: 839, startPoint y: 482, endPoint x: 0, endPoint y: 468, distance: 838.9
click at [0, 468] on div "Accueil Bibliothèque antillaise Synchronisation manuelle AudioShakeAI (Paroles …" at bounding box center [577, 298] width 1154 height 679
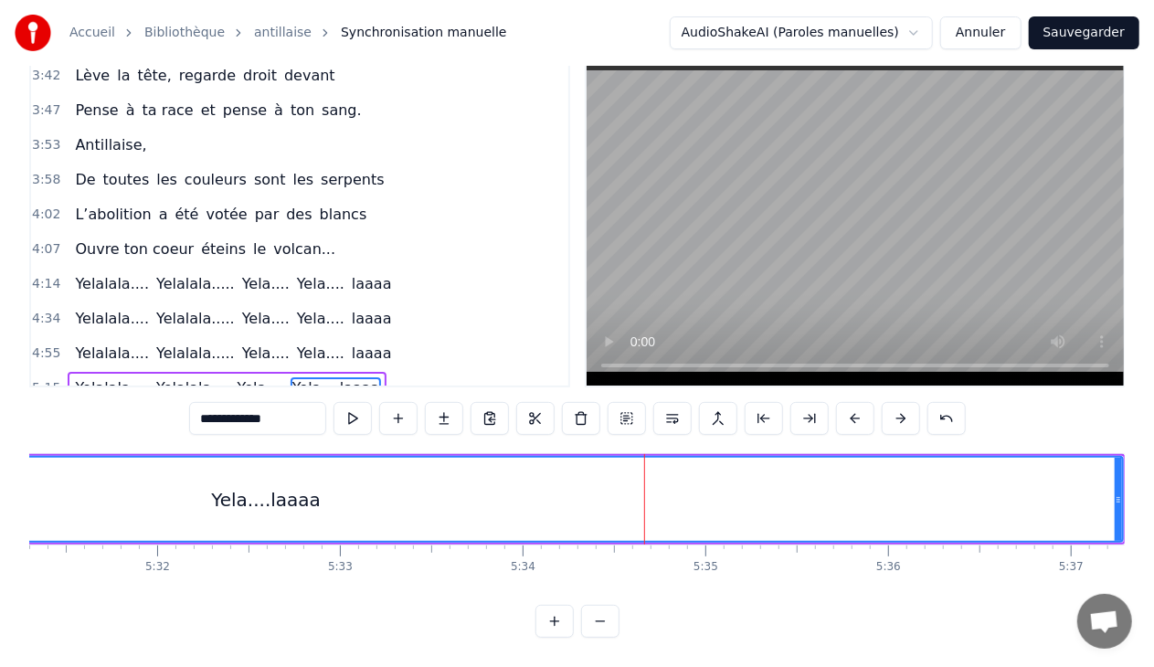
scroll to position [0, 60615]
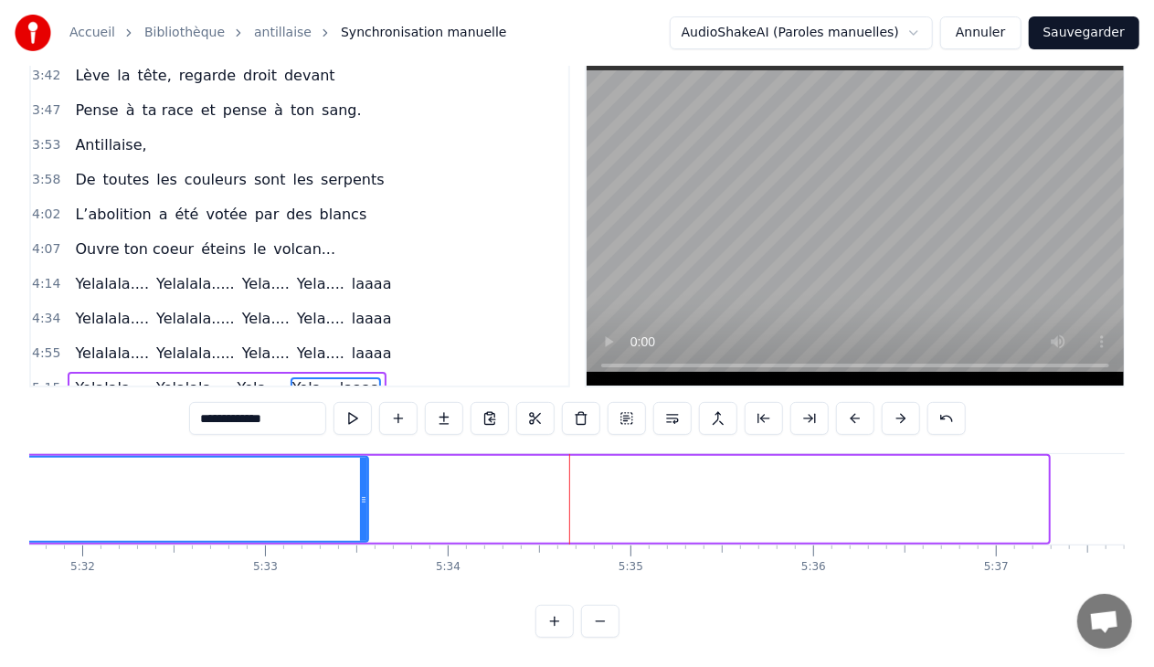
drag, startPoint x: 1045, startPoint y: 485, endPoint x: 365, endPoint y: 499, distance: 679.9
click at [365, 499] on div at bounding box center [363, 499] width 7 height 83
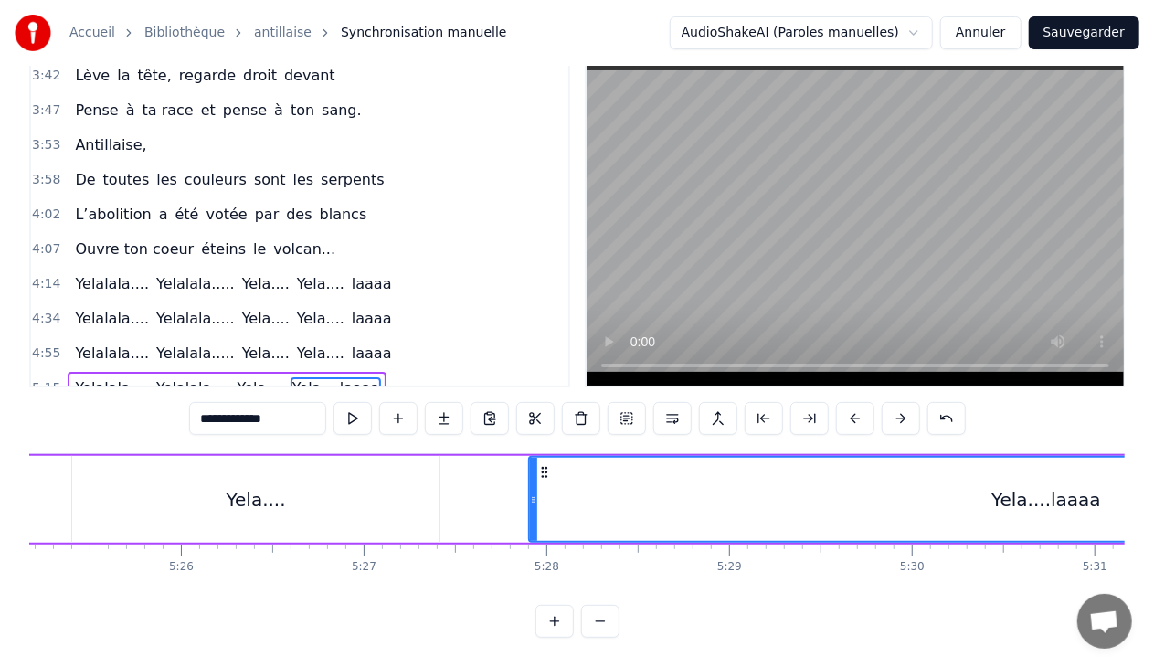
scroll to position [0, 59308]
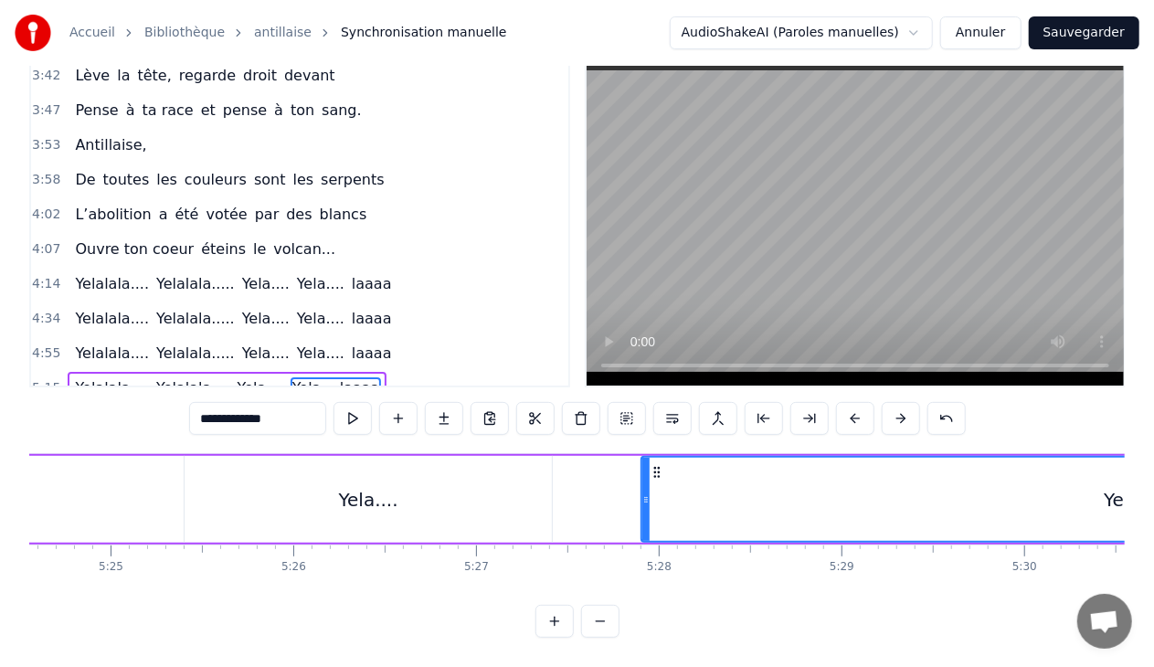
click at [164, 495] on div "Yelalala.... [GEOGRAPHIC_DATA].... Yela.... Yela....laaaa" at bounding box center [7, 499] width 3342 height 90
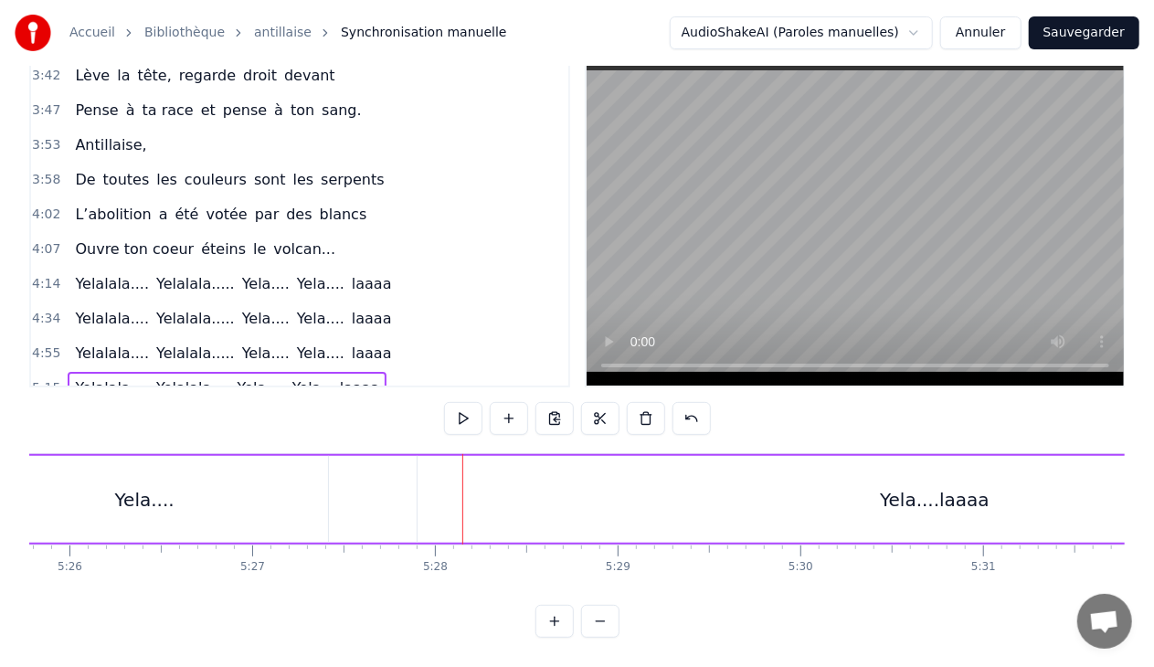
scroll to position [0, 59793]
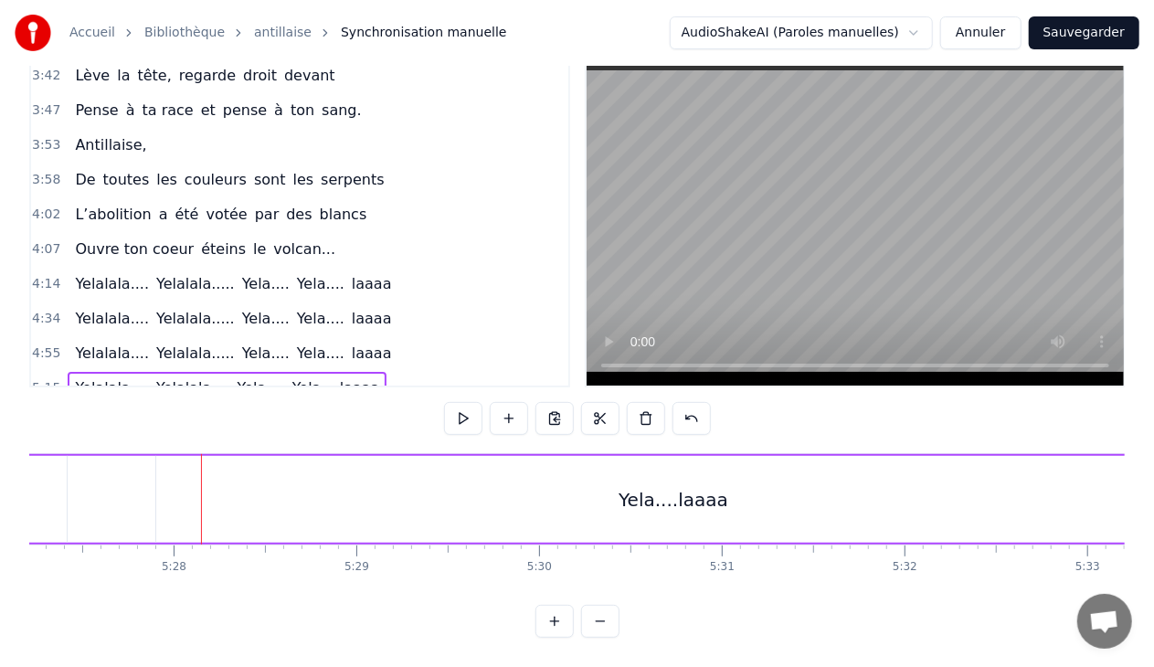
click at [757, 458] on div "Yela....laaaa" at bounding box center [673, 499] width 1034 height 87
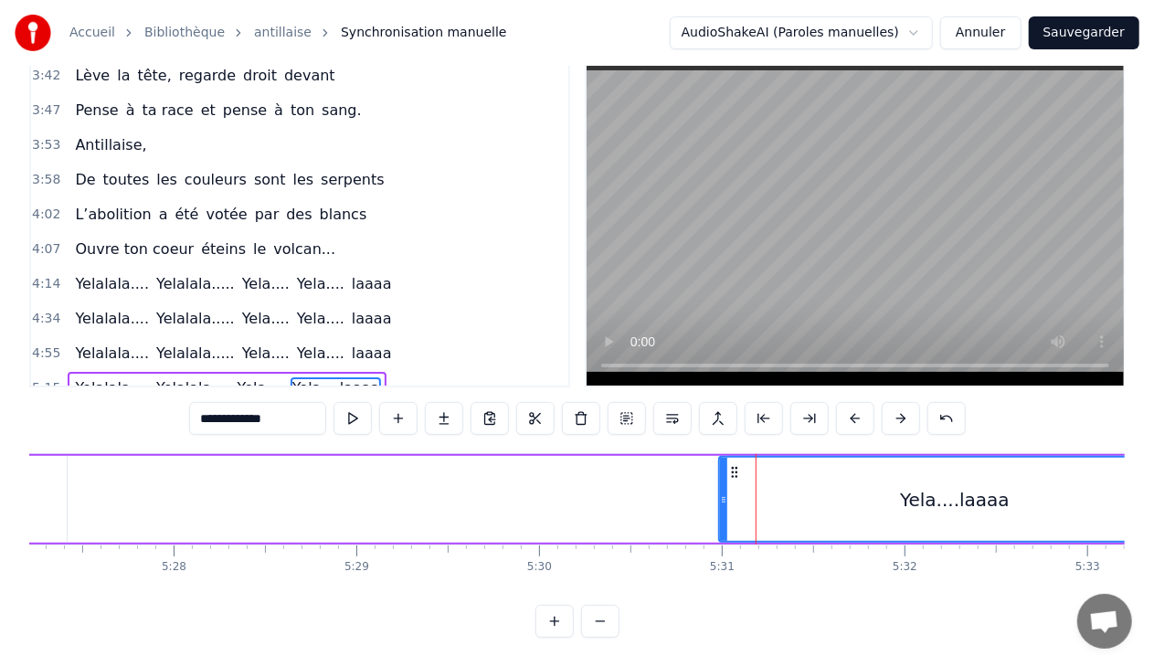
drag, startPoint x: 159, startPoint y: 481, endPoint x: 722, endPoint y: 482, distance: 562.8
click at [723, 497] on circle at bounding box center [723, 497] width 1 height 1
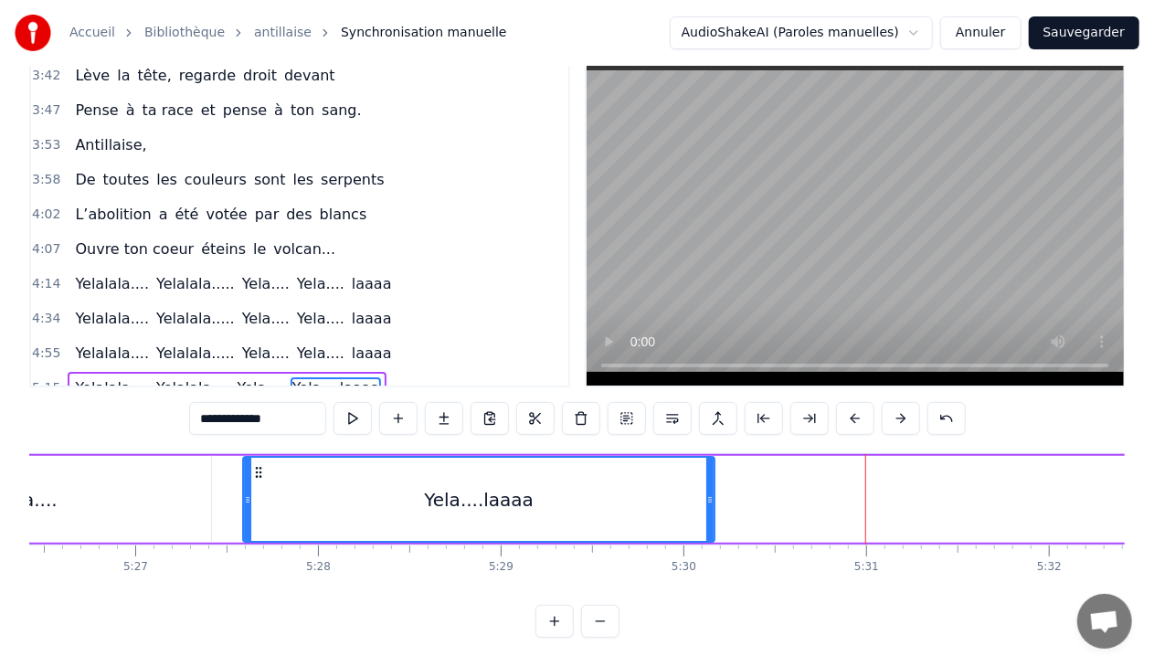
scroll to position [0, 59625]
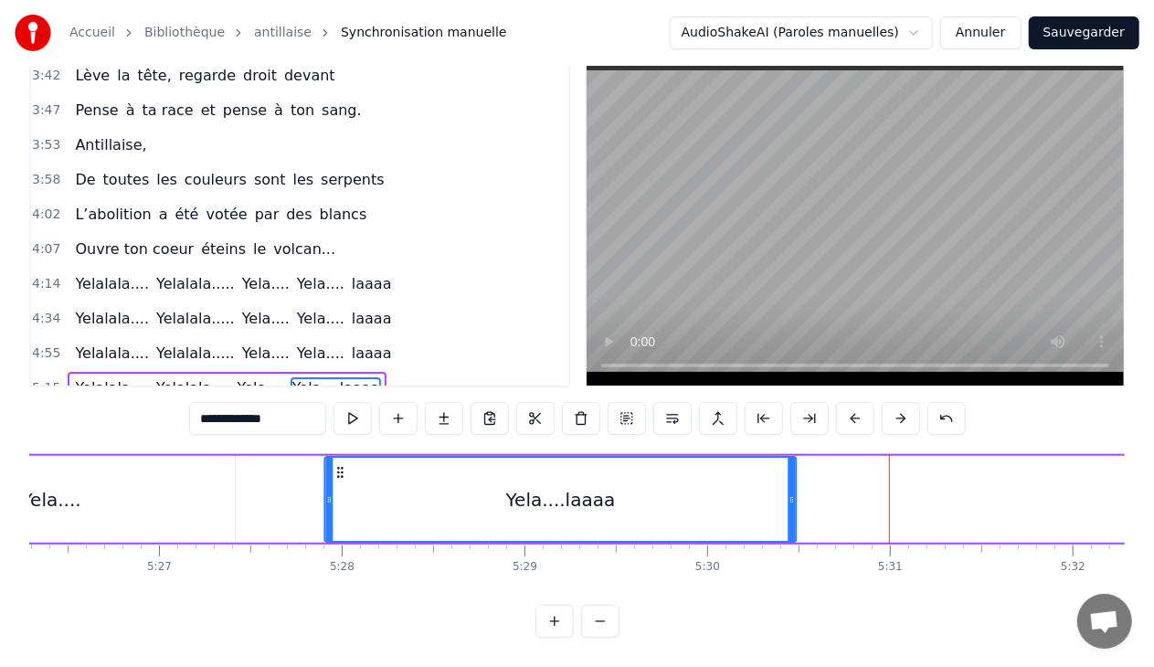
drag, startPoint x: 733, startPoint y: 455, endPoint x: 338, endPoint y: 458, distance: 394.7
click at [338, 465] on icon at bounding box center [340, 472] width 15 height 15
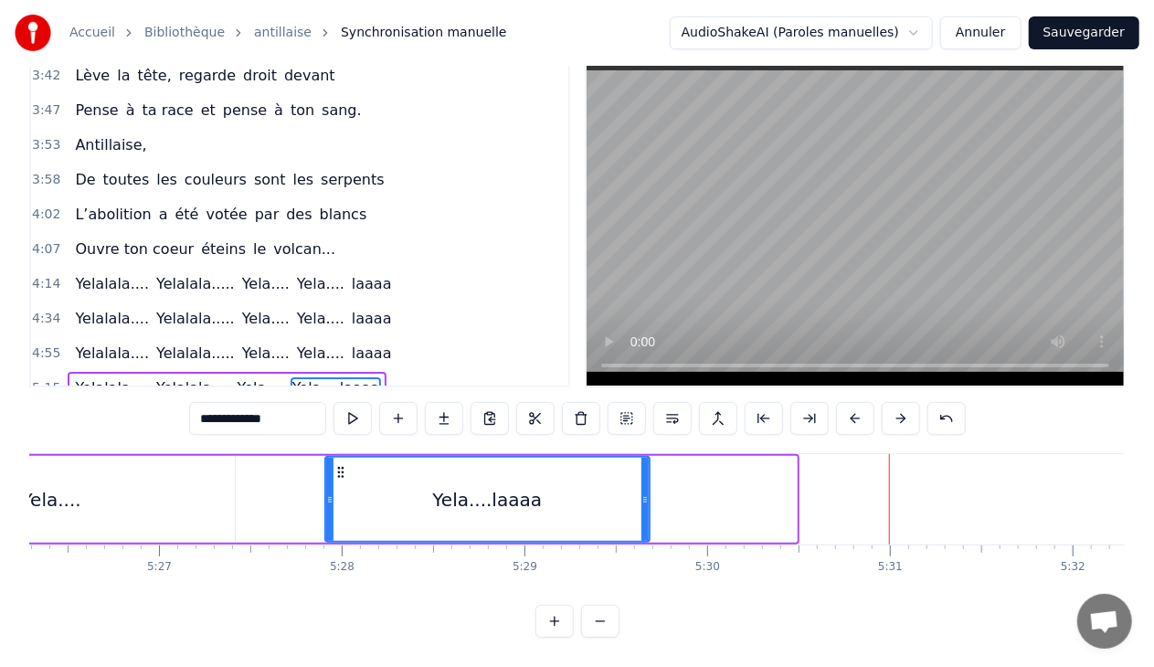
drag, startPoint x: 792, startPoint y: 480, endPoint x: 645, endPoint y: 475, distance: 147.2
click at [645, 475] on div at bounding box center [644, 499] width 7 height 83
click at [278, 407] on input "**********" at bounding box center [257, 418] width 137 height 33
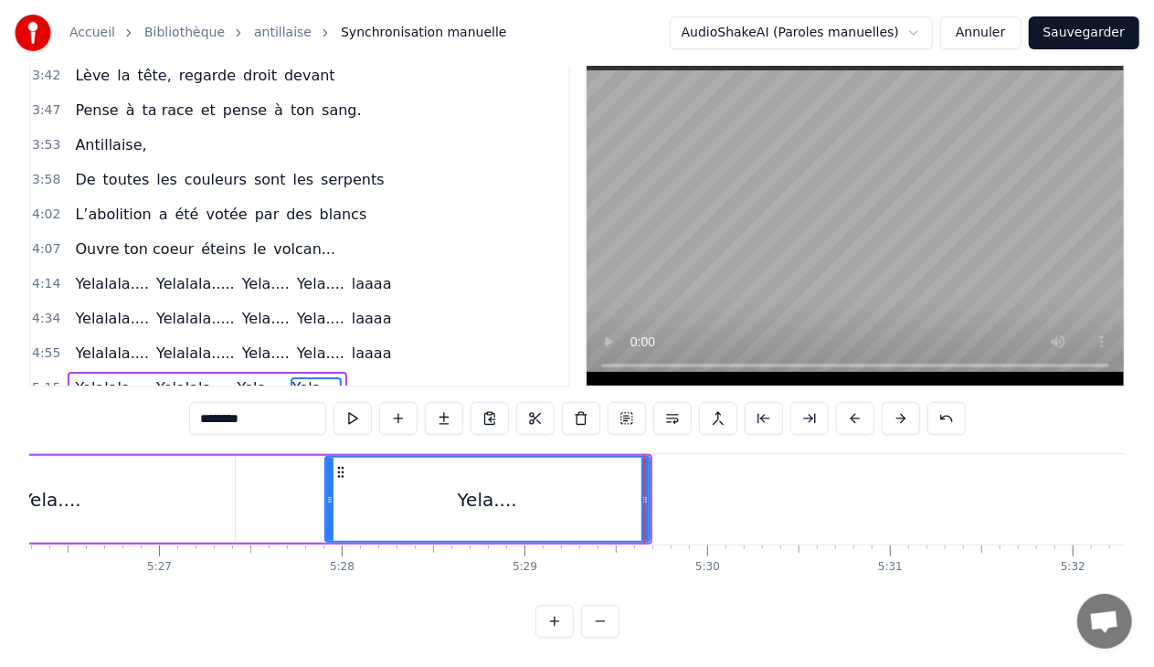
type input "********"
click at [174, 471] on div "Yela...." at bounding box center [51, 499] width 367 height 87
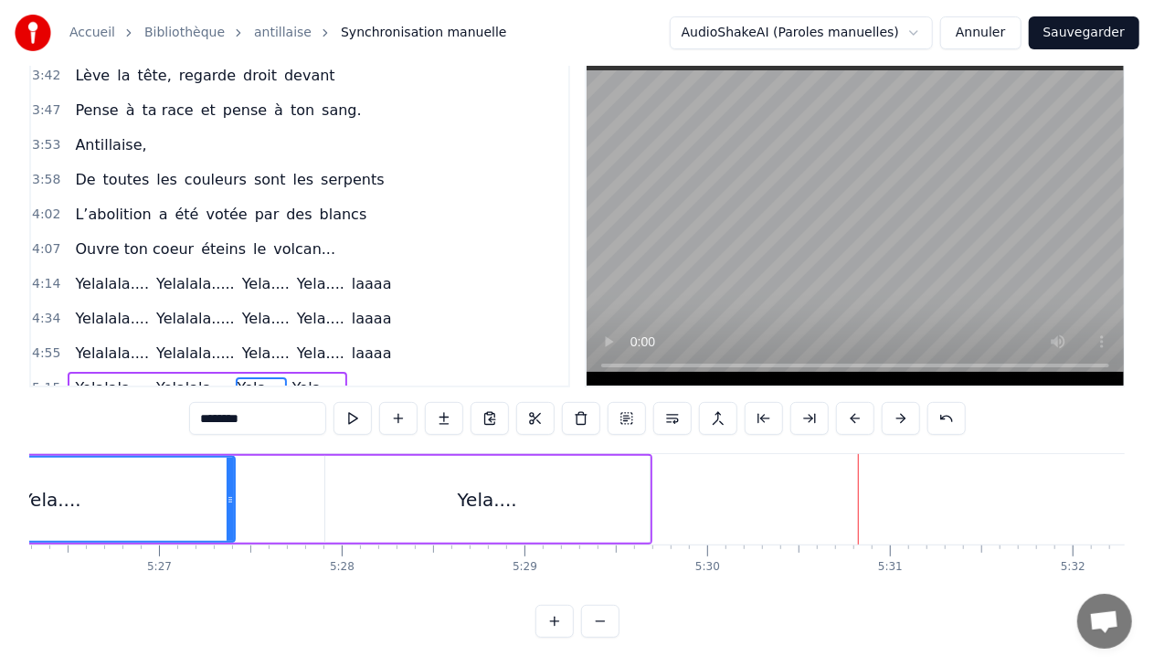
click at [291, 377] on span "Yela...." at bounding box center [316, 387] width 51 height 21
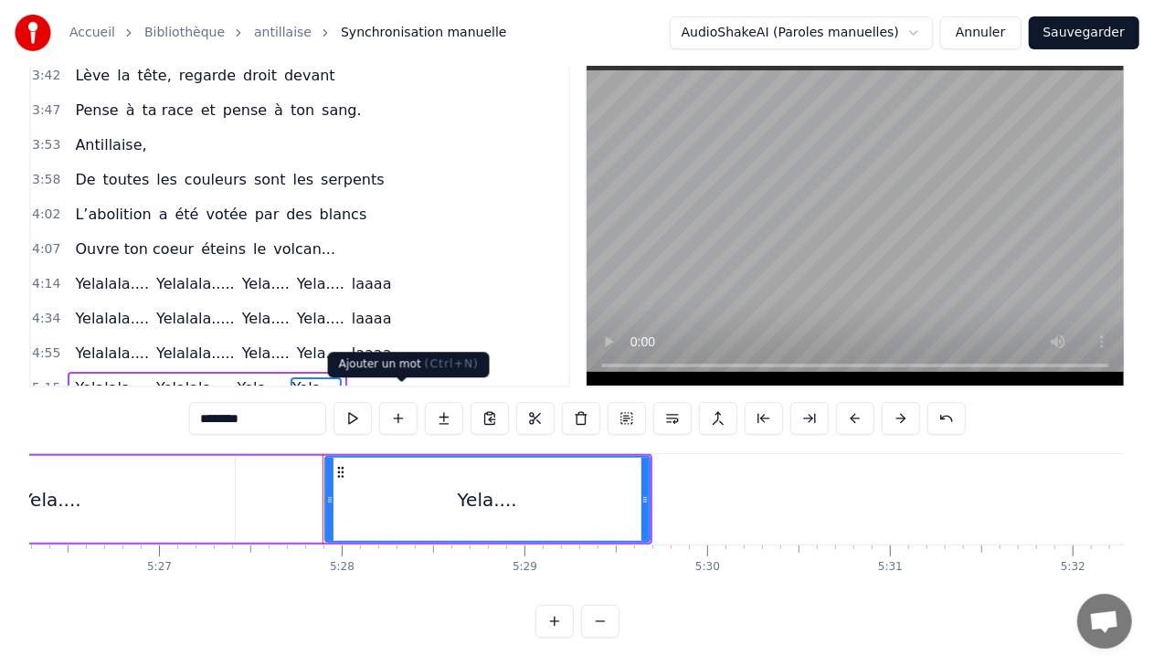
click at [402, 402] on button at bounding box center [398, 418] width 38 height 33
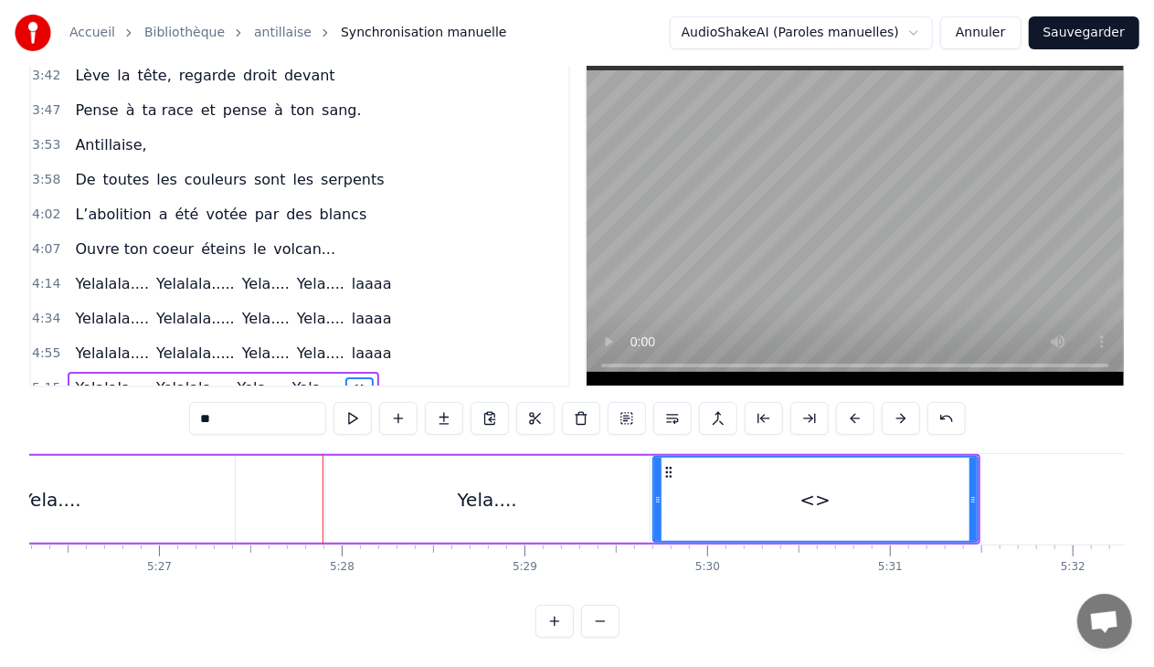
click at [292, 404] on input "**" at bounding box center [257, 418] width 137 height 33
type input "*"
type input "*****"
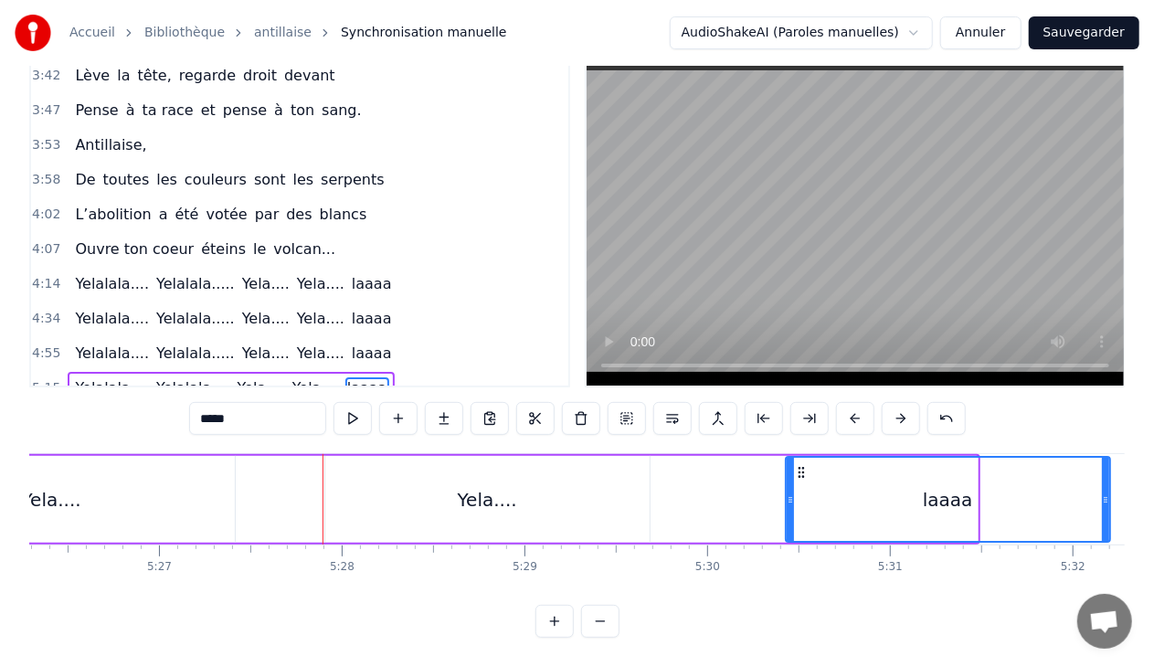
drag, startPoint x: 663, startPoint y: 456, endPoint x: 797, endPoint y: 458, distance: 133.4
click at [797, 465] on icon at bounding box center [801, 472] width 15 height 15
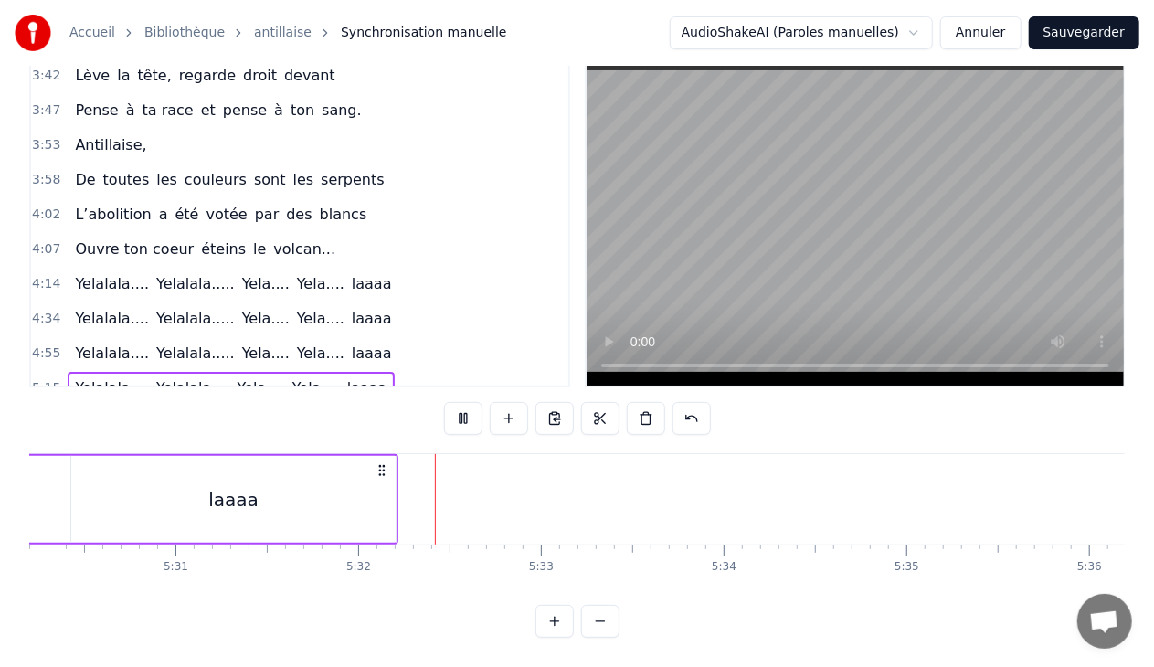
scroll to position [0, 60558]
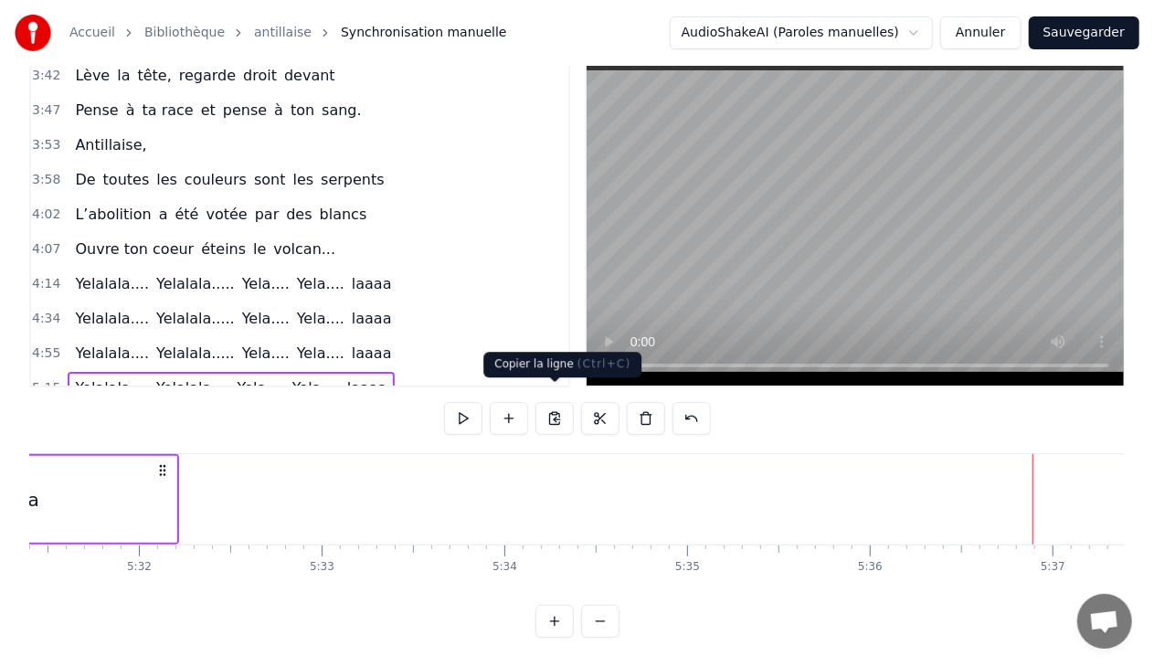
click at [559, 402] on button at bounding box center [554, 418] width 38 height 33
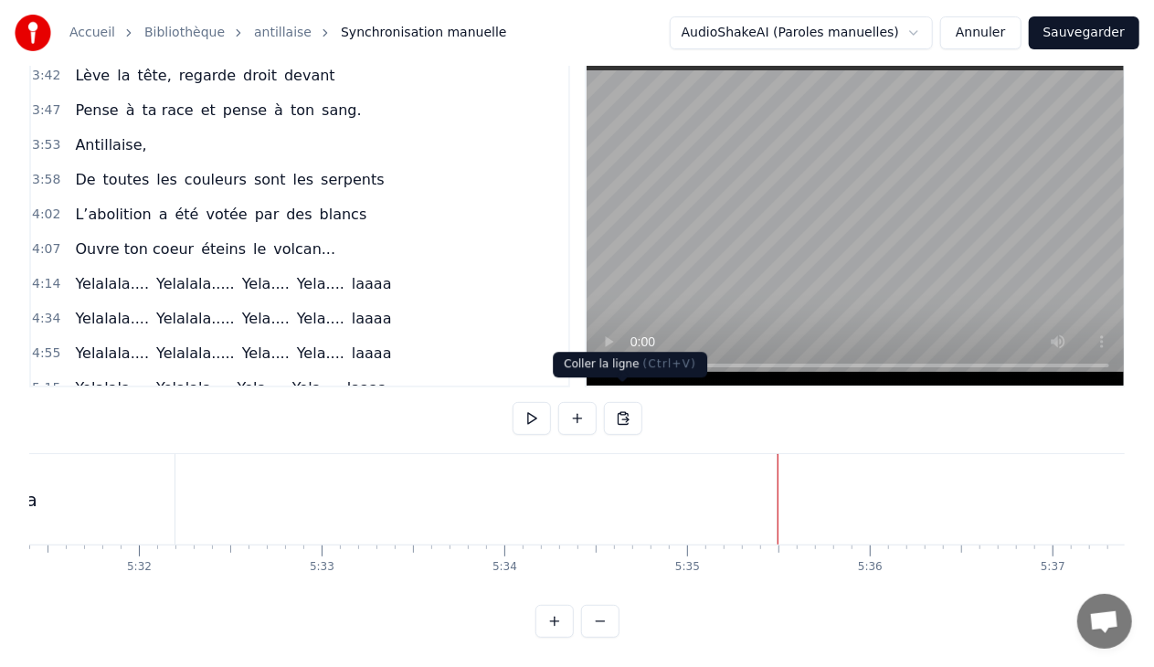
click at [616, 402] on button at bounding box center [623, 418] width 38 height 33
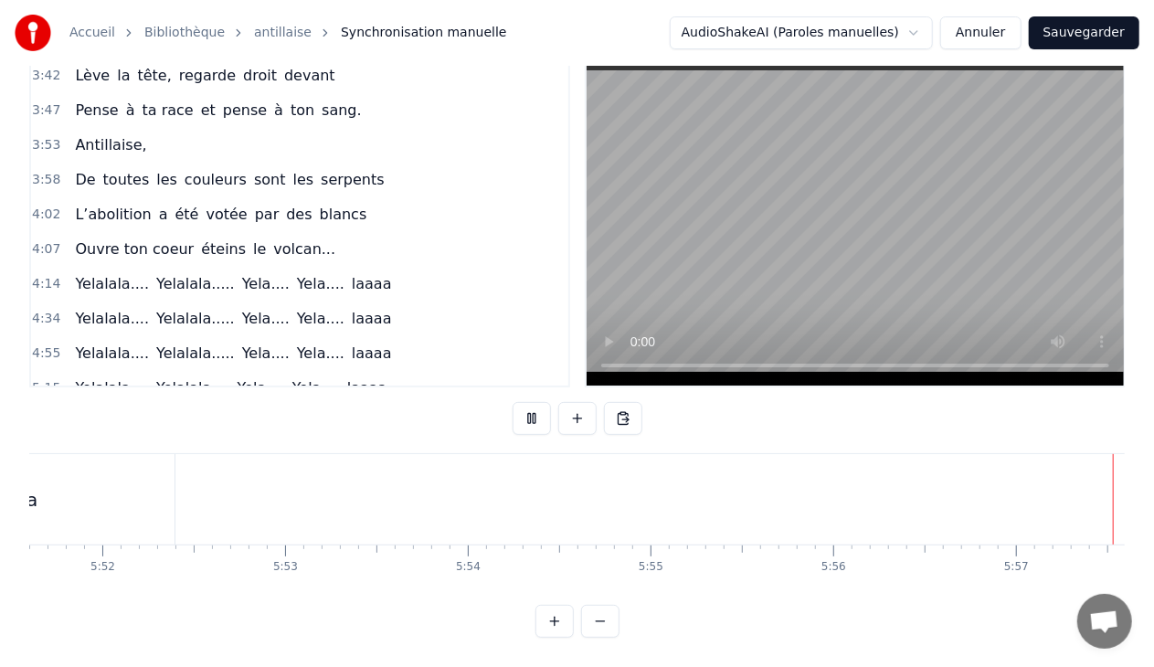
scroll to position [0, 64251]
click at [1093, 35] on button "Sauvegarder" at bounding box center [1084, 32] width 111 height 33
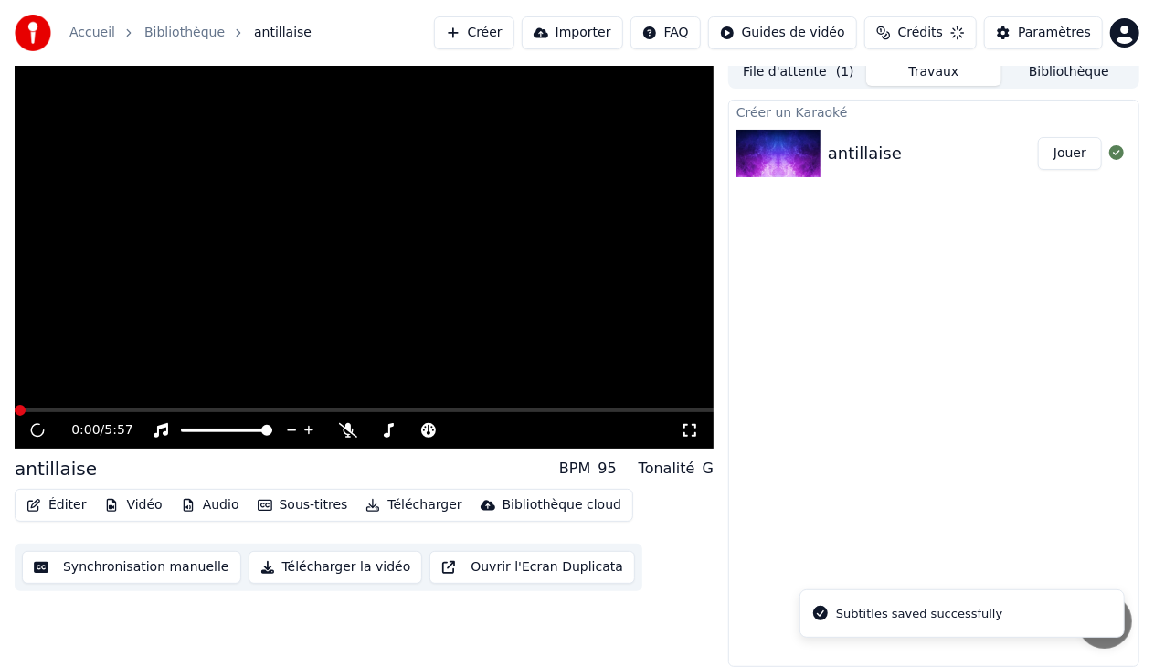
scroll to position [9, 0]
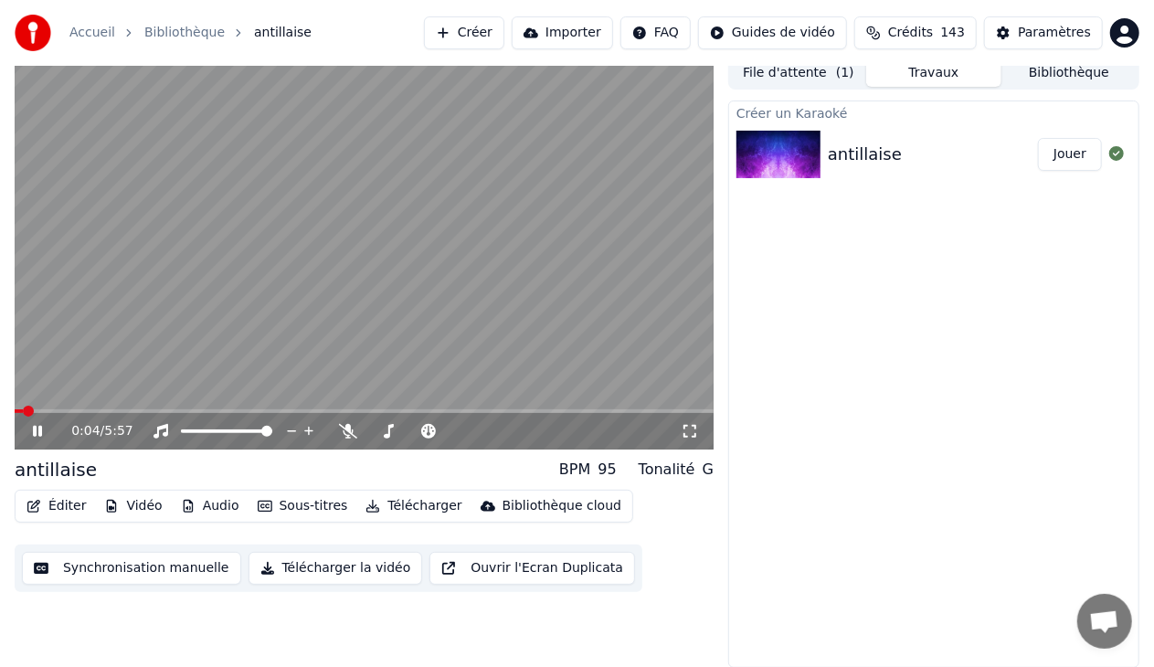
click at [38, 426] on icon at bounding box center [37, 431] width 9 height 11
click at [66, 510] on button "Éditer" at bounding box center [56, 506] width 74 height 26
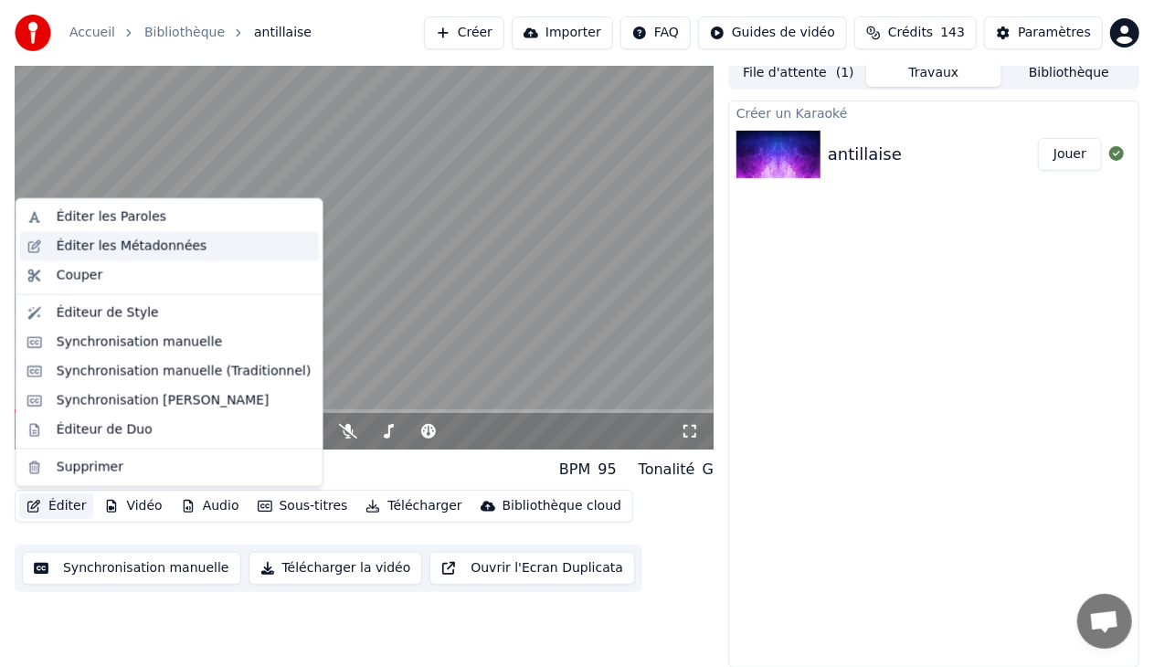
click at [152, 246] on div "Éditer les Métadonnées" at bounding box center [132, 247] width 151 height 18
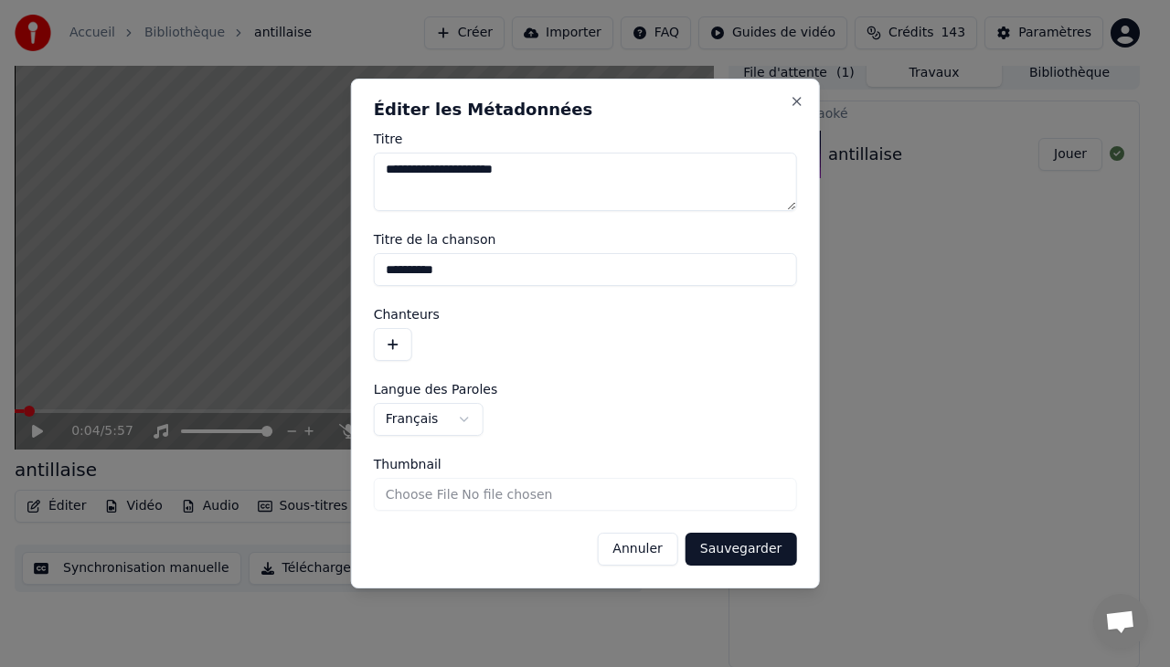
type textarea "**********"
click at [747, 547] on button "Sauvegarder" at bounding box center [740, 549] width 111 height 33
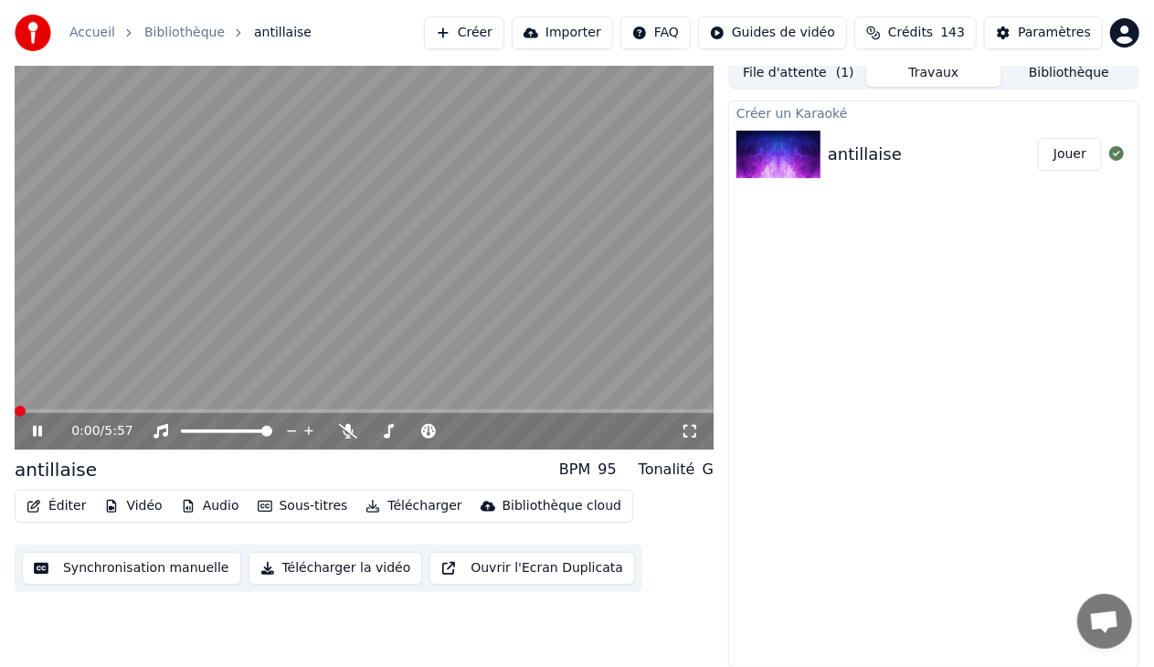
click at [15, 416] on span at bounding box center [20, 411] width 11 height 11
click at [38, 431] on icon at bounding box center [50, 431] width 42 height 15
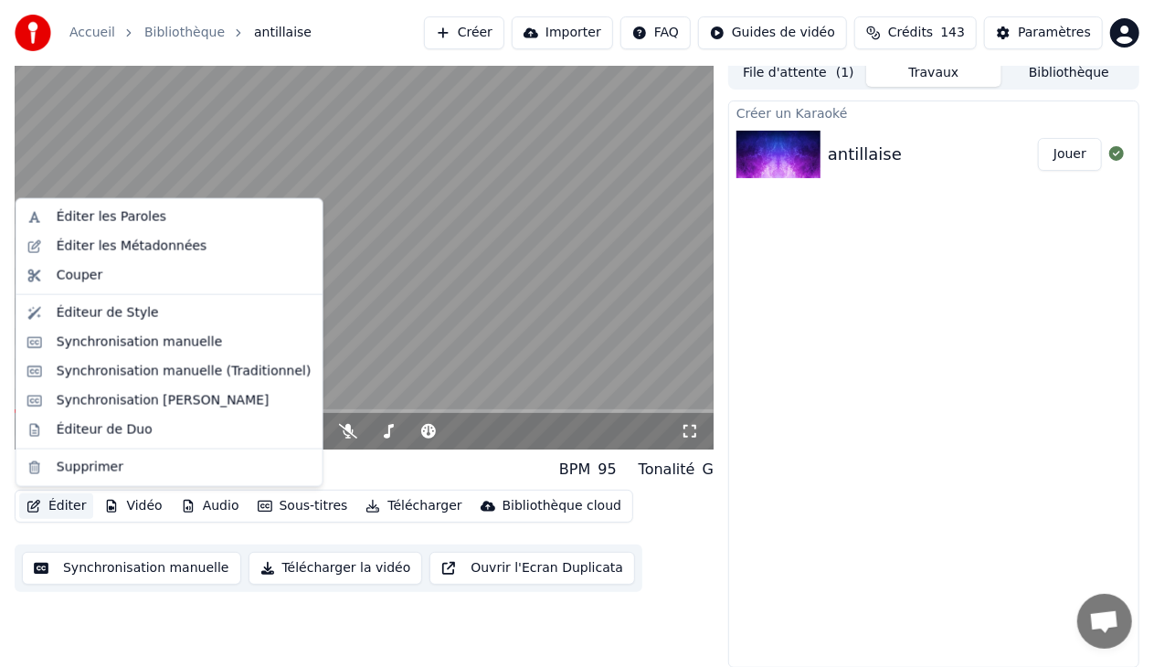
click at [74, 503] on button "Éditer" at bounding box center [56, 506] width 74 height 26
click at [135, 250] on div "Éditer les Métadonnées" at bounding box center [132, 247] width 151 height 18
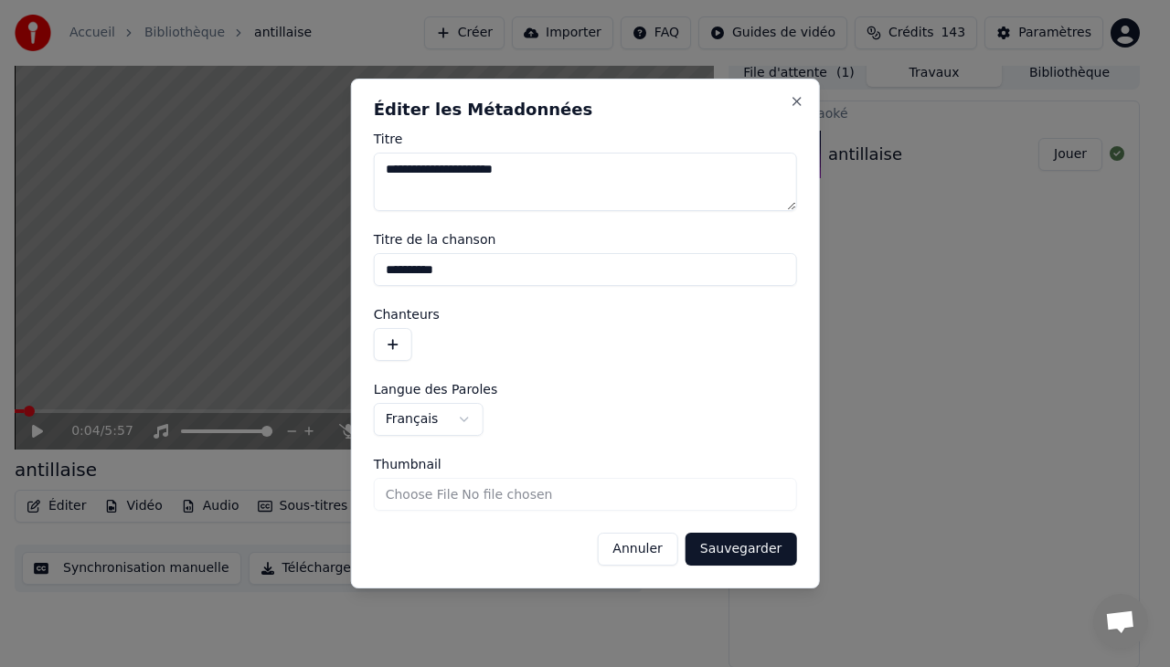
click at [380, 270] on input "**********" at bounding box center [585, 269] width 423 height 33
type input "**********"
click at [748, 539] on button "Sauvegarder" at bounding box center [740, 549] width 111 height 33
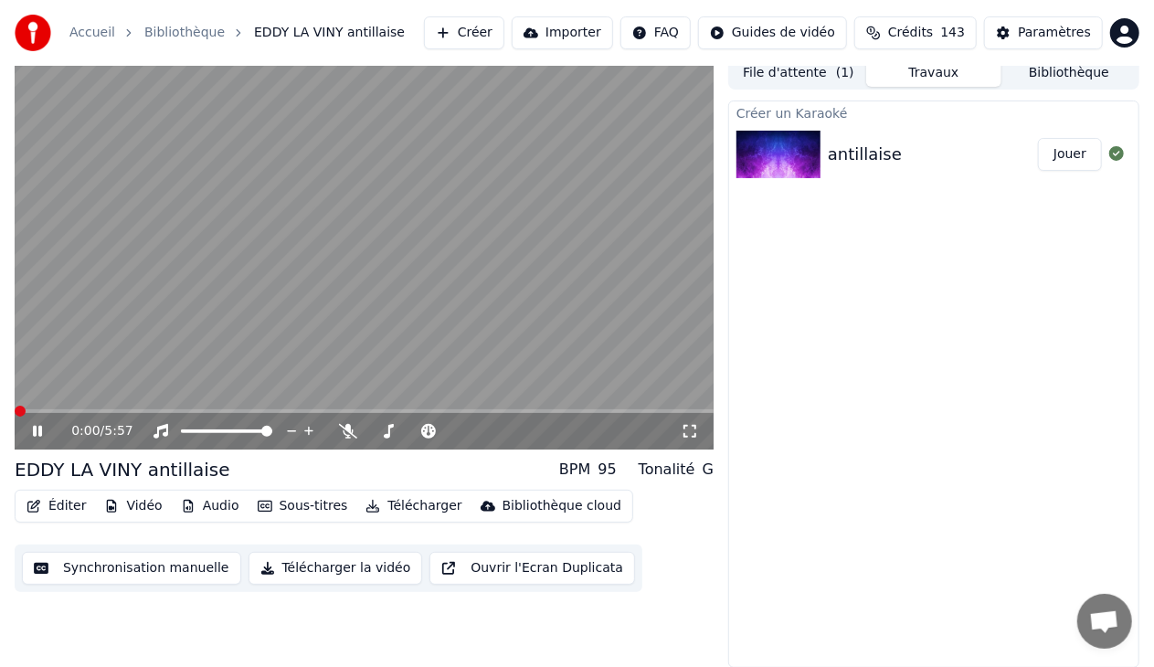
click at [15, 417] on span at bounding box center [20, 411] width 11 height 11
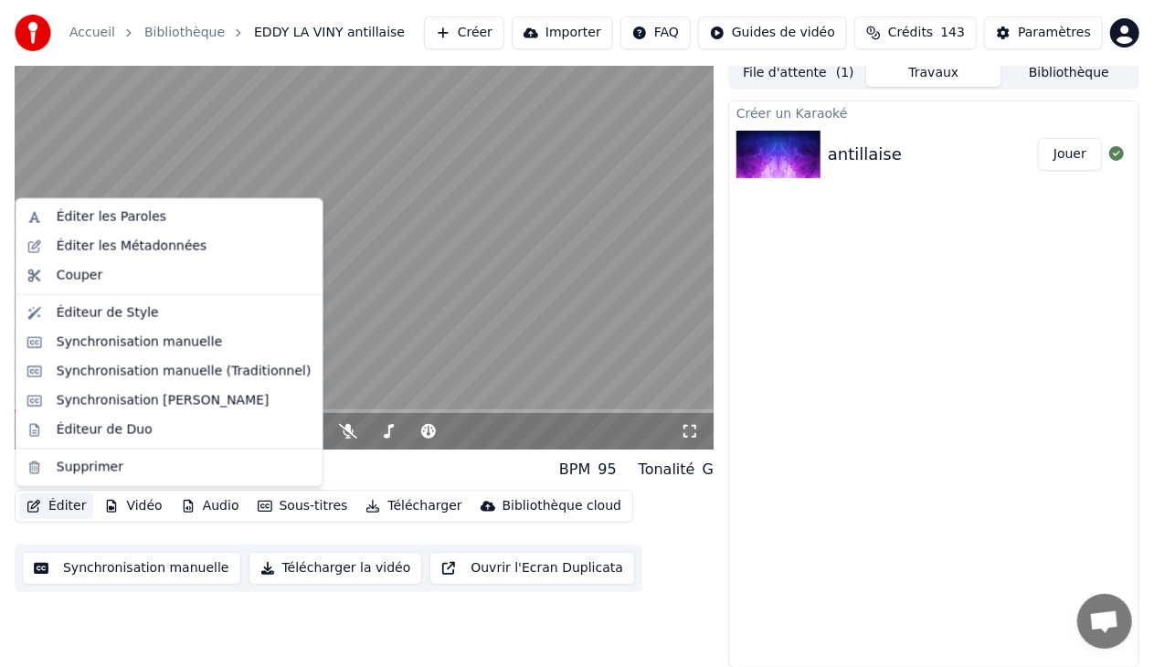
click at [64, 501] on button "Éditer" at bounding box center [56, 506] width 74 height 26
click at [122, 244] on div "Éditer les Métadonnées" at bounding box center [132, 247] width 151 height 18
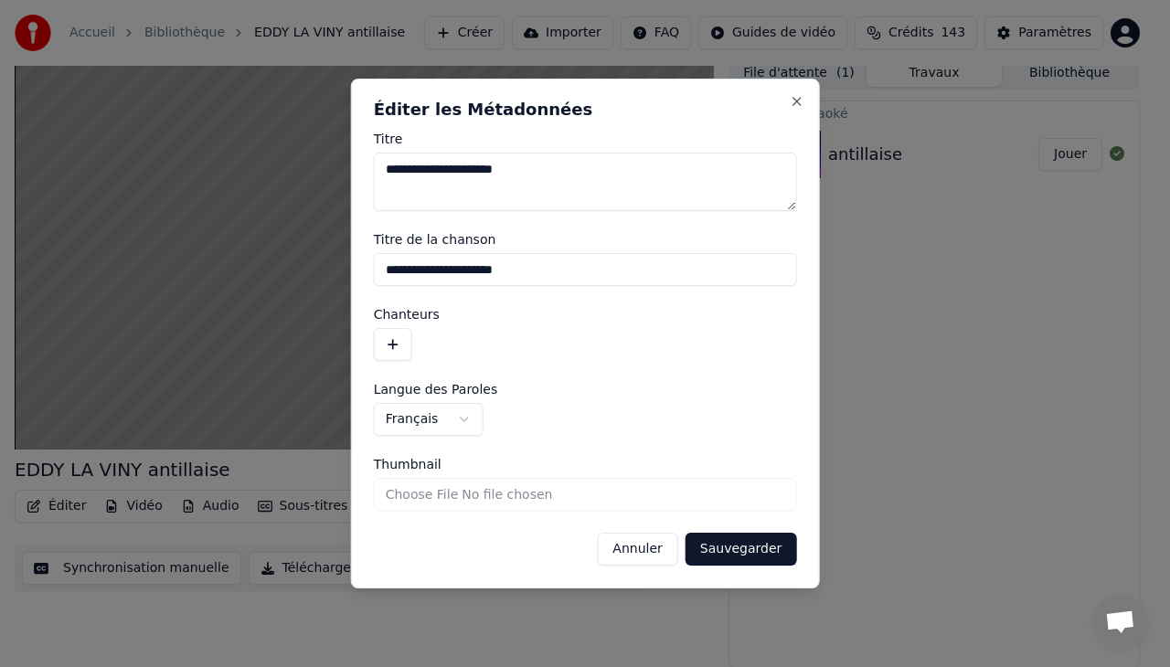
click at [466, 172] on textarea "**********" at bounding box center [585, 182] width 423 height 58
type textarea "**********"
click at [738, 546] on button "Sauvegarder" at bounding box center [740, 549] width 111 height 33
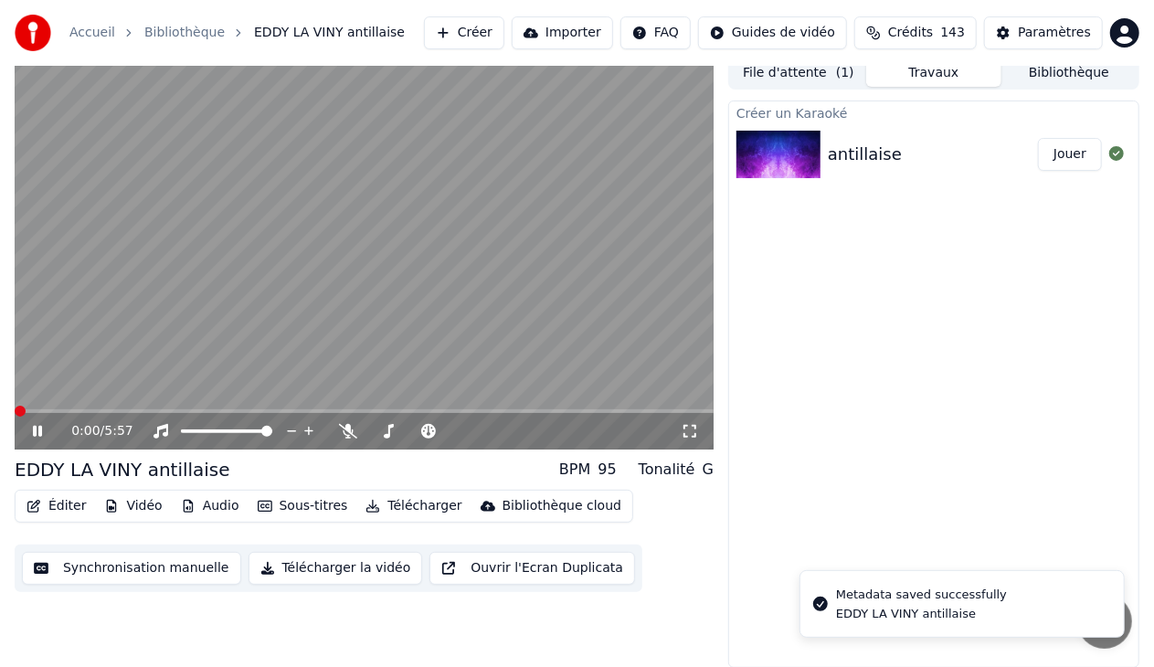
click at [15, 412] on span at bounding box center [20, 411] width 11 height 11
click at [37, 428] on icon at bounding box center [50, 431] width 42 height 15
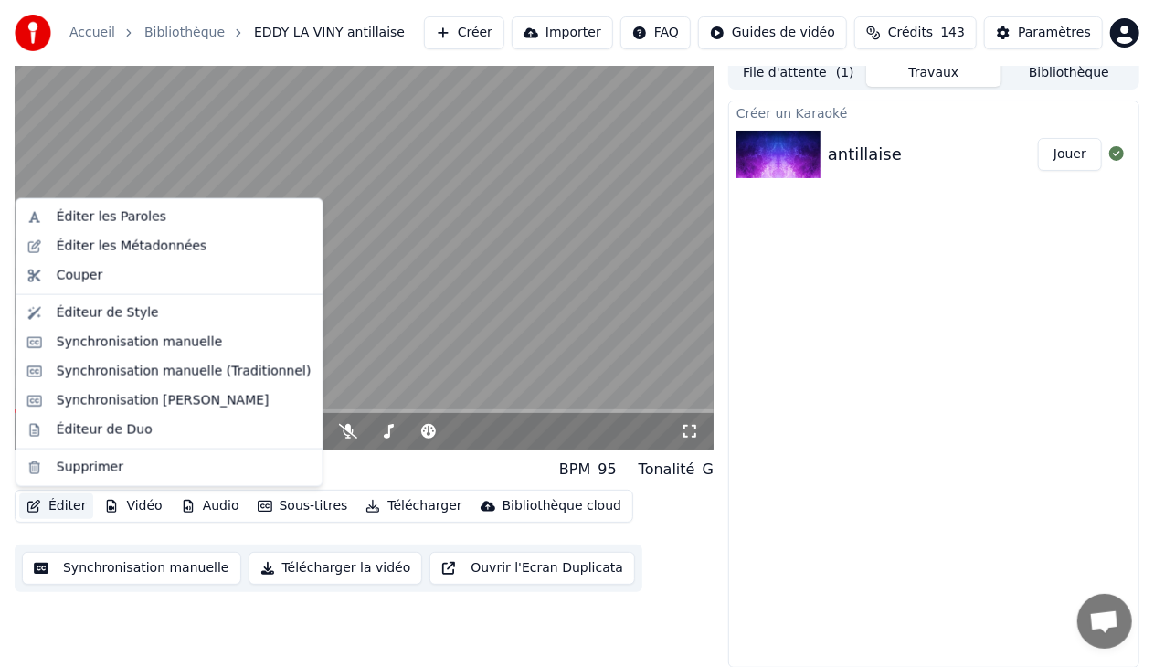
click at [62, 499] on button "Éditer" at bounding box center [56, 506] width 74 height 26
click at [164, 248] on div "Éditer les Métadonnées" at bounding box center [132, 247] width 151 height 18
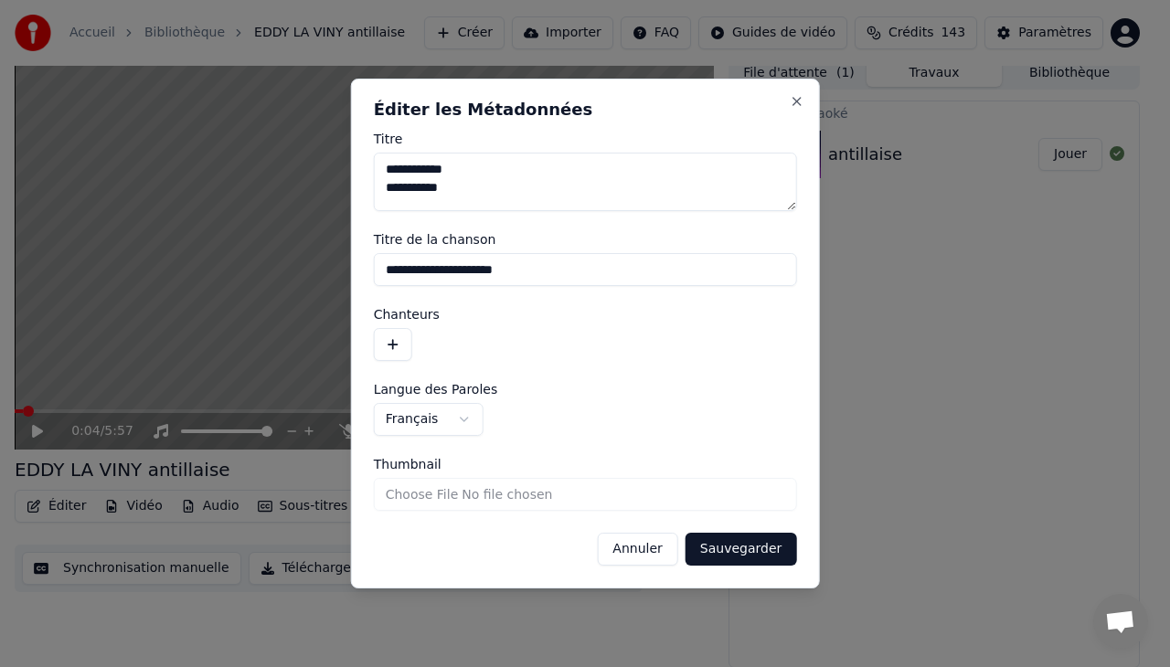
click at [468, 270] on input "**********" at bounding box center [585, 269] width 423 height 33
click at [685, 533] on button "Sauvegarder" at bounding box center [740, 549] width 111 height 33
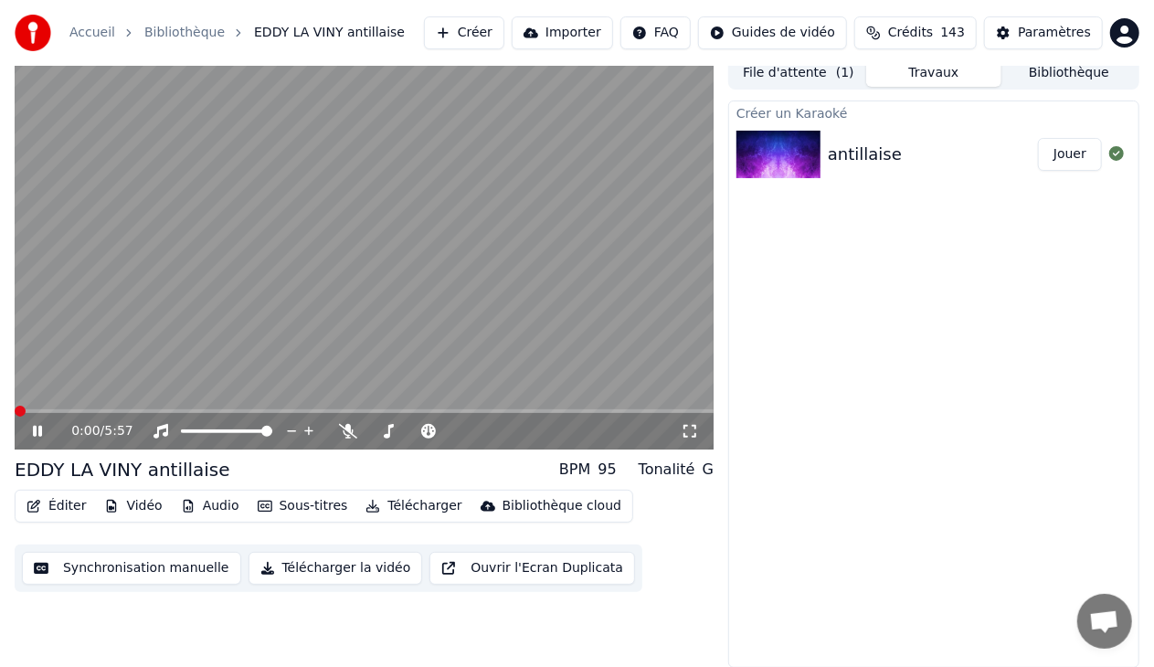
click at [15, 417] on span at bounding box center [20, 411] width 11 height 11
click at [41, 430] on icon at bounding box center [37, 431] width 9 height 11
click at [62, 497] on button "Éditer" at bounding box center [56, 506] width 74 height 26
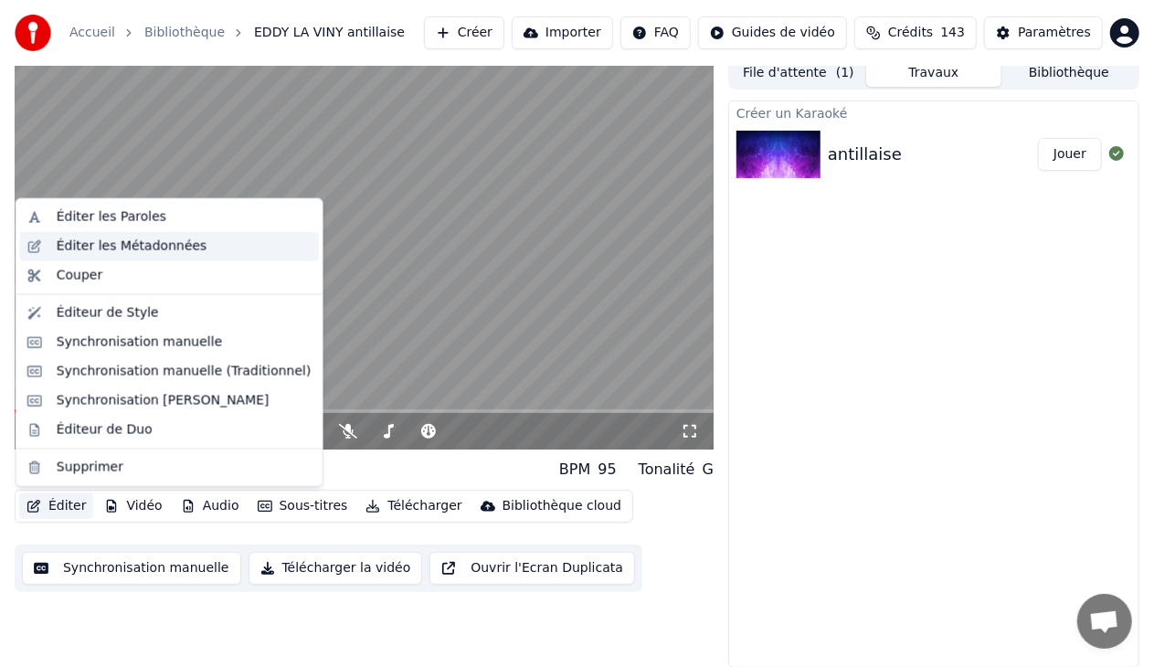
click at [112, 249] on div "Éditer les Métadonnées" at bounding box center [132, 247] width 151 height 18
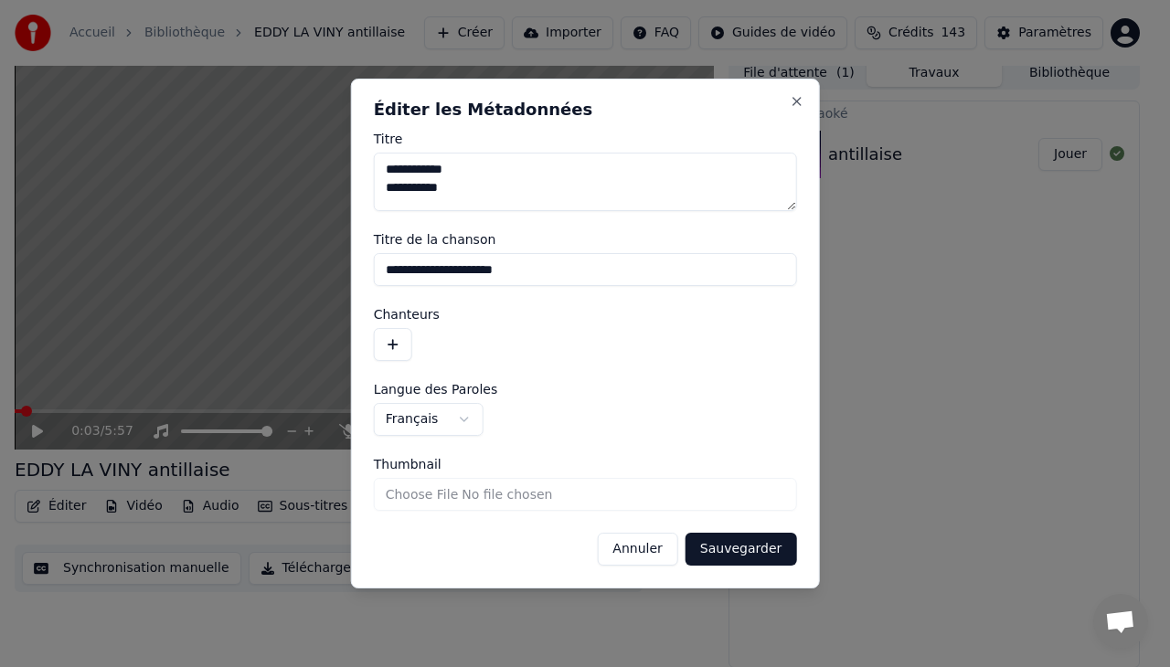
click at [470, 270] on input "**********" at bounding box center [585, 269] width 423 height 33
click at [754, 545] on button "Sauvegarder" at bounding box center [740, 549] width 111 height 33
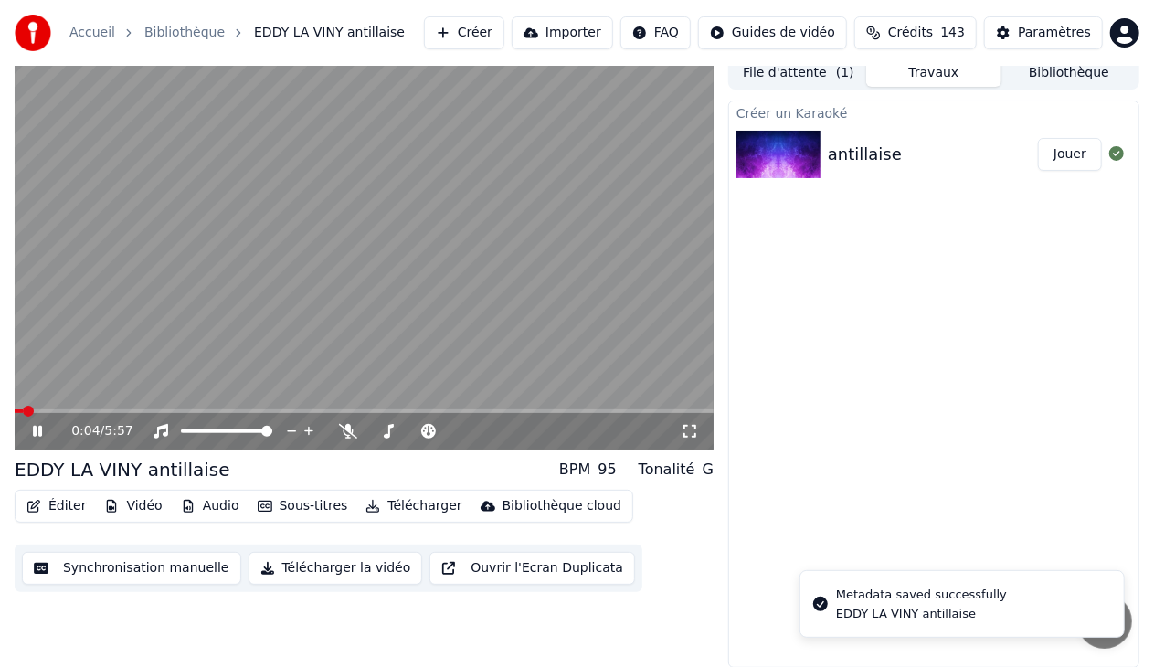
click at [39, 429] on icon at bounding box center [37, 431] width 9 height 11
click at [280, 505] on button "Sous-titres" at bounding box center [302, 506] width 105 height 26
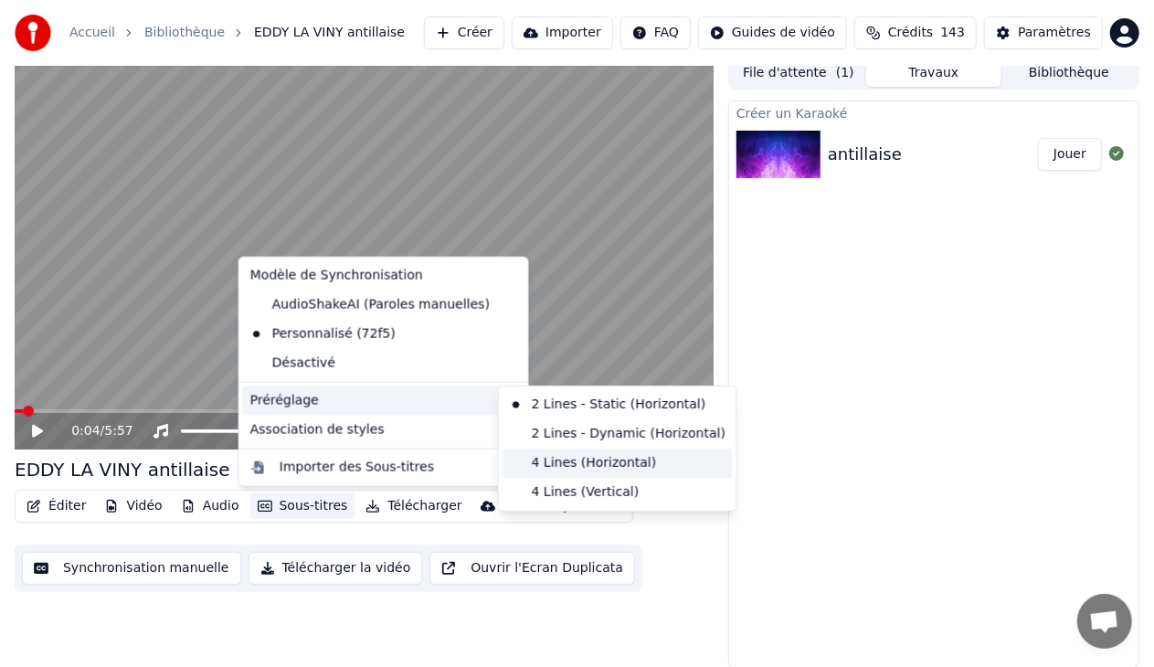
click at [576, 457] on div "4 Lines (Horizontal)" at bounding box center [618, 463] width 230 height 29
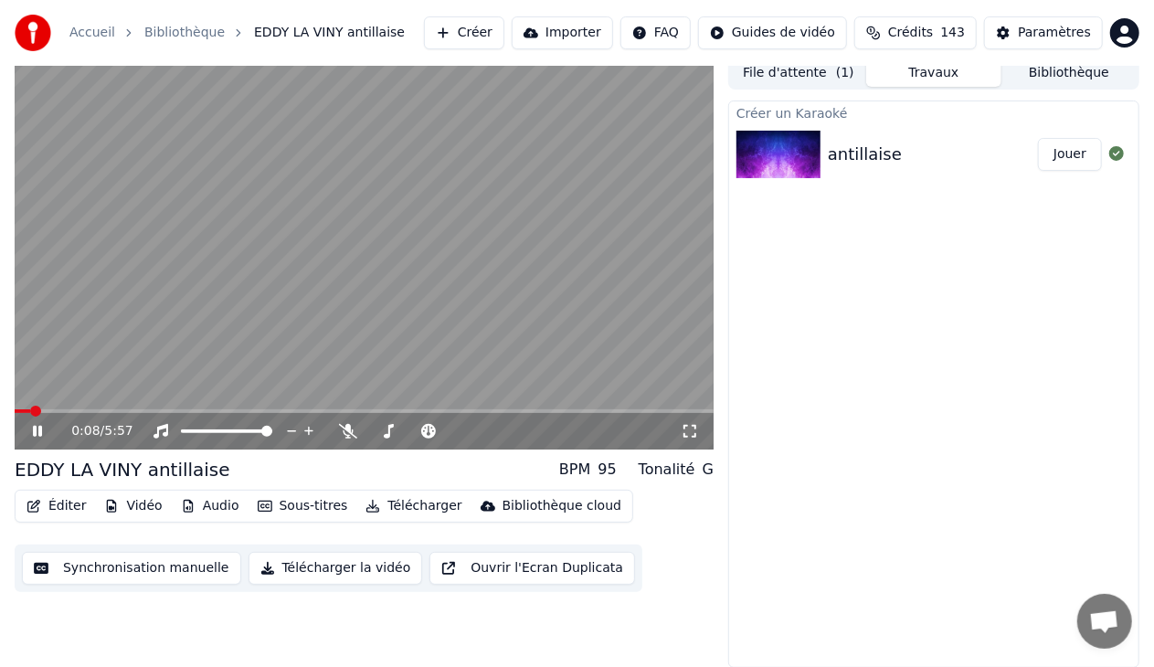
click at [64, 410] on span at bounding box center [364, 411] width 699 height 4
click at [39, 429] on icon at bounding box center [37, 431] width 9 height 11
click at [64, 512] on button "Éditer" at bounding box center [56, 506] width 74 height 26
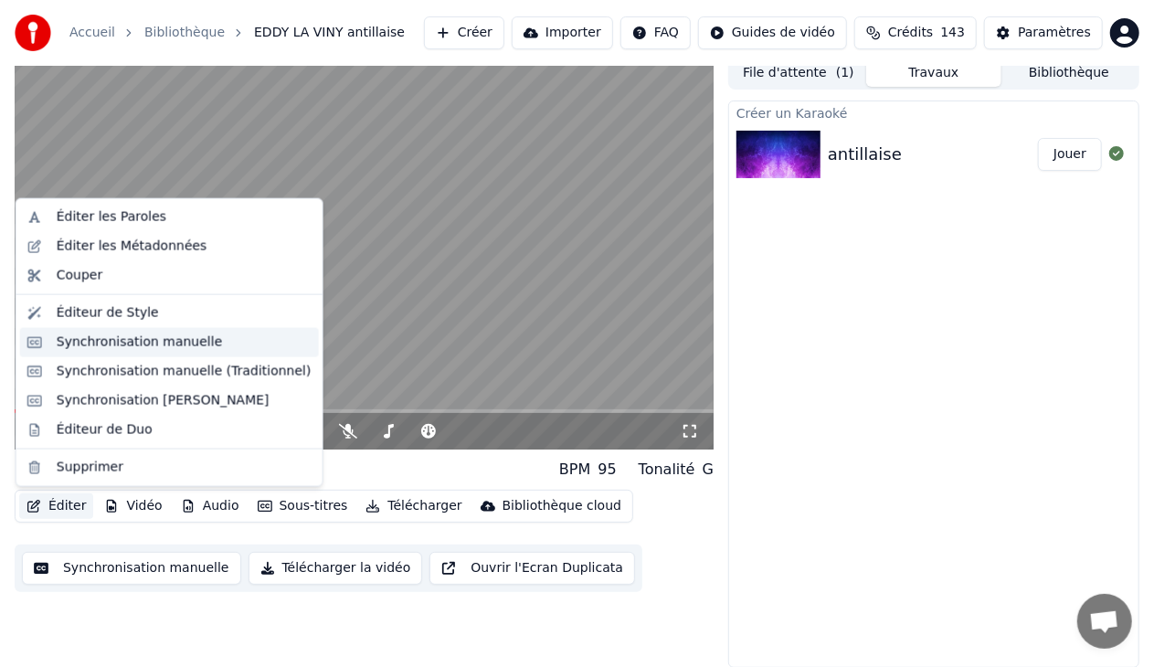
click at [169, 341] on div "Synchronisation manuelle" at bounding box center [140, 342] width 166 height 18
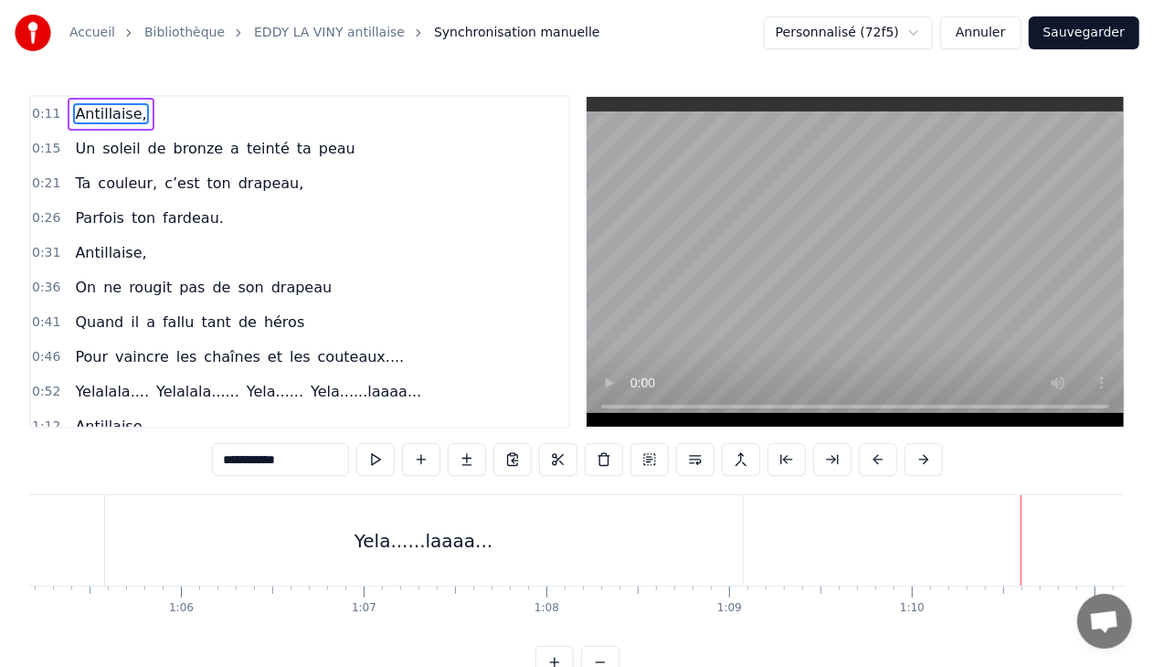
scroll to position [0, 11834]
click at [326, 530] on div "Yela......laaaa..." at bounding box center [499, 540] width 638 height 90
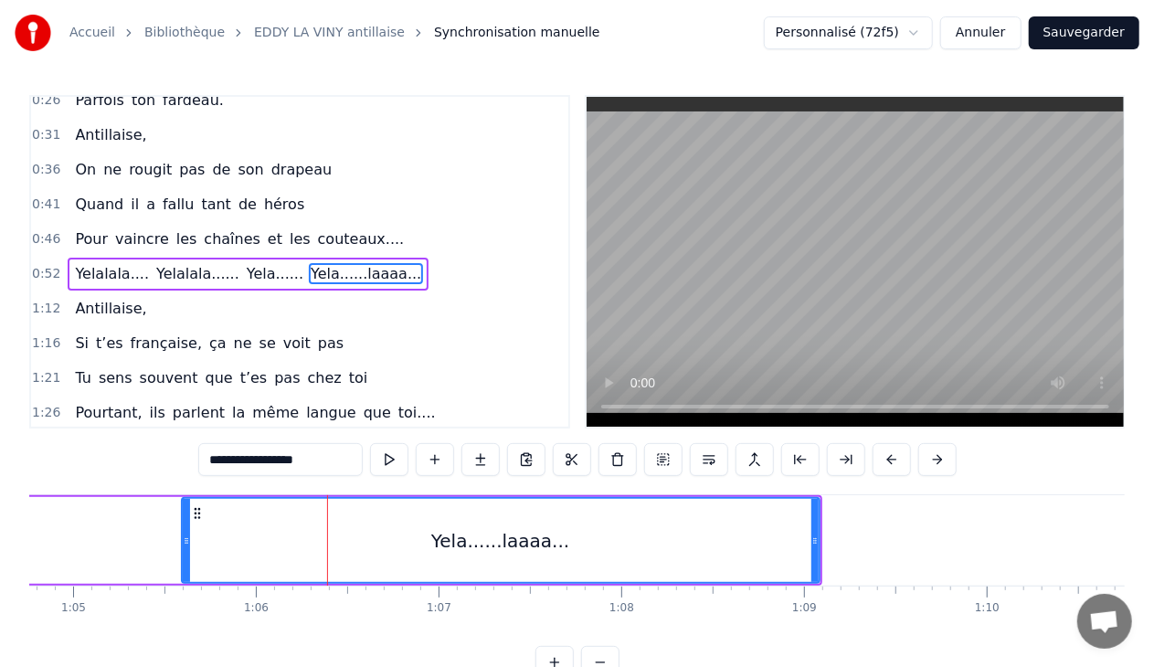
scroll to position [124, 0]
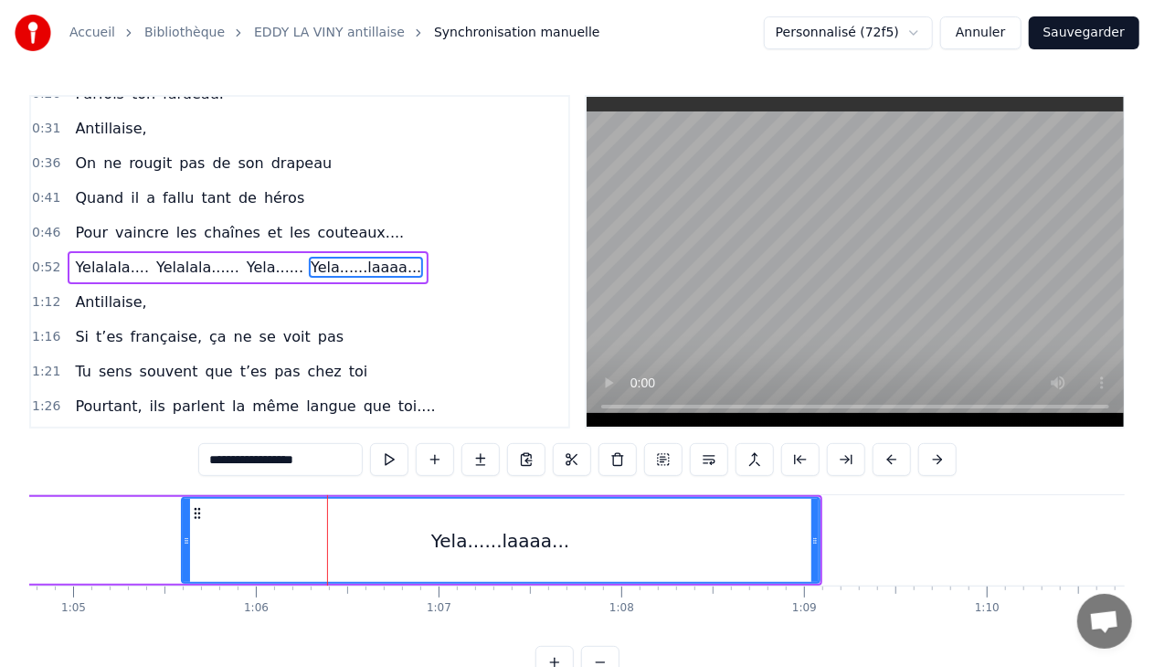
click at [310, 465] on input "**********" at bounding box center [280, 459] width 164 height 33
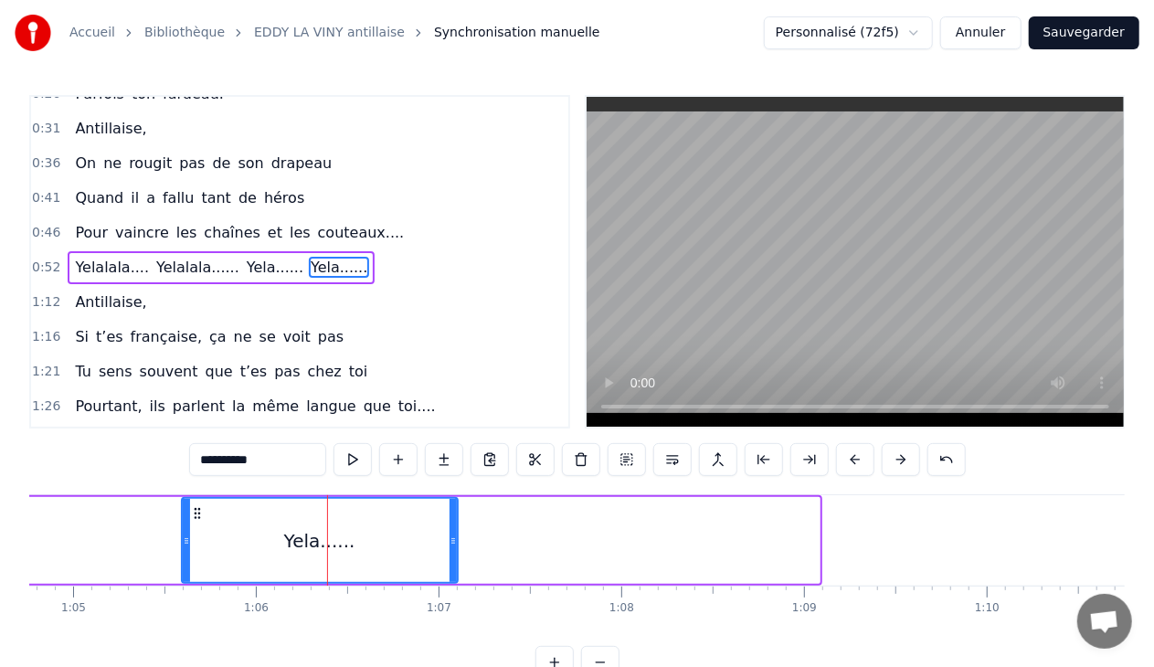
drag, startPoint x: 816, startPoint y: 541, endPoint x: 454, endPoint y: 546, distance: 361.9
click at [454, 546] on icon at bounding box center [453, 541] width 7 height 15
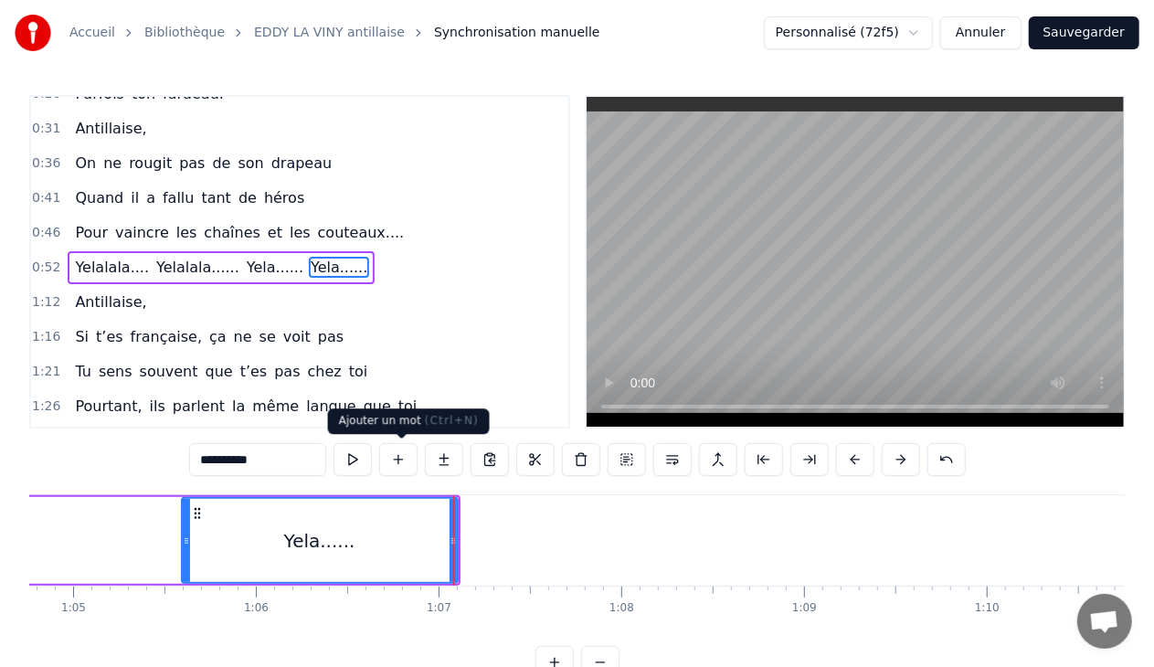
type input "**********"
click at [397, 459] on button at bounding box center [398, 459] width 38 height 33
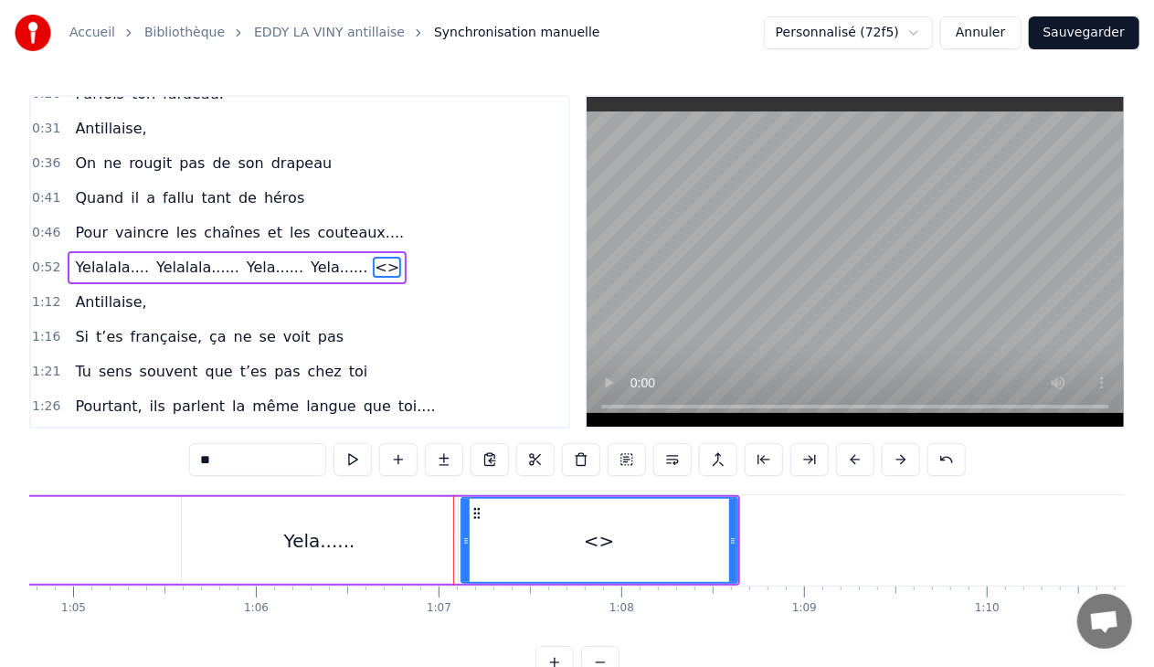
click at [270, 464] on input "**" at bounding box center [257, 459] width 137 height 33
type input "*"
type input "*****"
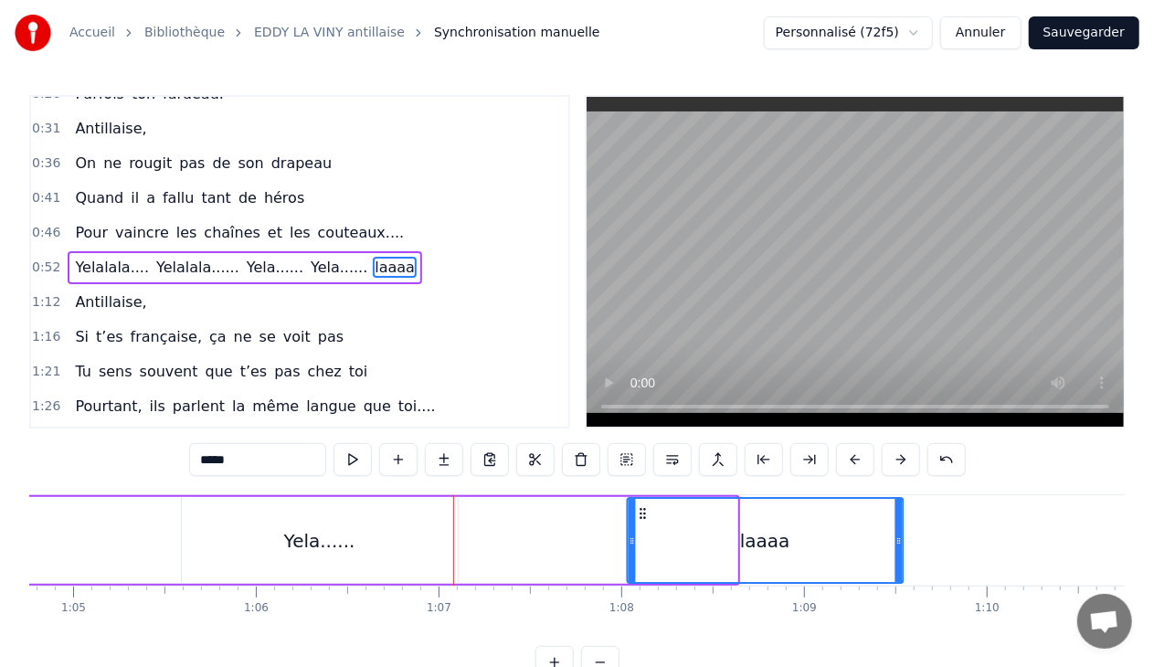
drag, startPoint x: 477, startPoint y: 512, endPoint x: 643, endPoint y: 514, distance: 166.3
click at [643, 514] on icon at bounding box center [643, 513] width 15 height 15
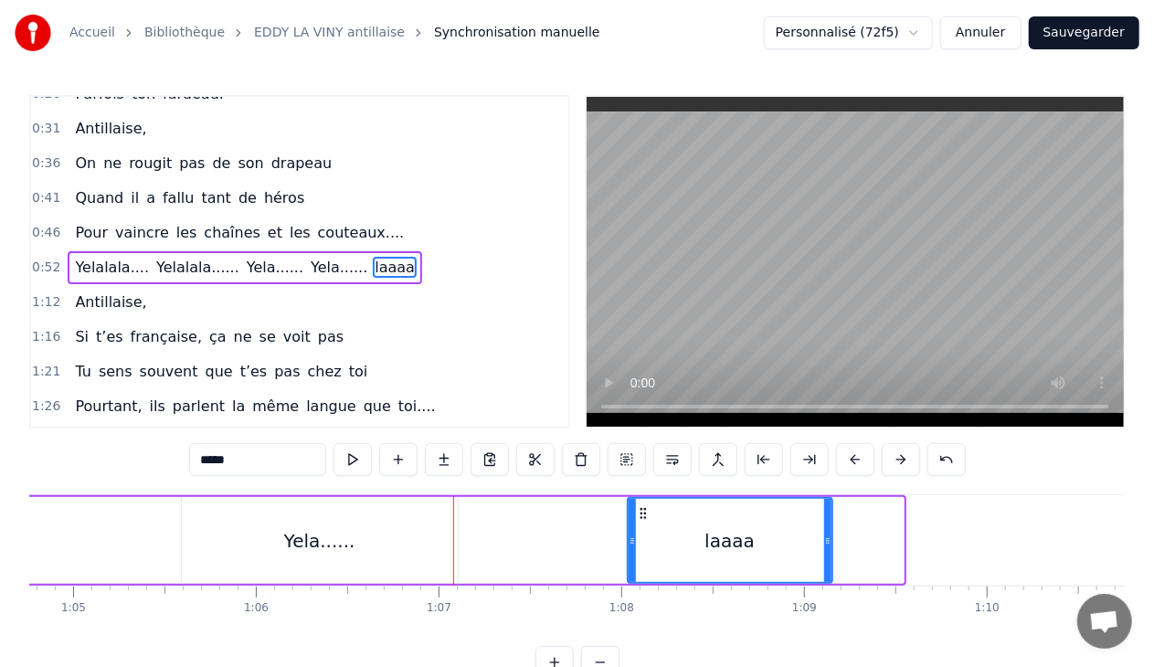
drag, startPoint x: 899, startPoint y: 537, endPoint x: 828, endPoint y: 541, distance: 71.4
click at [828, 541] on icon at bounding box center [827, 541] width 7 height 15
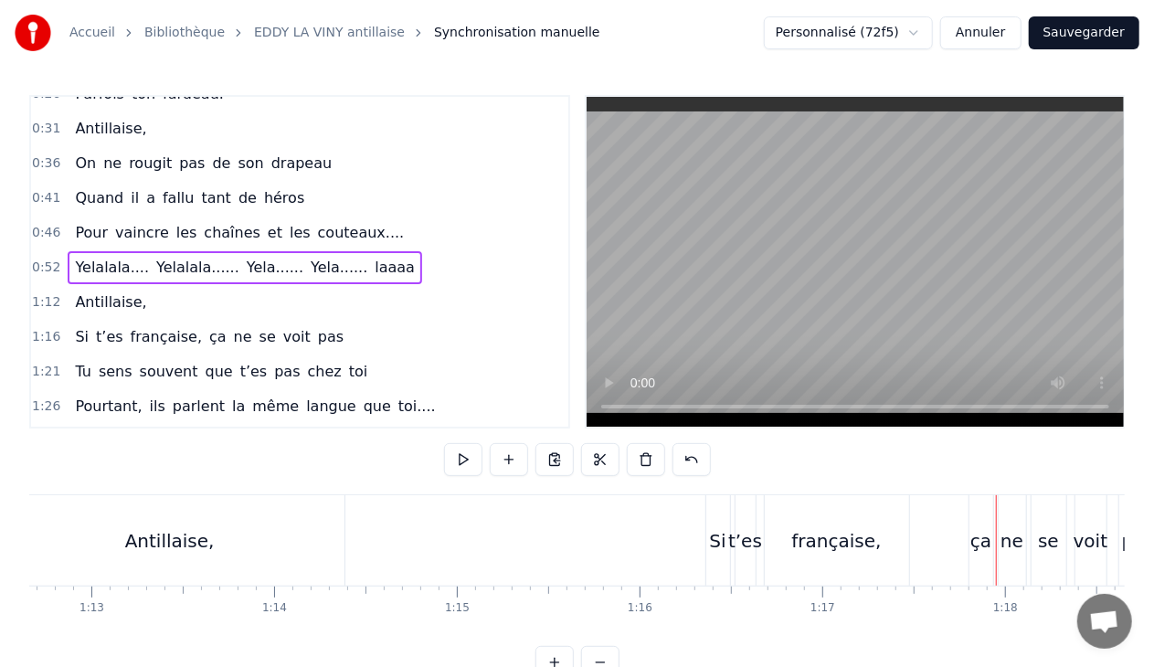
scroll to position [0, 13016]
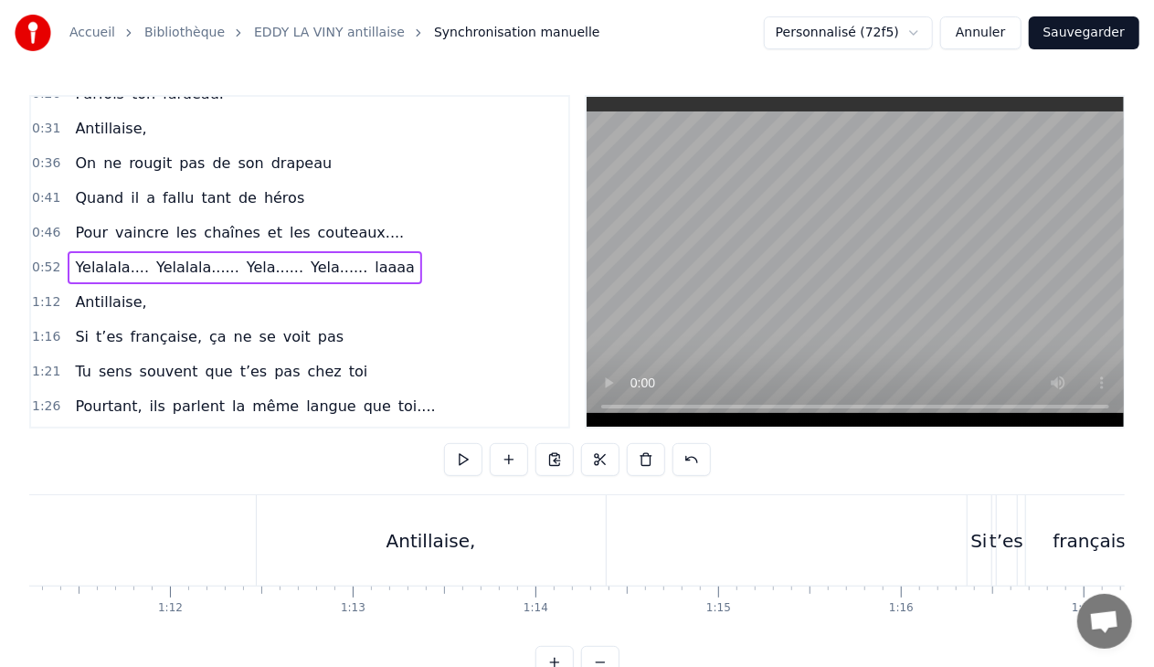
click at [400, 505] on div "Antillaise," at bounding box center [431, 540] width 349 height 90
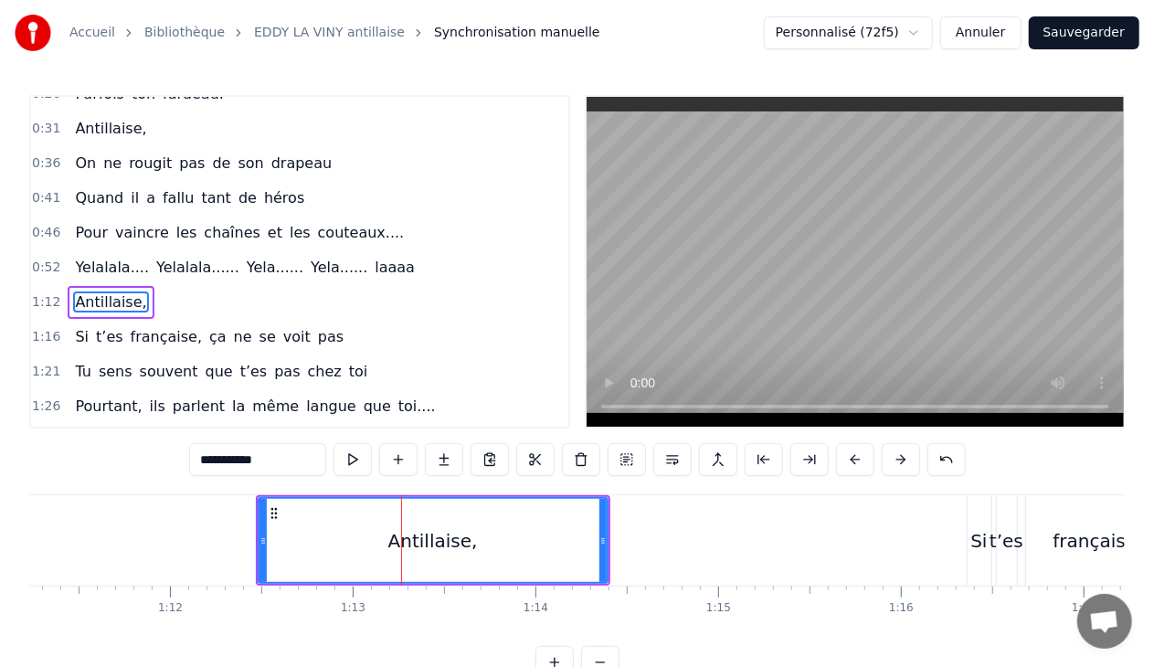
scroll to position [159, 0]
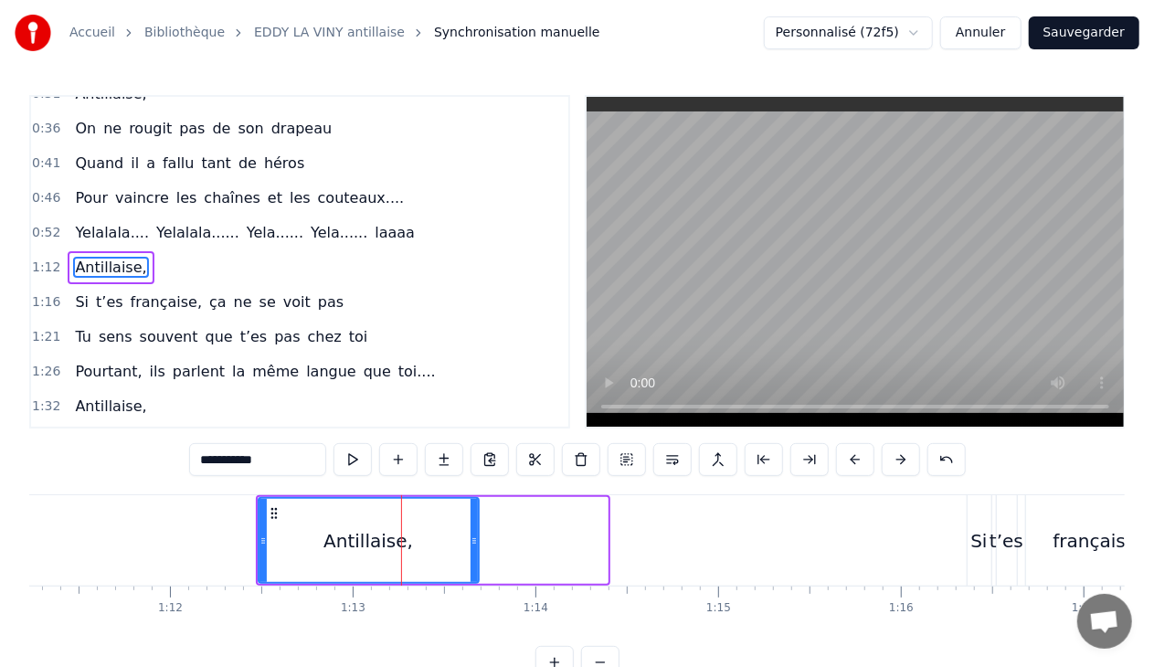
drag, startPoint x: 602, startPoint y: 540, endPoint x: 475, endPoint y: 540, distance: 127.0
click at [475, 540] on icon at bounding box center [474, 541] width 7 height 15
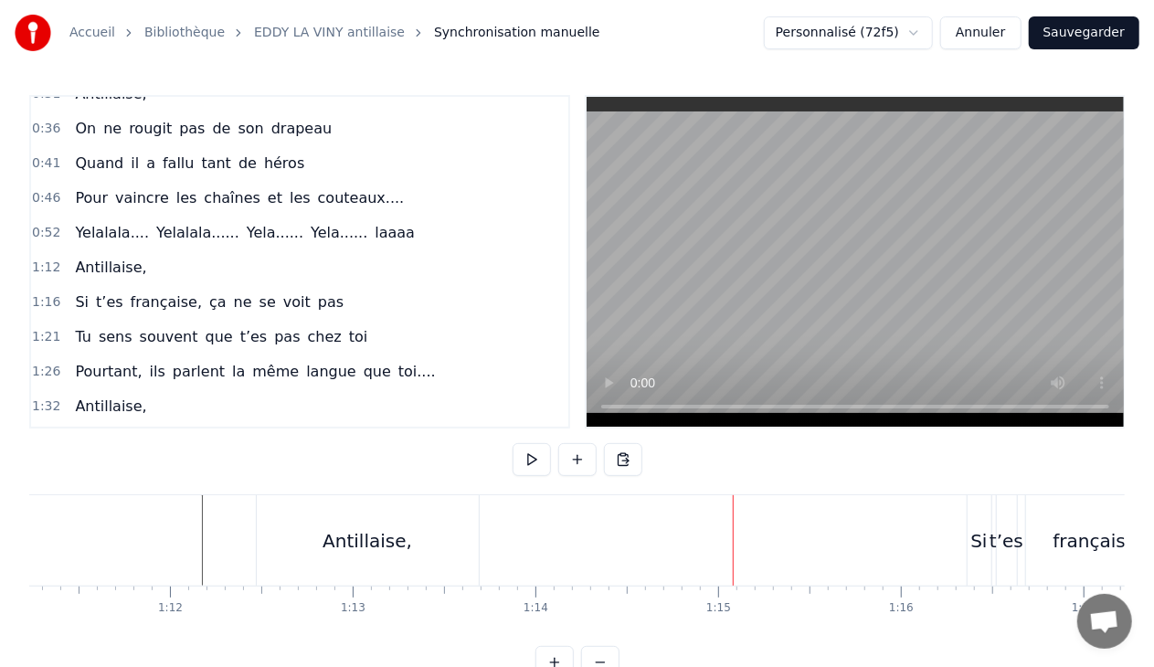
click at [418, 532] on div "Antillaise," at bounding box center [368, 540] width 222 height 90
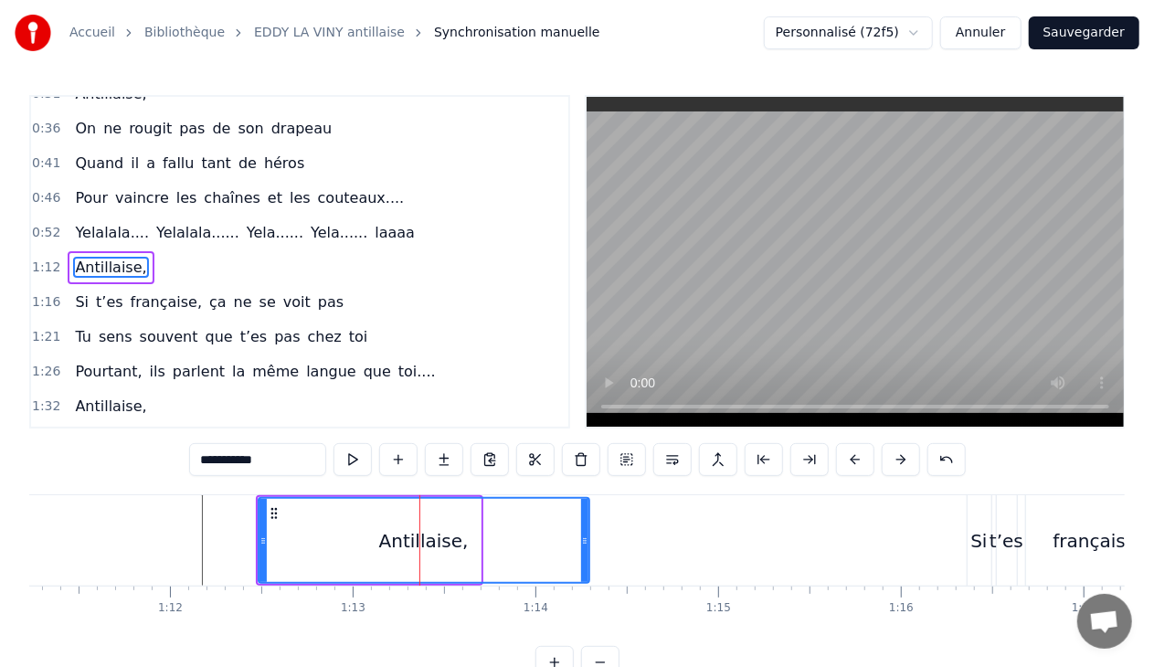
drag, startPoint x: 475, startPoint y: 535, endPoint x: 584, endPoint y: 538, distance: 108.8
click at [584, 538] on icon at bounding box center [584, 541] width 7 height 15
click at [261, 533] on div "Antillaise," at bounding box center [424, 540] width 333 height 87
drag, startPoint x: 259, startPoint y: 545, endPoint x: 274, endPoint y: 545, distance: 14.6
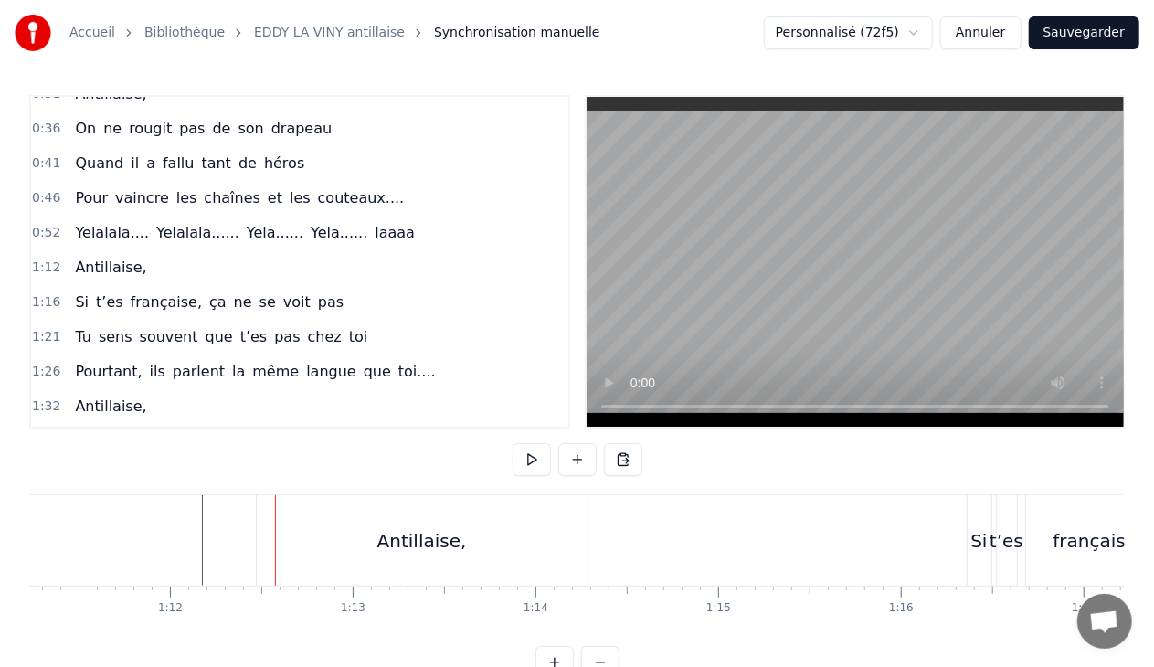
click at [281, 524] on div "Antillaise," at bounding box center [422, 540] width 331 height 90
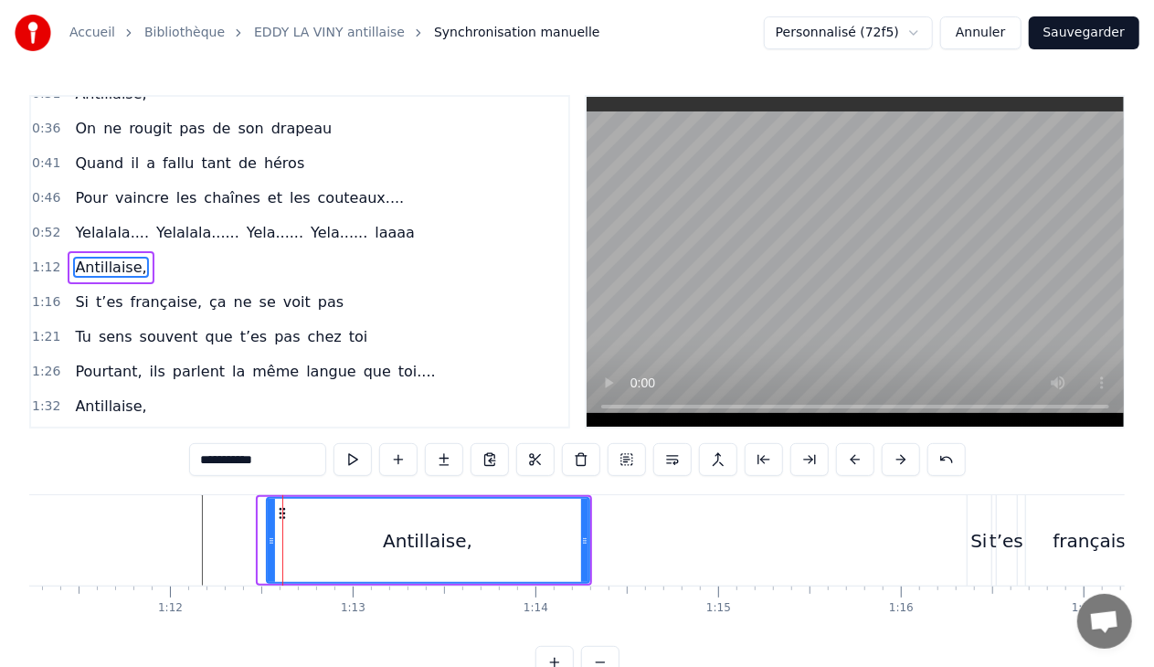
drag, startPoint x: 260, startPoint y: 534, endPoint x: 270, endPoint y: 533, distance: 9.2
click at [270, 534] on icon at bounding box center [271, 541] width 7 height 15
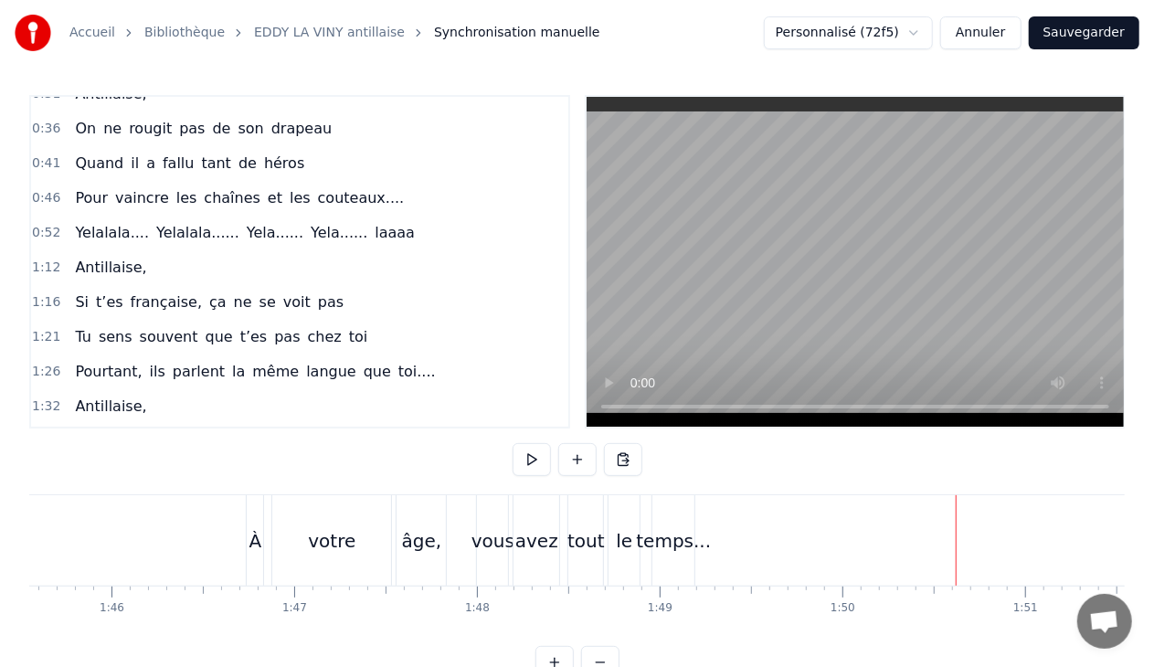
scroll to position [0, 19251]
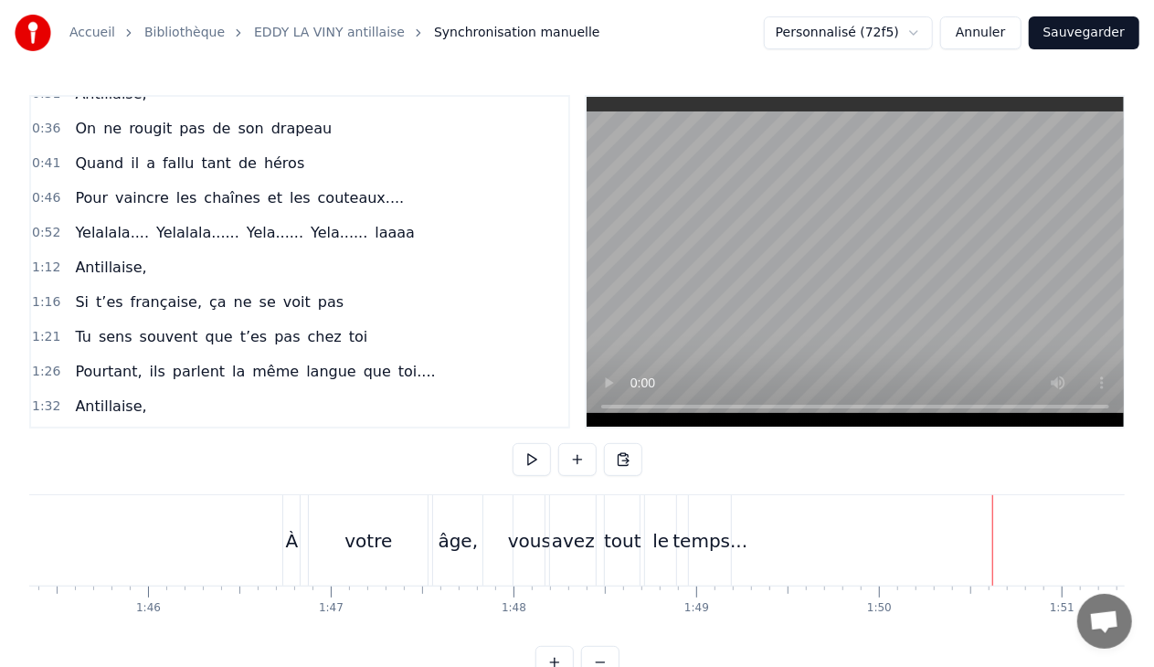
click at [451, 551] on div "âge," at bounding box center [459, 540] width 40 height 27
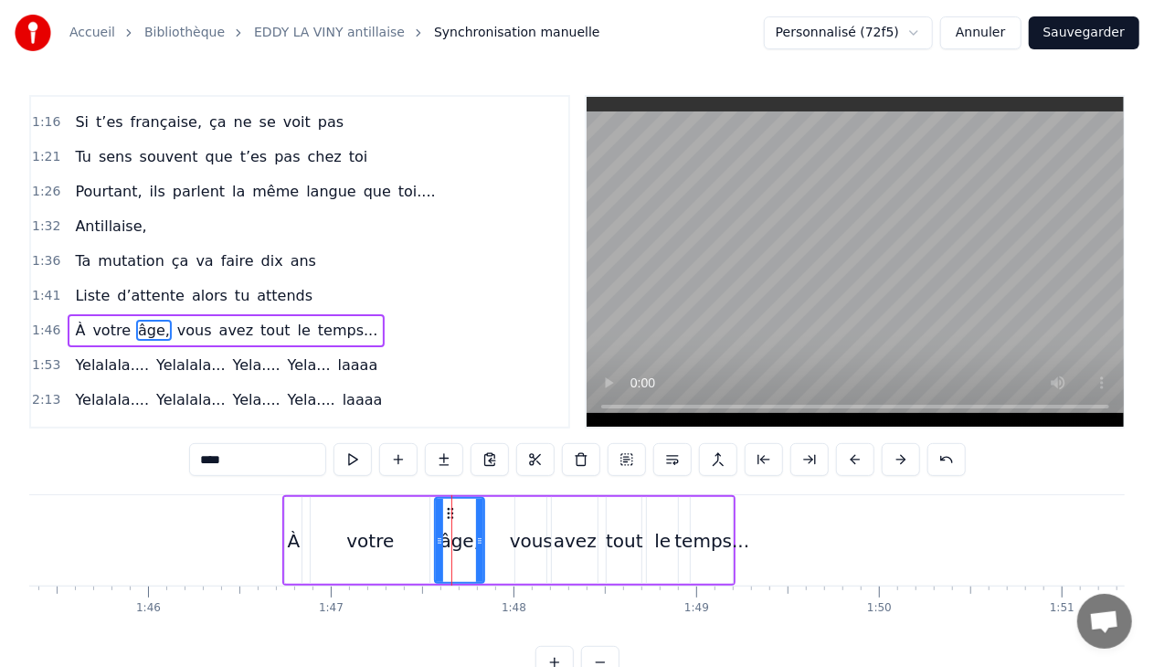
scroll to position [397, 0]
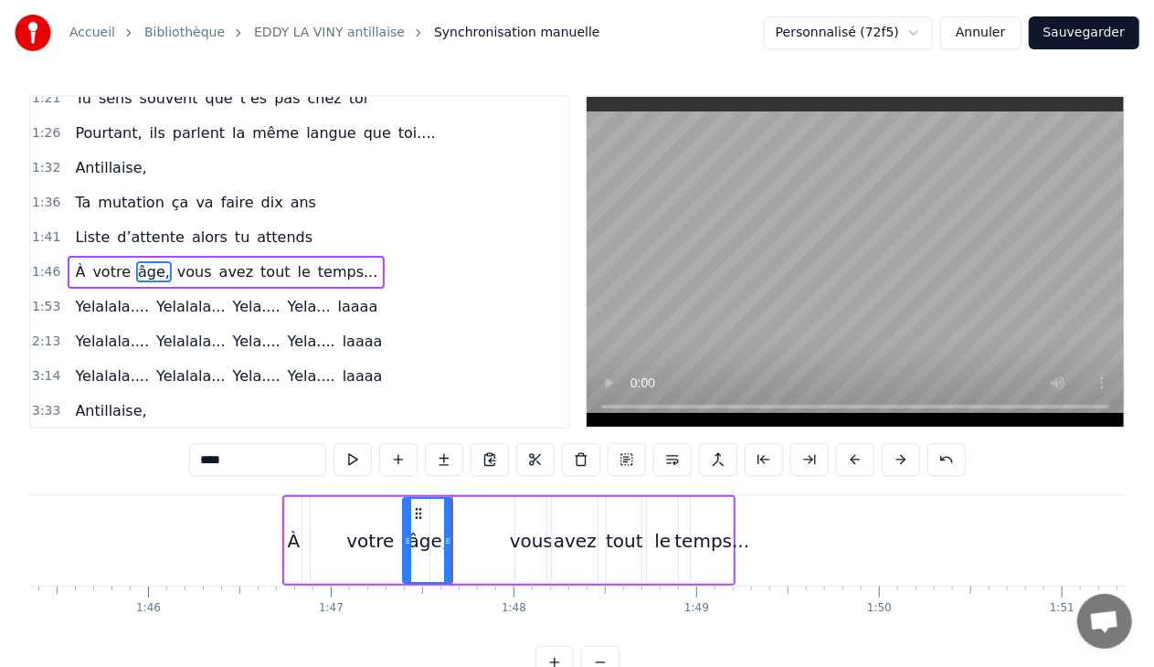
drag, startPoint x: 448, startPoint y: 510, endPoint x: 417, endPoint y: 513, distance: 31.3
click at [417, 513] on icon at bounding box center [418, 513] width 15 height 15
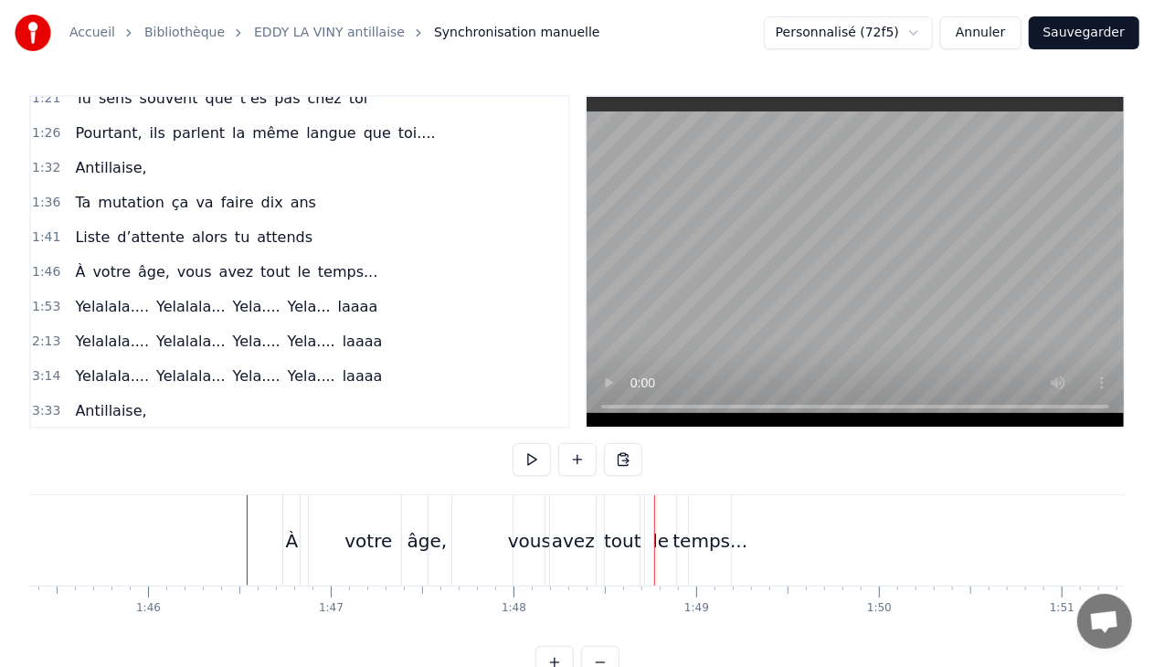
click at [371, 525] on div "votre" at bounding box center [368, 540] width 119 height 90
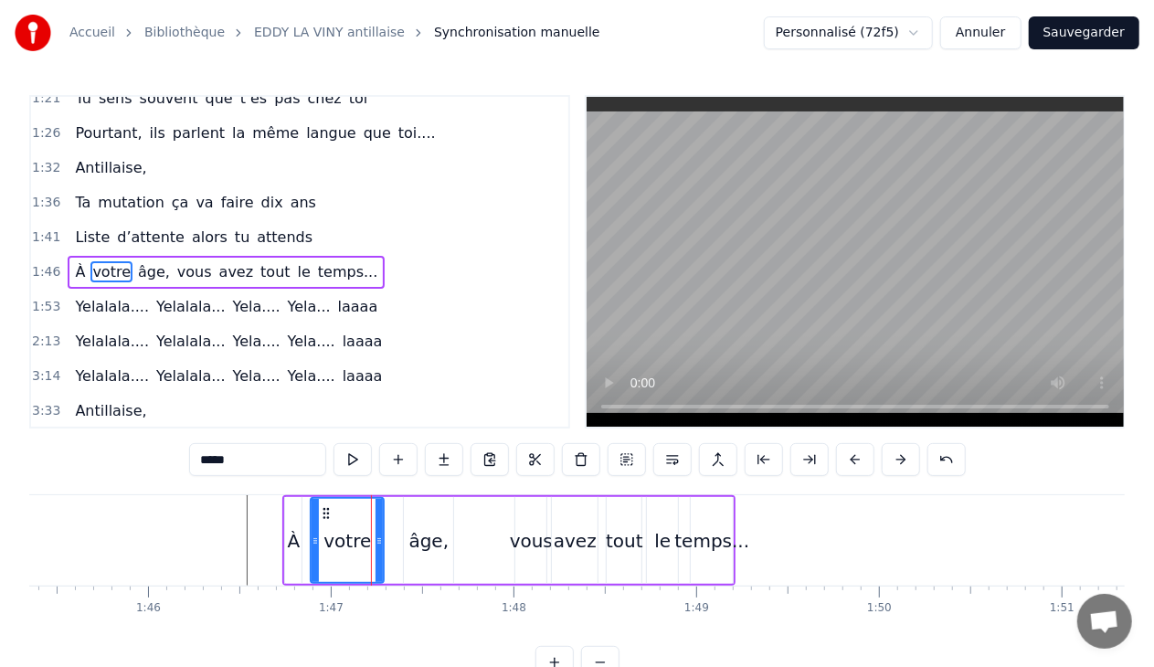
drag, startPoint x: 422, startPoint y: 534, endPoint x: 376, endPoint y: 535, distance: 45.7
click at [376, 535] on icon at bounding box center [379, 541] width 7 height 15
click at [418, 534] on div "âge," at bounding box center [429, 540] width 40 height 27
type input "****"
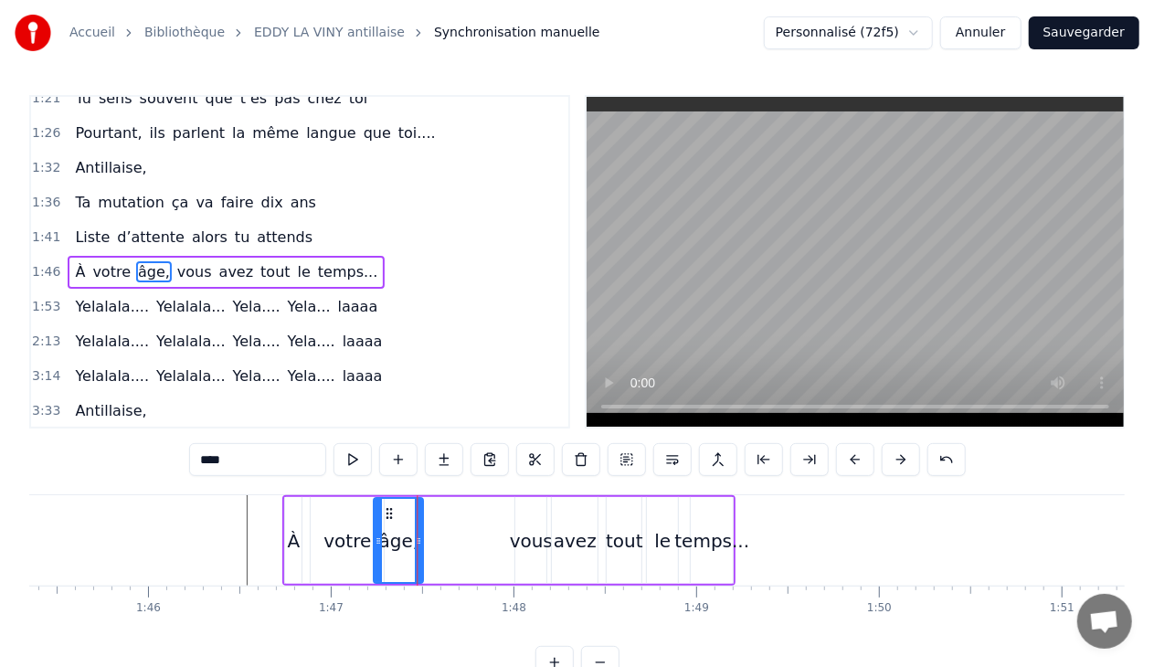
drag, startPoint x: 420, startPoint y: 508, endPoint x: 390, endPoint y: 509, distance: 30.2
click at [390, 509] on circle at bounding box center [390, 509] width 1 height 1
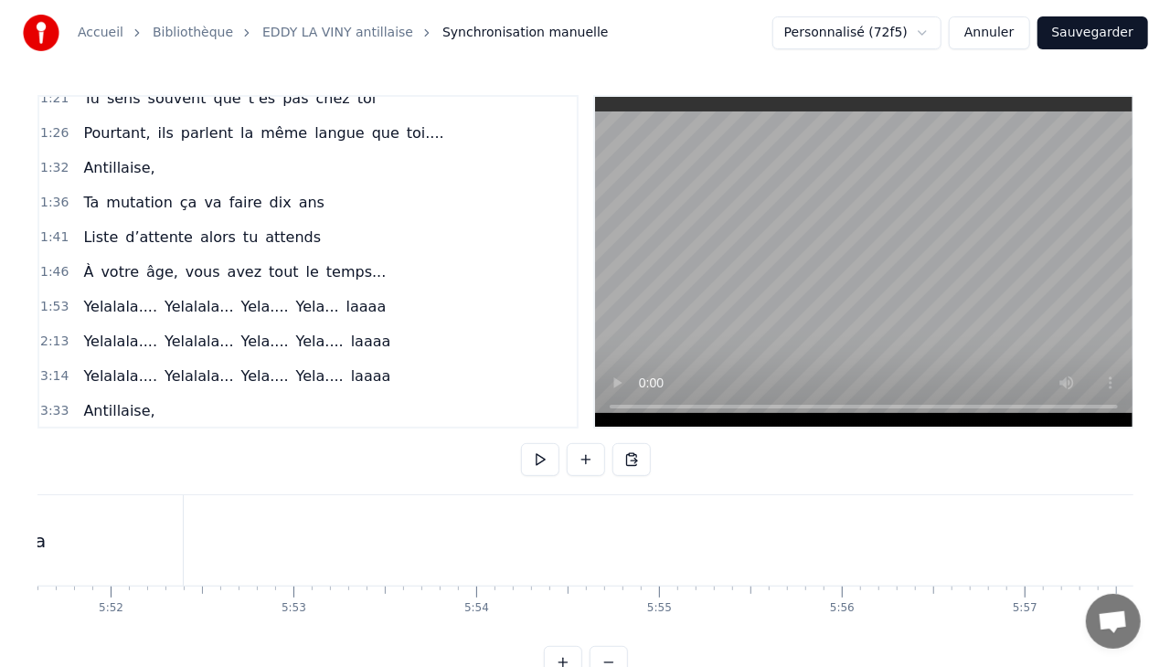
scroll to position [0, 64251]
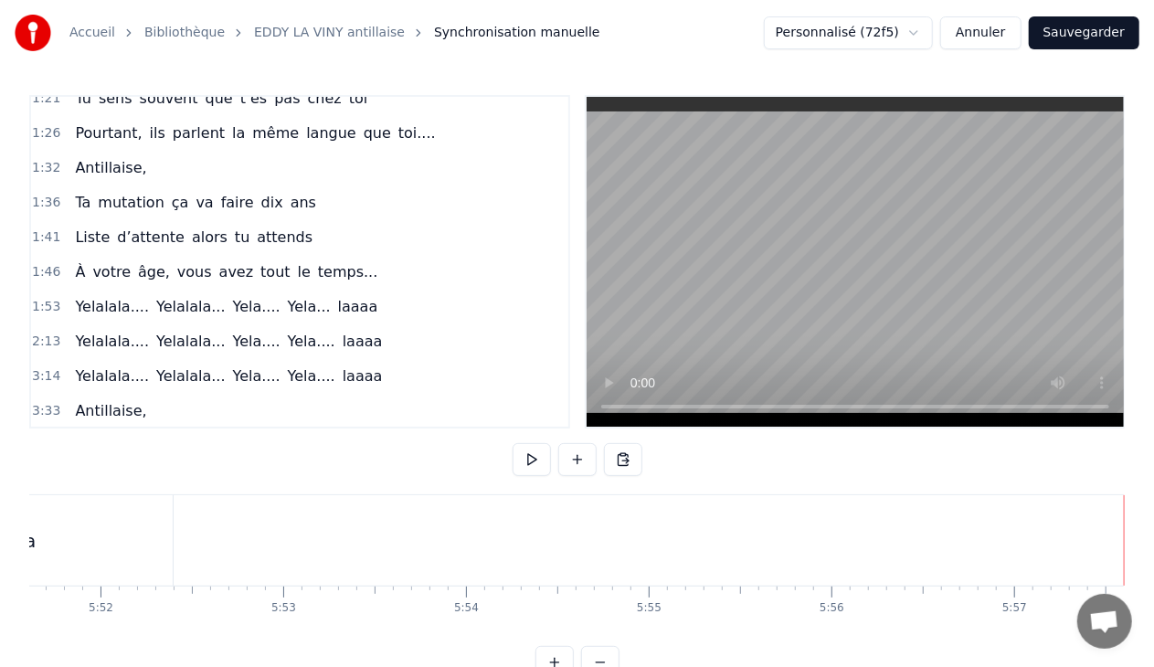
click at [1085, 26] on button "Sauvegarder" at bounding box center [1084, 32] width 111 height 33
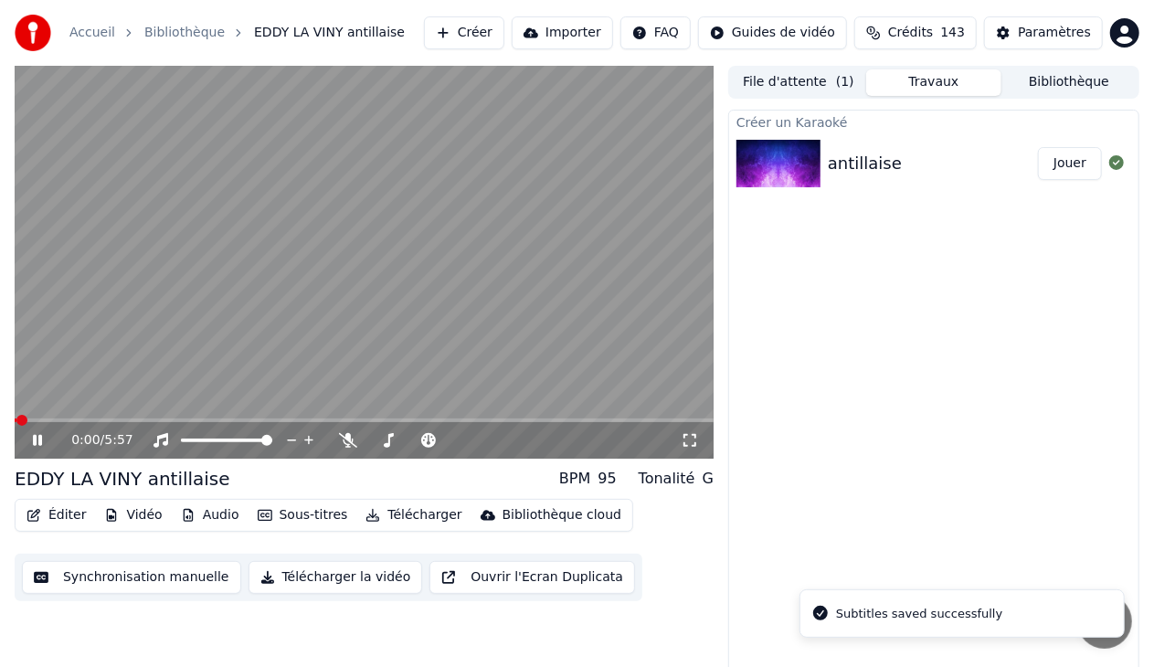
click at [38, 435] on icon at bounding box center [50, 440] width 42 height 15
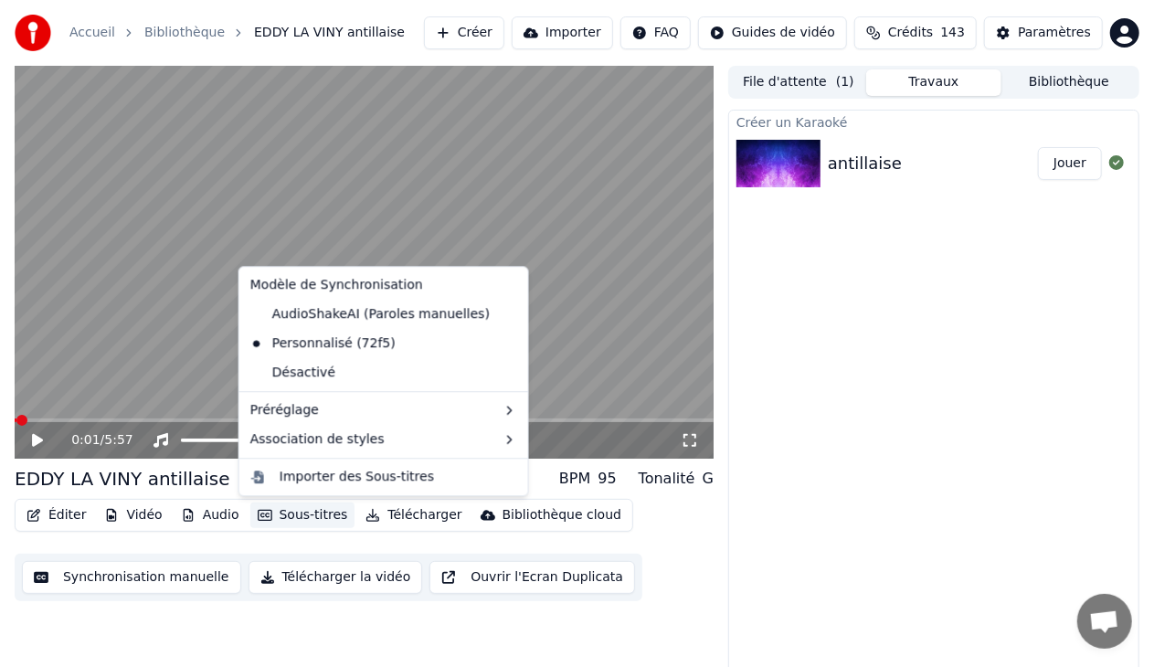
click at [309, 509] on button "Sous-titres" at bounding box center [302, 516] width 105 height 26
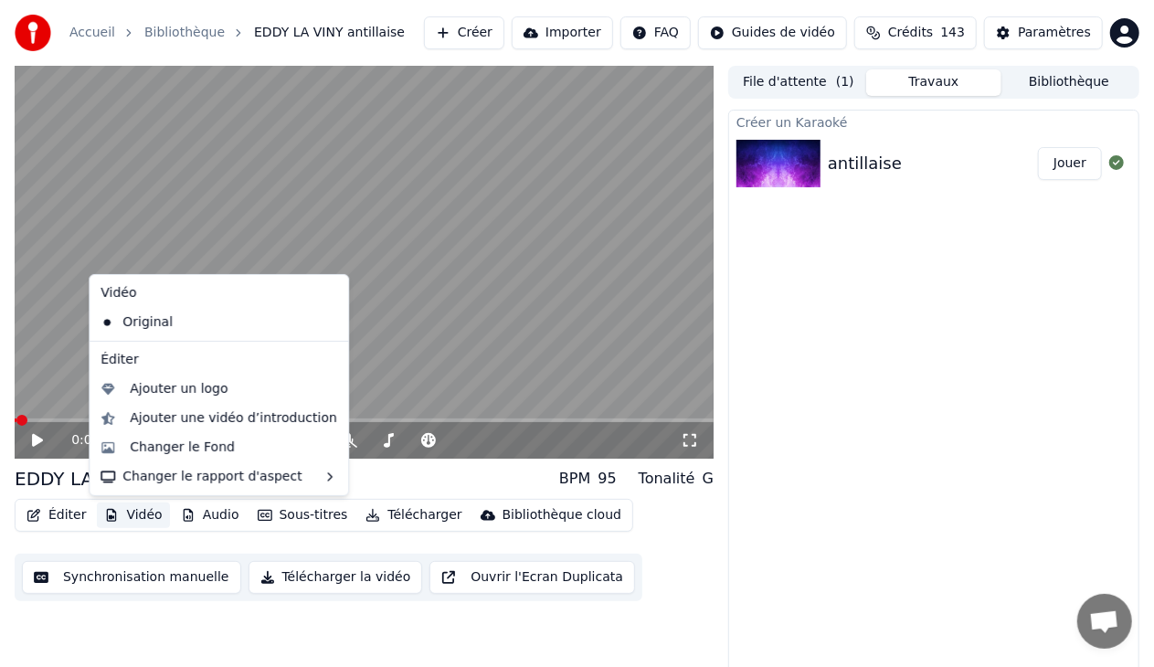
click at [154, 513] on button "Vidéo" at bounding box center [133, 516] width 72 height 26
click at [209, 386] on div "Ajouter un logo" at bounding box center [179, 389] width 98 height 18
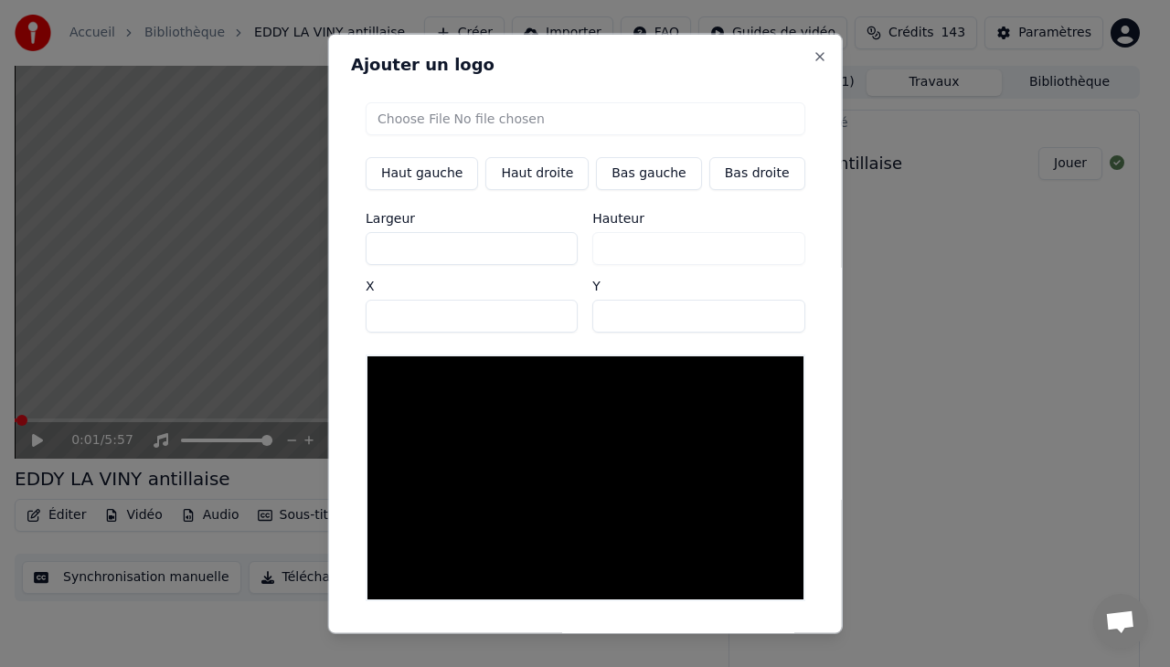
click at [455, 119] on input "file" at bounding box center [584, 118] width 439 height 33
type input "**********"
type input "***"
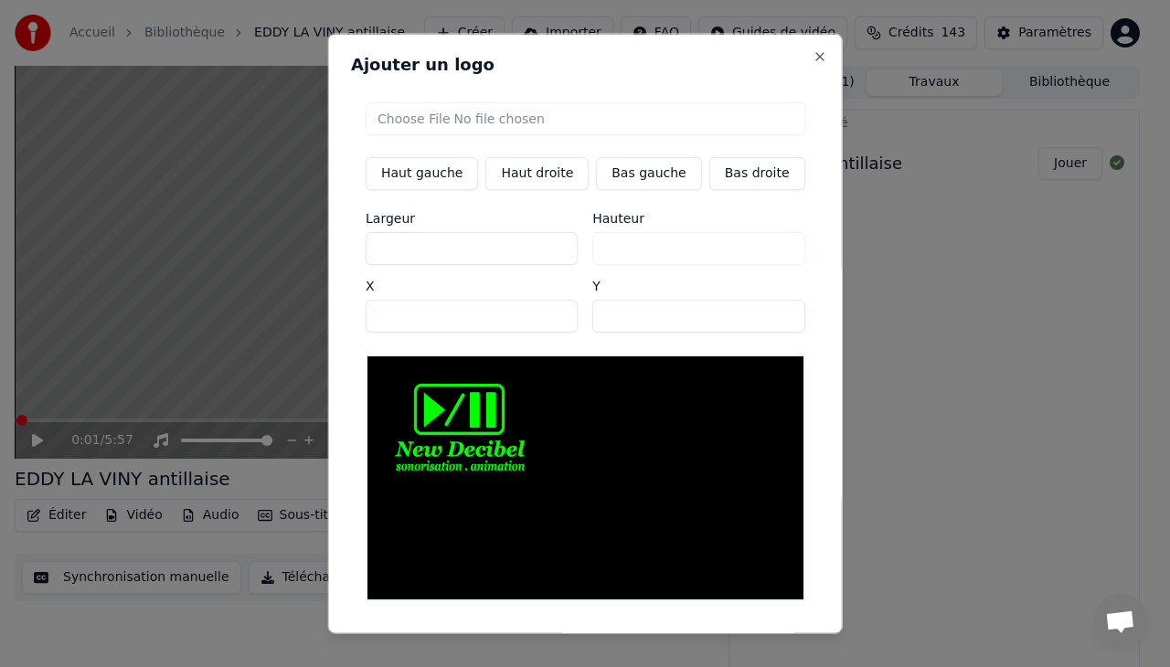
type input "***"
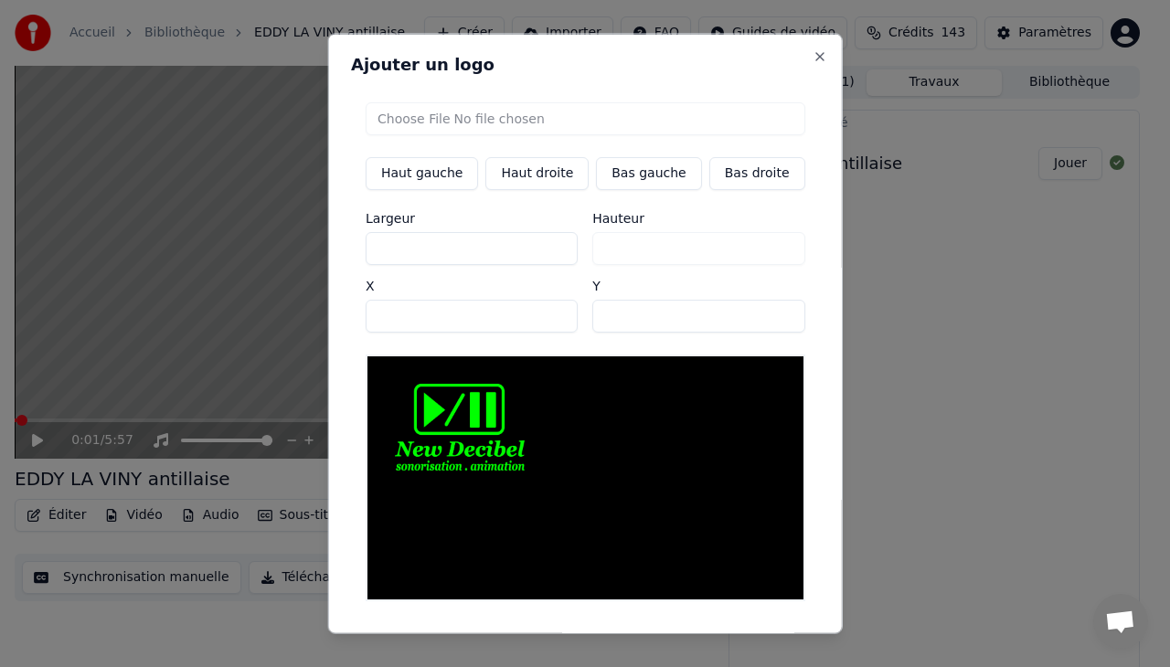
type input "***"
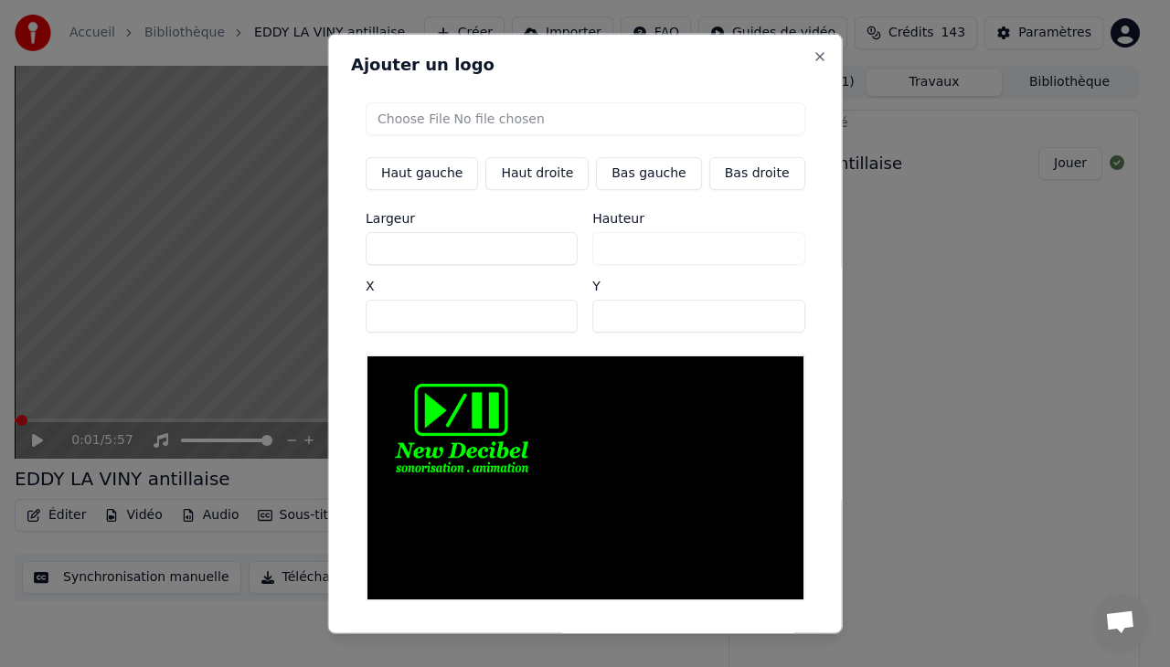
type input "***"
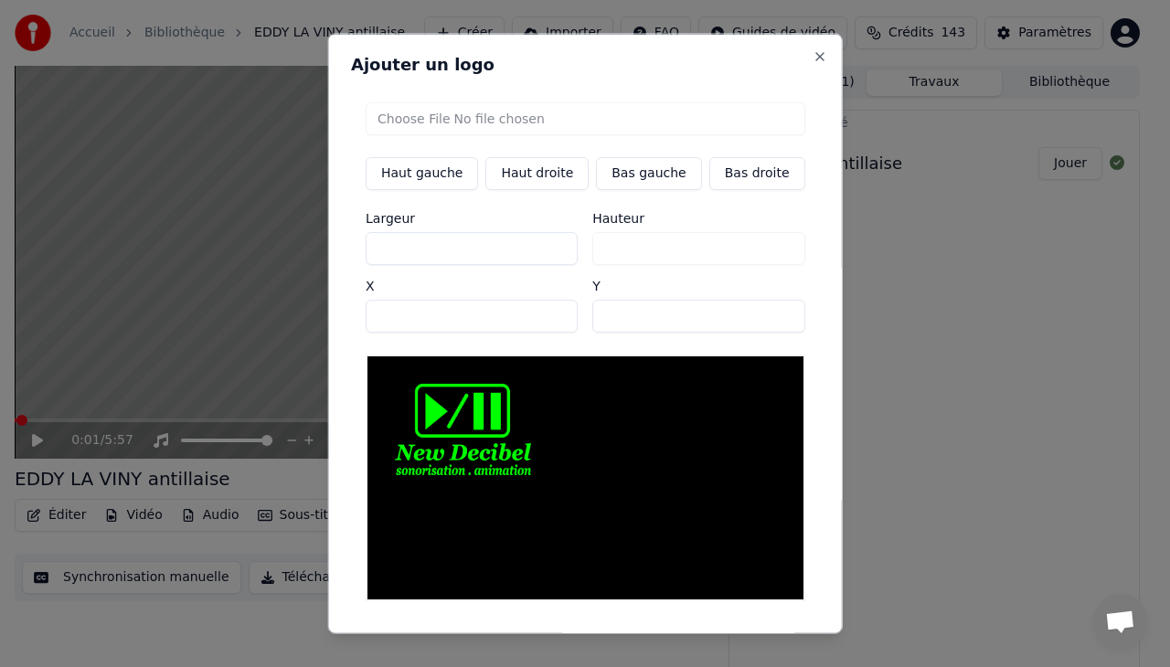
type input "***"
click at [550, 241] on input "***" at bounding box center [471, 248] width 212 height 33
type input "***"
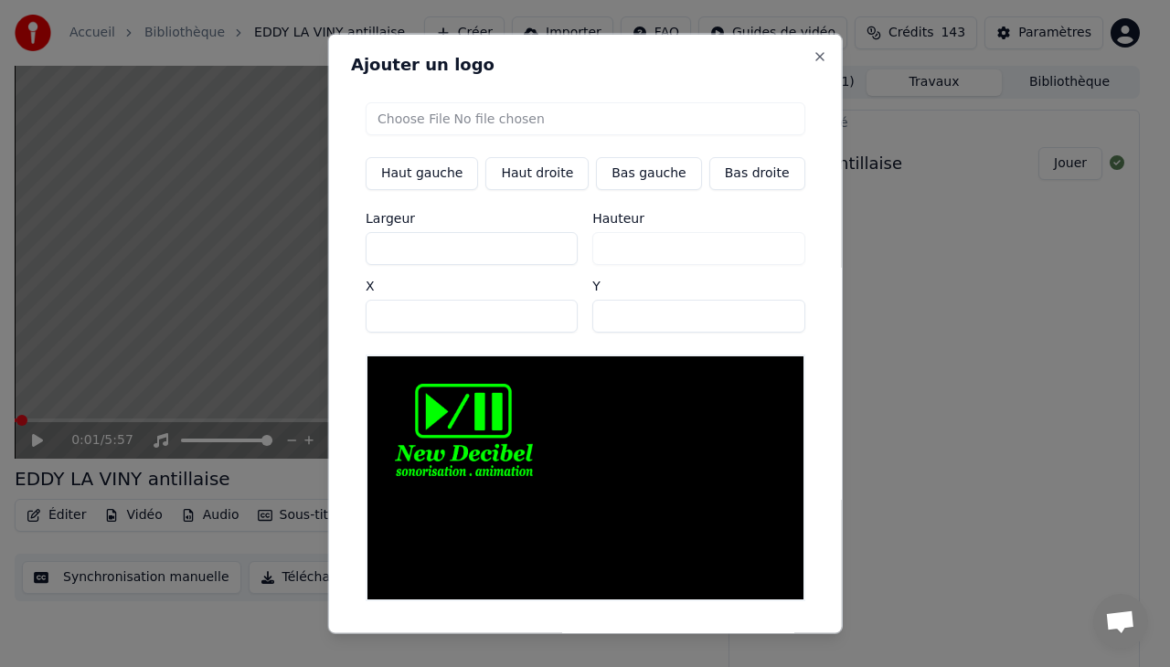
type input "***"
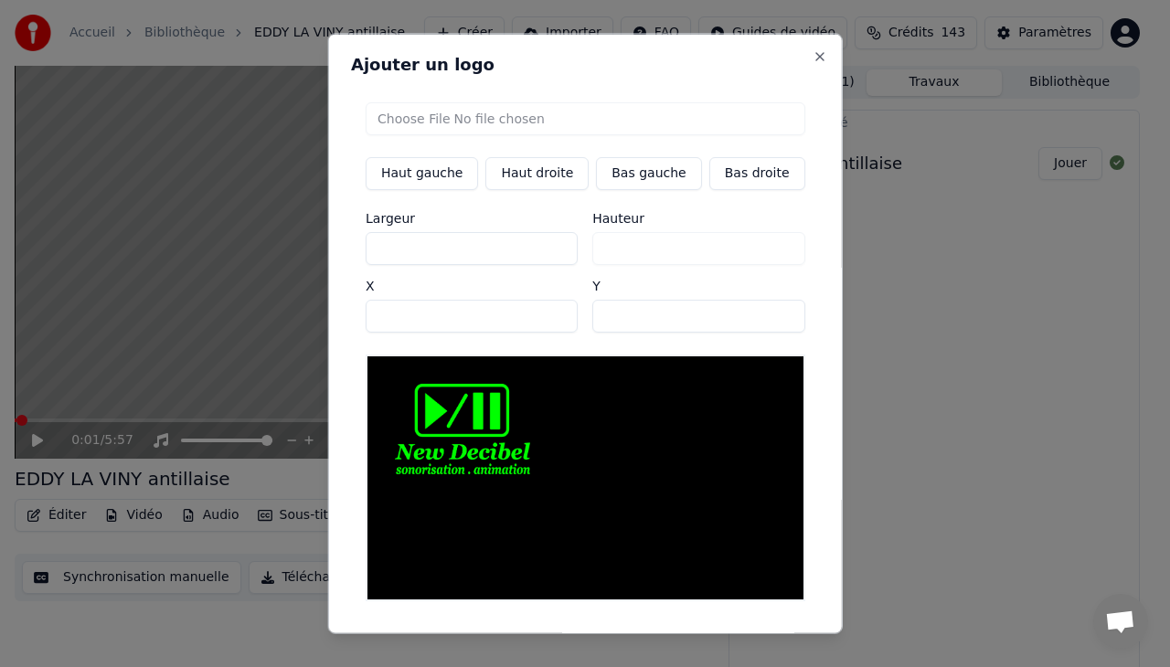
type input "***"
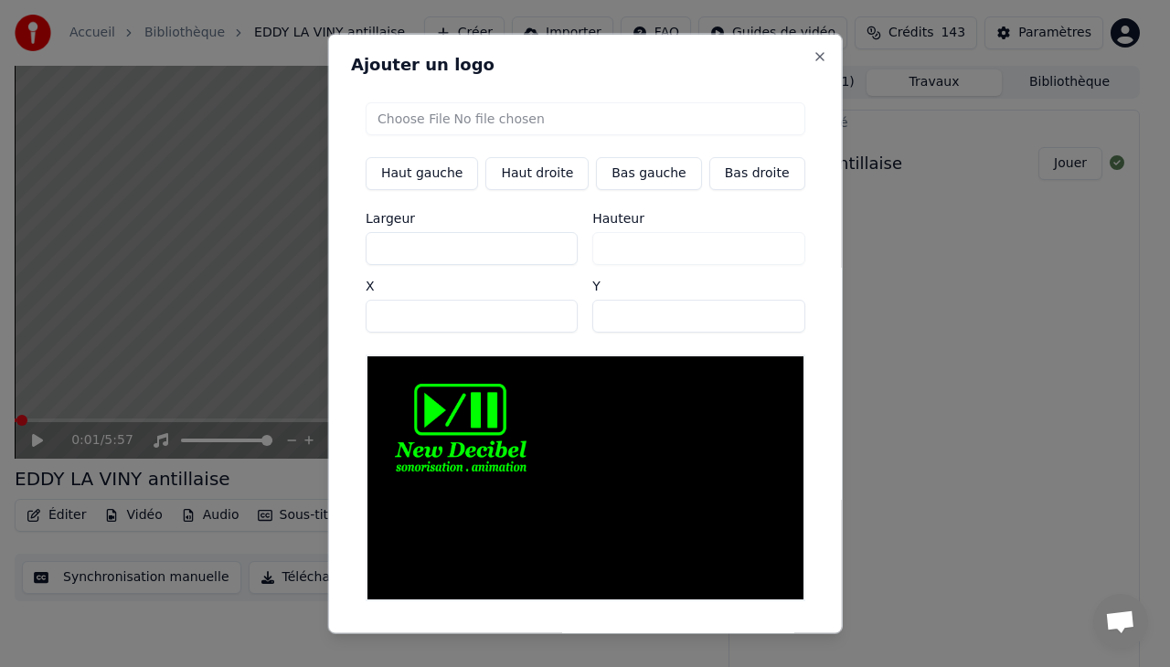
type input "***"
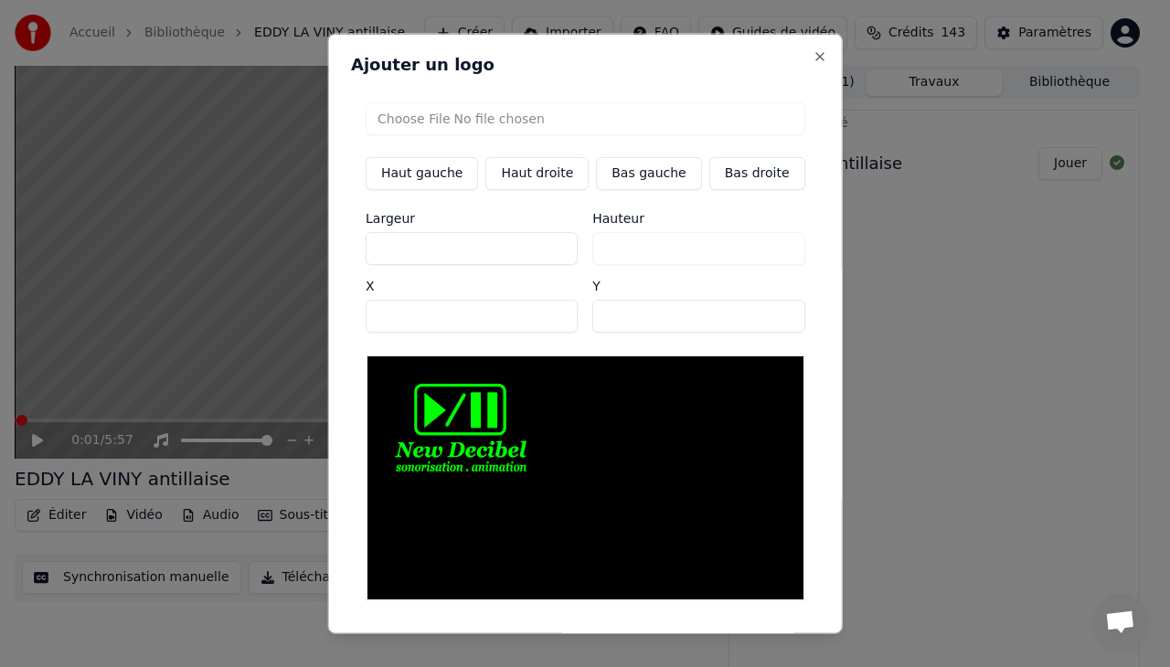
type input "***"
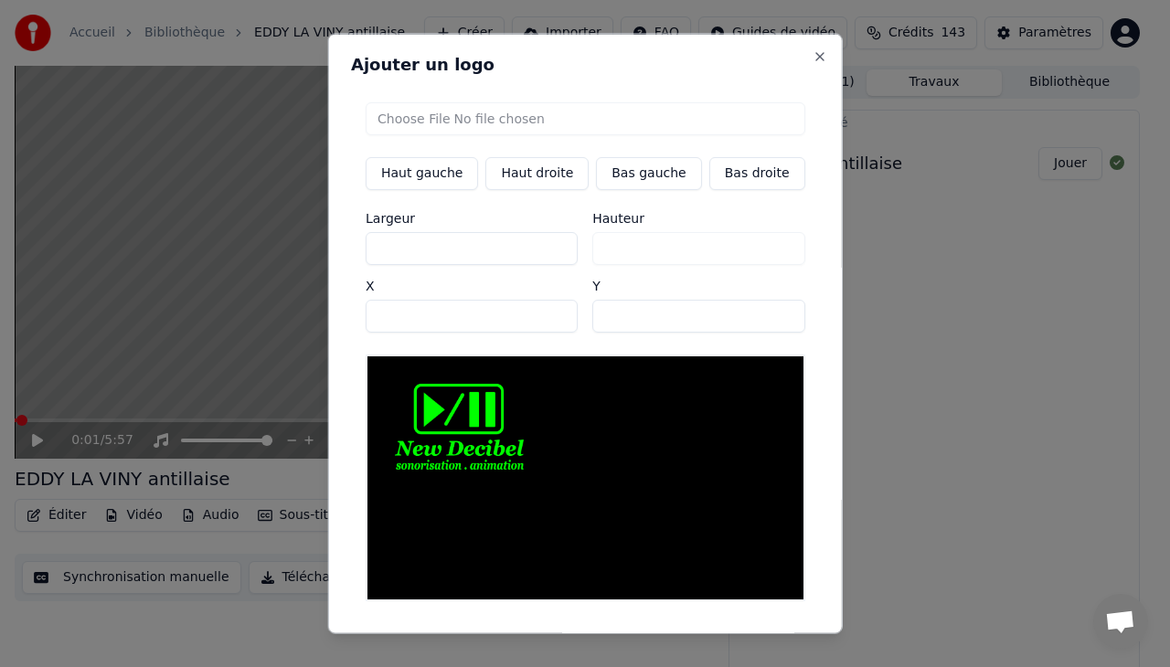
type input "***"
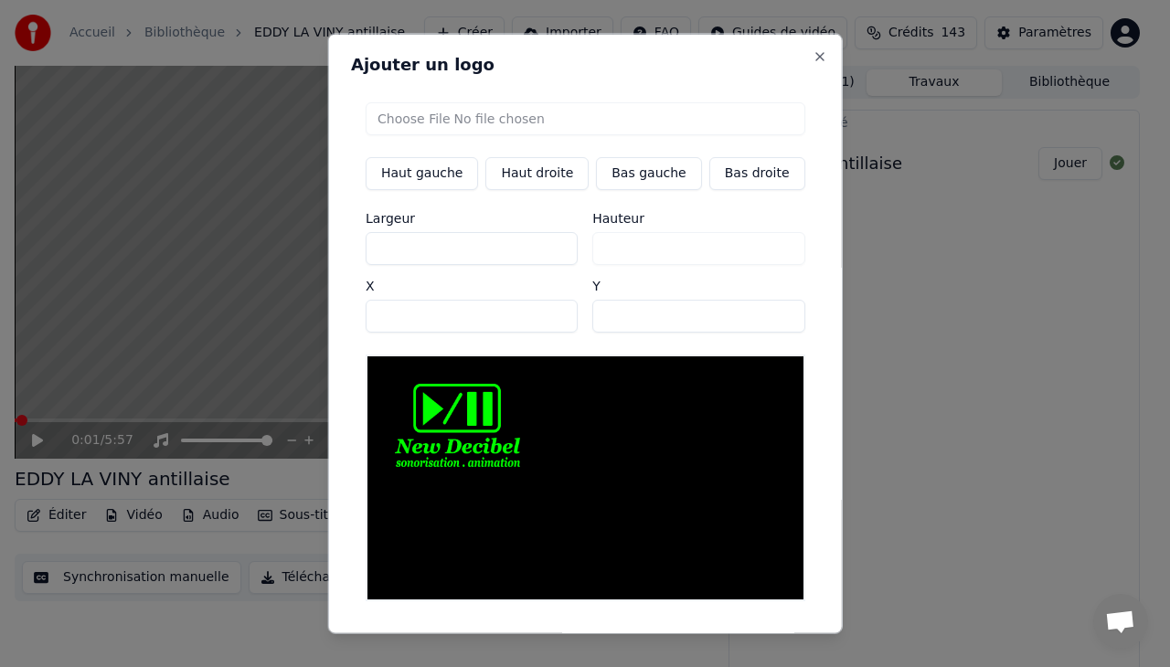
type input "***"
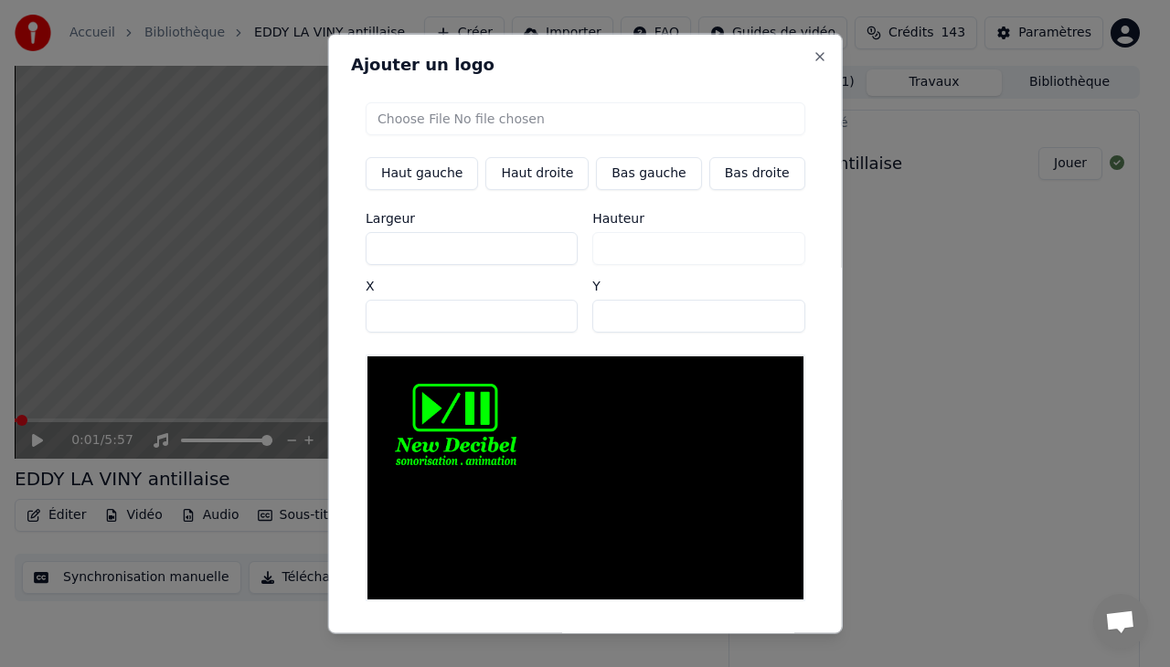
type input "***"
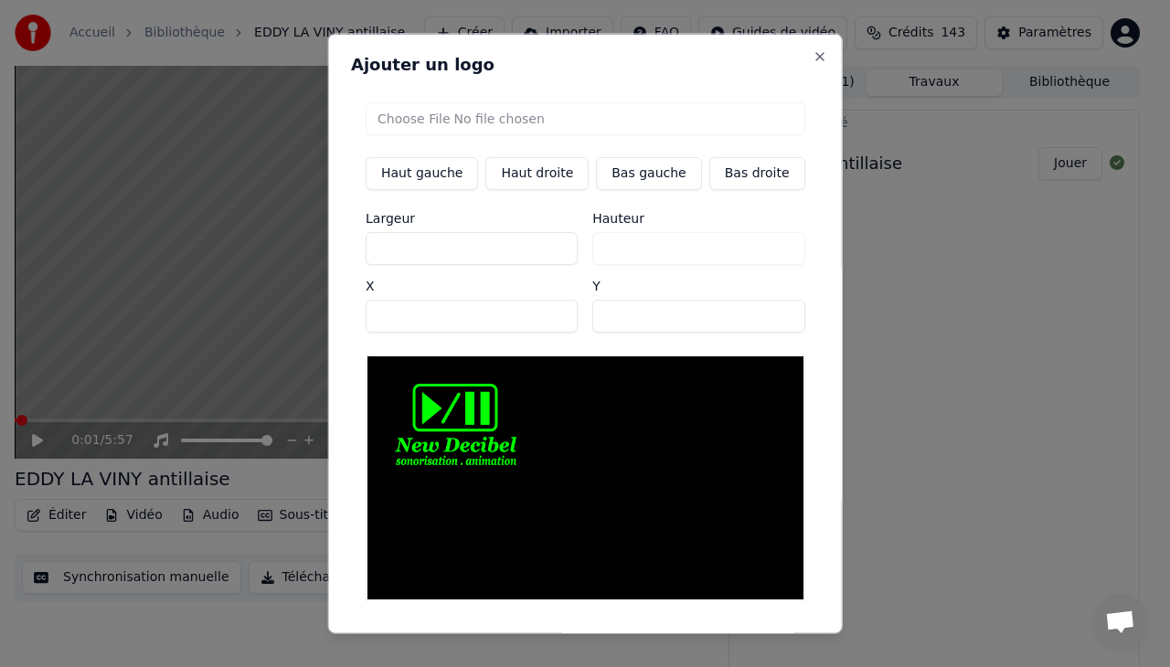
type input "***"
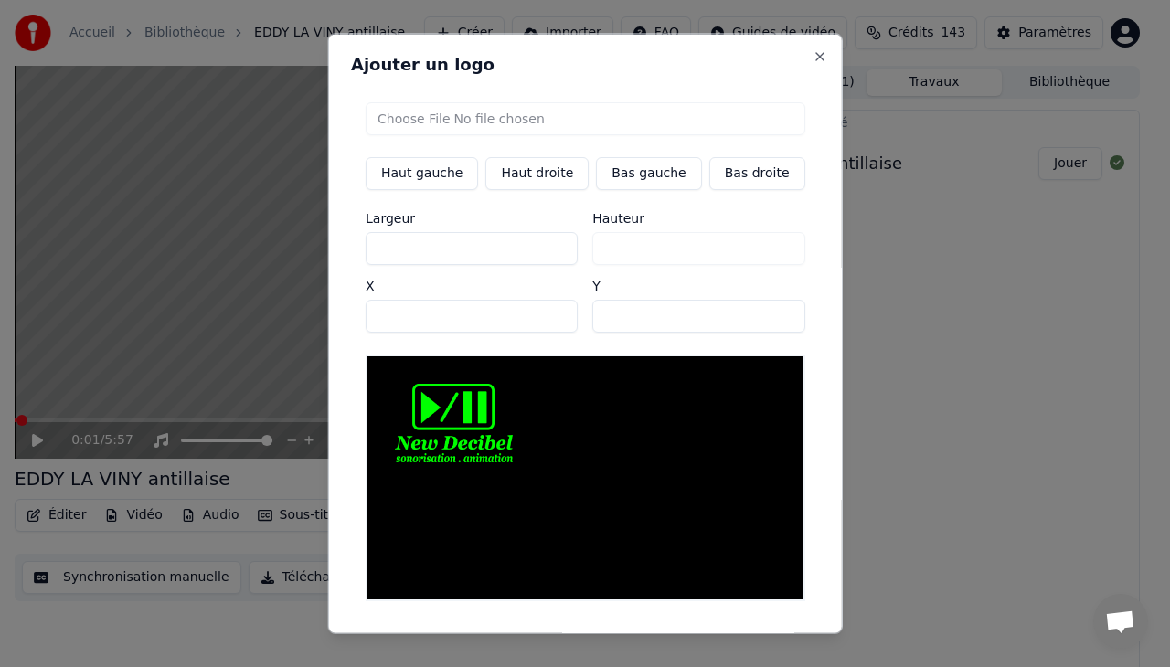
type input "***"
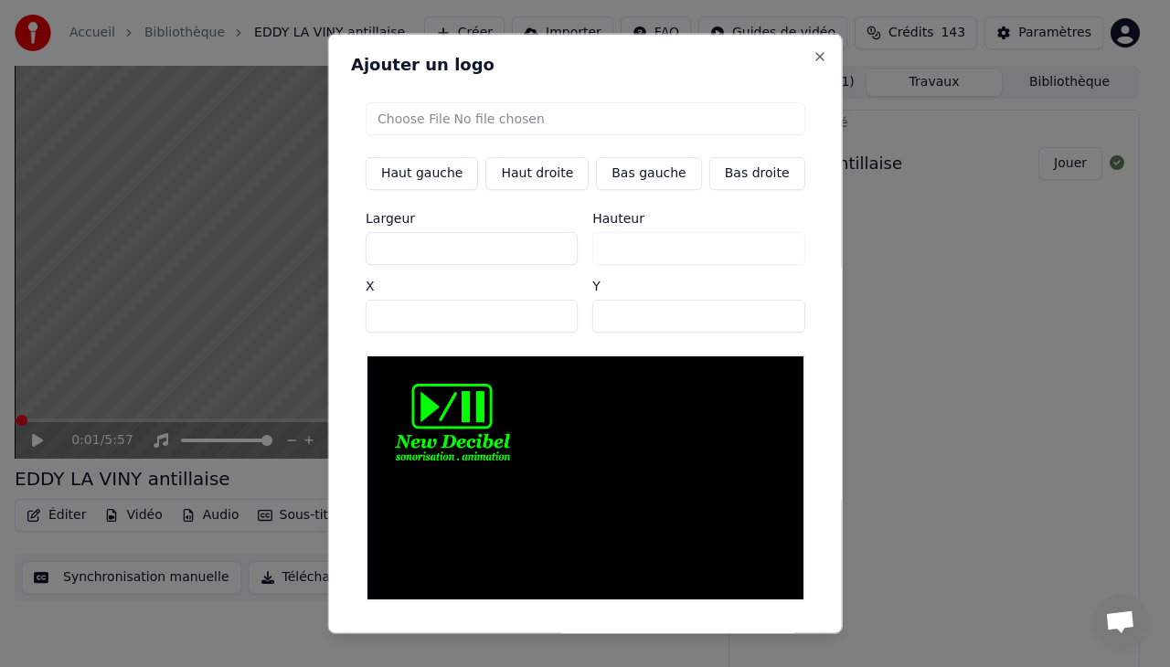
type input "***"
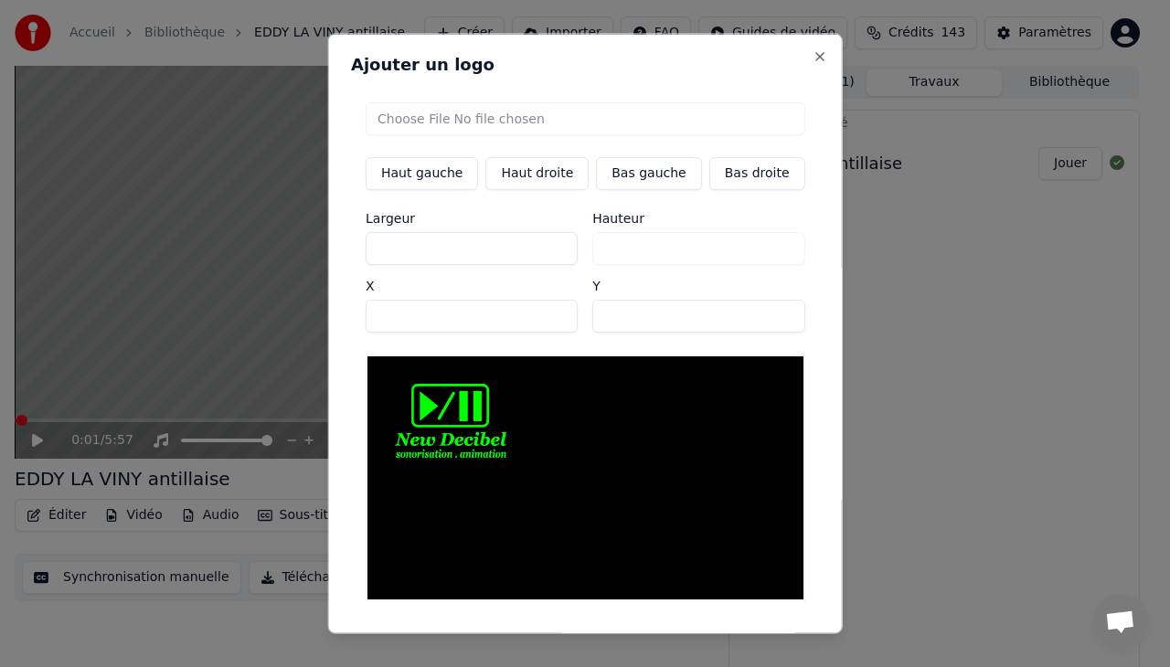
type input "***"
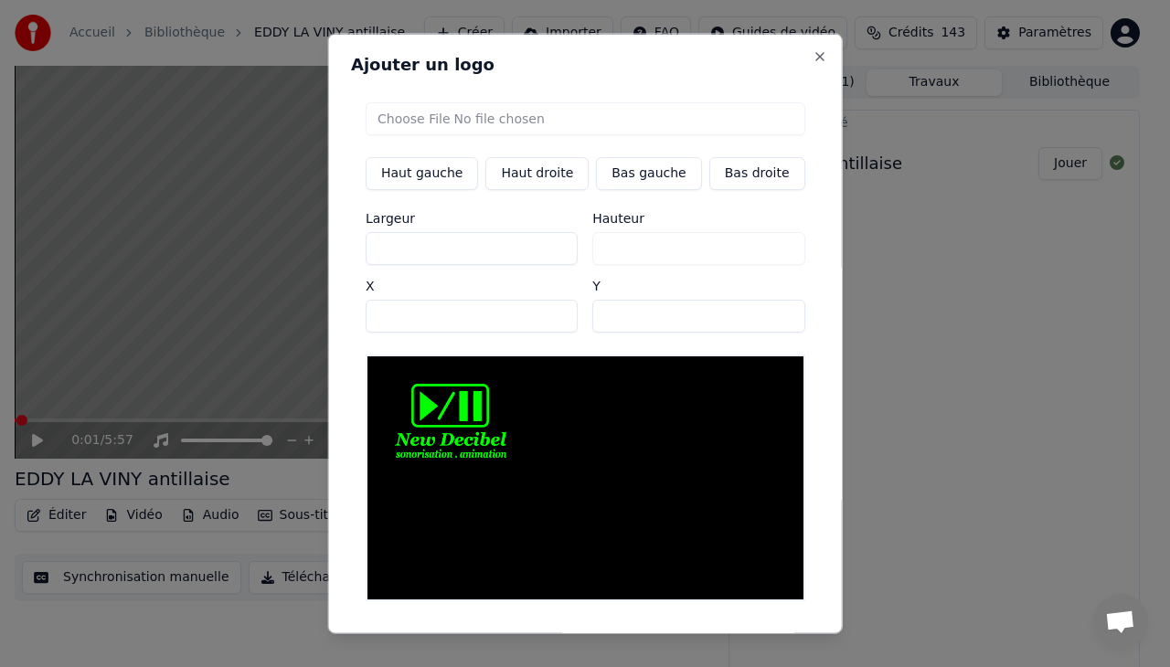
type input "***"
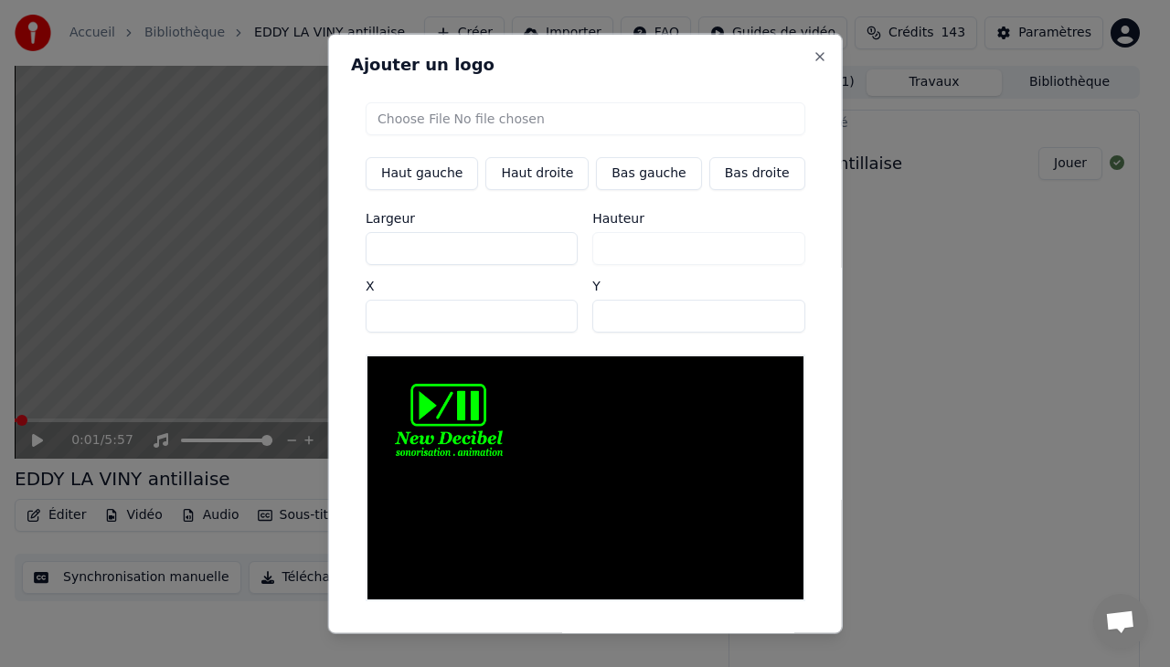
type input "***"
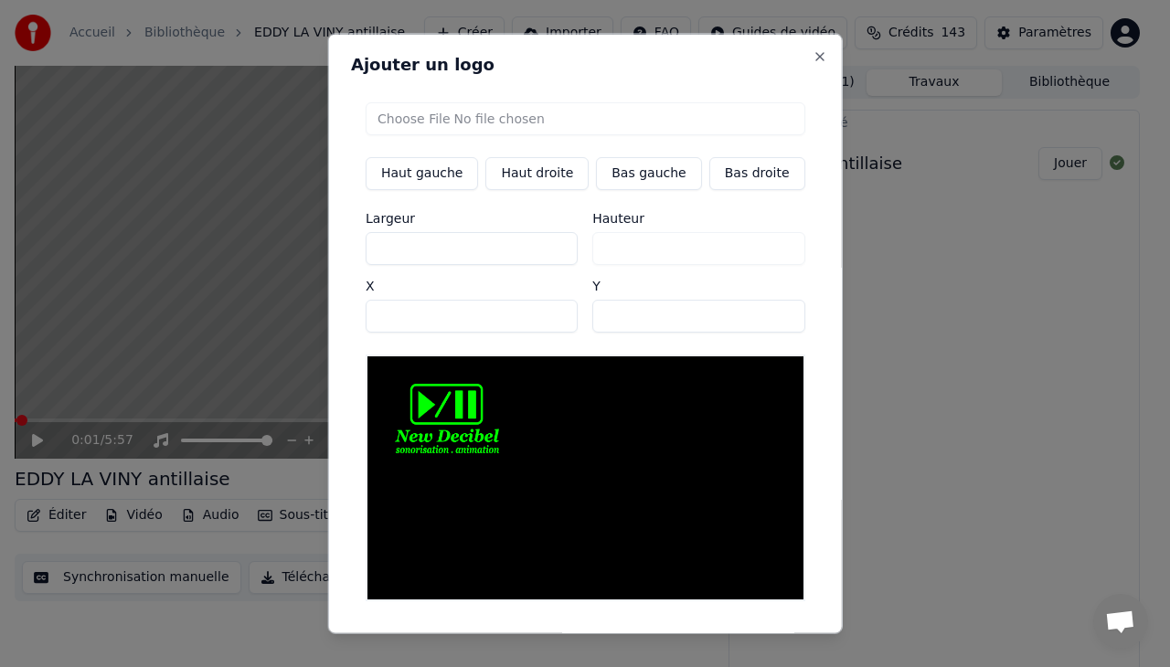
type input "***"
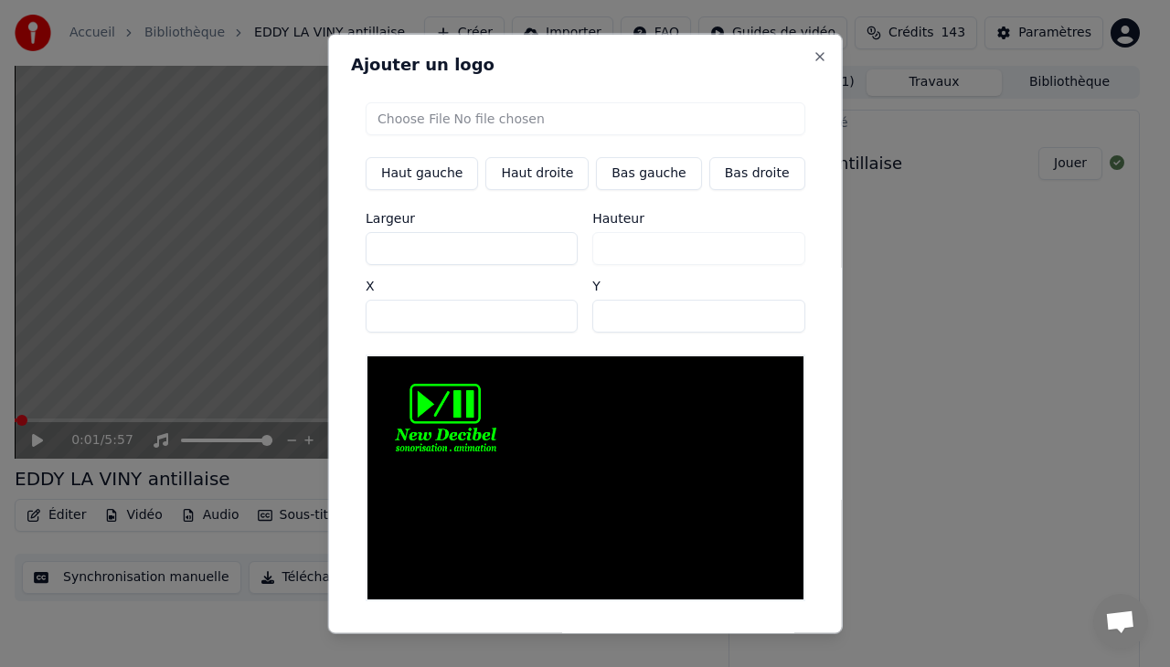
type input "**"
type input "***"
type input "**"
type input "***"
type input "**"
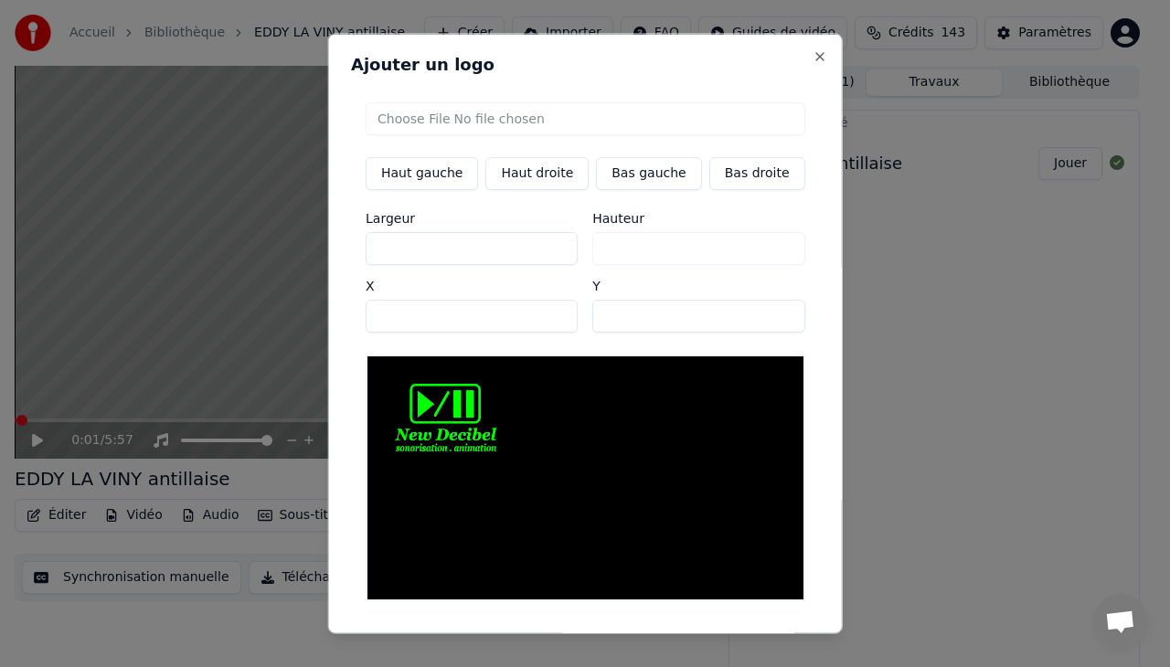
type input "***"
type input "**"
type input "***"
type input "**"
type input "***"
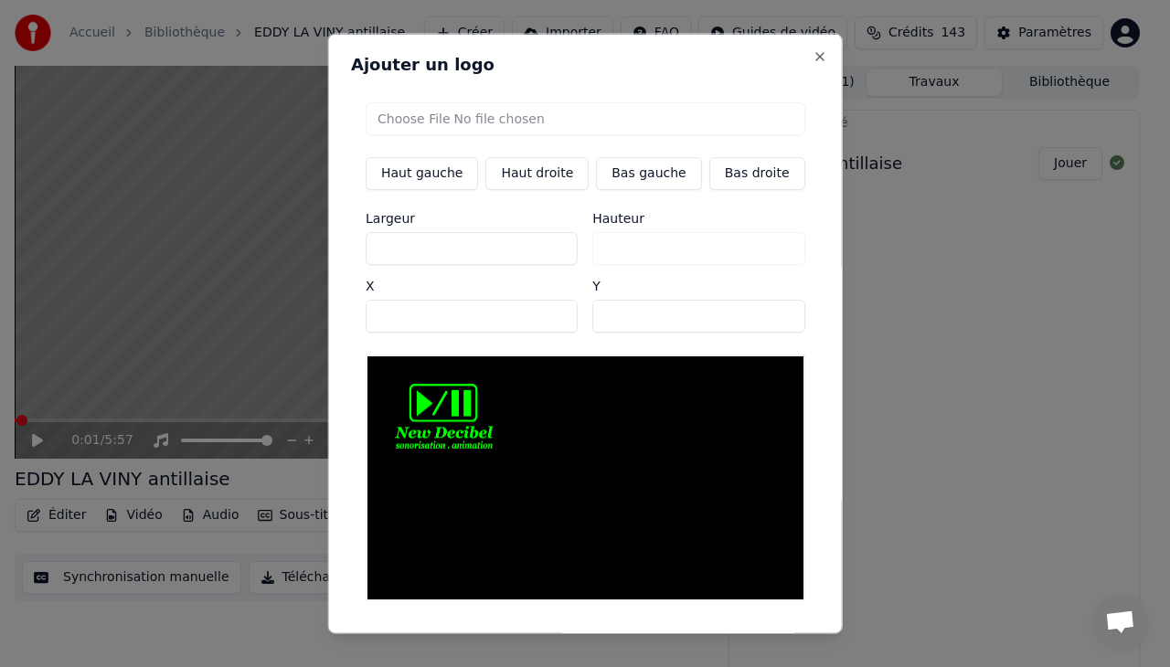
type input "**"
type input "***"
type input "**"
type input "***"
type input "**"
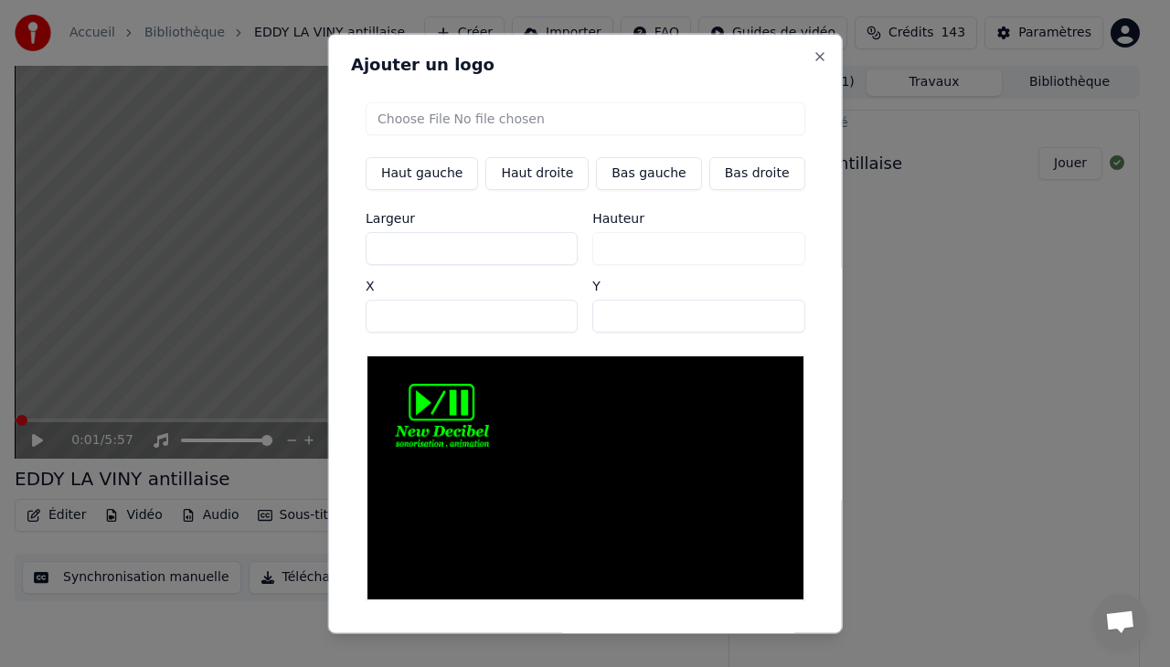
type input "***"
type input "**"
type input "***"
type input "**"
type input "***"
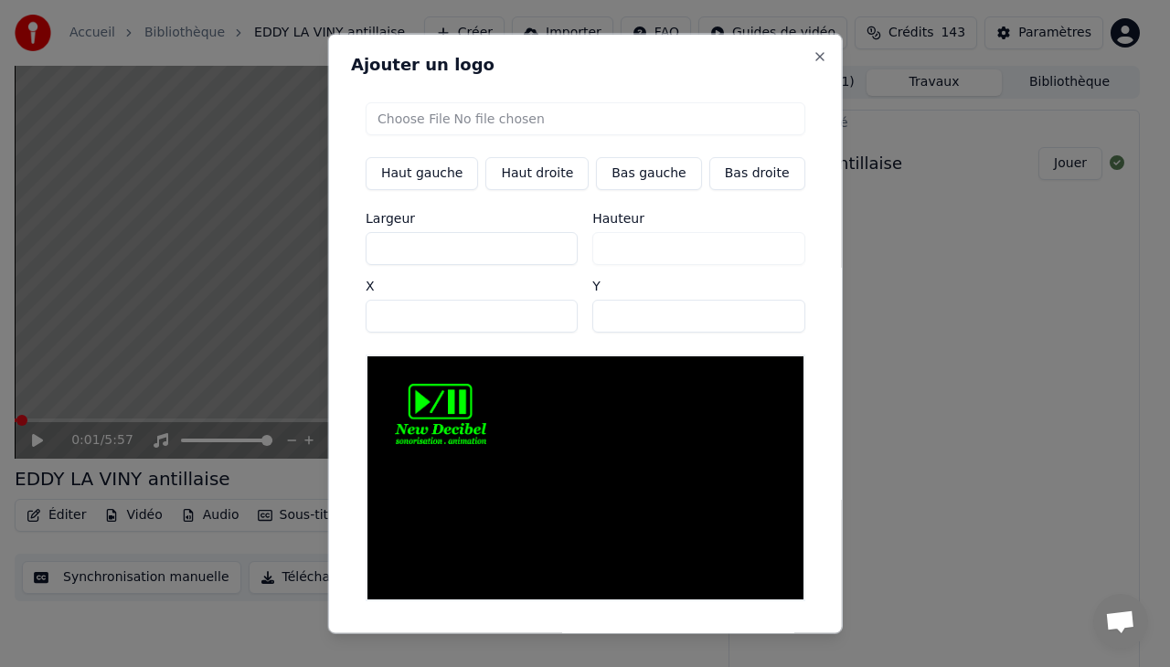
type input "**"
type input "***"
type input "**"
type input "***"
type input "**"
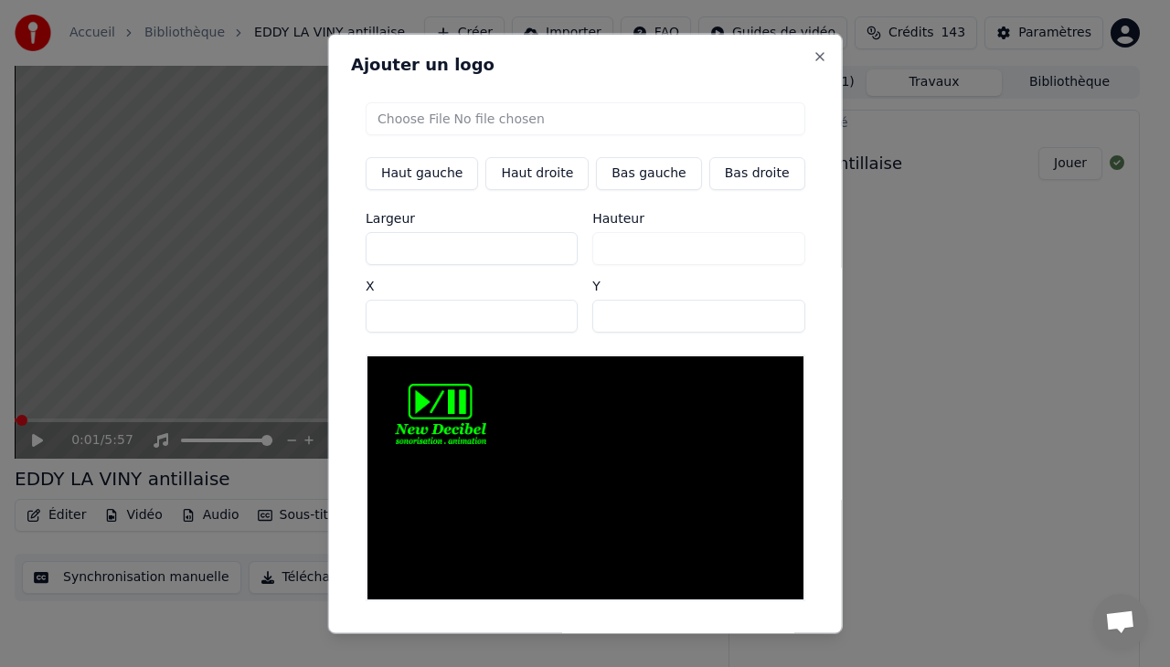
type input "***"
type input "**"
type input "***"
type input "**"
type input "***"
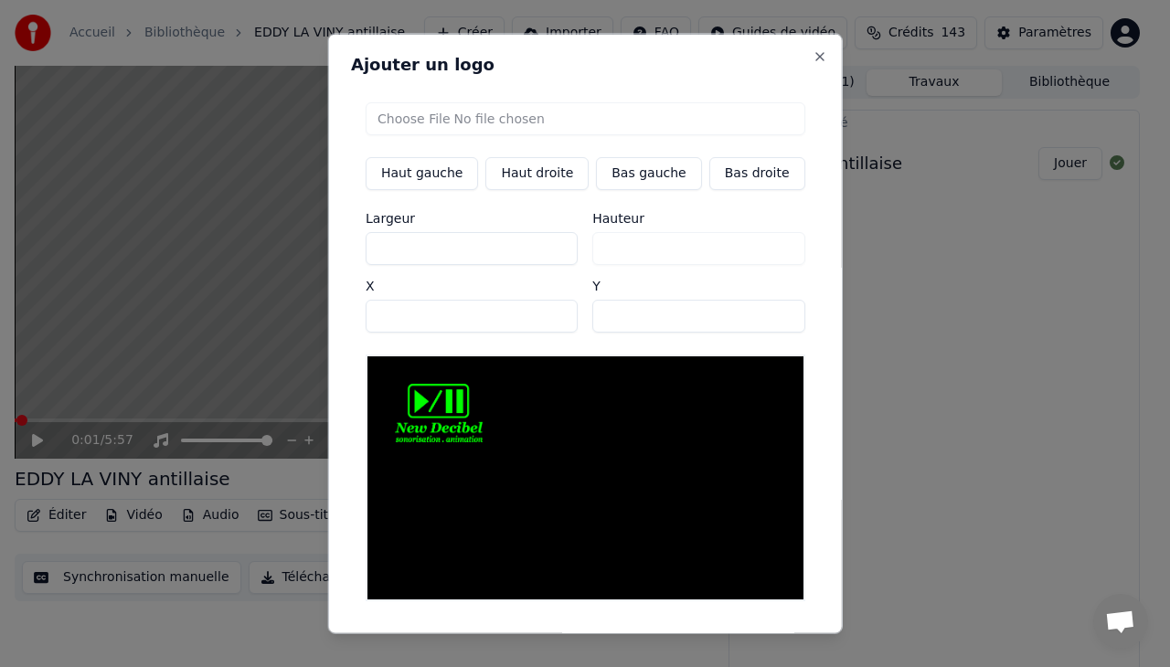
type input "**"
type input "***"
type input "**"
type input "***"
type input "**"
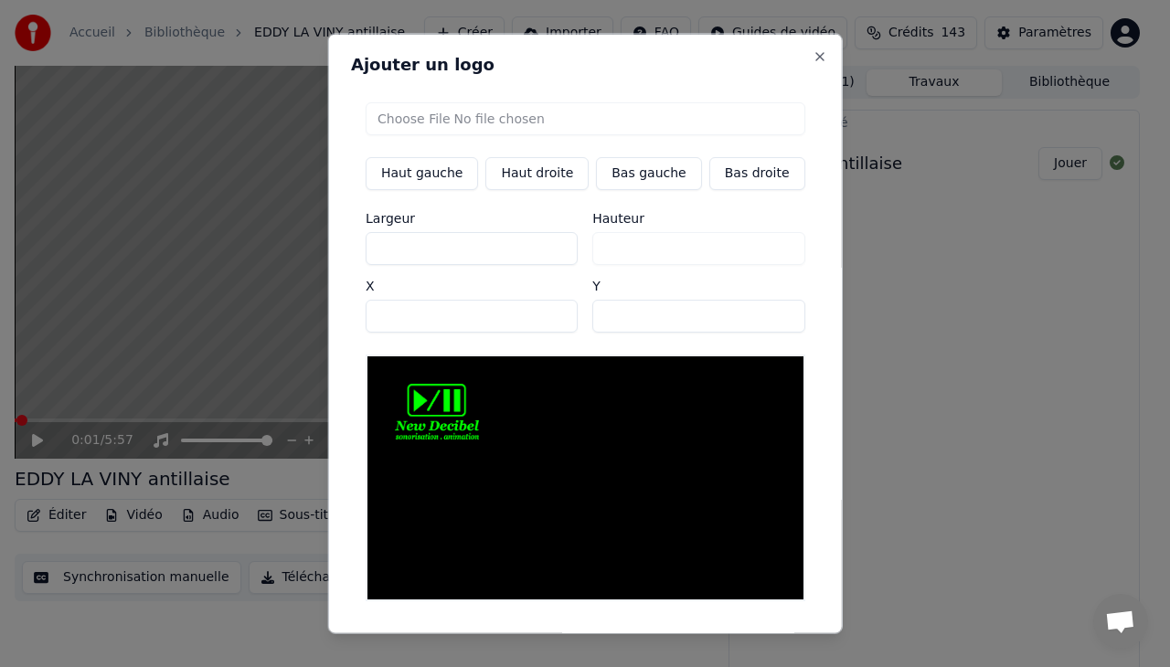
type input "***"
type input "**"
type input "***"
type input "**"
type input "***"
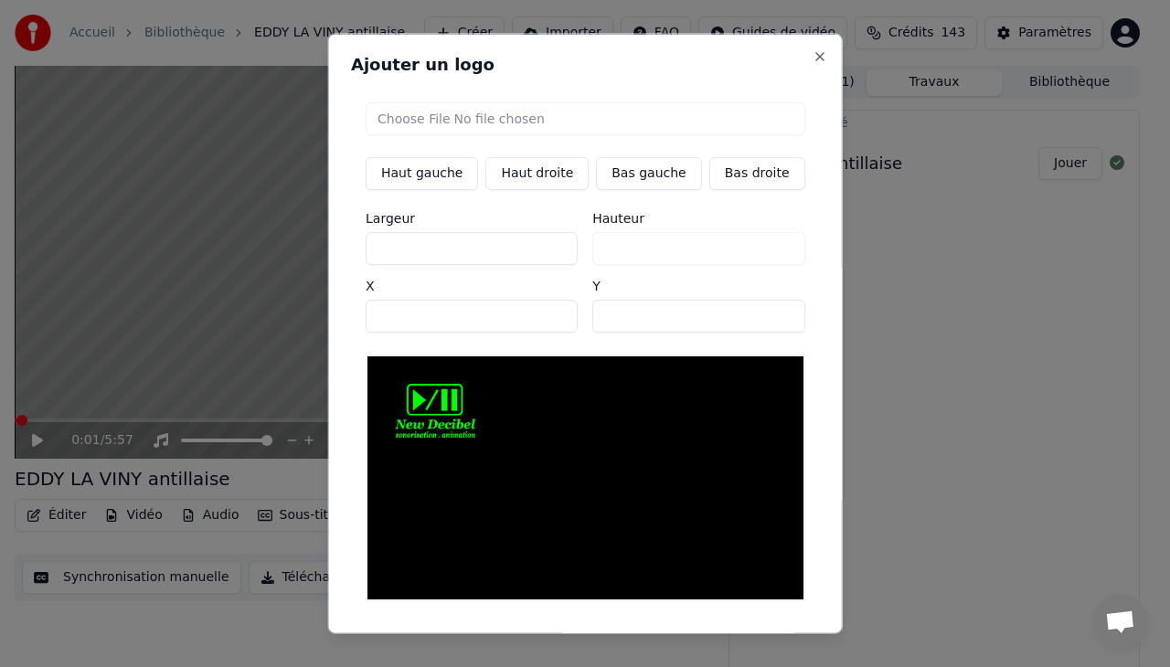
type input "**"
type input "***"
type input "**"
type input "***"
type input "**"
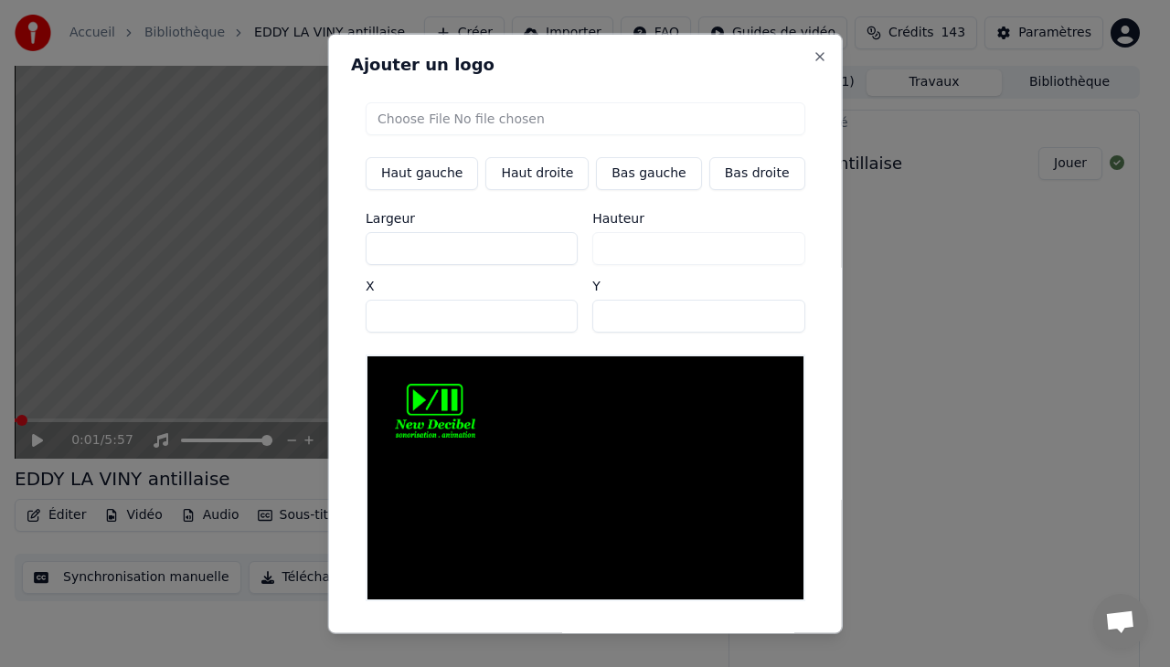
type input "***"
type input "**"
type input "***"
type input "**"
type input "***"
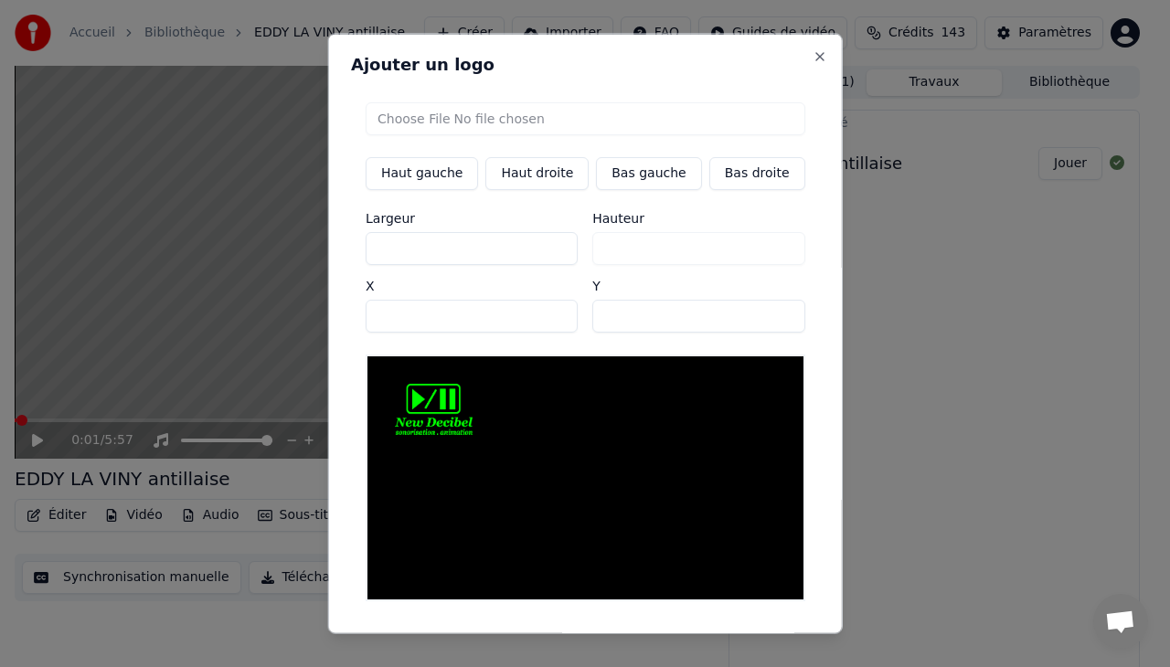
type input "**"
type input "***"
type input "**"
type input "***"
type input "**"
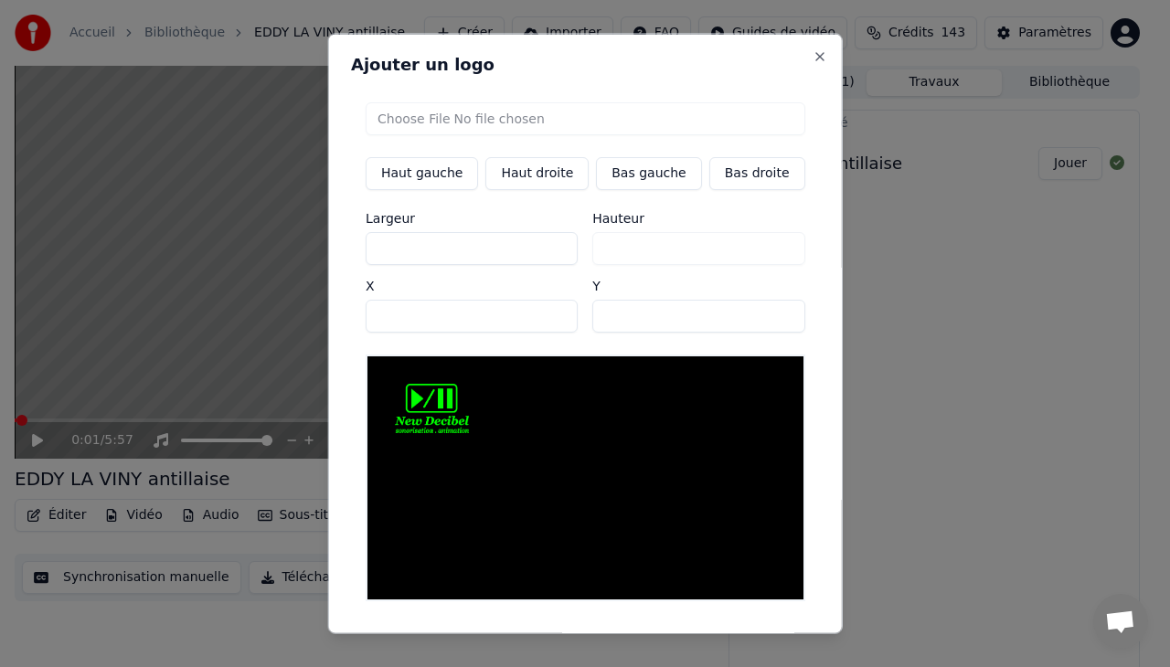
type input "***"
type input "**"
type input "***"
type input "**"
type input "***"
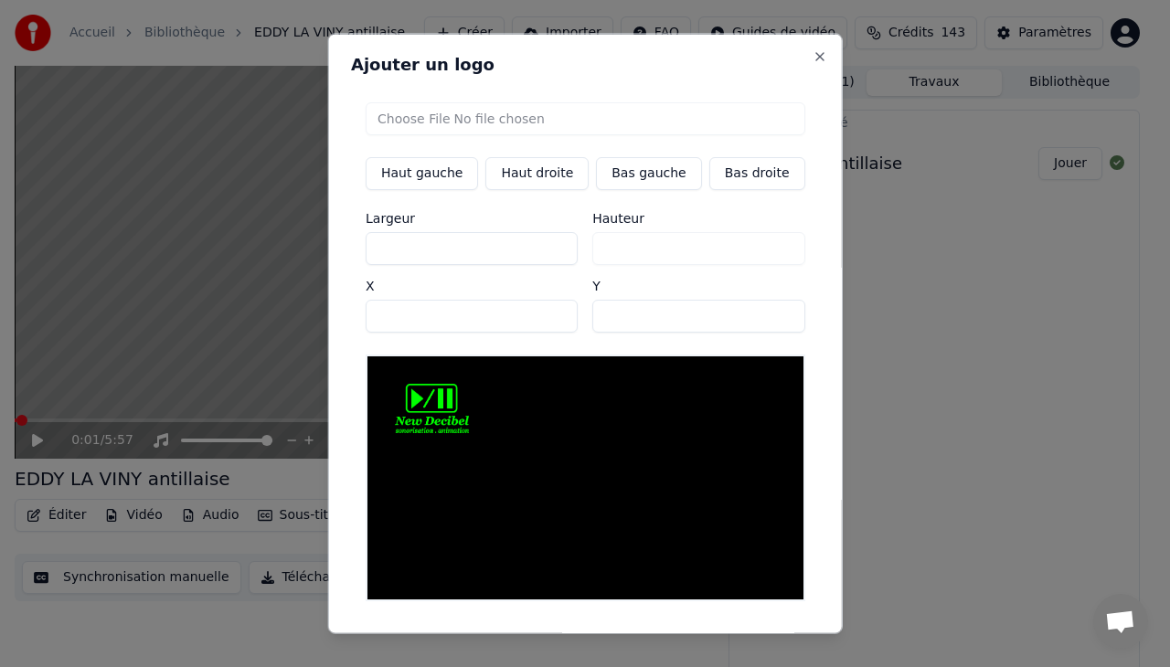
type input "**"
click at [552, 252] on input "***" at bounding box center [471, 248] width 212 height 33
click at [552, 252] on input "**" at bounding box center [471, 248] width 212 height 33
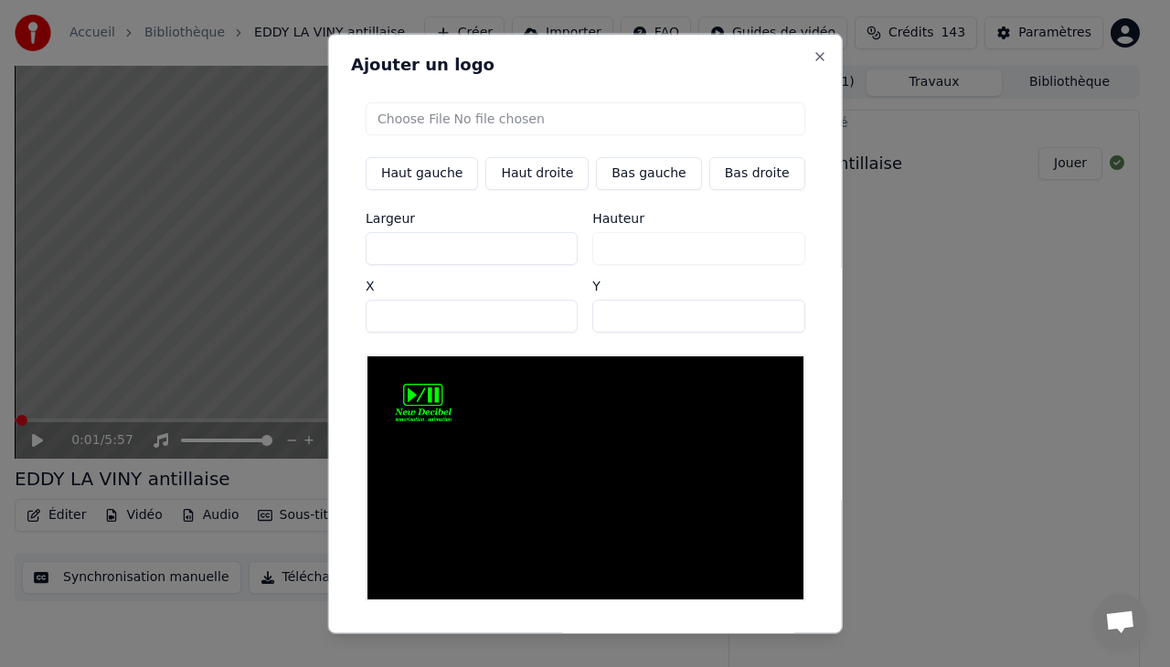
click at [552, 252] on input "**" at bounding box center [471, 248] width 212 height 33
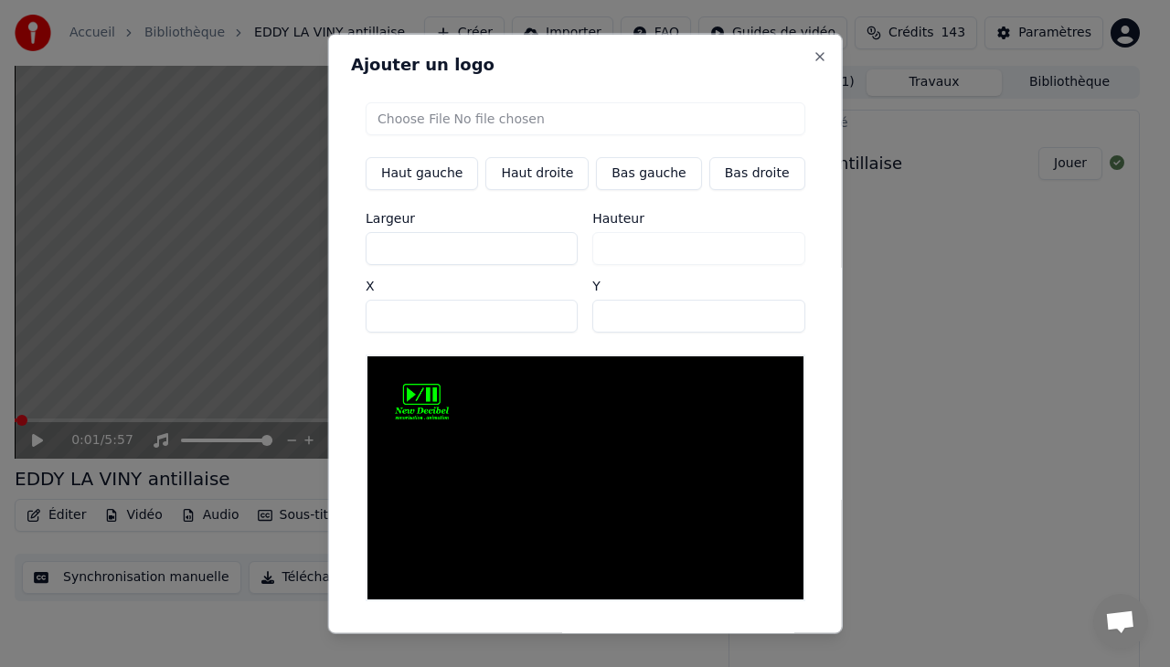
click at [552, 252] on input "**" at bounding box center [471, 248] width 212 height 33
click at [553, 318] on input "*" at bounding box center [471, 316] width 212 height 33
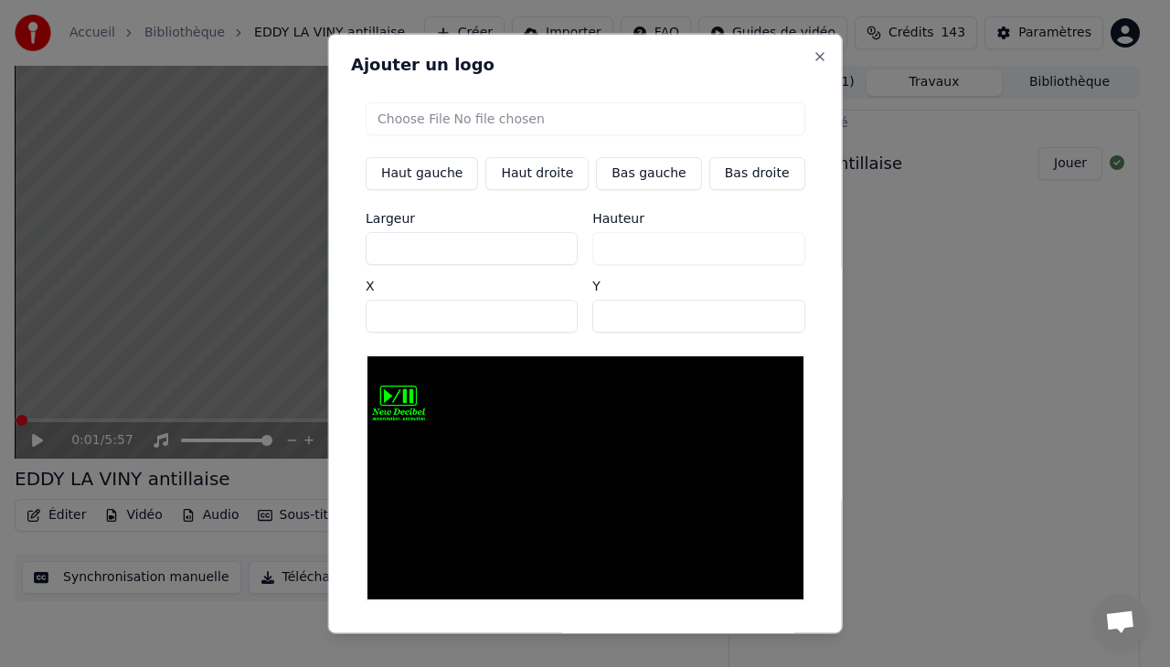
click at [766, 307] on input "**" at bounding box center [698, 316] width 212 height 33
click at [766, 319] on input "**" at bounding box center [698, 316] width 212 height 33
click at [766, 311] on input "**" at bounding box center [698, 316] width 212 height 33
click at [764, 321] on input "**" at bounding box center [698, 316] width 212 height 33
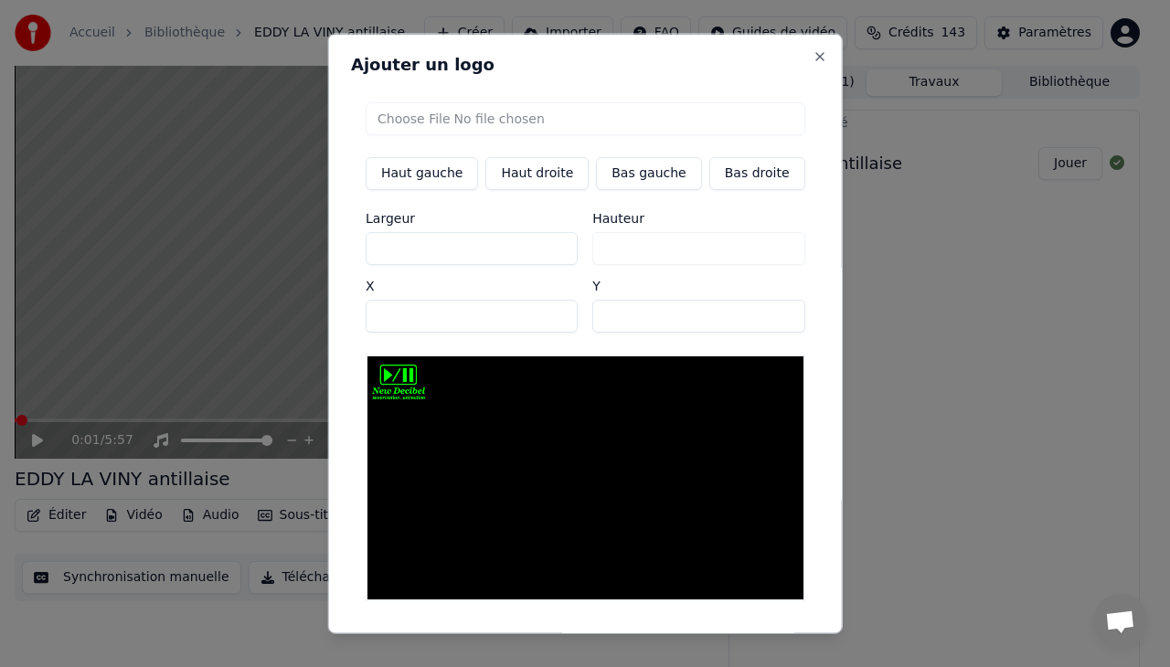
click at [764, 321] on input "**" at bounding box center [698, 316] width 212 height 33
click at [549, 318] on input "*" at bounding box center [471, 316] width 212 height 33
click at [552, 309] on input "*" at bounding box center [471, 316] width 212 height 33
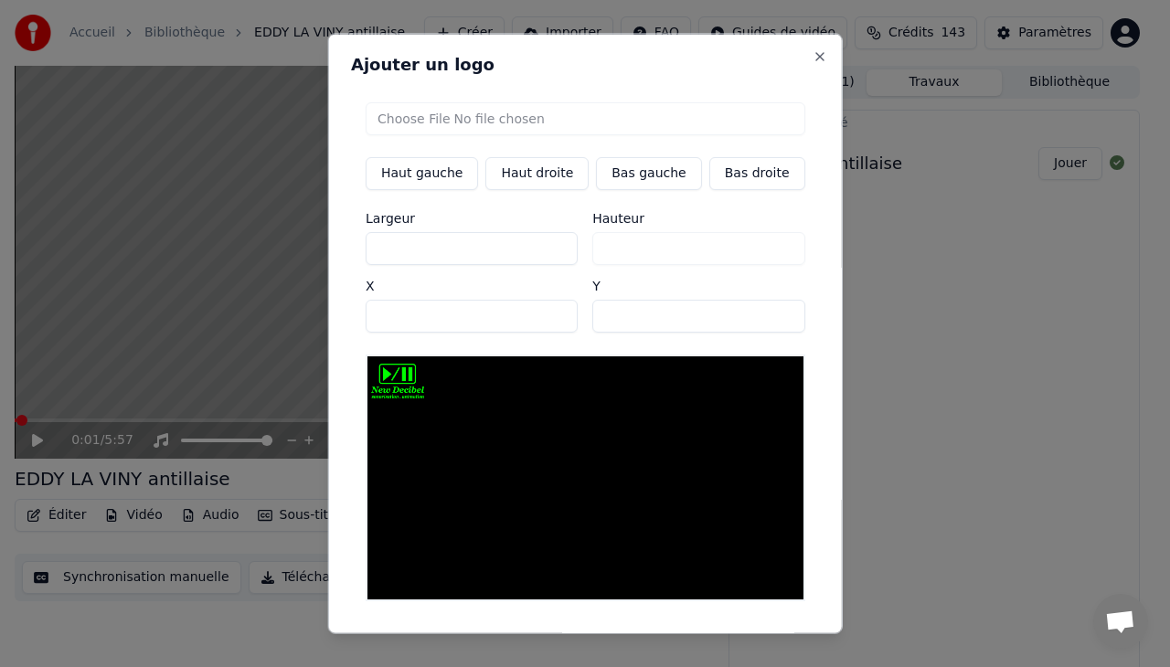
click at [552, 309] on input "*" at bounding box center [471, 316] width 212 height 33
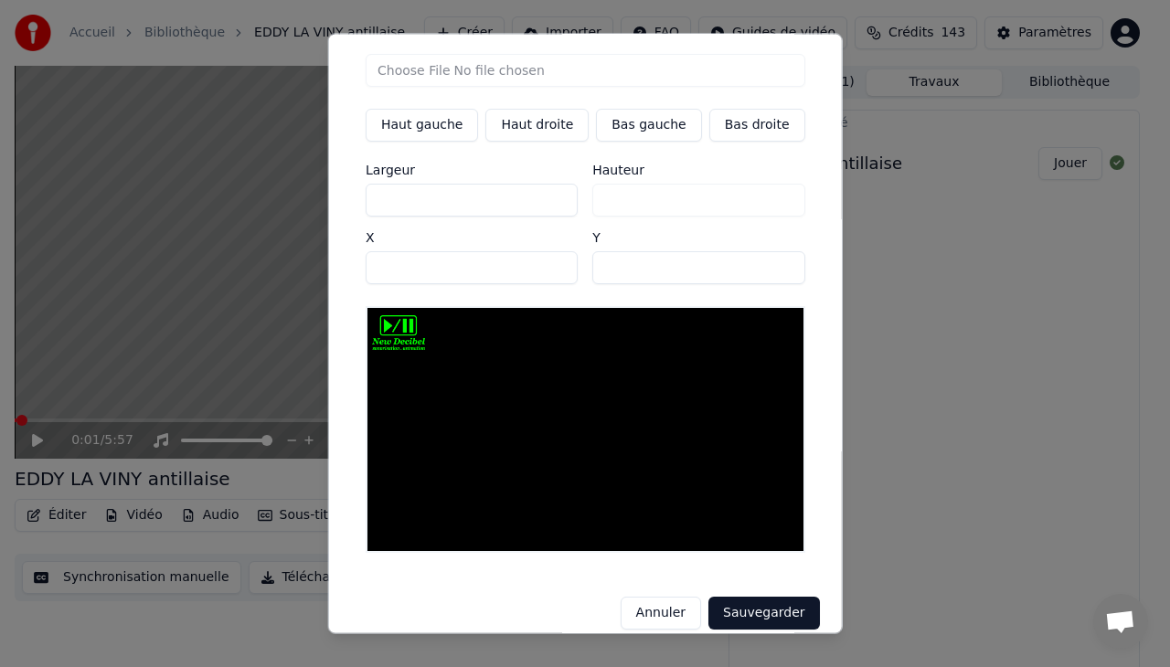
click at [763, 598] on button "Sauvegarder" at bounding box center [763, 614] width 111 height 33
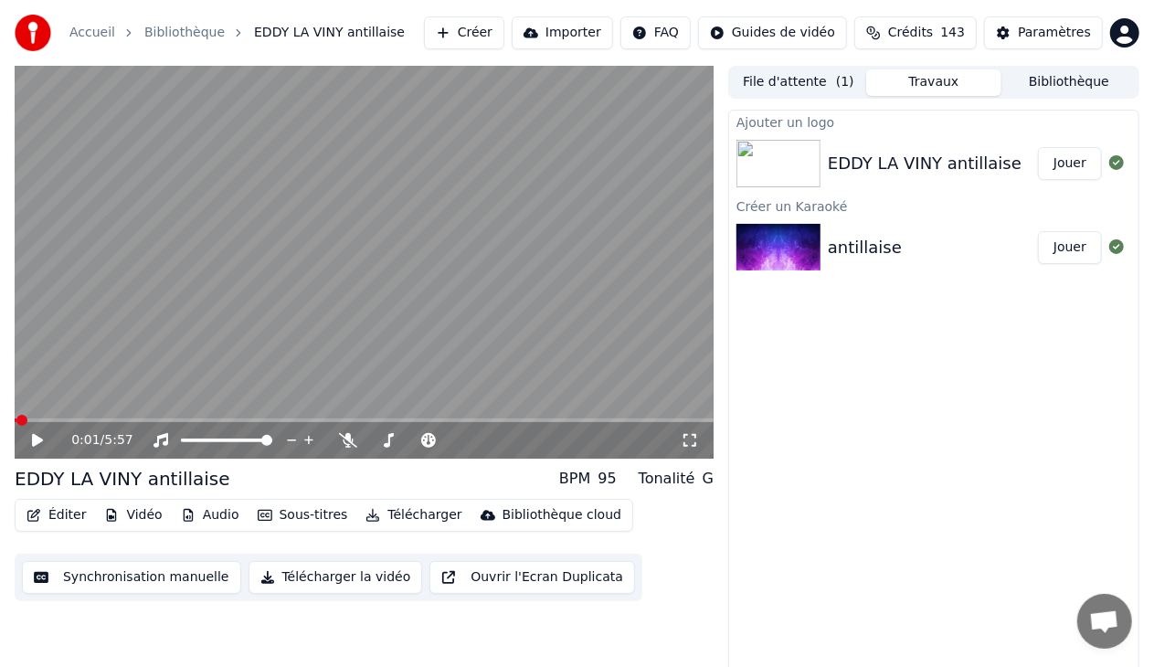
click at [1074, 163] on button "Jouer" at bounding box center [1070, 163] width 64 height 33
click at [35, 444] on icon at bounding box center [37, 440] width 9 height 11
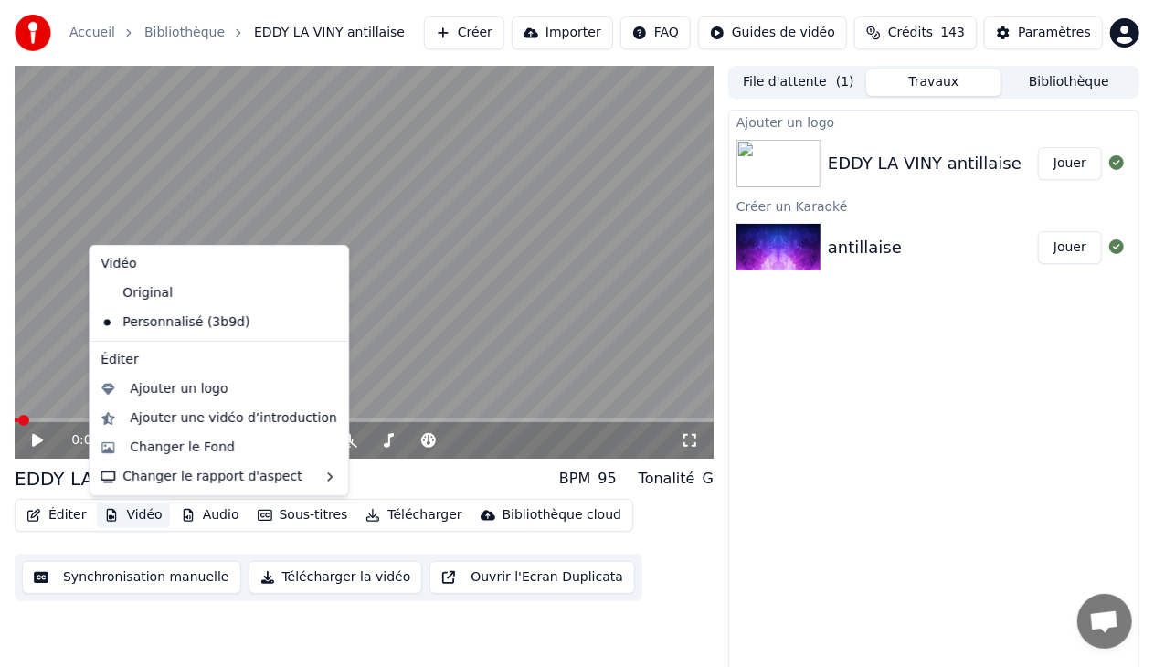
click at [141, 508] on button "Vidéo" at bounding box center [133, 516] width 72 height 26
click at [184, 386] on div "Ajouter un logo" at bounding box center [179, 389] width 98 height 18
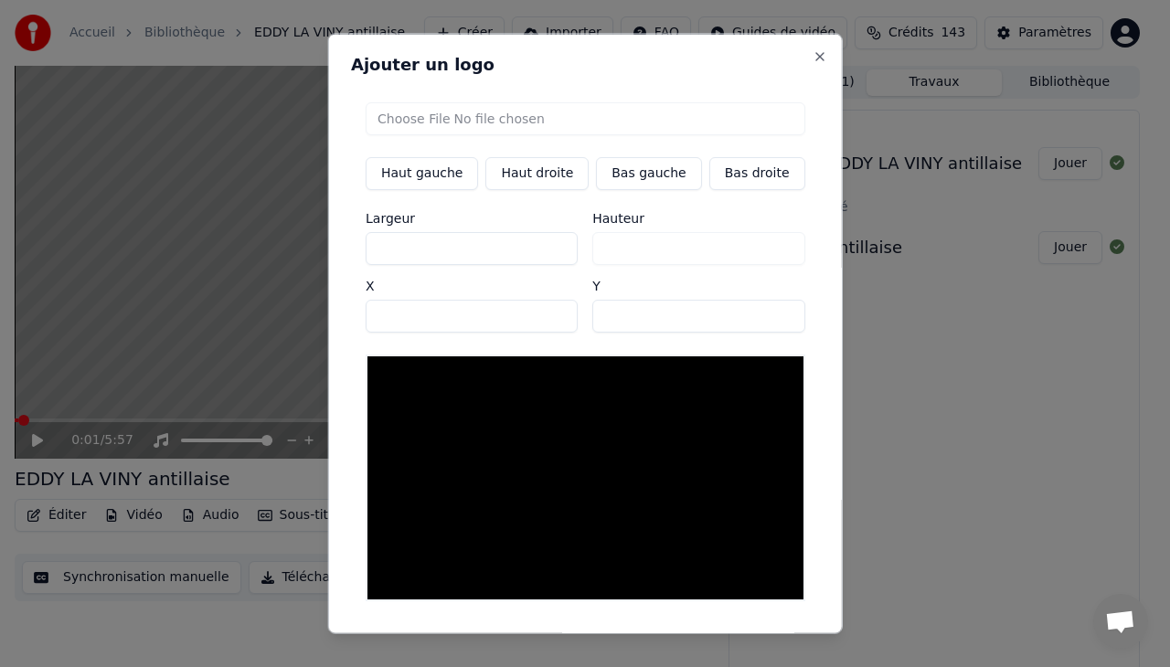
click at [517, 172] on button "Haut droite" at bounding box center [536, 173] width 103 height 33
click at [493, 118] on input "file" at bounding box center [584, 118] width 439 height 33
click at [553, 252] on input "***" at bounding box center [471, 248] width 212 height 33
click at [548, 241] on input "***" at bounding box center [471, 248] width 212 height 33
click at [549, 252] on input "***" at bounding box center [471, 248] width 212 height 33
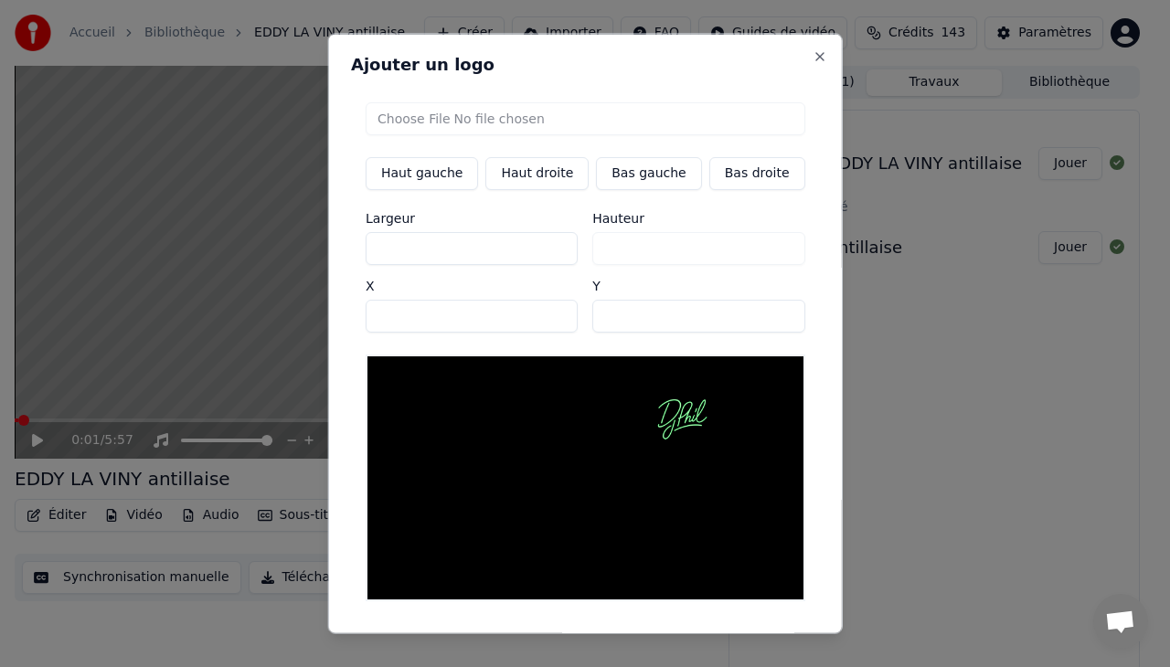
click at [549, 252] on input "***" at bounding box center [471, 248] width 212 height 33
click at [549, 252] on input "**" at bounding box center [471, 248] width 212 height 33
click at [549, 243] on input "**" at bounding box center [471, 248] width 212 height 33
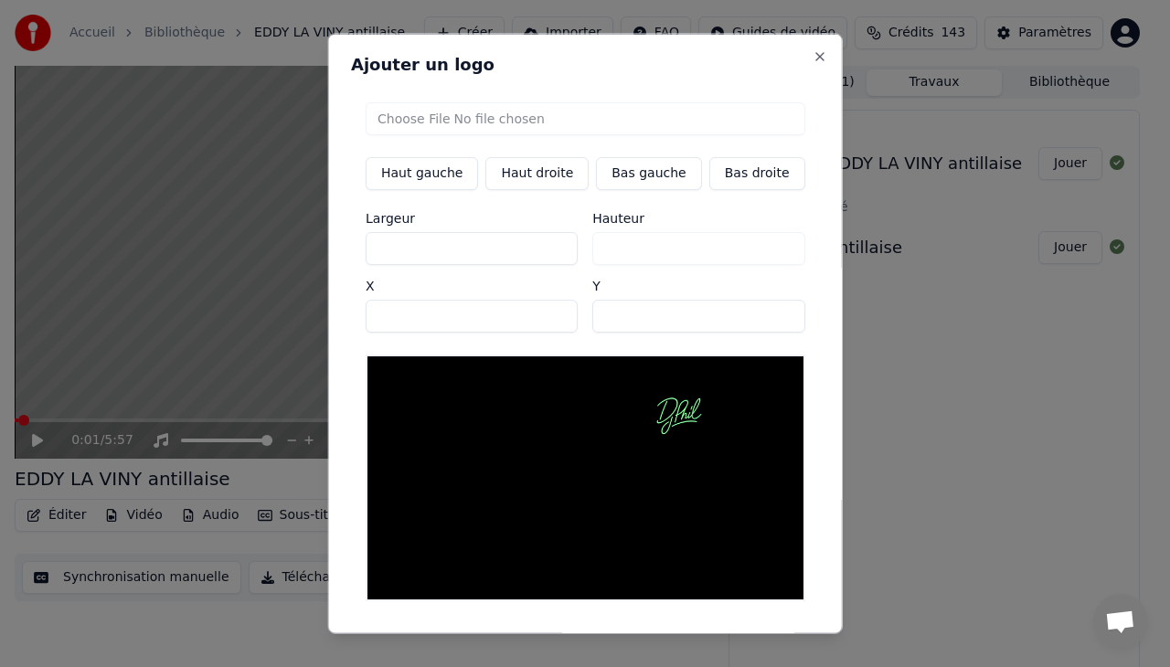
click at [549, 243] on input "**" at bounding box center [471, 248] width 212 height 33
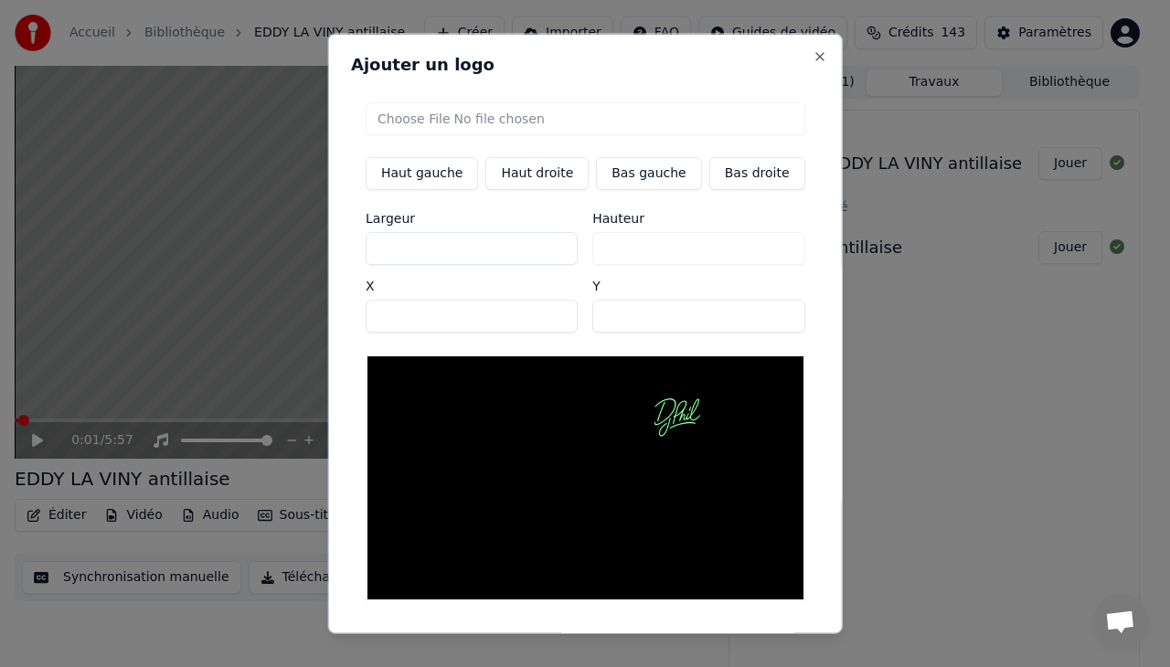
click at [550, 321] on input "***" at bounding box center [471, 316] width 212 height 33
click at [552, 310] on input "***" at bounding box center [471, 316] width 212 height 33
click at [552, 317] on input "***" at bounding box center [471, 316] width 212 height 33
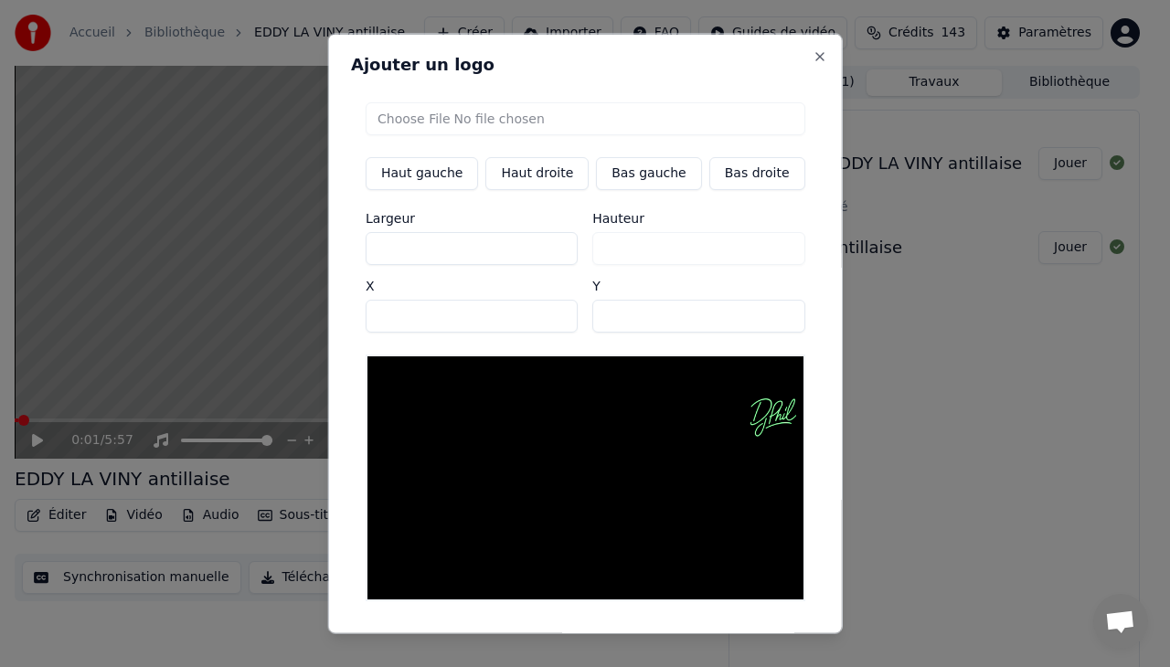
click at [552, 317] on input "***" at bounding box center [471, 316] width 212 height 33
click at [552, 312] on input "***" at bounding box center [471, 316] width 212 height 33
click at [760, 322] on input "**" at bounding box center [698, 316] width 212 height 33
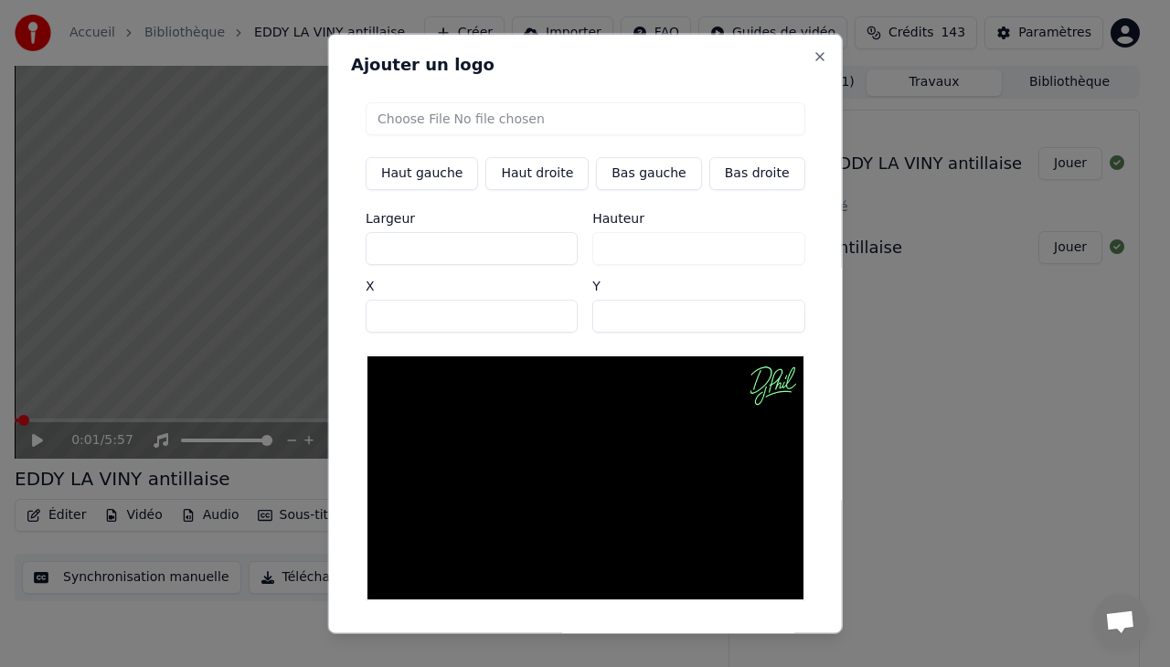
click at [760, 322] on input "**" at bounding box center [698, 316] width 212 height 33
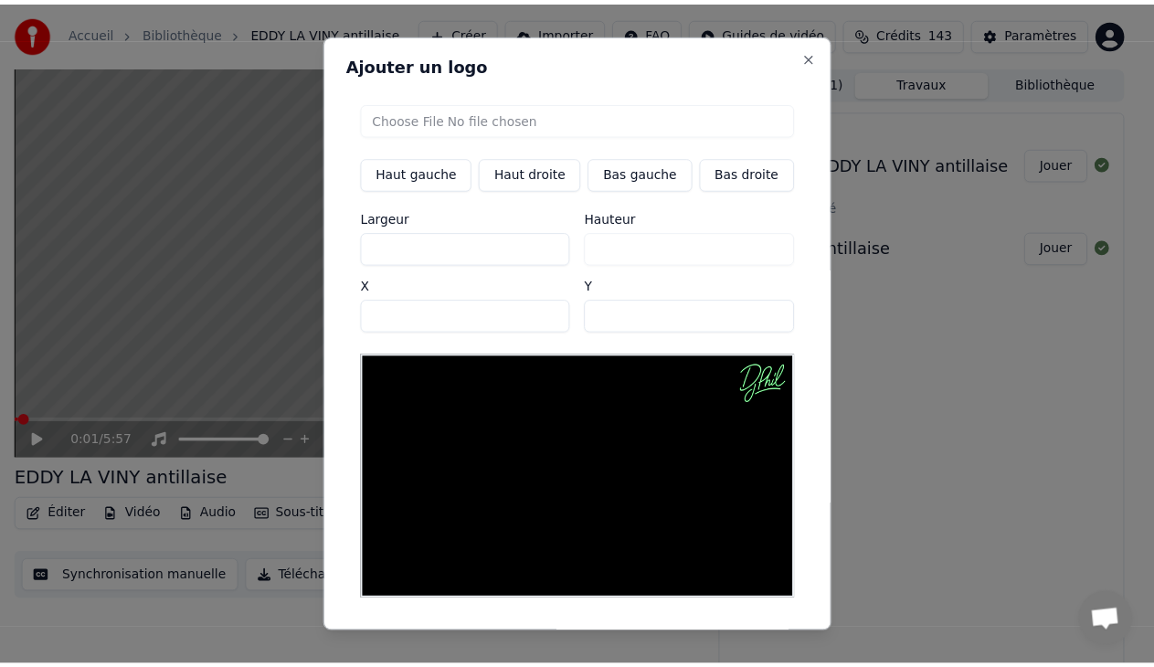
scroll to position [48, 0]
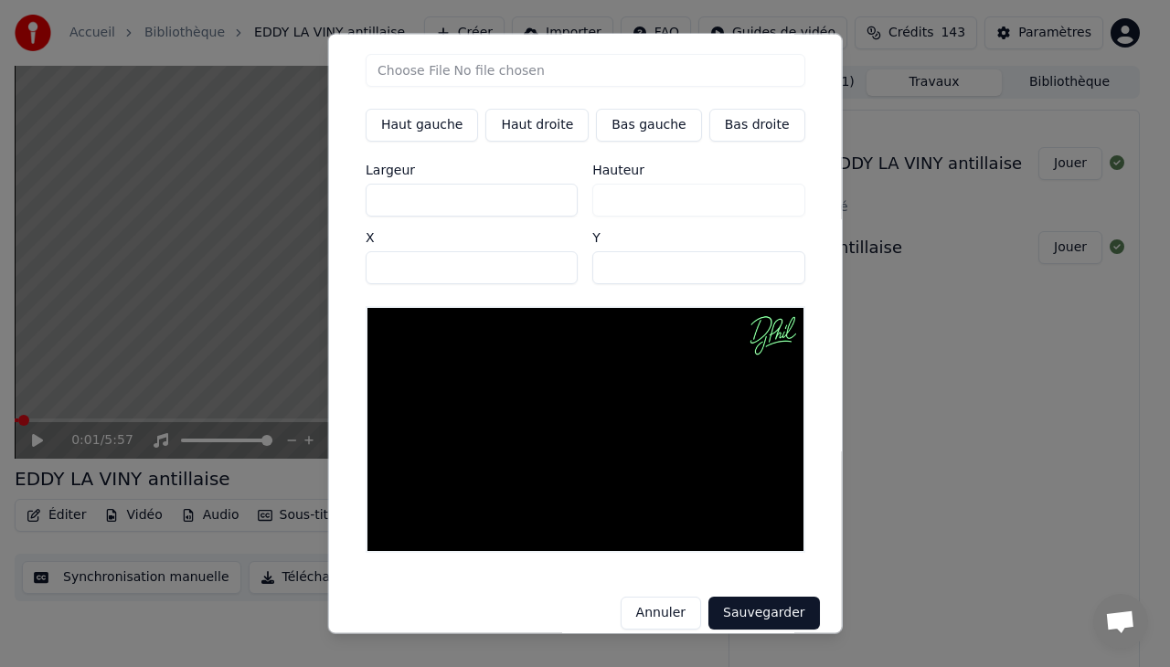
click at [746, 598] on button "Sauvegarder" at bounding box center [763, 614] width 111 height 33
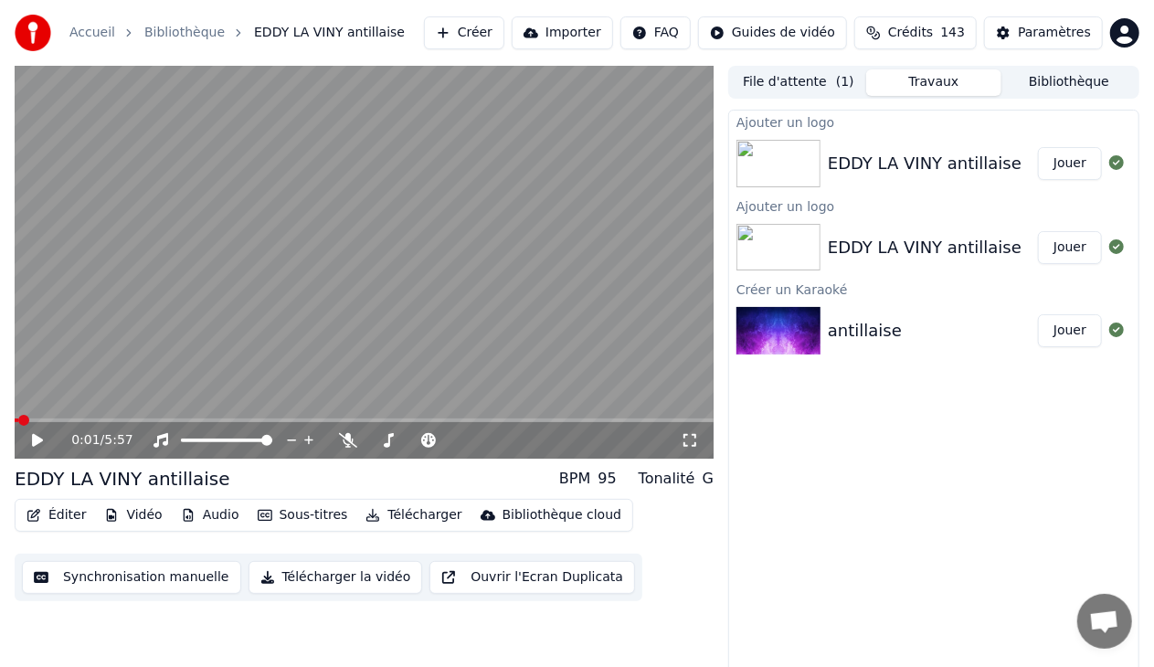
click at [1075, 170] on button "Jouer" at bounding box center [1070, 163] width 64 height 33
click at [687, 440] on icon at bounding box center [690, 440] width 18 height 15
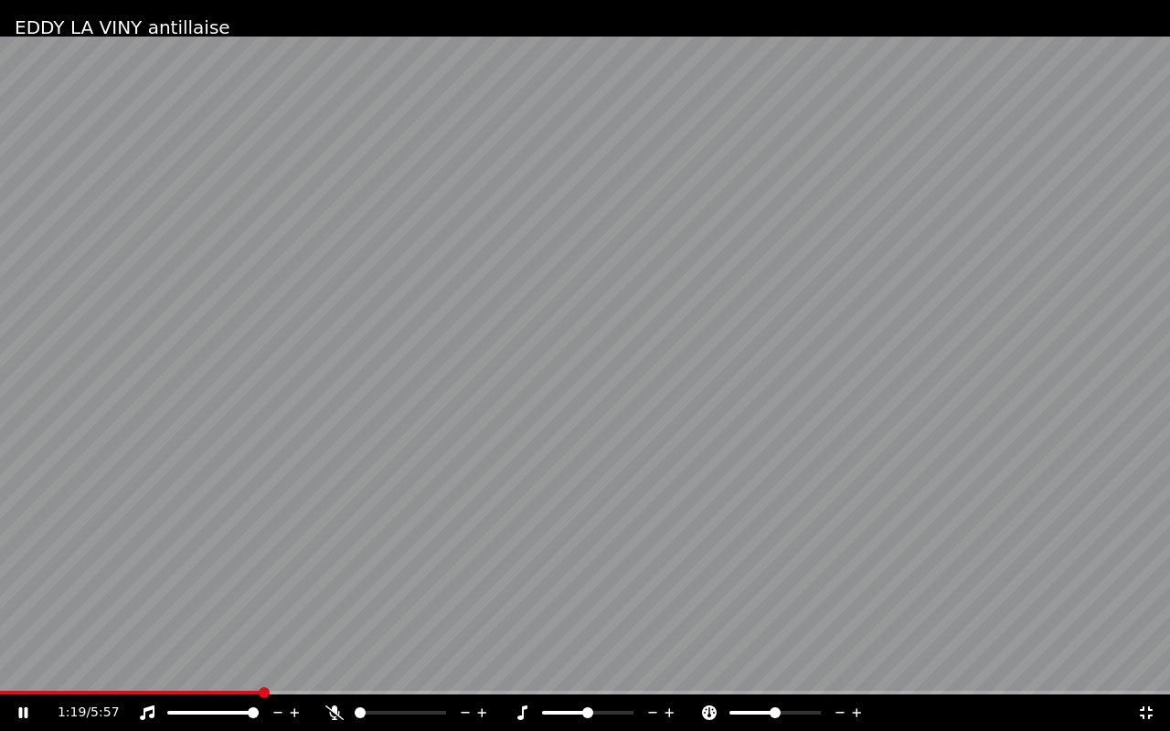
click at [653, 387] on video at bounding box center [585, 365] width 1170 height 731
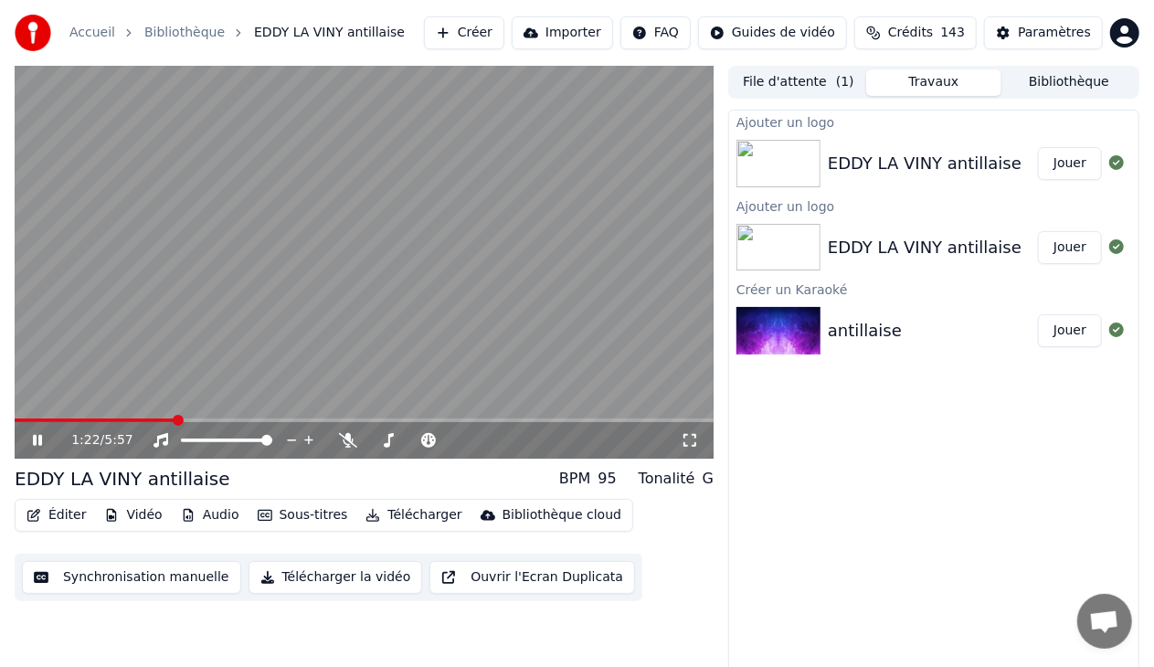
click at [37, 439] on icon at bounding box center [50, 440] width 42 height 15
click at [15, 418] on span at bounding box center [20, 420] width 11 height 11
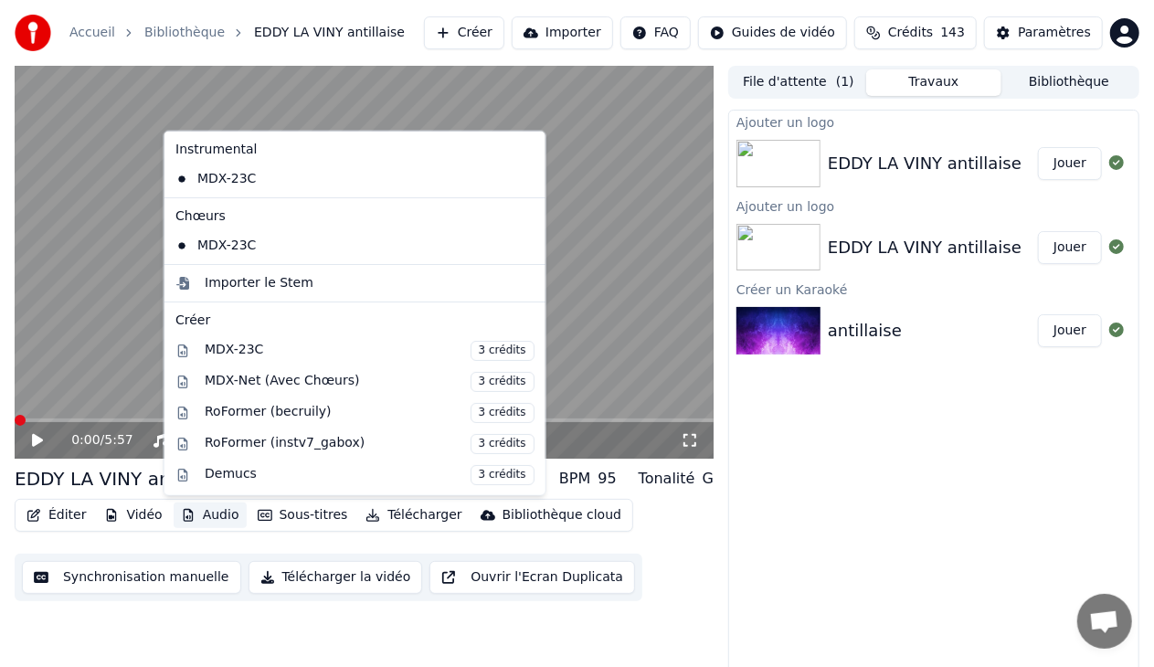
click at [219, 511] on button "Audio" at bounding box center [210, 516] width 73 height 26
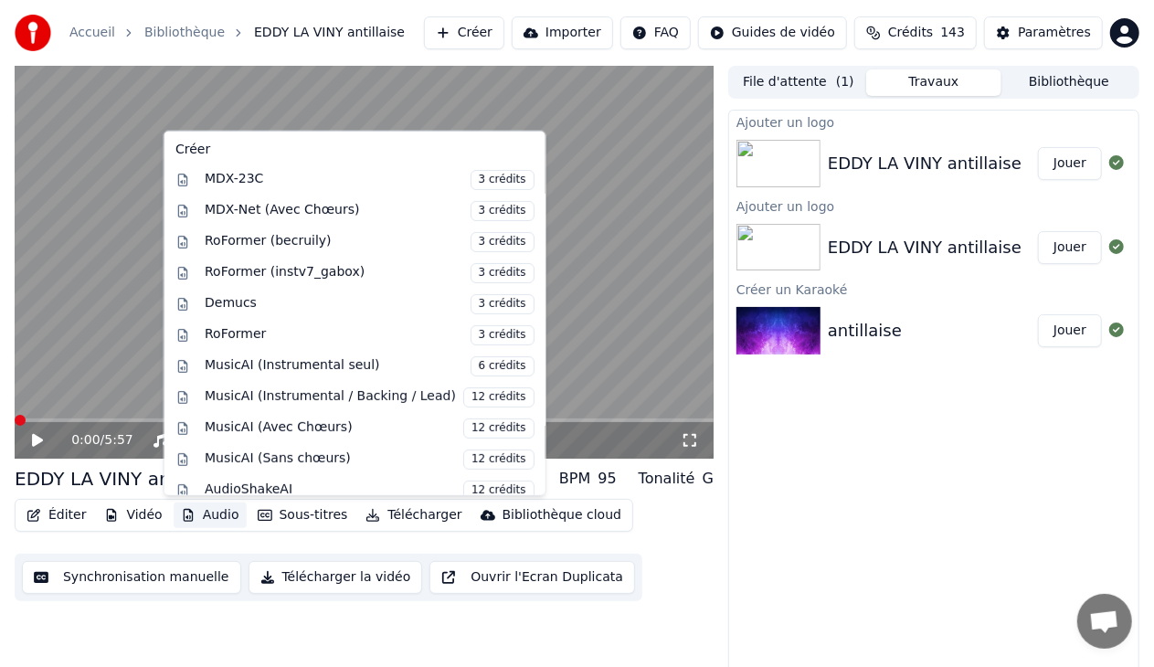
scroll to position [177, 0]
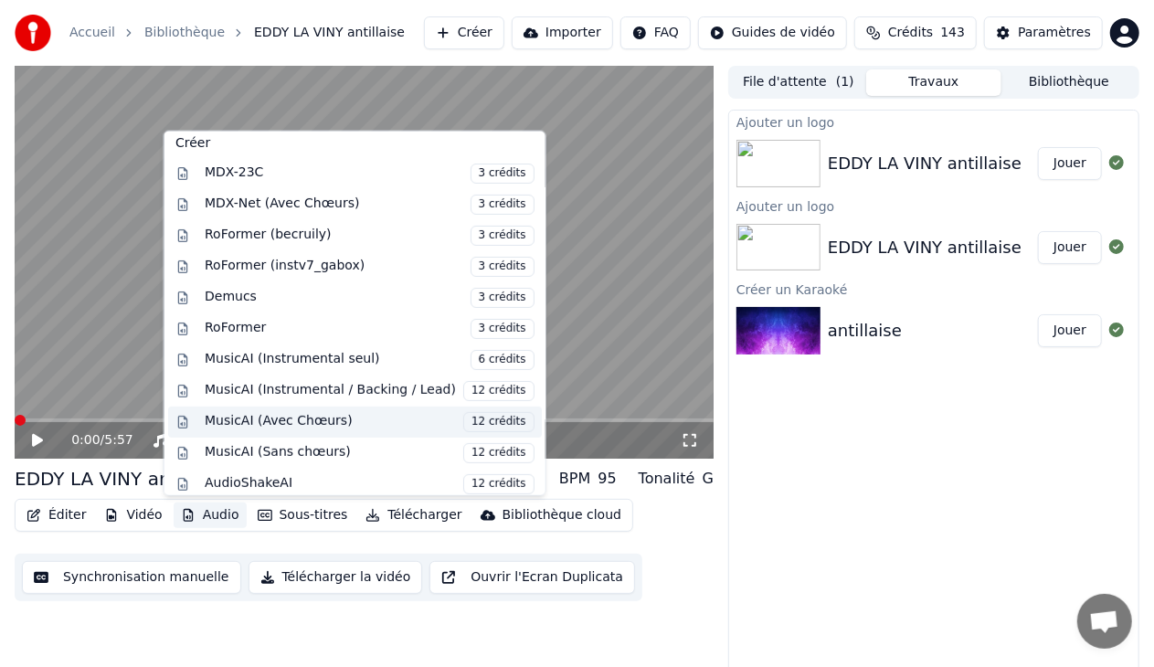
click at [333, 411] on div "MusicAI (Avec Chœurs) 12 crédits" at bounding box center [370, 421] width 330 height 20
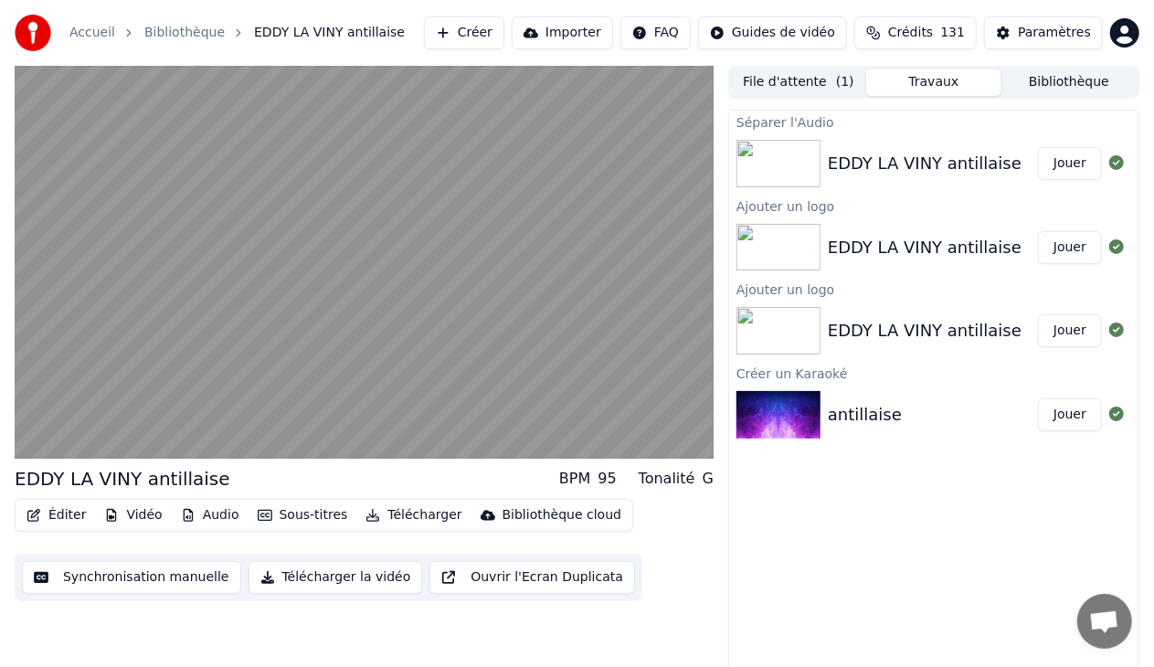
click at [1074, 163] on button "Jouer" at bounding box center [1070, 163] width 64 height 33
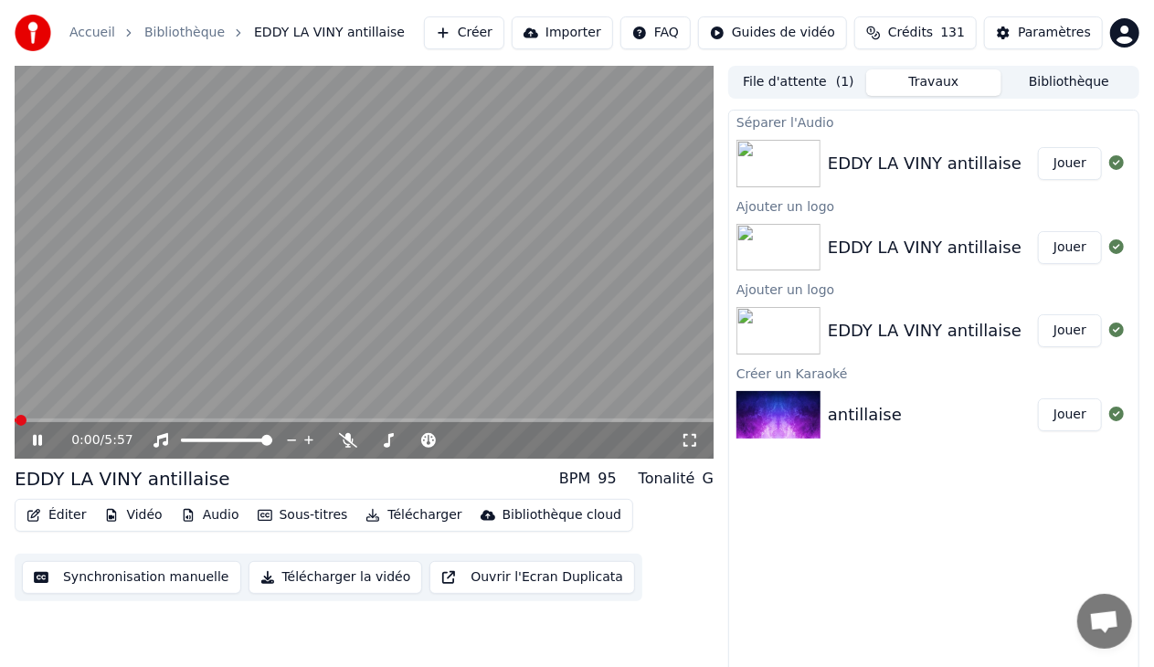
click at [697, 437] on icon at bounding box center [690, 440] width 18 height 15
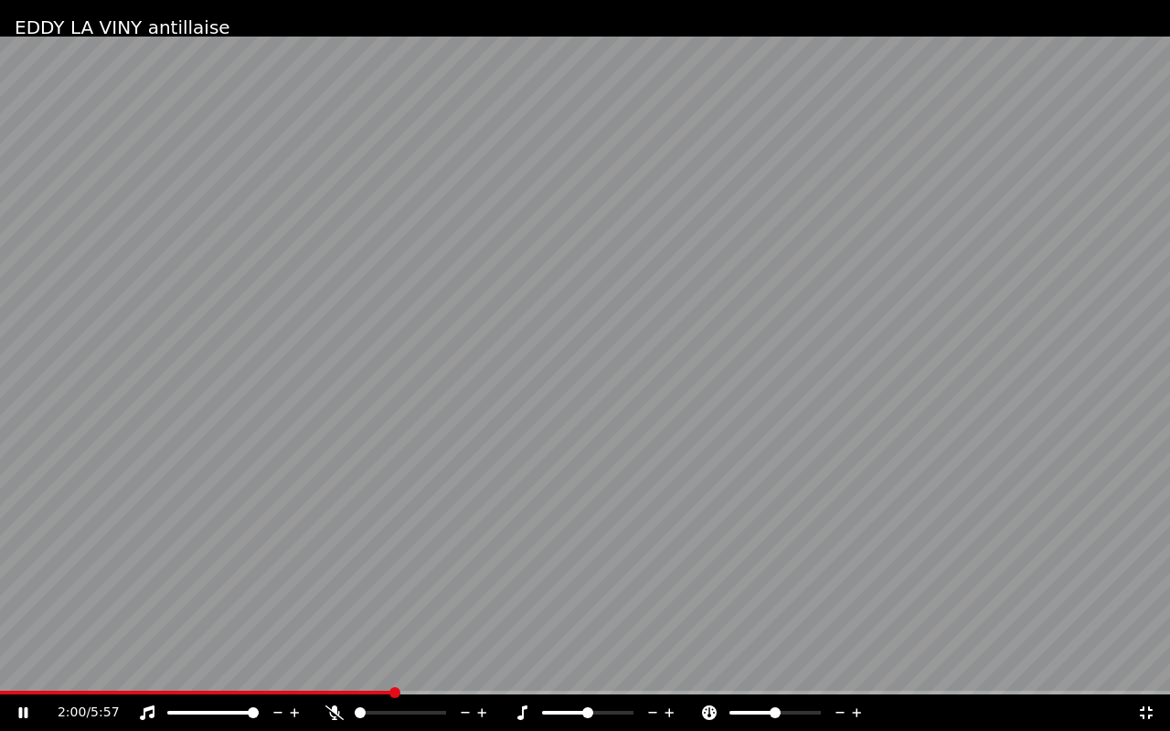
click at [598, 375] on video at bounding box center [585, 365] width 1170 height 731
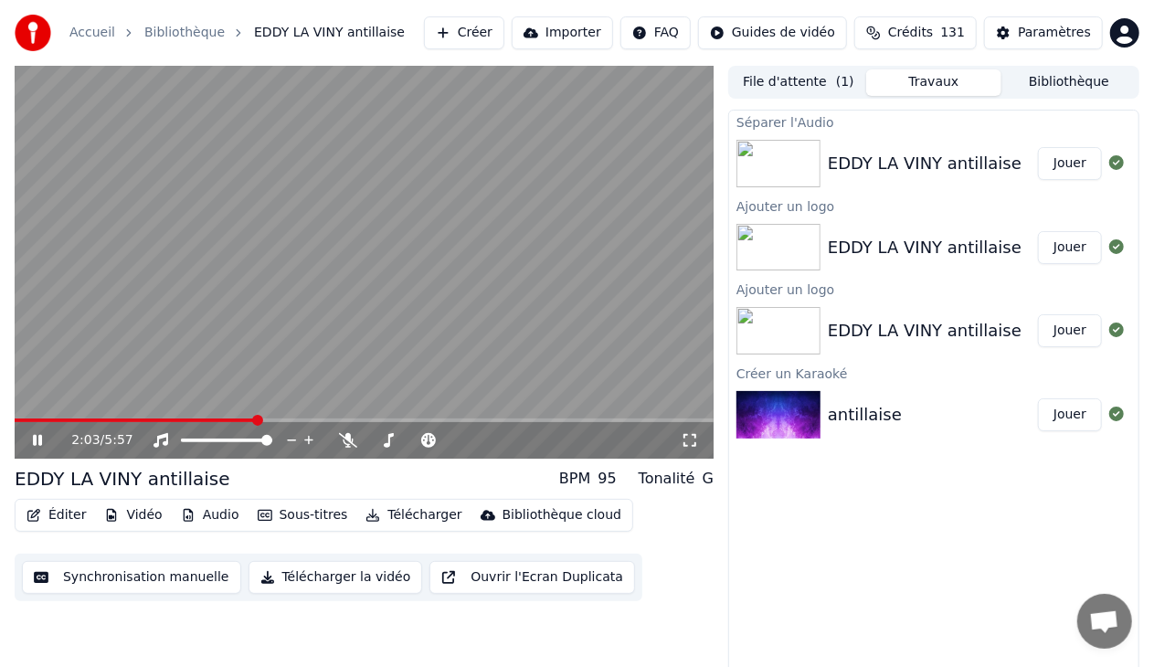
click at [39, 435] on icon at bounding box center [50, 440] width 42 height 15
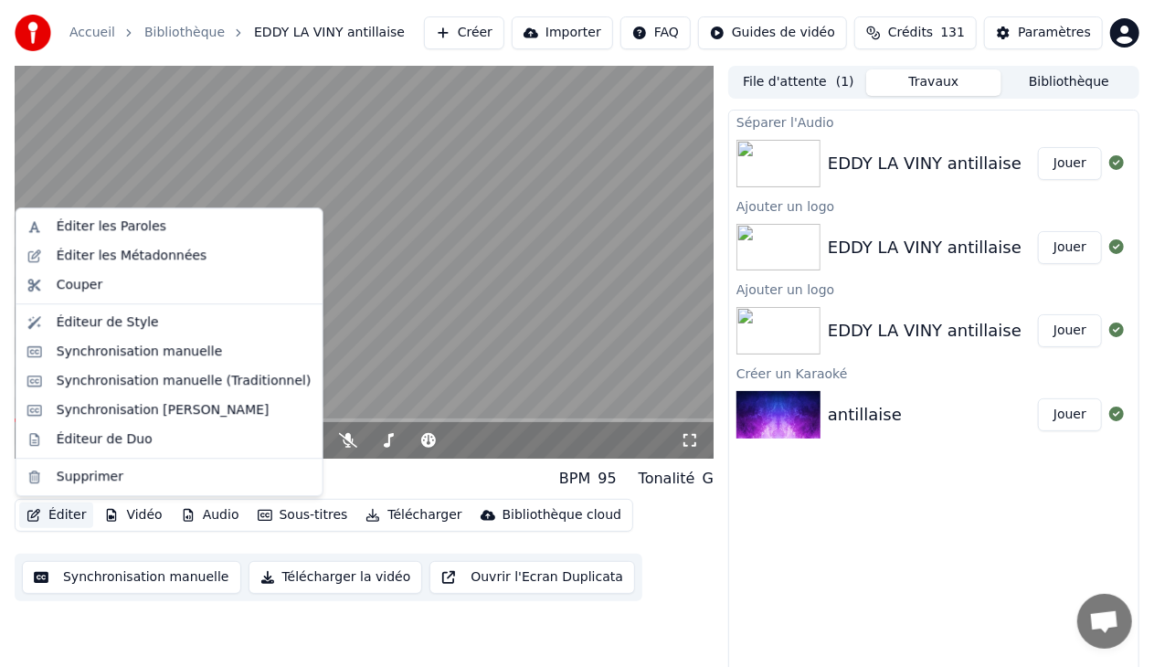
click at [51, 513] on button "Éditer" at bounding box center [56, 516] width 74 height 26
click at [121, 446] on div "Éditeur de Duo" at bounding box center [105, 439] width 96 height 18
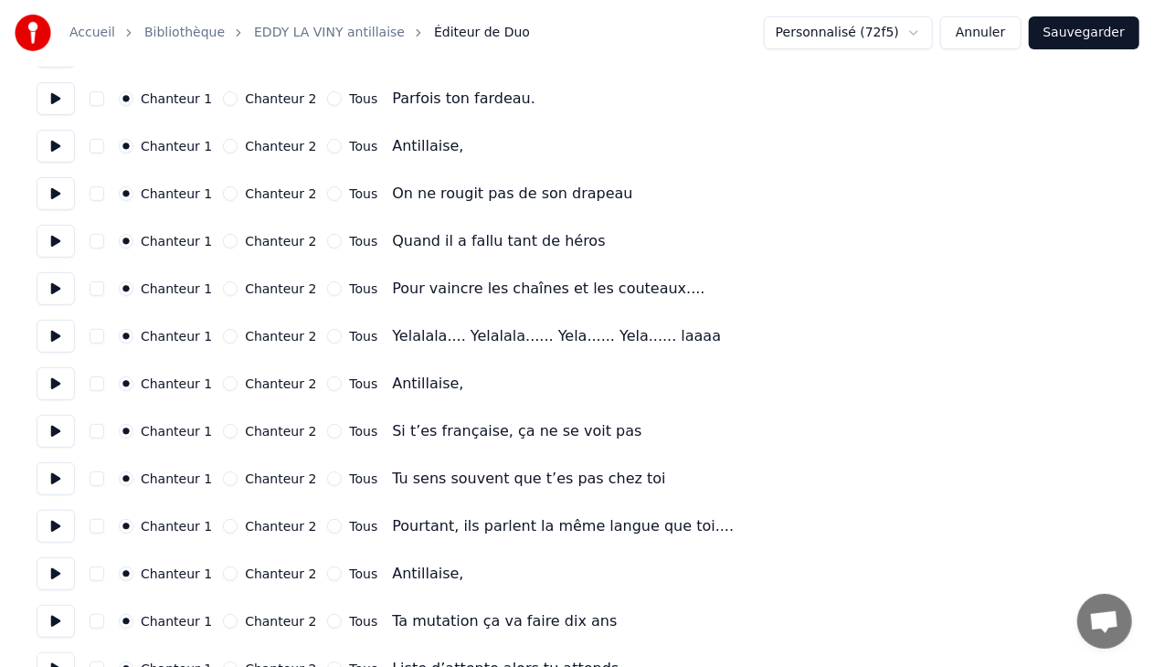
scroll to position [279, 0]
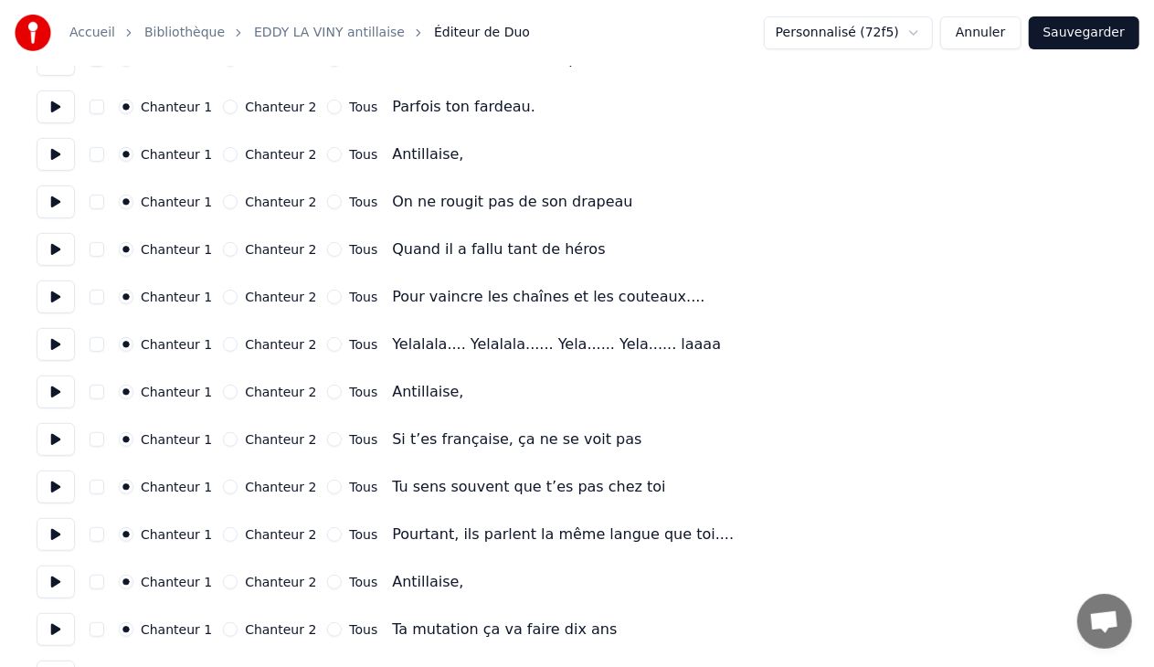
click at [57, 346] on button at bounding box center [56, 344] width 38 height 33
click at [57, 343] on button at bounding box center [56, 344] width 38 height 33
click at [97, 347] on button "button" at bounding box center [97, 344] width 15 height 15
click at [95, 342] on button "button" at bounding box center [97, 344] width 15 height 15
click at [61, 344] on button at bounding box center [56, 344] width 38 height 33
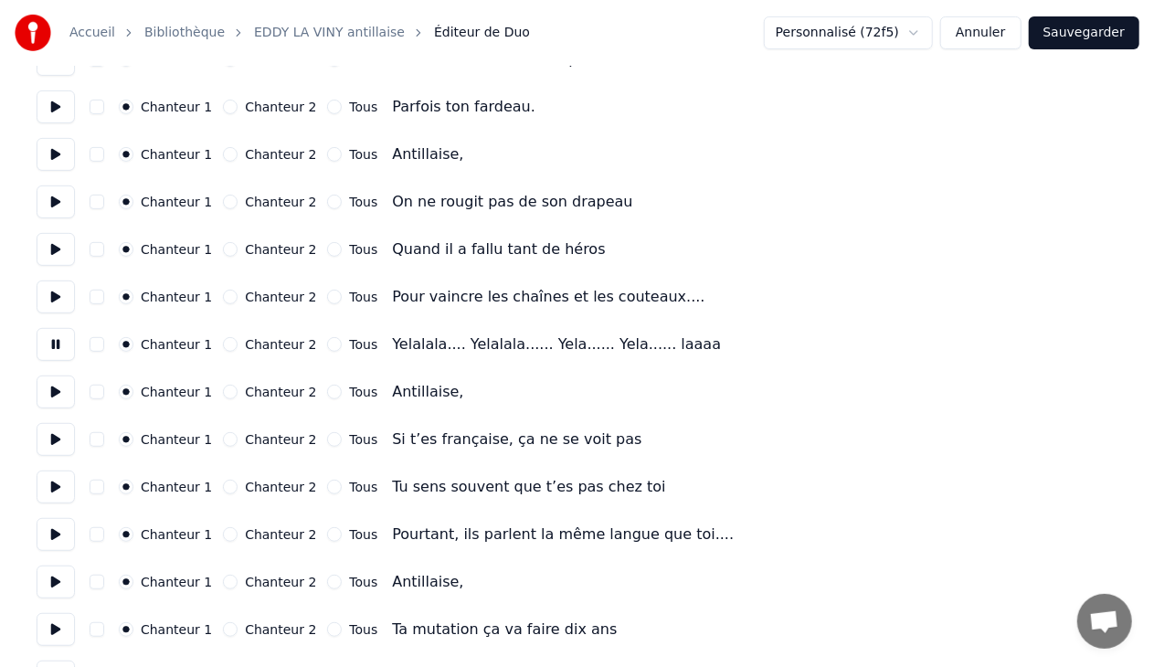
click at [787, 347] on div "Chanteur 1 Chanteur 2 Tous Yelalala.... Yelalala...... Yela...... Yela...... la…" at bounding box center [577, 344] width 1081 height 33
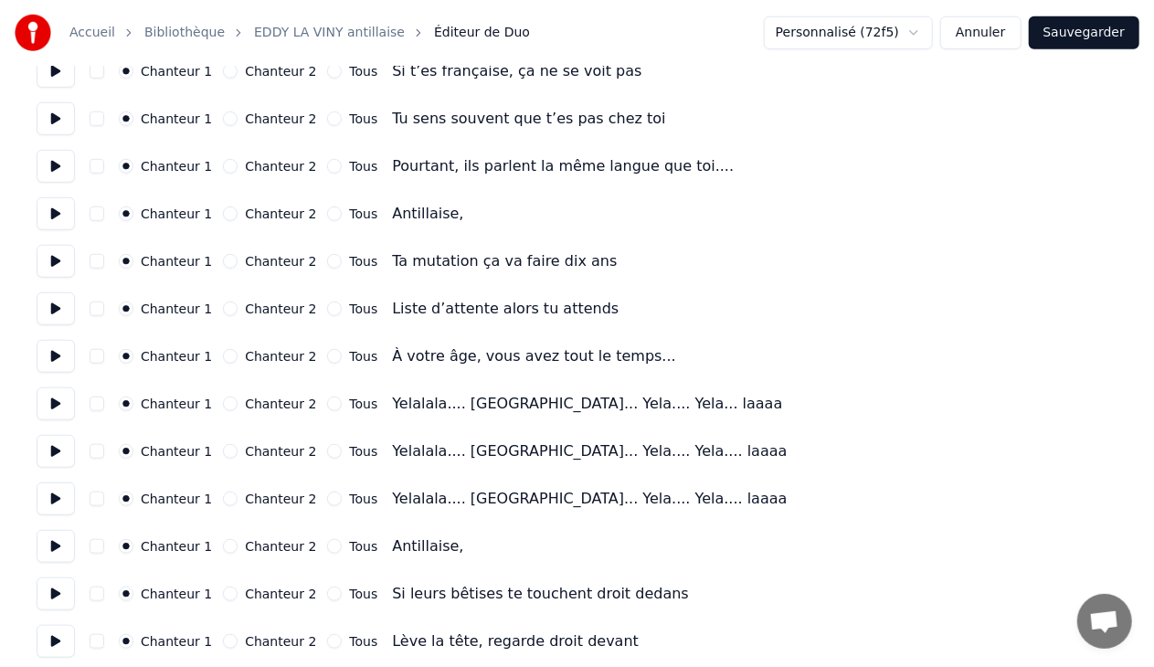
scroll to position [661, 0]
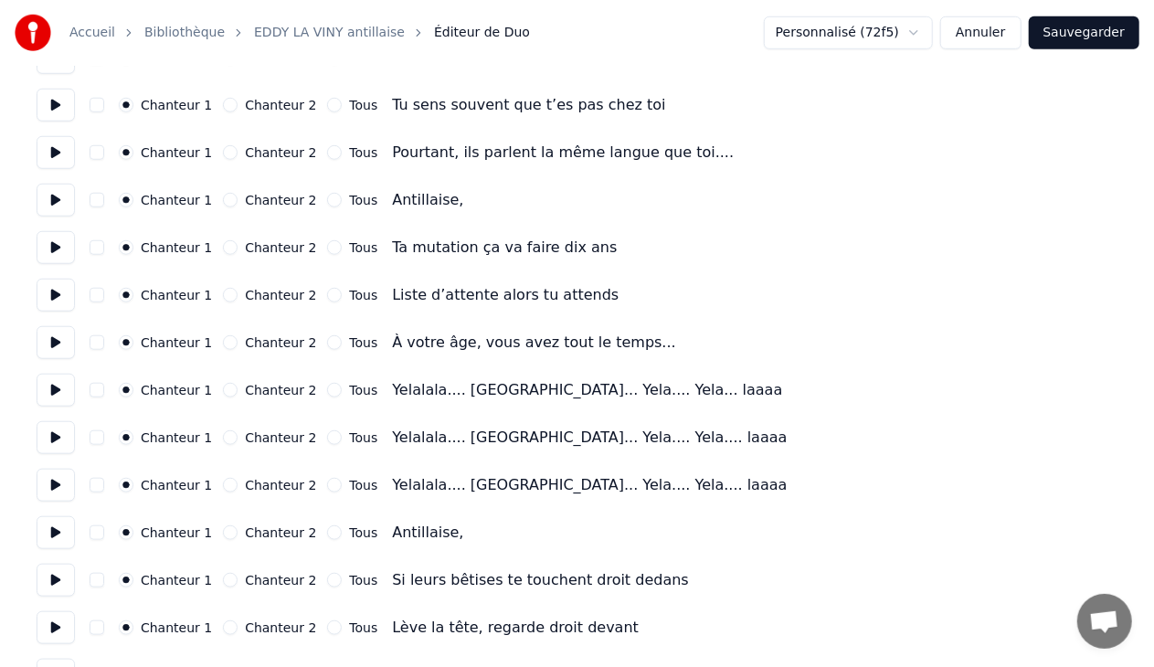
click at [47, 395] on button at bounding box center [56, 390] width 38 height 33
click at [51, 436] on button at bounding box center [56, 437] width 38 height 33
click at [52, 442] on button at bounding box center [56, 437] width 38 height 33
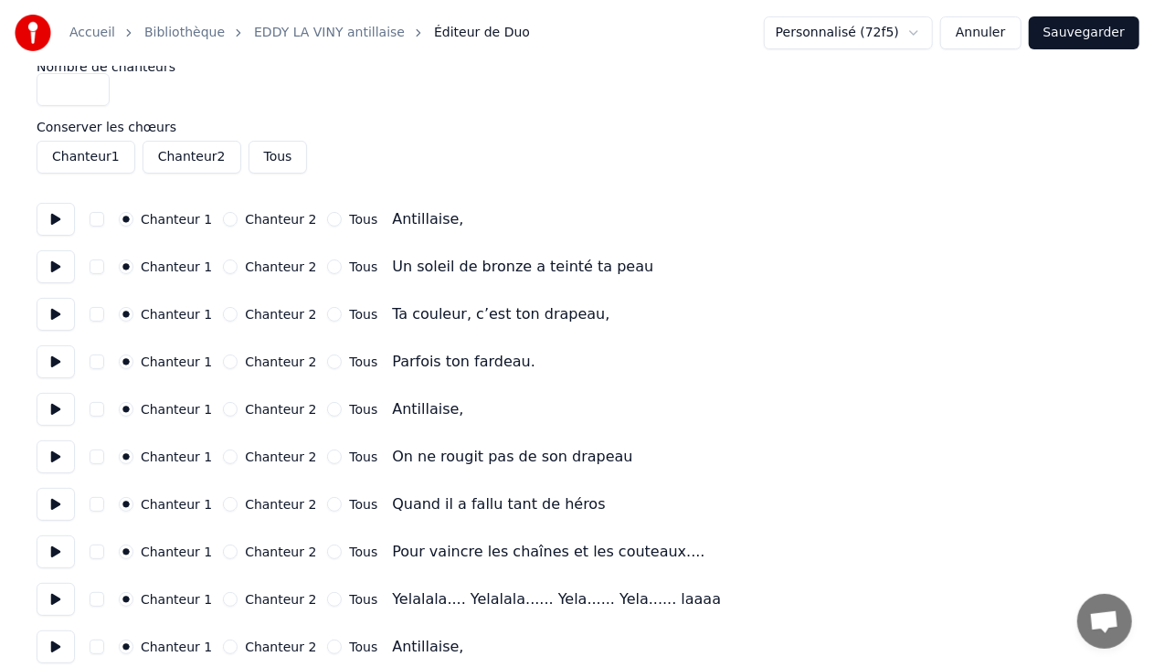
scroll to position [0, 0]
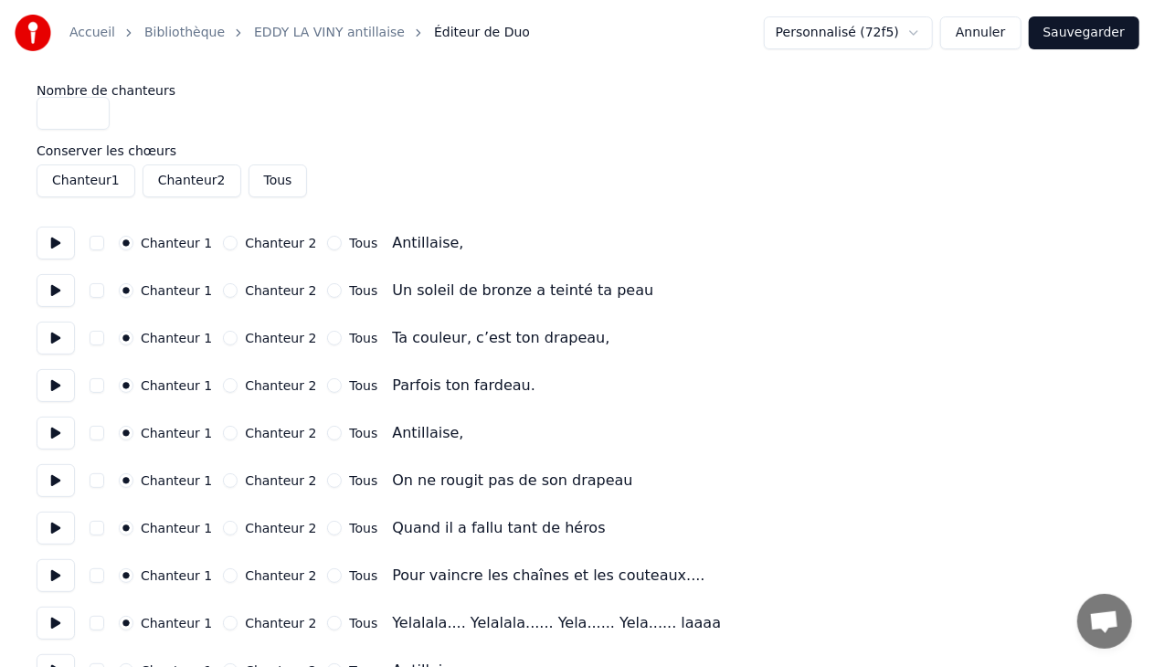
click at [58, 240] on button at bounding box center [56, 243] width 38 height 33
click at [58, 292] on button at bounding box center [56, 290] width 38 height 33
click at [58, 287] on button at bounding box center [56, 290] width 38 height 33
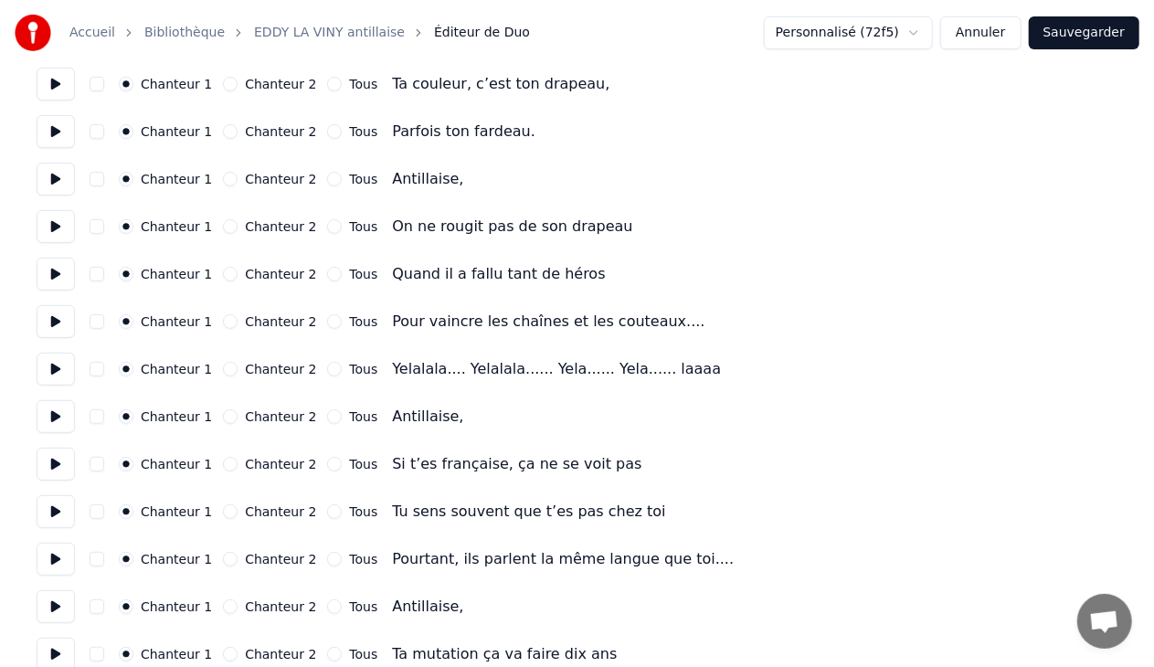
scroll to position [258, 0]
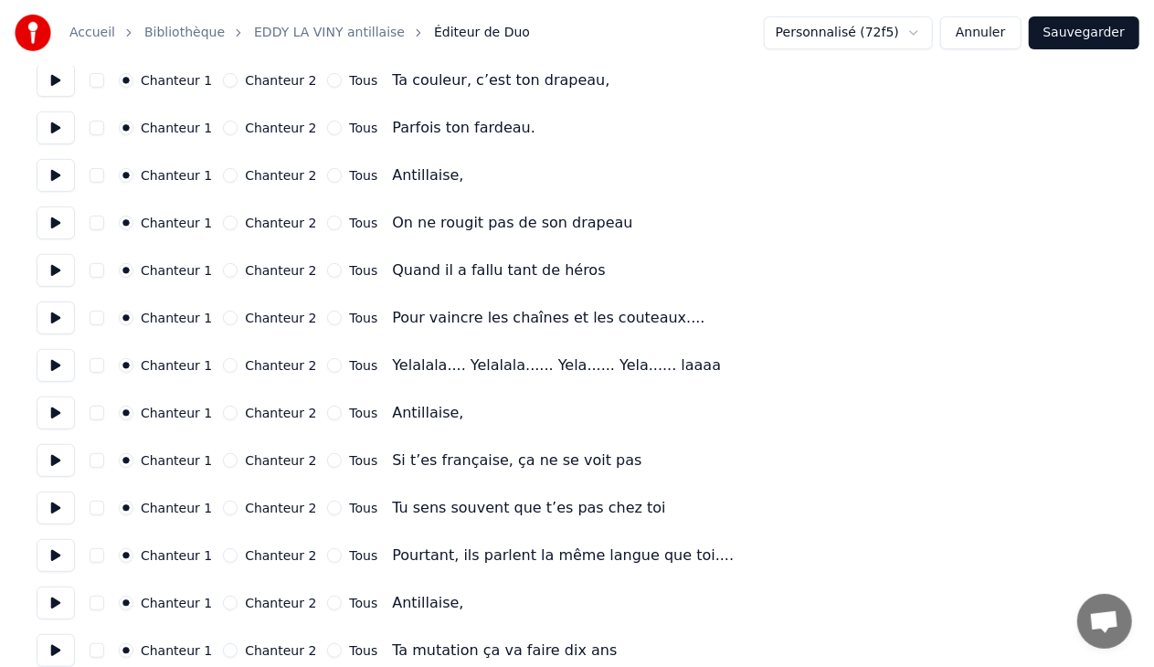
click at [96, 365] on button "button" at bounding box center [97, 365] width 15 height 15
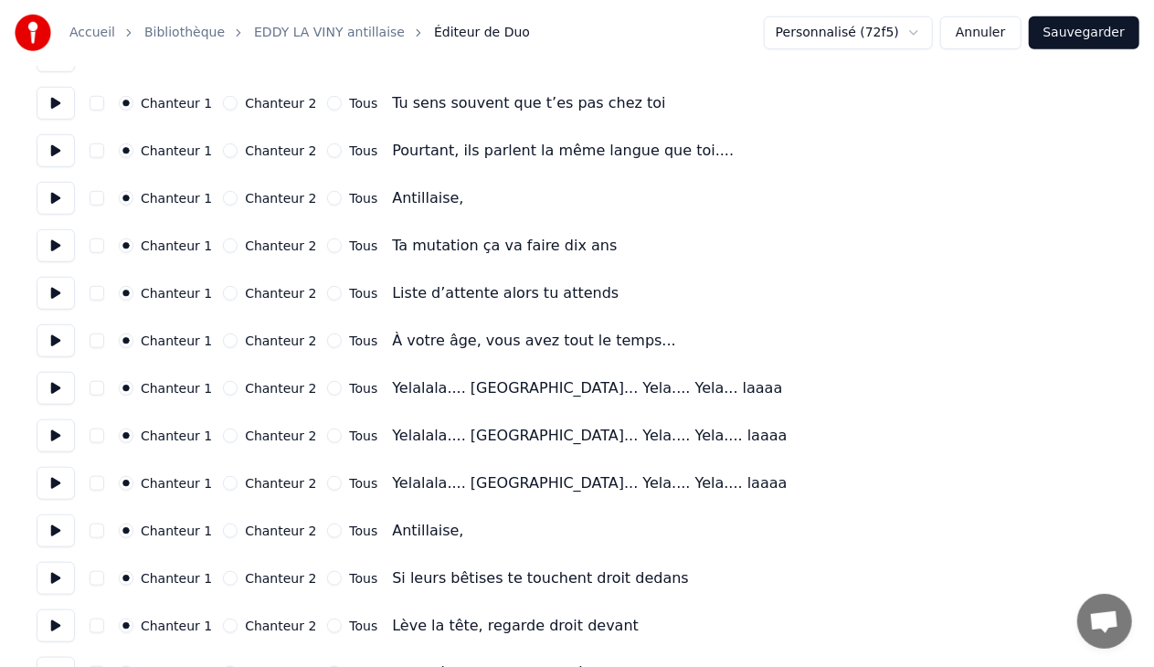
scroll to position [671, 0]
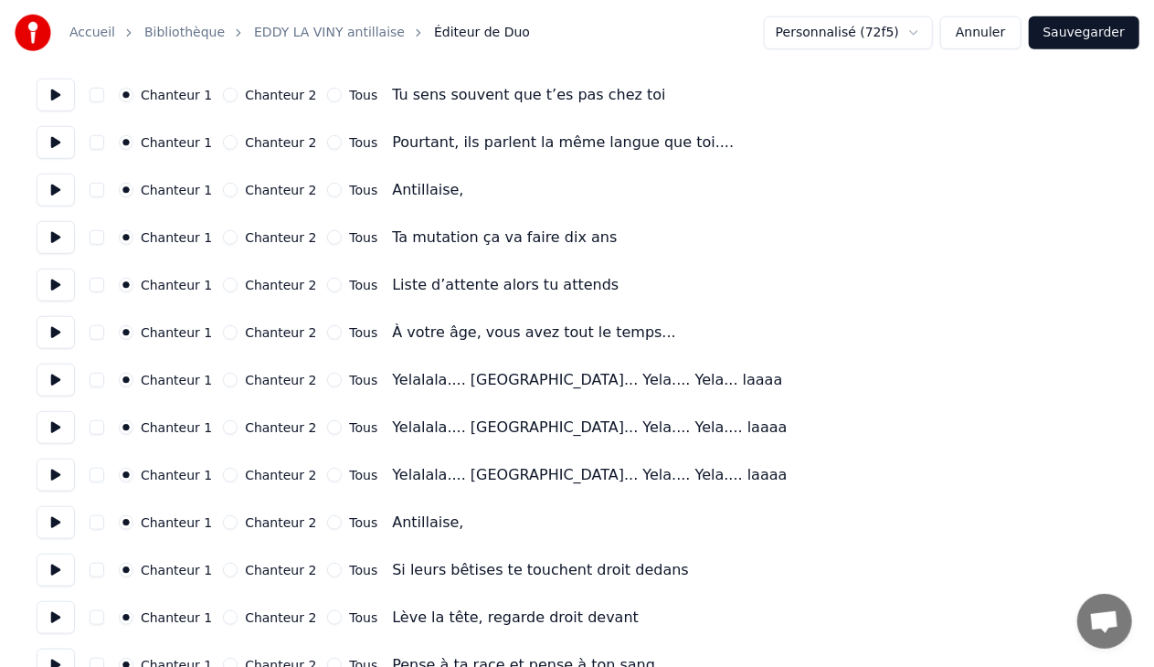
click at [91, 374] on button "button" at bounding box center [97, 380] width 15 height 15
click at [97, 420] on button "button" at bounding box center [97, 427] width 15 height 15
click at [93, 470] on button "button" at bounding box center [97, 475] width 15 height 15
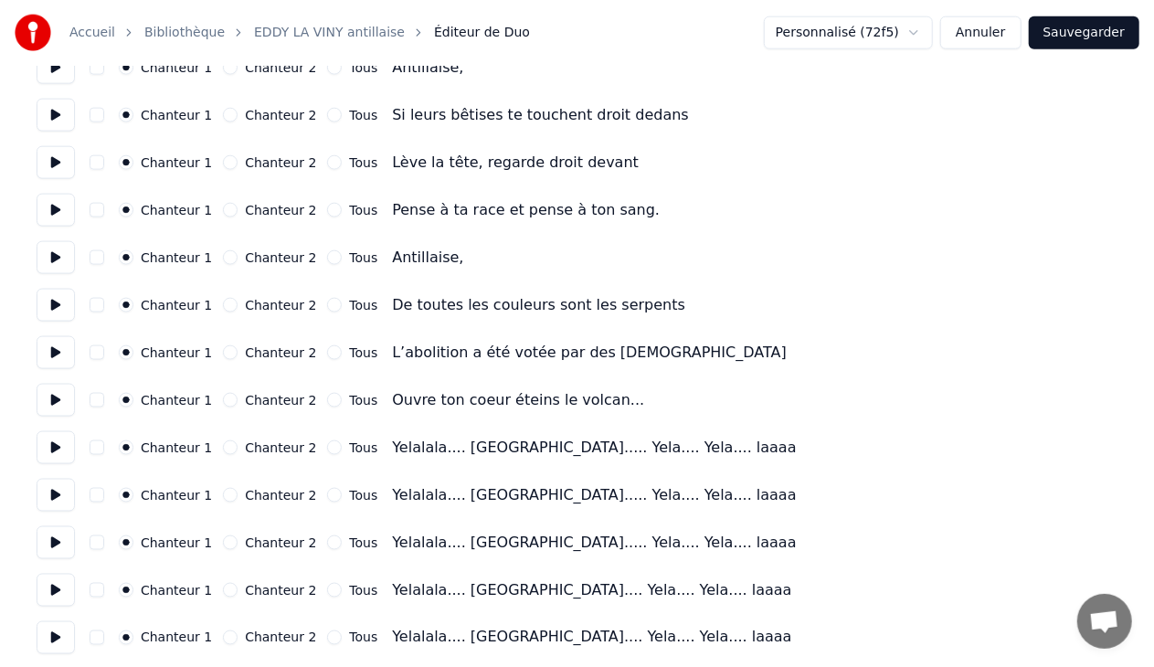
scroll to position [1131, 0]
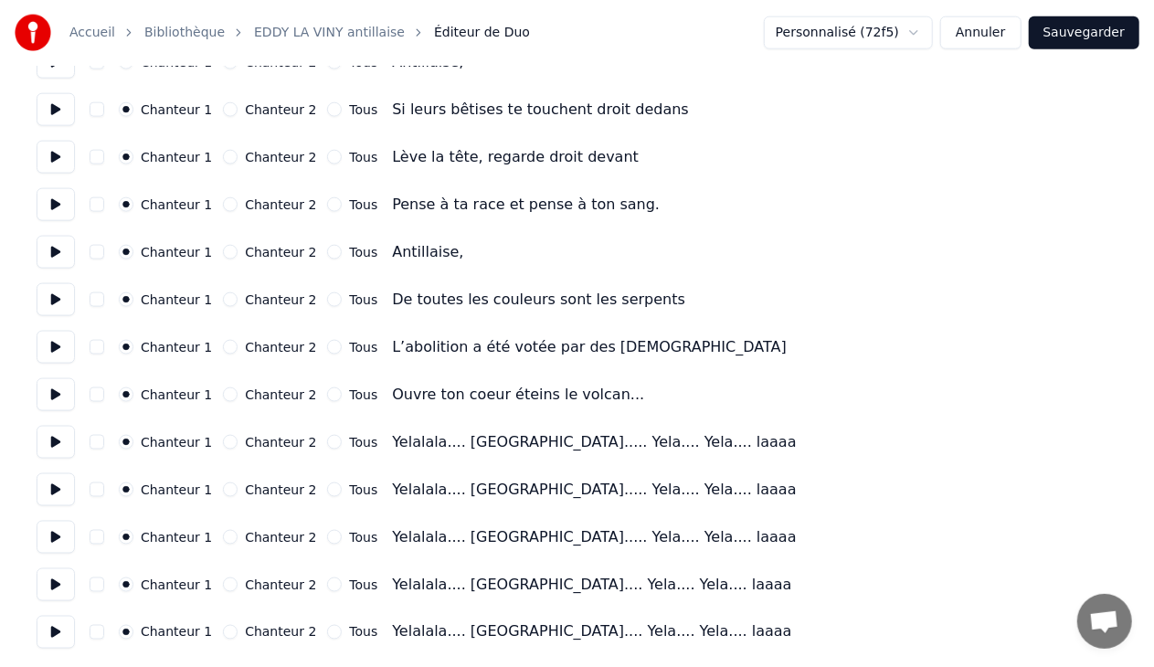
click at [96, 442] on button "button" at bounding box center [97, 442] width 15 height 15
click at [95, 488] on button "button" at bounding box center [97, 489] width 15 height 15
click at [97, 535] on button "button" at bounding box center [97, 537] width 15 height 15
click at [97, 581] on button "button" at bounding box center [97, 584] width 15 height 15
click at [93, 630] on button "button" at bounding box center [97, 632] width 15 height 15
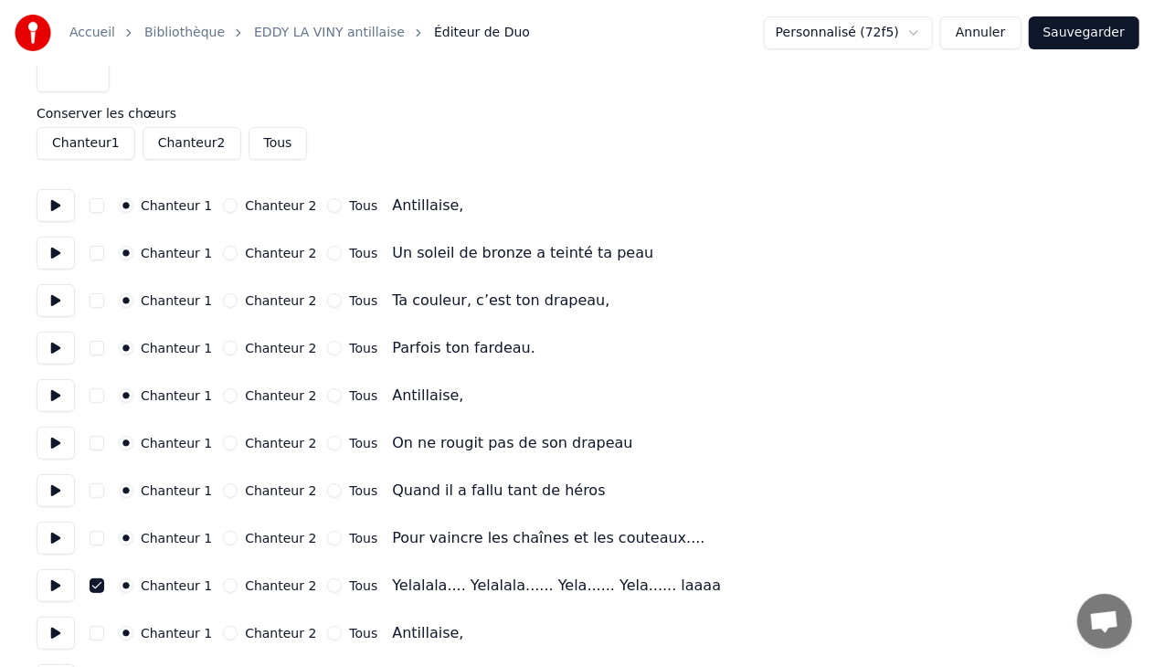
scroll to position [0, 0]
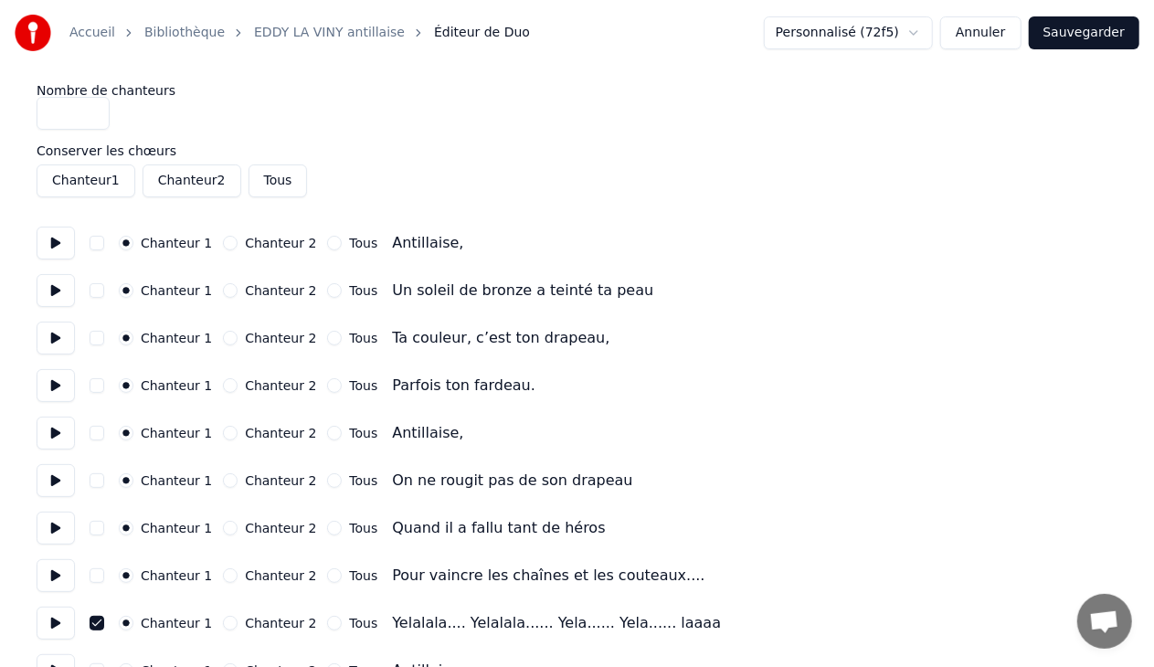
click at [1080, 35] on button "Sauvegarder" at bounding box center [1084, 32] width 111 height 33
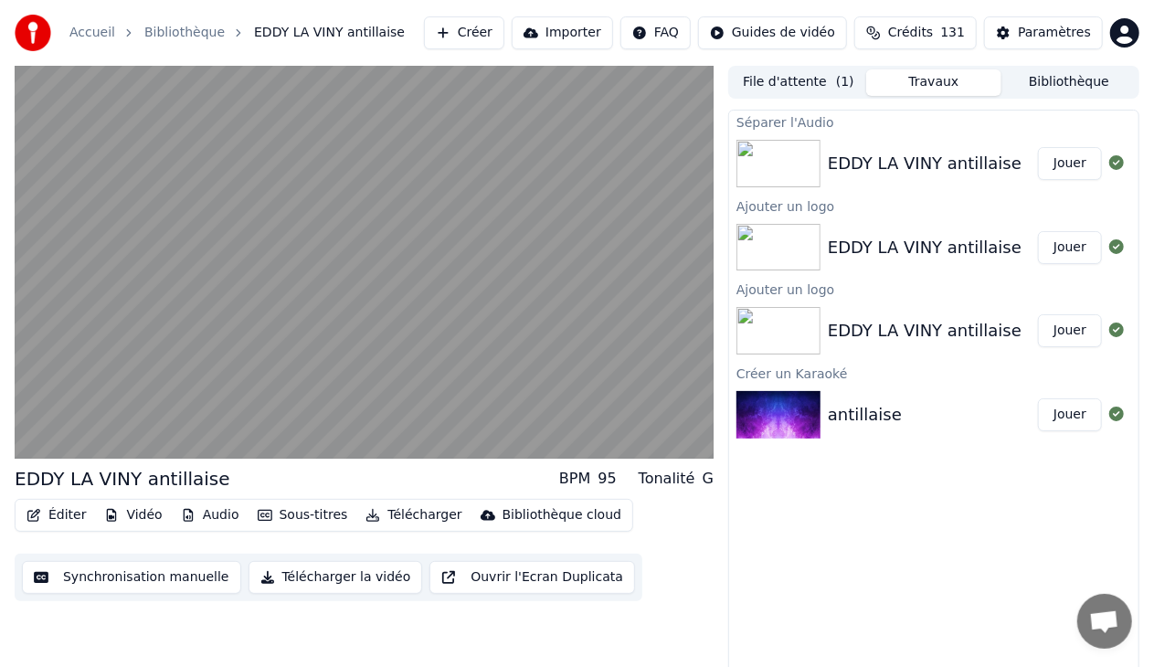
click at [1074, 166] on button "Jouer" at bounding box center [1070, 163] width 64 height 33
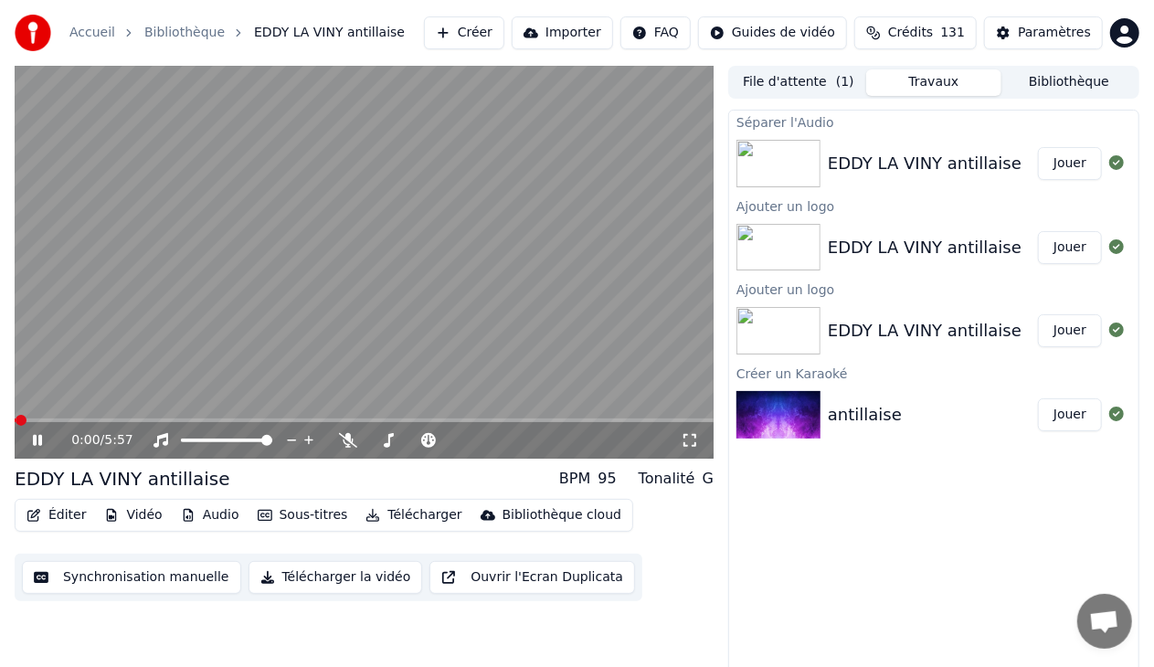
click at [693, 435] on icon at bounding box center [689, 440] width 13 height 13
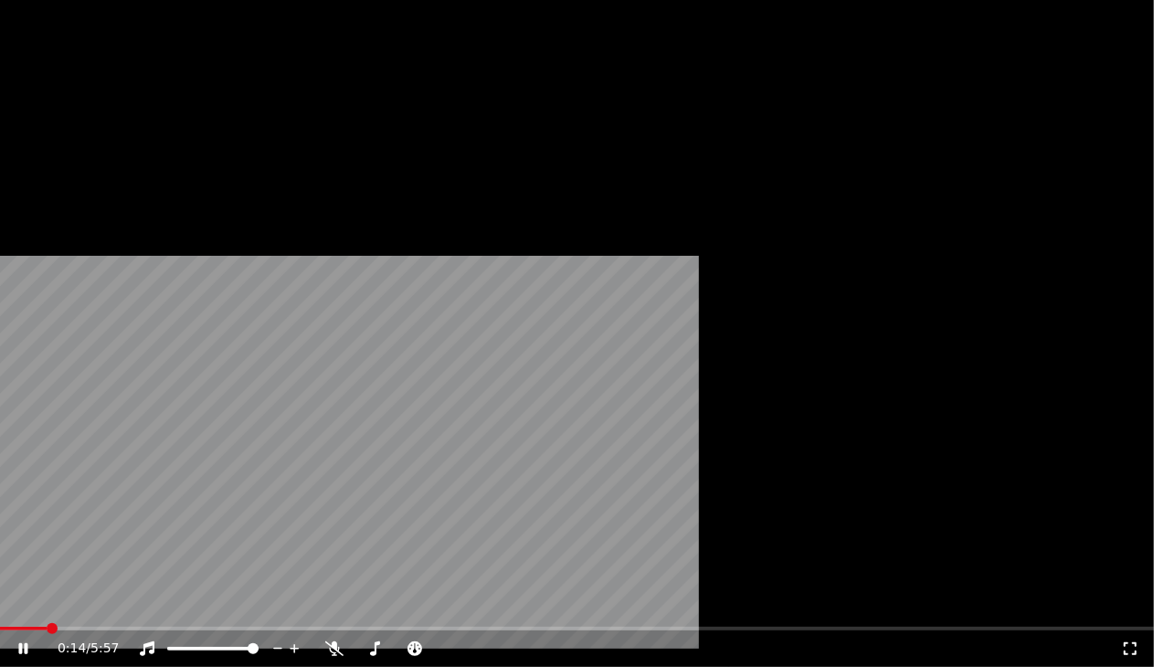
click at [1124, 642] on icon at bounding box center [1130, 648] width 13 height 13
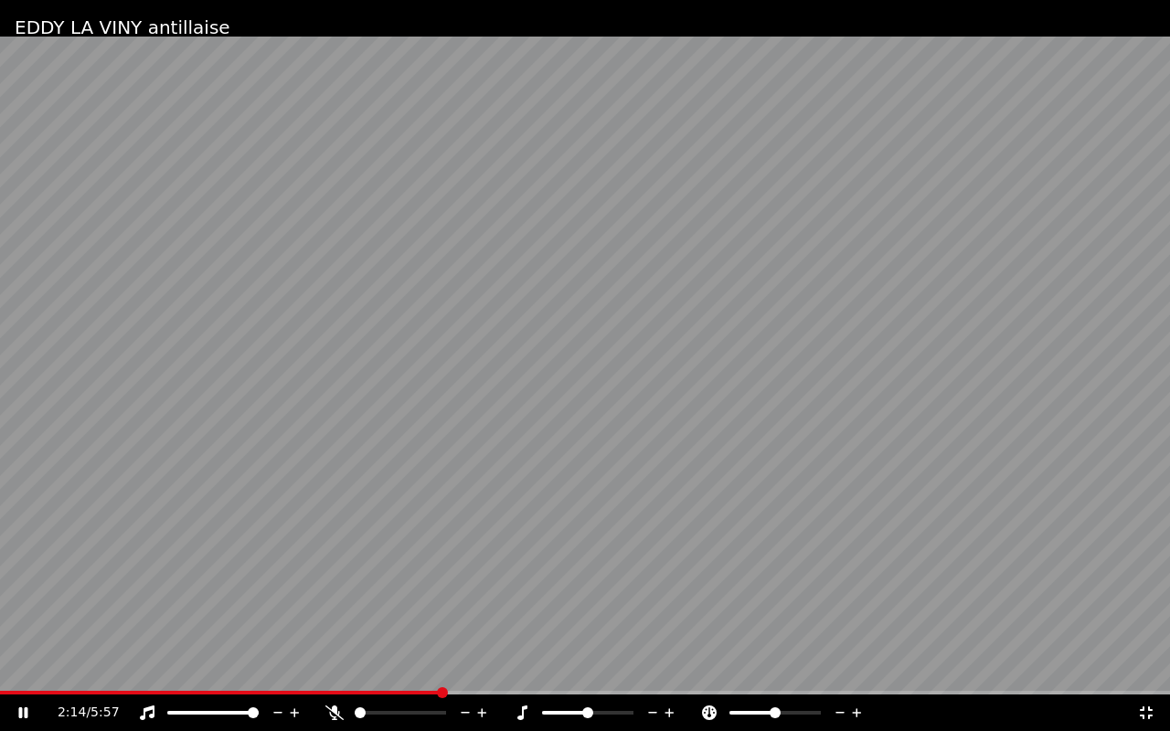
click at [731, 407] on video at bounding box center [585, 365] width 1170 height 731
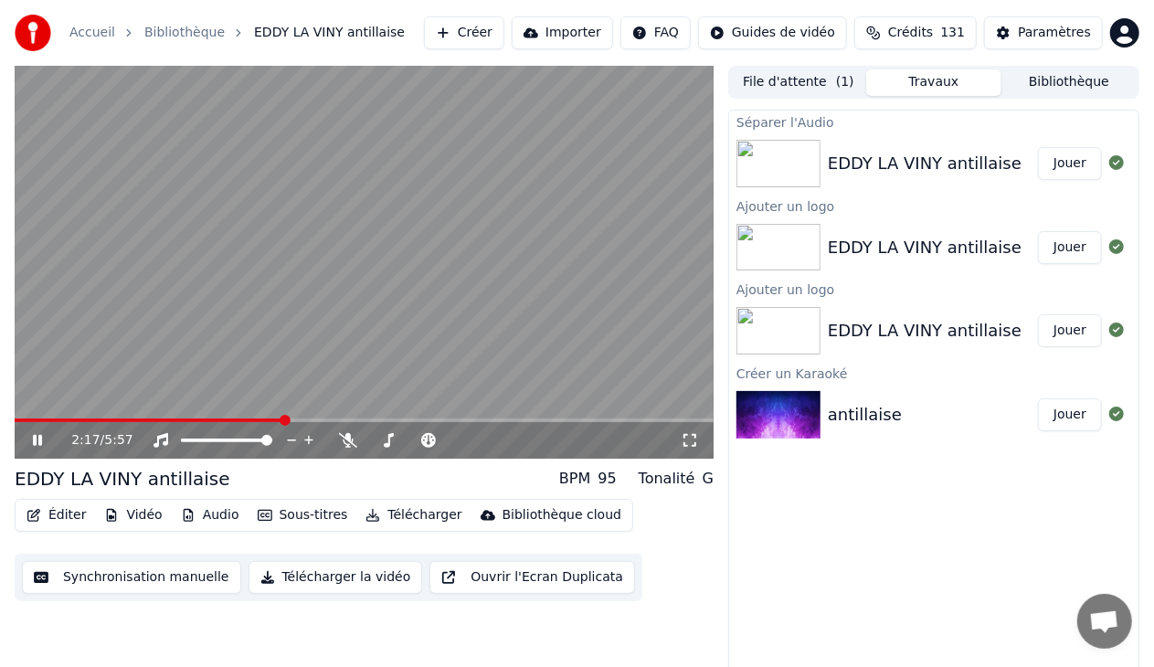
click at [37, 436] on icon at bounding box center [50, 440] width 42 height 15
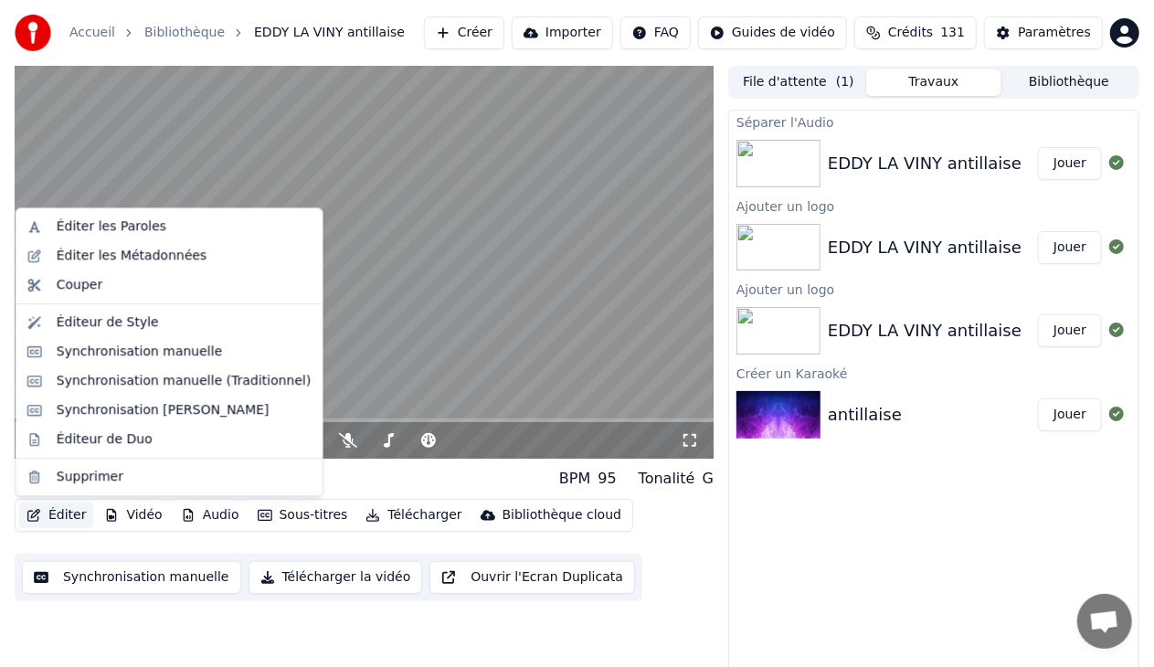
click at [69, 513] on button "Éditer" at bounding box center [56, 516] width 74 height 26
click at [124, 441] on div "Éditeur de Duo" at bounding box center [105, 439] width 96 height 18
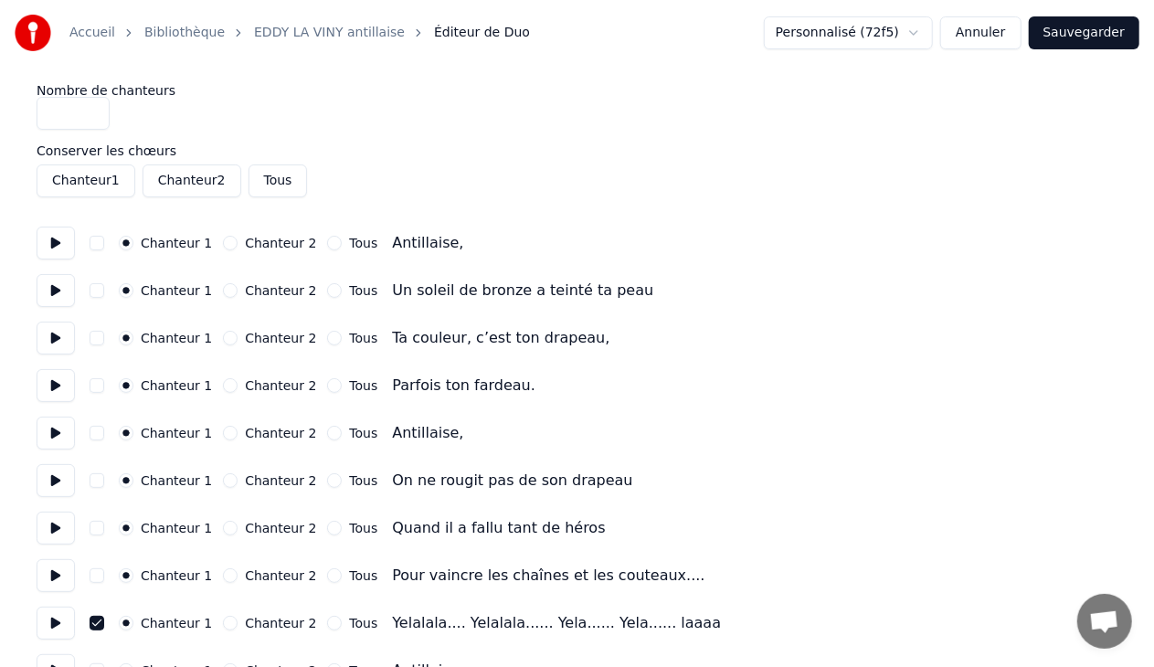
click at [95, 619] on button "button" at bounding box center [97, 623] width 15 height 15
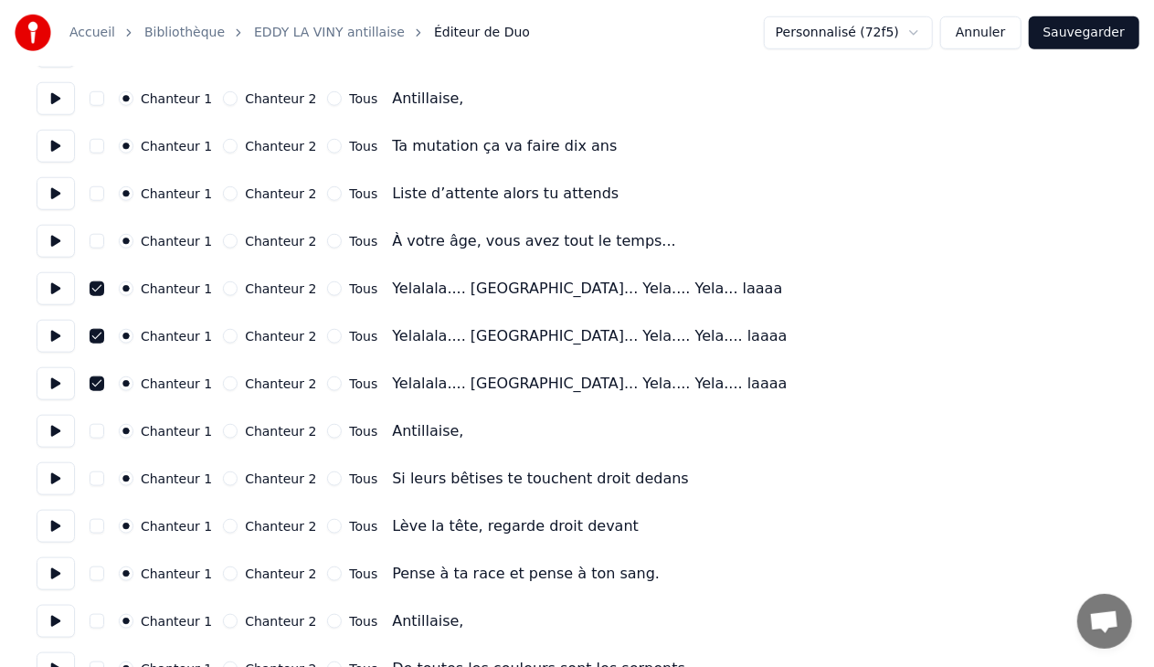
scroll to position [783, 0]
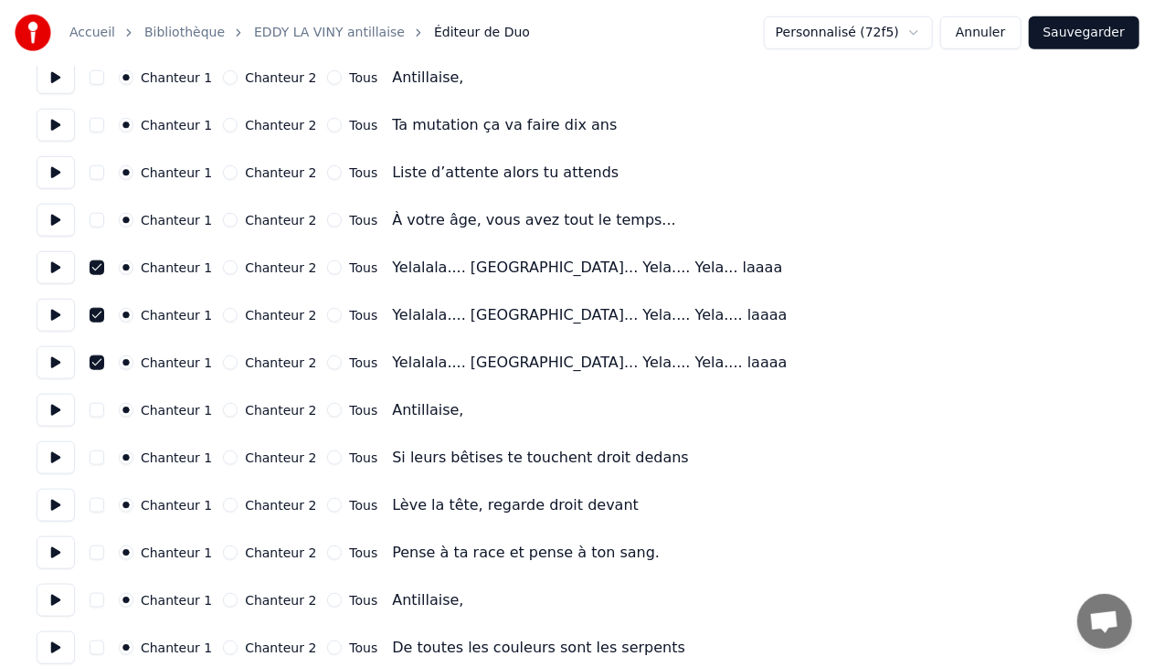
click at [94, 260] on button "button" at bounding box center [97, 267] width 15 height 15
click at [93, 308] on button "button" at bounding box center [97, 315] width 15 height 15
click at [95, 355] on div "Chanteur 1 Chanteur 2 Tous Yelalala.... [GEOGRAPHIC_DATA]... Yela.... Yela.... …" at bounding box center [577, 362] width 1081 height 33
click at [95, 360] on button "button" at bounding box center [97, 362] width 15 height 15
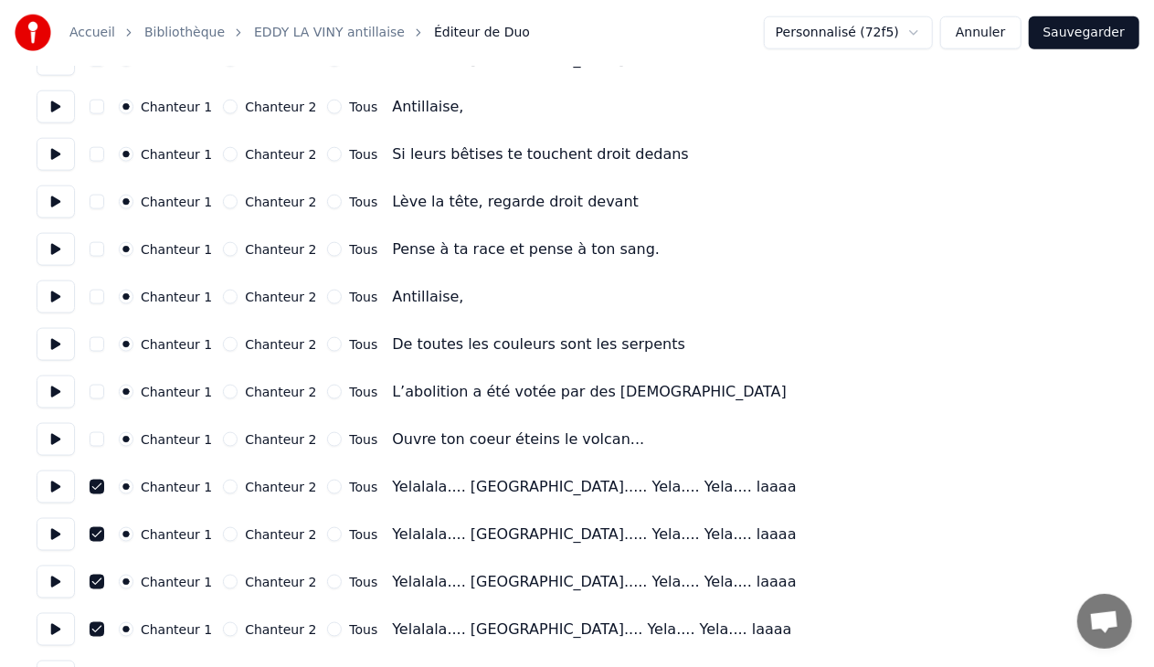
scroll to position [1131, 0]
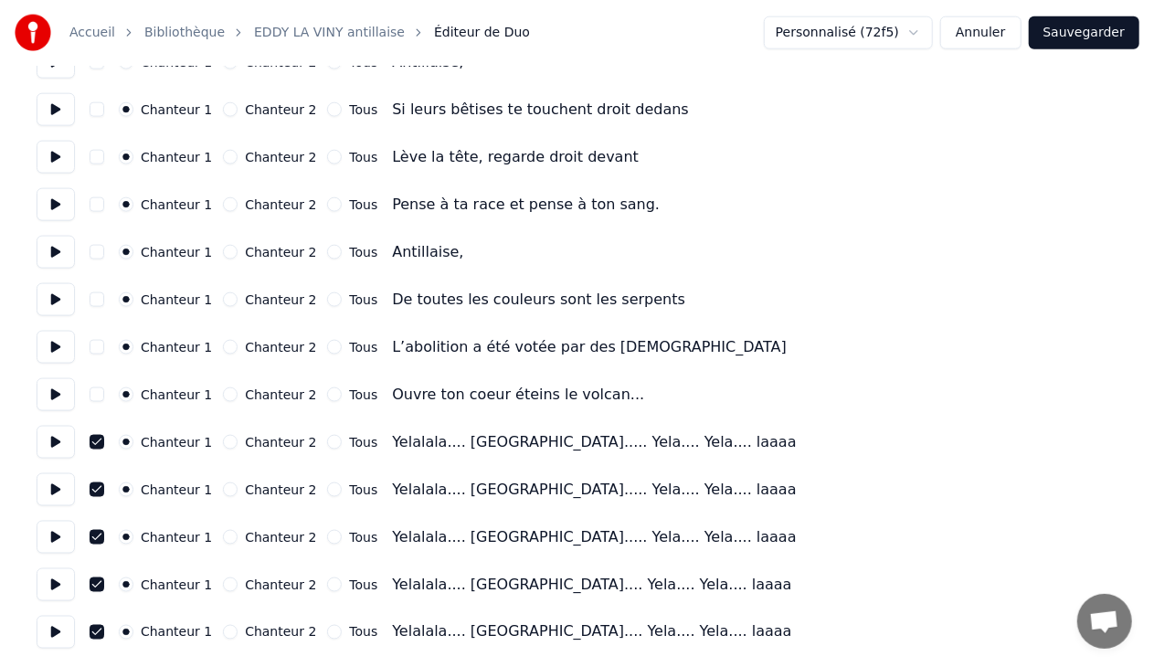
click at [93, 439] on button "button" at bounding box center [97, 442] width 15 height 15
click at [97, 481] on div "Chanteur 1 Chanteur 2 Tous Yelalala.... [GEOGRAPHIC_DATA]..... Yela.... Yela...…" at bounding box center [577, 489] width 1081 height 33
click at [91, 486] on button "button" at bounding box center [97, 489] width 15 height 15
click at [97, 532] on button "button" at bounding box center [97, 537] width 15 height 15
click at [93, 576] on div "Chanteur 1 Chanteur 2 Tous Yelalala.... [GEOGRAPHIC_DATA].... Yela.... Yela....…" at bounding box center [577, 584] width 1081 height 33
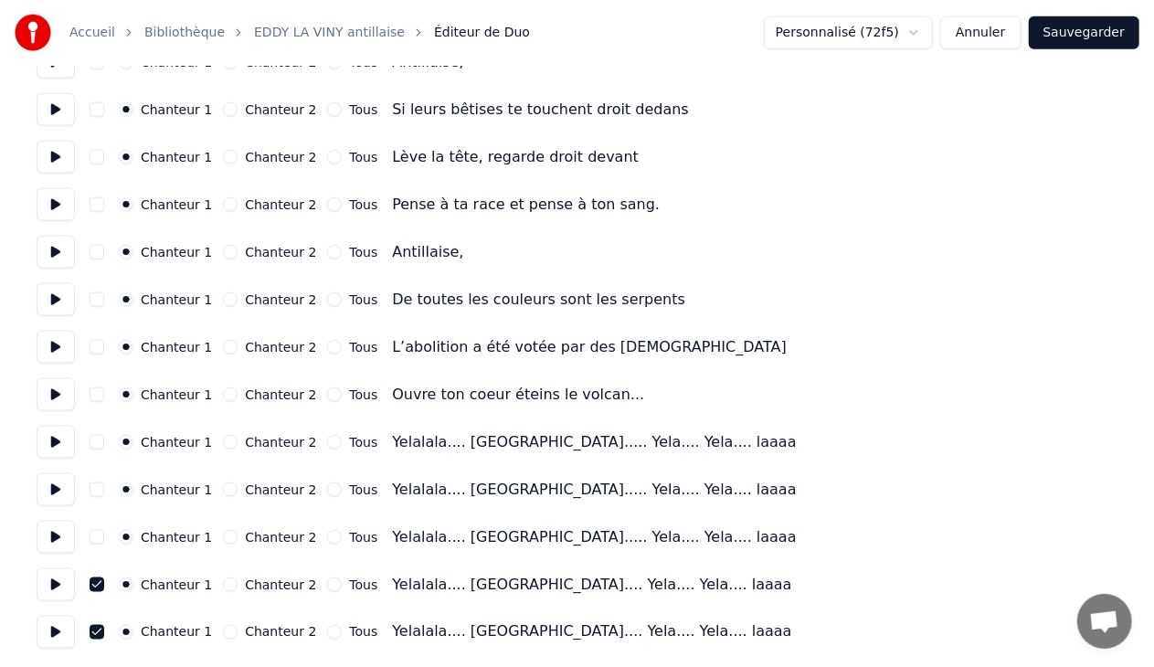
click at [90, 581] on button "button" at bounding box center [97, 584] width 15 height 15
click at [93, 629] on button "button" at bounding box center [97, 632] width 15 height 15
click at [1085, 27] on button "Sauvegarder" at bounding box center [1084, 32] width 111 height 33
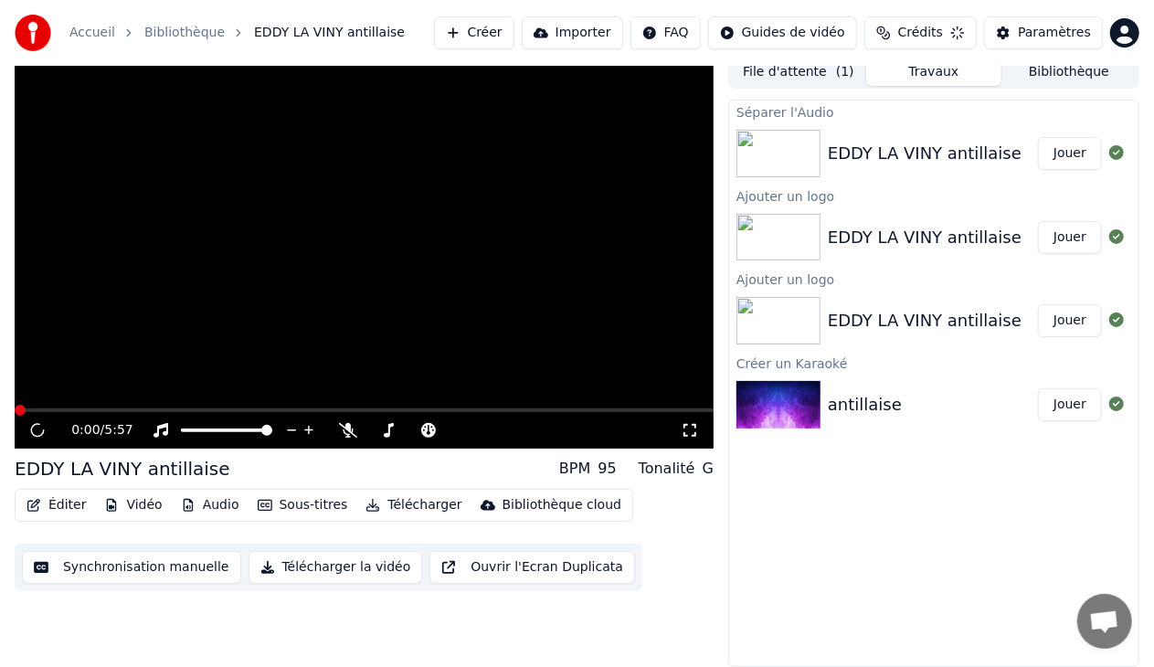
scroll to position [9, 0]
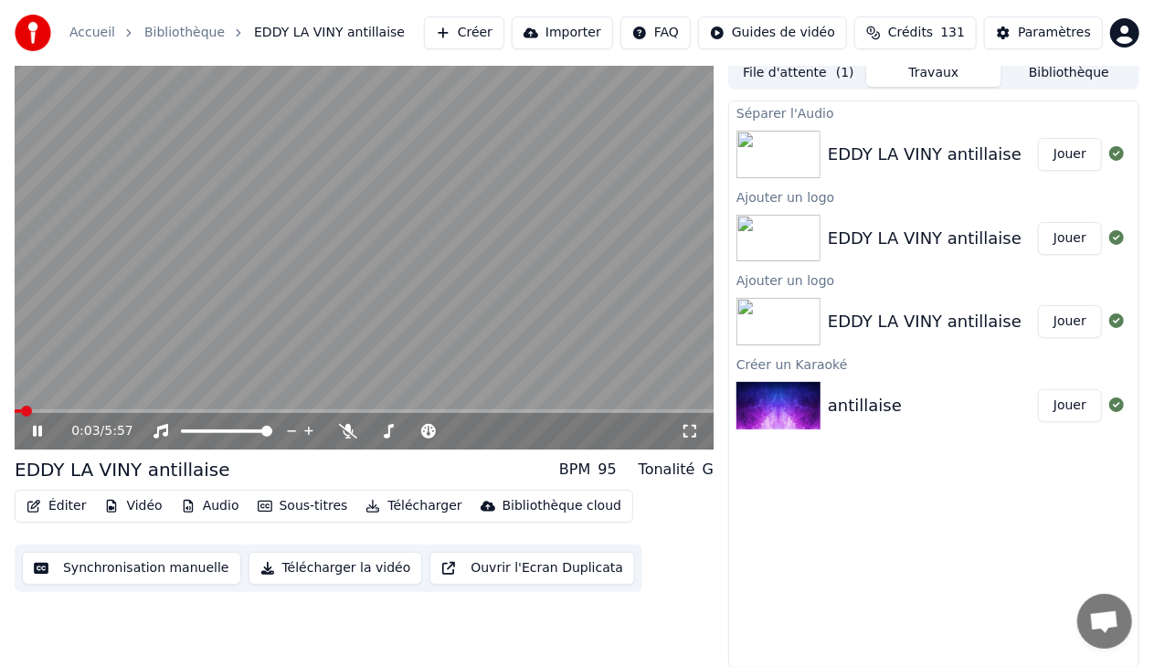
click at [37, 431] on icon at bounding box center [37, 431] width 9 height 11
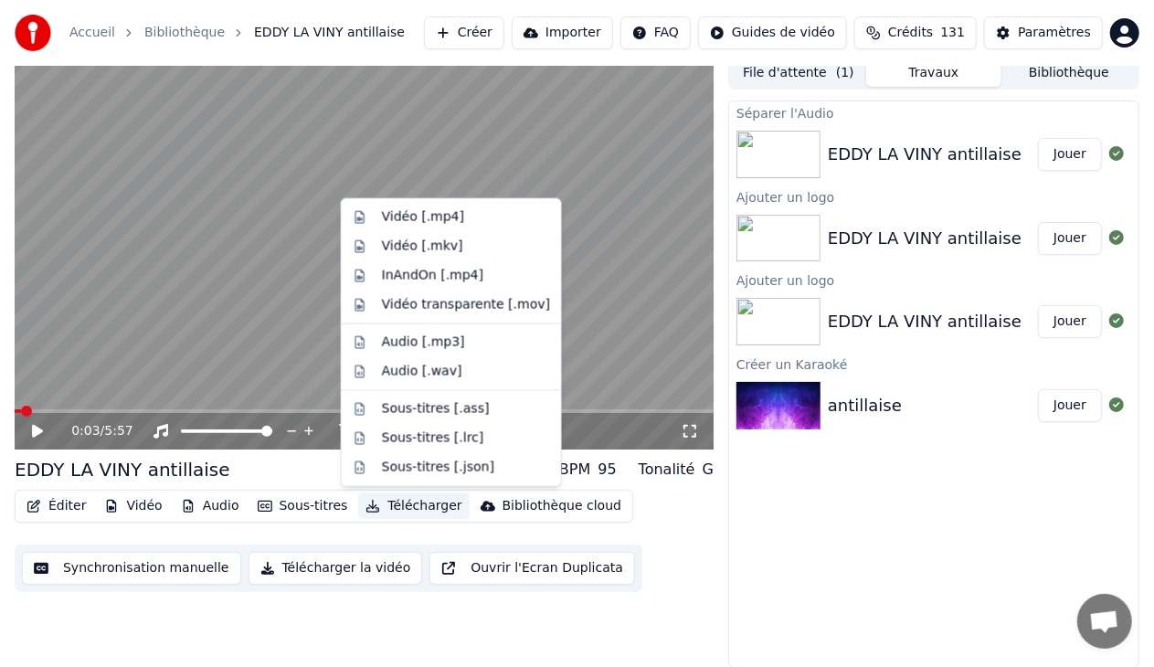
click at [388, 503] on button "Télécharger" at bounding box center [413, 506] width 111 height 26
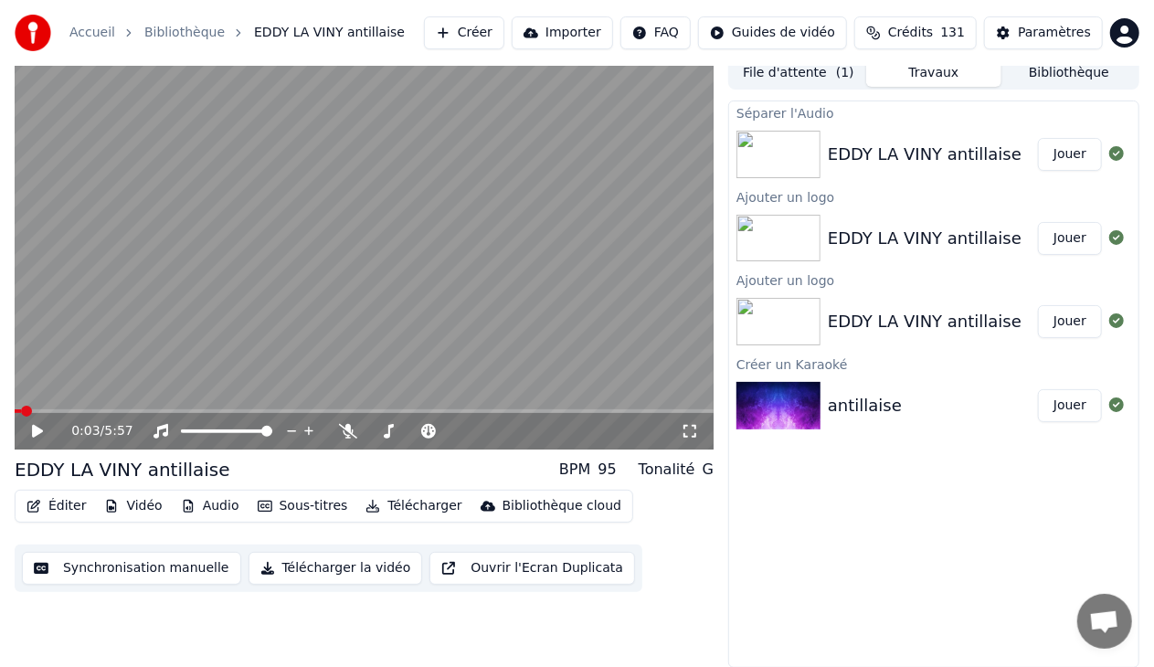
click at [327, 567] on button "Télécharger la vidéo" at bounding box center [336, 568] width 175 height 33
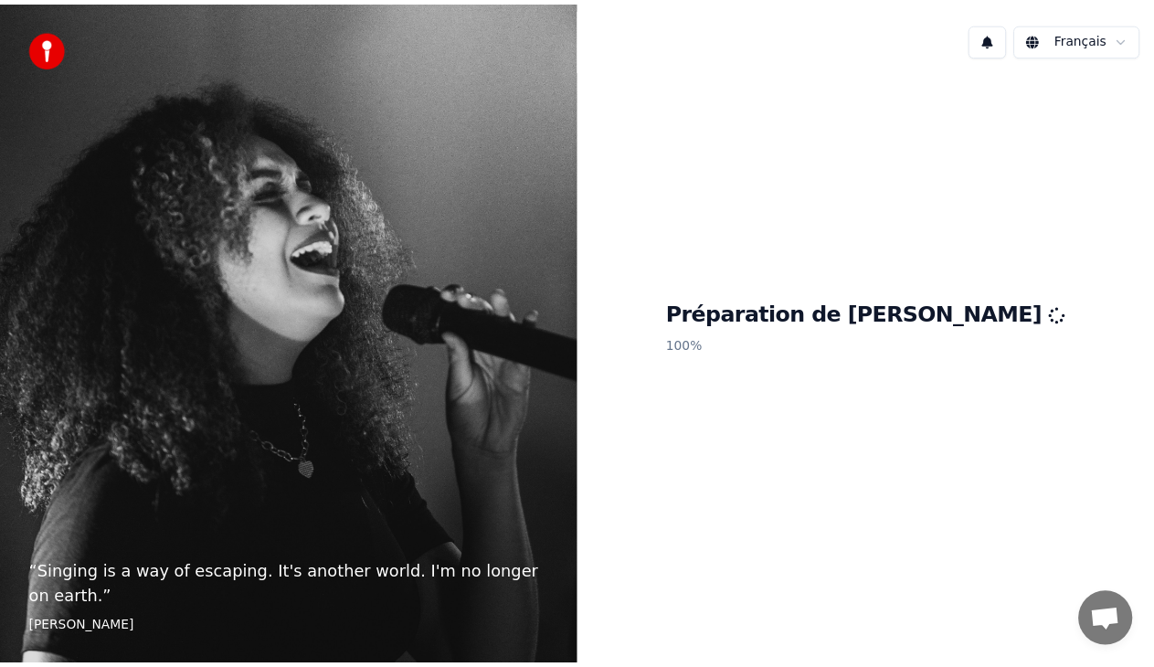
scroll to position [46, 0]
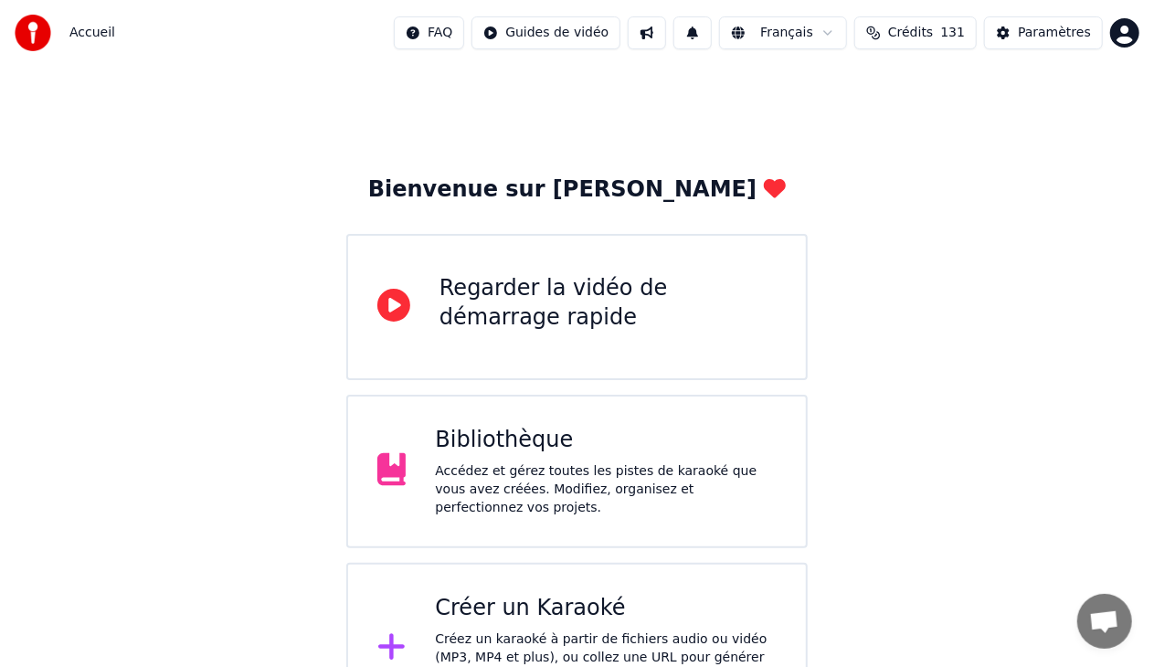
click at [486, 442] on div "Bibliothèque" at bounding box center [606, 440] width 342 height 29
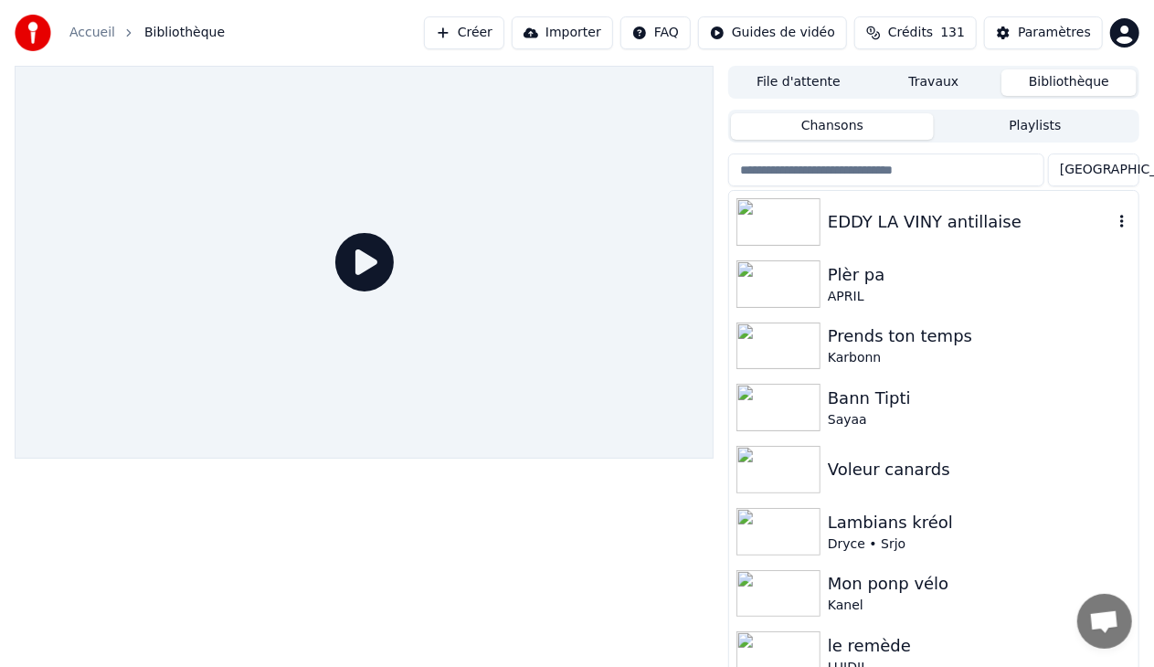
click at [895, 207] on div "EDDY LA VINY antillaise" at bounding box center [933, 222] width 409 height 62
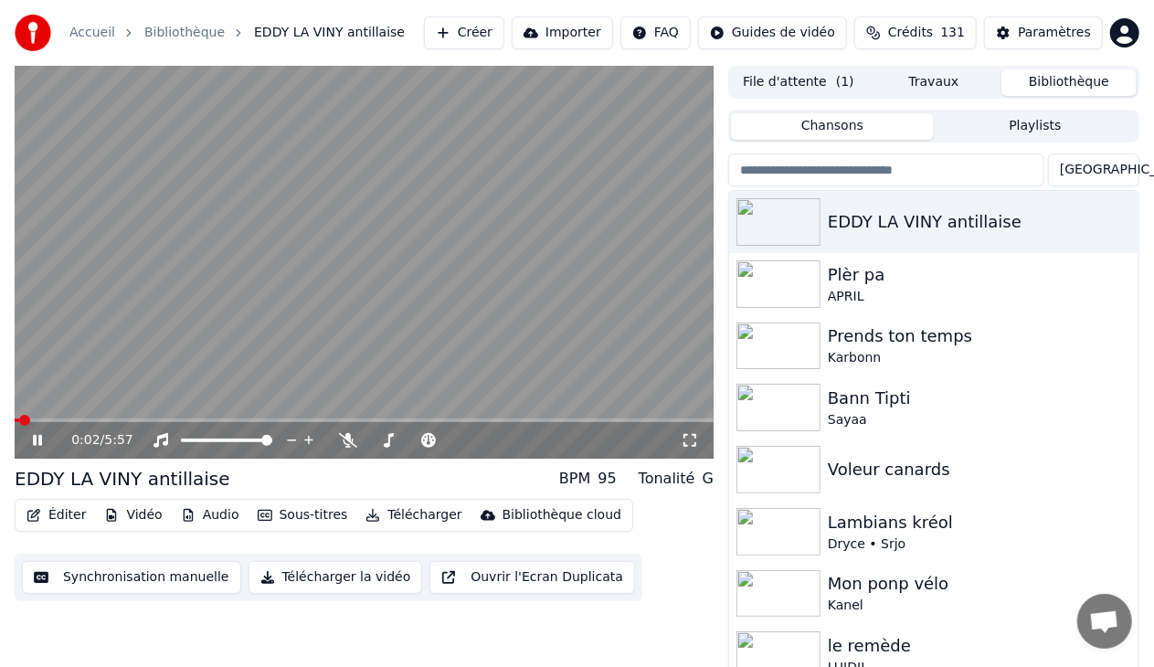
click at [32, 439] on icon at bounding box center [50, 440] width 42 height 15
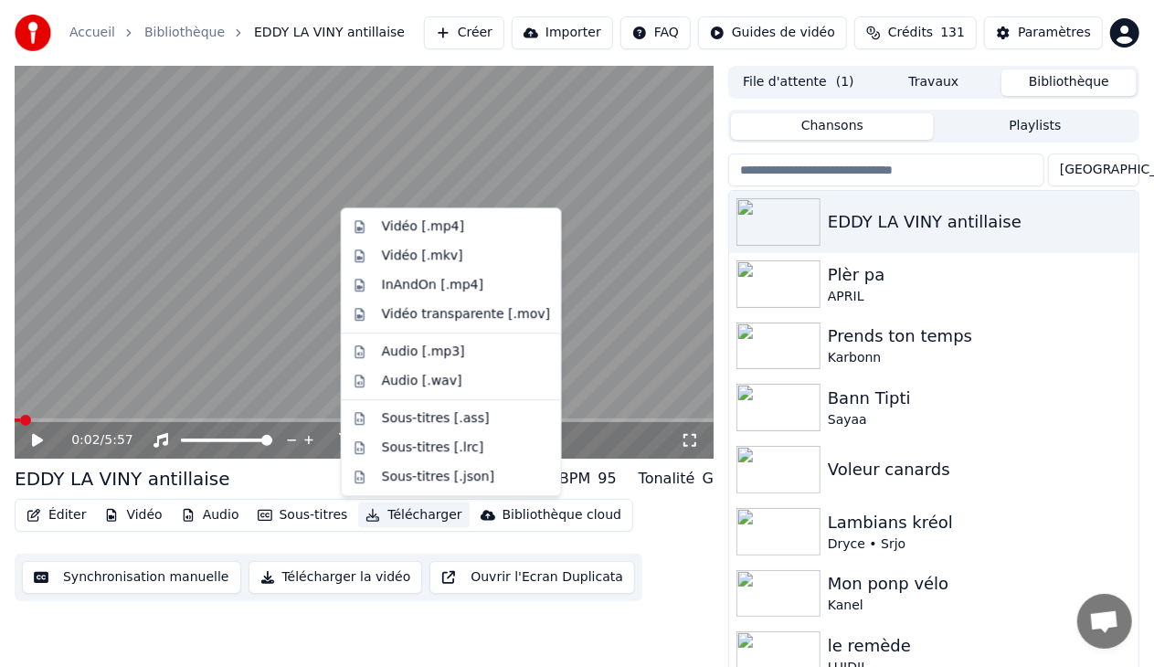
click at [389, 512] on button "Télécharger" at bounding box center [413, 516] width 111 height 26
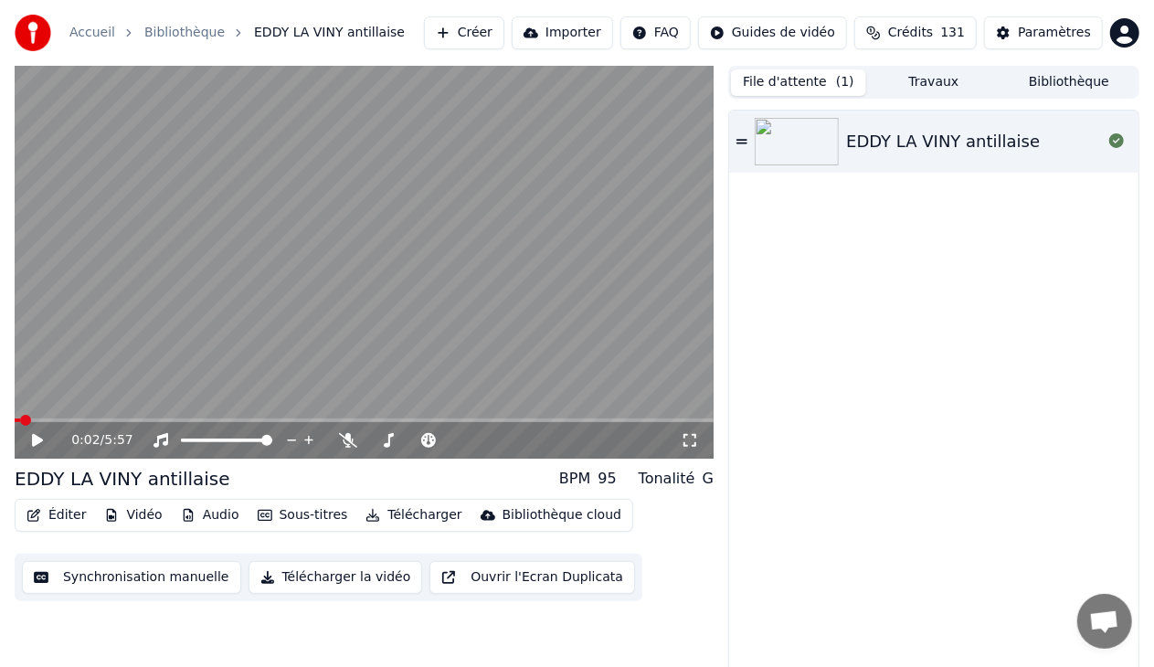
click at [820, 81] on button "File d'attente ( 1 )" at bounding box center [798, 82] width 135 height 26
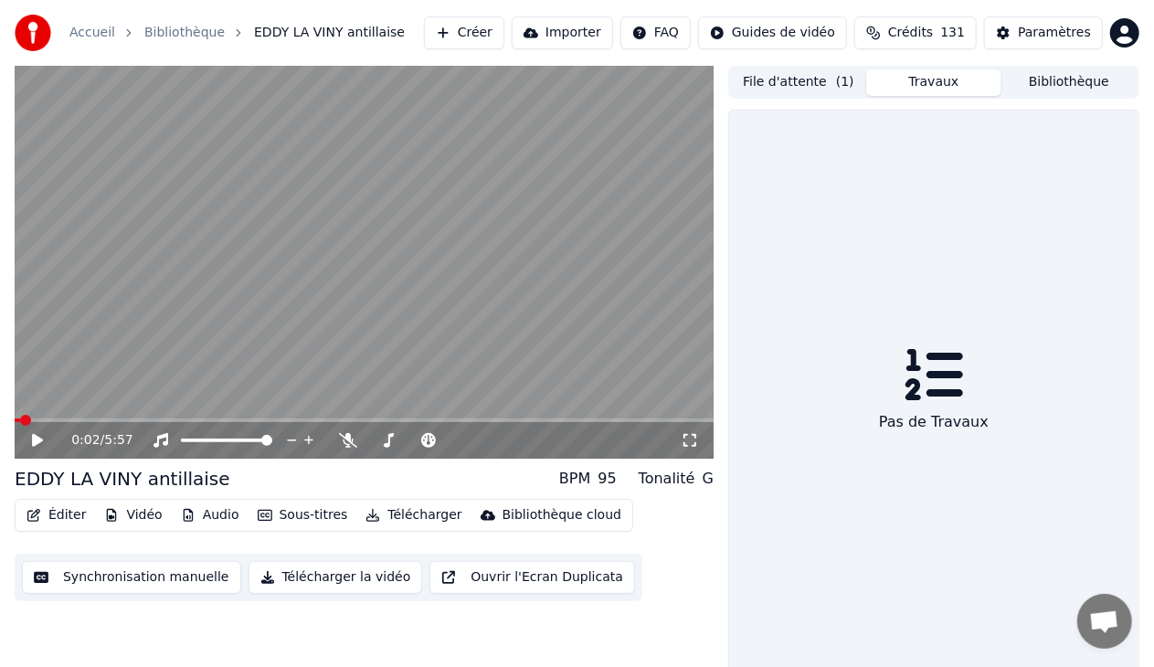
click at [932, 76] on button "Travaux" at bounding box center [933, 82] width 135 height 26
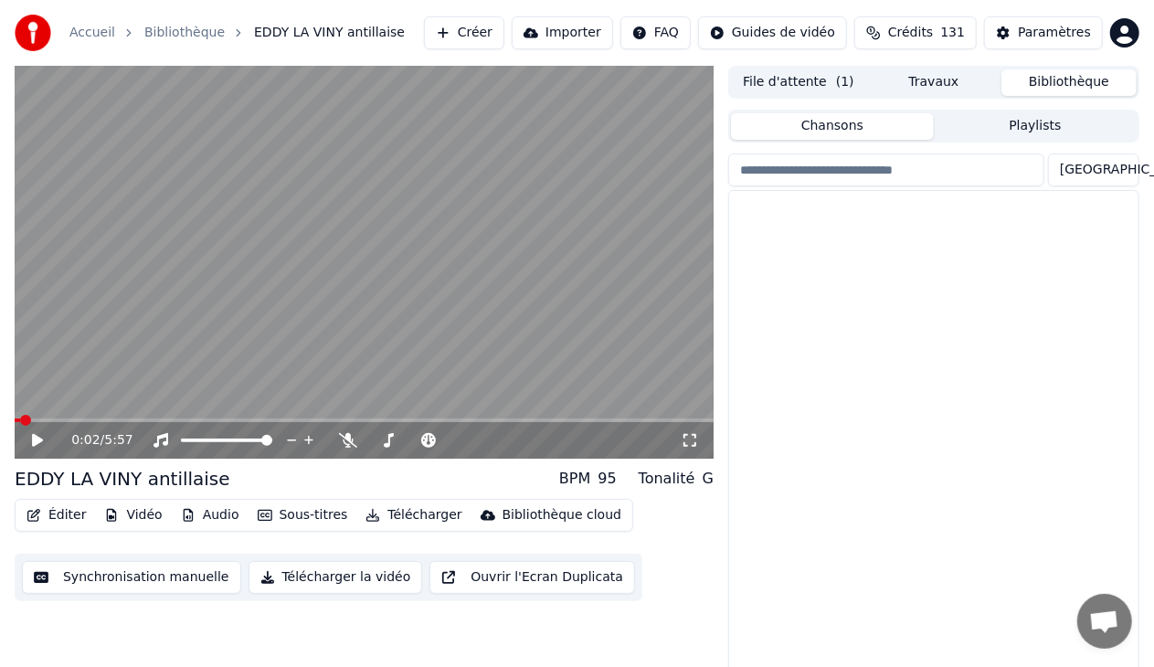
click at [1064, 79] on button "Bibliothèque" at bounding box center [1068, 82] width 135 height 26
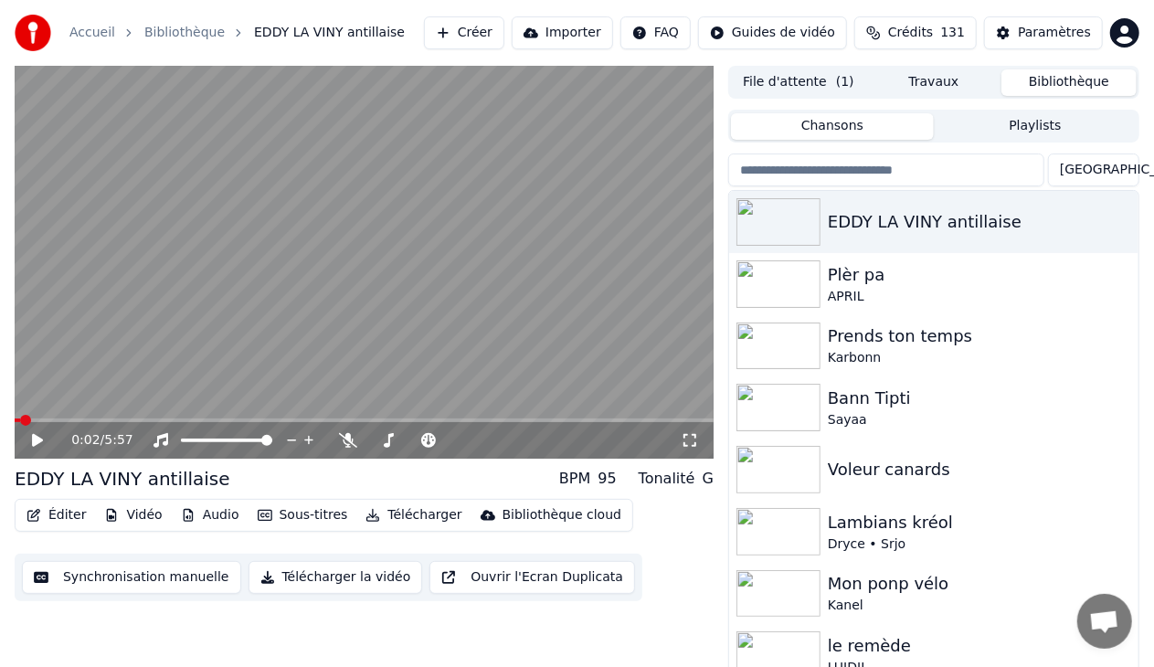
click at [345, 577] on button "Télécharger la vidéo" at bounding box center [336, 577] width 175 height 33
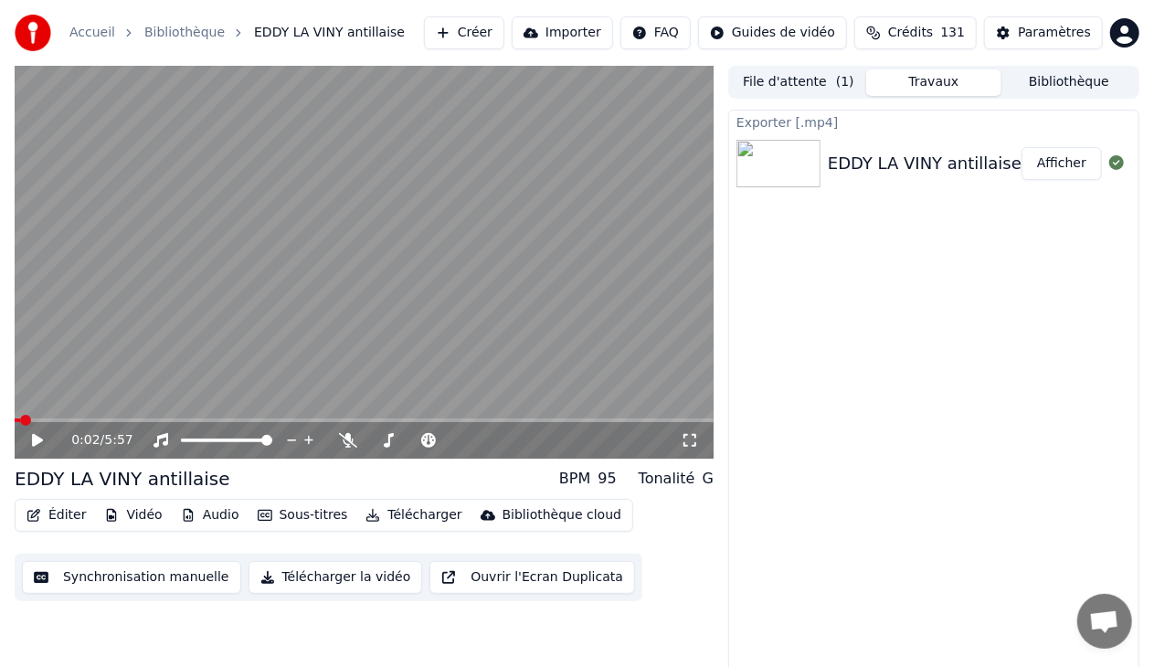
click at [1060, 161] on button "Afficher" at bounding box center [1061, 163] width 80 height 33
